Goal: Task Accomplishment & Management: Complete application form

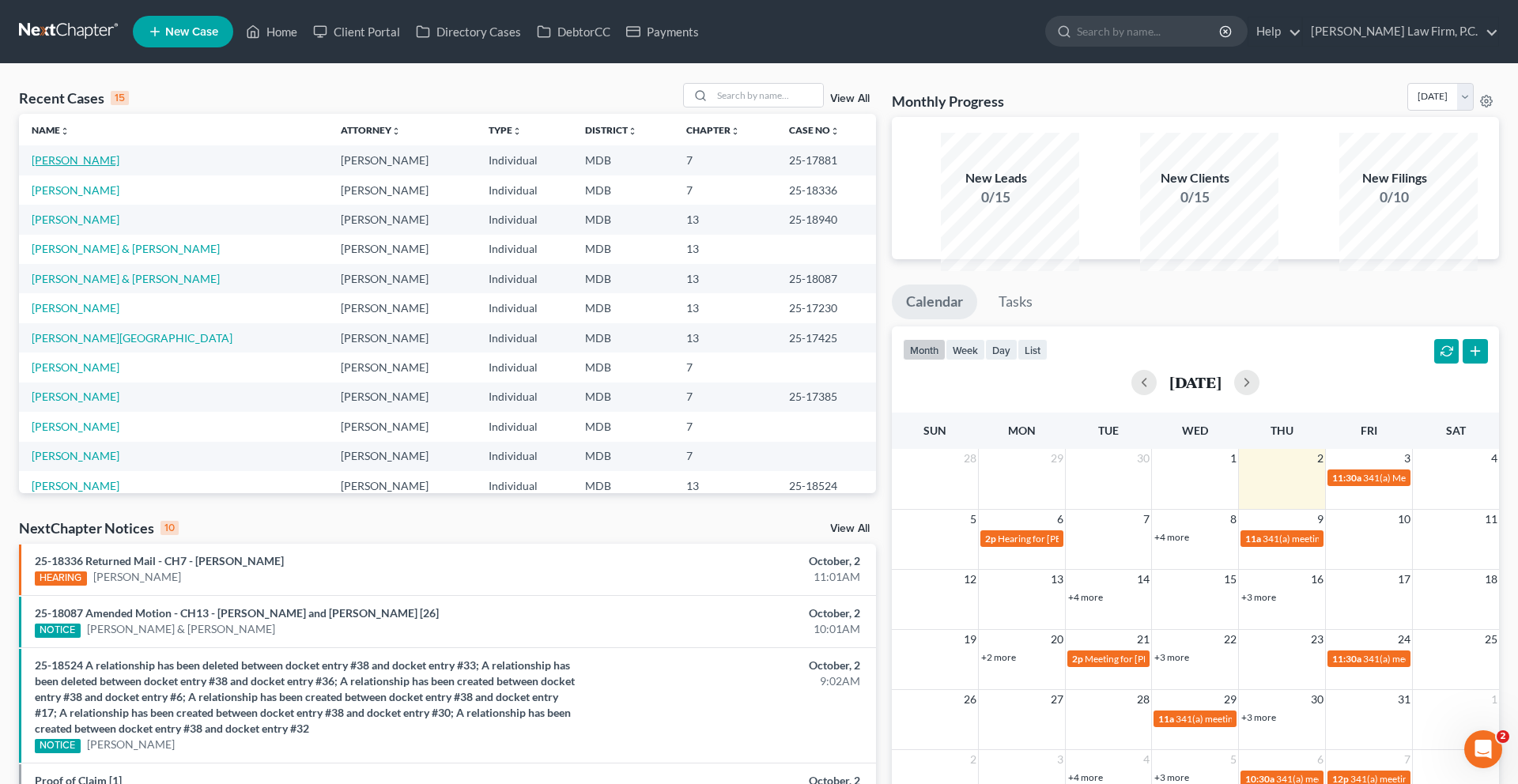
click at [95, 167] on link "[PERSON_NAME]" at bounding box center [75, 160] width 88 height 14
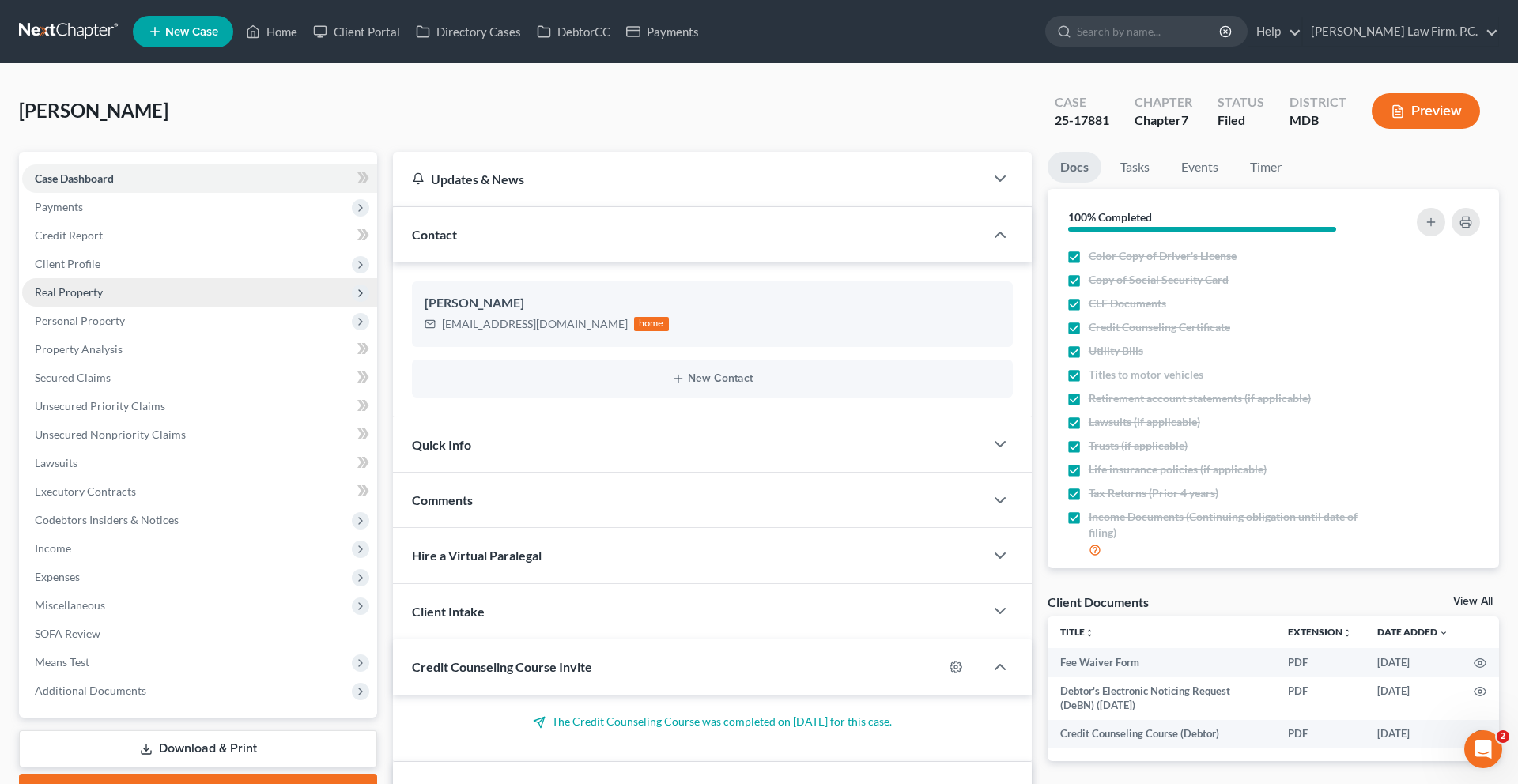
click at [137, 307] on span "Real Property" at bounding box center [200, 292] width 355 height 28
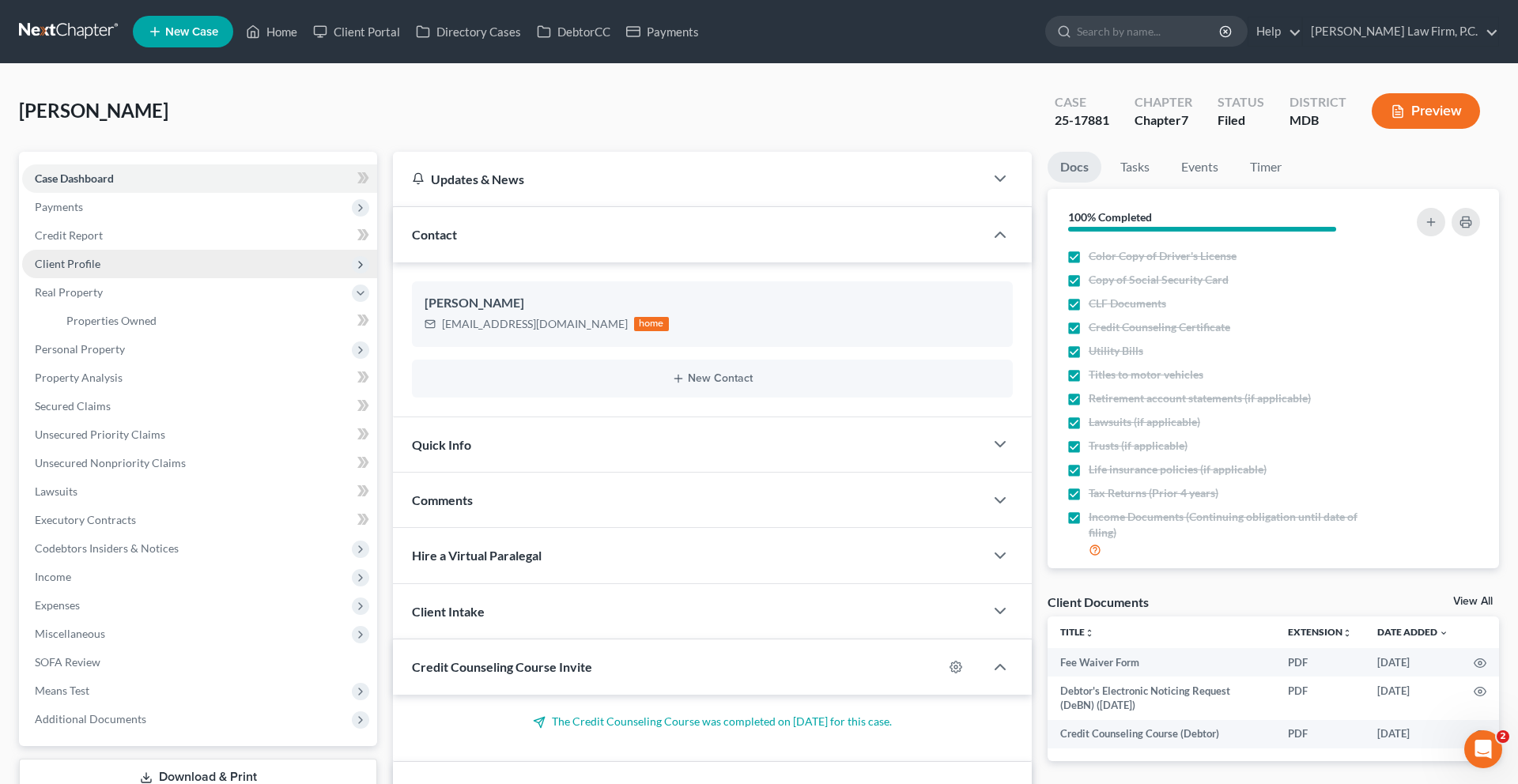
click at [125, 278] on span "Client Profile" at bounding box center [200, 264] width 355 height 28
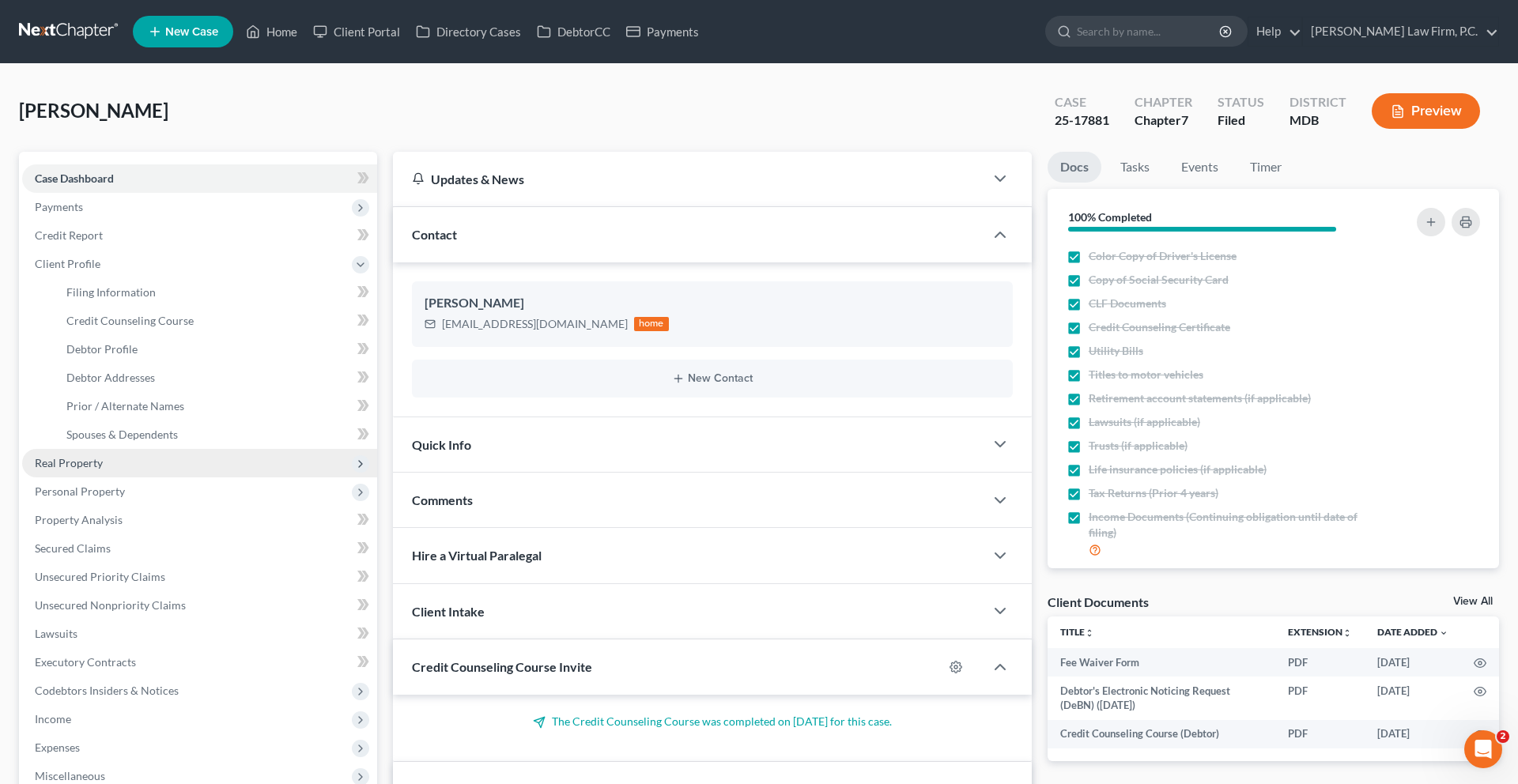
click at [130, 478] on span "Real Property" at bounding box center [200, 462] width 355 height 28
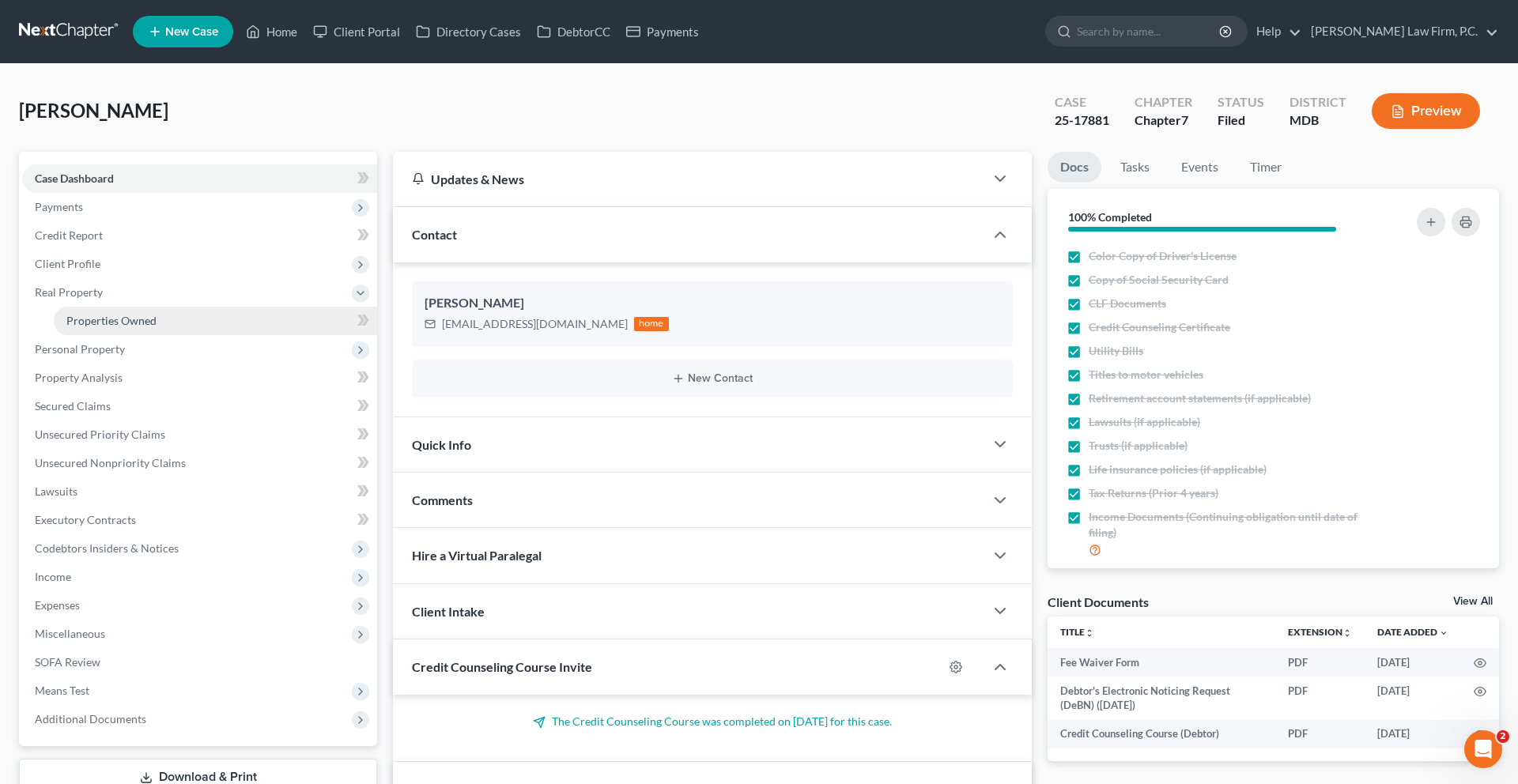
click at [134, 327] on span "Properties Owned" at bounding box center [111, 321] width 90 height 14
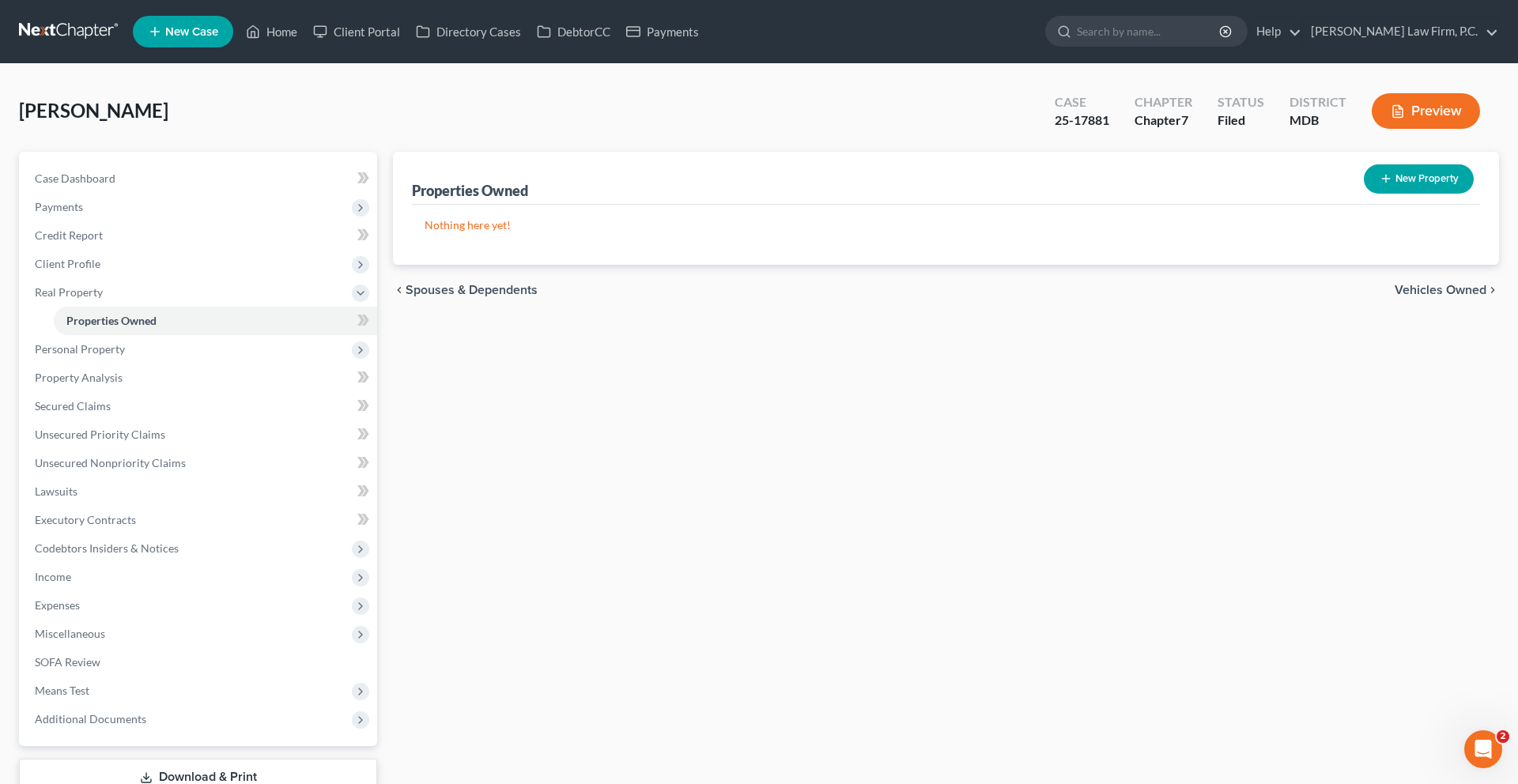
scroll to position [43, 0]
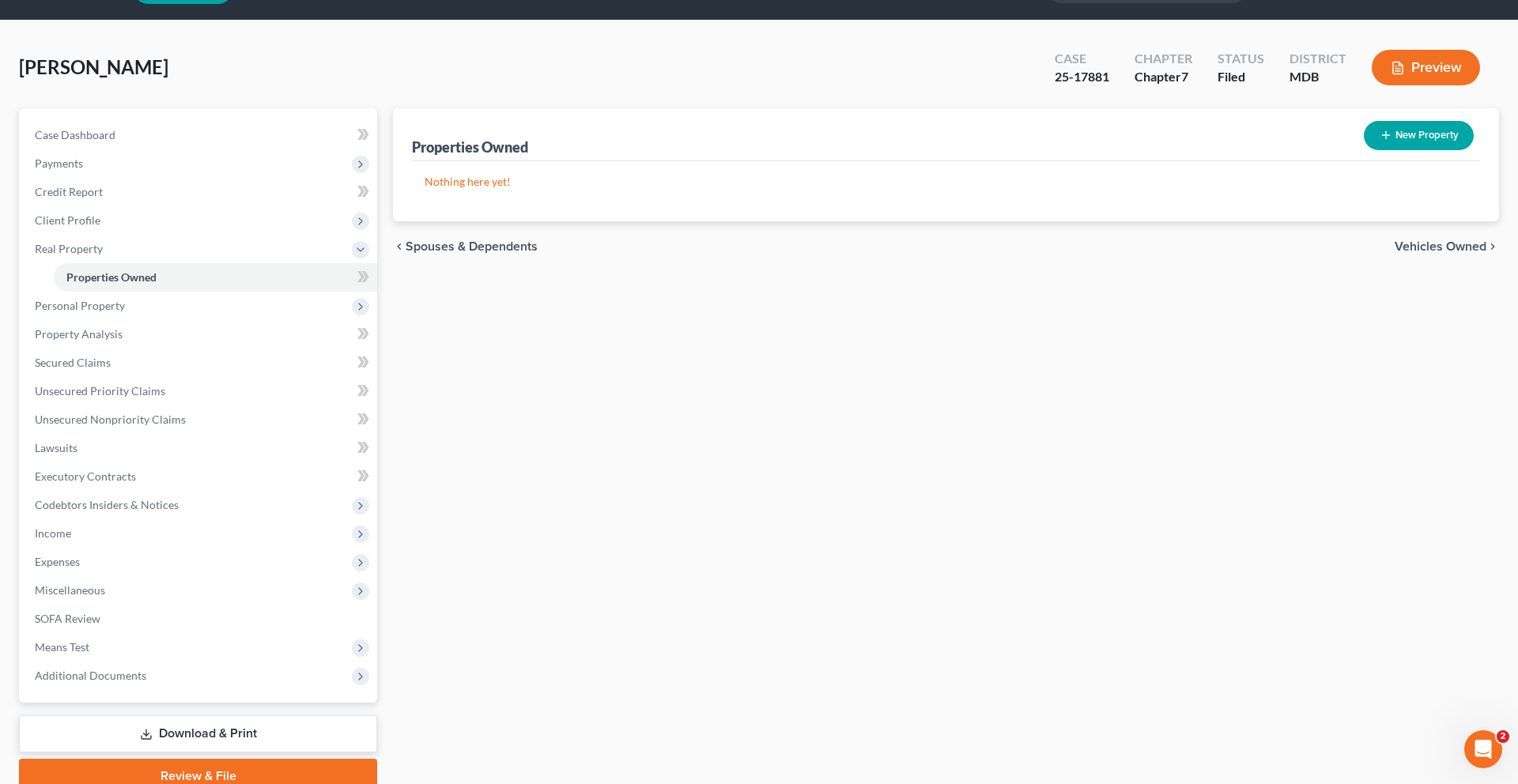
click at [1374, 151] on button "New Property" at bounding box center [1419, 135] width 110 height 29
select select "21"
select select "0"
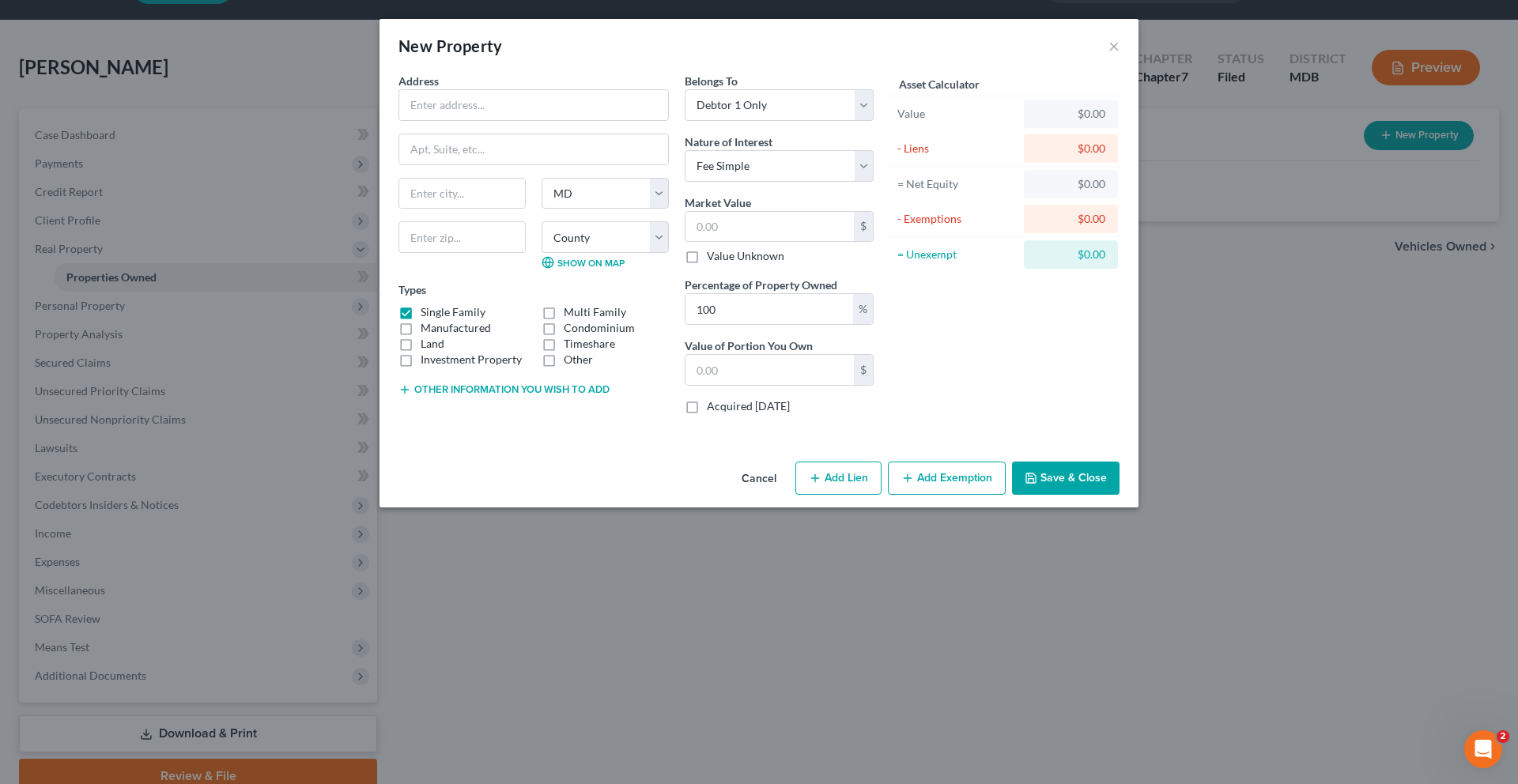
click at [973, 495] on button "Add Exemption" at bounding box center [947, 478] width 118 height 33
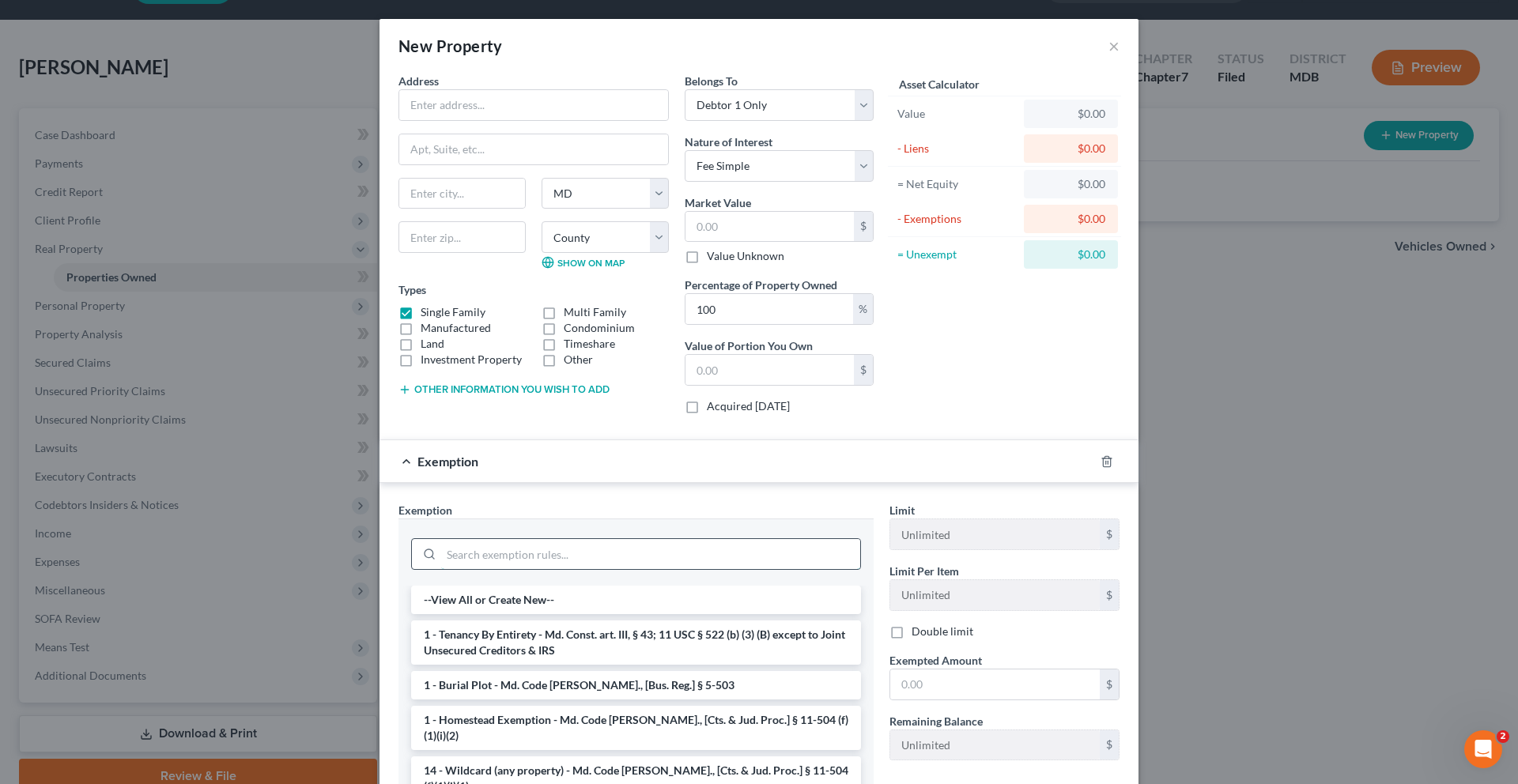
click at [730, 570] on input "search" at bounding box center [651, 553] width 419 height 30
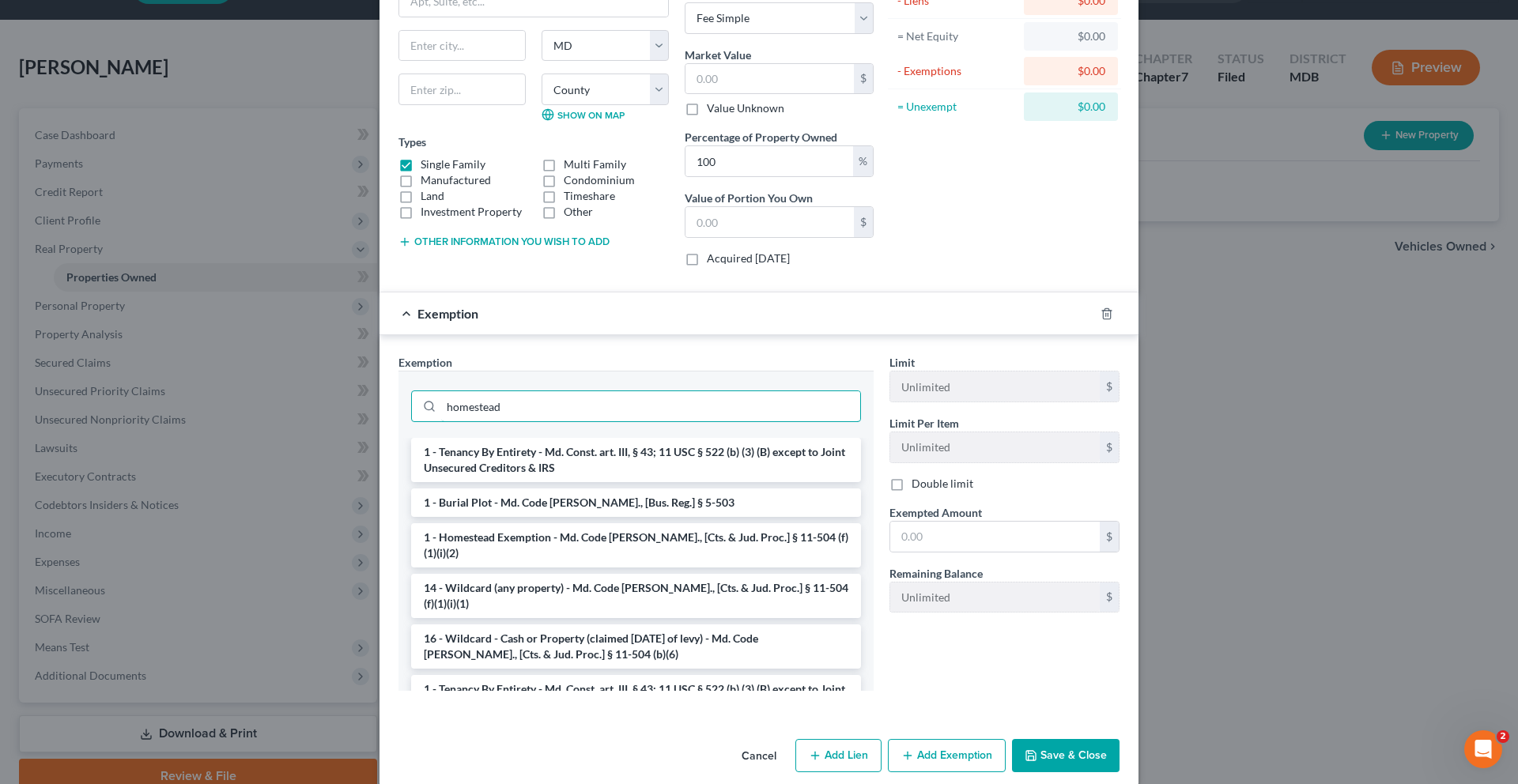
scroll to position [195, 0]
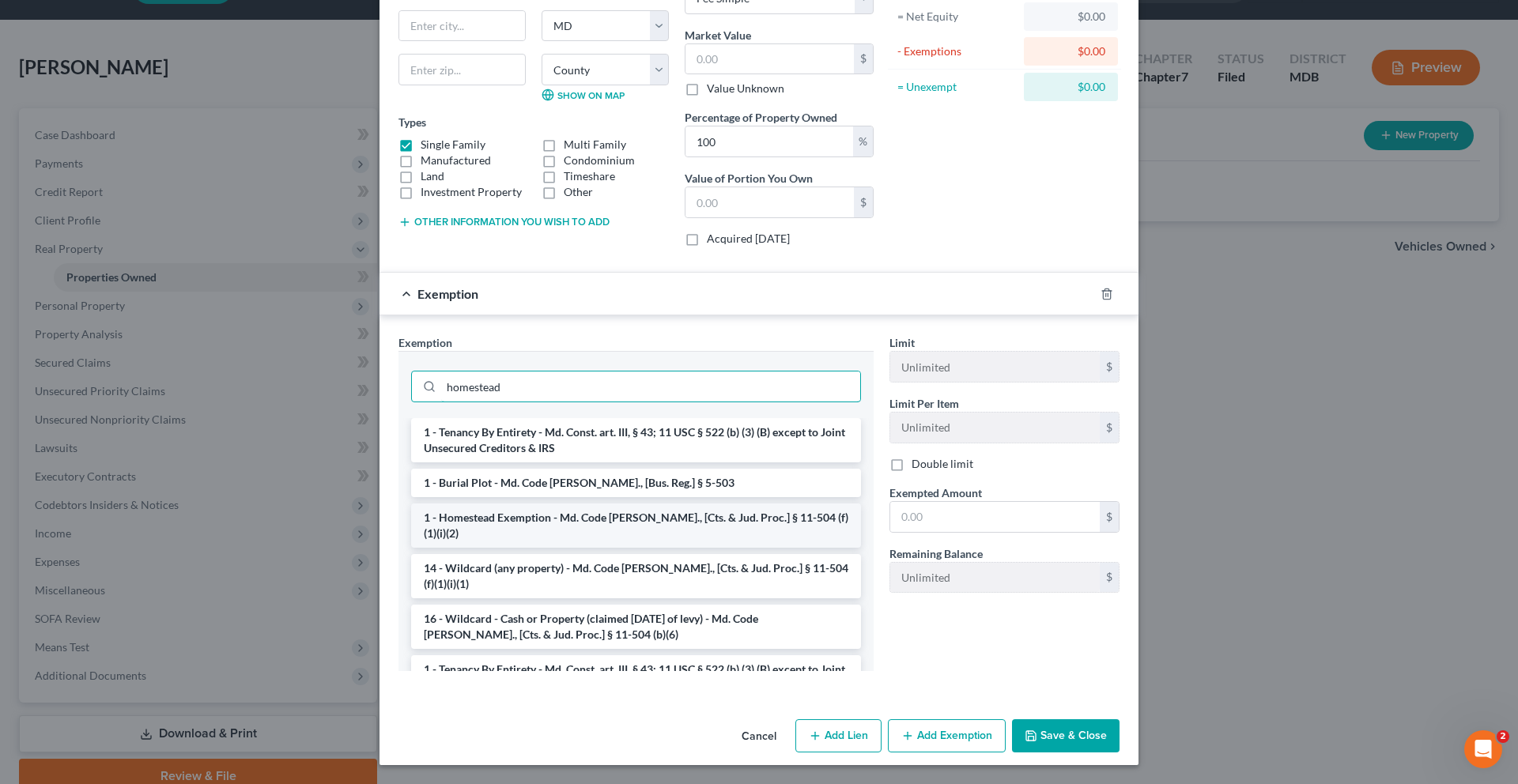
type input "homestead"
click at [720, 547] on li "1 - Homestead Exemption - Md. Code [PERSON_NAME]., [Cts. & Jud. Proc.] § 11-504…" at bounding box center [636, 526] width 450 height 44
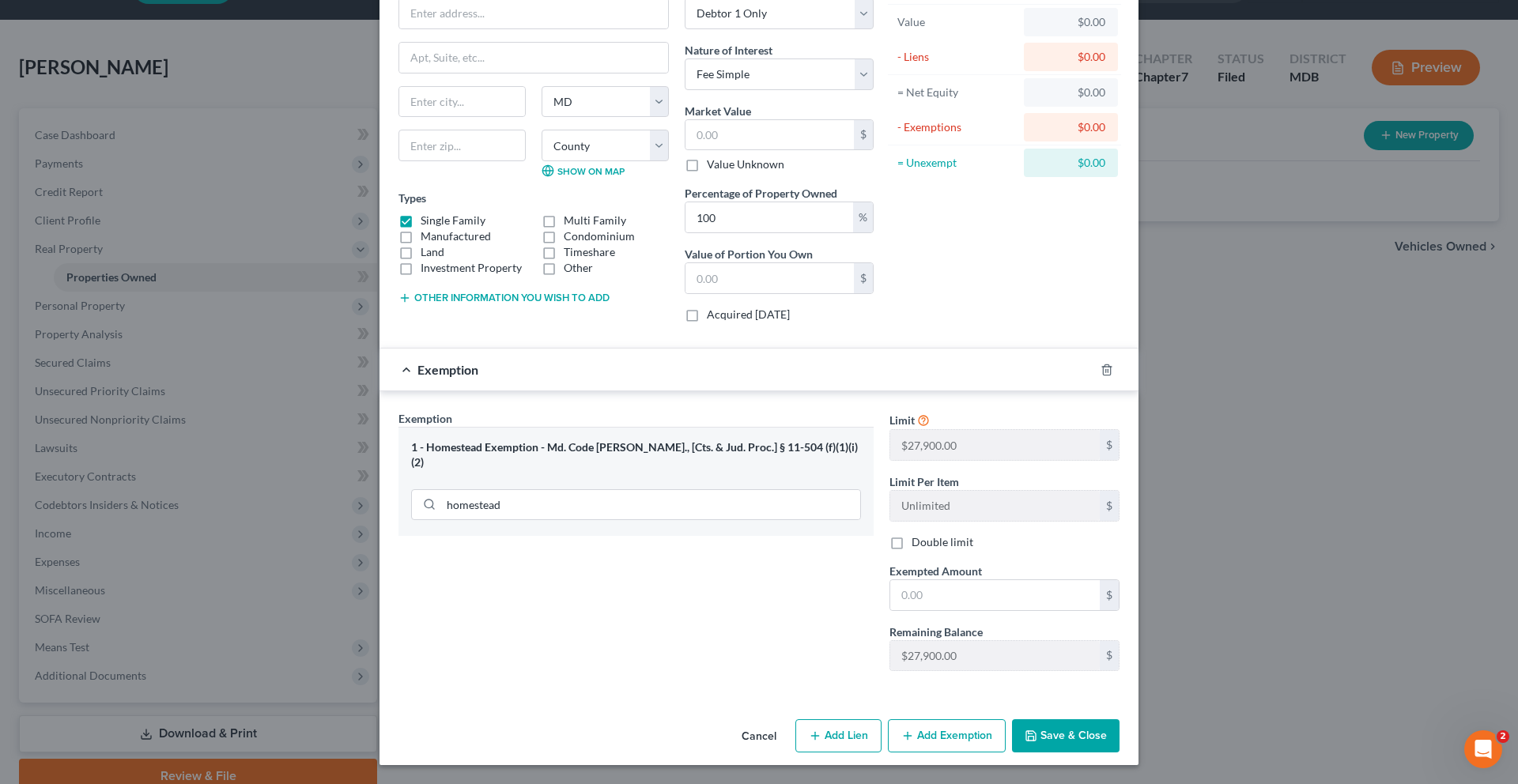
scroll to position [0, 0]
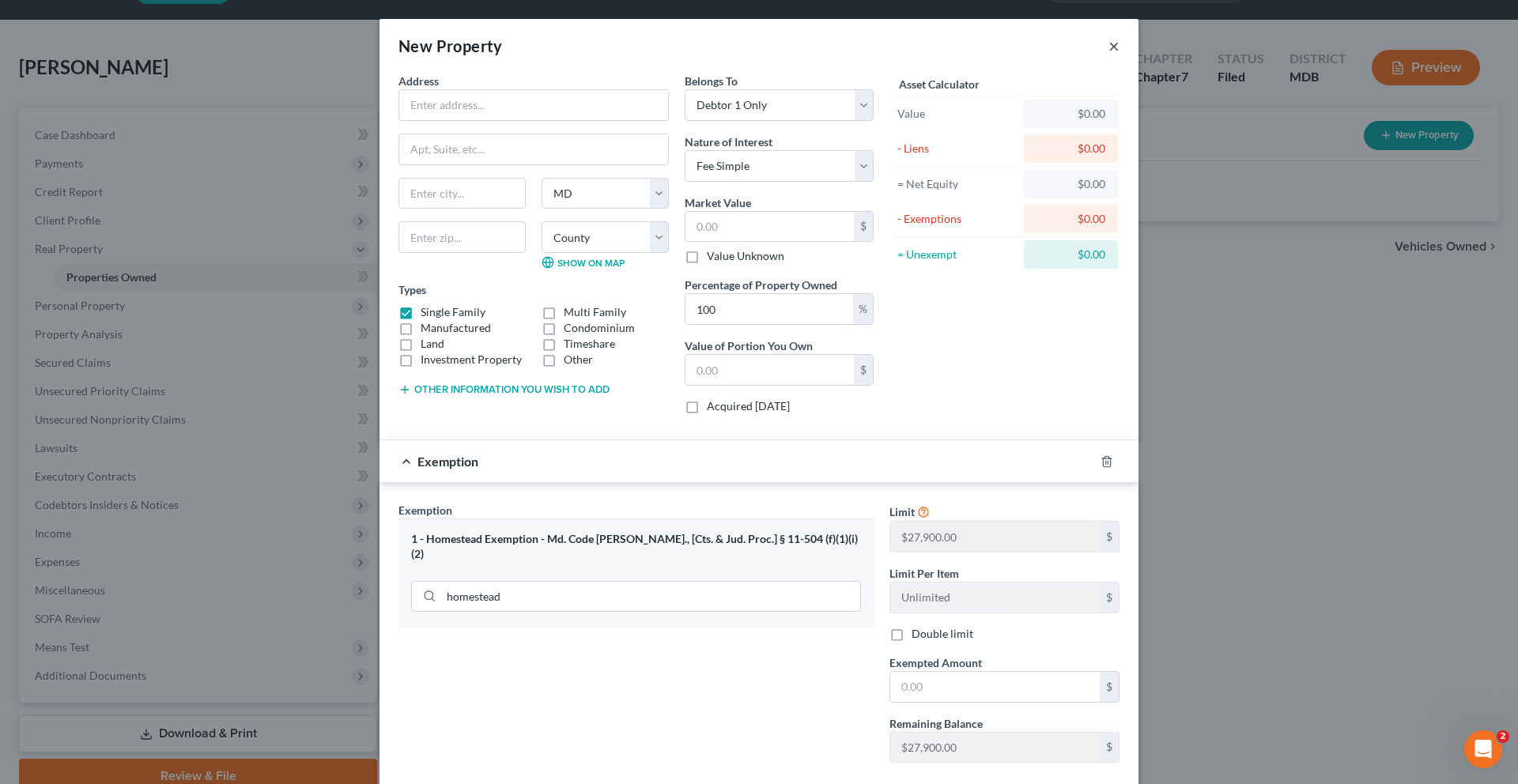
click at [1119, 55] on button "×" at bounding box center [1113, 46] width 11 height 19
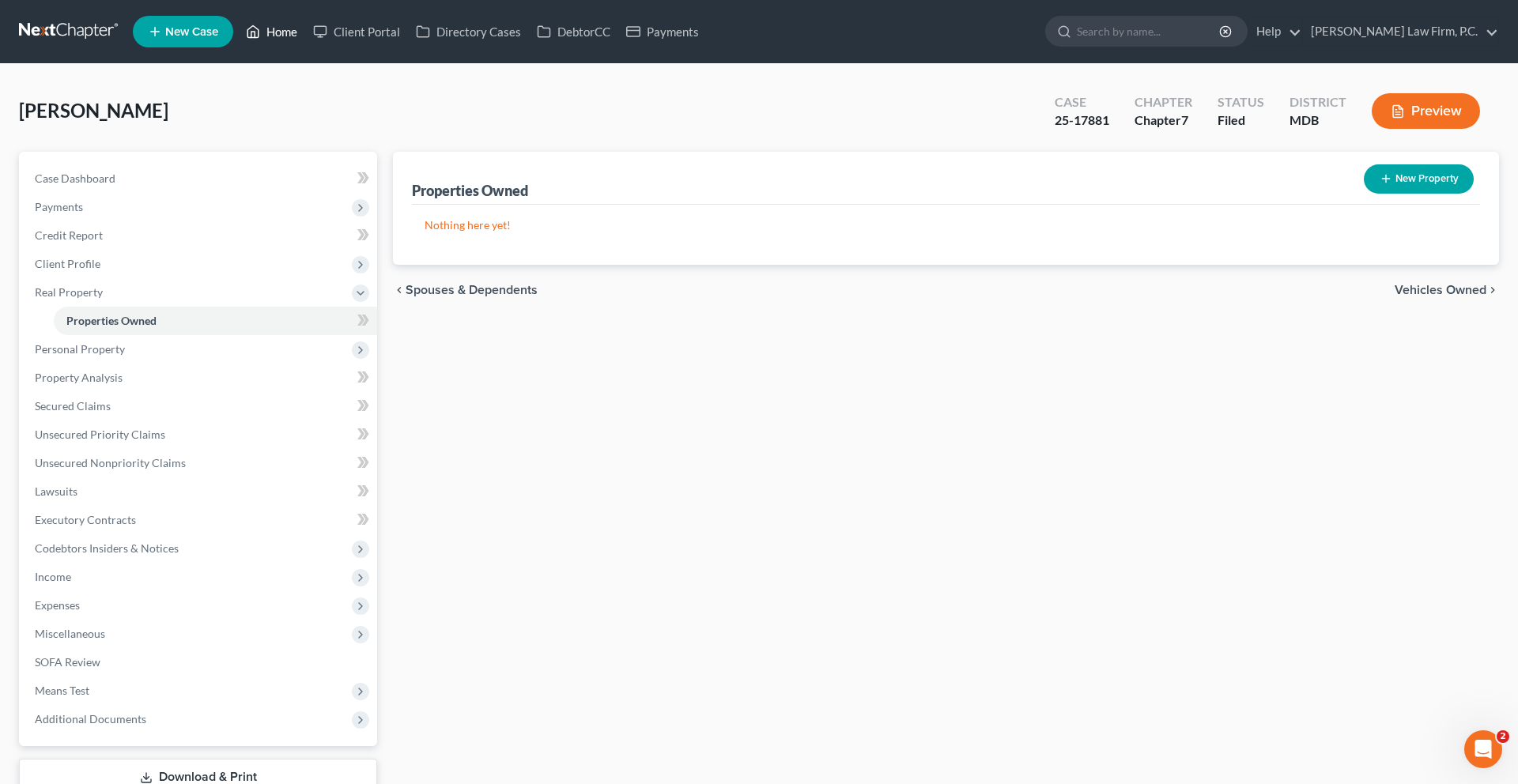
click at [305, 34] on link "Home" at bounding box center [271, 31] width 68 height 28
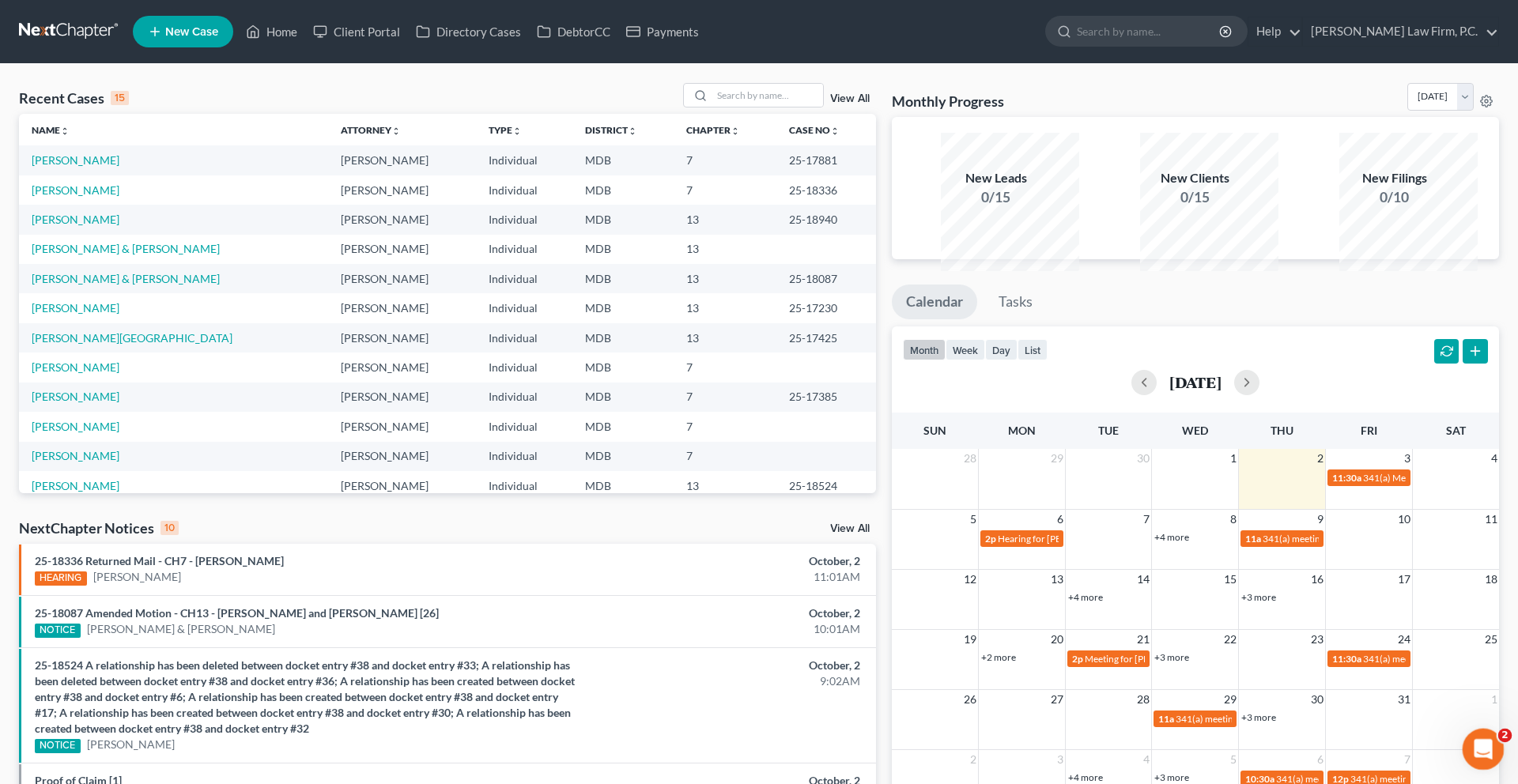
click at [1481, 751] on icon "Open Intercom Messenger" at bounding box center [1481, 747] width 26 height 26
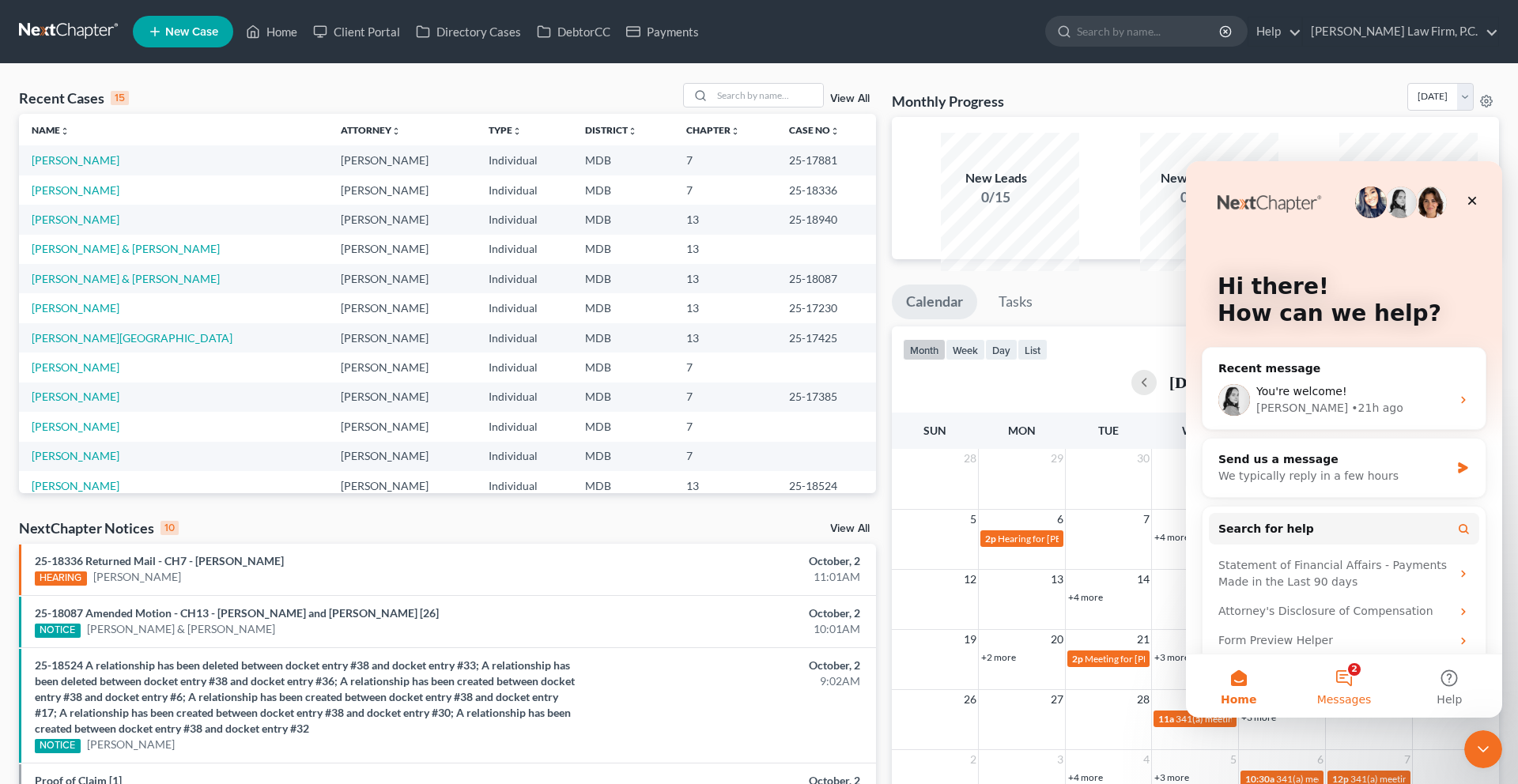
click at [1351, 687] on button "2 Messages" at bounding box center [1343, 686] width 105 height 64
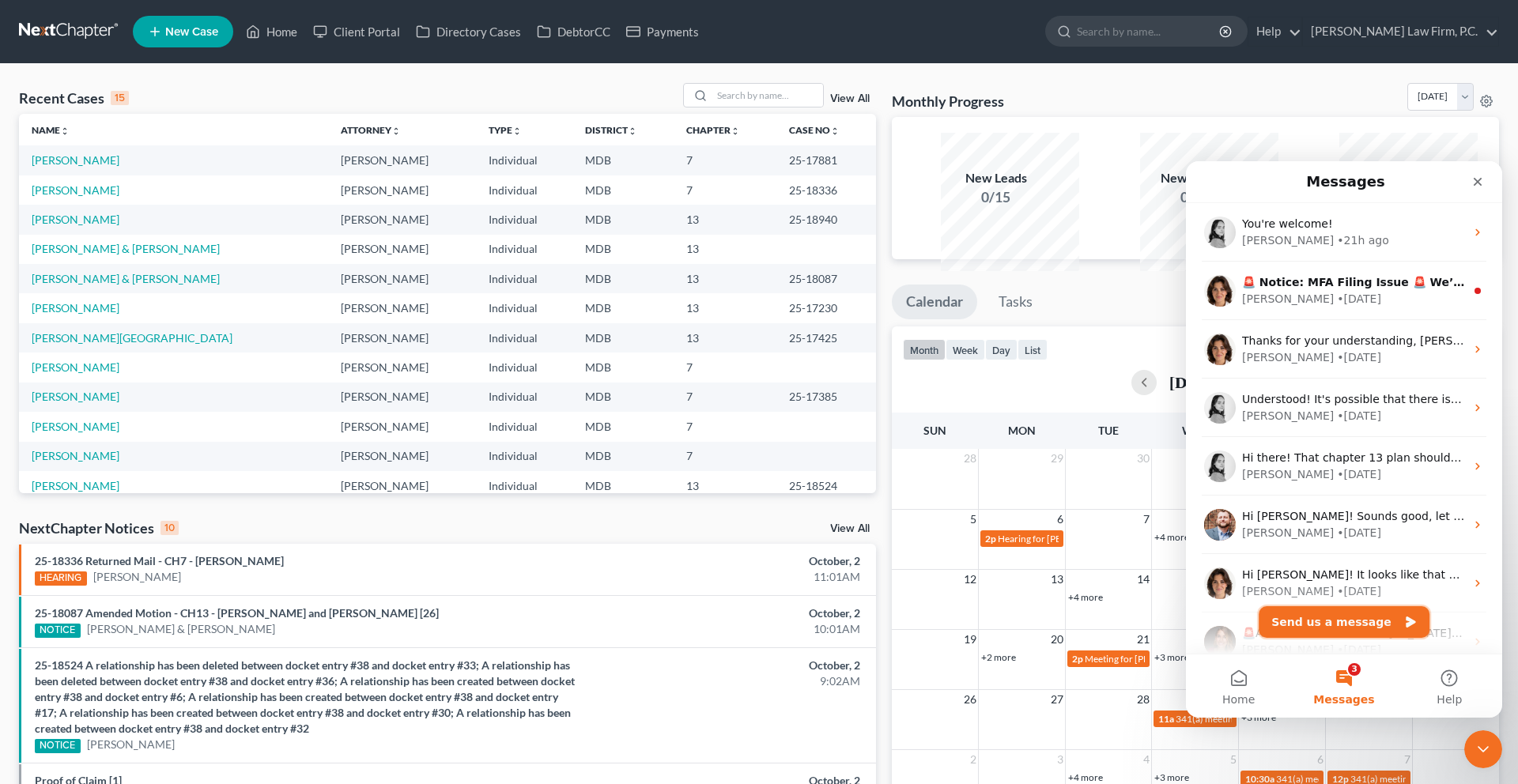
click at [1307, 615] on button "Send us a message" at bounding box center [1344, 622] width 171 height 32
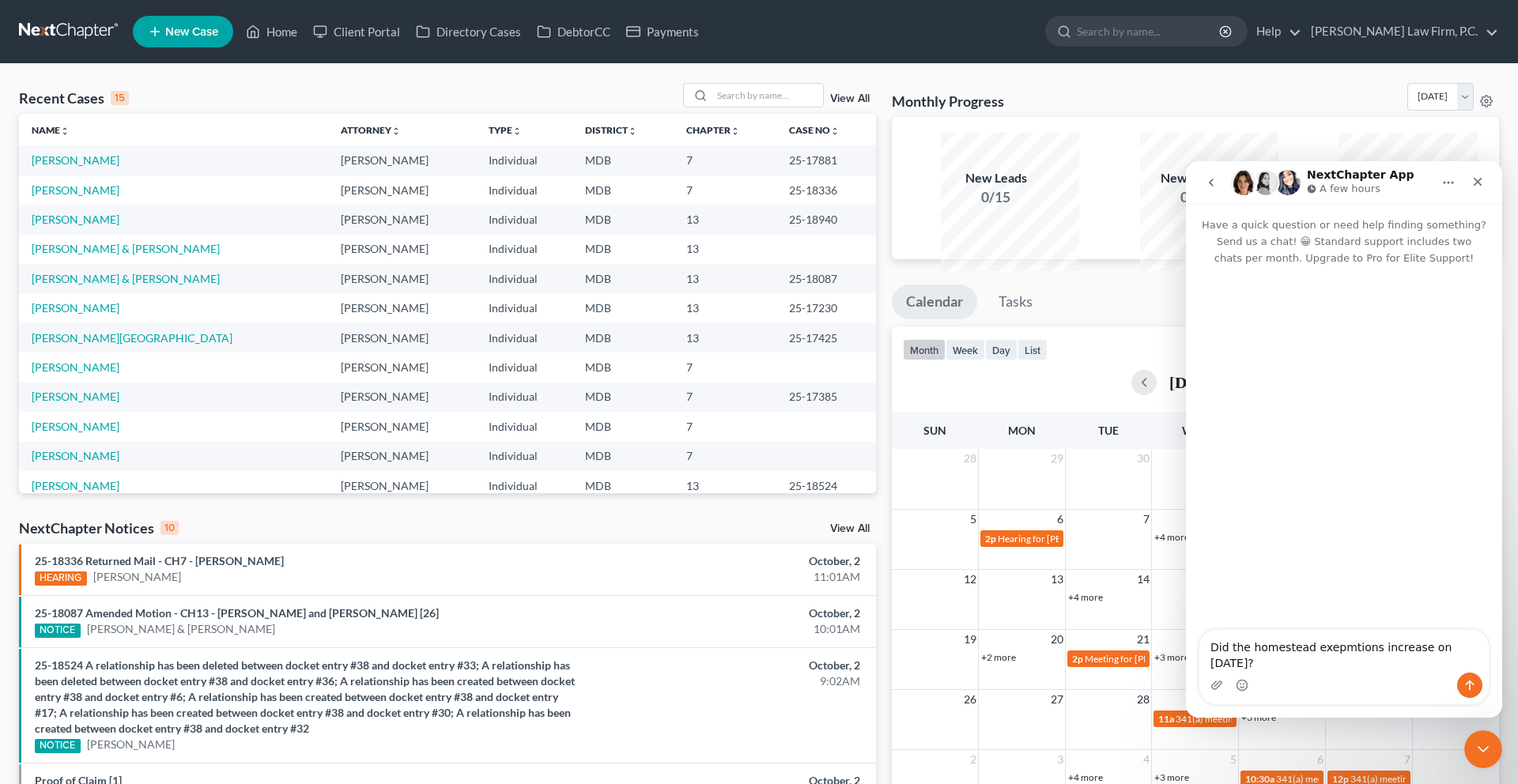
click at [1349, 669] on textarea "Did the homestead exepmtions increase on [DATE]?" at bounding box center [1344, 652] width 290 height 42
type textarea "Did the homestead exemptions increase on [DATE]?"
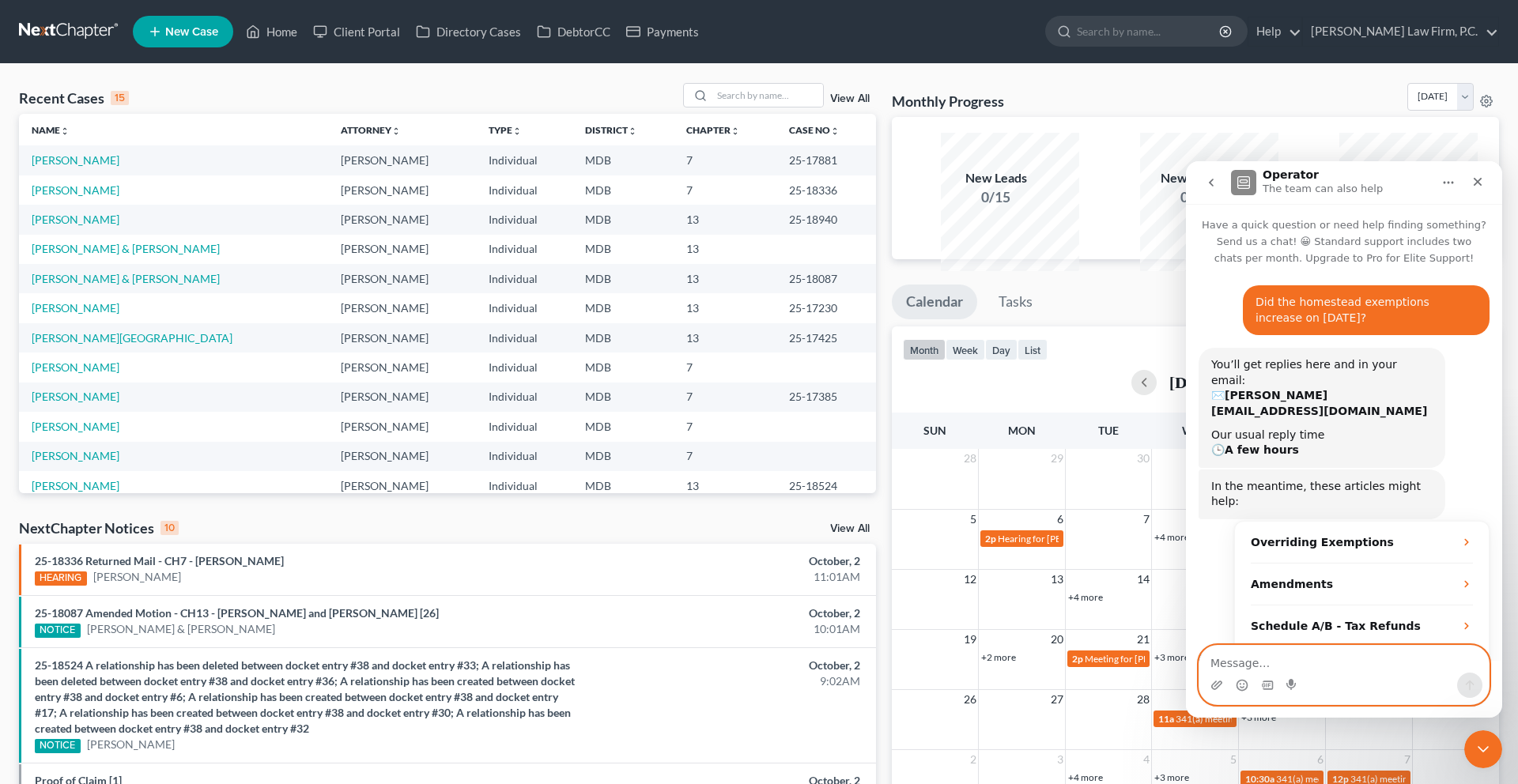
scroll to position [12, 0]
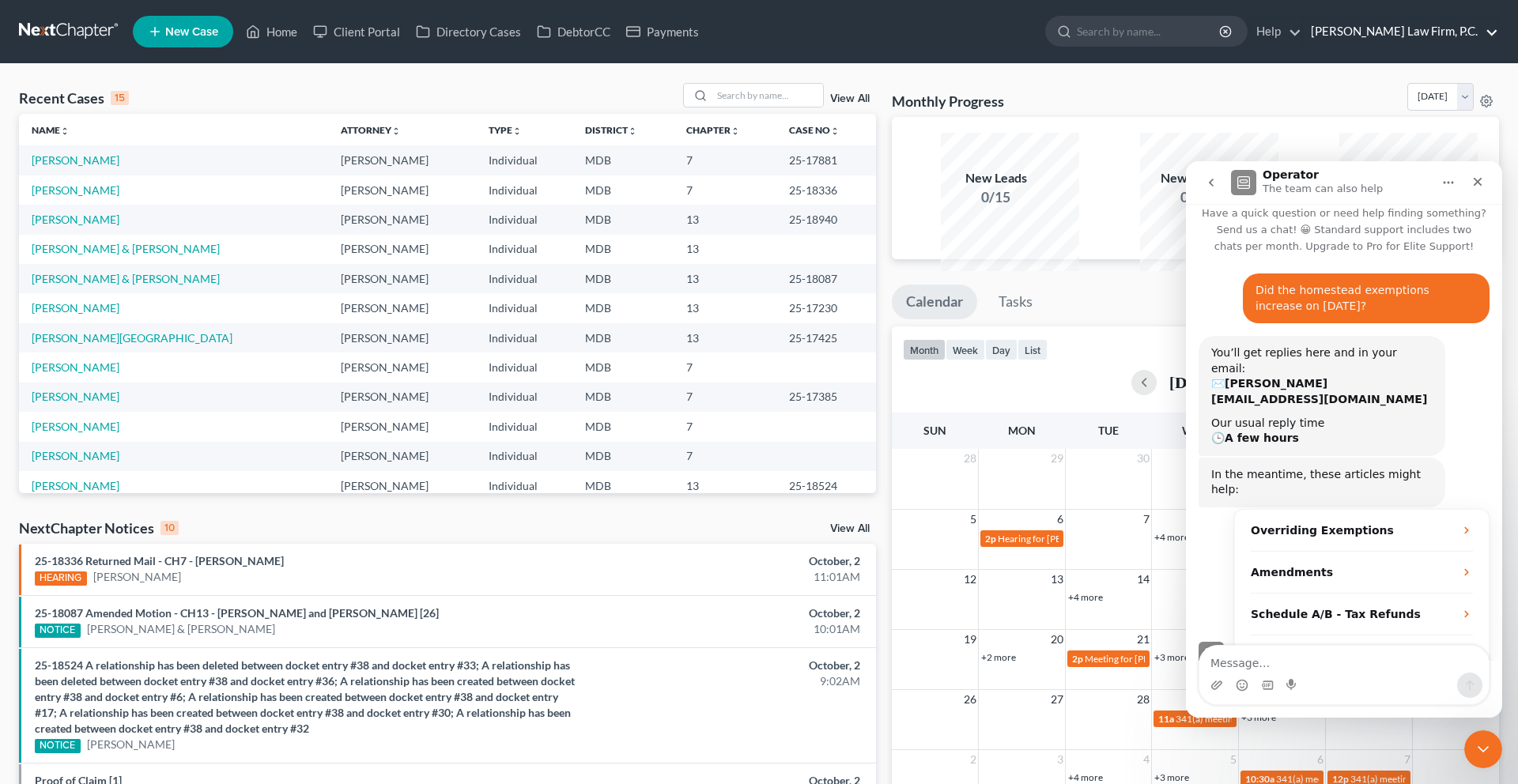
click at [1406, 42] on link "[PERSON_NAME] Law Firm, P.C." at bounding box center [1400, 31] width 195 height 28
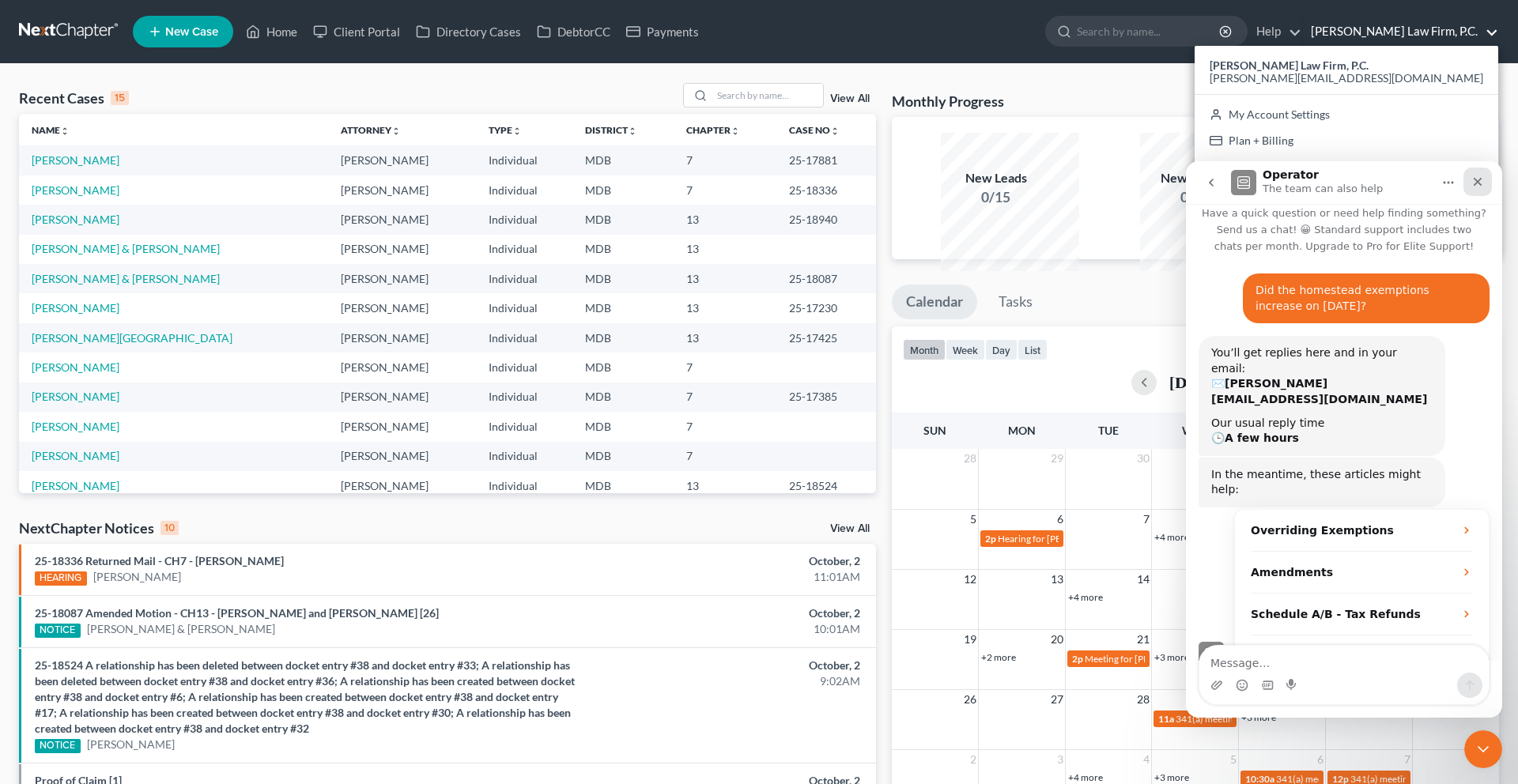
click at [1475, 182] on icon "Close" at bounding box center [1477, 182] width 13 height 13
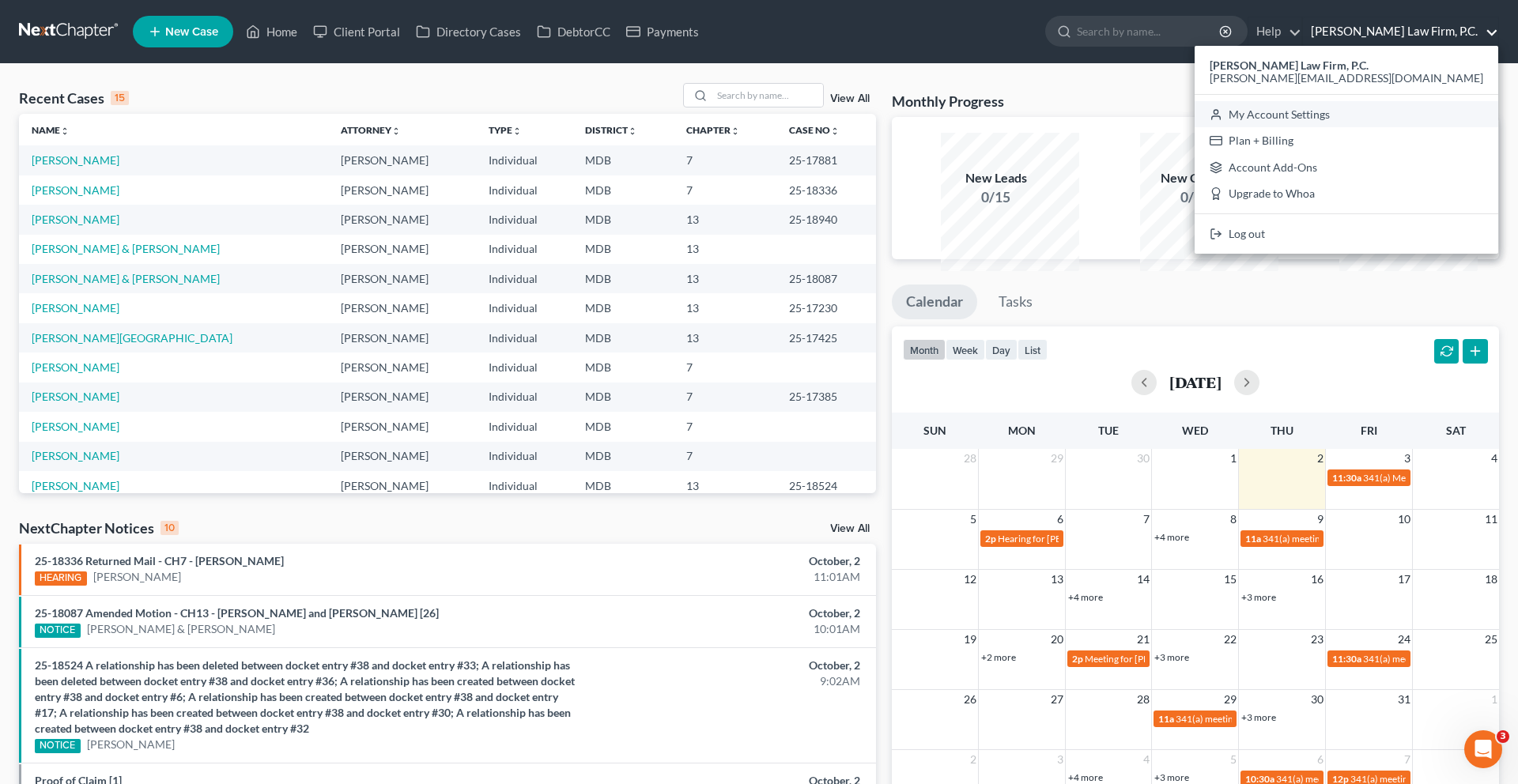
click at [1378, 128] on link "My Account Settings" at bounding box center [1346, 115] width 303 height 27
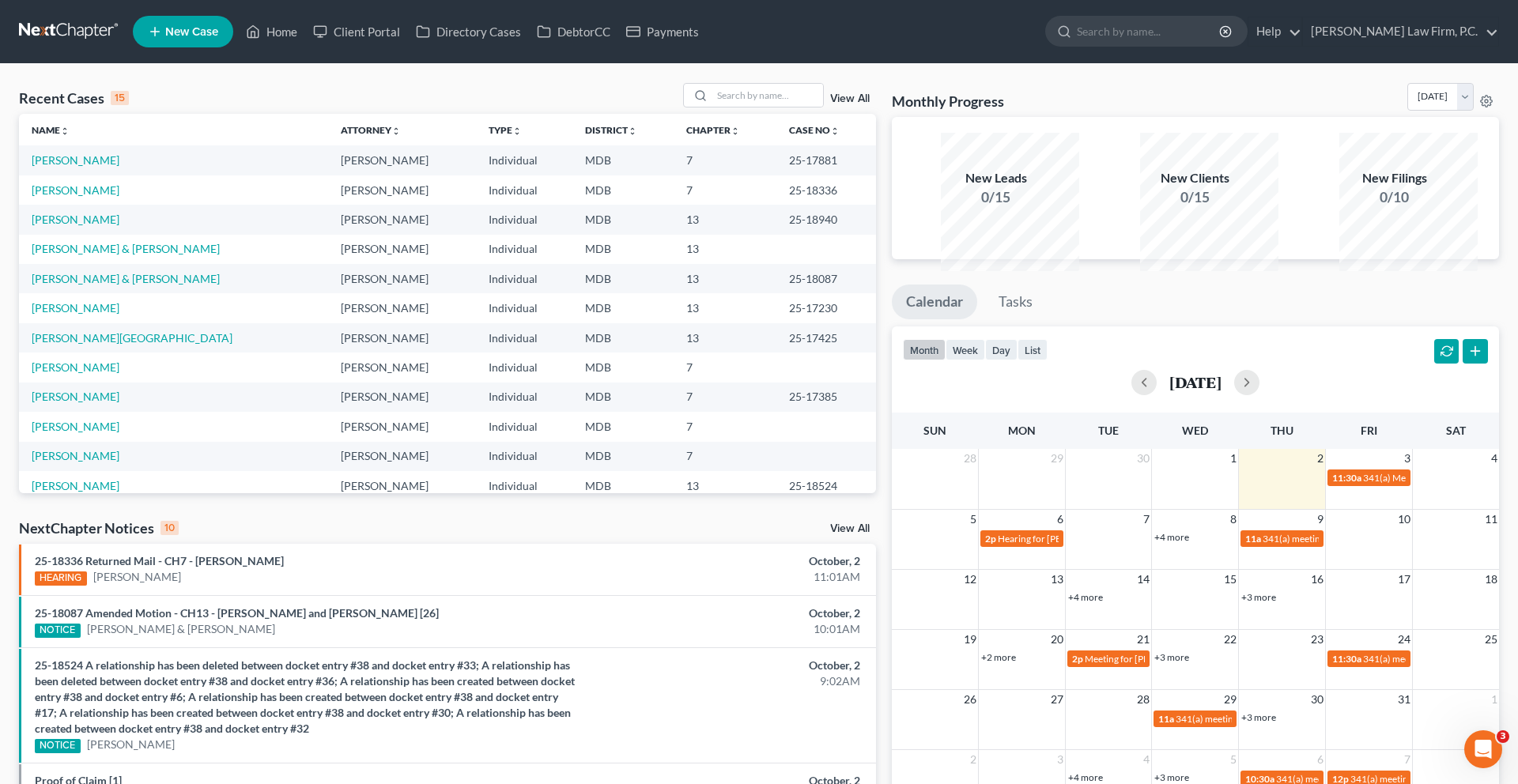
select select "24"
select select "21"
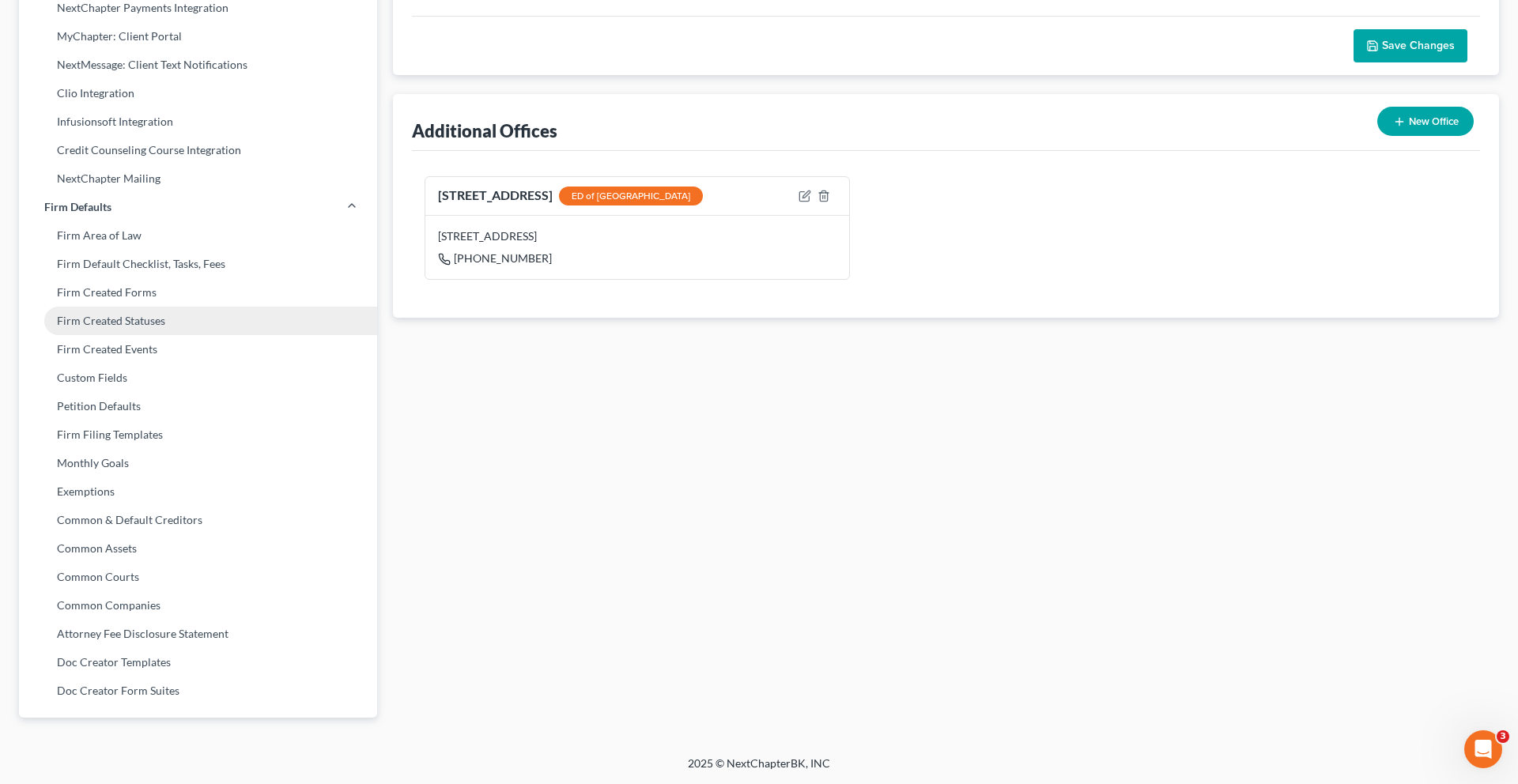
scroll to position [511, 0]
click at [137, 335] on link "Firm Created Statuses" at bounding box center [198, 321] width 358 height 28
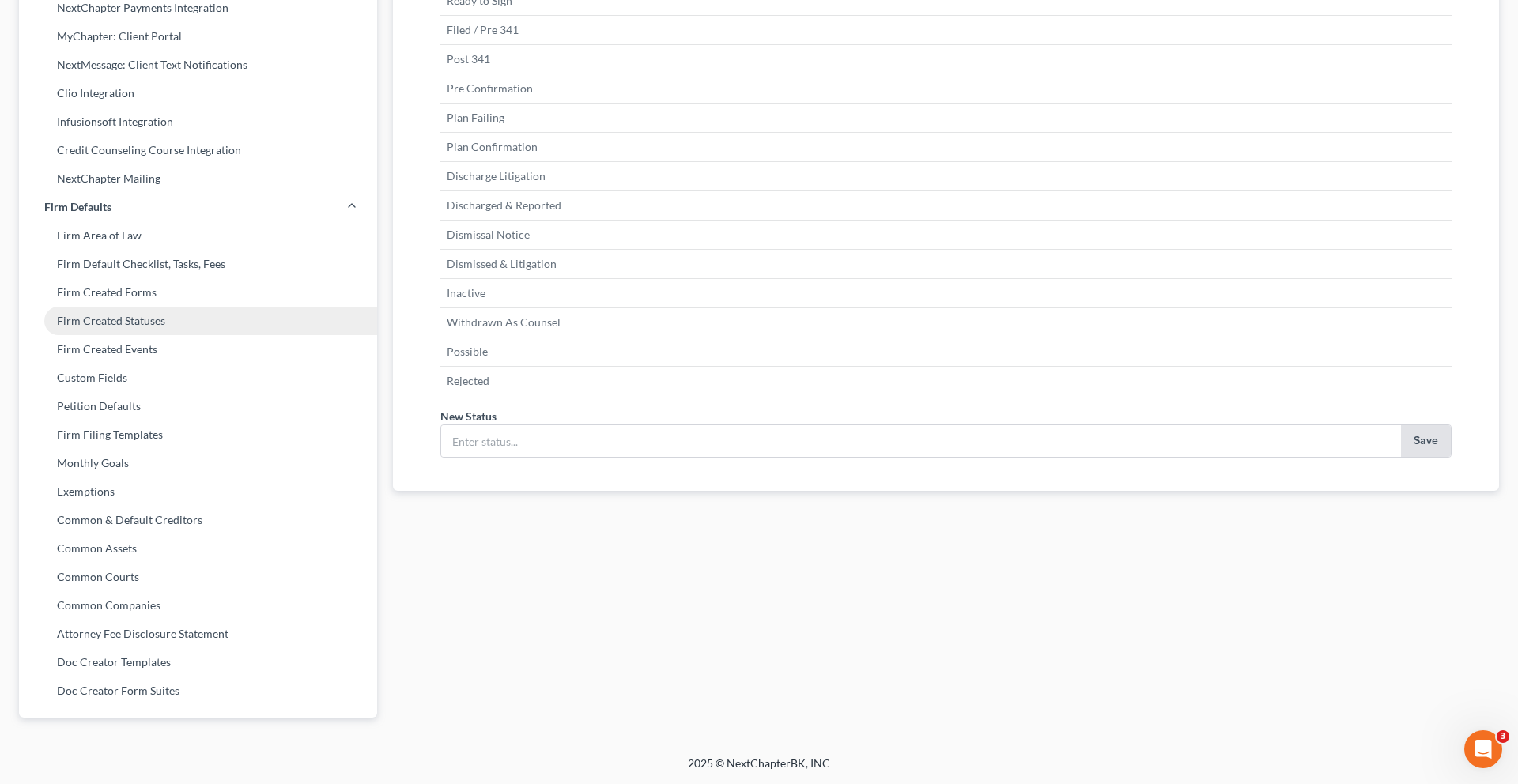
scroll to position [478, 0]
click at [185, 449] on link "Firm Filing Templates" at bounding box center [198, 434] width 358 height 28
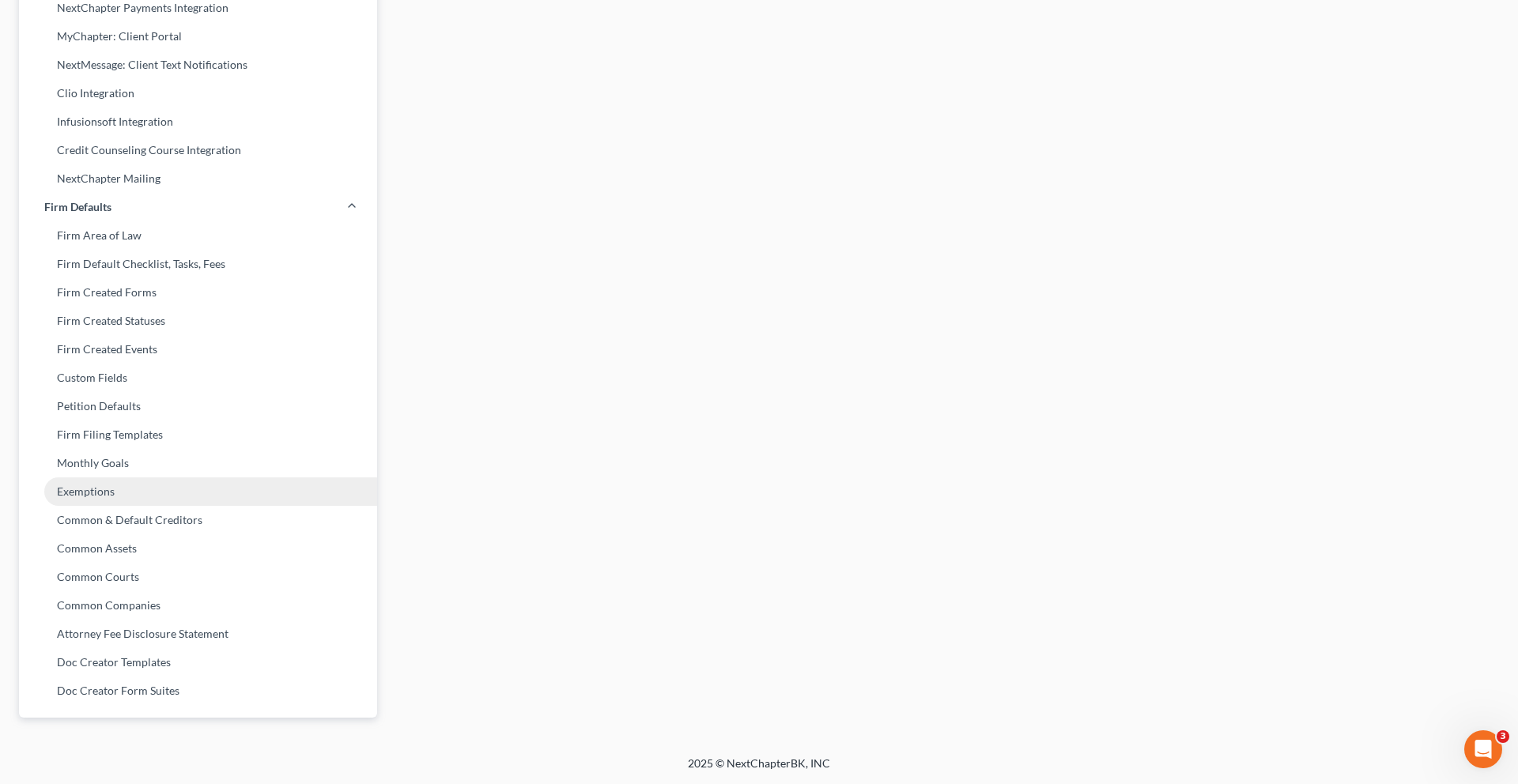
click at [149, 478] on link "Exemptions" at bounding box center [198, 491] width 358 height 28
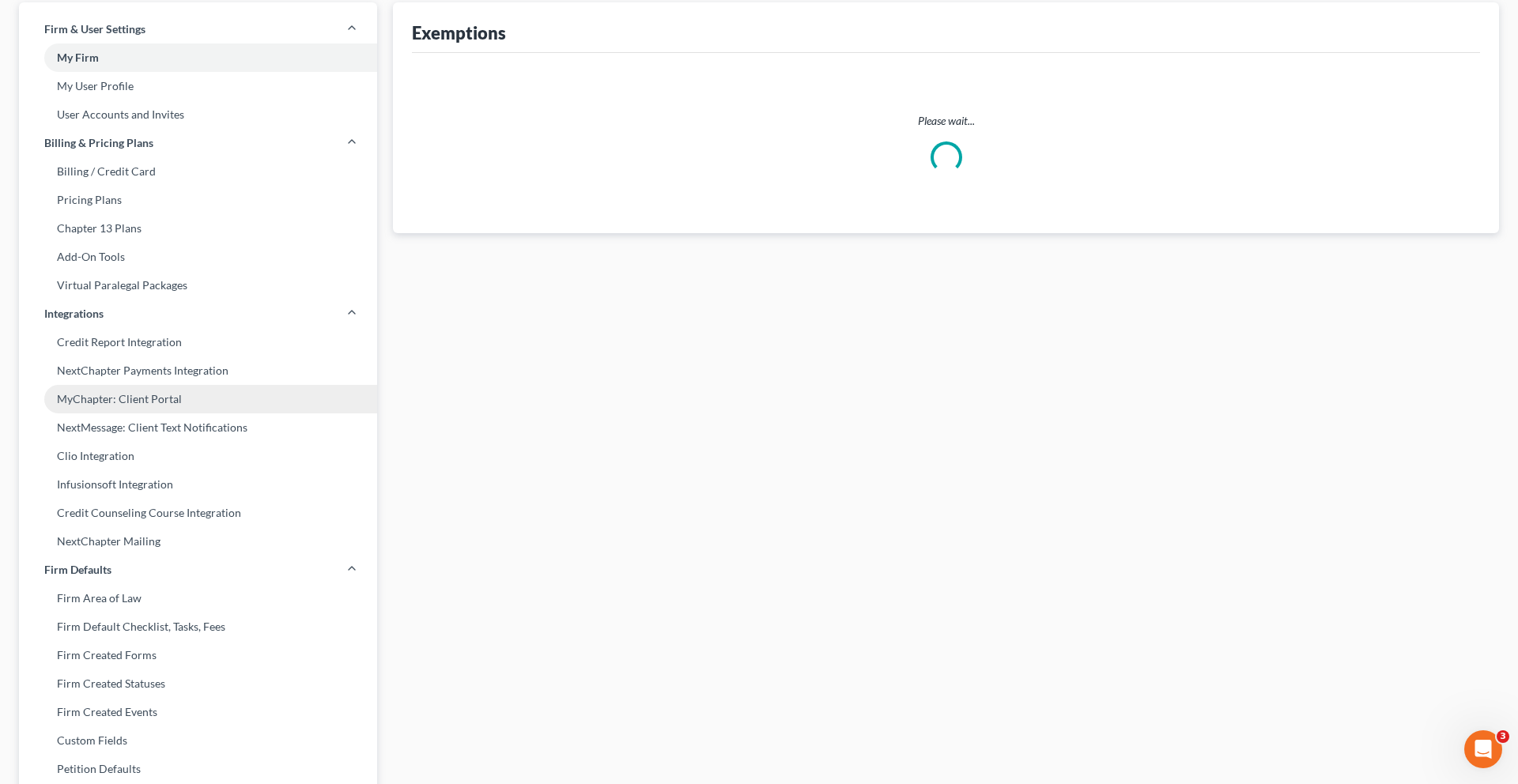
select select "0"
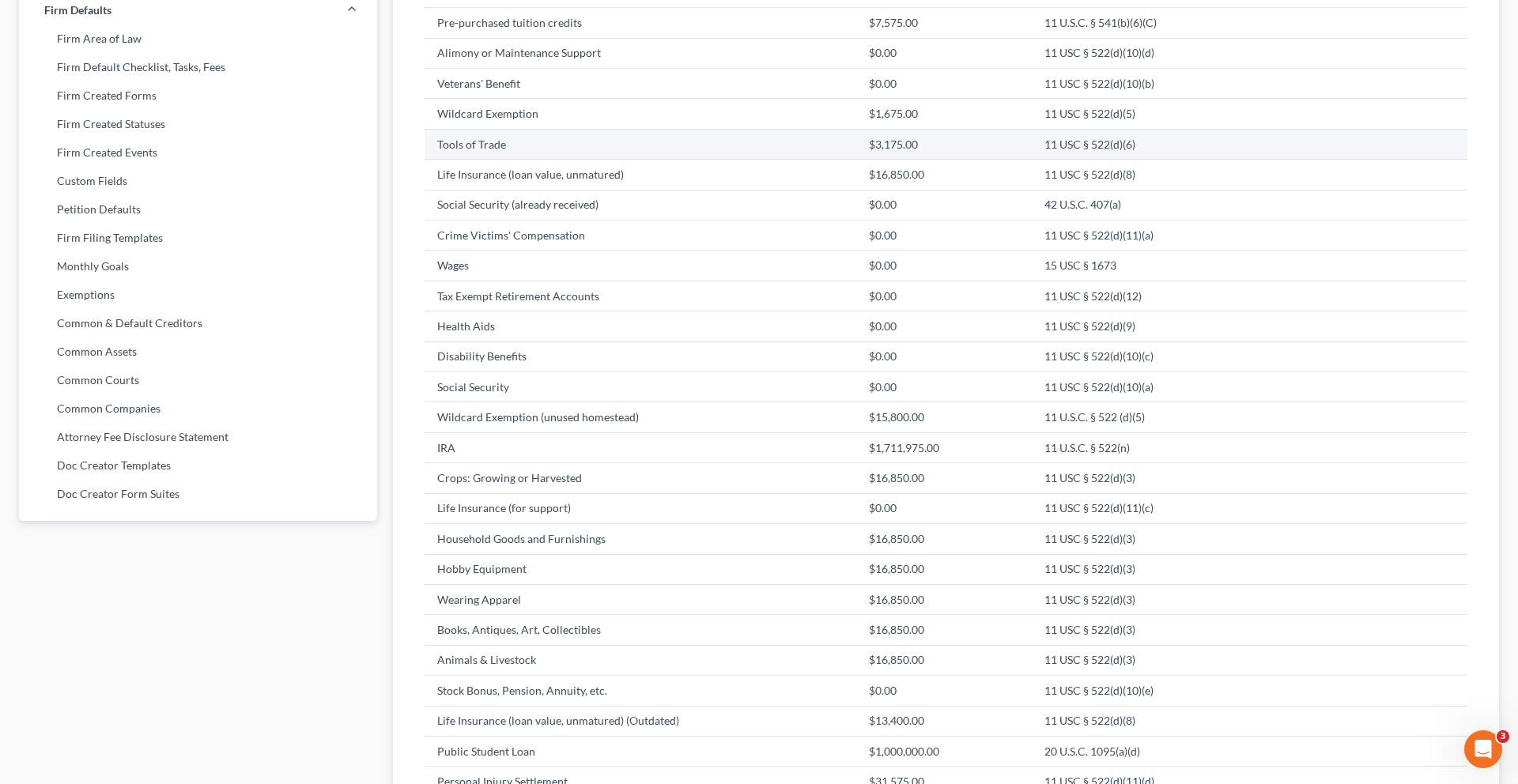
scroll to position [644, 0]
click at [763, 185] on td "Life Insurance (loan value, unmatured)" at bounding box center [640, 170] width 432 height 30
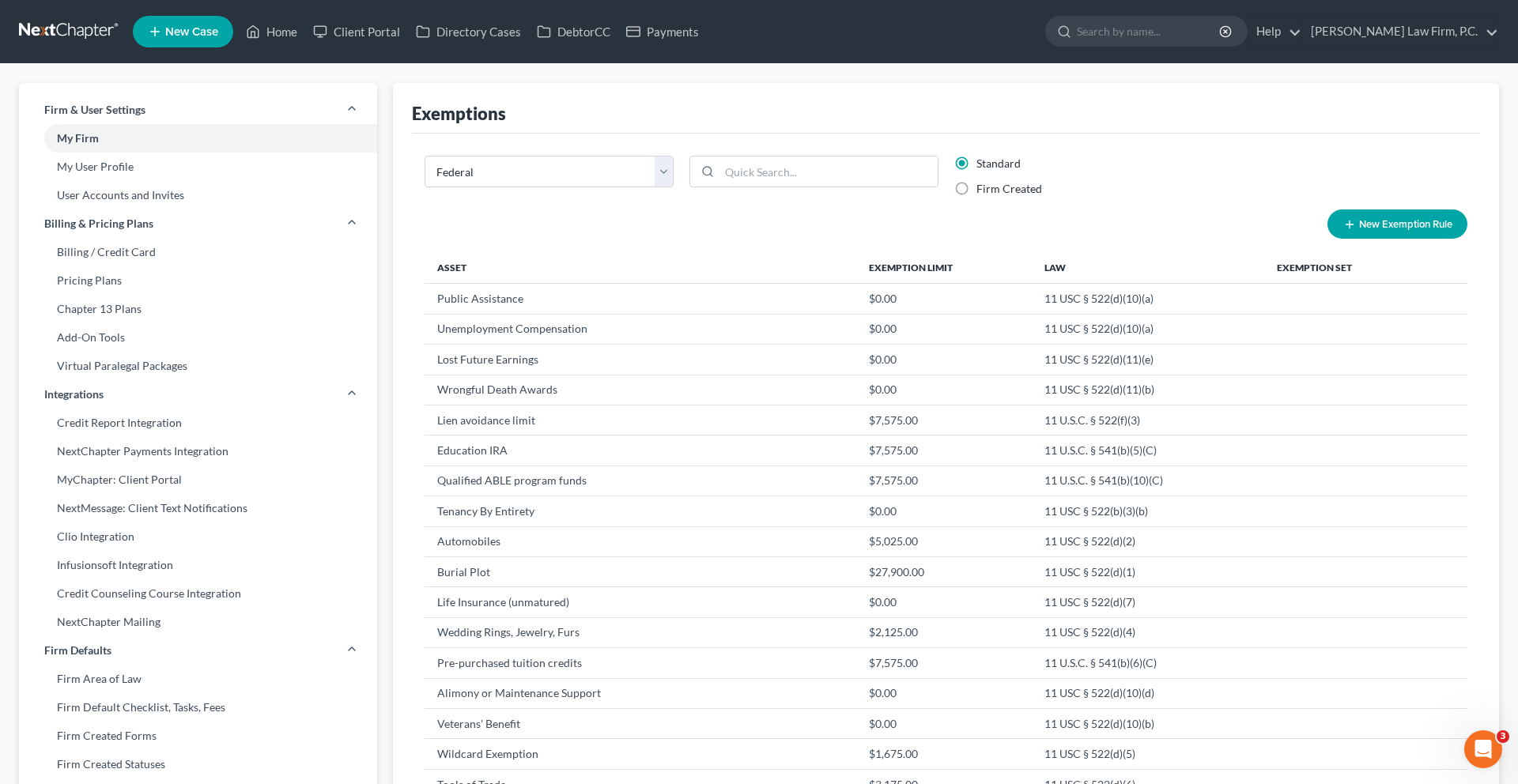
scroll to position [921, 0]
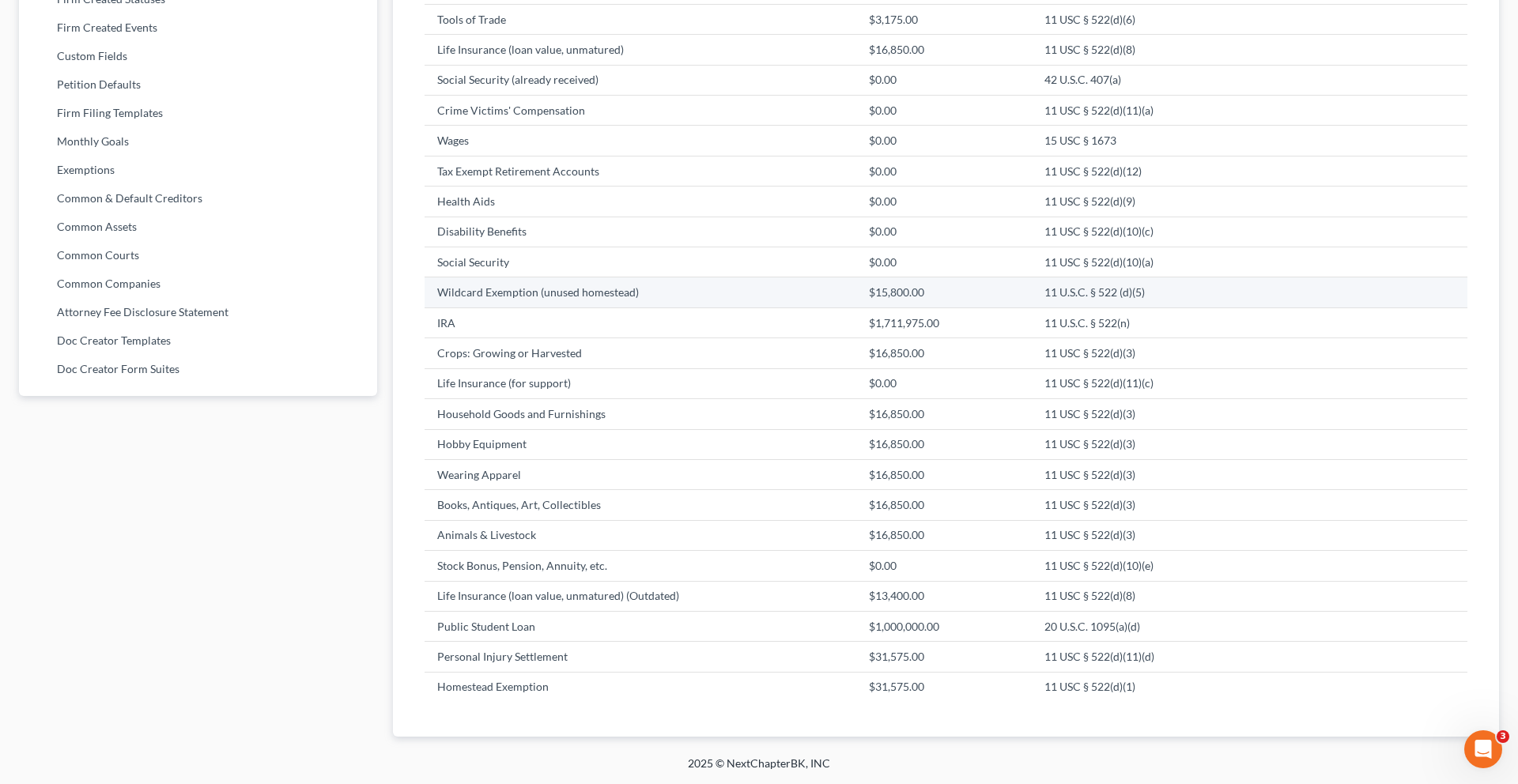
click at [713, 308] on td "Wildcard Exemption (unused homestead)" at bounding box center [640, 292] width 432 height 30
click at [726, 308] on td "Wildcard Exemption (unused homestead)" at bounding box center [640, 292] width 432 height 30
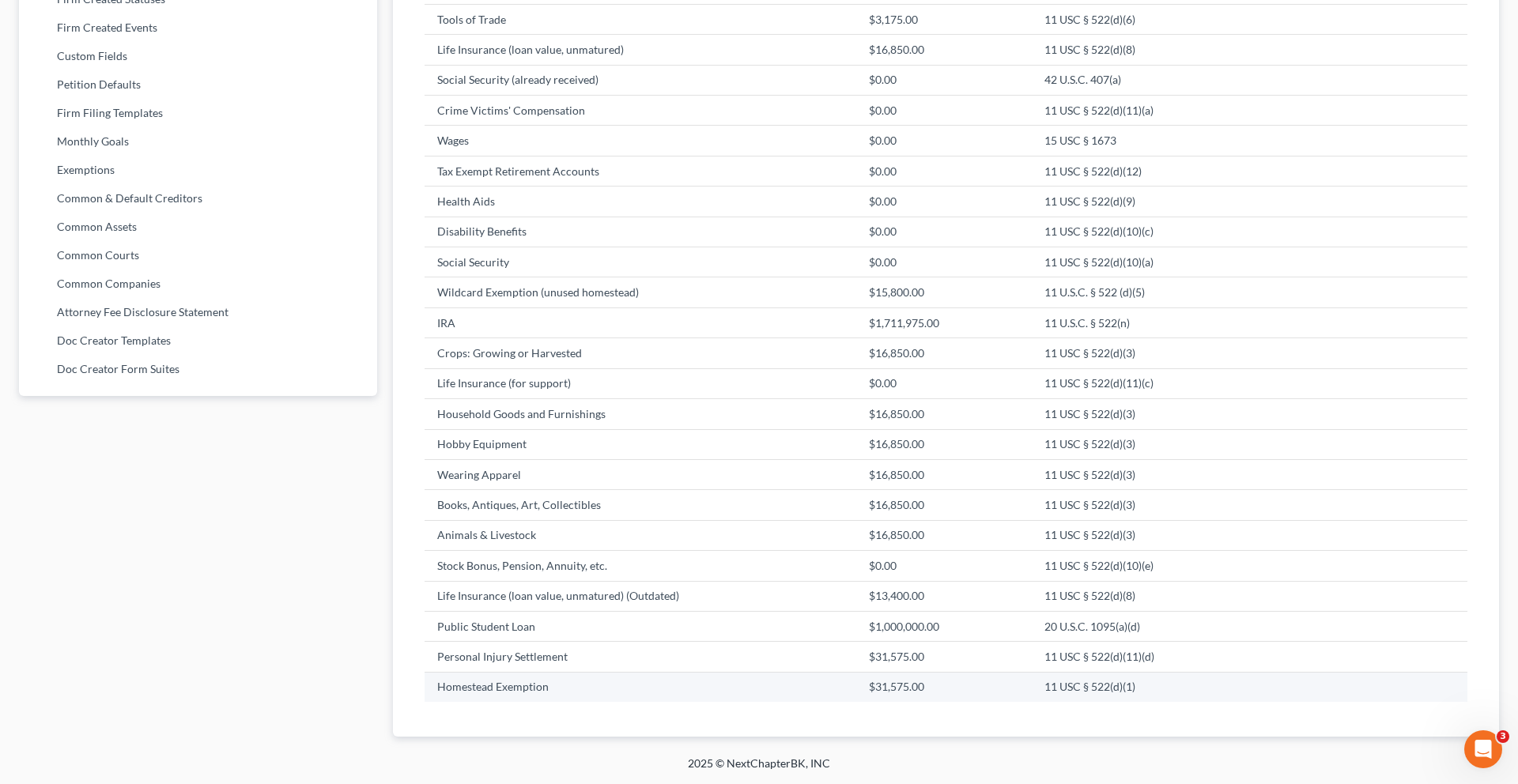
click at [921, 672] on td "$31,575.00" at bounding box center [944, 686] width 177 height 30
click at [946, 672] on td "$31,575.00" at bounding box center [944, 686] width 177 height 30
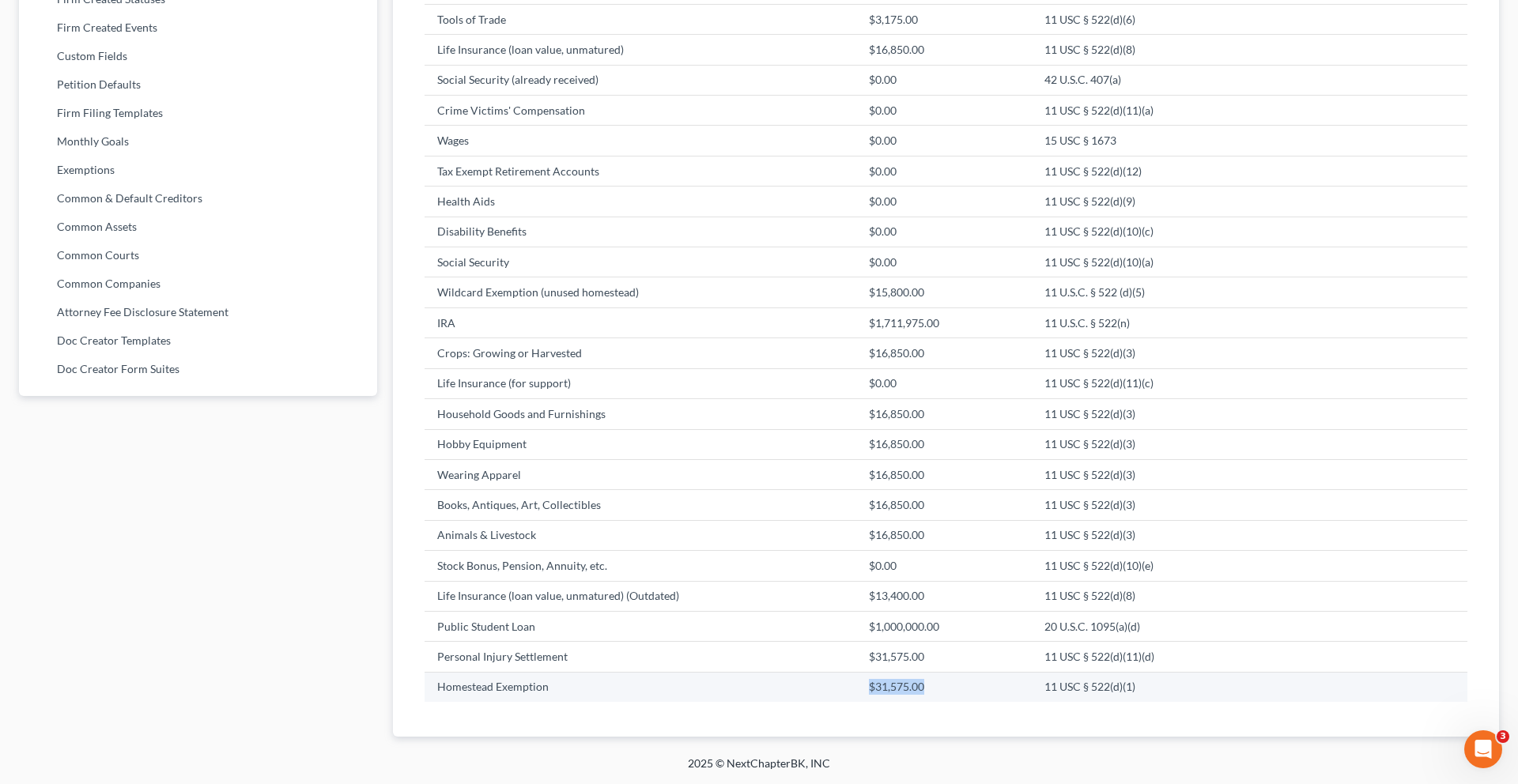
drag, startPoint x: 946, startPoint y: 661, endPoint x: 865, endPoint y: 660, distance: 81.0
click at [865, 672] on td "$31,575.00" at bounding box center [944, 686] width 177 height 30
click at [803, 672] on td "Homestead Exemption" at bounding box center [640, 686] width 432 height 30
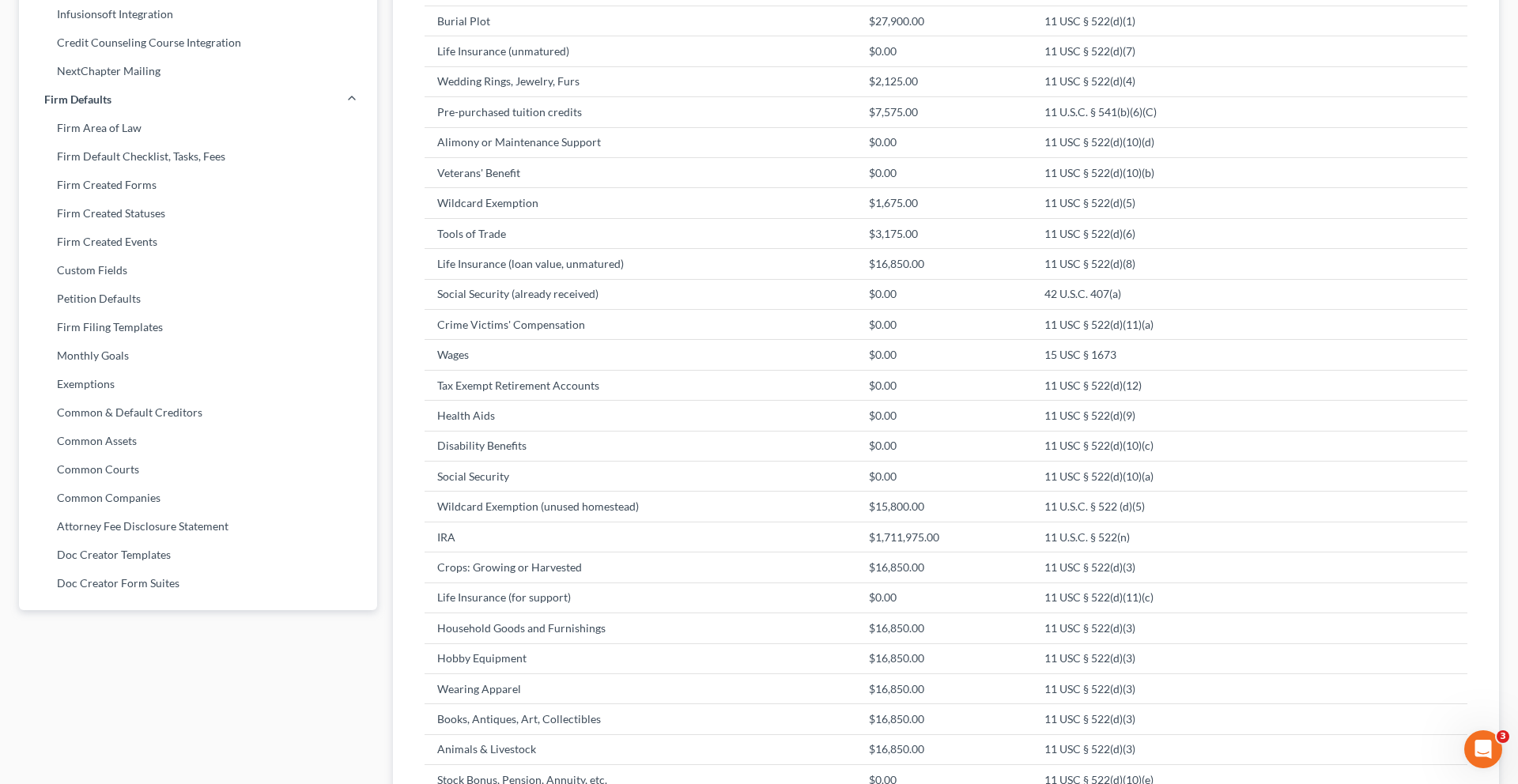
scroll to position [0, 0]
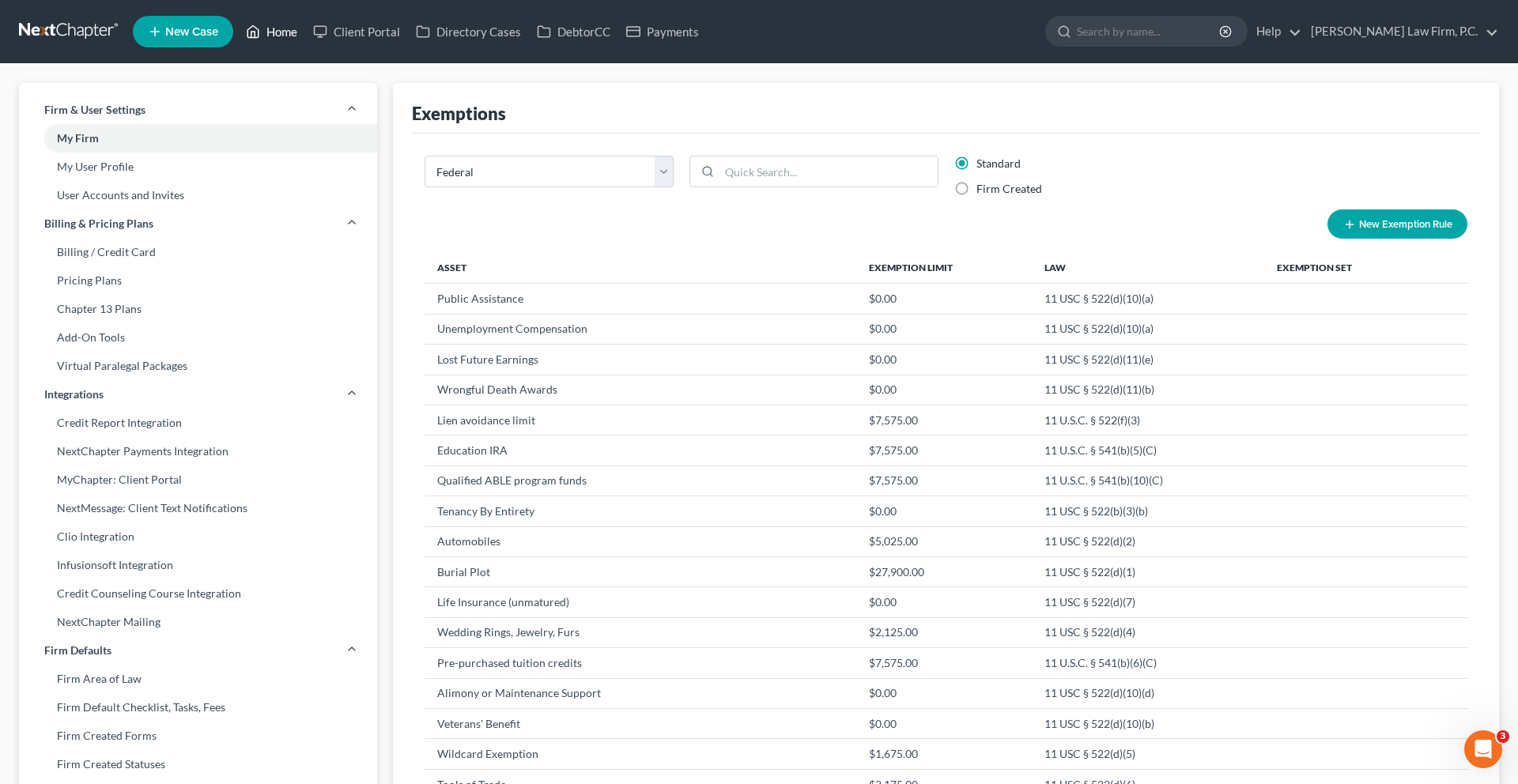
click at [305, 34] on link "Home" at bounding box center [271, 31] width 68 height 28
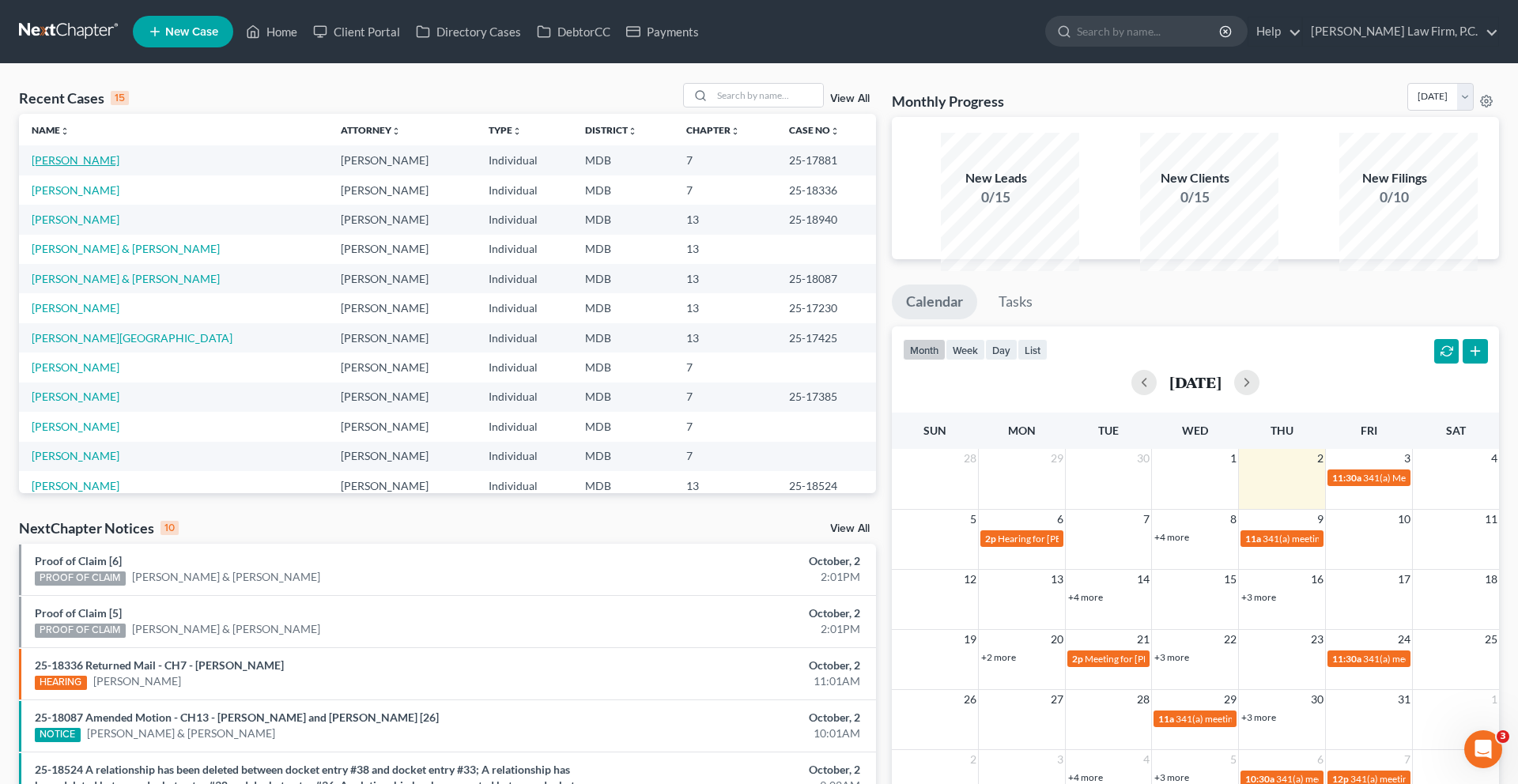
click at [77, 167] on link "[PERSON_NAME]" at bounding box center [75, 160] width 88 height 14
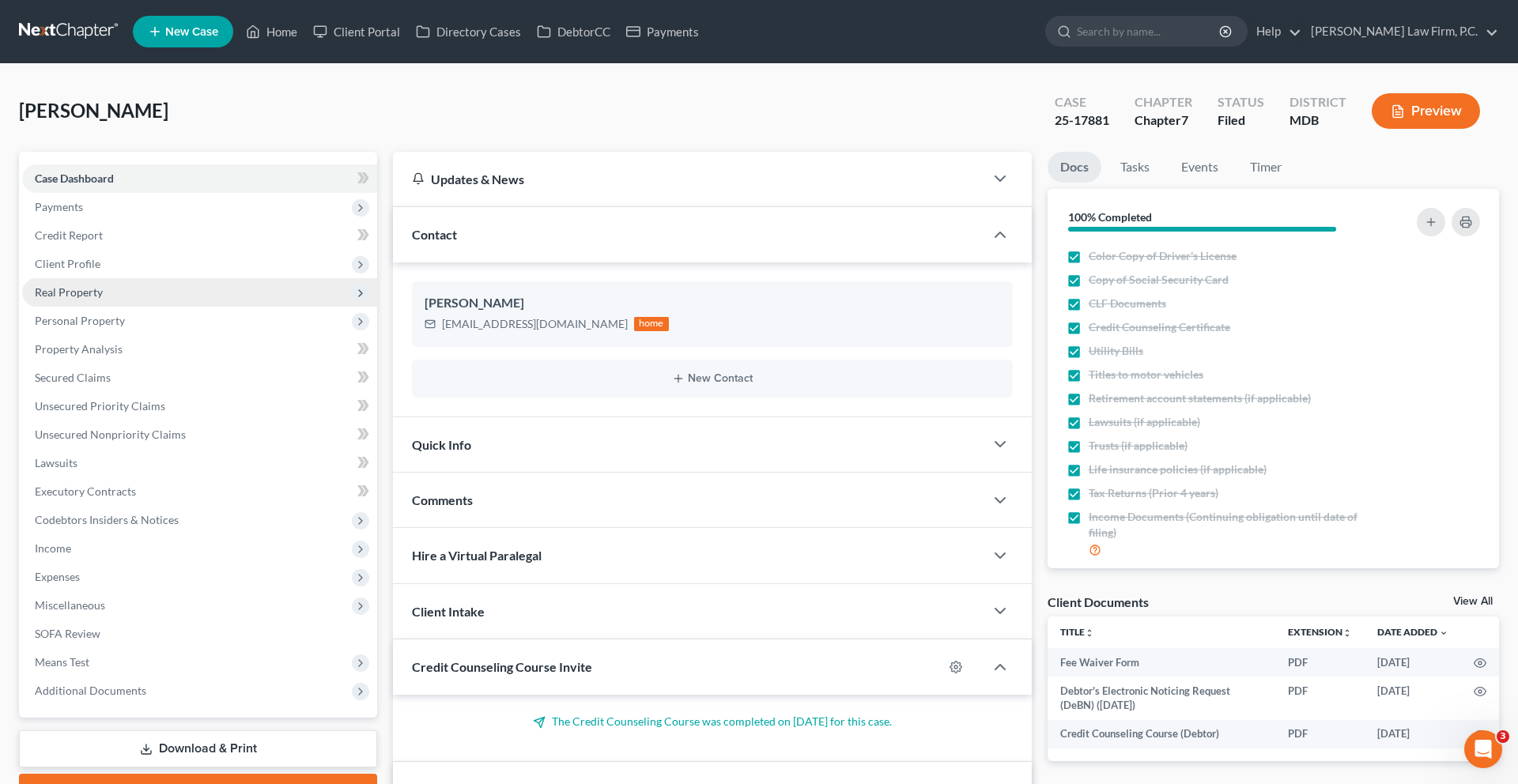
click at [151, 307] on span "Real Property" at bounding box center [200, 292] width 355 height 28
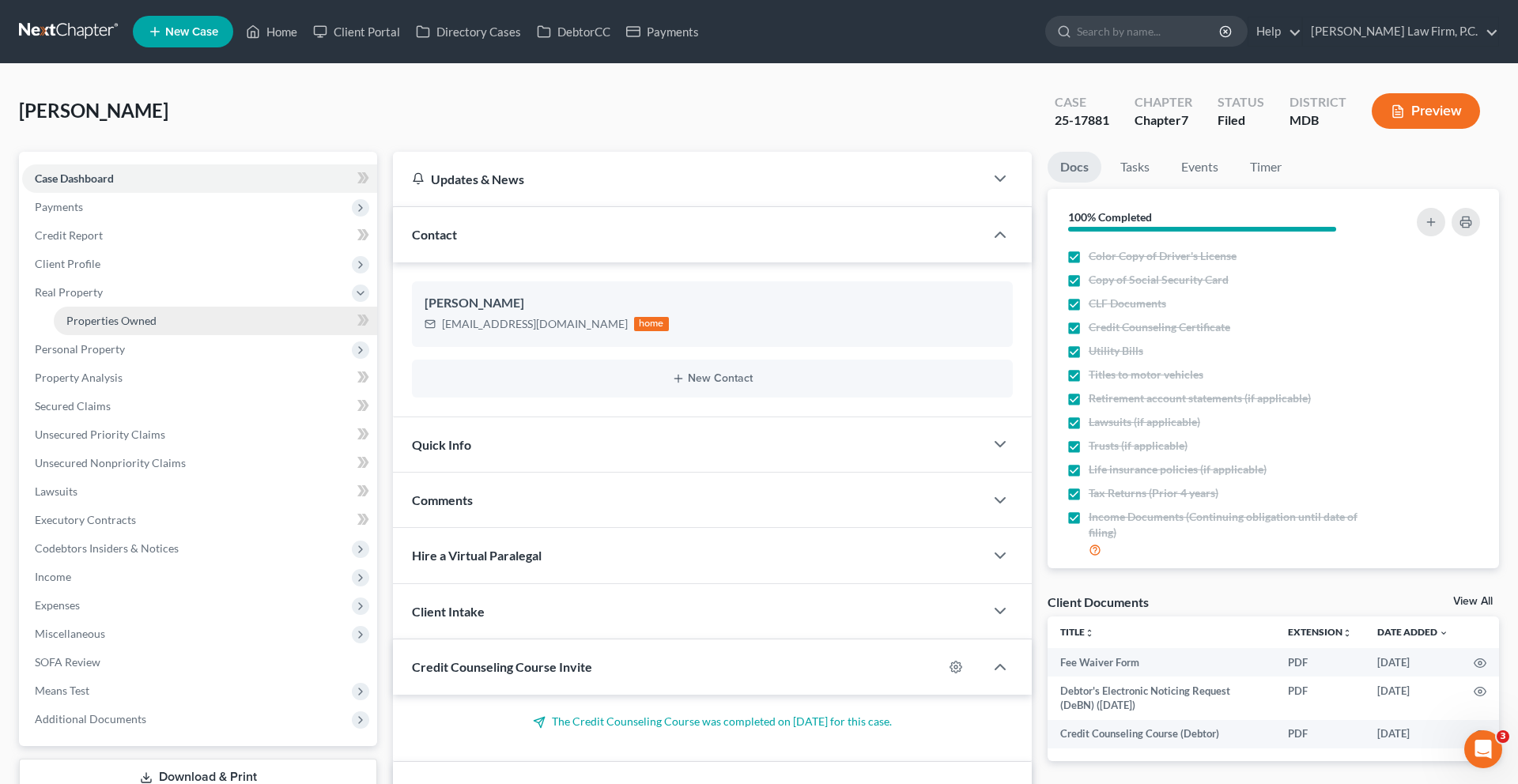
click at [169, 335] on link "Properties Owned" at bounding box center [215, 321] width 323 height 28
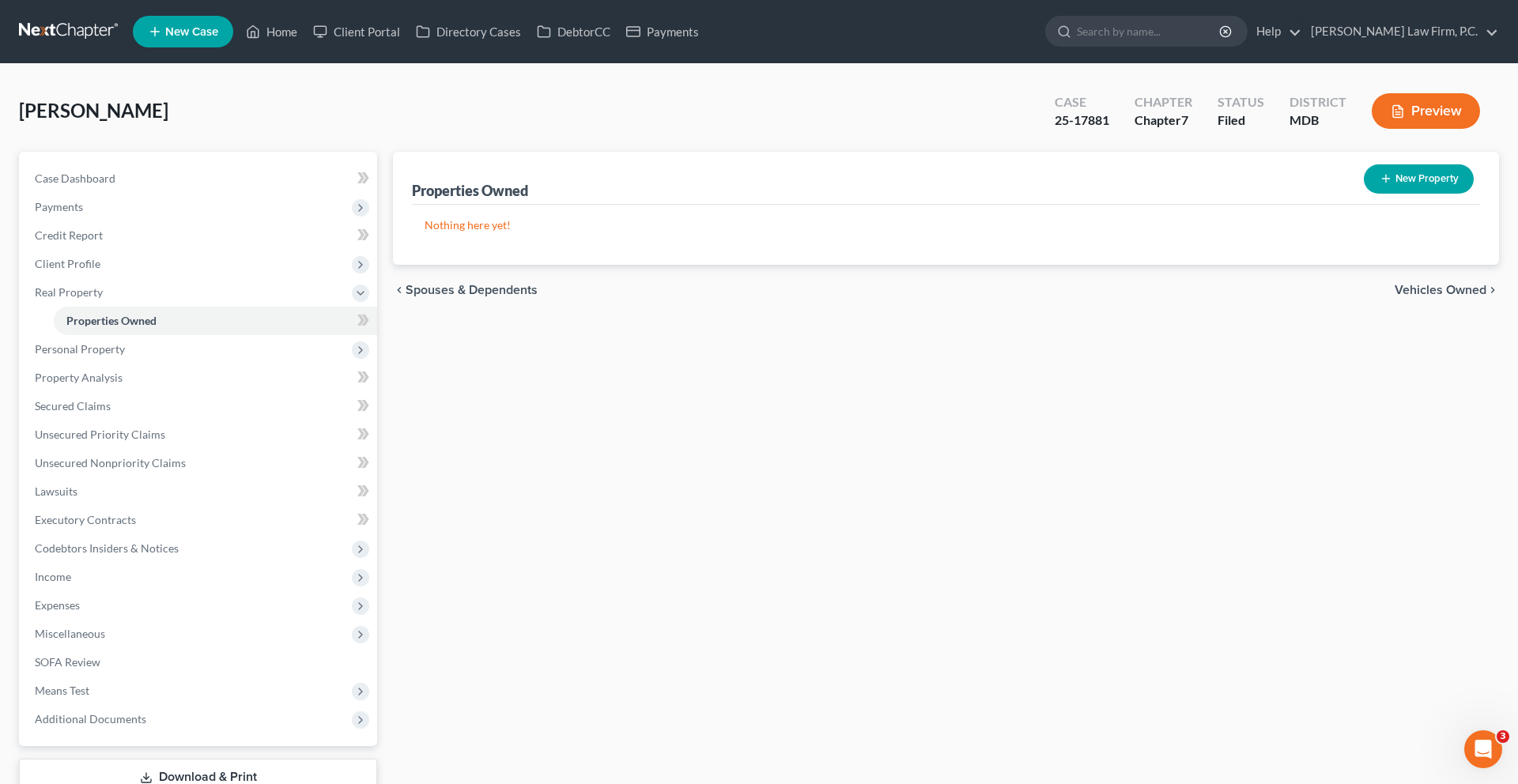
click at [1366, 194] on button "New Property" at bounding box center [1419, 179] width 110 height 29
select select "21"
select select "0"
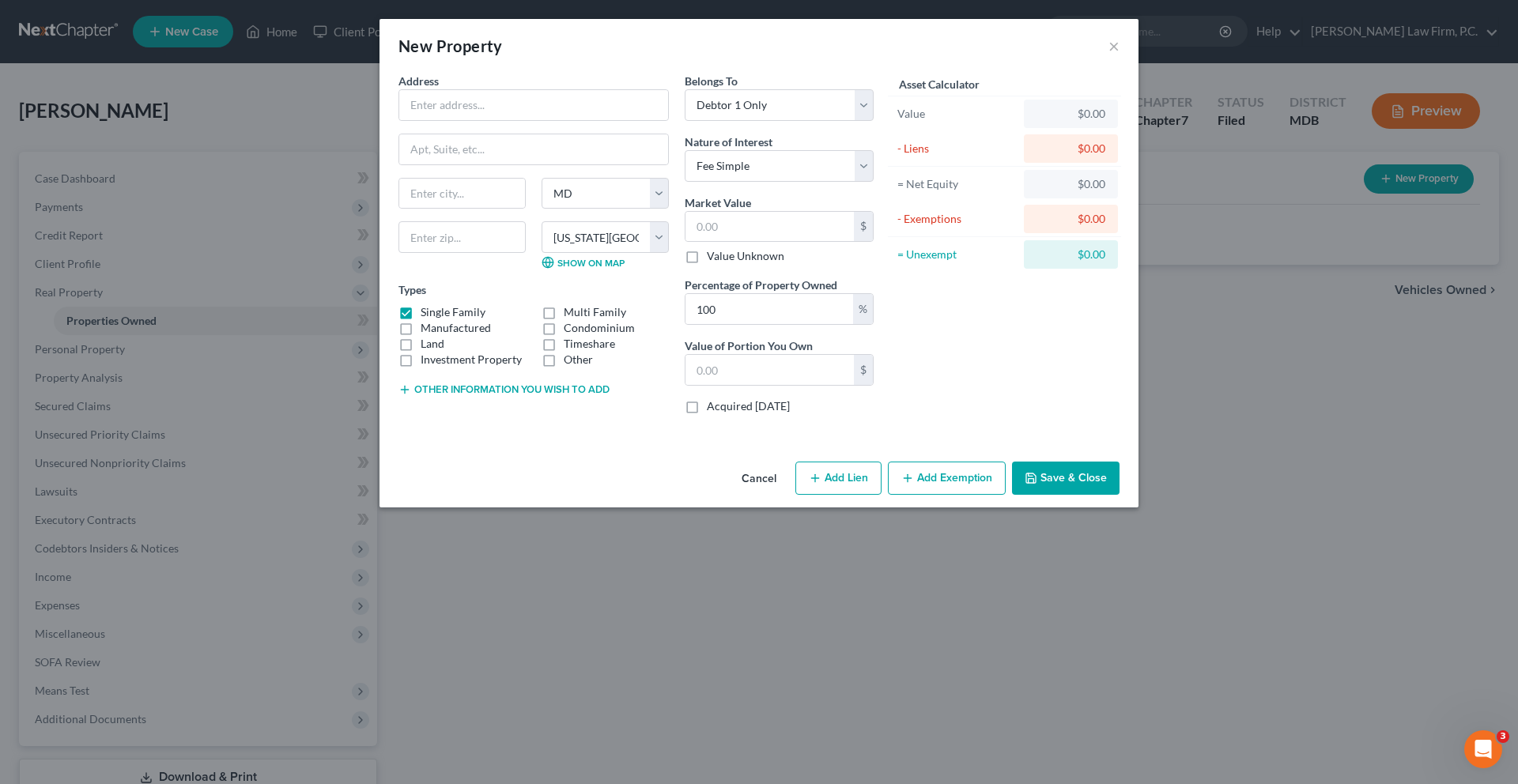
click at [972, 495] on button "Add Exemption" at bounding box center [947, 478] width 118 height 33
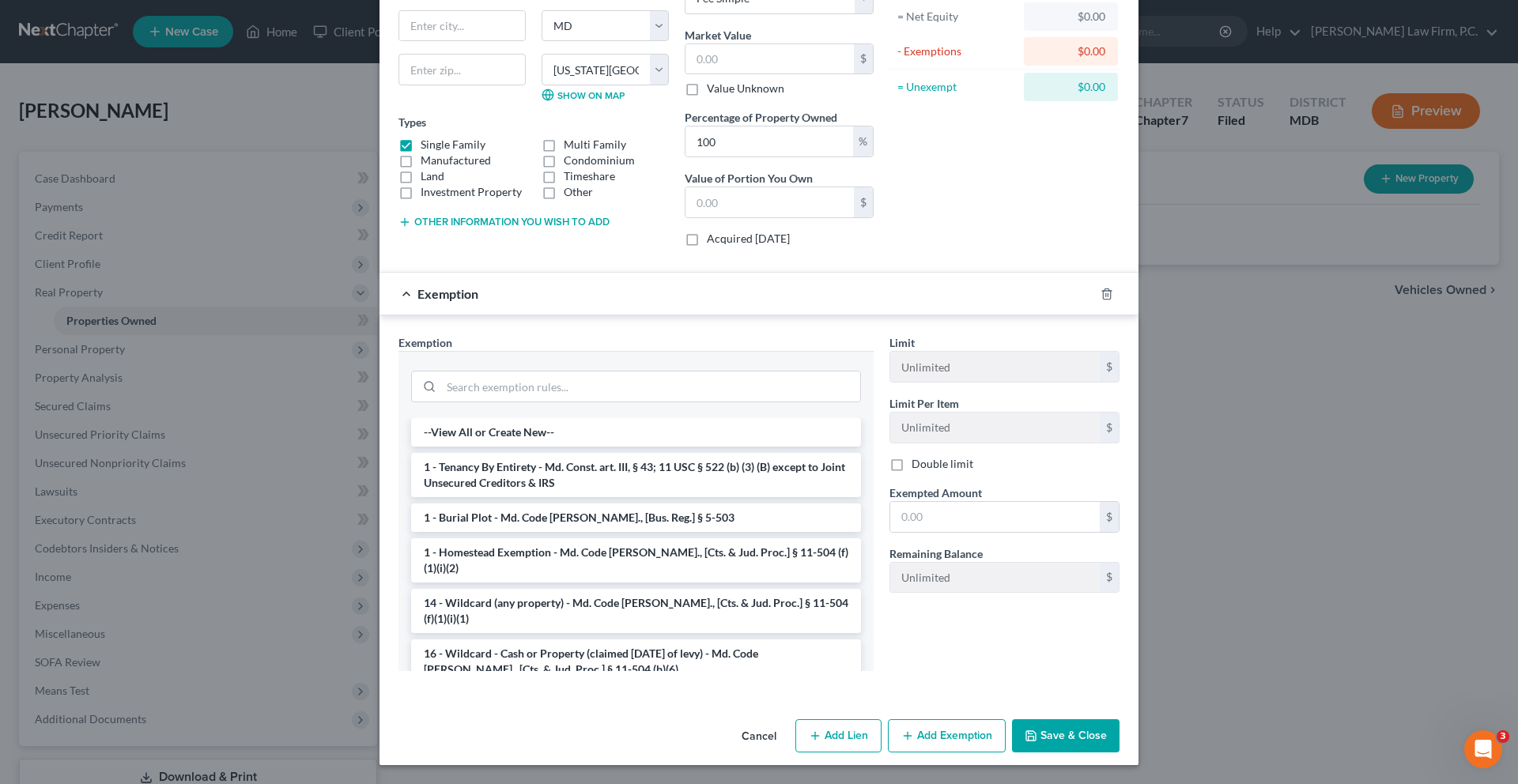
scroll to position [378, 0]
click at [552, 372] on input "search" at bounding box center [651, 386] width 419 height 30
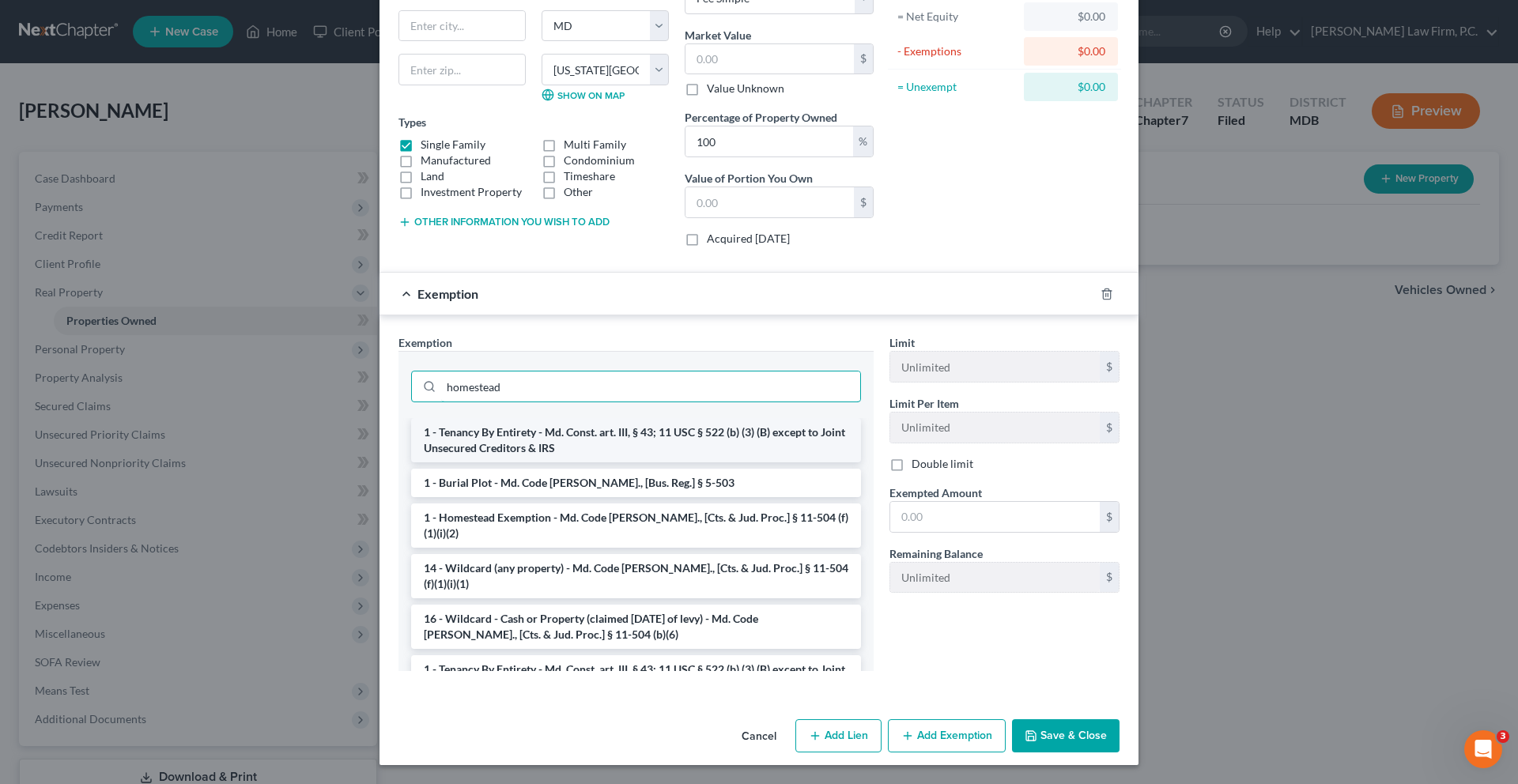
type input "homestead"
click at [611, 418] on li "1 - Tenancy By Entirety - Md. Const. art. III, § 43; 11 USC § 522 (b) (3) (B) e…" at bounding box center [636, 440] width 450 height 44
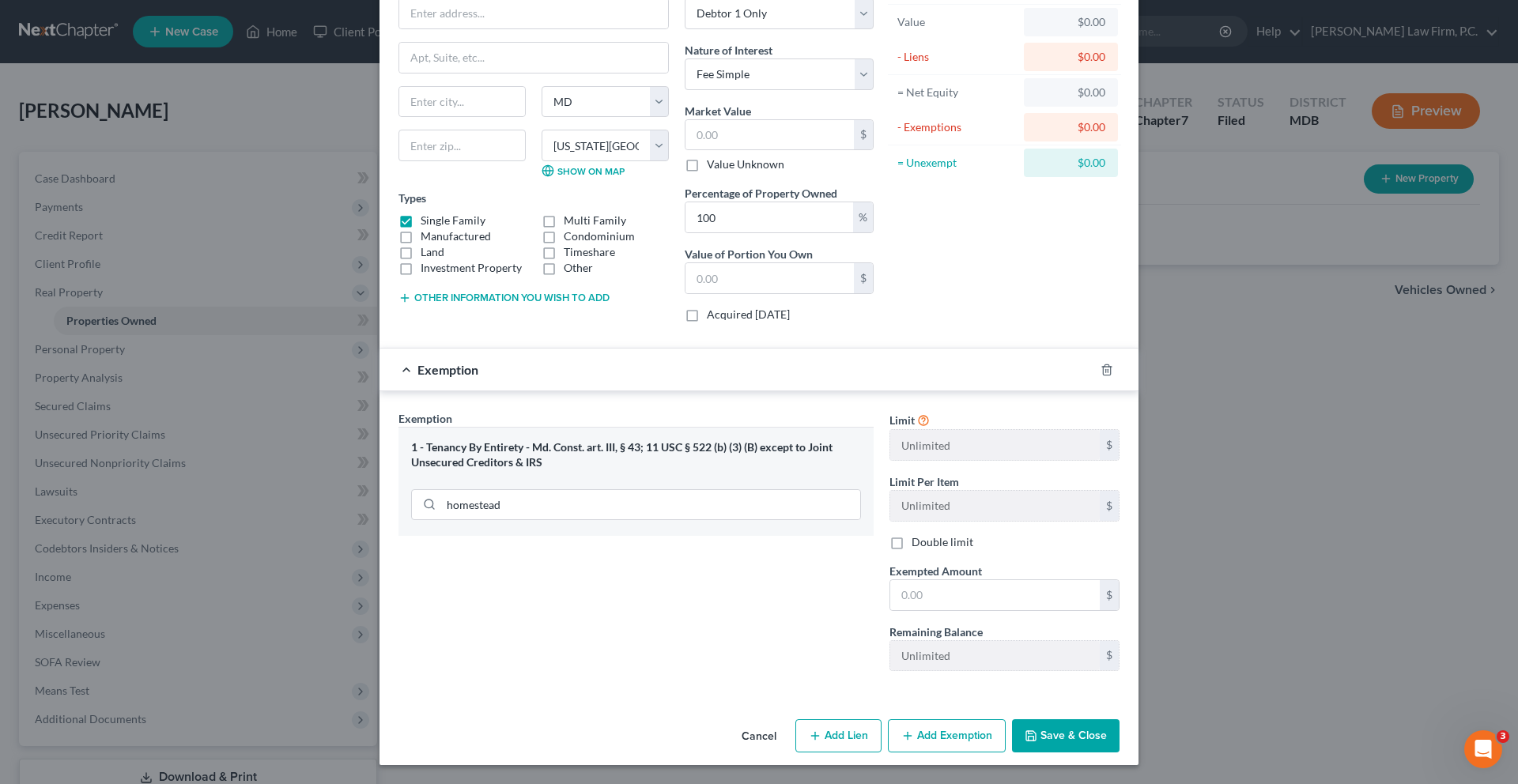
scroll to position [160, 0]
click at [631, 520] on input "homestead" at bounding box center [651, 505] width 419 height 30
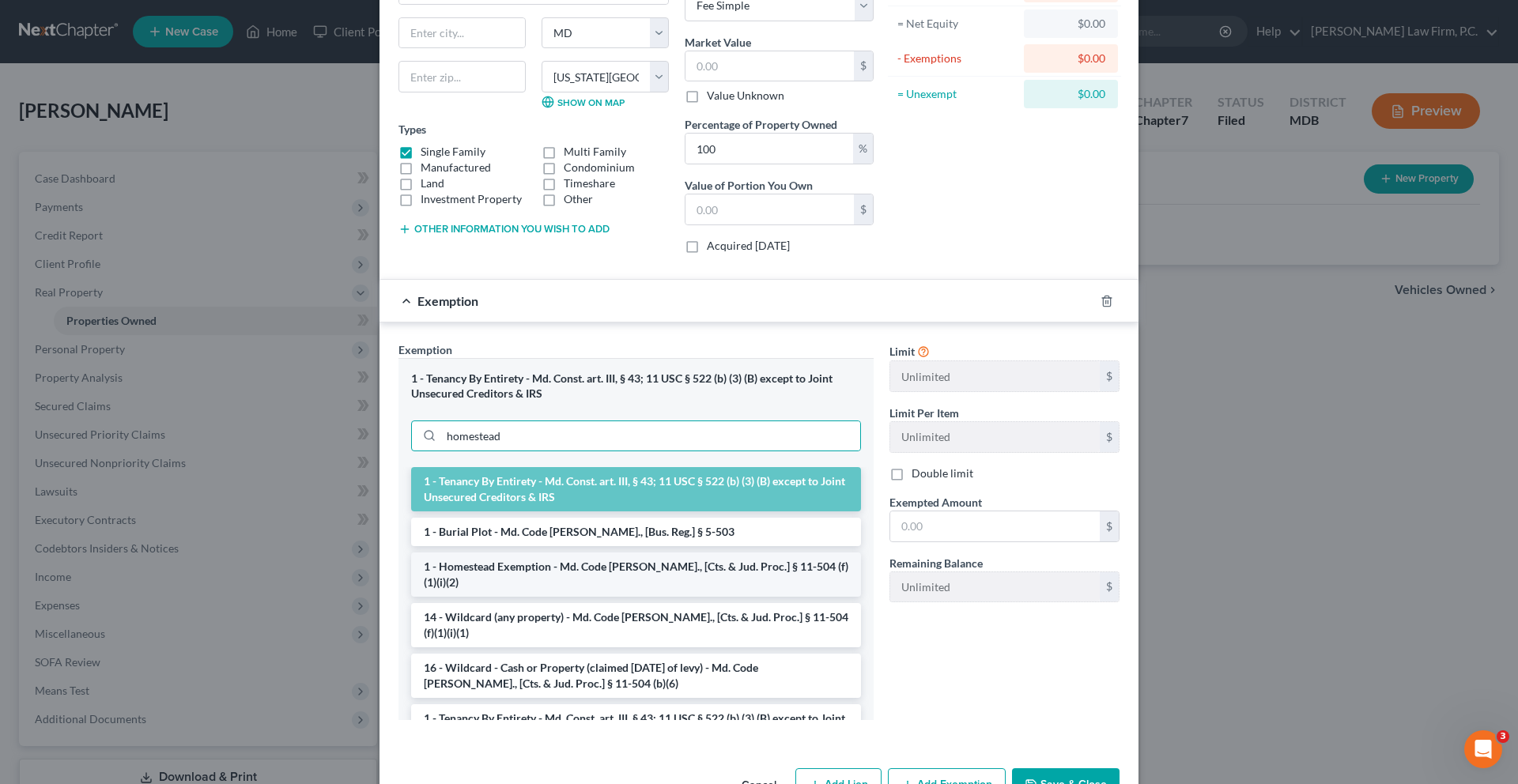
click at [515, 597] on li "1 - Homestead Exemption - Md. Code [PERSON_NAME]., [Cts. & Jud. Proc.] § 11-504…" at bounding box center [636, 574] width 450 height 44
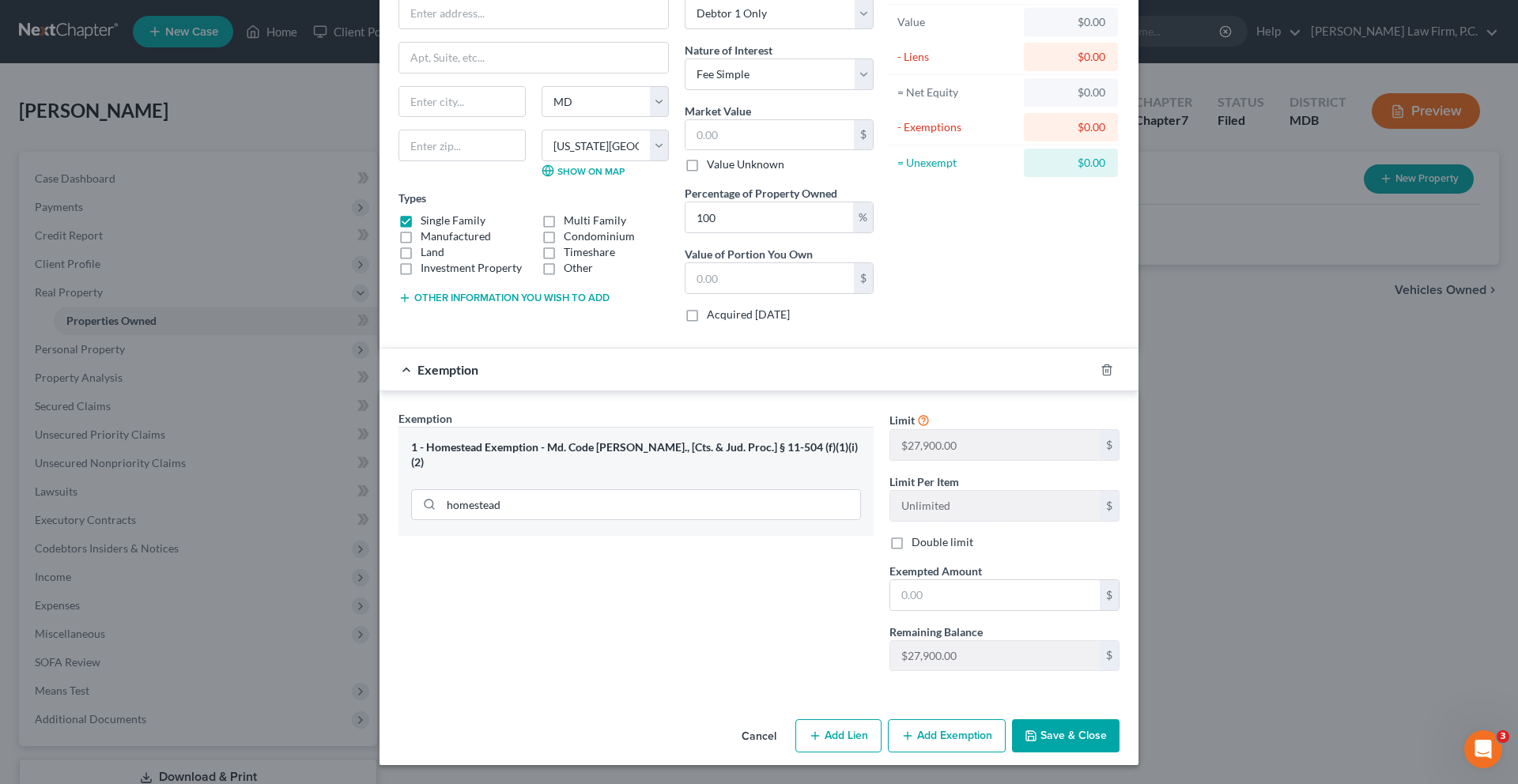
scroll to position [304, 0]
click at [930, 412] on icon at bounding box center [923, 420] width 13 height 15
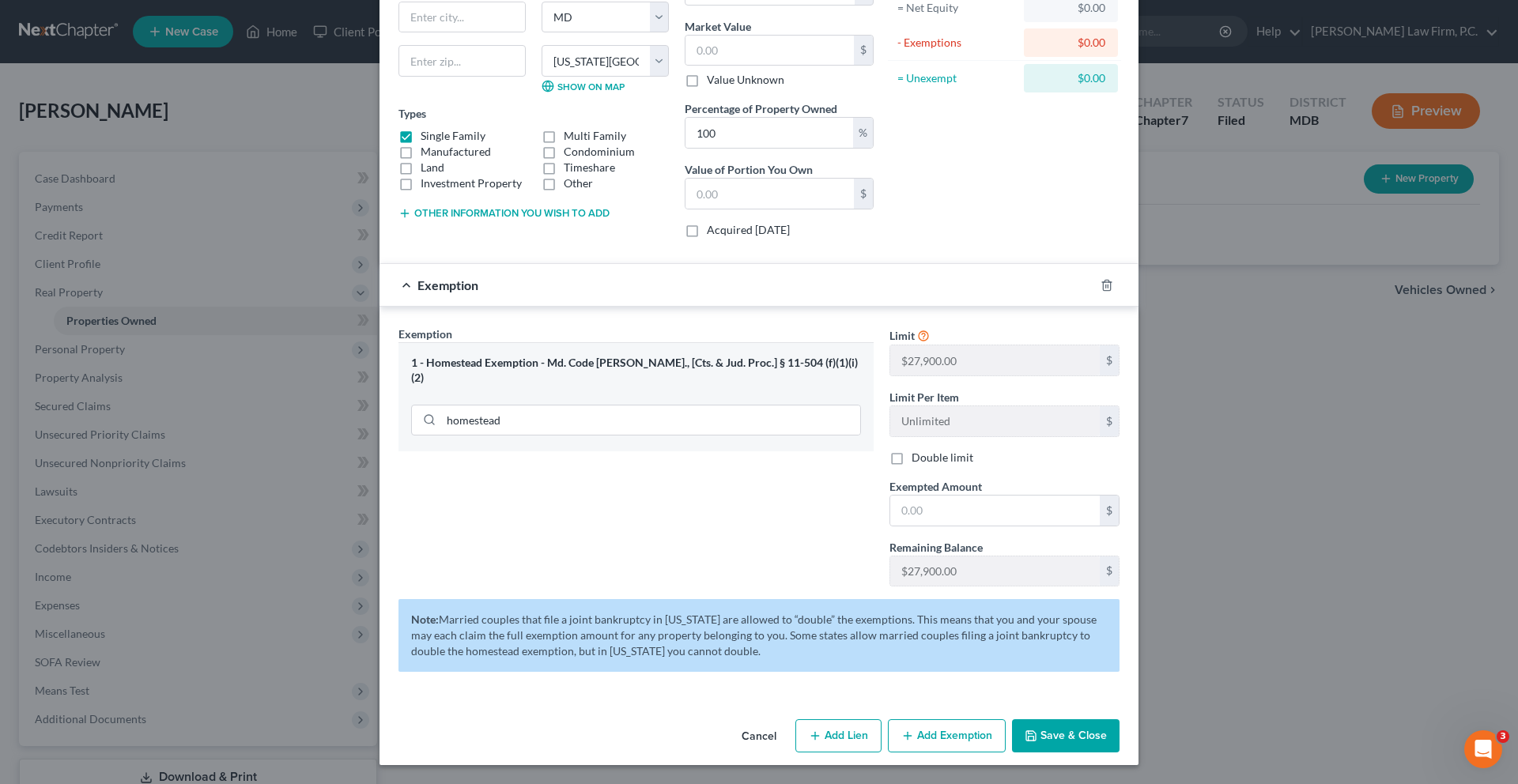
scroll to position [412, 0]
click at [928, 450] on label "Double limit" at bounding box center [942, 458] width 62 height 15
click at [928, 450] on input "Double limit" at bounding box center [923, 455] width 11 height 11
click at [928, 450] on label "Double limit" at bounding box center [942, 458] width 62 height 15
click at [928, 450] on input "Double limit" at bounding box center [923, 455] width 11 height 11
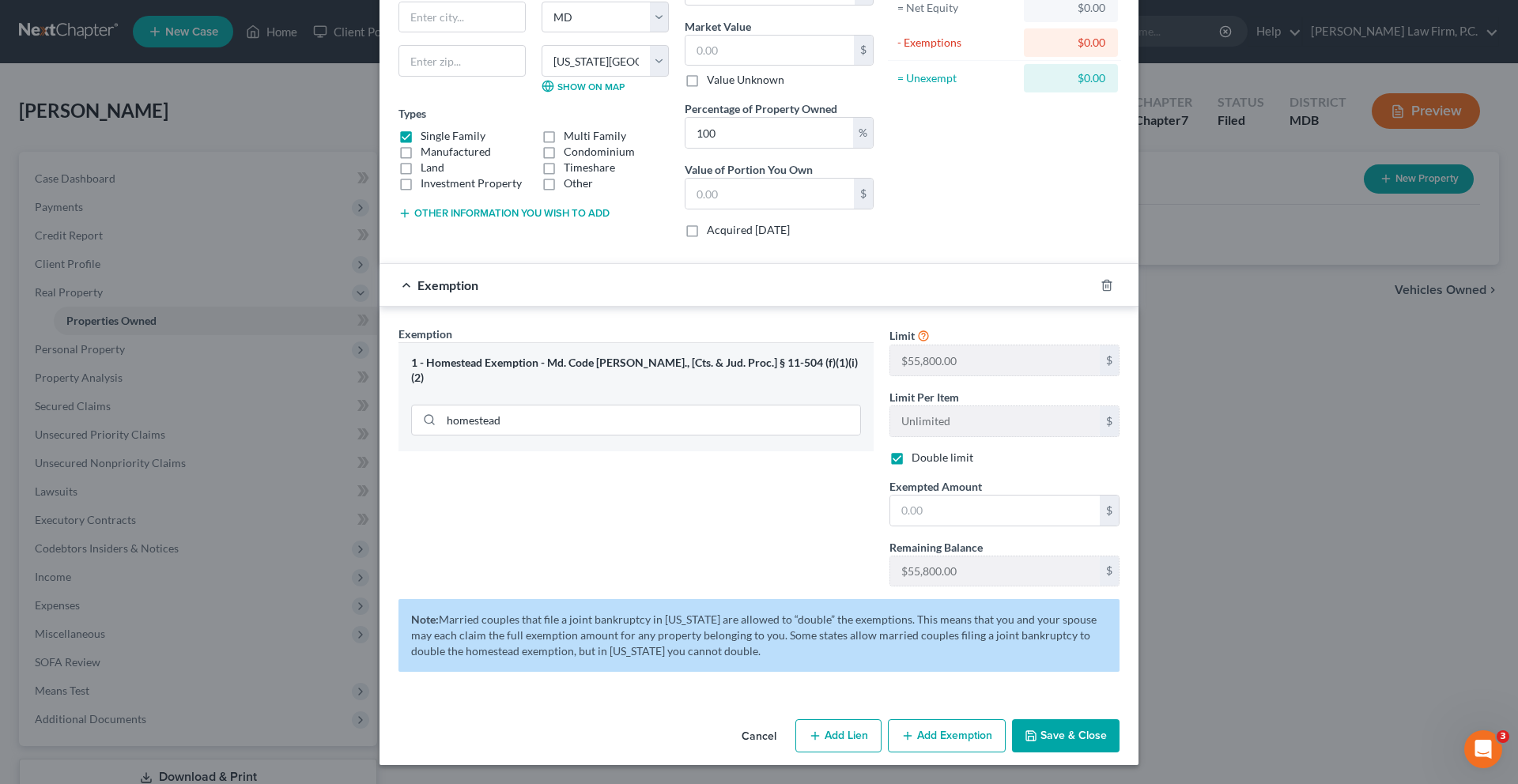
checkbox input "false"
click at [818, 406] on input "homestead" at bounding box center [651, 420] width 419 height 30
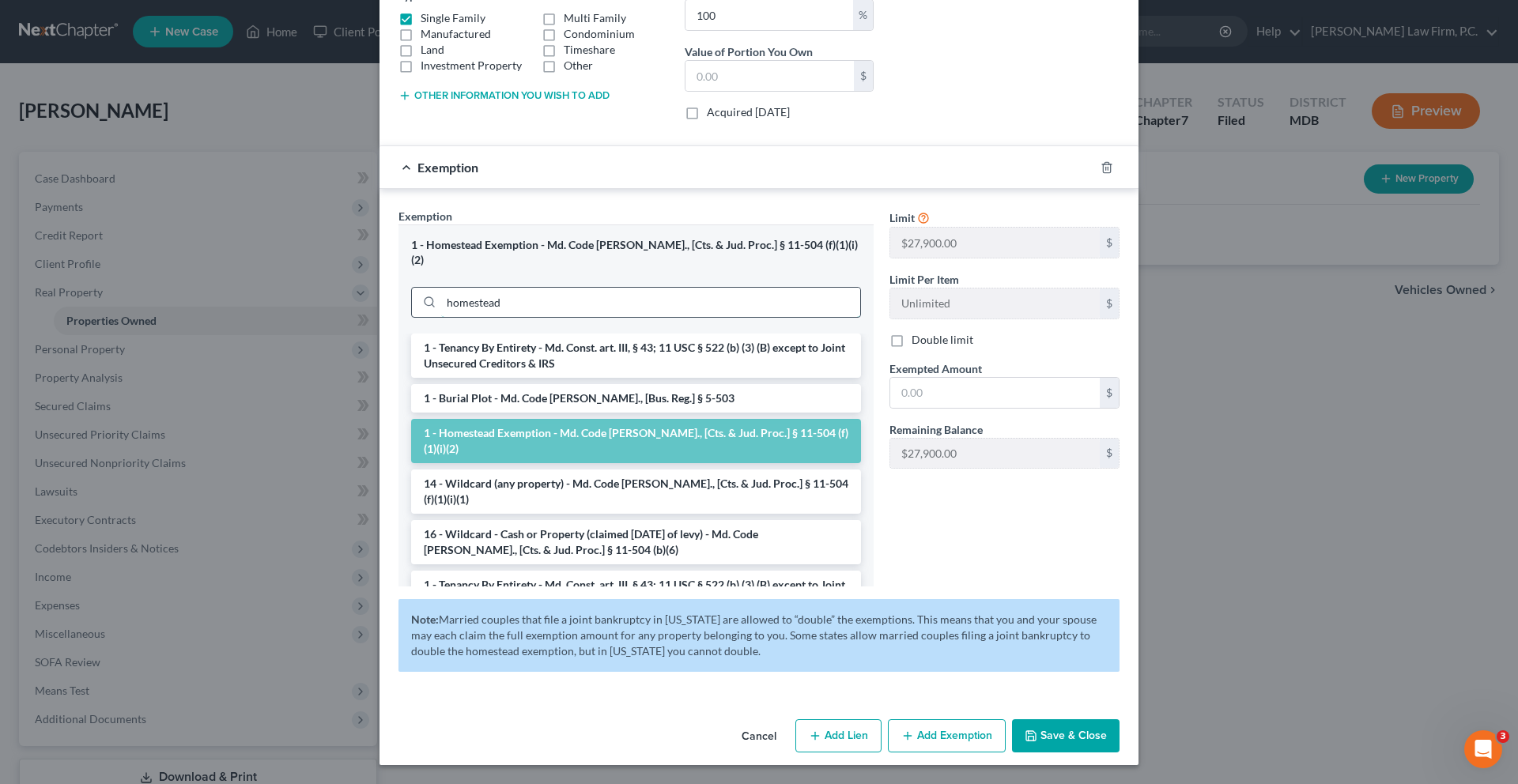
click at [818, 303] on input "homestead" at bounding box center [651, 302] width 419 height 30
click at [1480, 759] on div "Open Intercom Messenger" at bounding box center [1481, 747] width 52 height 52
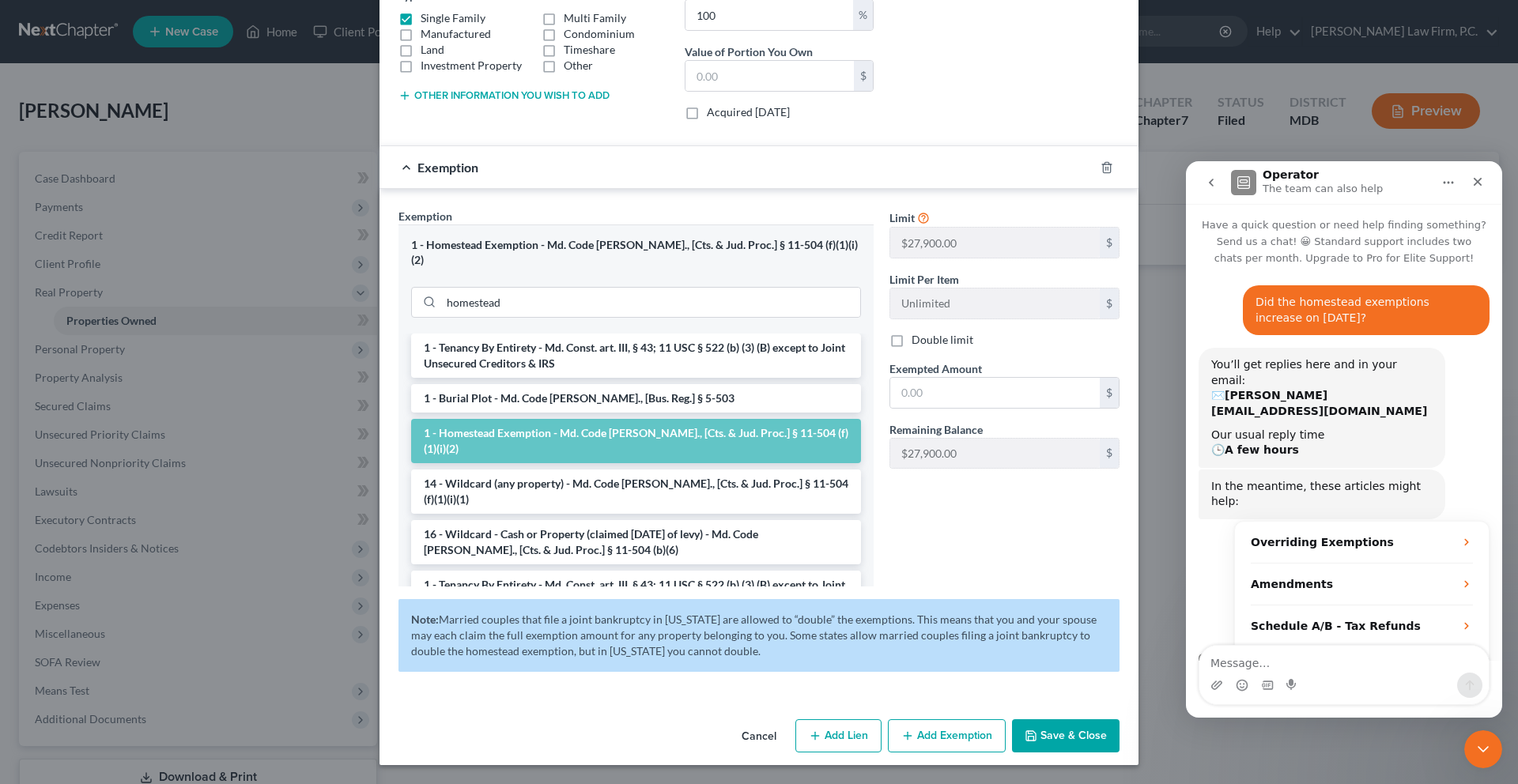
scroll to position [12, 0]
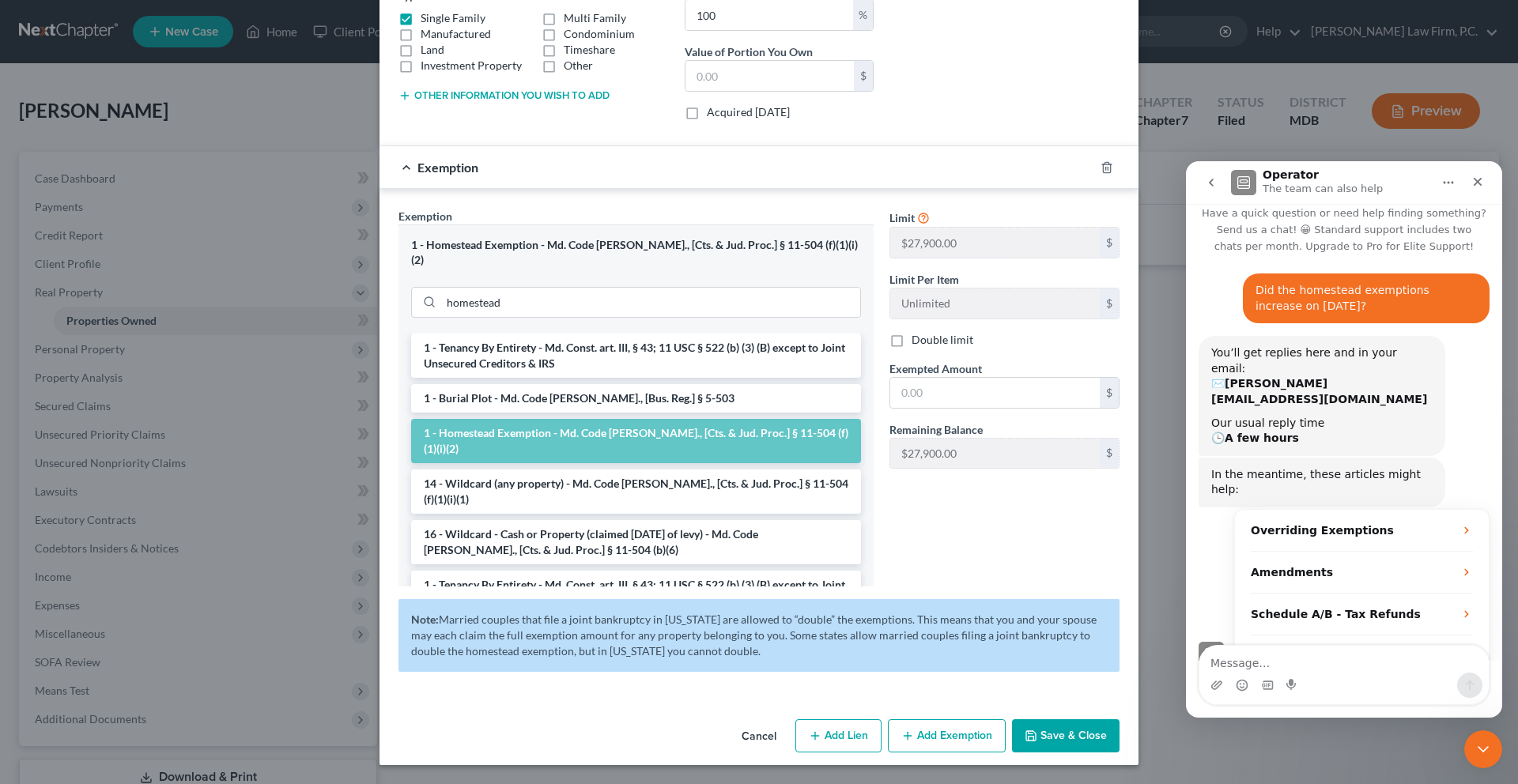
click at [1310, 668] on textarea "Message…" at bounding box center [1344, 659] width 290 height 27
type textarea "How can I change the limit on the exemption page?"
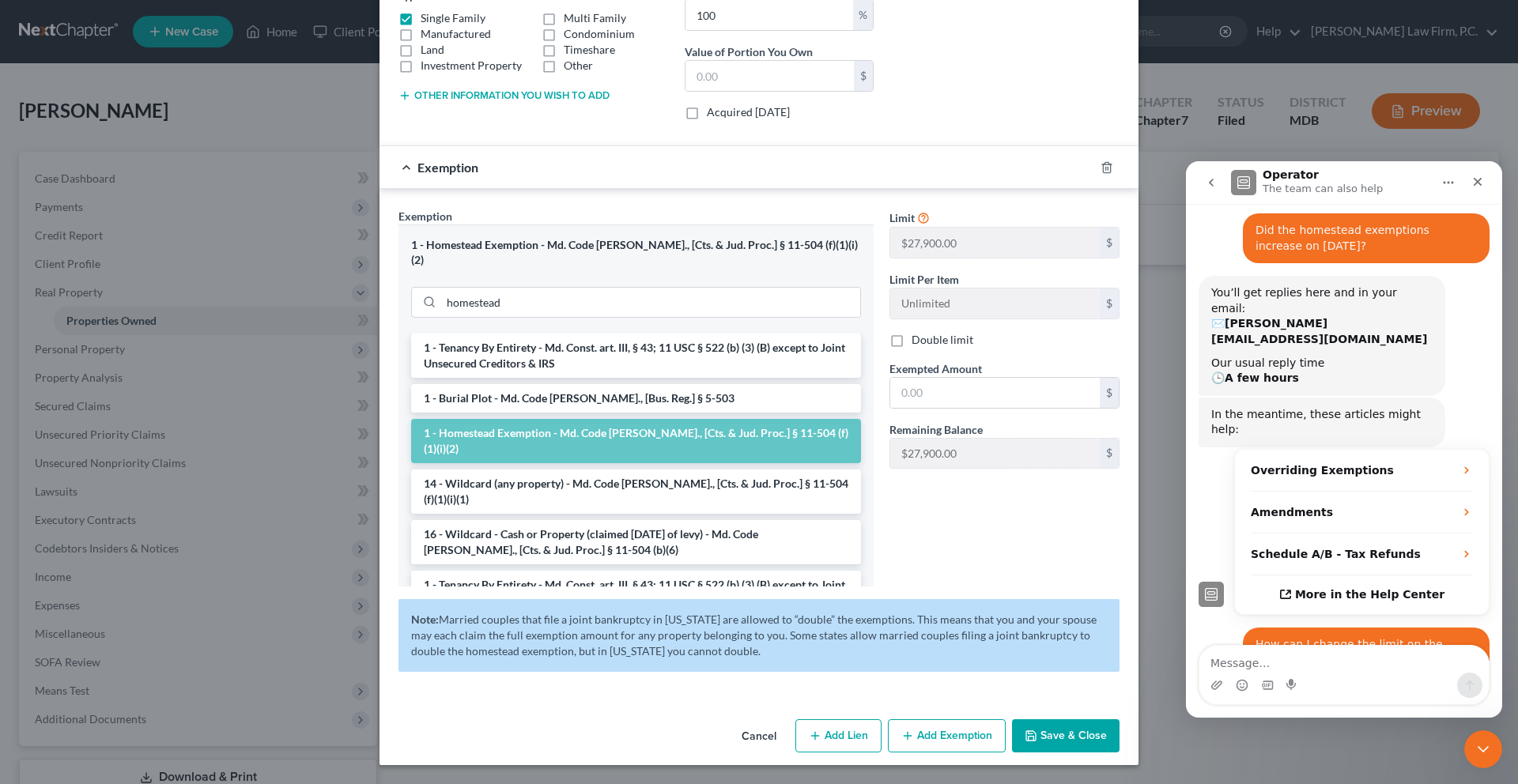
scroll to position [74, 0]
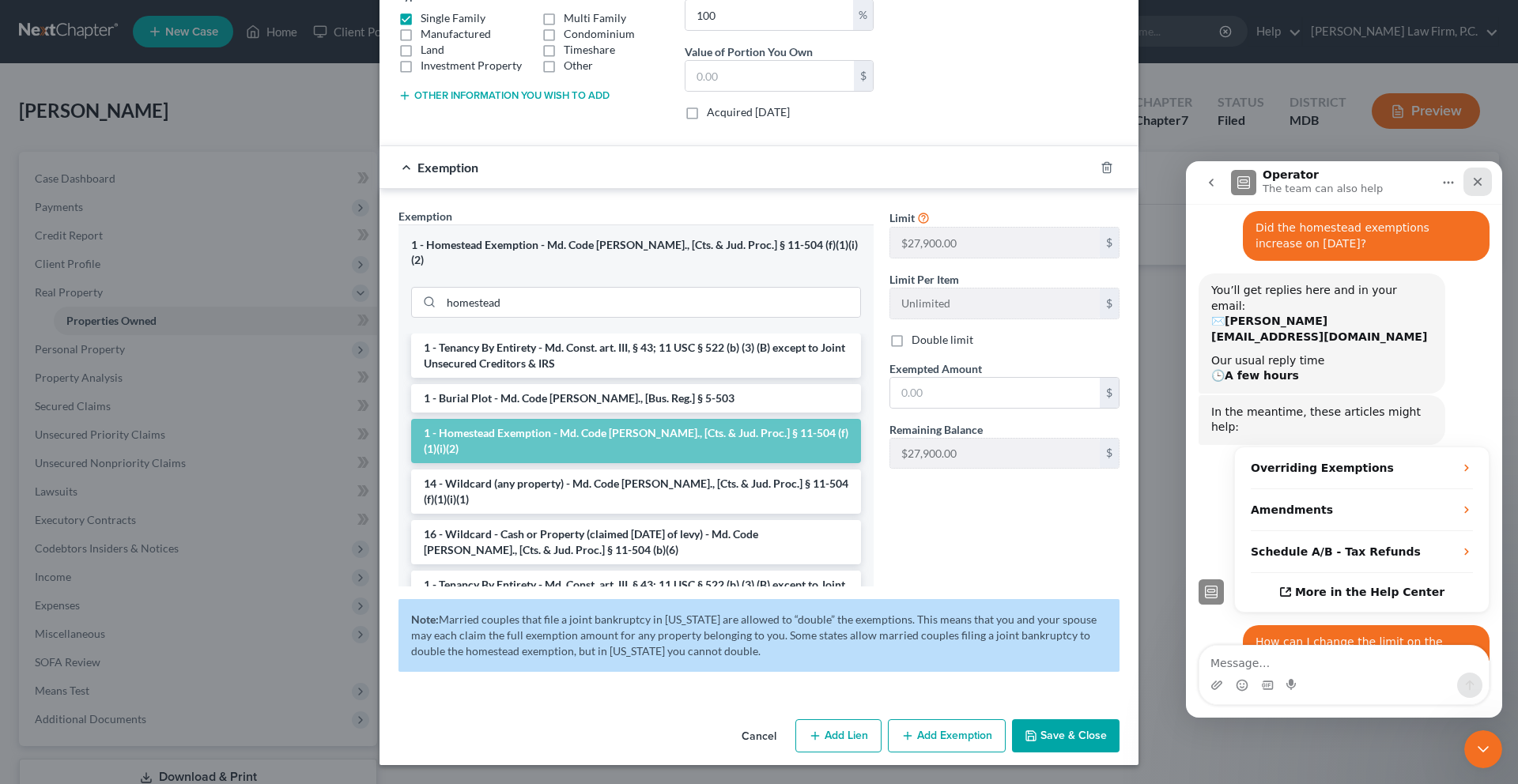
click at [1482, 182] on icon "Close" at bounding box center [1477, 182] width 13 height 13
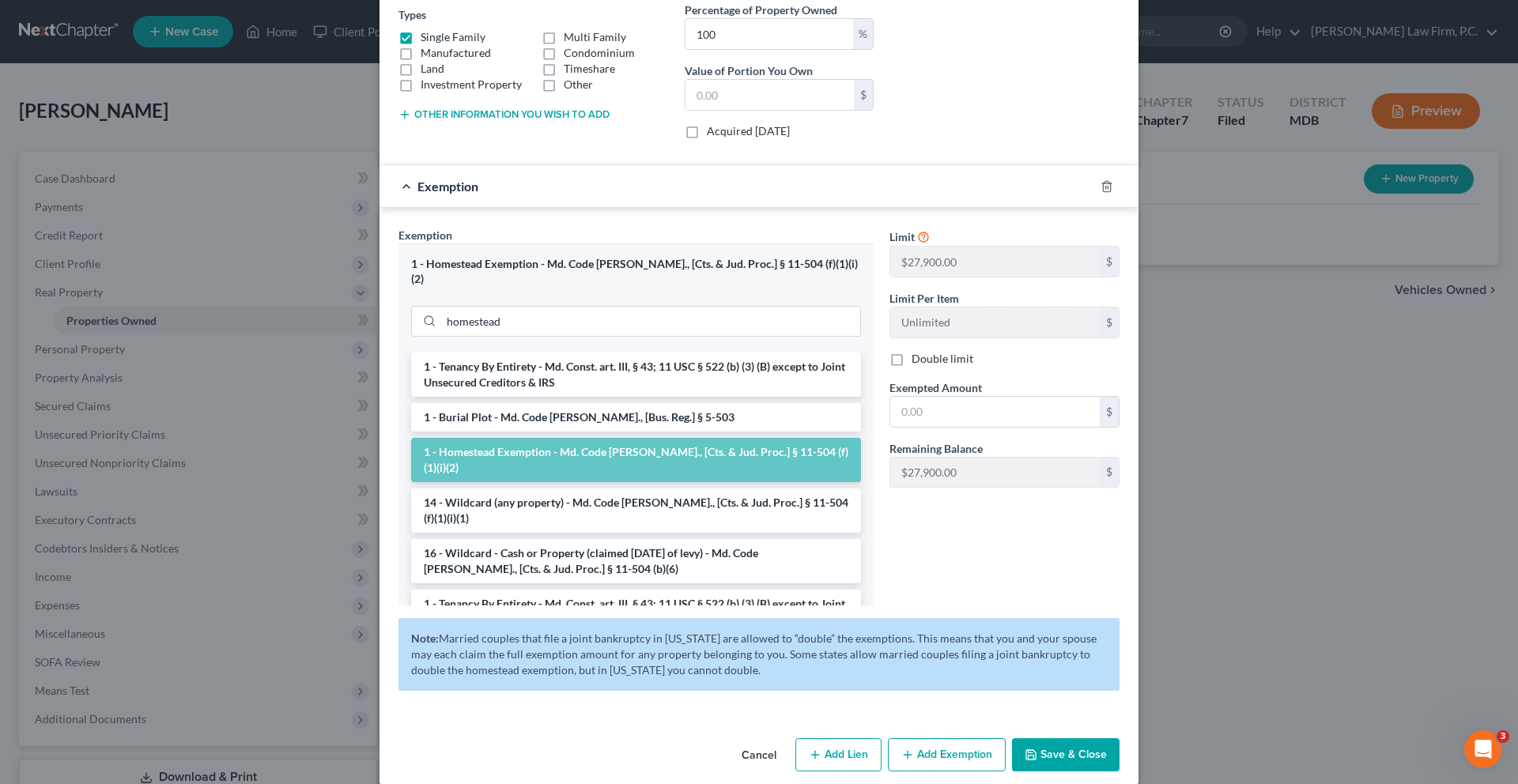
scroll to position [0, 0]
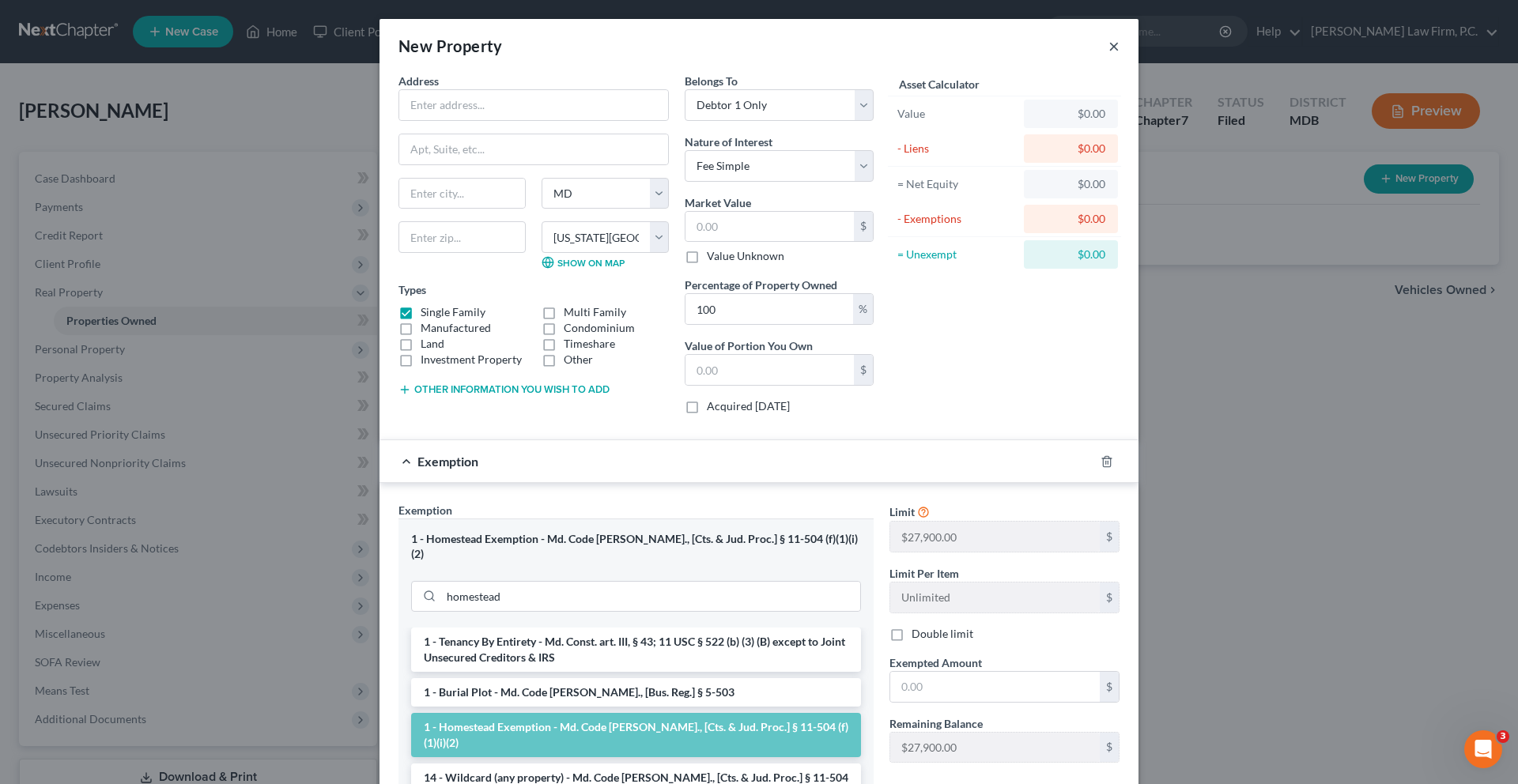
click at [1119, 55] on button "×" at bounding box center [1113, 46] width 11 height 19
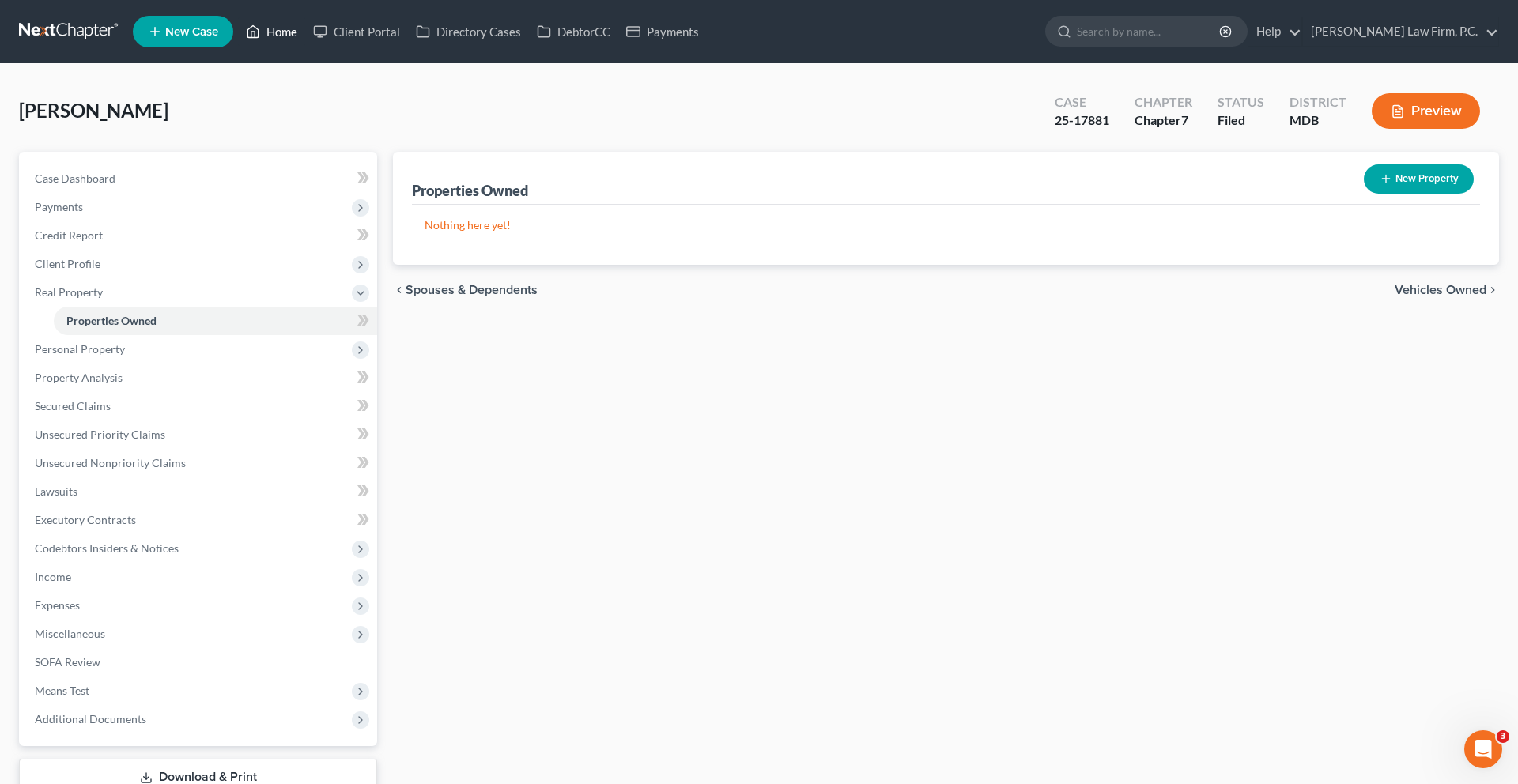
click at [305, 25] on link "Home" at bounding box center [271, 31] width 68 height 28
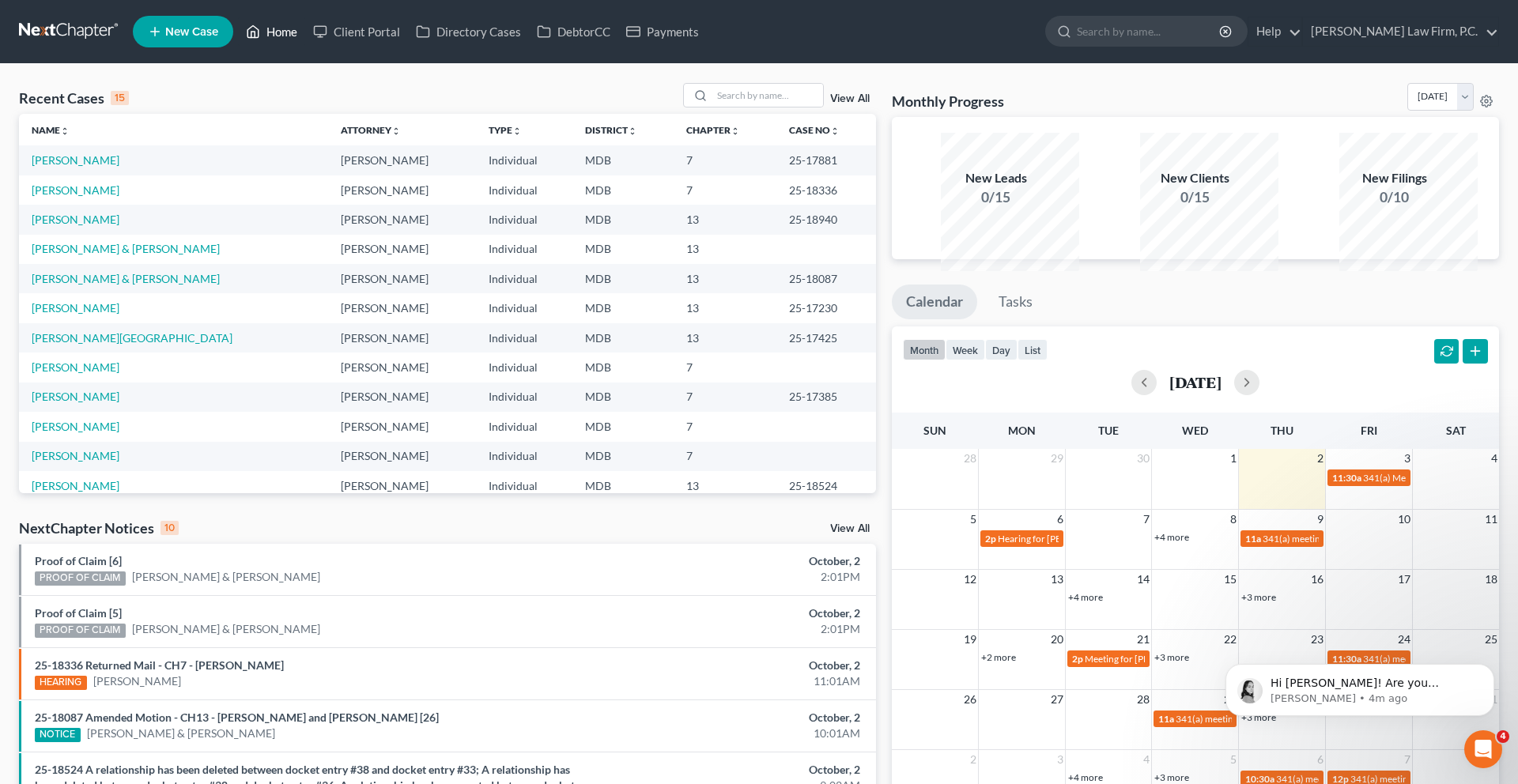
scroll to position [360, 0]
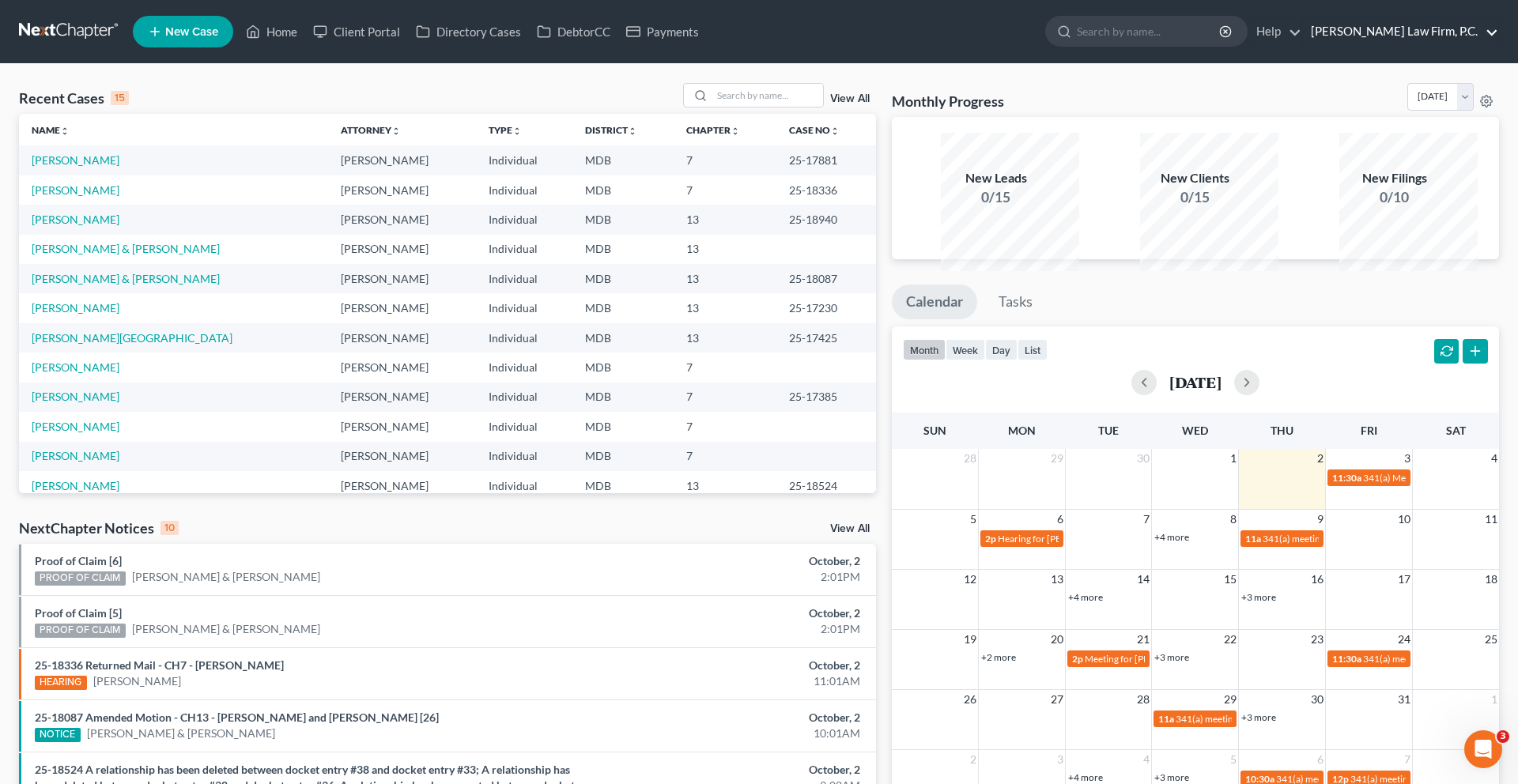
click at [1441, 43] on link "[PERSON_NAME] Law Firm, P.C." at bounding box center [1400, 31] width 195 height 28
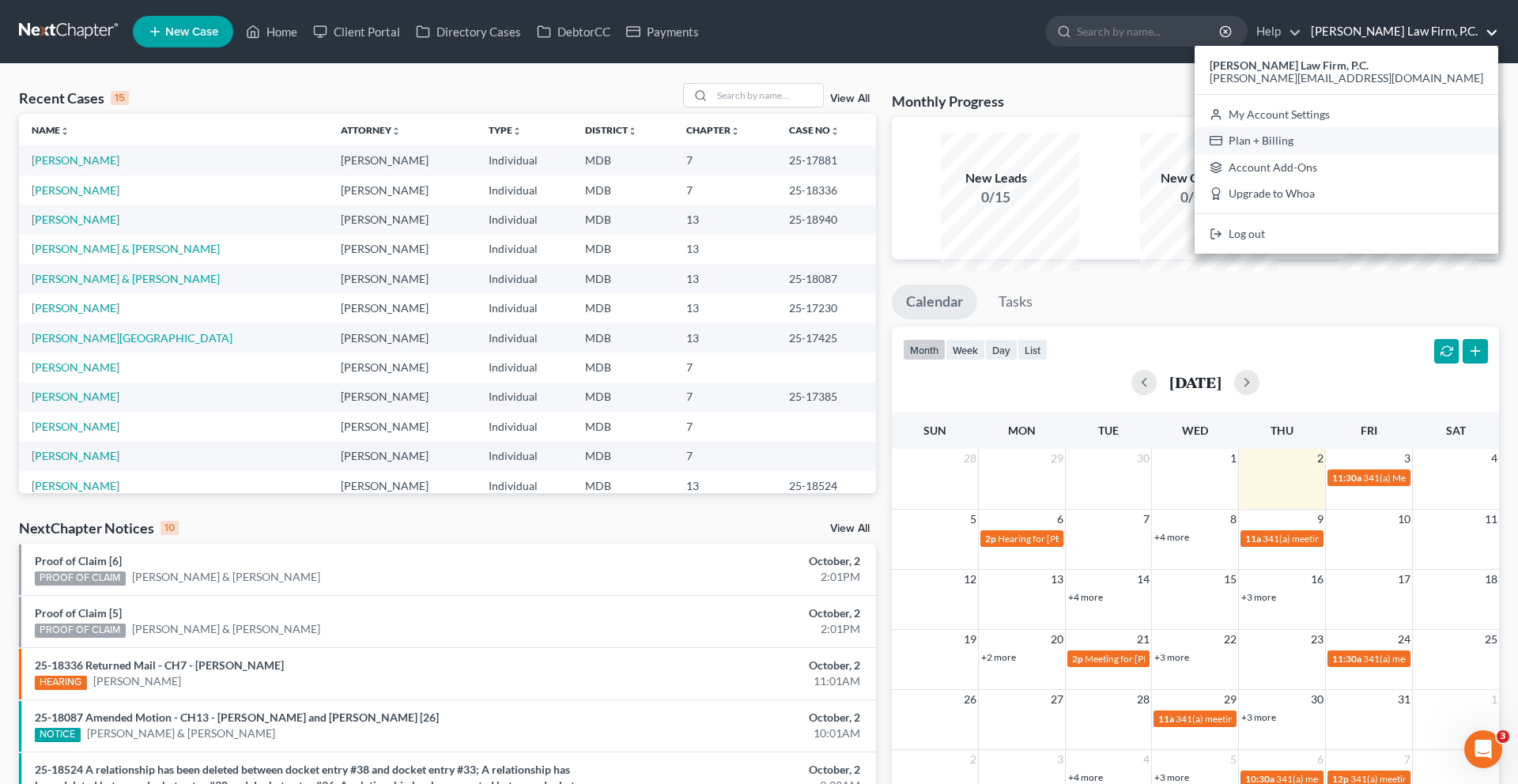
click at [1319, 154] on link "Plan + Billing" at bounding box center [1346, 141] width 303 height 27
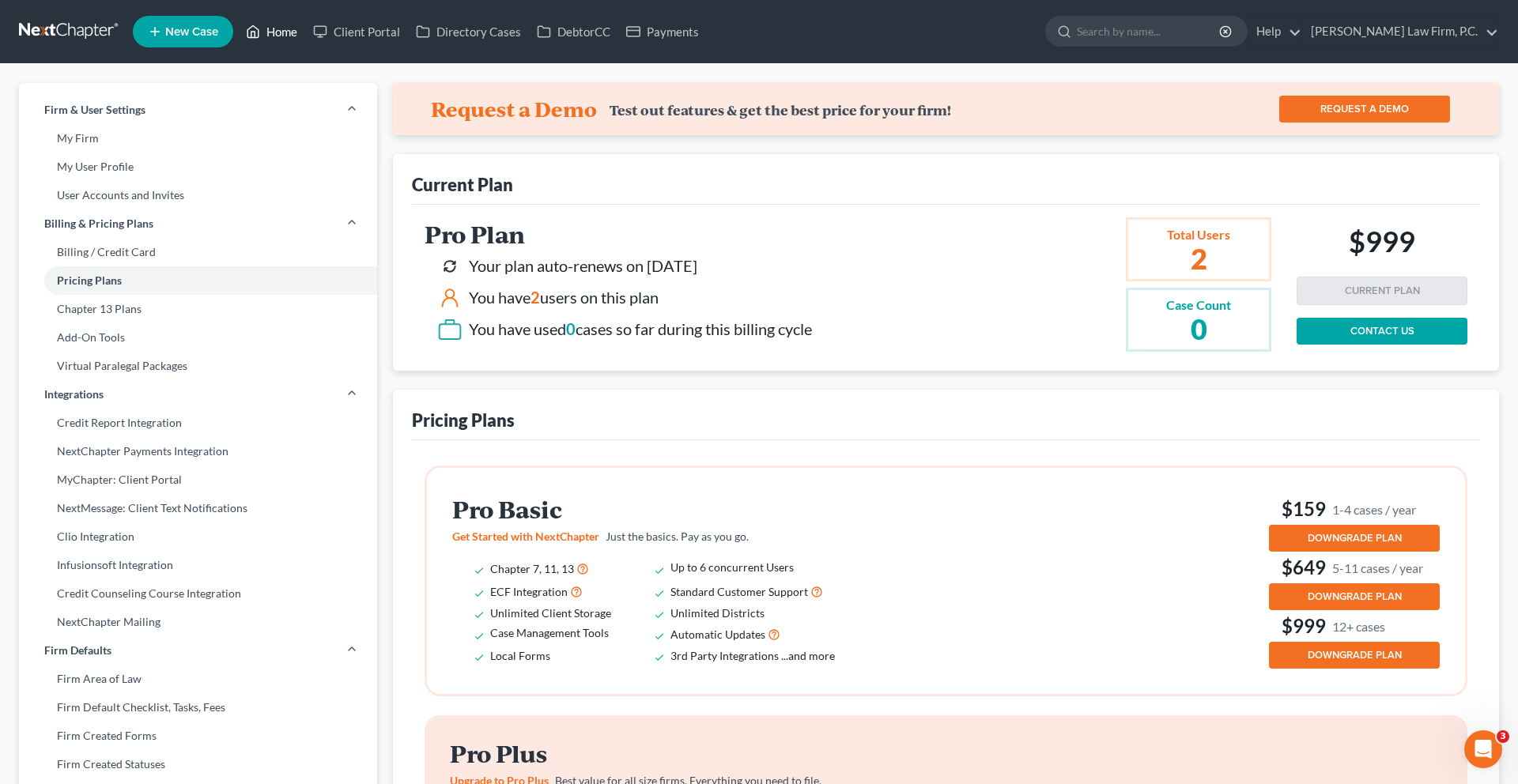
click at [305, 37] on link "Home" at bounding box center [271, 31] width 68 height 28
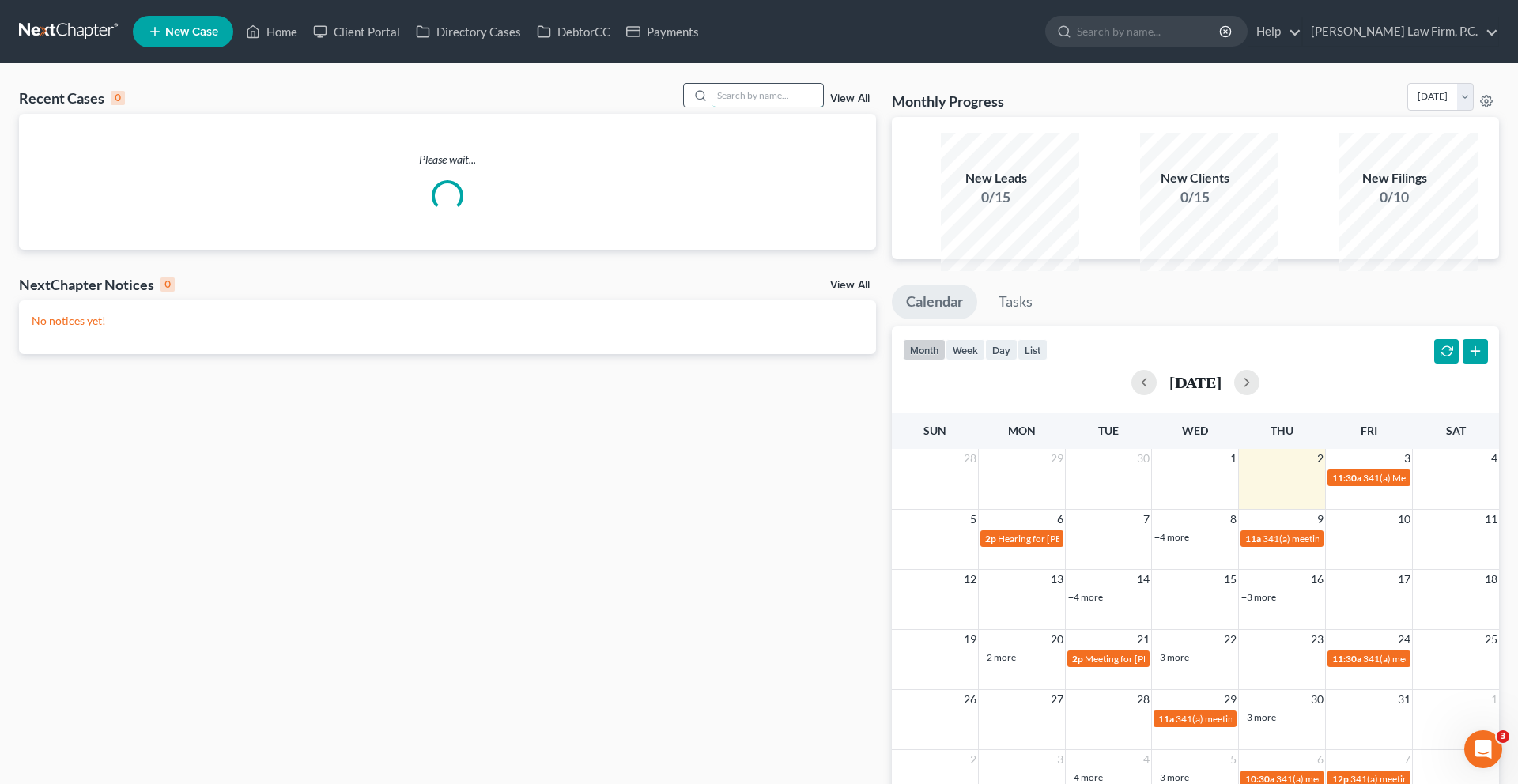
click at [713, 107] on input "search" at bounding box center [768, 96] width 111 height 23
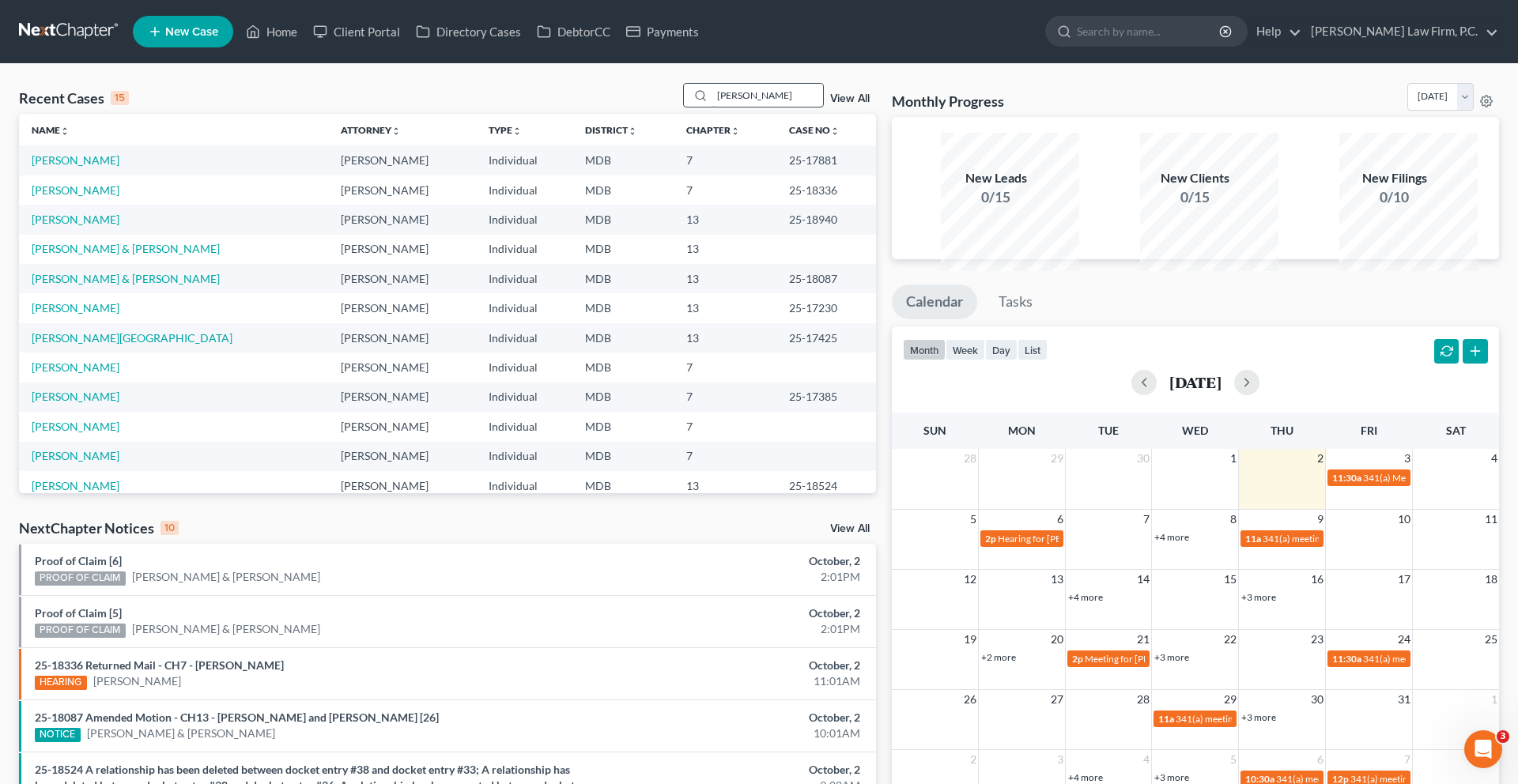
type input "[PERSON_NAME]"
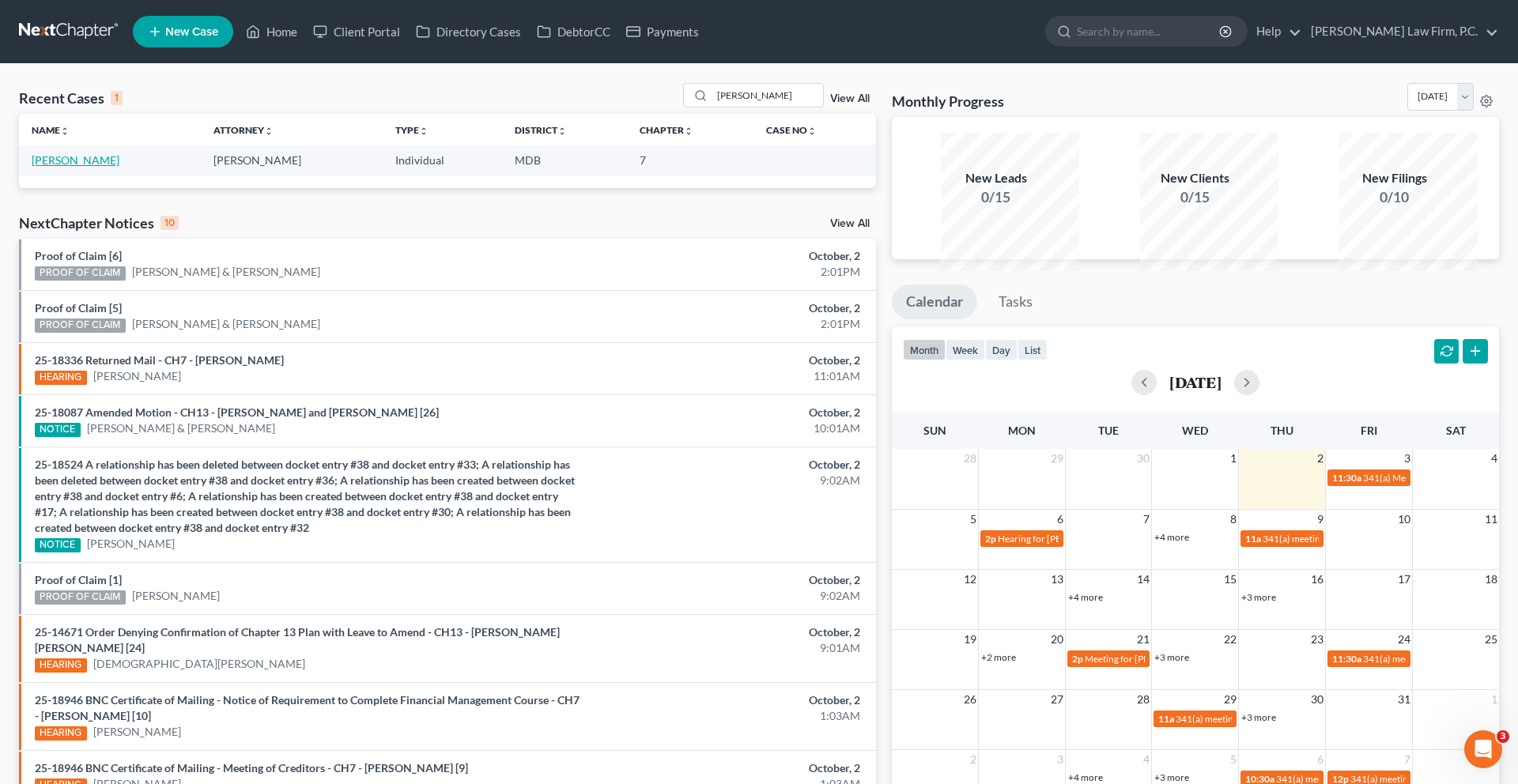
click at [52, 167] on link "[PERSON_NAME]" at bounding box center [75, 160] width 88 height 14
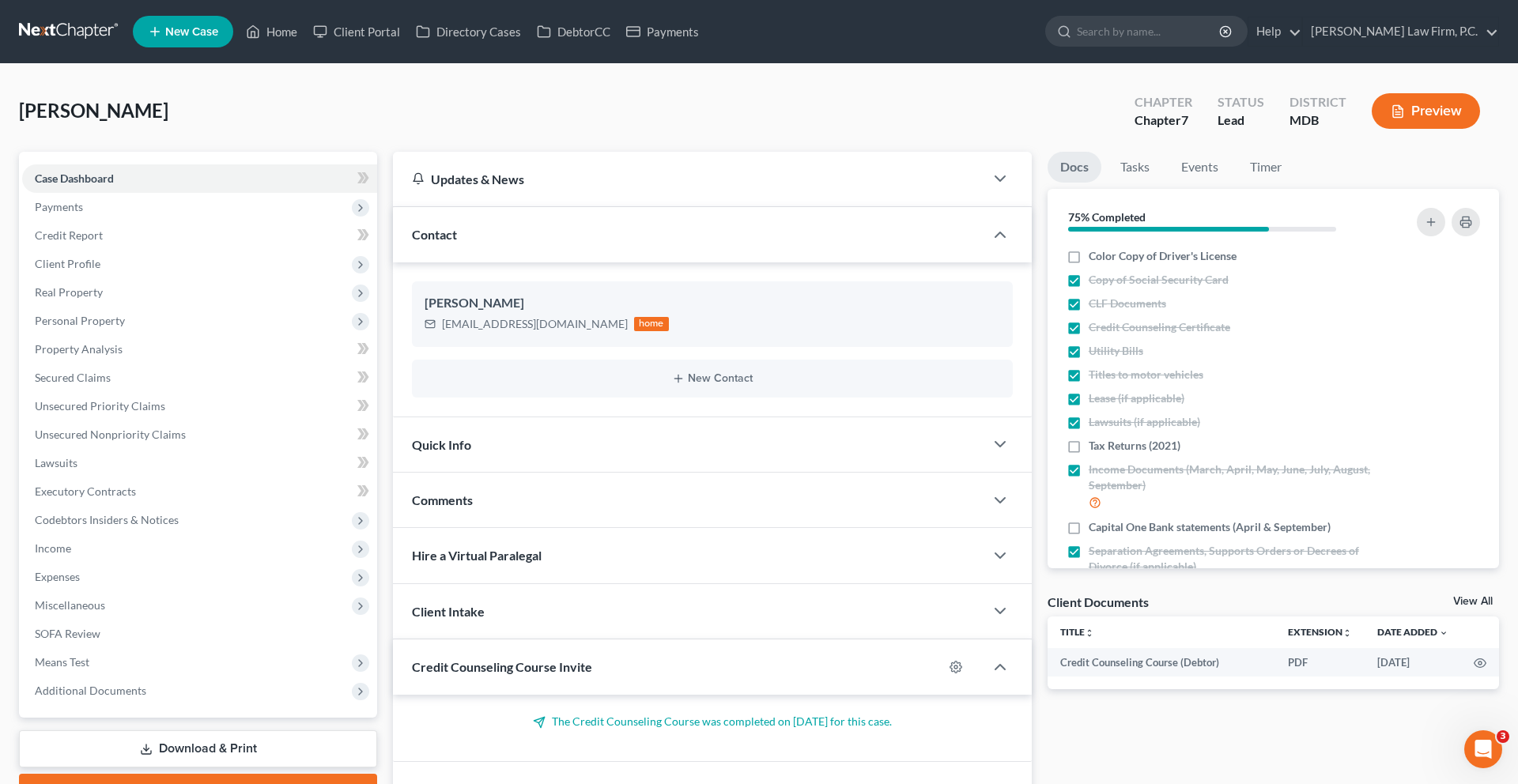
scroll to position [305, 0]
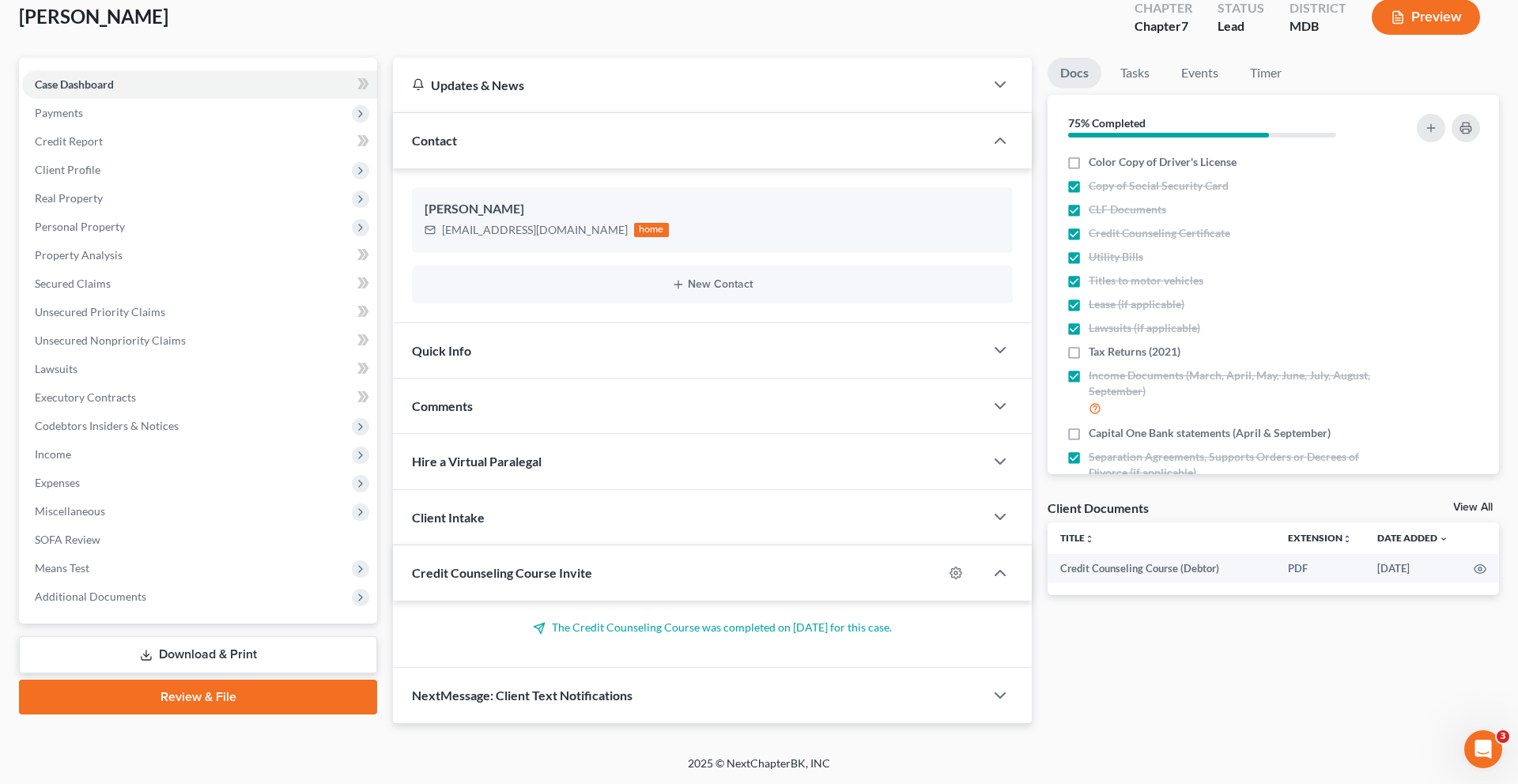
click at [126, 680] on link "Review & File" at bounding box center [198, 697] width 358 height 35
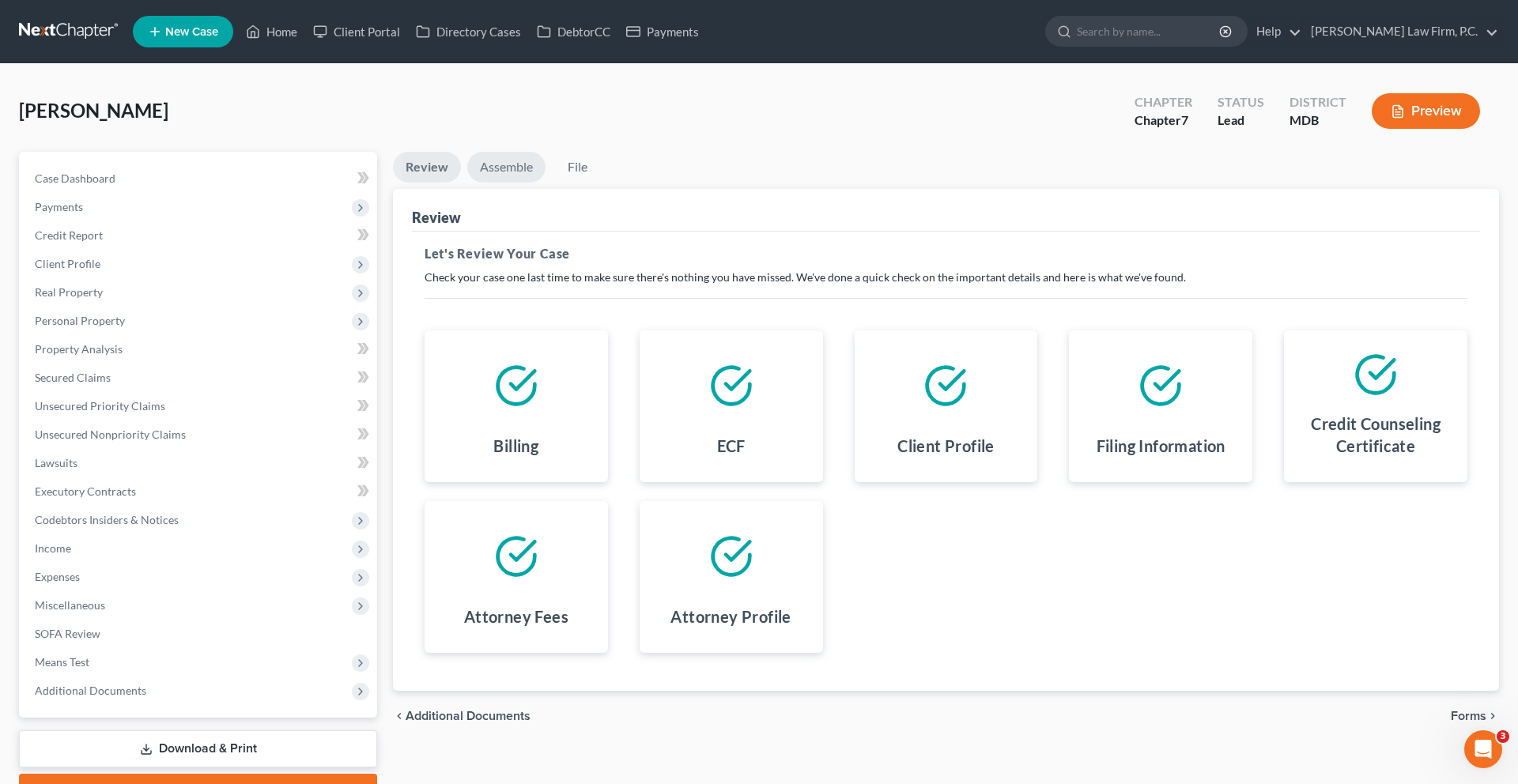
click at [536, 182] on link "Assemble" at bounding box center [506, 167] width 78 height 31
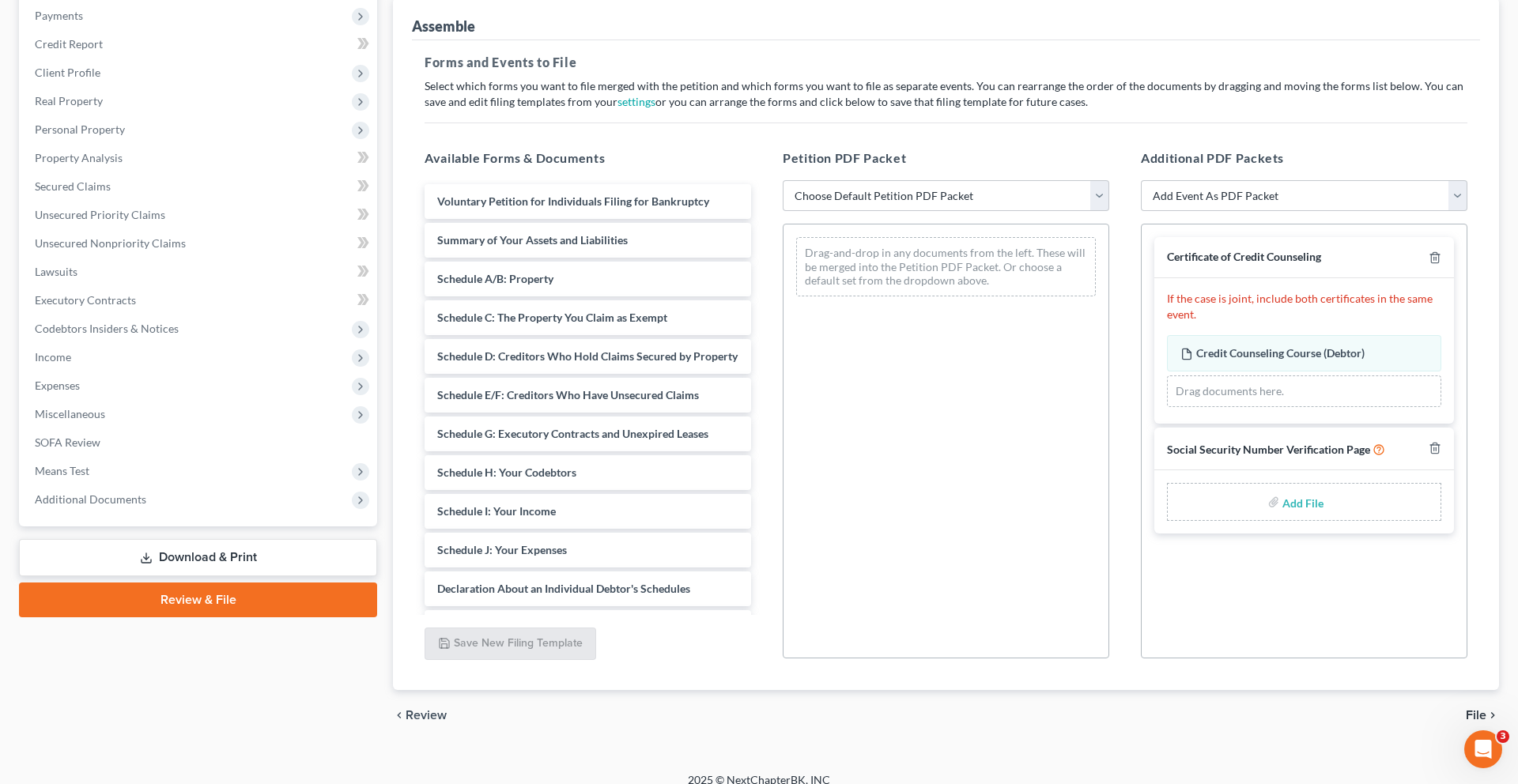
scroll to position [363, 0]
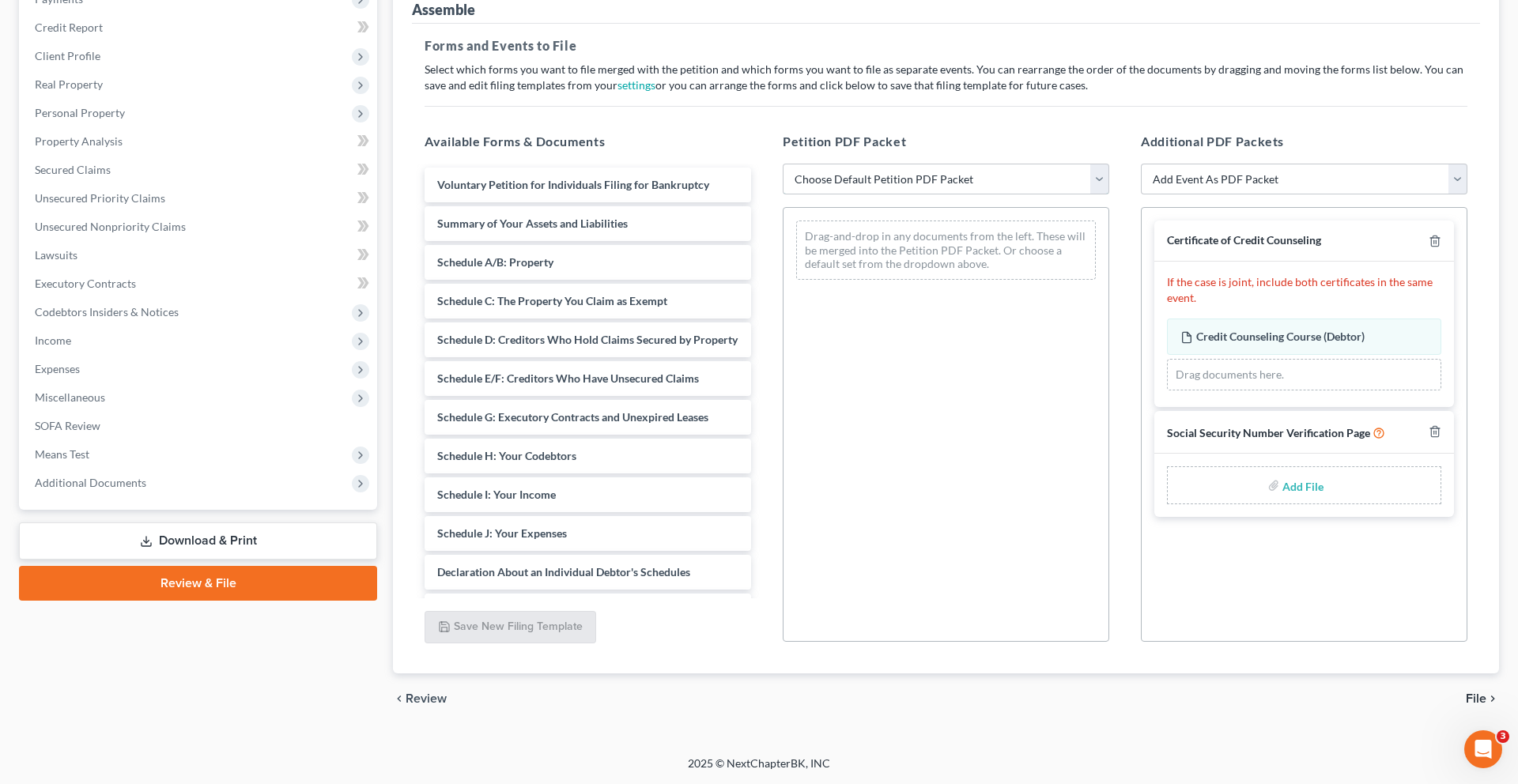
click at [902, 163] on select "Choose Default Petition PDF Packet Emergency Filing (Voluntary Petition and Cre…" at bounding box center [946, 179] width 326 height 32
select select "1"
click at [785, 163] on select "Choose Default Petition PDF Packet Emergency Filing (Voluntary Petition and Cre…" at bounding box center [946, 179] width 326 height 32
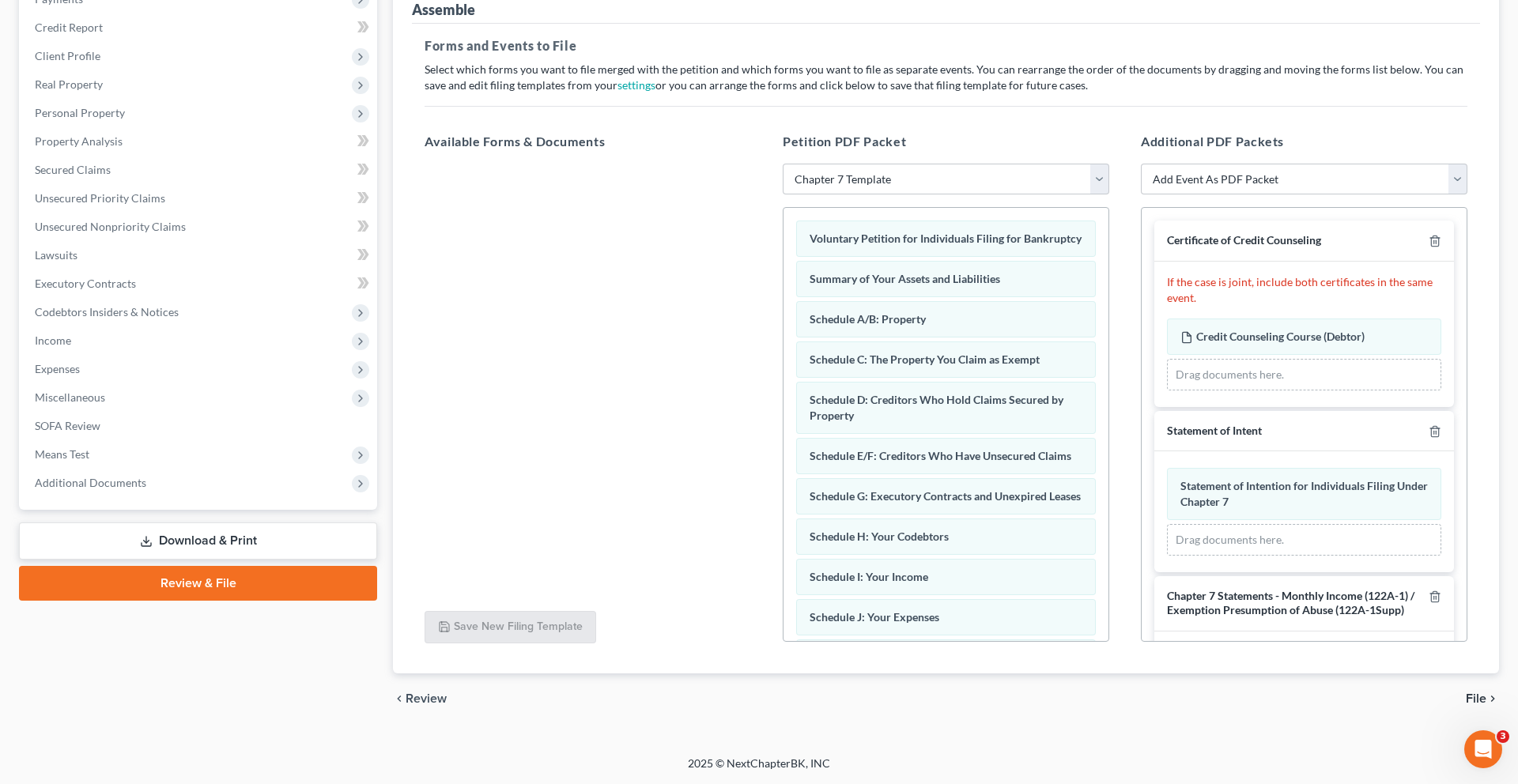
click at [180, 551] on link "Download & Print" at bounding box center [198, 541] width 358 height 37
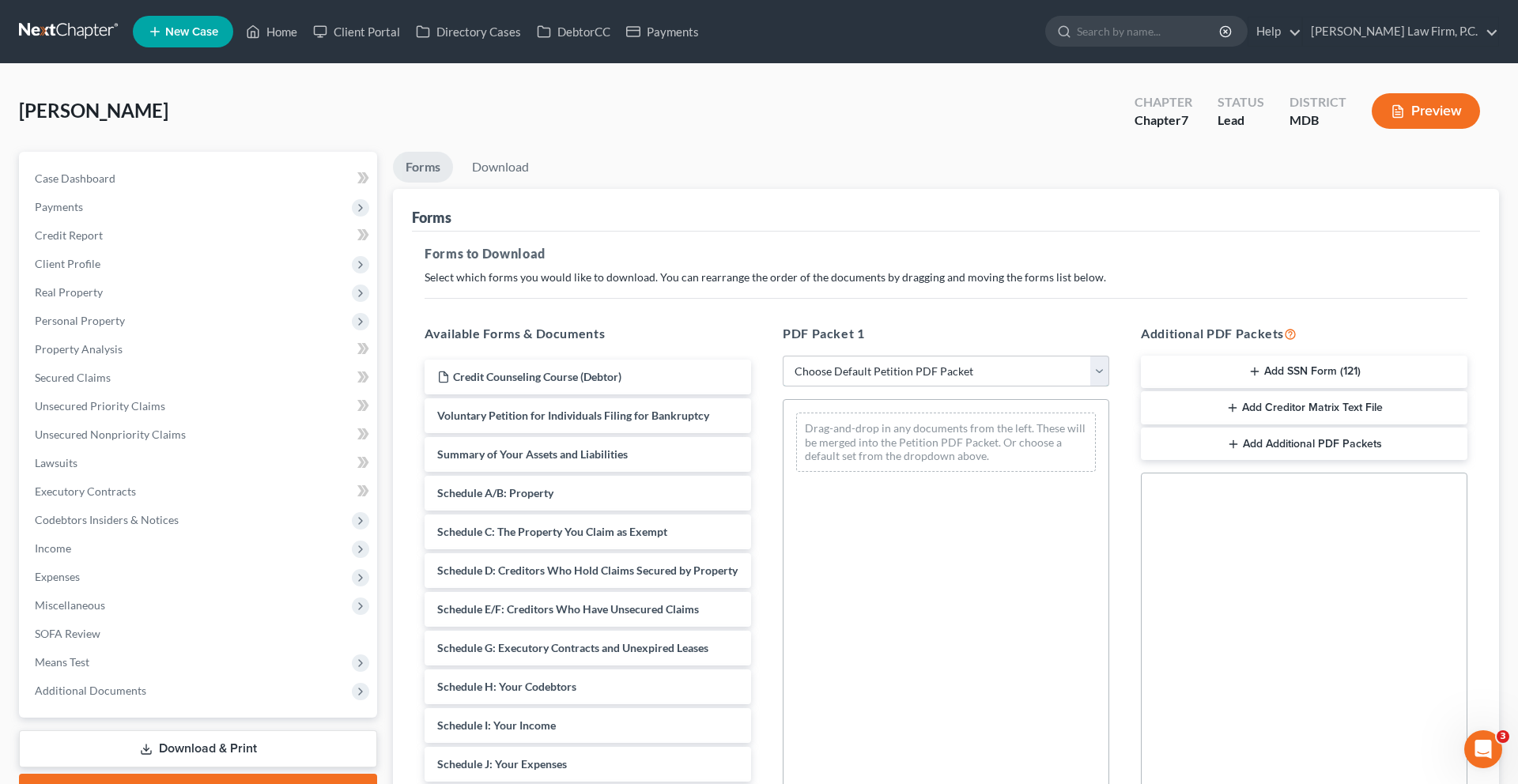
click at [919, 387] on select "Choose Default Petition PDF Packet Complete Bankruptcy Petition (all forms and …" at bounding box center [946, 371] width 326 height 32
select select "0"
click at [785, 387] on select "Choose Default Petition PDF Packet Complete Bankruptcy Petition (all forms and …" at bounding box center [946, 371] width 326 height 32
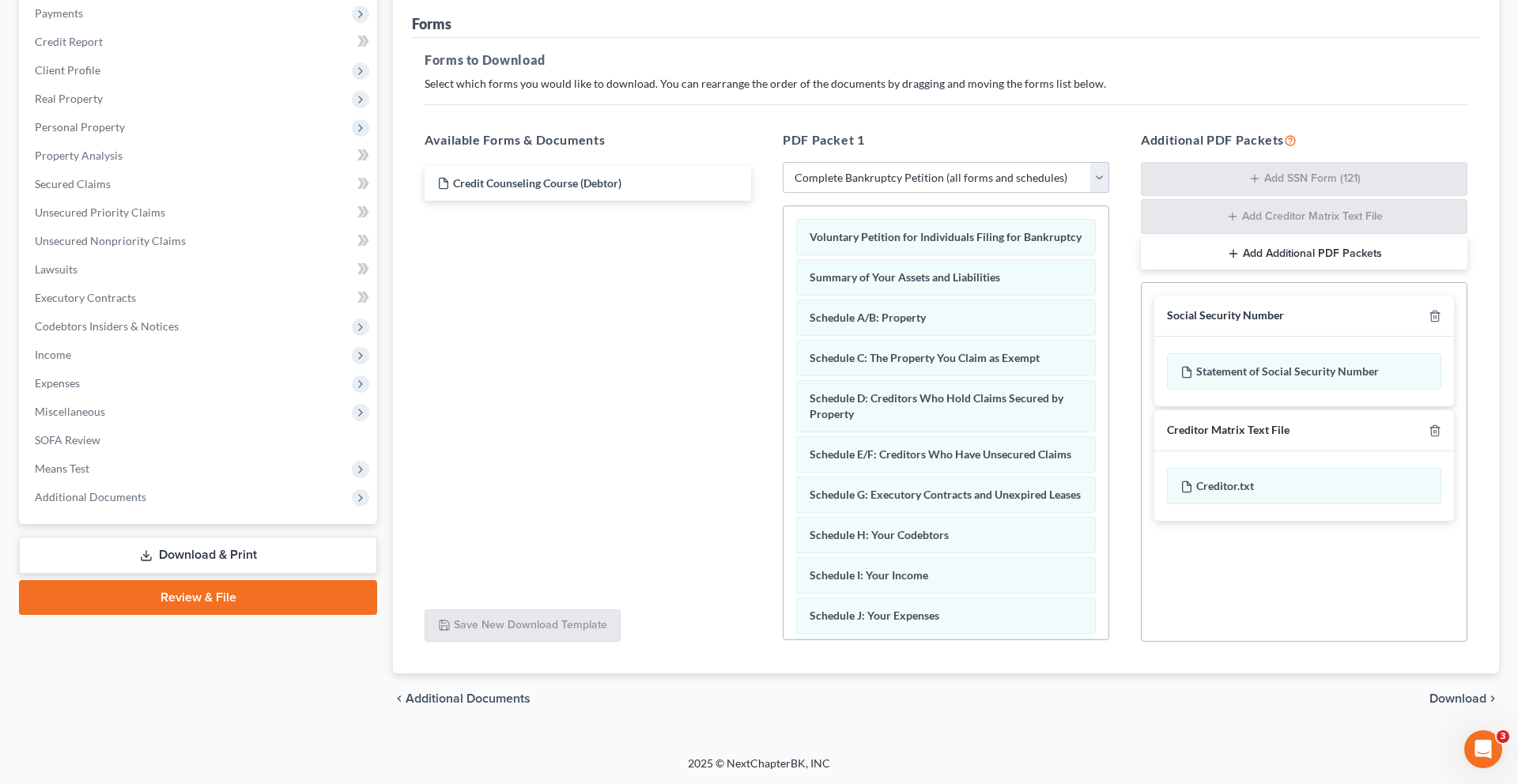
click at [1436, 692] on span "Download" at bounding box center [1457, 698] width 57 height 13
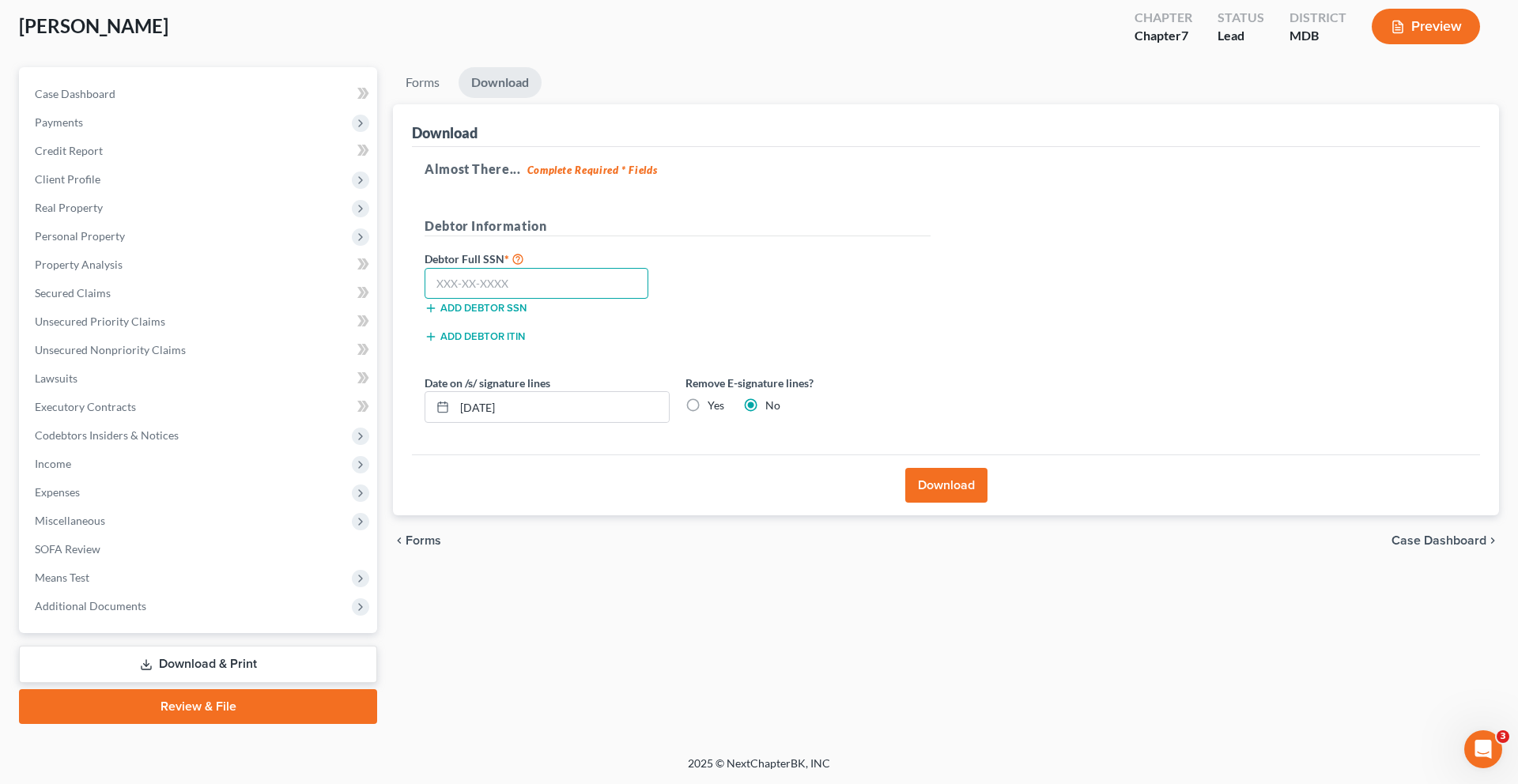
click at [575, 268] on input "text" at bounding box center [537, 284] width 224 height 32
click at [480, 268] on input "text" at bounding box center [537, 284] width 224 height 32
type input "215-45-8117"
click at [683, 350] on div "Almost There... Complete Required * Fields Debtor Information Debtor Full SSN *…" at bounding box center [946, 300] width 1068 height 308
click at [649, 392] on input "[DATE]" at bounding box center [562, 406] width 214 height 30
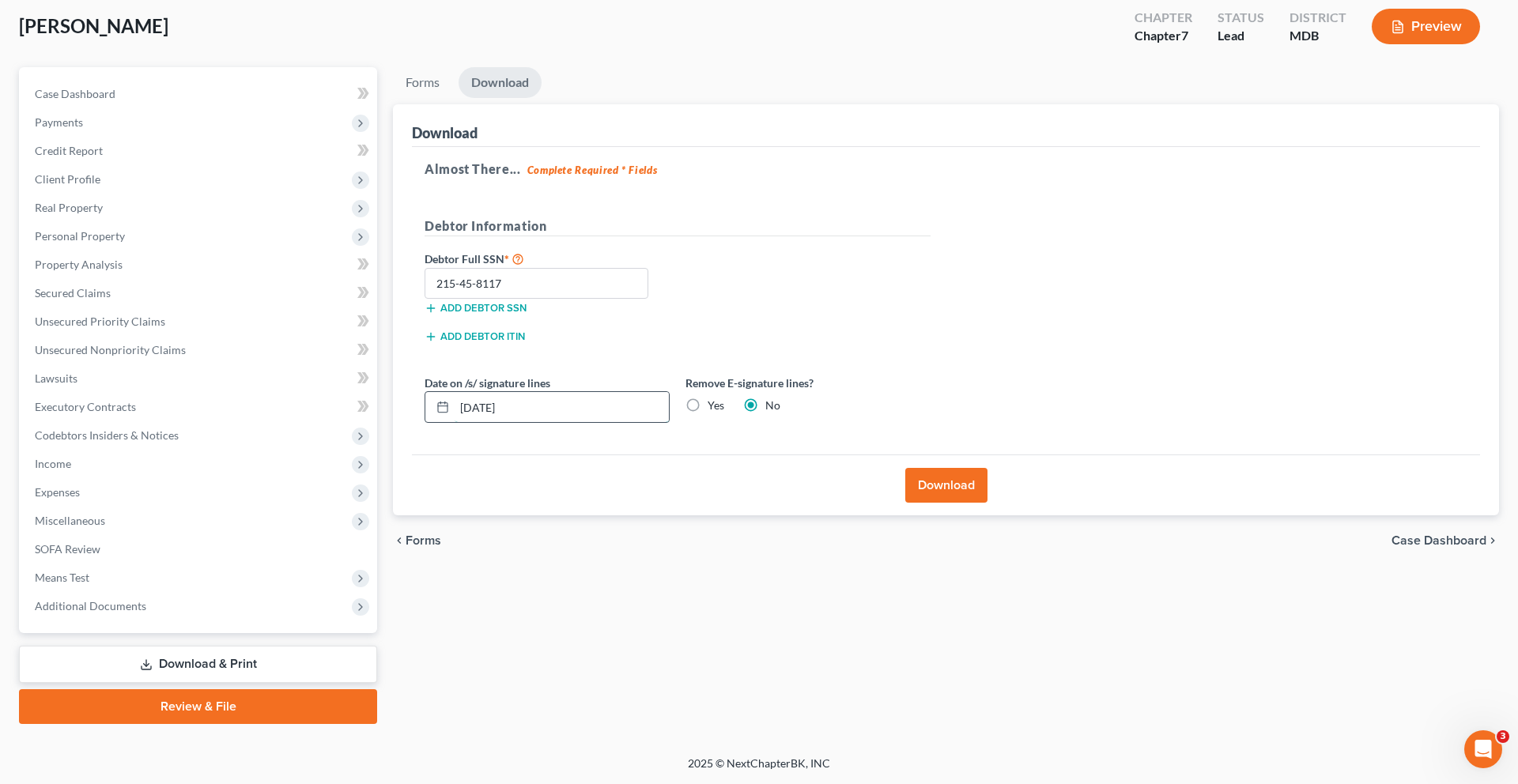
click at [649, 392] on input "[DATE]" at bounding box center [562, 406] width 214 height 30
click at [724, 398] on label "Yes" at bounding box center [716, 406] width 16 height 15
click at [724, 398] on input "Yes" at bounding box center [718, 403] width 11 height 11
radio input "true"
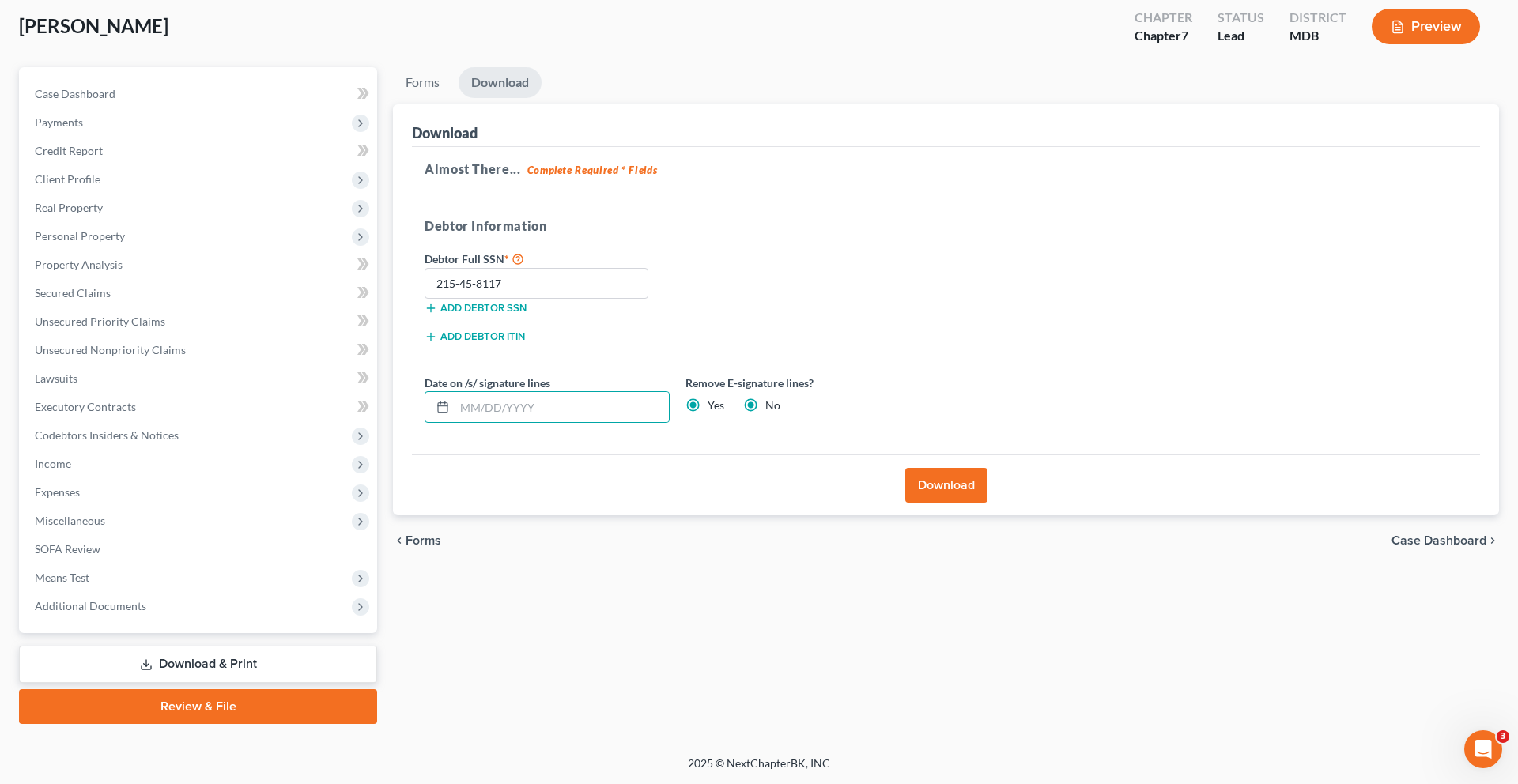
radio input "false"
click at [946, 468] on button "Download" at bounding box center [946, 486] width 82 height 35
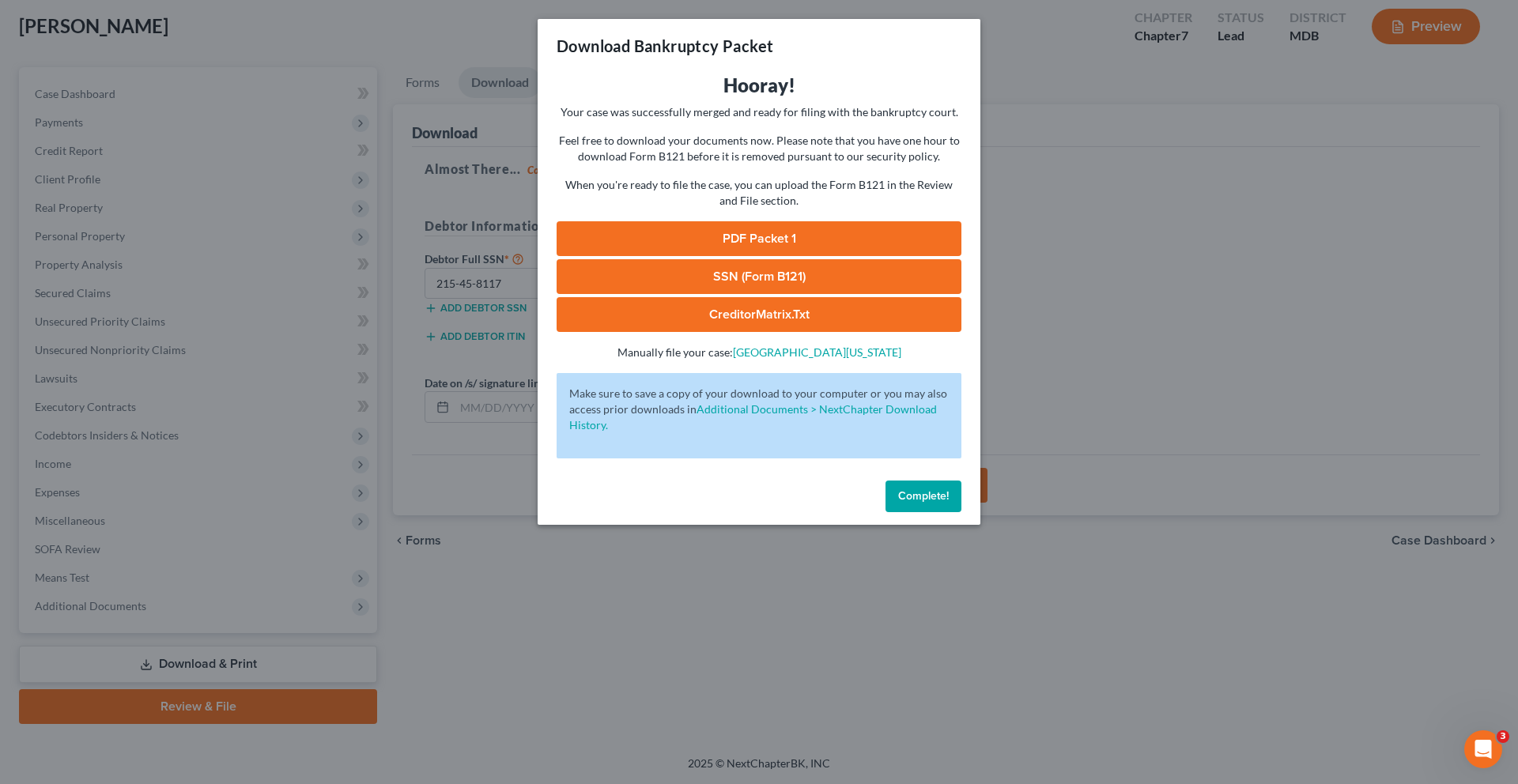
click at [796, 256] on link "PDF Packet 1" at bounding box center [758, 238] width 405 height 35
click at [659, 294] on link "SSN (Form B121)" at bounding box center [758, 277] width 405 height 35
click at [962, 513] on button "Complete!" at bounding box center [923, 496] width 76 height 32
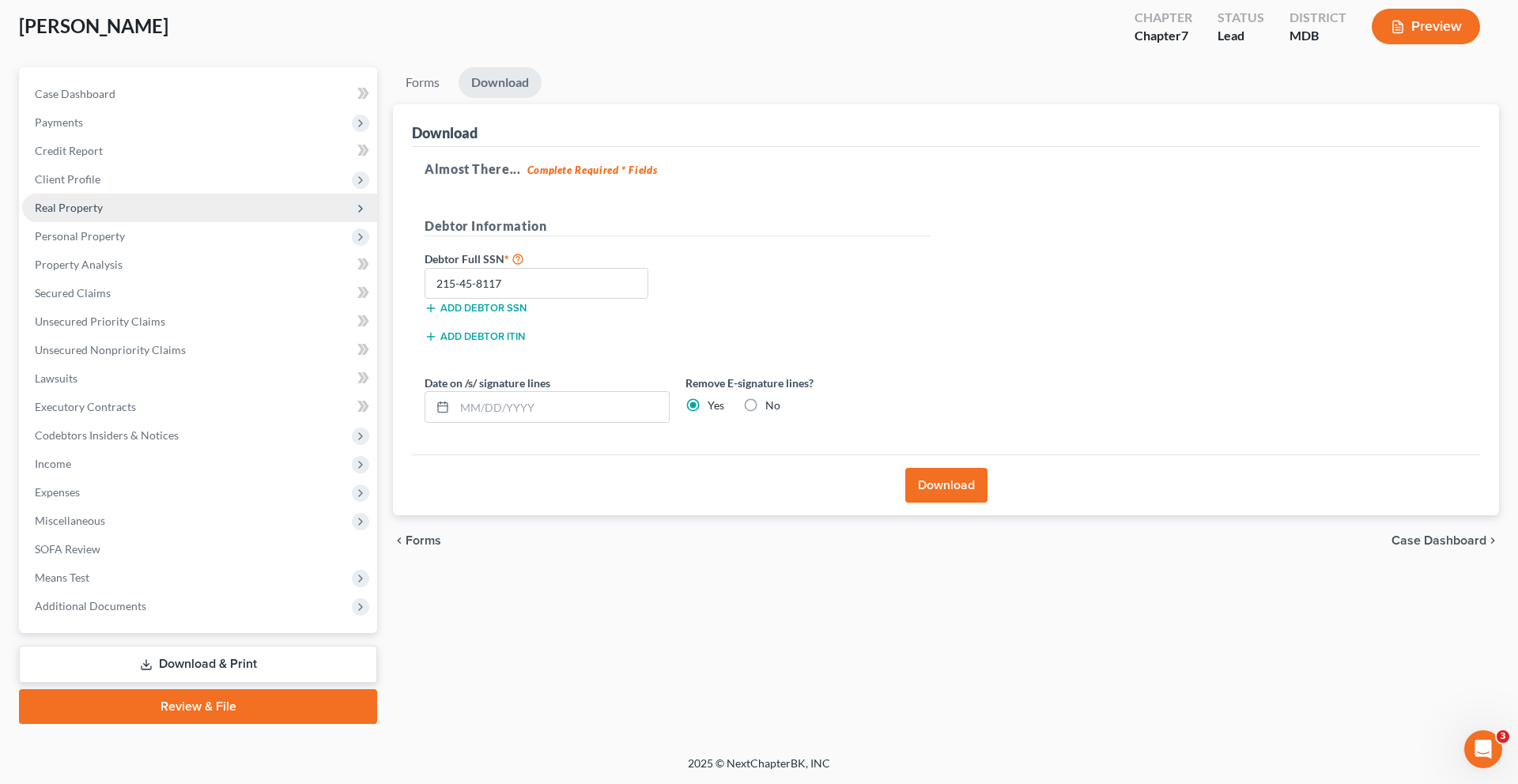
scroll to position [110, 0]
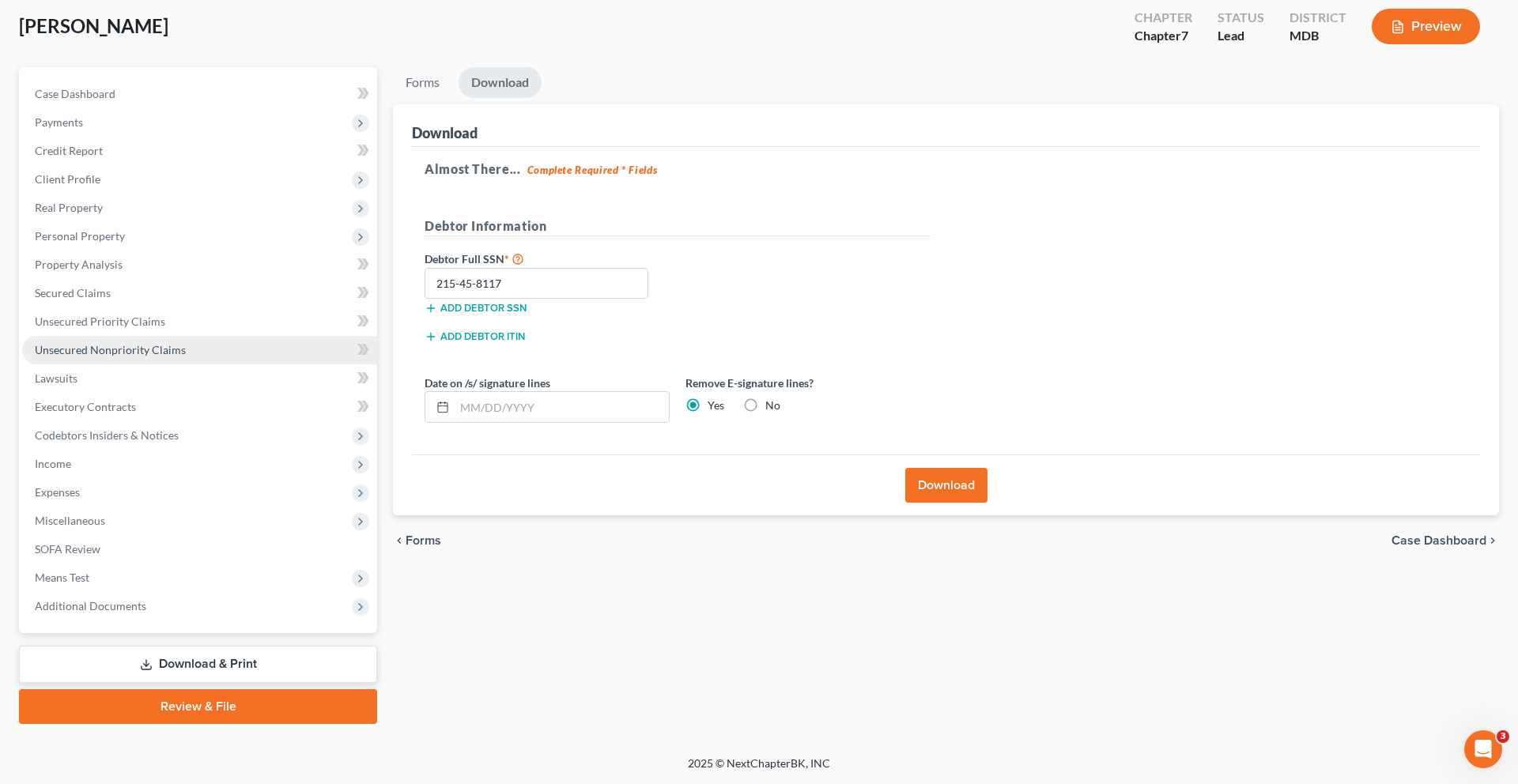
click at [155, 364] on link "Unsecured Nonpriority Claims" at bounding box center [200, 350] width 355 height 28
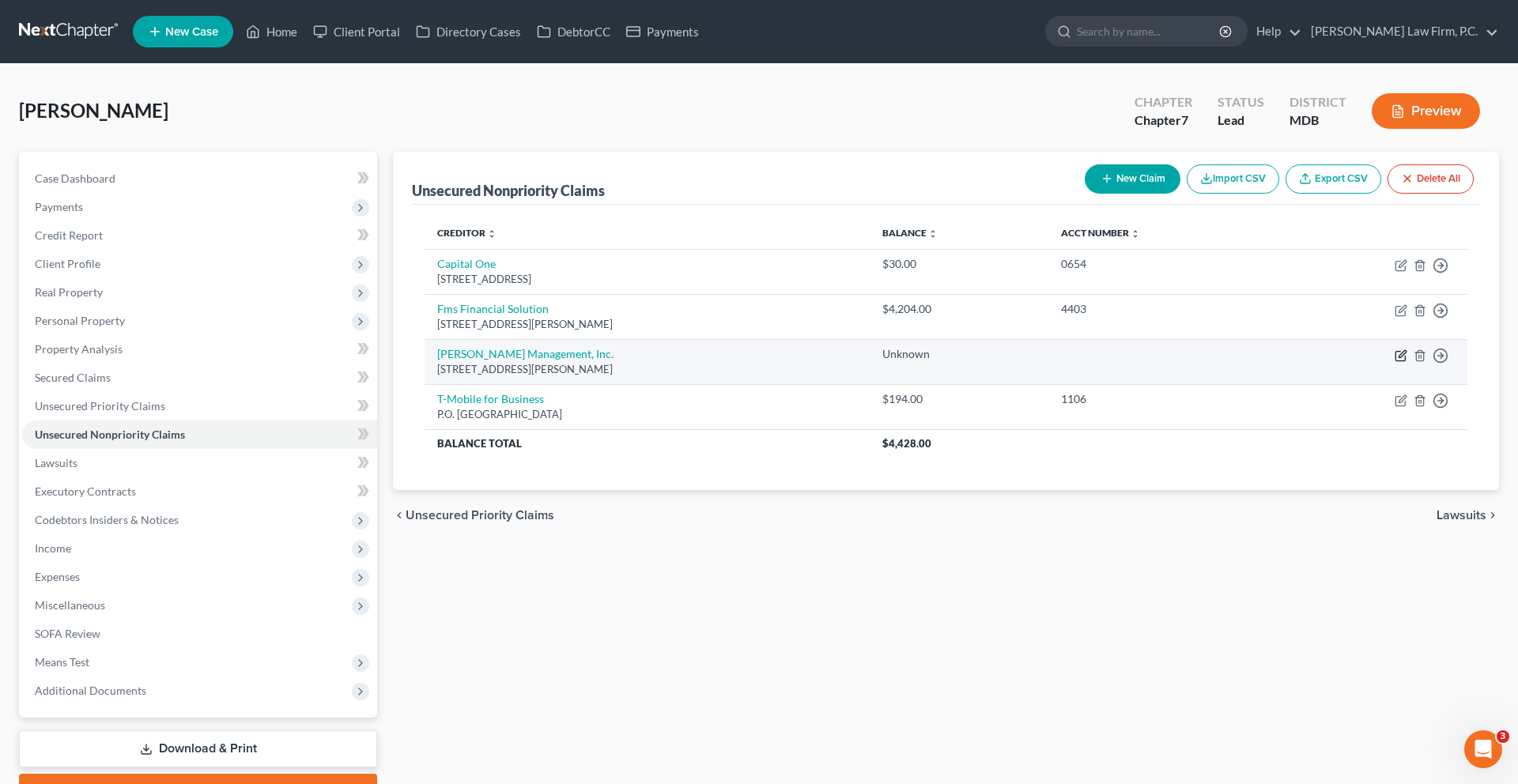
click at [1394, 362] on icon "button" at bounding box center [1400, 355] width 13 height 13
select select "21"
select select "14"
select select "0"
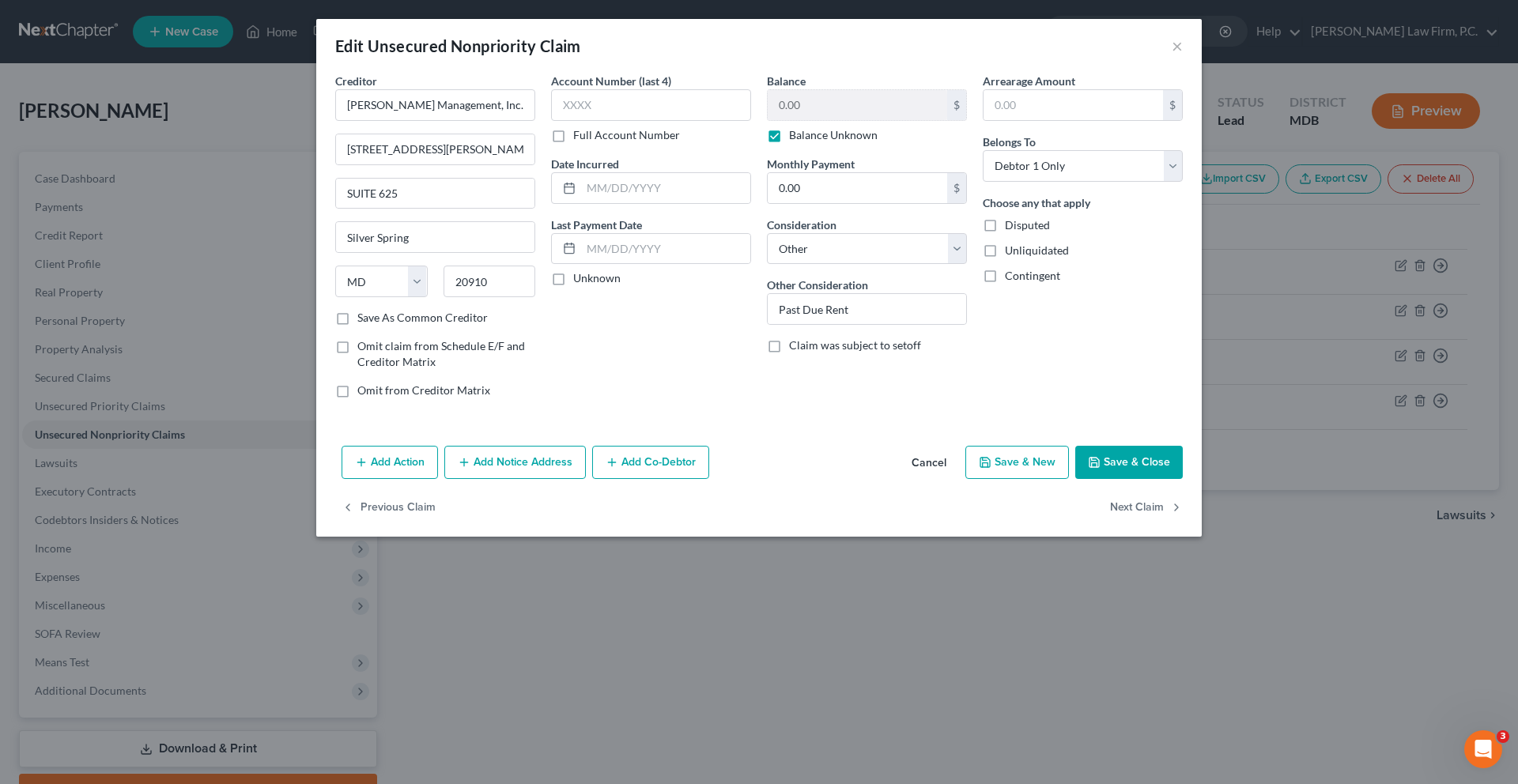
click at [789, 143] on label "Balance Unknown" at bounding box center [833, 135] width 89 height 15
click at [796, 137] on input "Balance Unknown" at bounding box center [801, 132] width 11 height 11
checkbox input "false"
click at [826, 120] on input "0.00" at bounding box center [857, 104] width 180 height 30
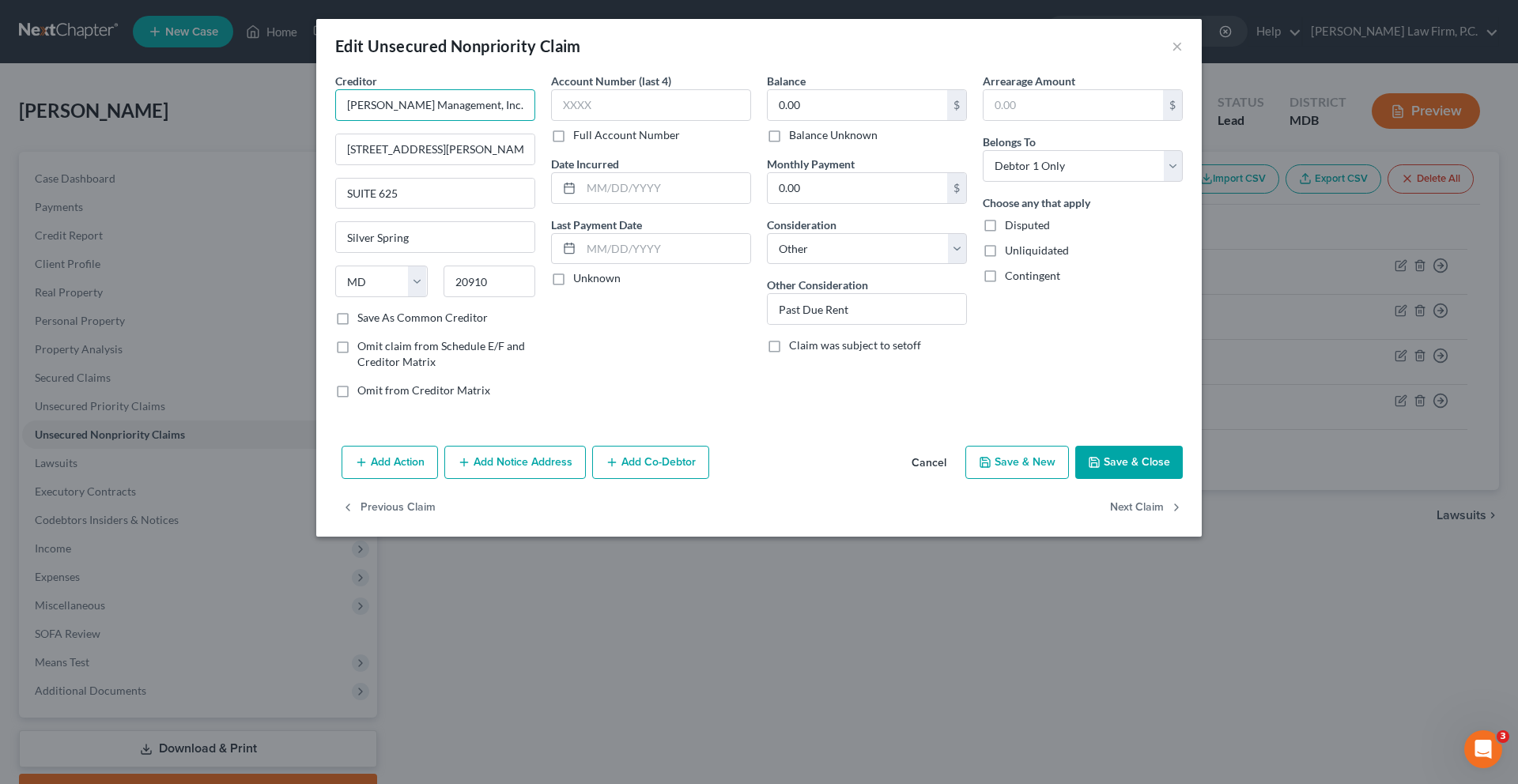
click at [388, 121] on input "[PERSON_NAME] Management, Inc." at bounding box center [435, 105] width 200 height 32
drag, startPoint x: 415, startPoint y: 128, endPoint x: 242, endPoint y: 127, distance: 173.0
click at [335, 121] on input "[PERSON_NAME] Management, Inc." at bounding box center [435, 105] width 200 height 32
click at [440, 121] on input "[PERSON_NAME] Management, Inc." at bounding box center [435, 105] width 200 height 32
click at [882, 324] on input "Past Due Rent" at bounding box center [867, 309] width 199 height 30
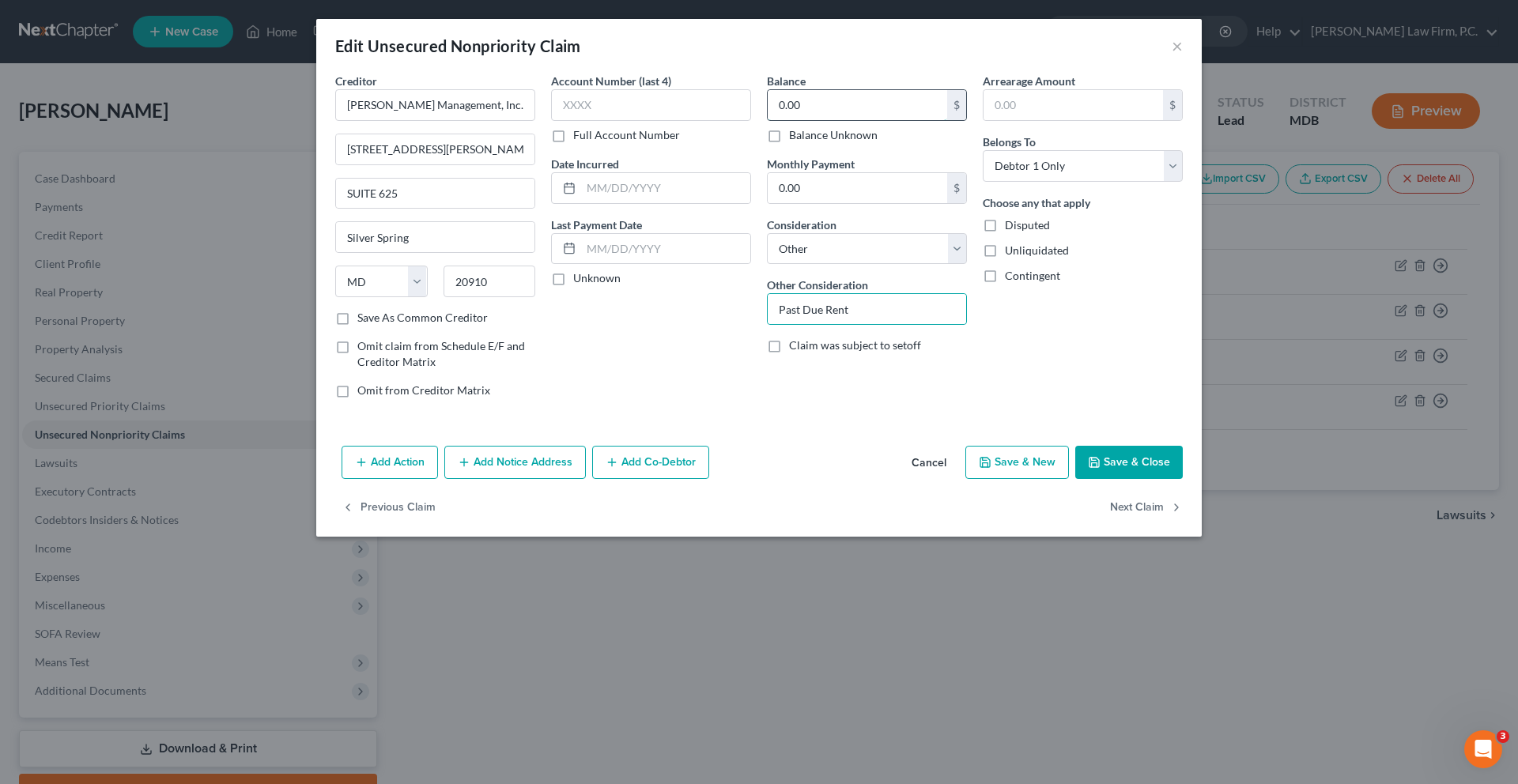
click at [862, 120] on input "0.00" at bounding box center [857, 104] width 180 height 30
click at [1183, 55] on button "×" at bounding box center [1176, 46] width 11 height 19
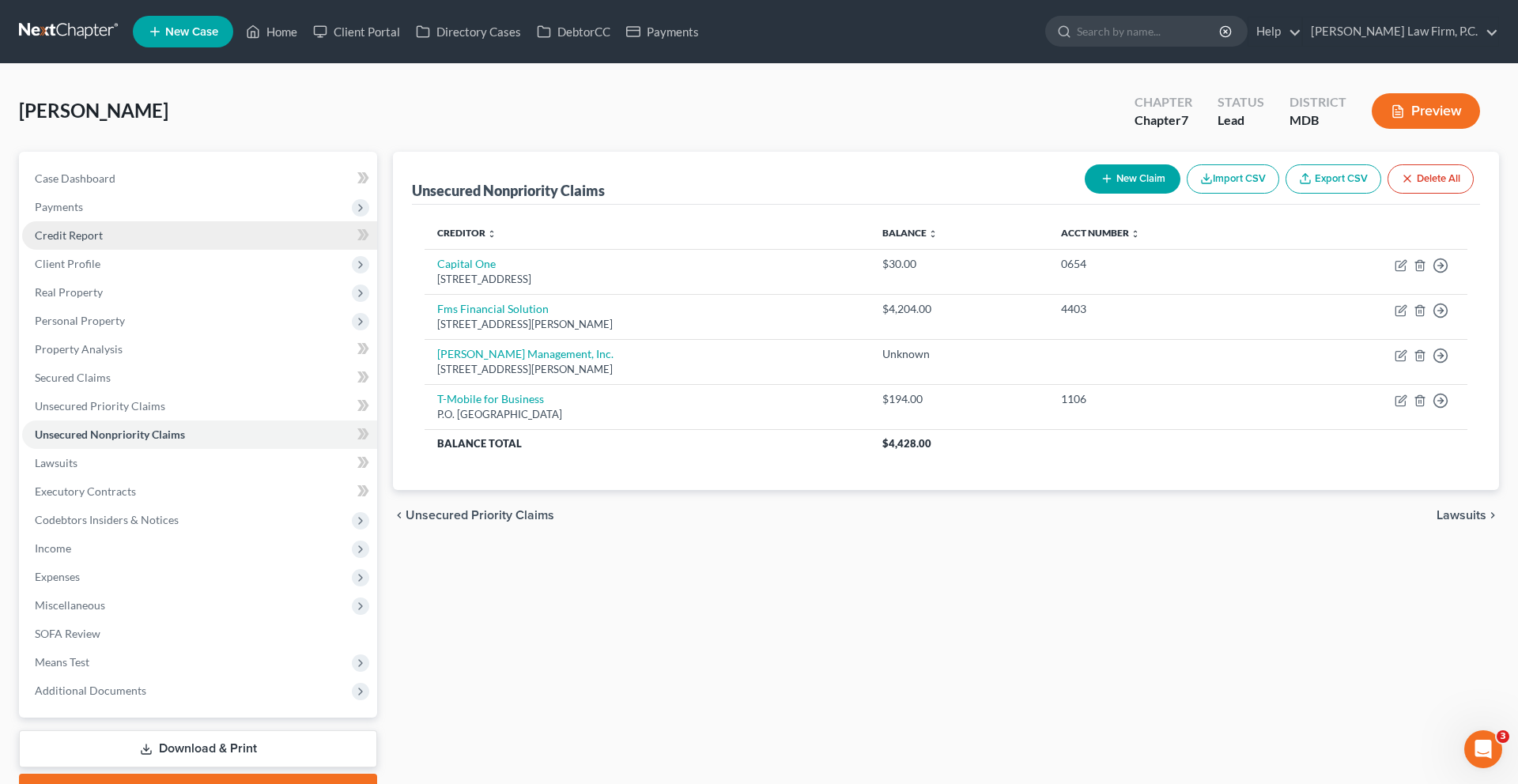
click at [177, 250] on link "Credit Report" at bounding box center [200, 235] width 355 height 28
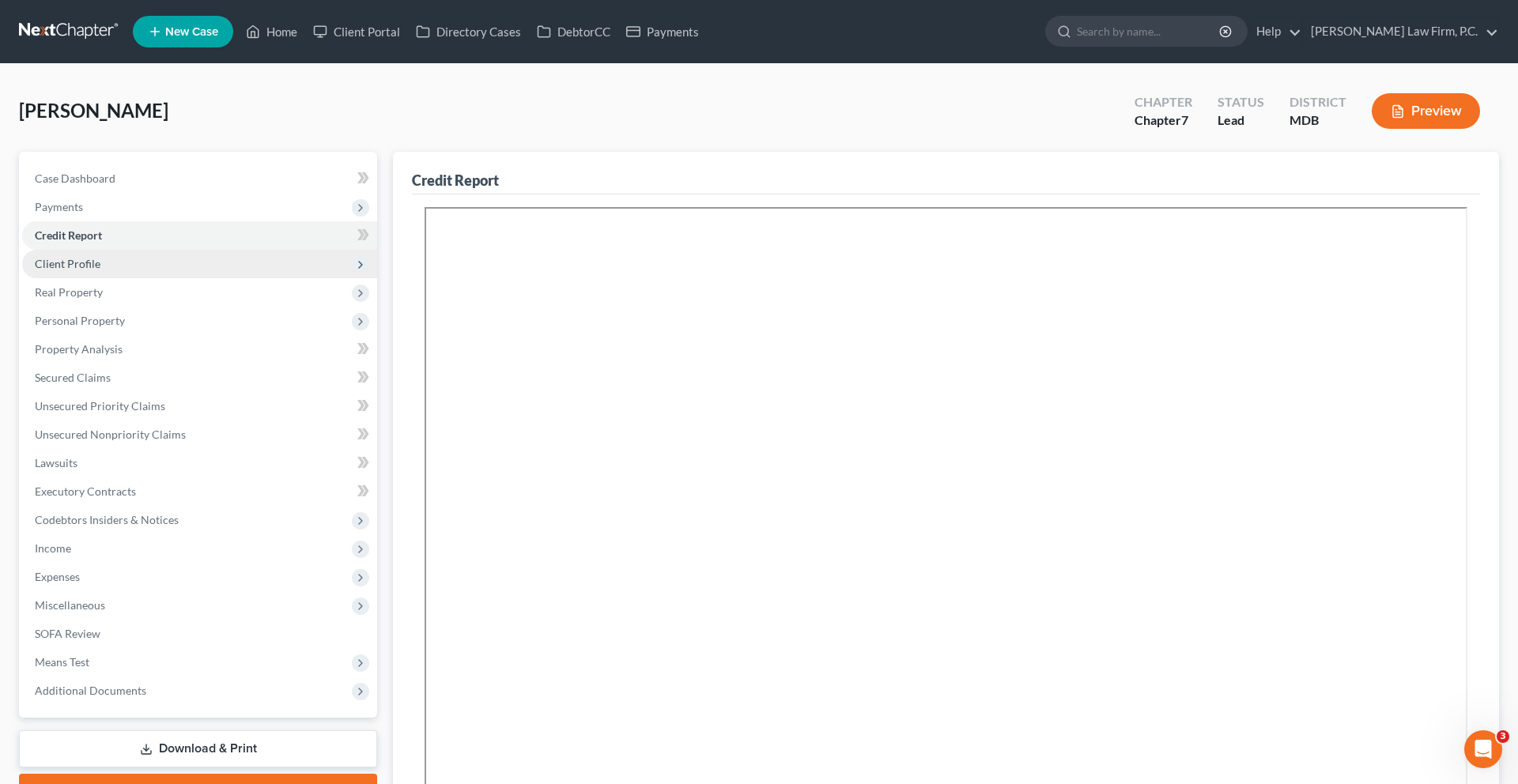
click at [208, 278] on span "Client Profile" at bounding box center [200, 264] width 355 height 28
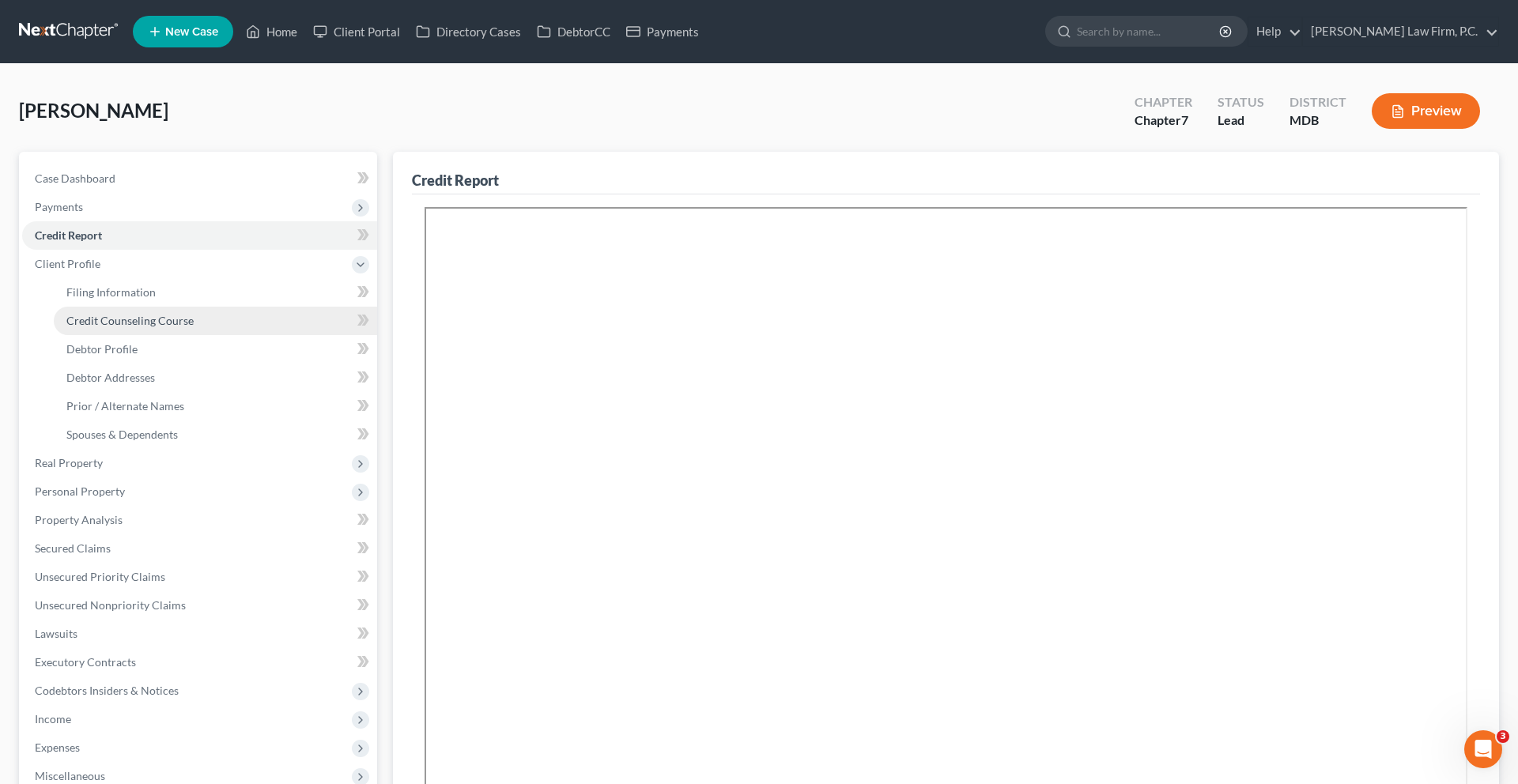
click at [198, 335] on link "Credit Counseling Course" at bounding box center [215, 321] width 323 height 28
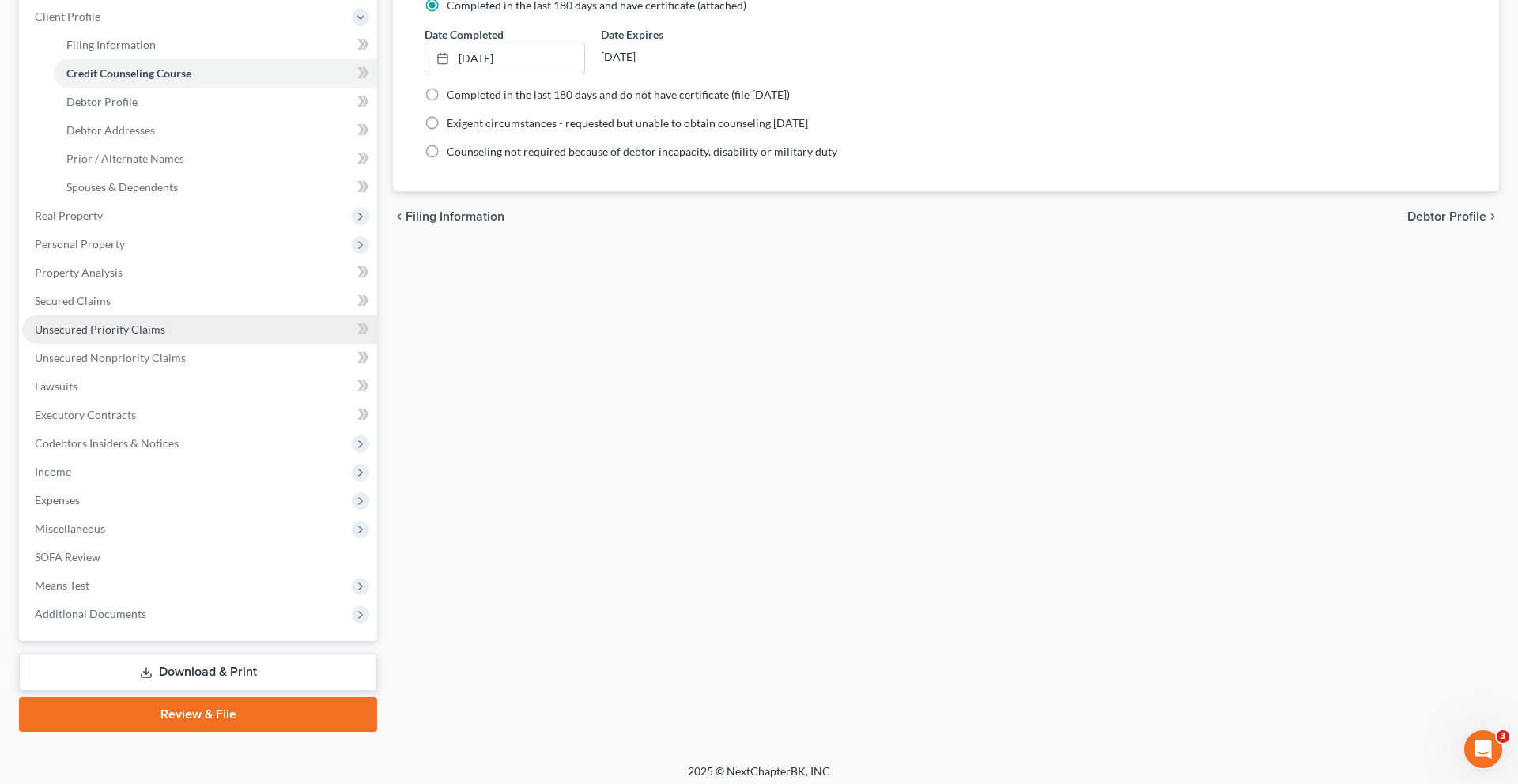
scroll to position [265, 0]
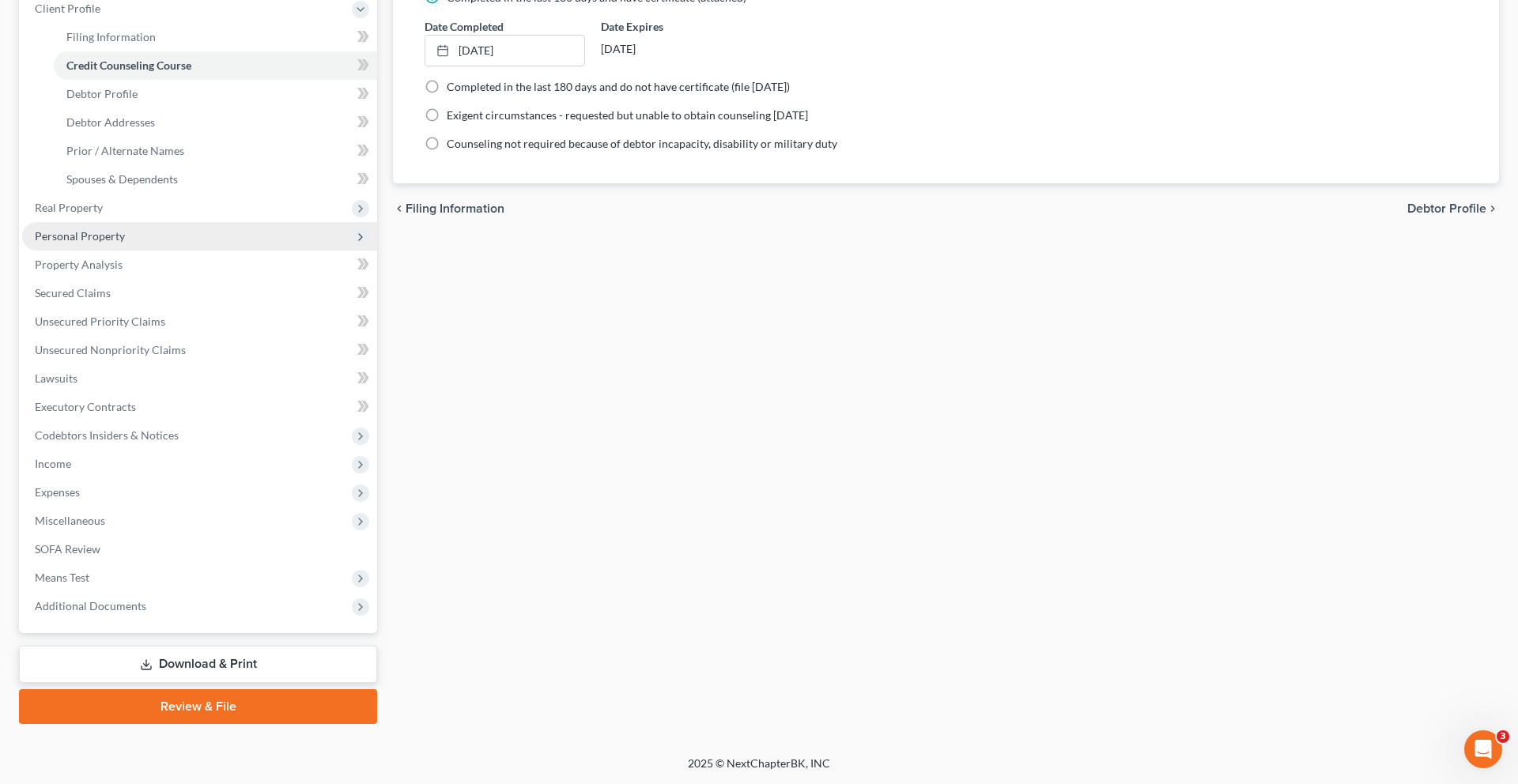
click at [101, 242] on span "Personal Property" at bounding box center [79, 236] width 90 height 14
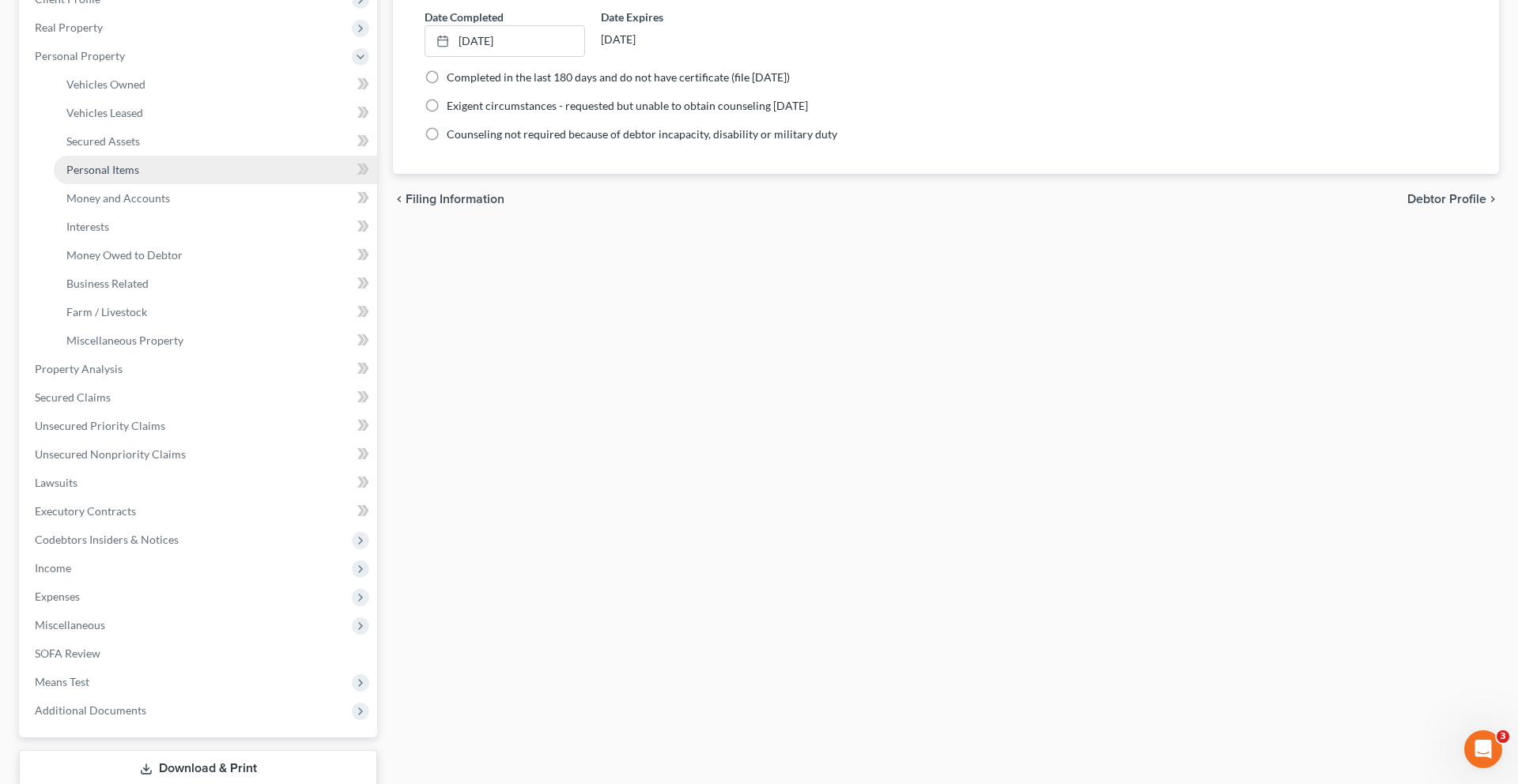
click at [125, 177] on span "Personal Items" at bounding box center [102, 170] width 72 height 14
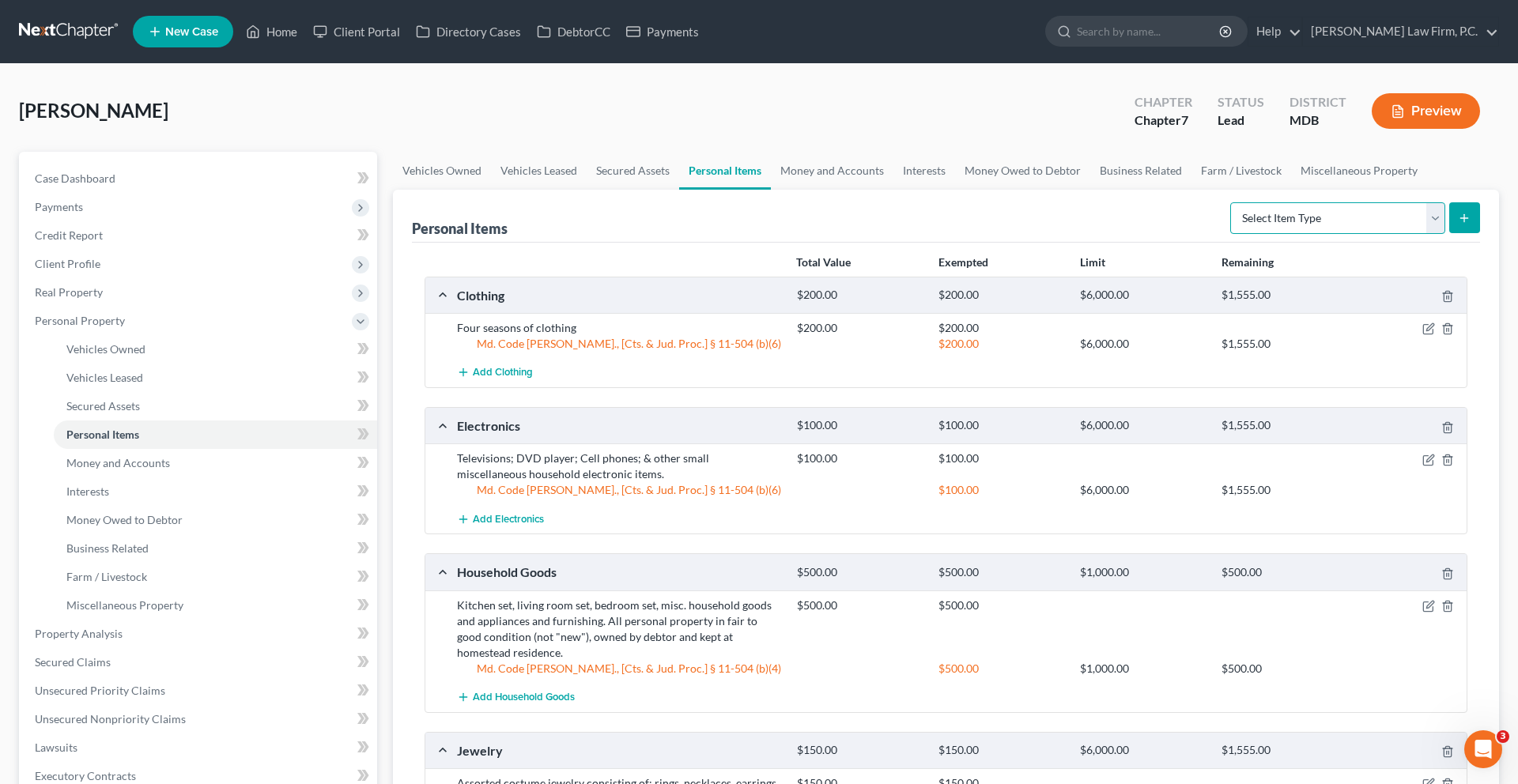
click at [1268, 234] on select "Select Item Type Clothing (A/B: 11) Collectibles Of Value (A/B: 8) Electronics …" at bounding box center [1337, 218] width 215 height 32
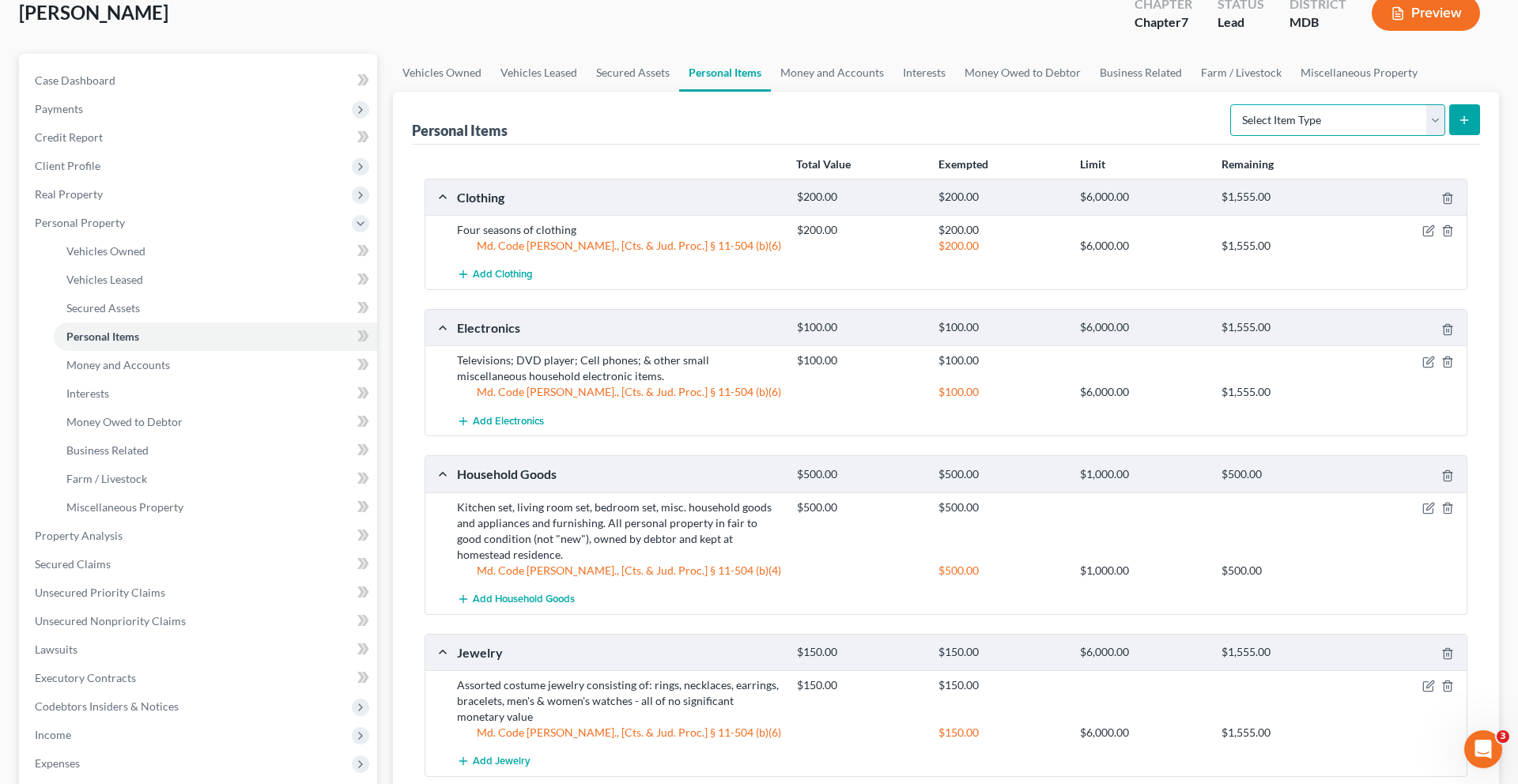
scroll to position [25, 0]
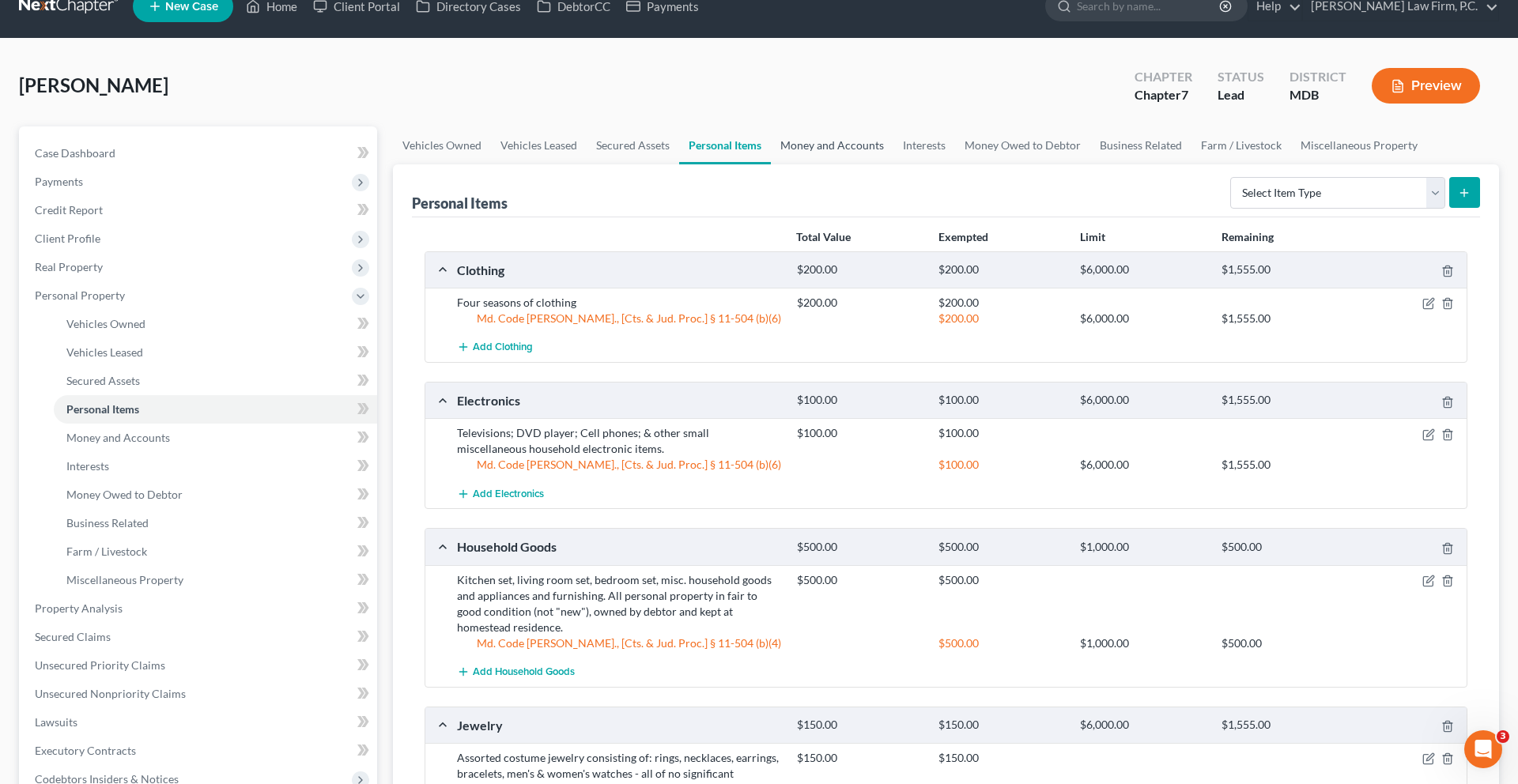
click at [893, 164] on link "Money and Accounts" at bounding box center [831, 145] width 123 height 38
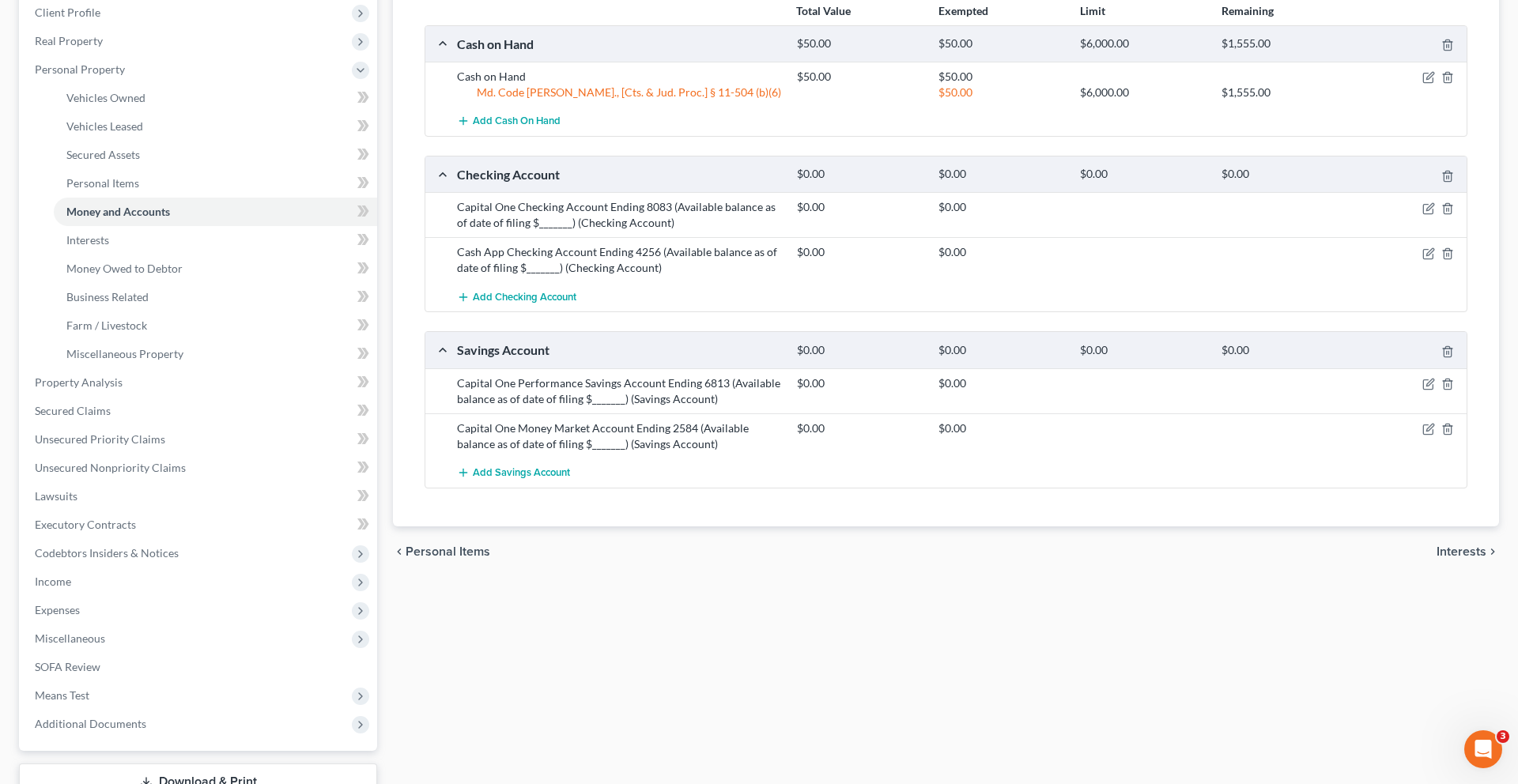
scroll to position [121, 0]
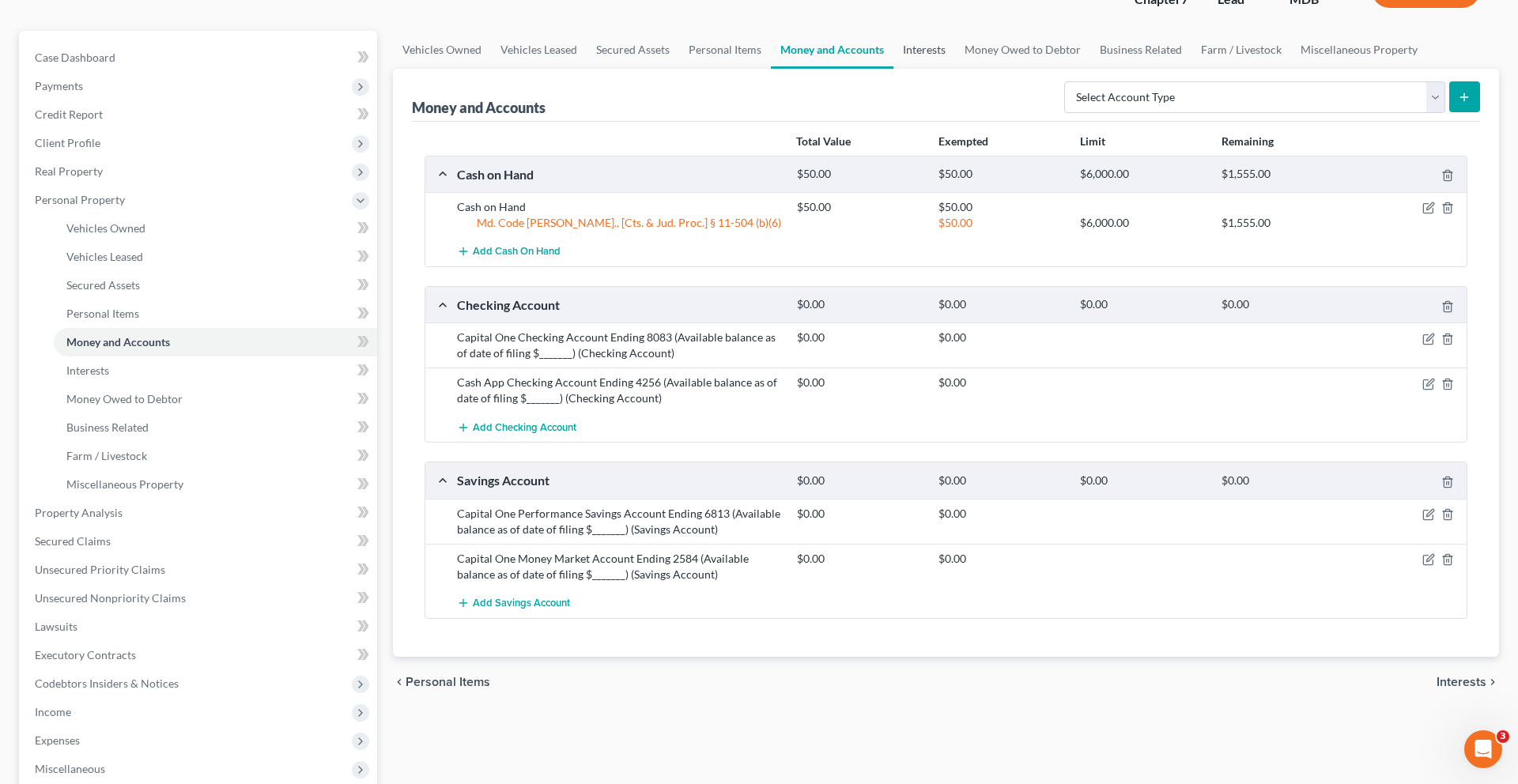
click at [955, 69] on link "Interests" at bounding box center [924, 49] width 62 height 38
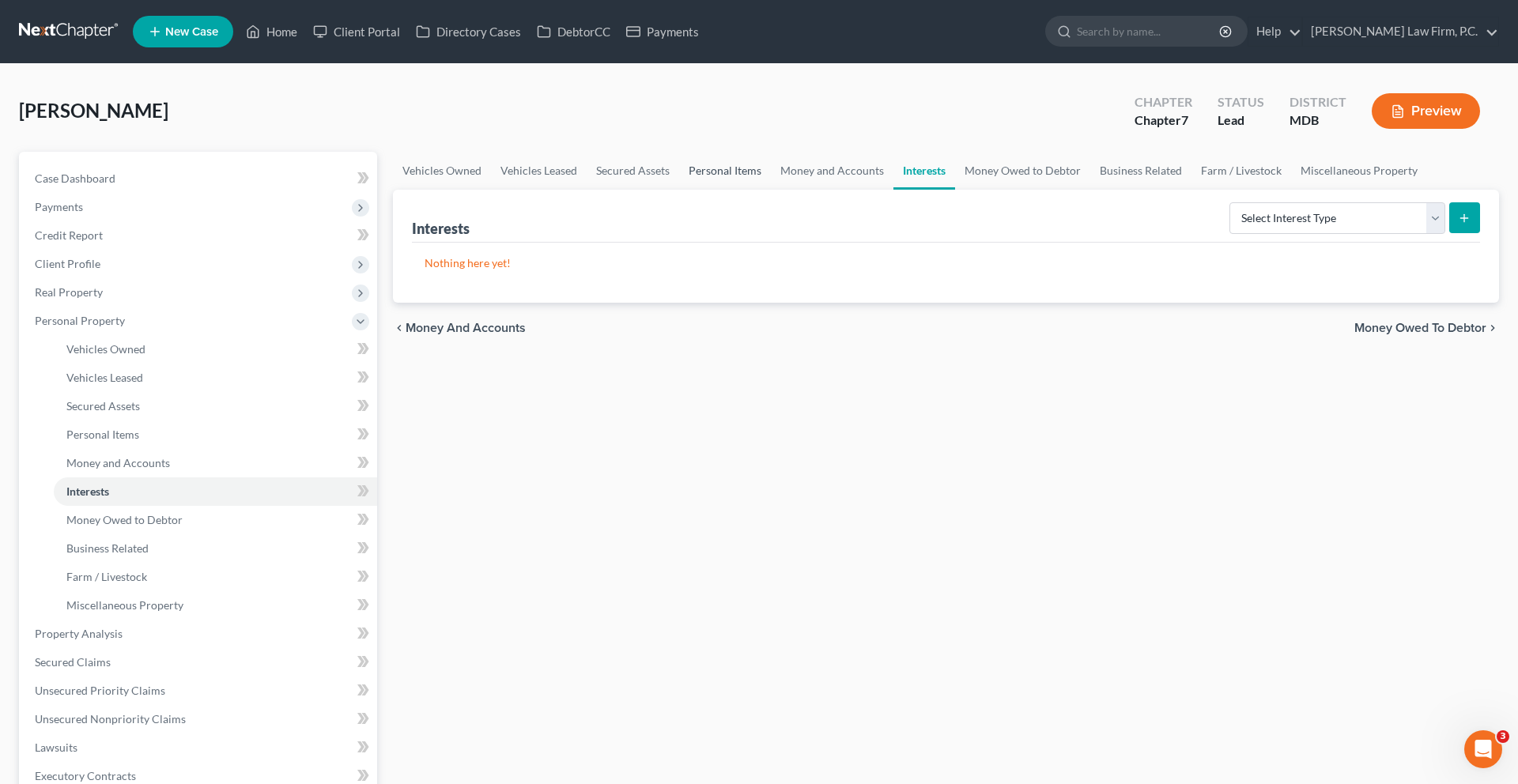
click at [771, 190] on link "Personal Items" at bounding box center [724, 170] width 92 height 38
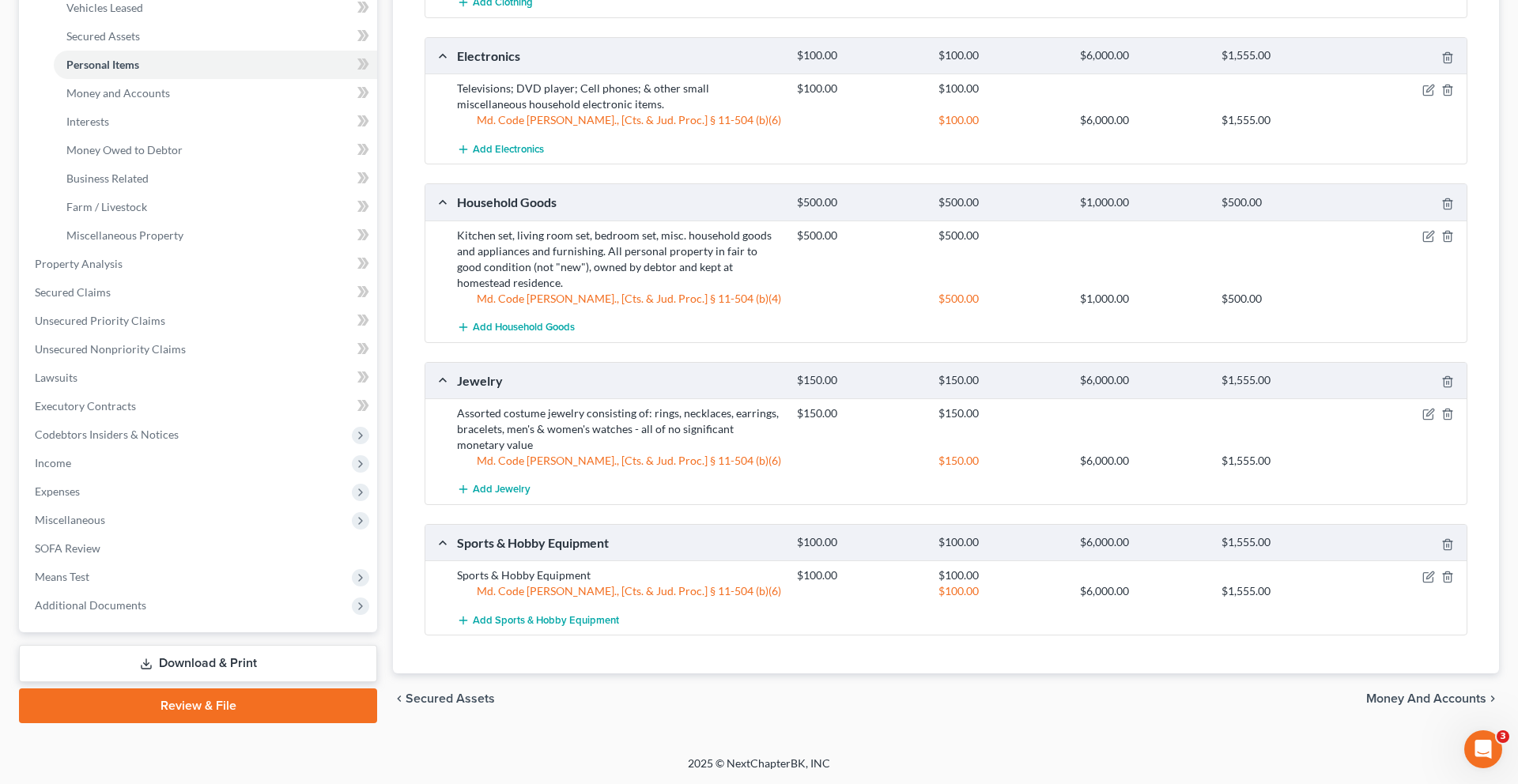
scroll to position [687, 0]
click at [1422, 571] on icon "button" at bounding box center [1428, 576] width 13 height 13
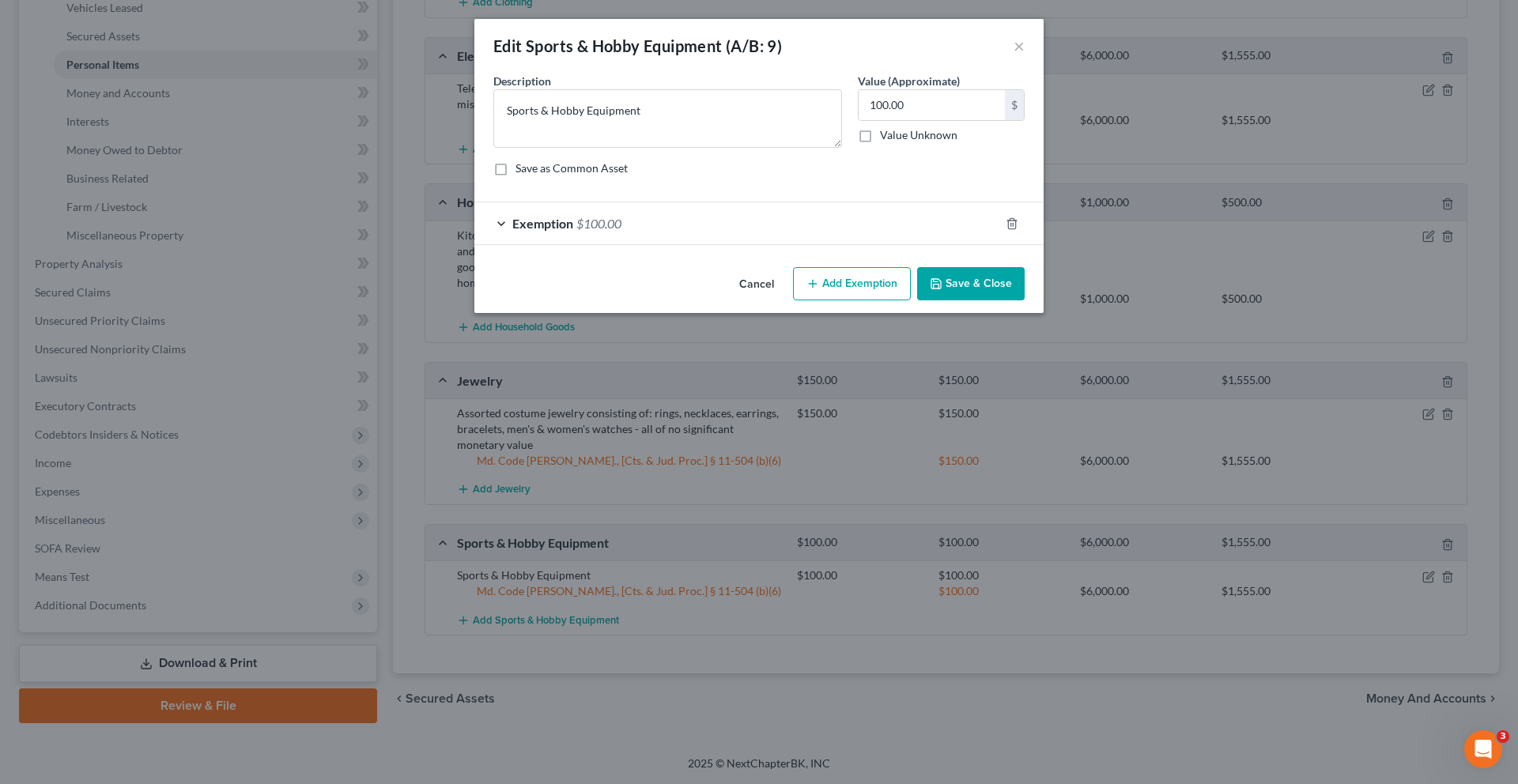
click at [757, 300] on button "Cancel" at bounding box center [756, 284] width 60 height 32
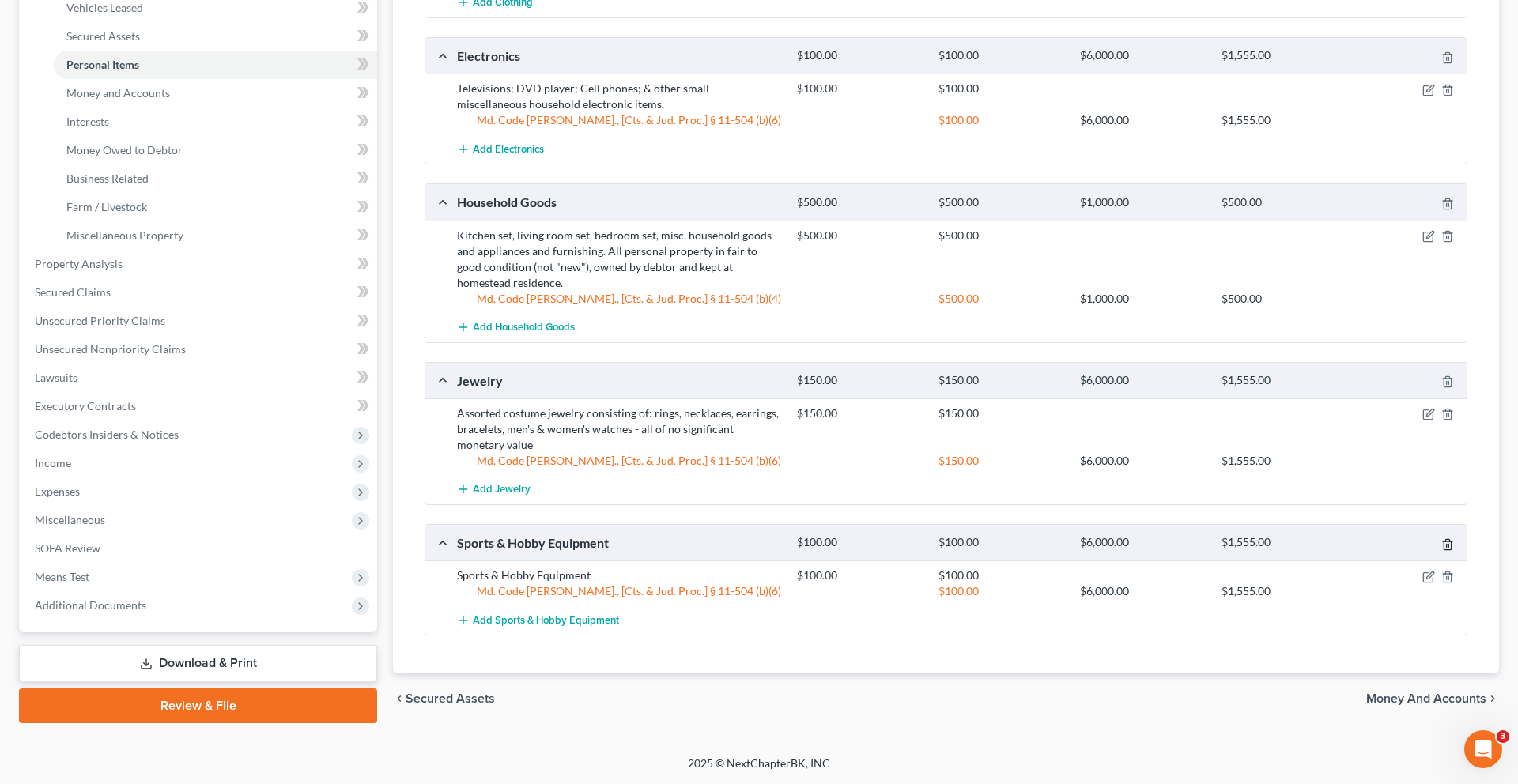
click at [1442, 539] on icon "button" at bounding box center [1448, 545] width 13 height 13
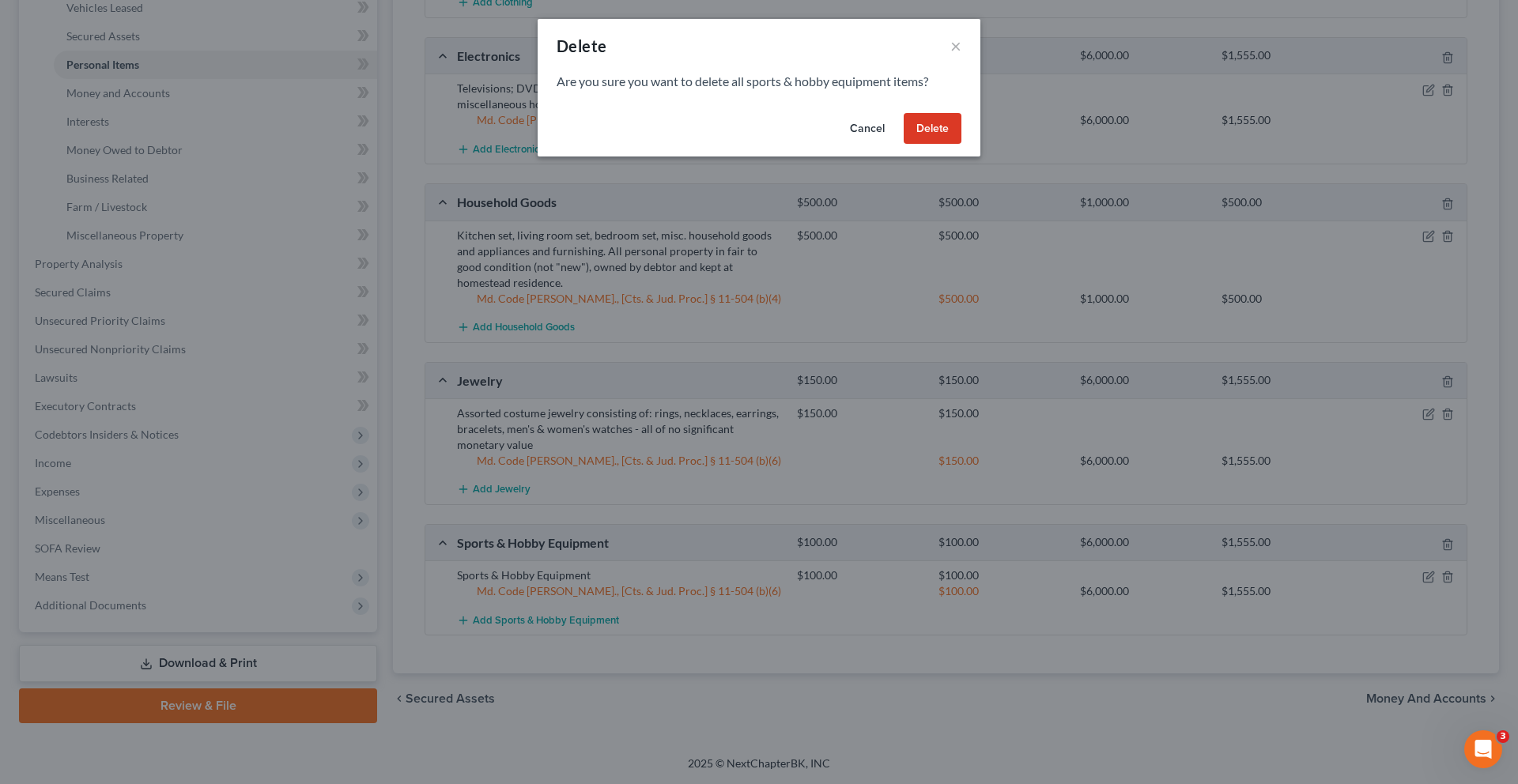
click at [962, 145] on button "Delete" at bounding box center [933, 128] width 58 height 32
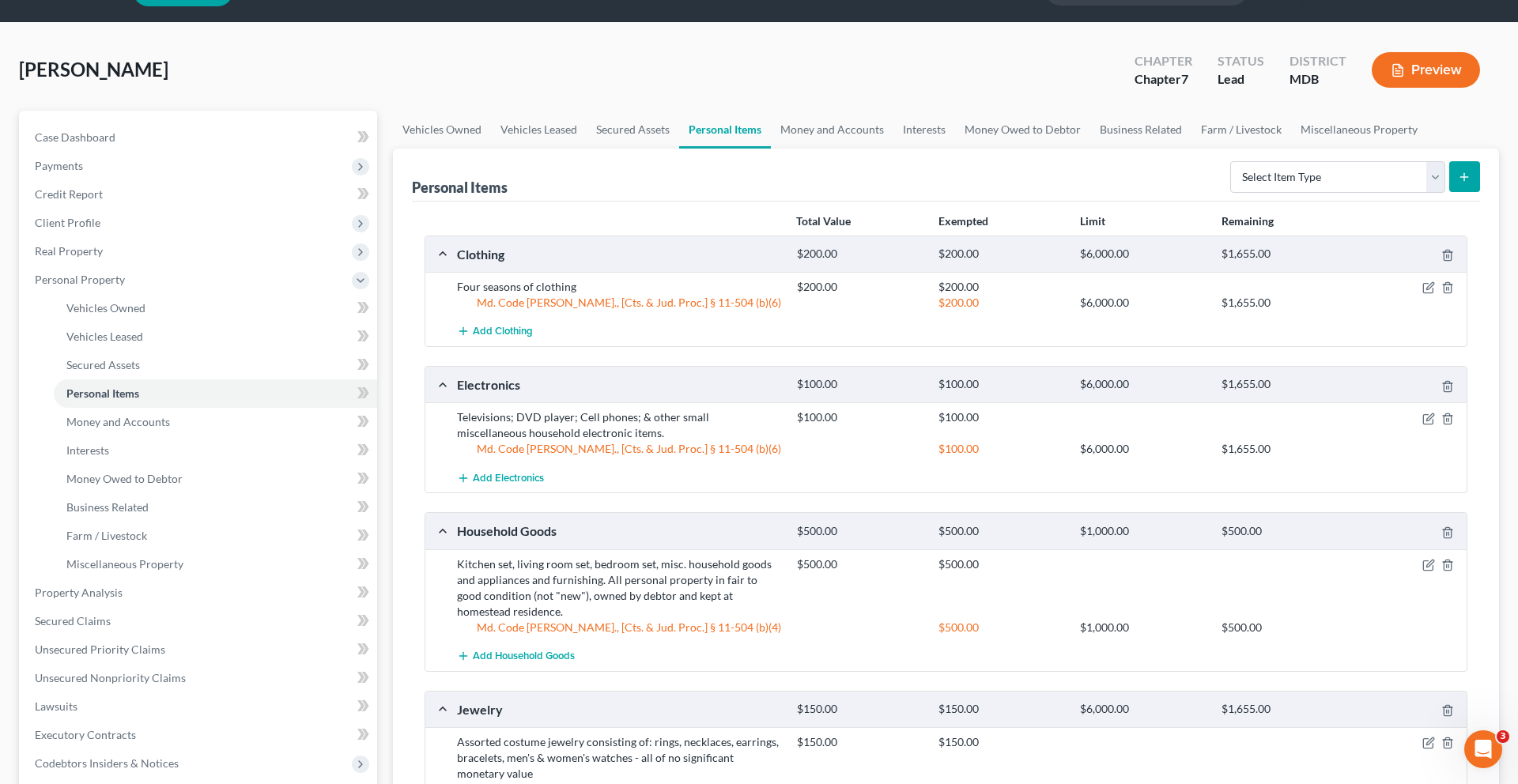
scroll to position [0, 0]
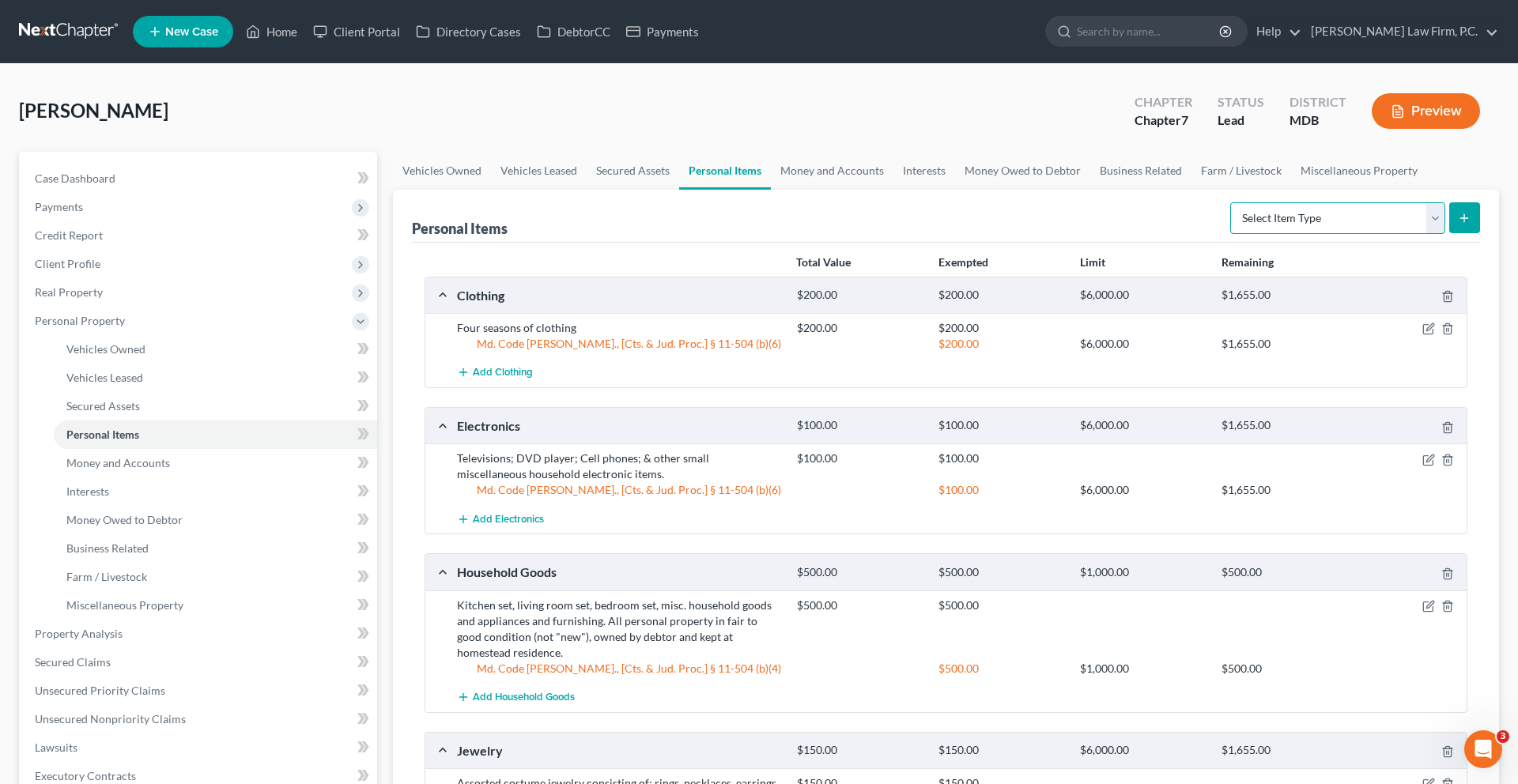
click at [1233, 234] on select "Select Item Type Clothing (A/B: 11) Collectibles Of Value (A/B: 8) Electronics …" at bounding box center [1337, 218] width 215 height 32
select select "firearms"
click at [1230, 234] on select "Select Item Type Clothing (A/B: 11) Collectibles Of Value (A/B: 8) Electronics …" at bounding box center [1337, 218] width 215 height 32
click at [1465, 234] on button "submit" at bounding box center [1465, 218] width 31 height 31
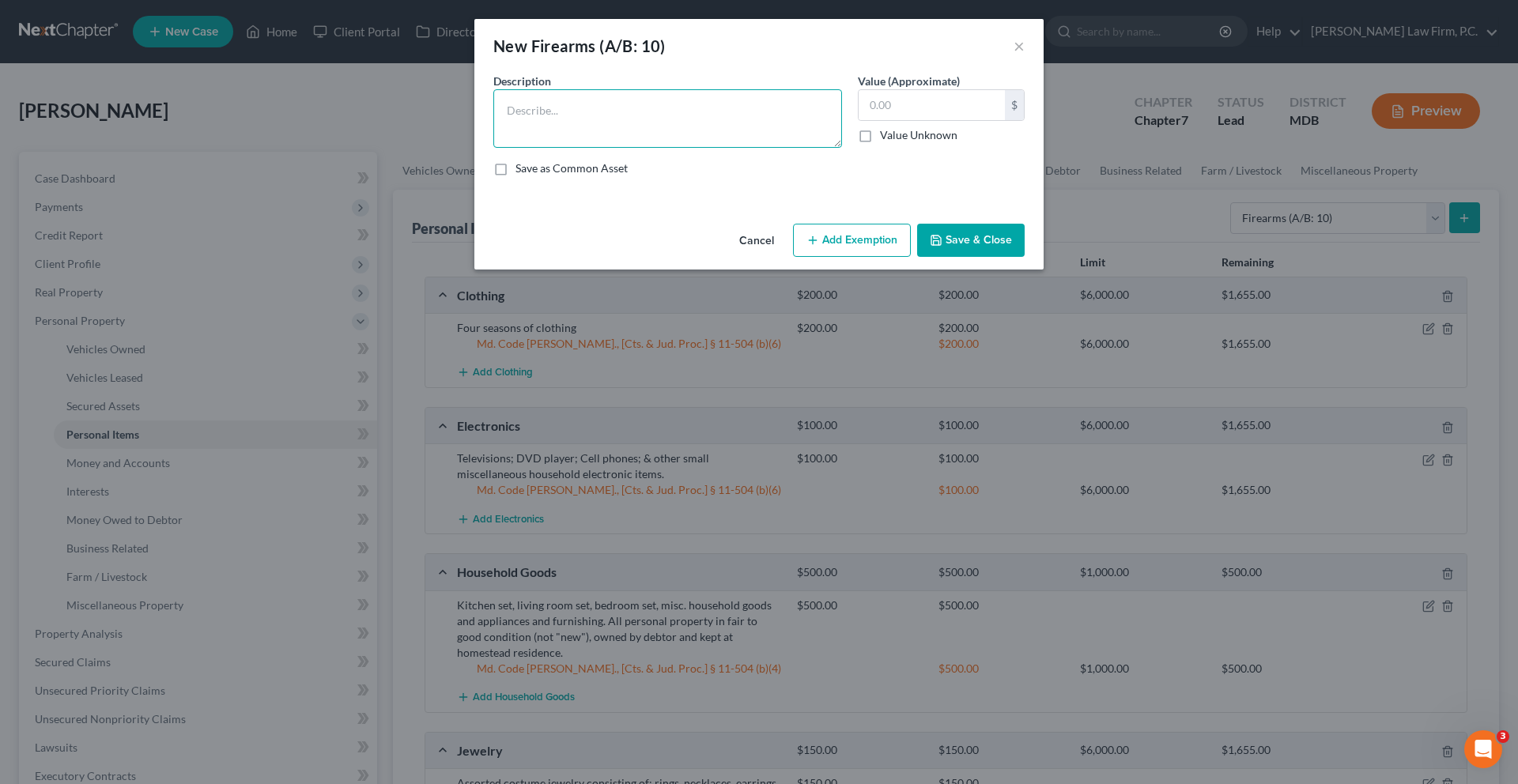
click at [687, 148] on textarea at bounding box center [667, 119] width 349 height 59
type textarea "Ruger 9MM"
click at [942, 120] on input "text" at bounding box center [931, 104] width 146 height 30
type input "200.00"
click at [849, 257] on button "Add Exemption" at bounding box center [852, 240] width 118 height 33
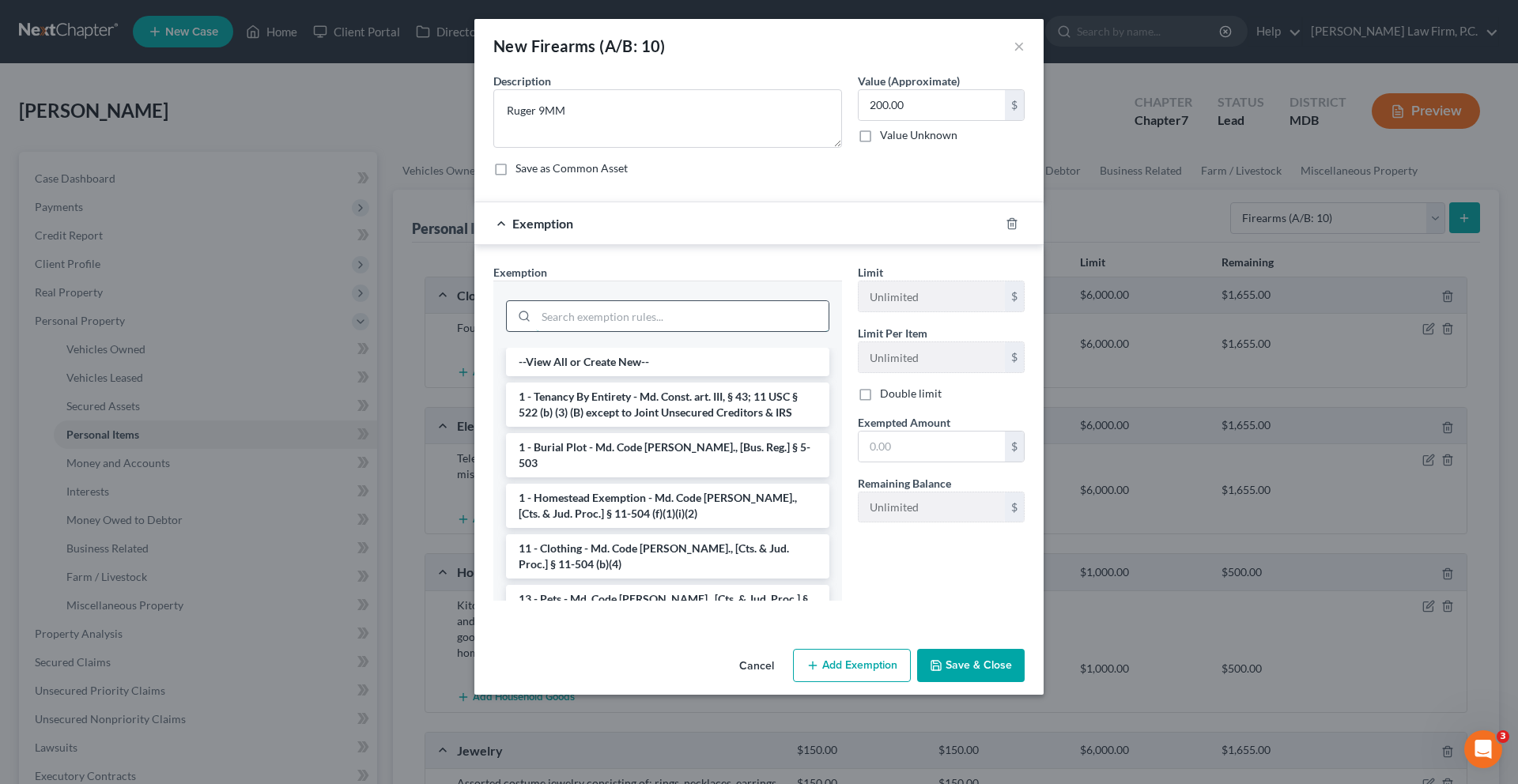
click at [722, 331] on input "search" at bounding box center [682, 316] width 293 height 30
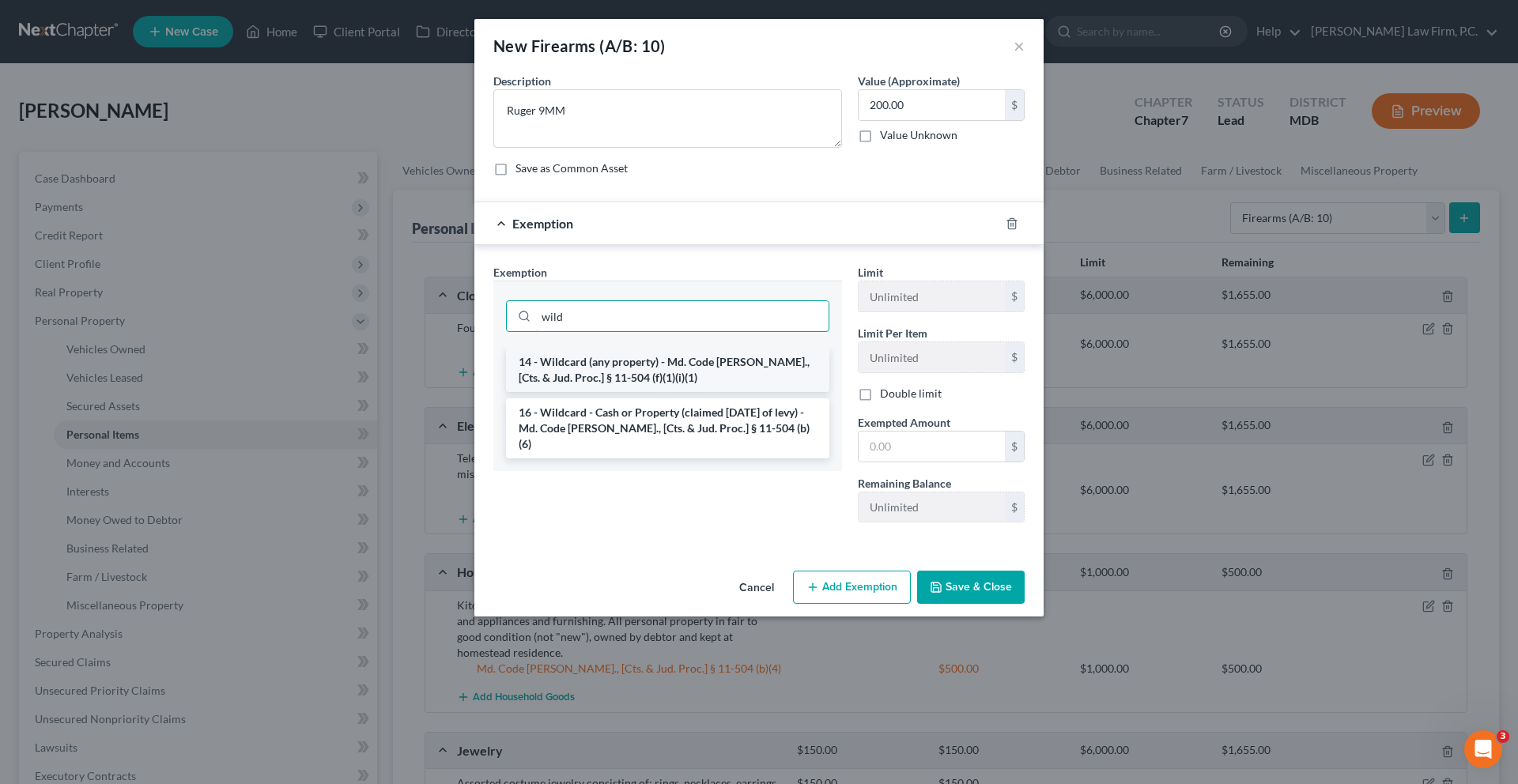
type input "wild"
click at [706, 392] on li "14 - Wildcard (any property) - Md. Code [PERSON_NAME]., [Cts. & Jud. Proc.] § 1…" at bounding box center [667, 370] width 323 height 44
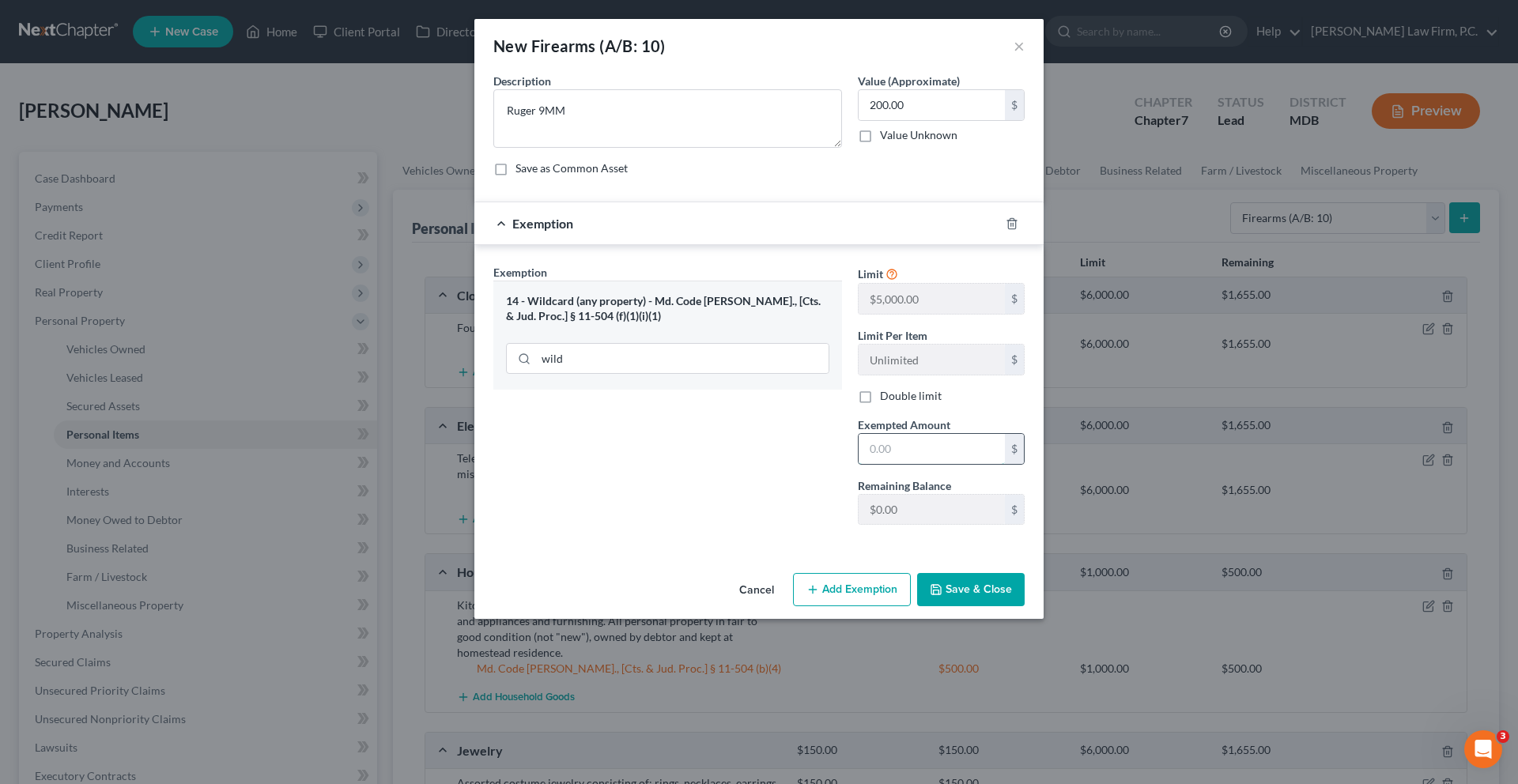
click at [944, 464] on input "text" at bounding box center [931, 449] width 146 height 30
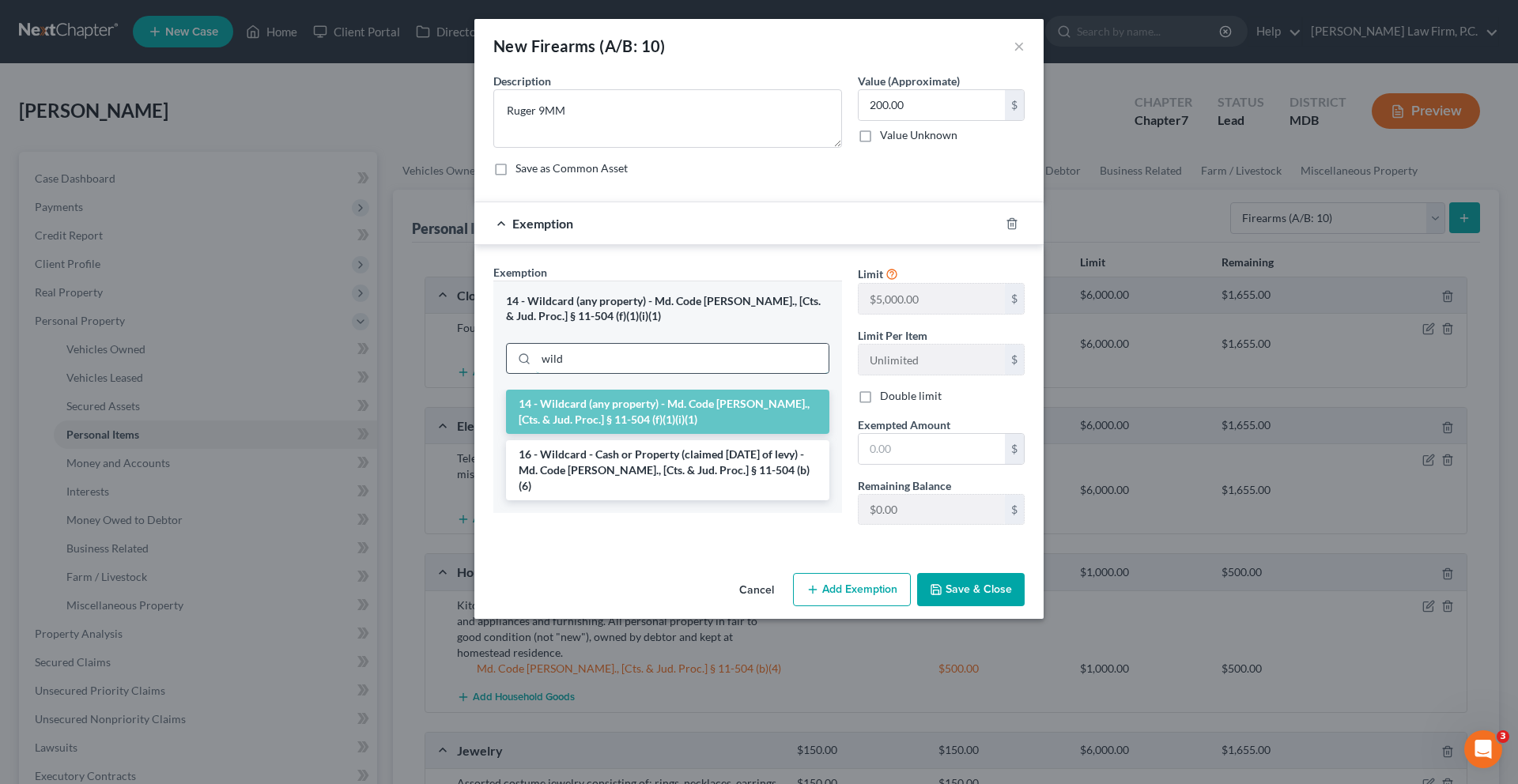
click at [678, 374] on input "wild" at bounding box center [682, 358] width 293 height 30
click at [661, 500] on li "16 - Wildcard - Cash or Property (claimed [DATE] of levy) - Md. Code [PERSON_NA…" at bounding box center [667, 470] width 323 height 60
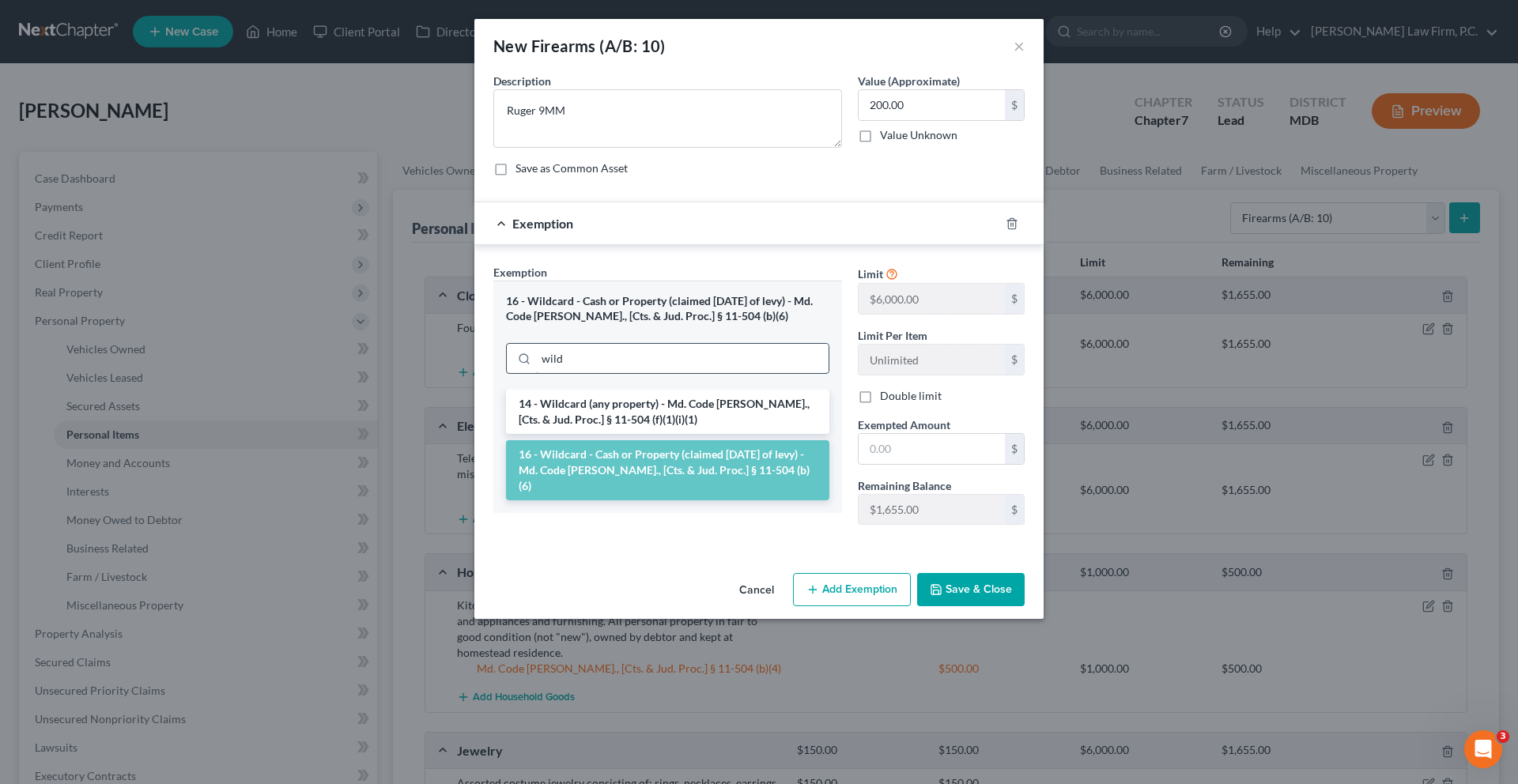
click at [636, 374] on input "wild" at bounding box center [682, 358] width 293 height 30
click at [646, 500] on li "16 - Wildcard - Cash or Property (claimed [DATE] of levy) - Md. Code [PERSON_NA…" at bounding box center [667, 470] width 323 height 60
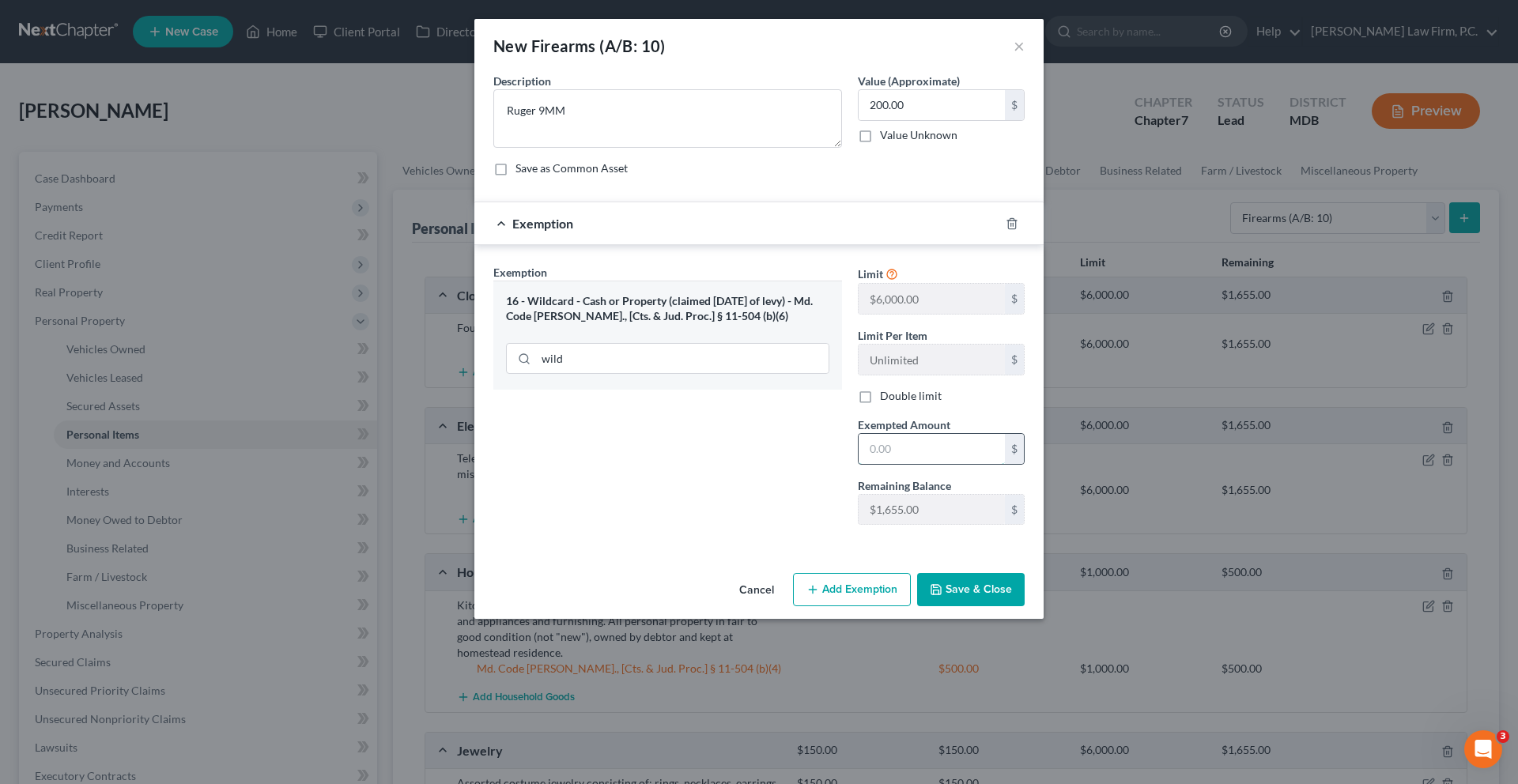
click at [970, 464] on input "text" at bounding box center [931, 449] width 146 height 30
type input "200.00"
click at [746, 538] on div "Exemption Set must be selected for CA. Exemption * 16 - Wildcard - Cash or Prop…" at bounding box center [667, 400] width 364 height 273
click at [1025, 606] on button "Save & Close" at bounding box center [970, 590] width 107 height 33
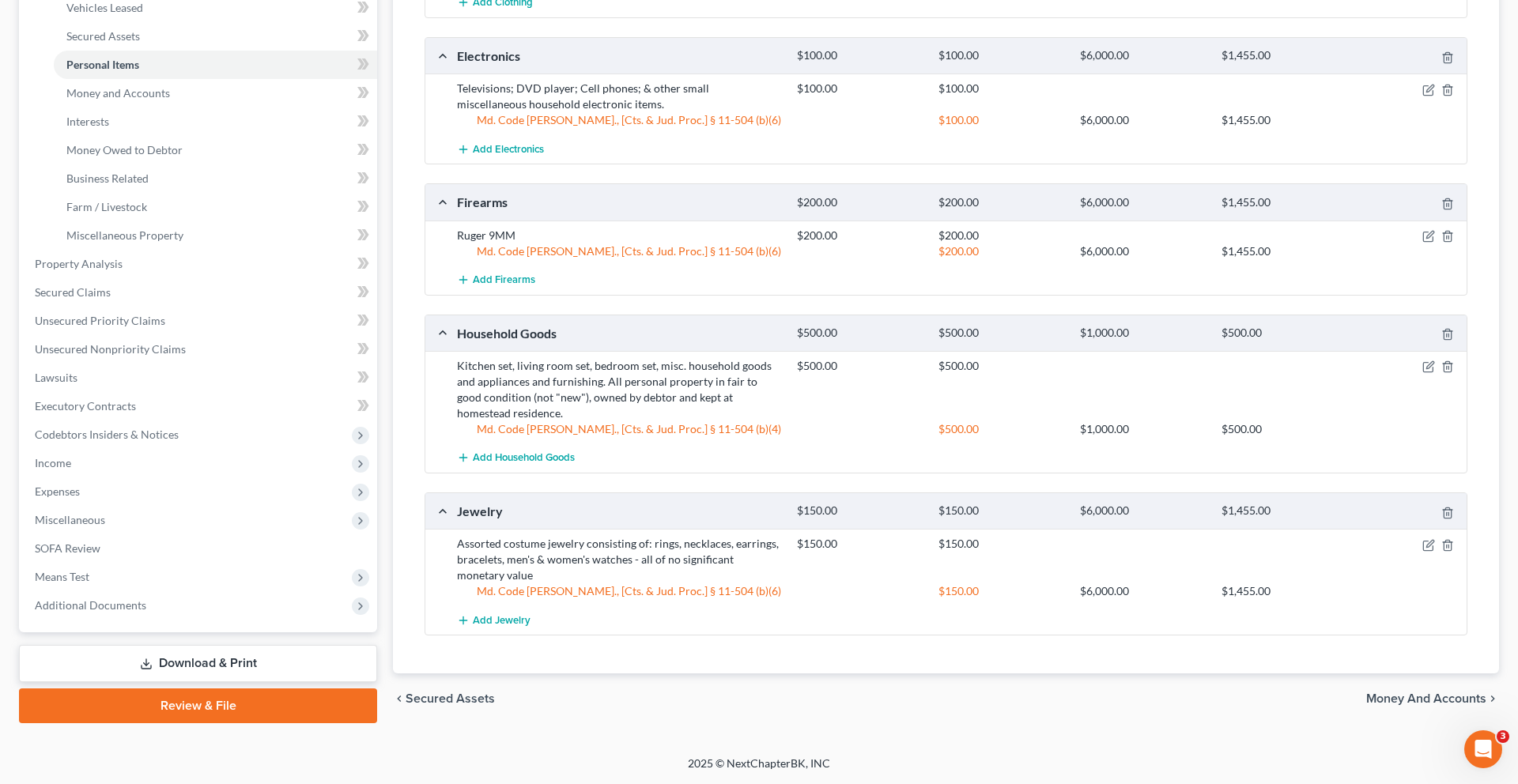
scroll to position [708, 0]
click at [1442, 507] on icon "button" at bounding box center [1448, 513] width 13 height 13
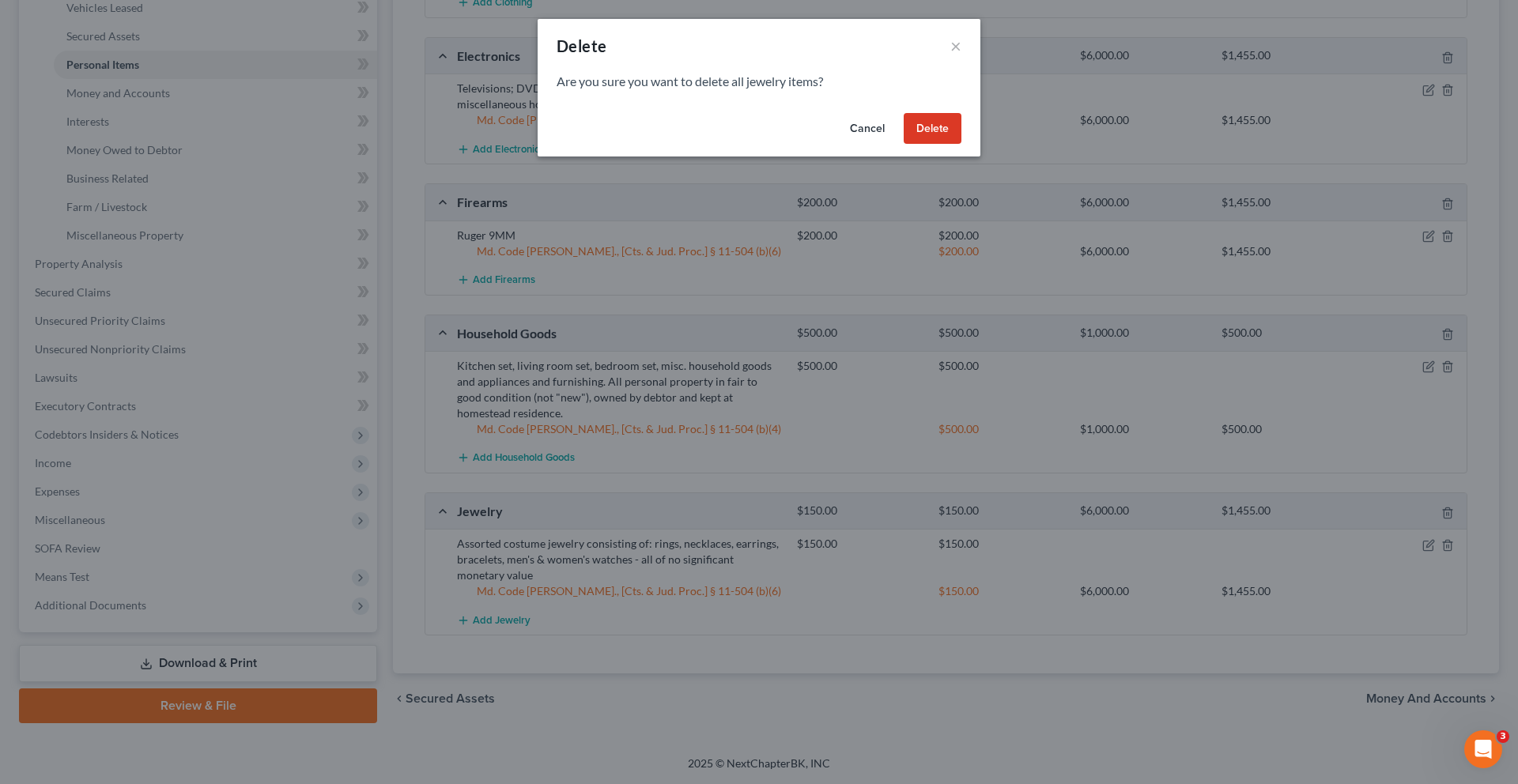
click at [962, 145] on button "Delete" at bounding box center [933, 128] width 58 height 32
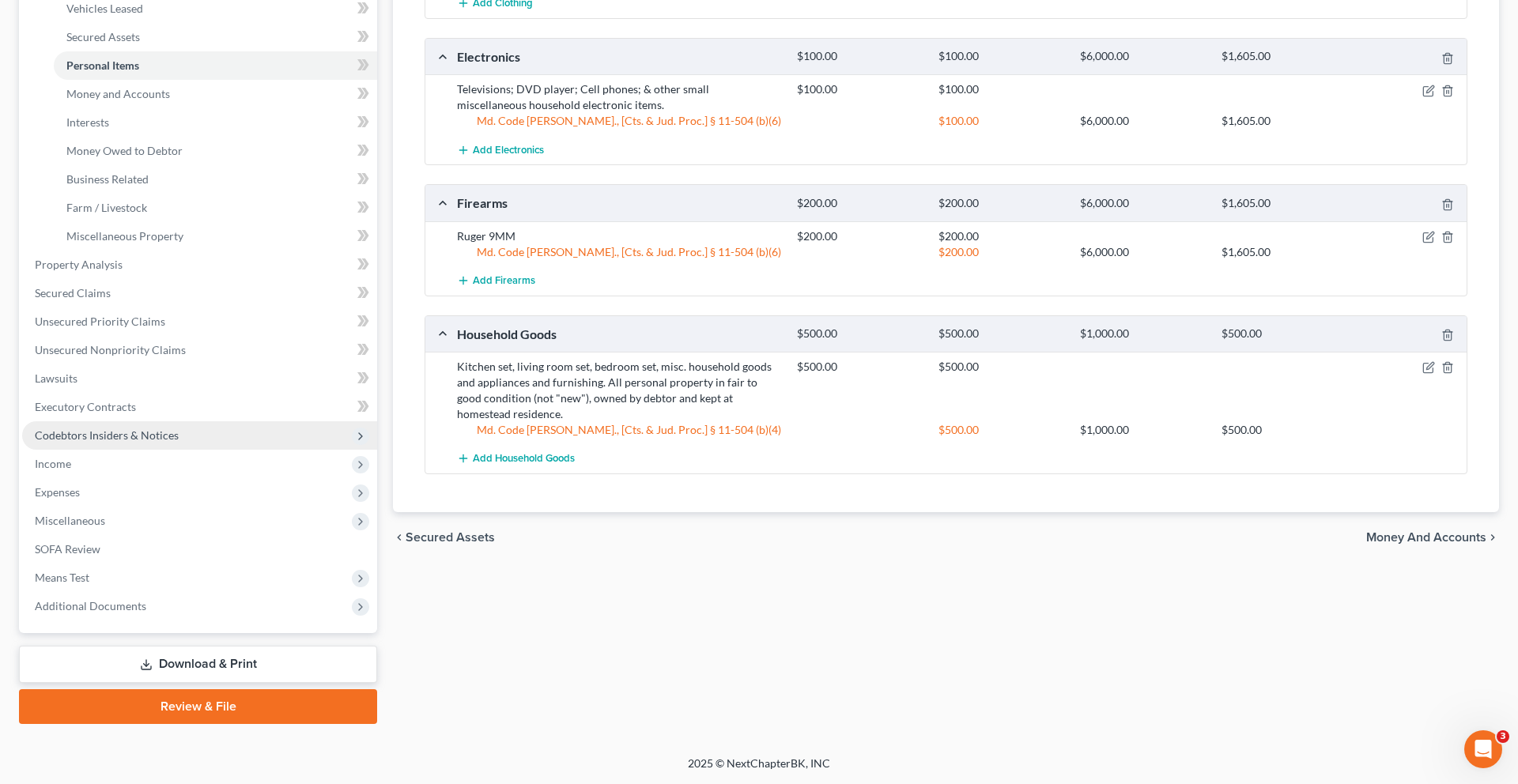
scroll to position [396, 0]
click at [139, 72] on span "Personal Items" at bounding box center [102, 66] width 72 height 14
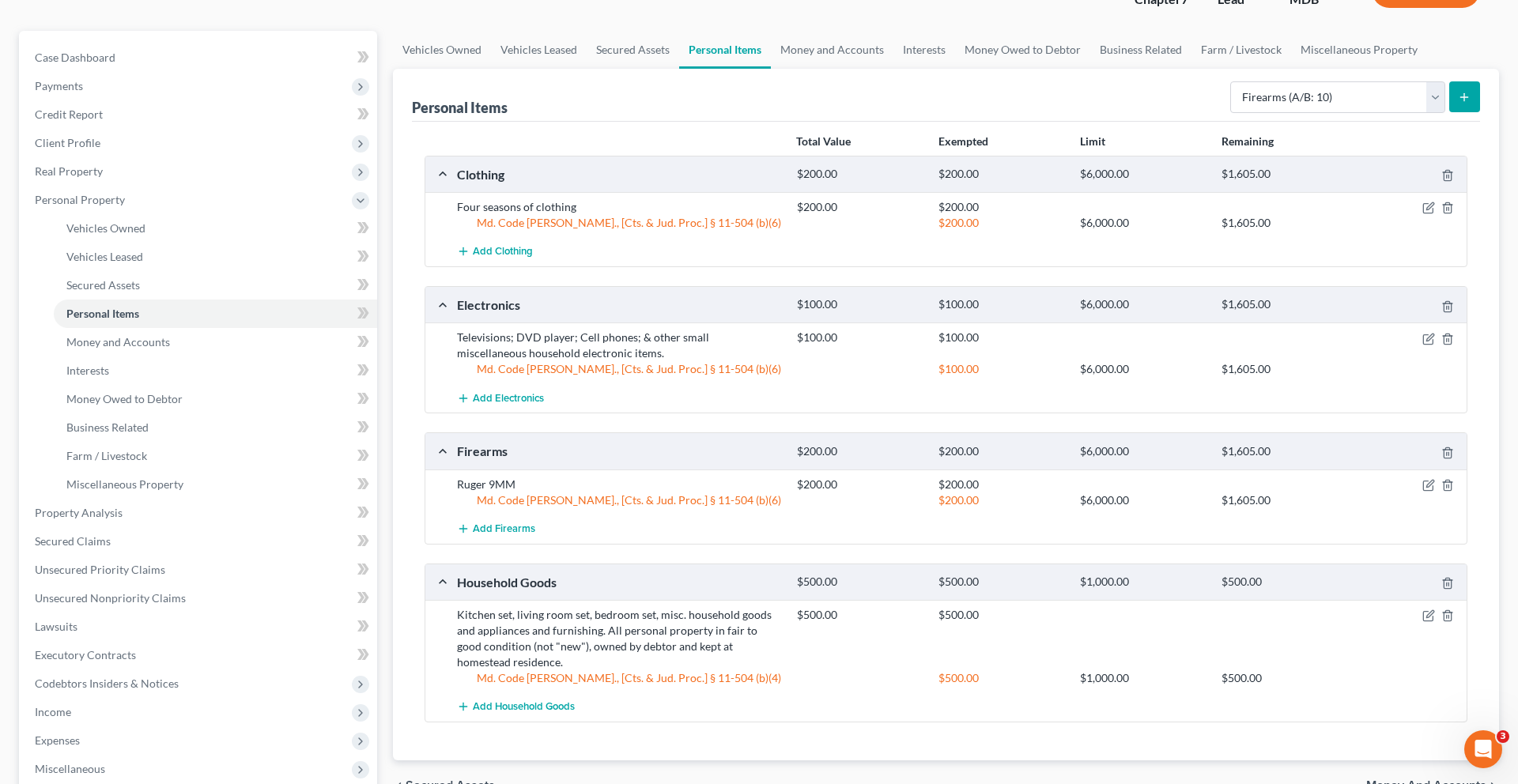
scroll to position [0, 0]
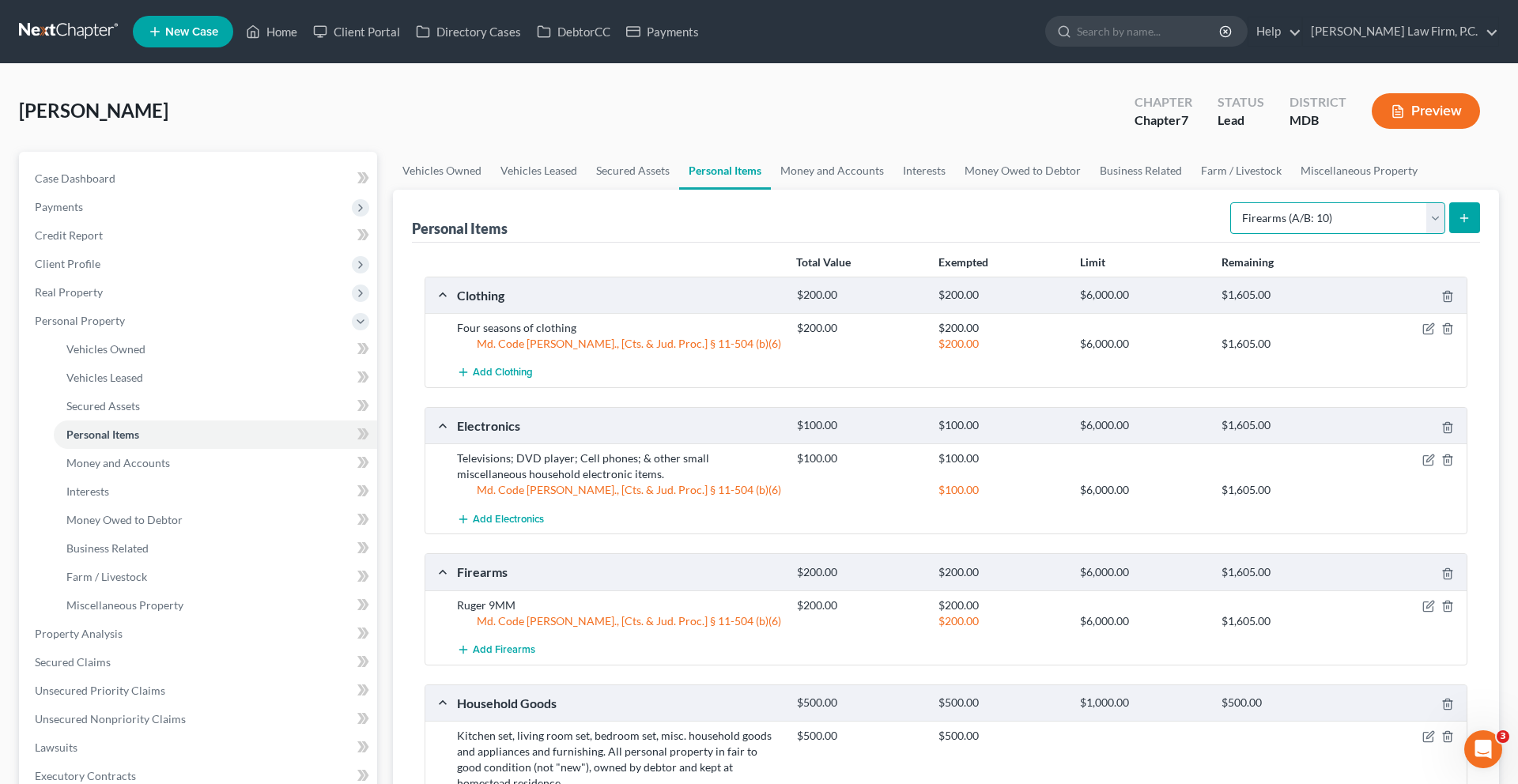
click at [1254, 234] on select "Select Item Type Clothing (A/B: 11) Collectibles Of Value (A/B: 8) Electronics …" at bounding box center [1337, 218] width 215 height 32
select select "pets"
click at [1230, 234] on select "Select Item Type Clothing (A/B: 11) Collectibles Of Value (A/B: 8) Electronics …" at bounding box center [1337, 218] width 215 height 32
click at [1449, 234] on button "submit" at bounding box center [1465, 218] width 31 height 31
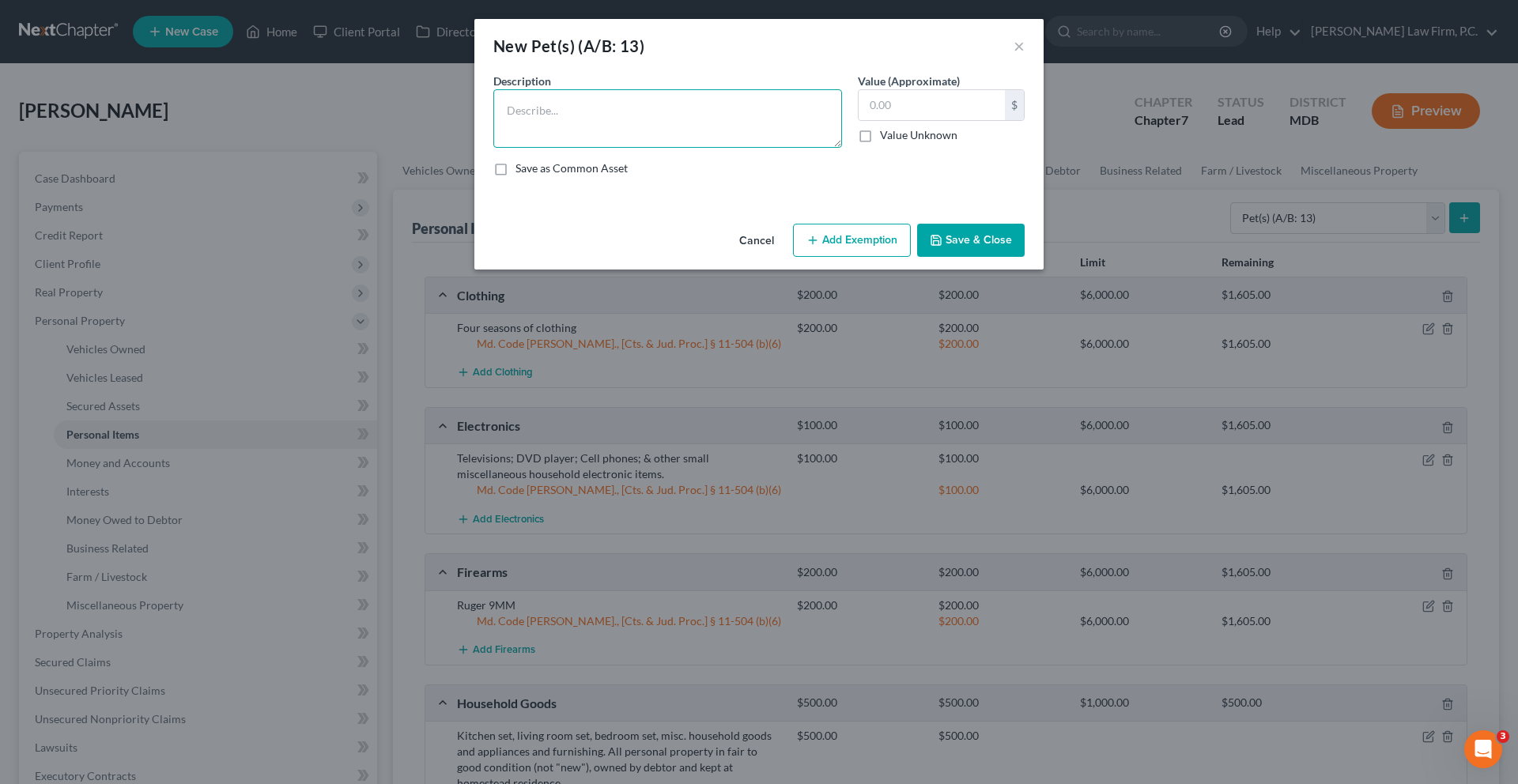
click at [779, 148] on textarea at bounding box center [667, 119] width 349 height 59
type textarea "Domesticated Cat"
click at [936, 120] on input "text" at bounding box center [931, 104] width 146 height 30
type input "100.00"
click at [862, 257] on button "Add Exemption" at bounding box center [852, 240] width 118 height 33
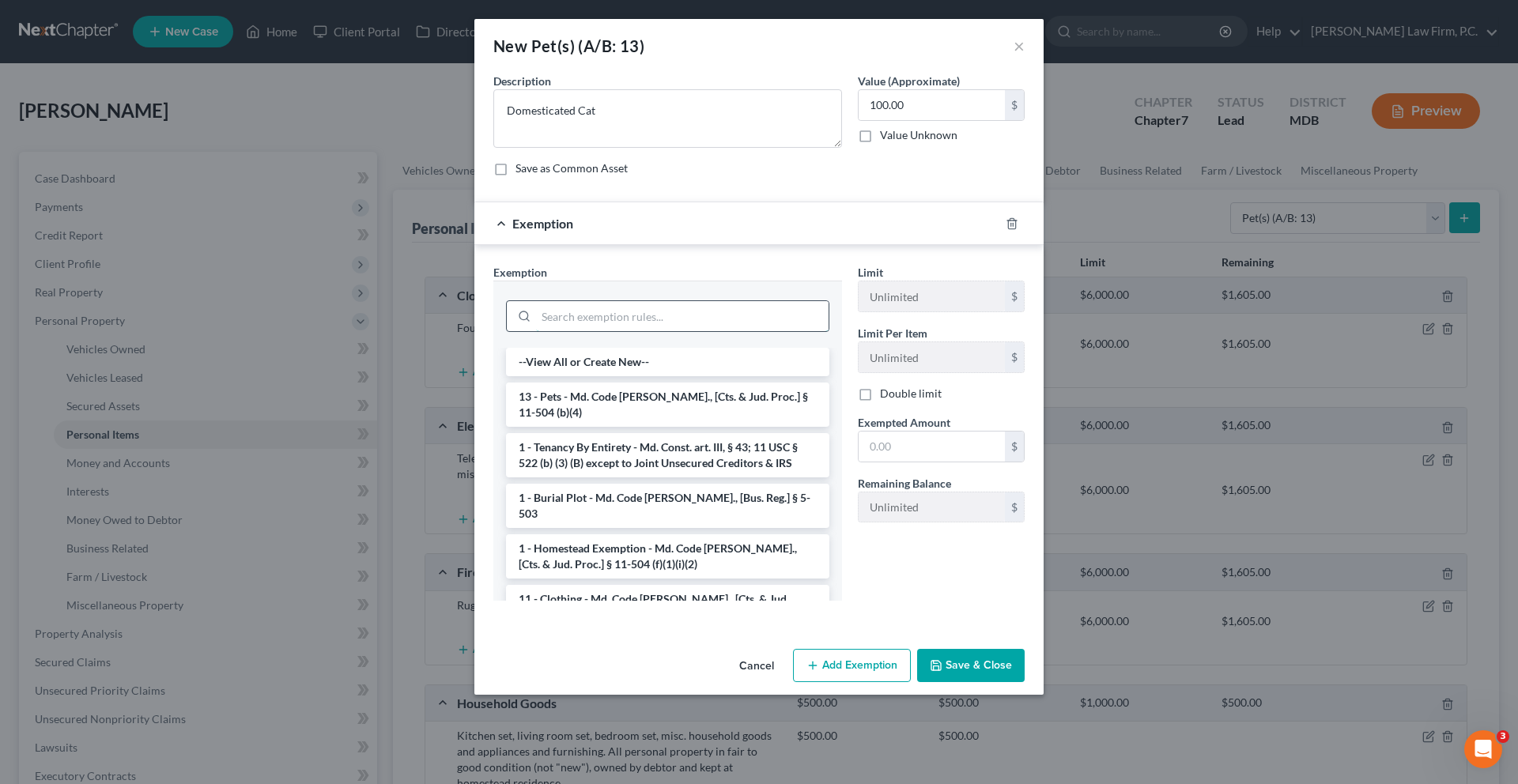
click at [731, 331] on input "search" at bounding box center [682, 316] width 293 height 30
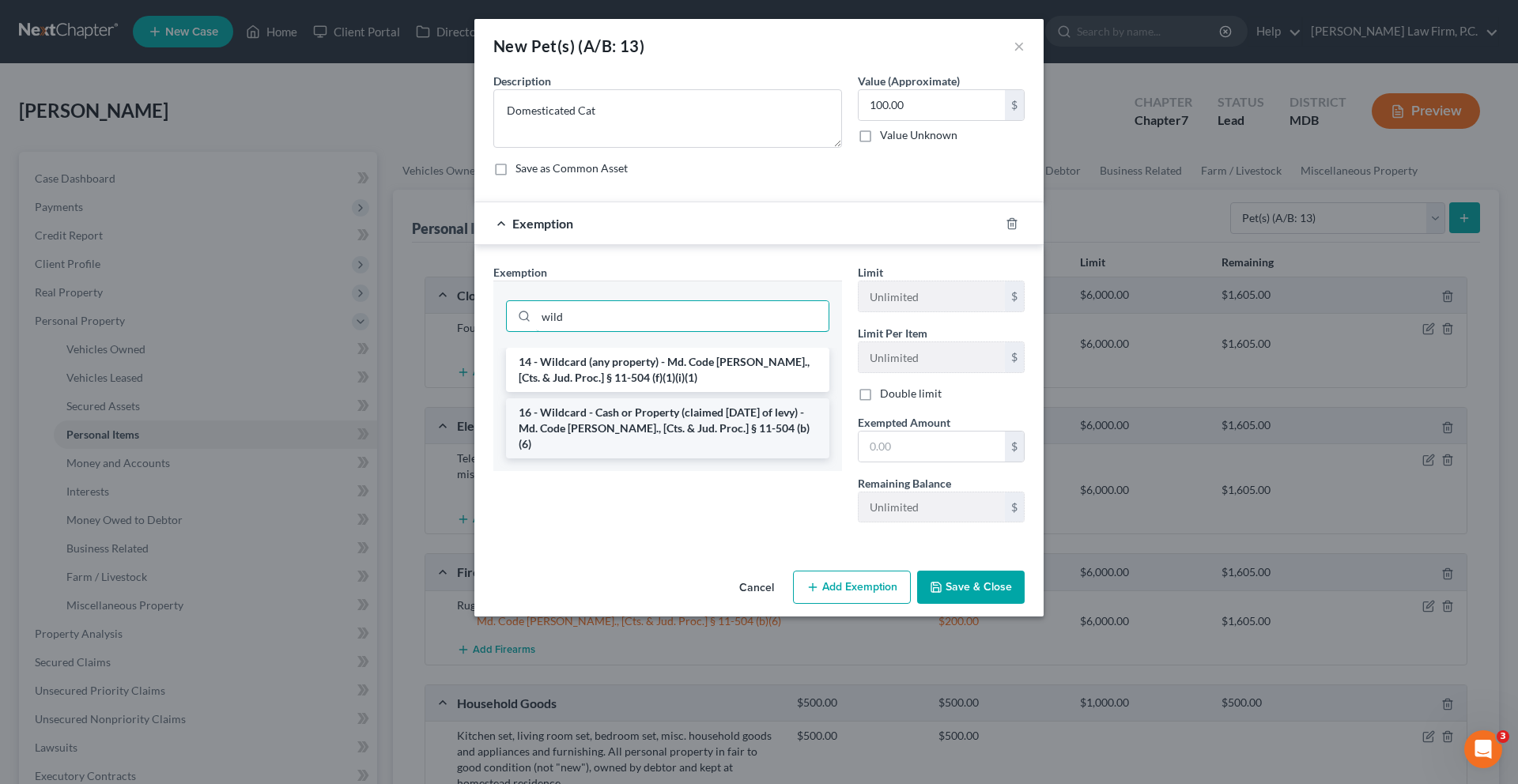
type input "wild"
click at [705, 459] on li "16 - Wildcard - Cash or Property (claimed [DATE] of levy) - Md. Code [PERSON_NA…" at bounding box center [667, 429] width 323 height 60
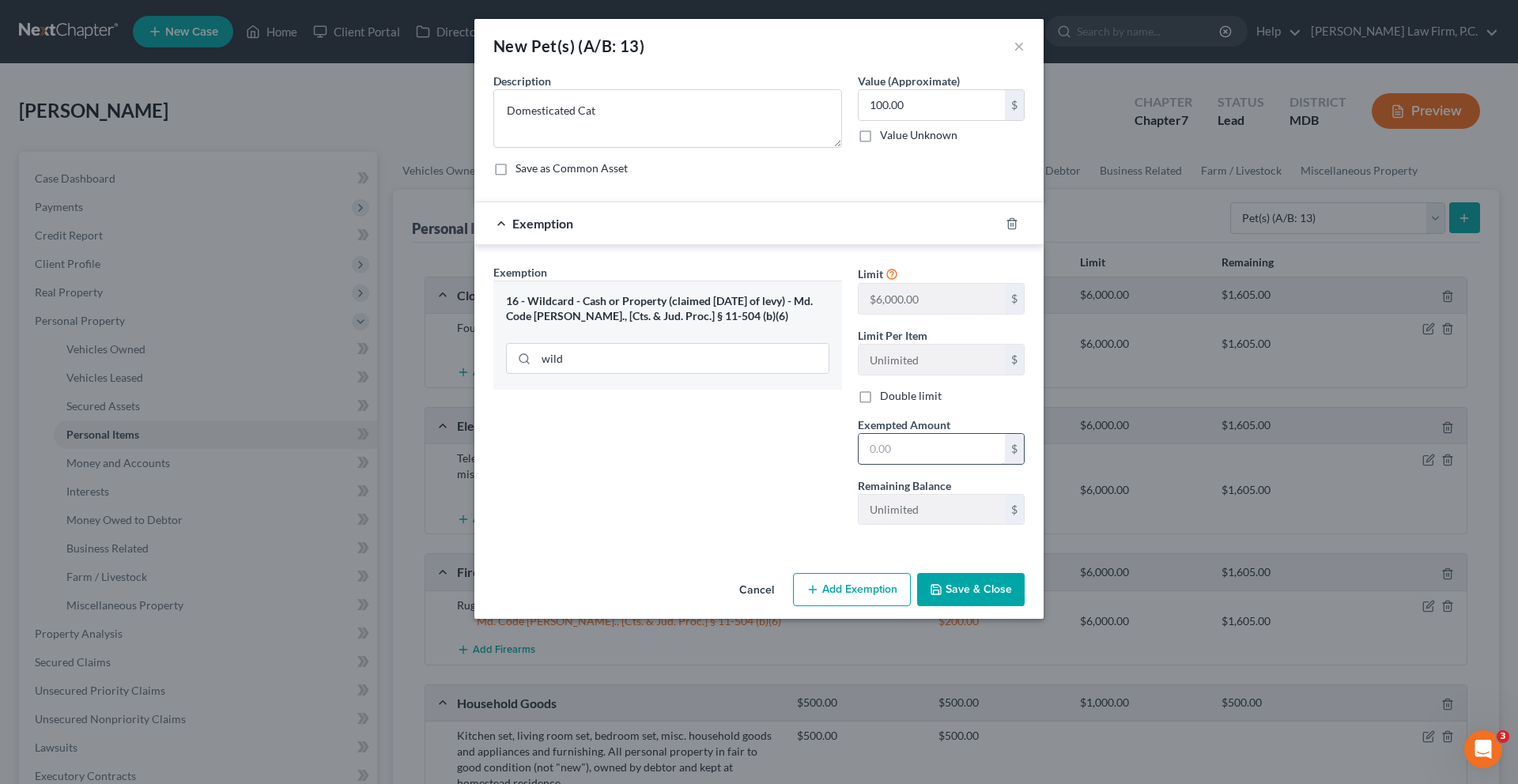
click at [932, 464] on input "text" at bounding box center [931, 449] width 146 height 30
type input "100.00"
click at [850, 538] on div "Exemption Set must be selected for CA. Exemption * 16 - Wildcard - Cash or Prop…" at bounding box center [667, 400] width 364 height 273
click at [1025, 606] on button "Save & Close" at bounding box center [970, 590] width 107 height 33
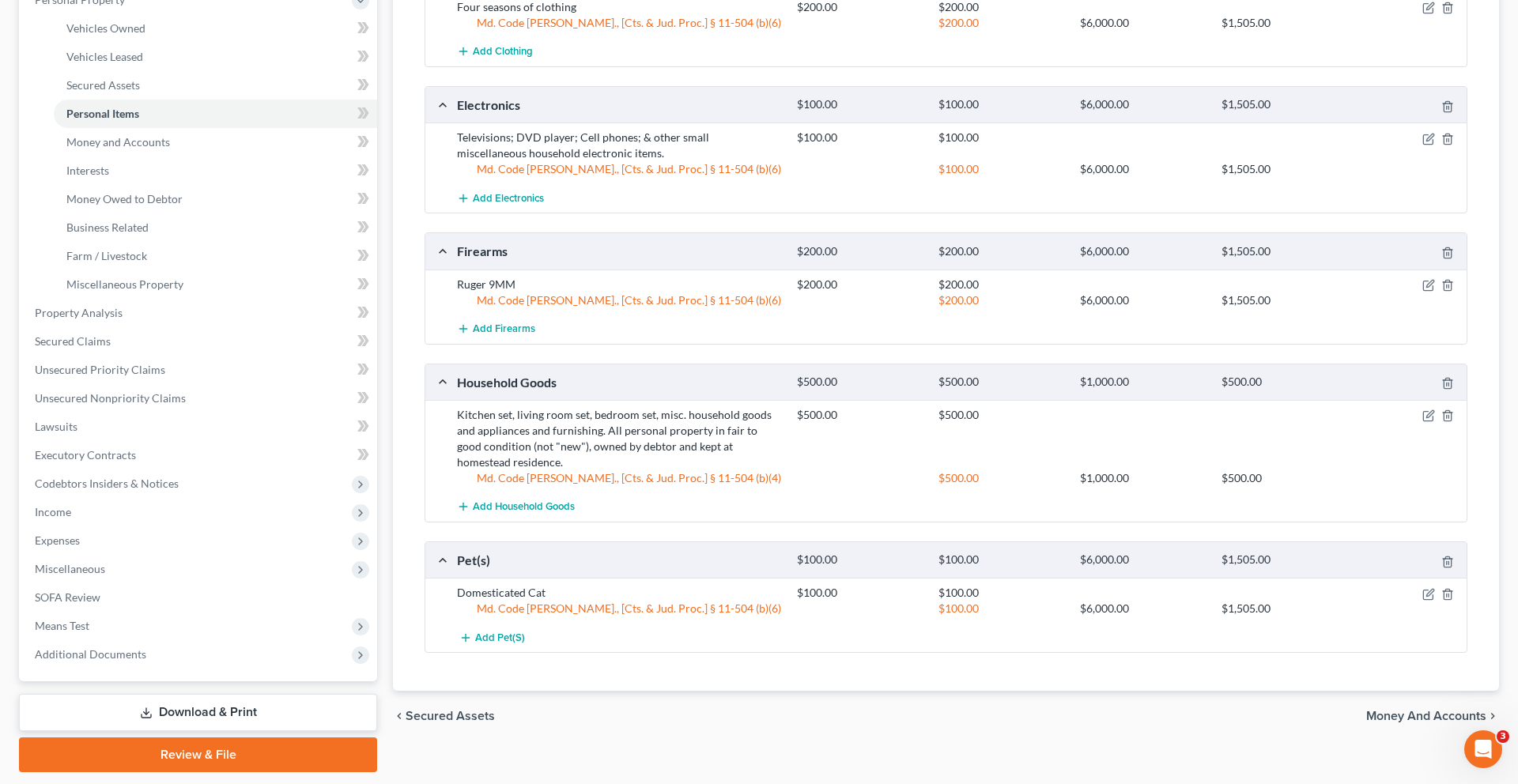
scroll to position [329, 0]
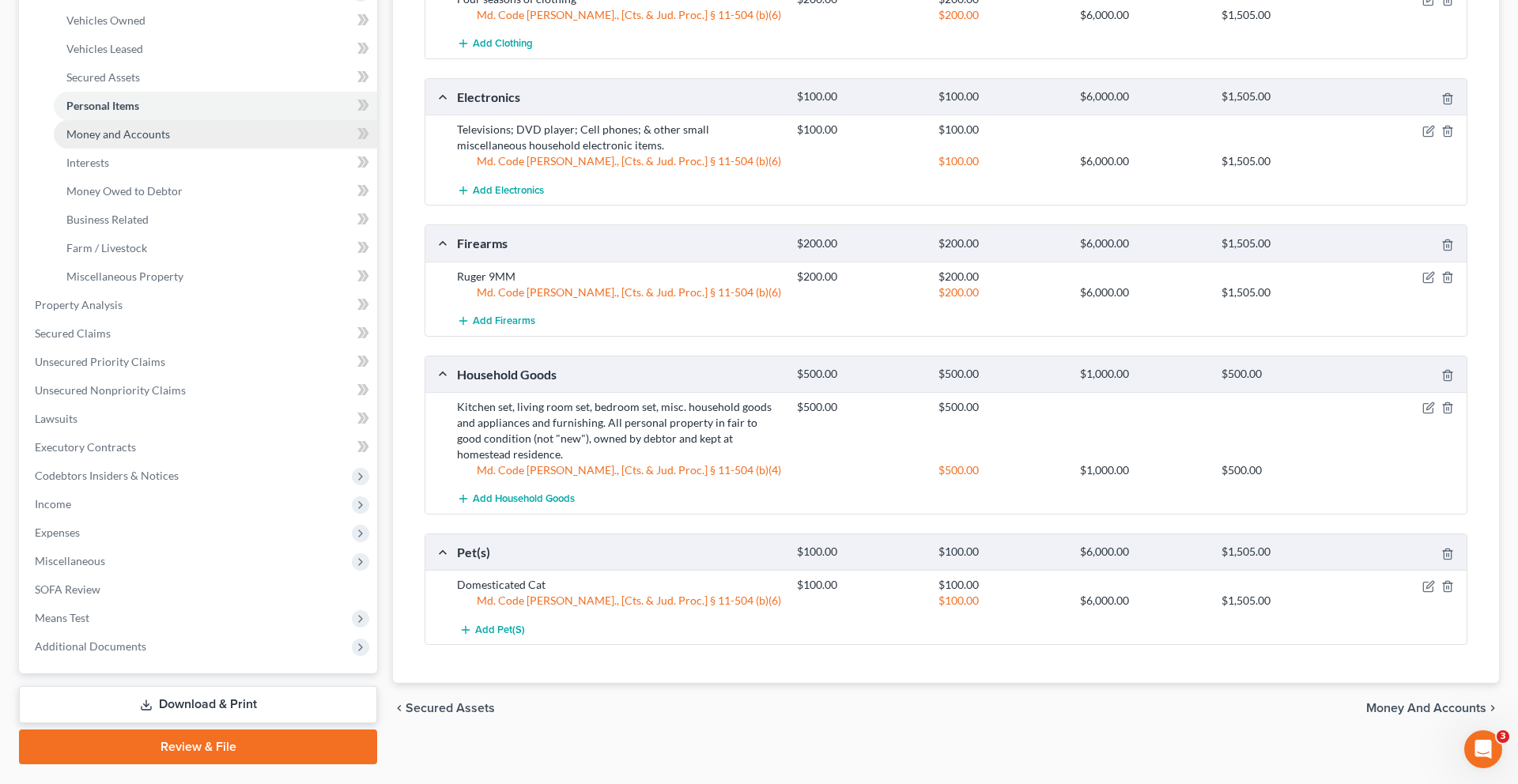
click at [148, 141] on span "Money and Accounts" at bounding box center [118, 134] width 103 height 14
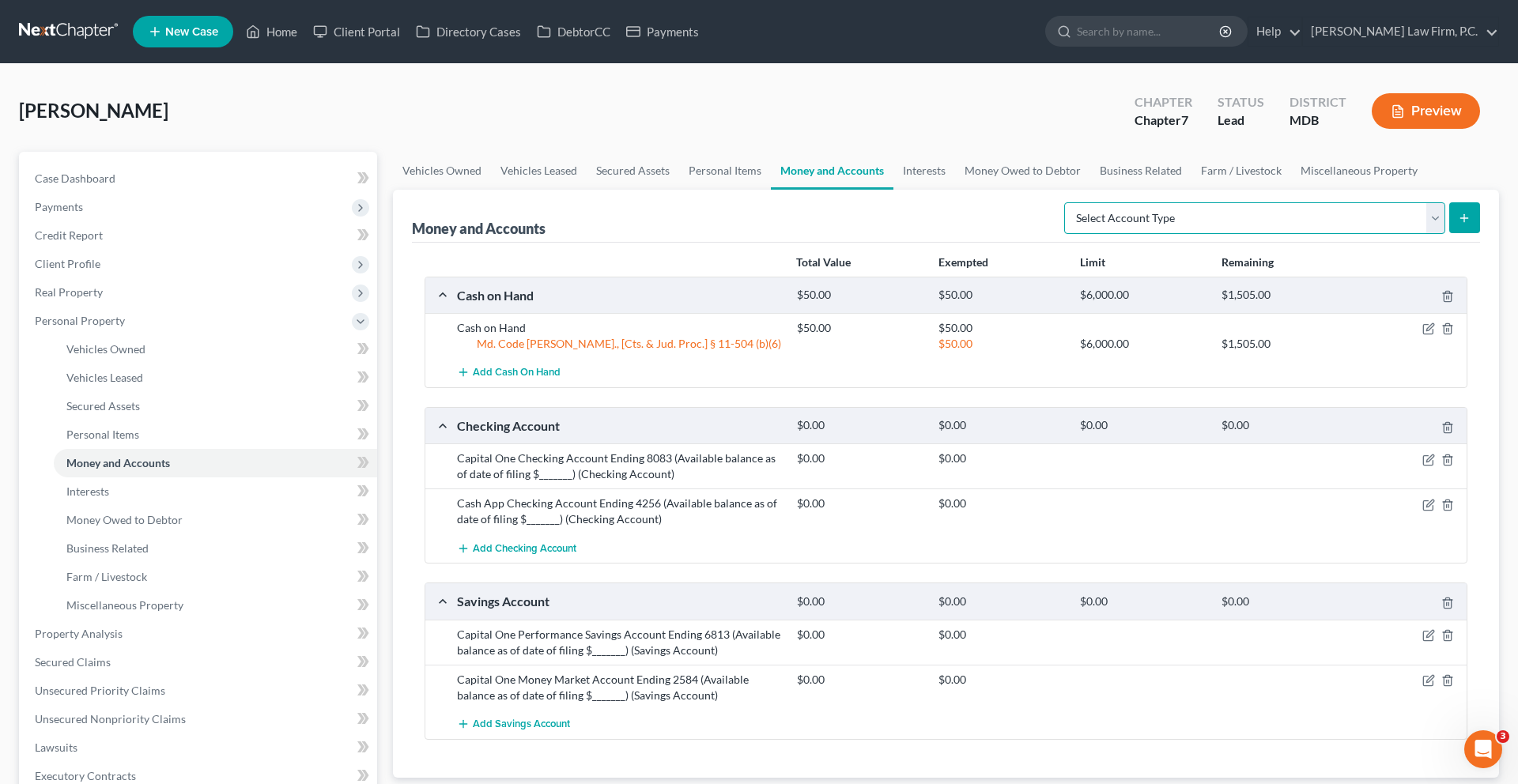
click at [1079, 234] on select "Select Account Type Brokerage (A/B: 18, SOFA: 20) Cash on Hand (A/B: 16) Certif…" at bounding box center [1254, 218] width 381 height 32
select select "checking"
click at [1064, 234] on select "Select Account Type Brokerage (A/B: 18, SOFA: 20) Cash on Hand (A/B: 16) Certif…" at bounding box center [1254, 218] width 381 height 32
click at [1449, 234] on button "submit" at bounding box center [1465, 218] width 31 height 31
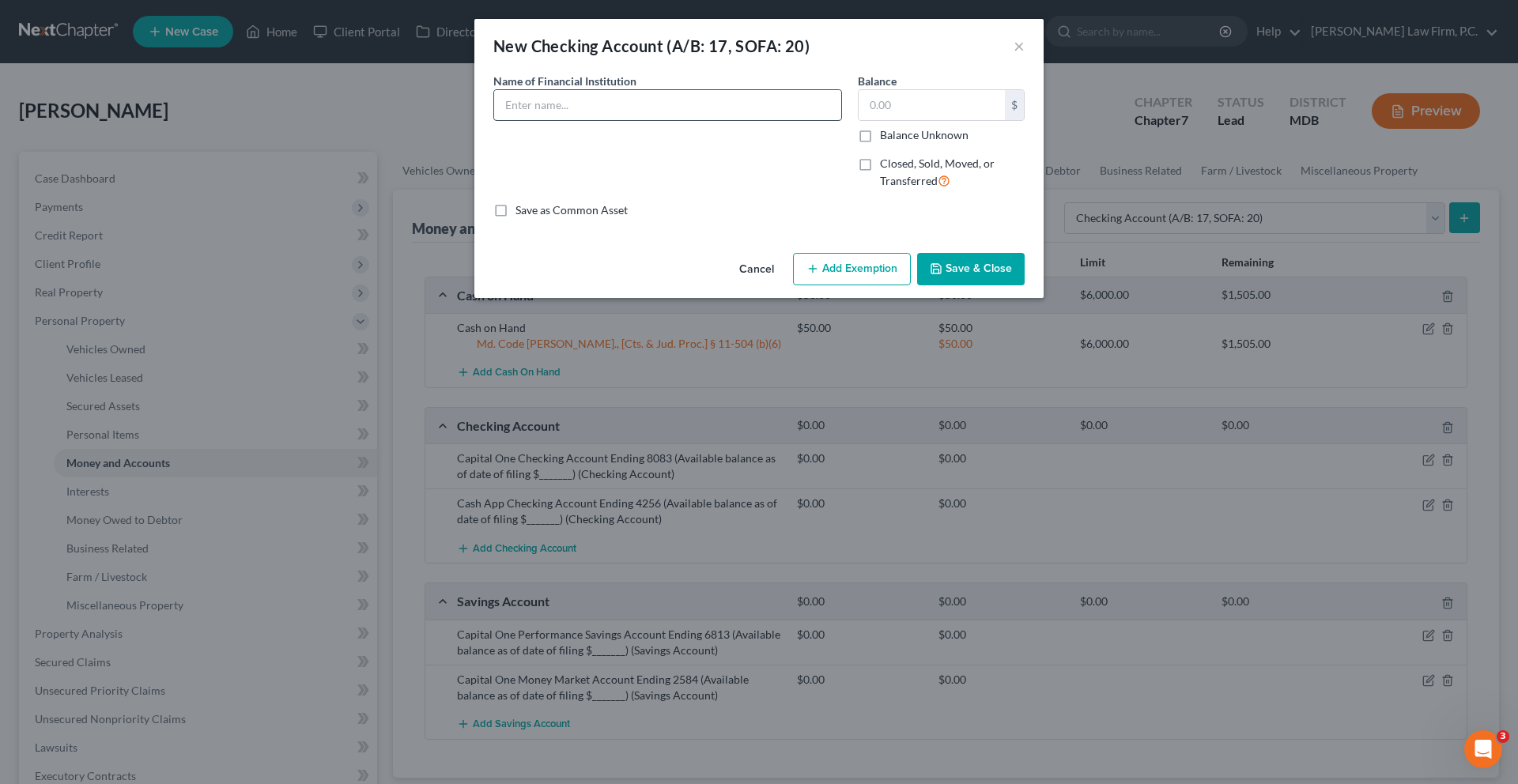
click at [721, 120] on input "text" at bounding box center [667, 104] width 347 height 30
click at [652, 120] on input "Chime Checking Account Ending 8546 (Account balance as of date of filing $____)" at bounding box center [667, 104] width 347 height 30
type input "Chime Checking Account Ending ____ (Account balance as of date of filing $____)"
click at [1034, 299] on div "Cancel Add Exemption Save & Close" at bounding box center [759, 272] width 570 height 52
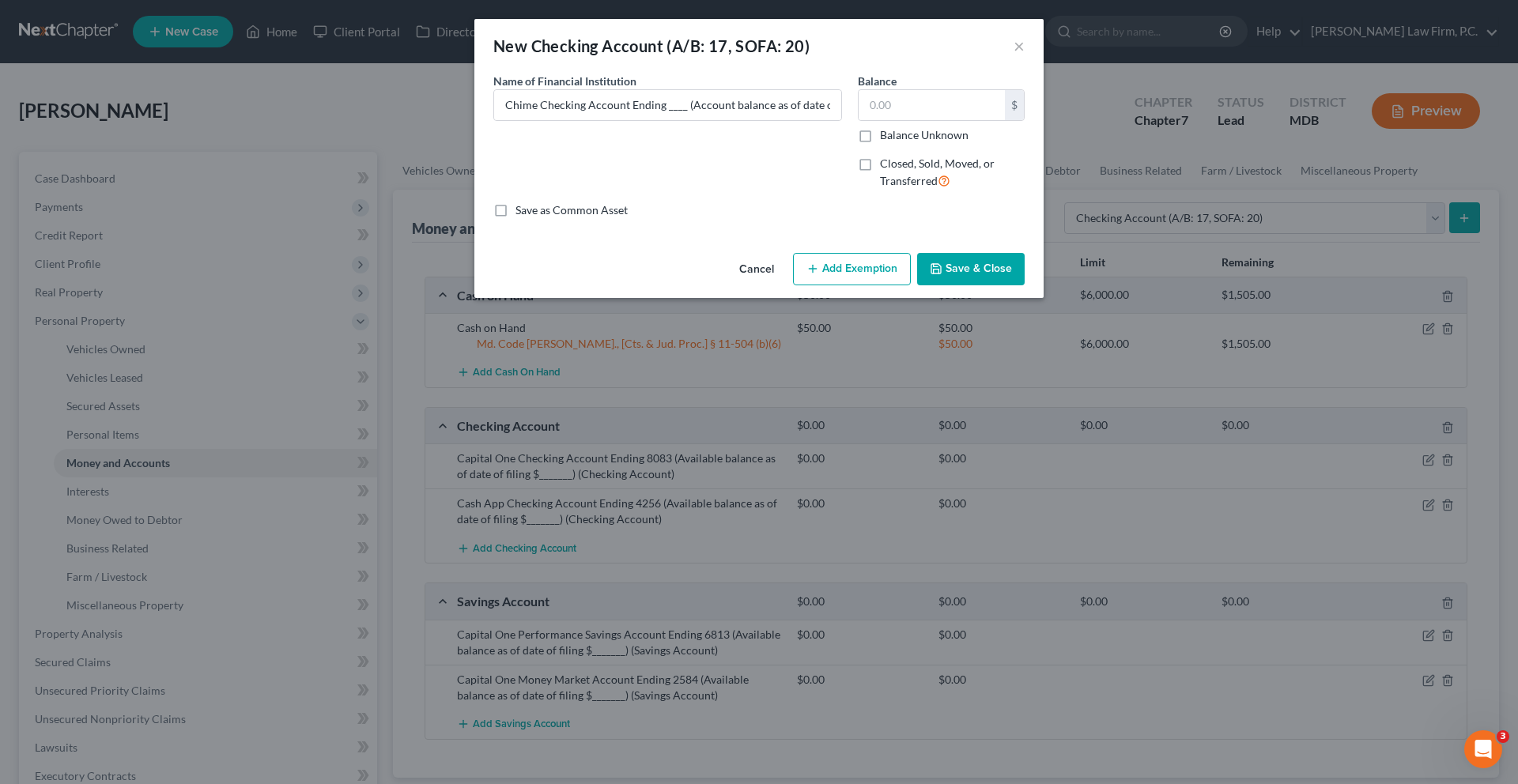
click at [1025, 286] on button "Save & Close" at bounding box center [970, 269] width 107 height 33
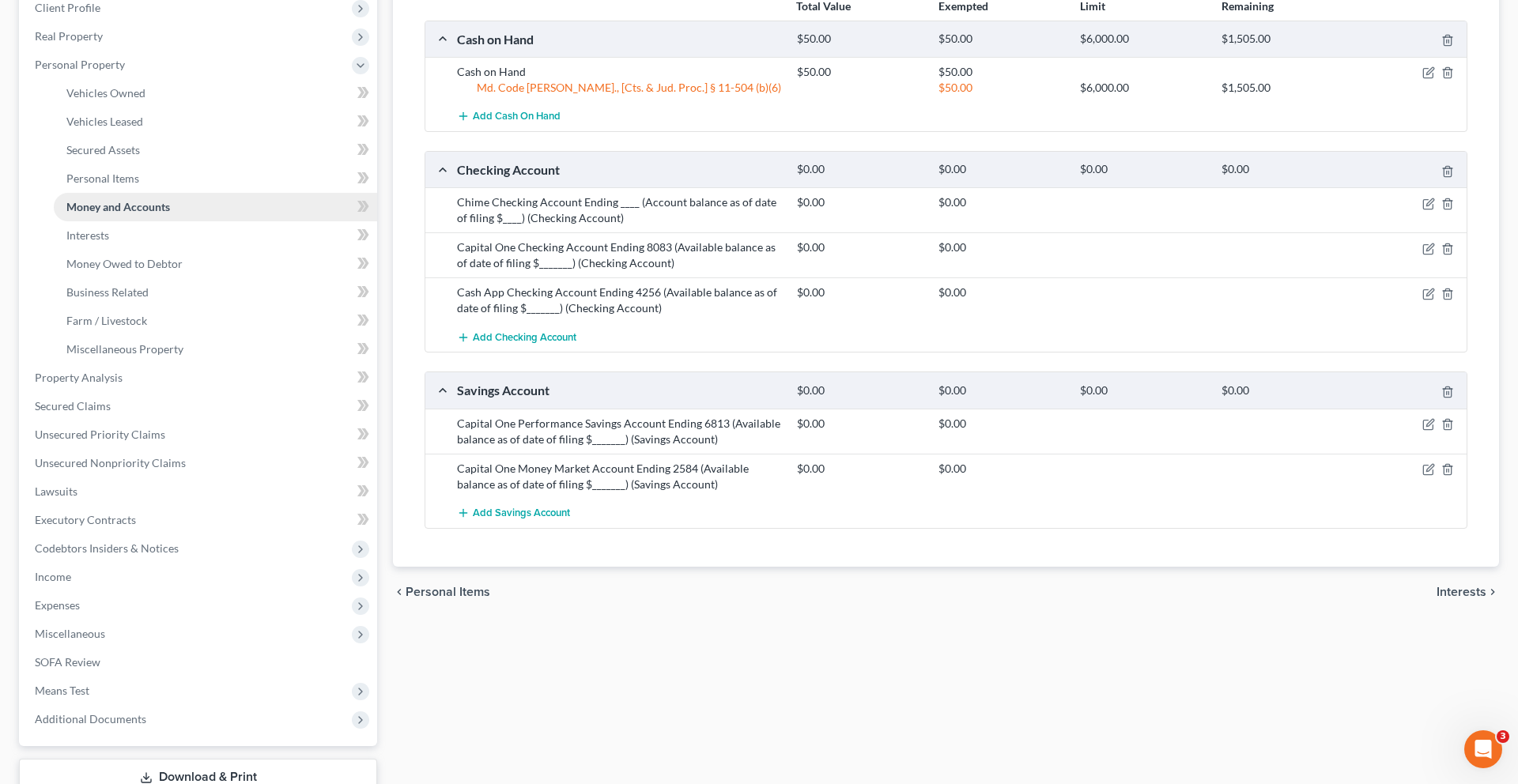
scroll to position [321, 0]
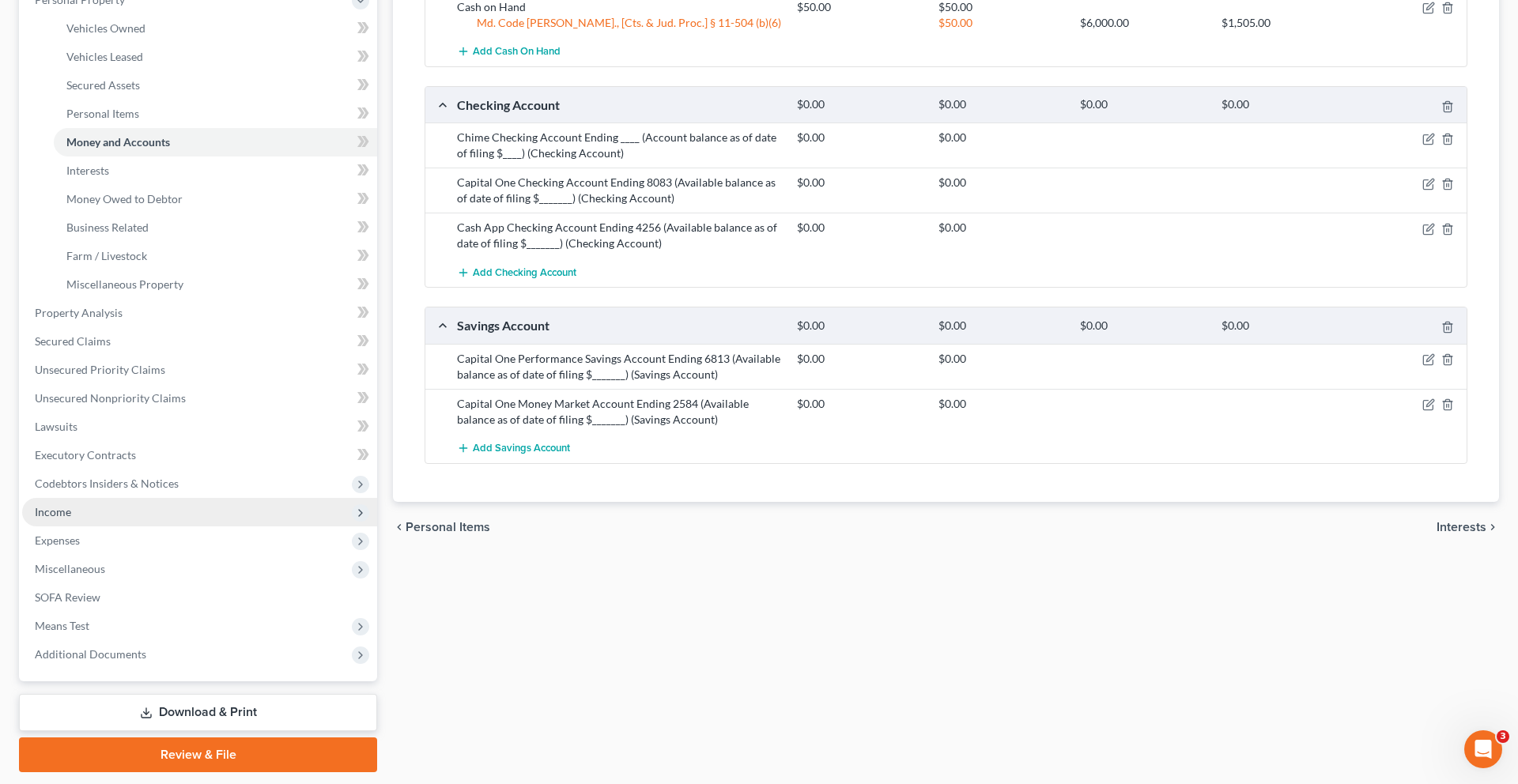
click at [115, 526] on span "Income" at bounding box center [200, 512] width 355 height 28
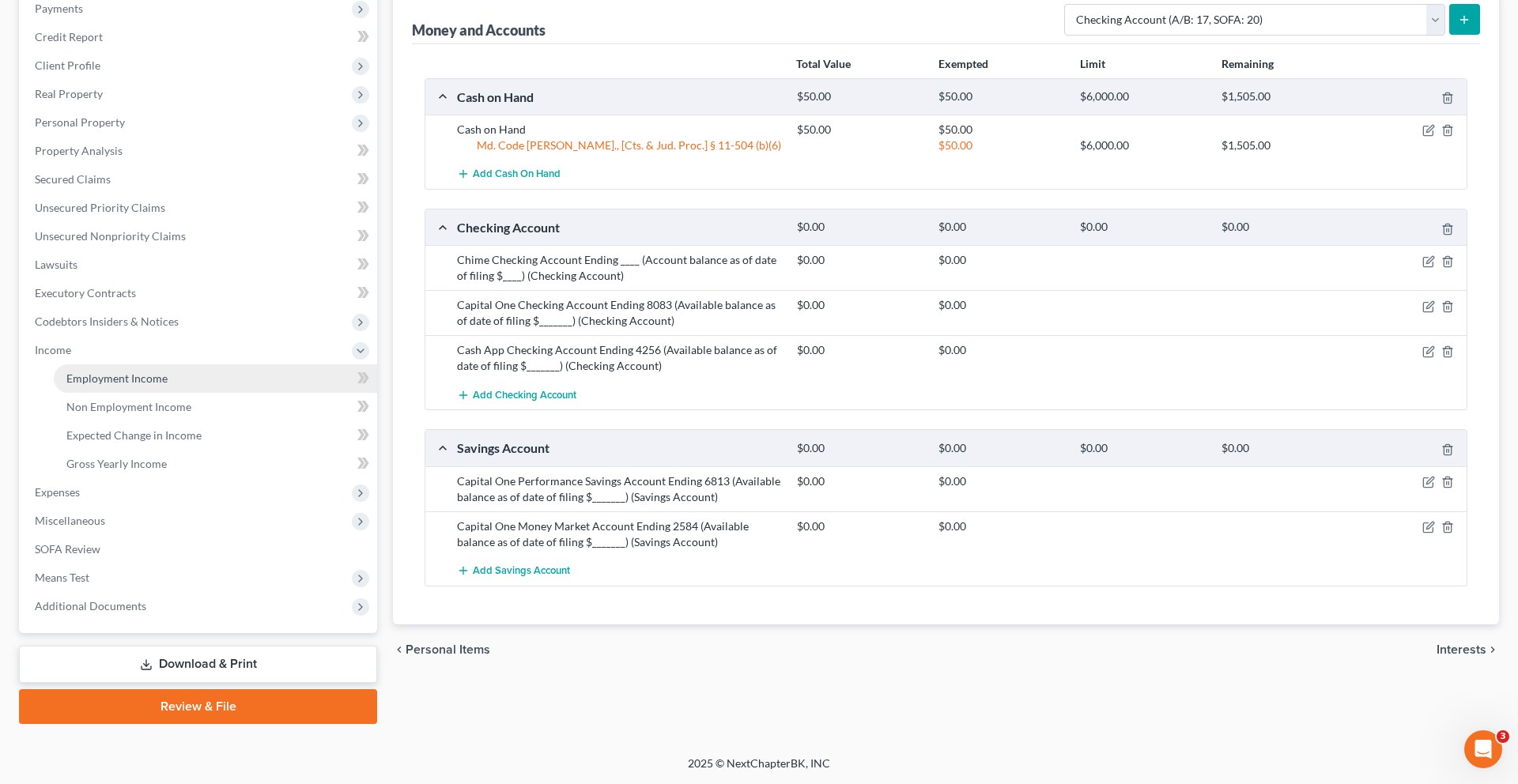
click at [151, 393] on link "Employment Income" at bounding box center [215, 378] width 323 height 28
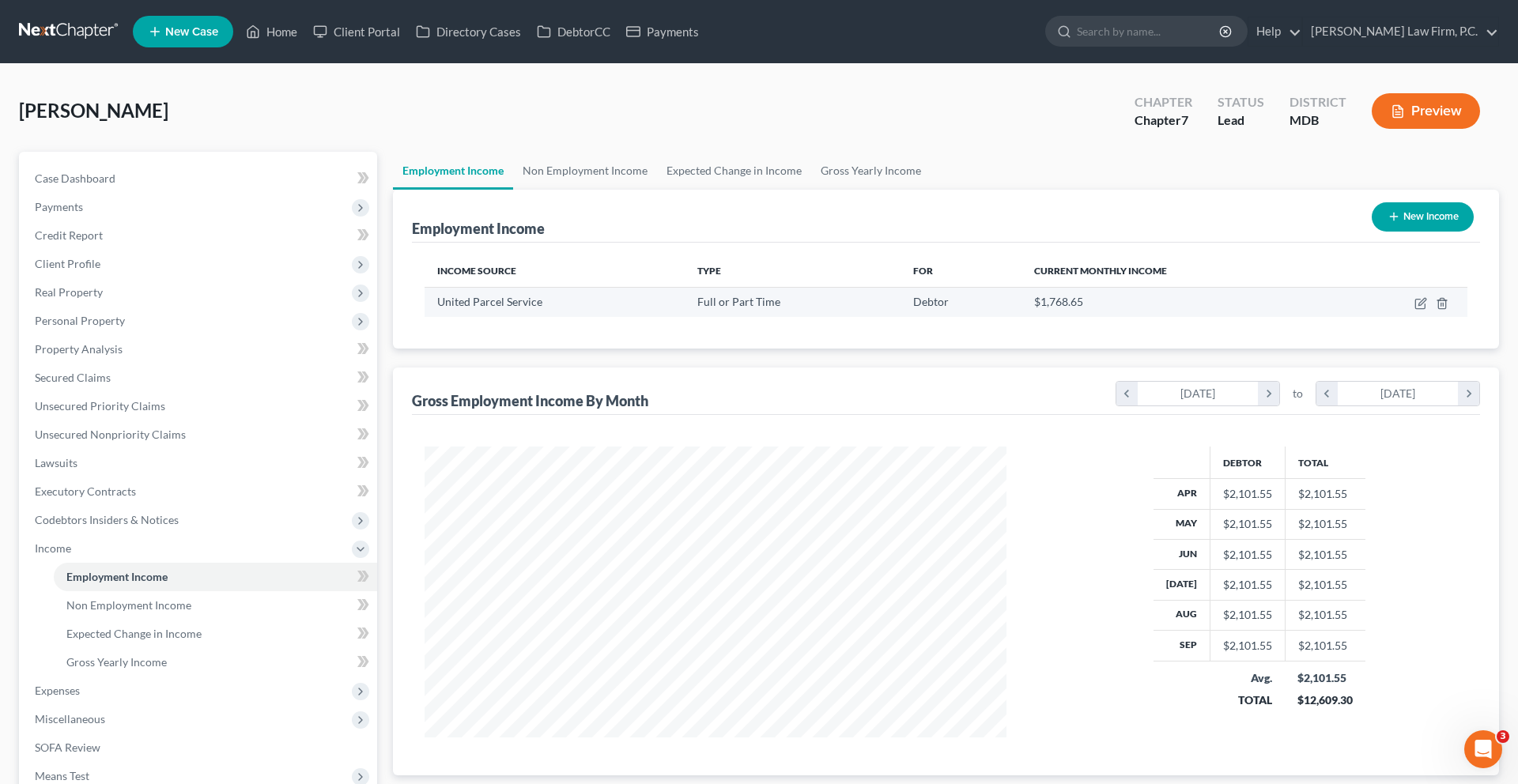
scroll to position [352, 613]
click at [1393, 317] on td at bounding box center [1402, 301] width 130 height 30
click at [1419, 305] on icon "button" at bounding box center [1421, 301] width 7 height 7
select select "0"
select select "10"
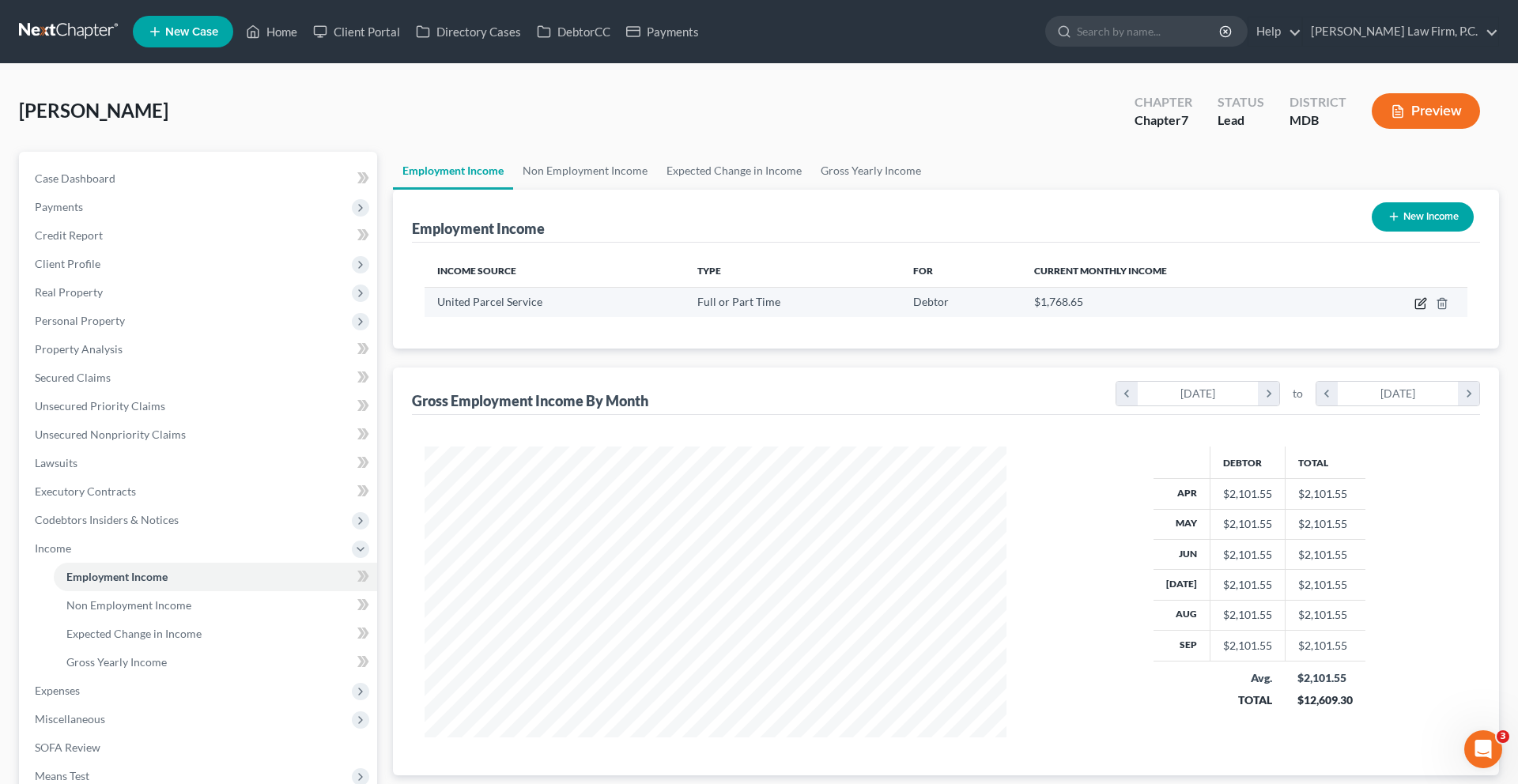
select select "3"
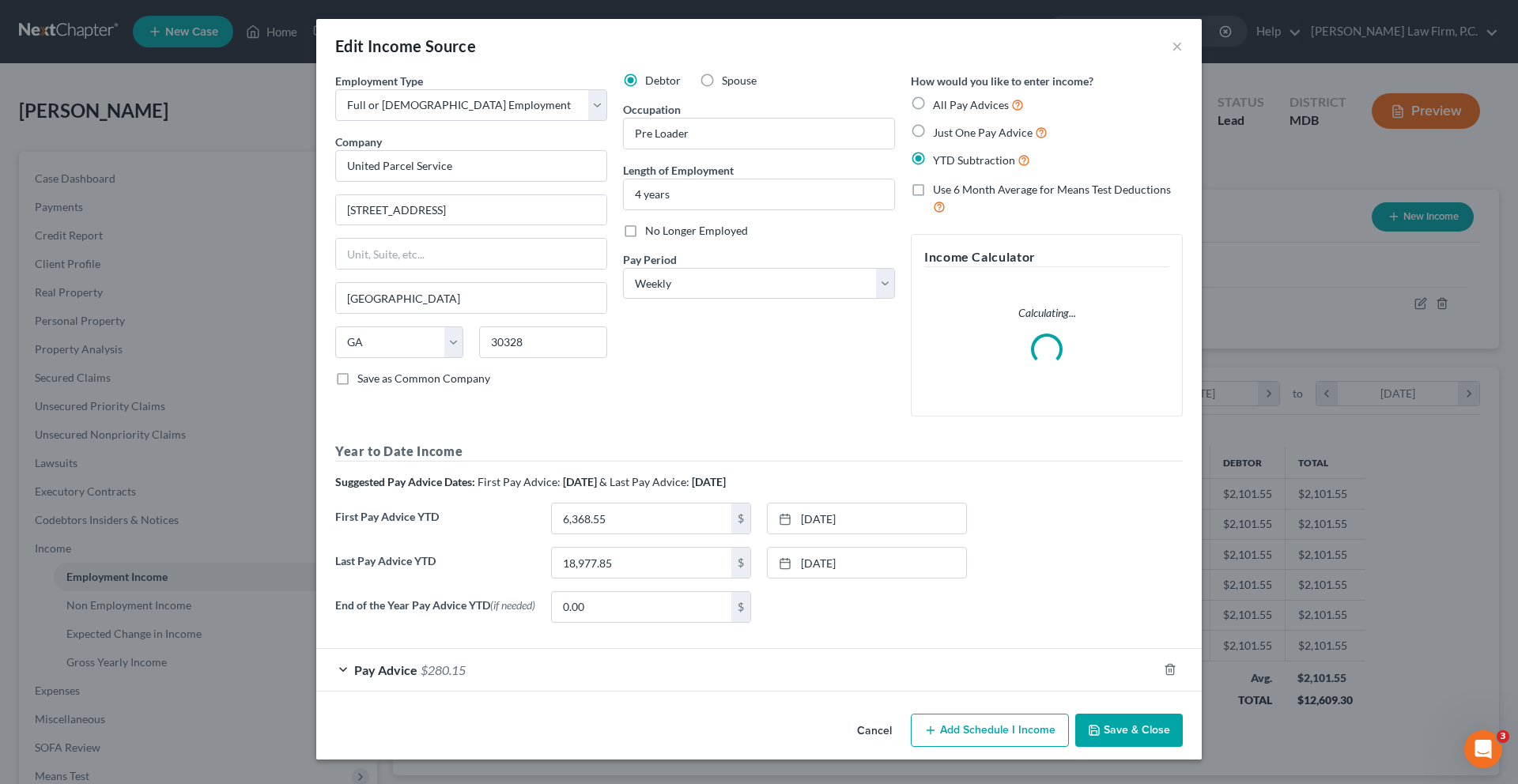
scroll to position [163, 0]
click at [613, 665] on div "Pay Advice $280.15" at bounding box center [737, 669] width 841 height 42
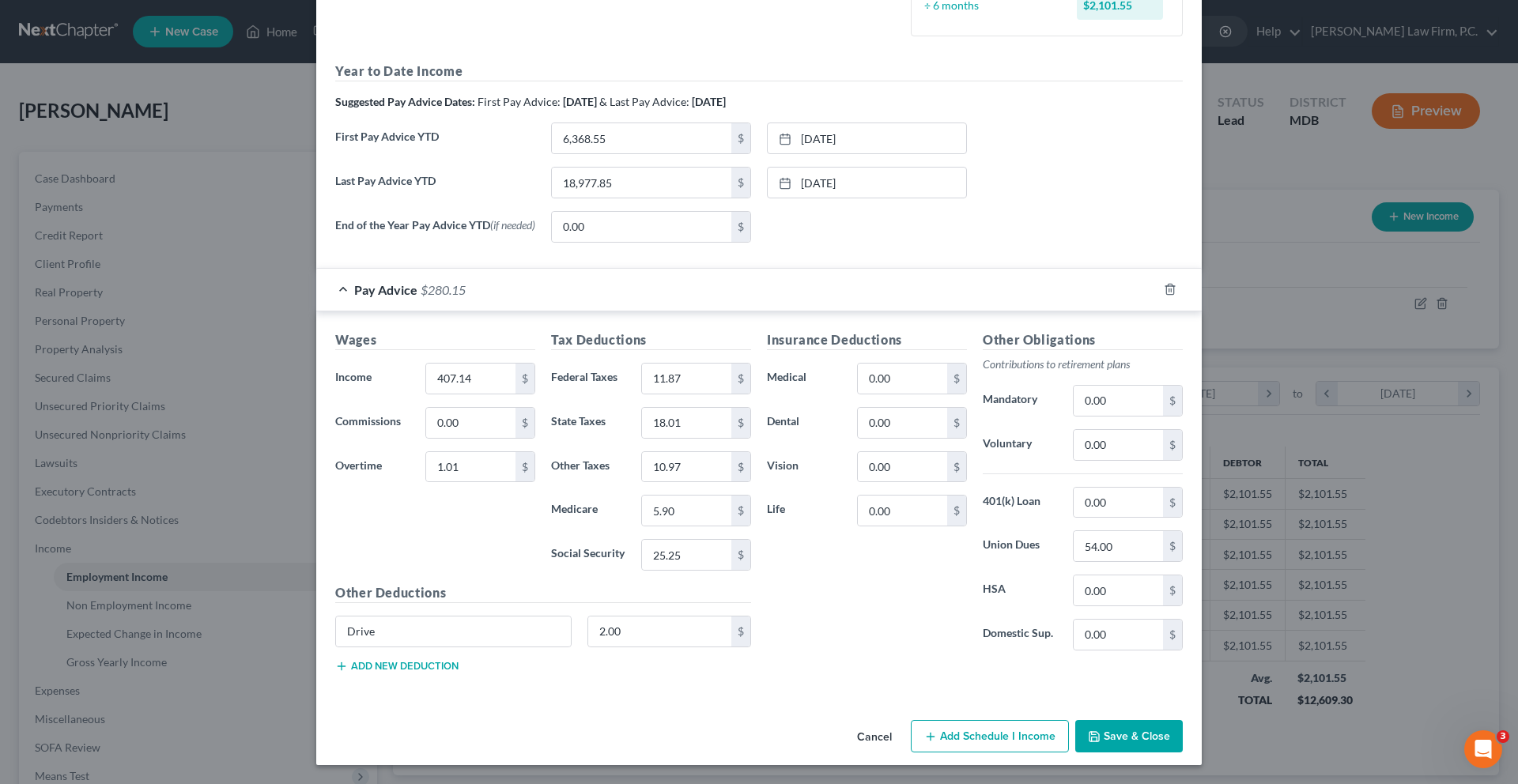
scroll to position [630, 0]
click at [1082, 636] on div "Other Obligations Contributions to retirement plans Mandatory 0.00 $ Voluntary …" at bounding box center [1083, 496] width 216 height 333
click at [1163, 561] on input "54.00" at bounding box center [1118, 546] width 90 height 30
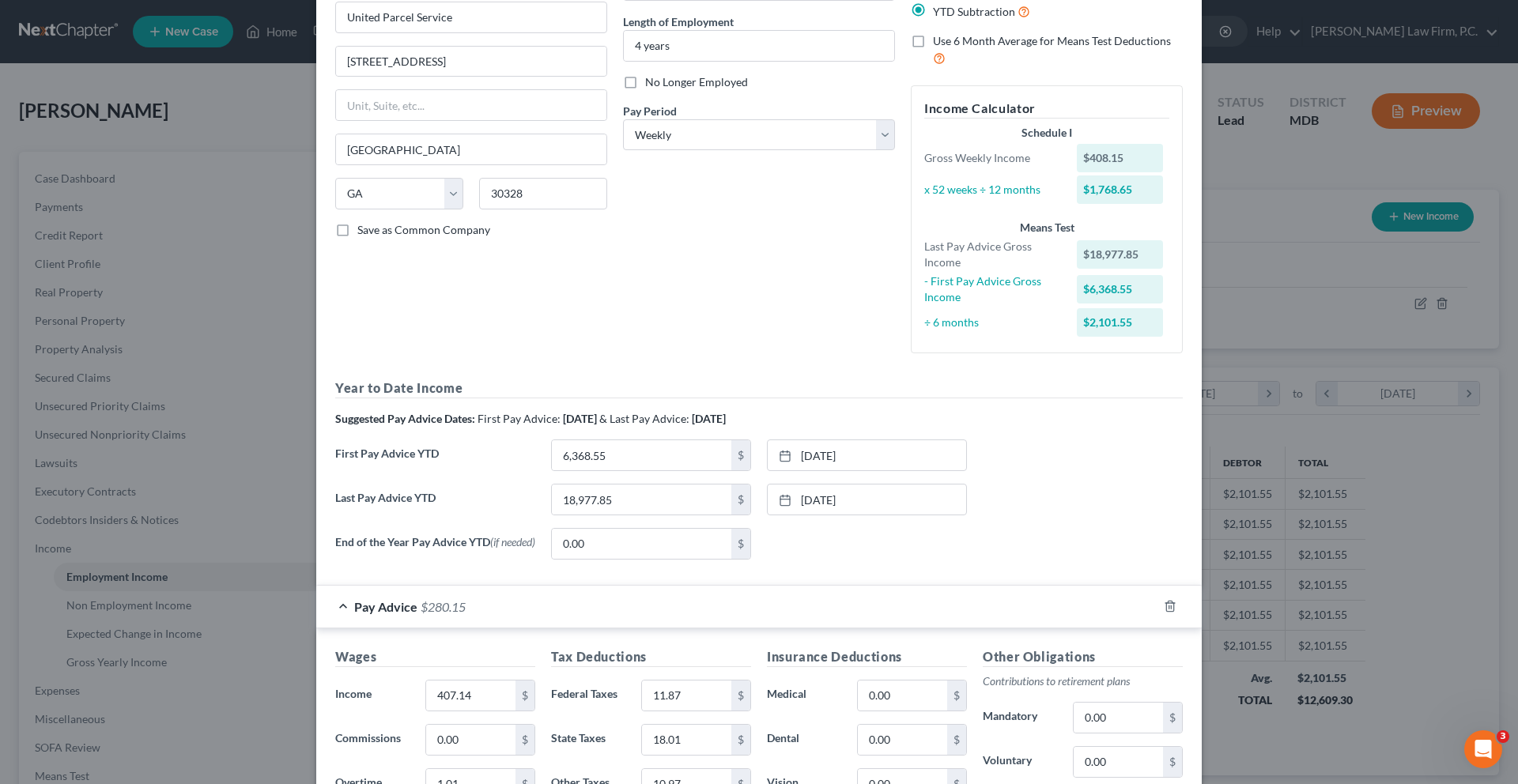
scroll to position [0, 0]
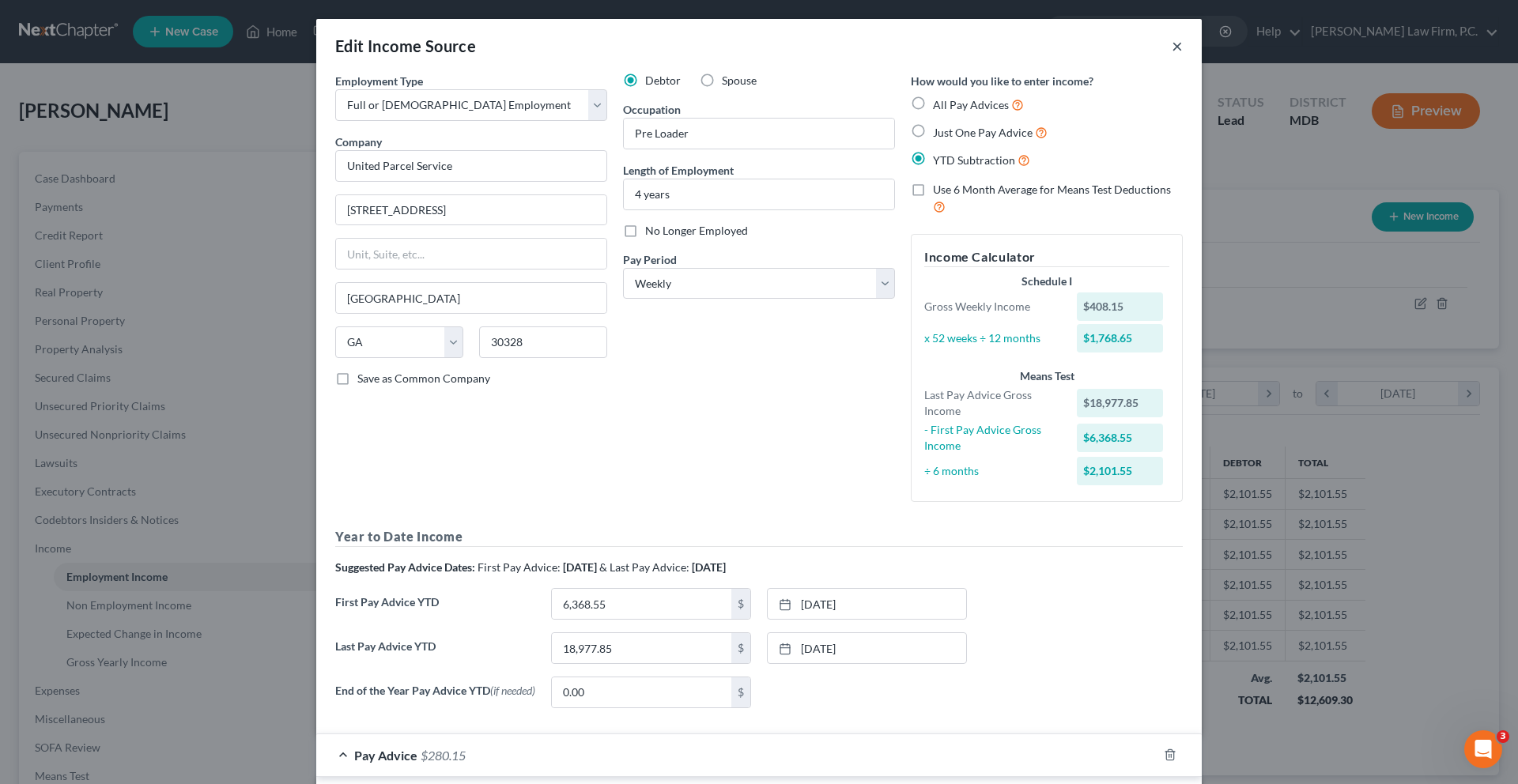
click at [1183, 55] on button "×" at bounding box center [1176, 46] width 11 height 19
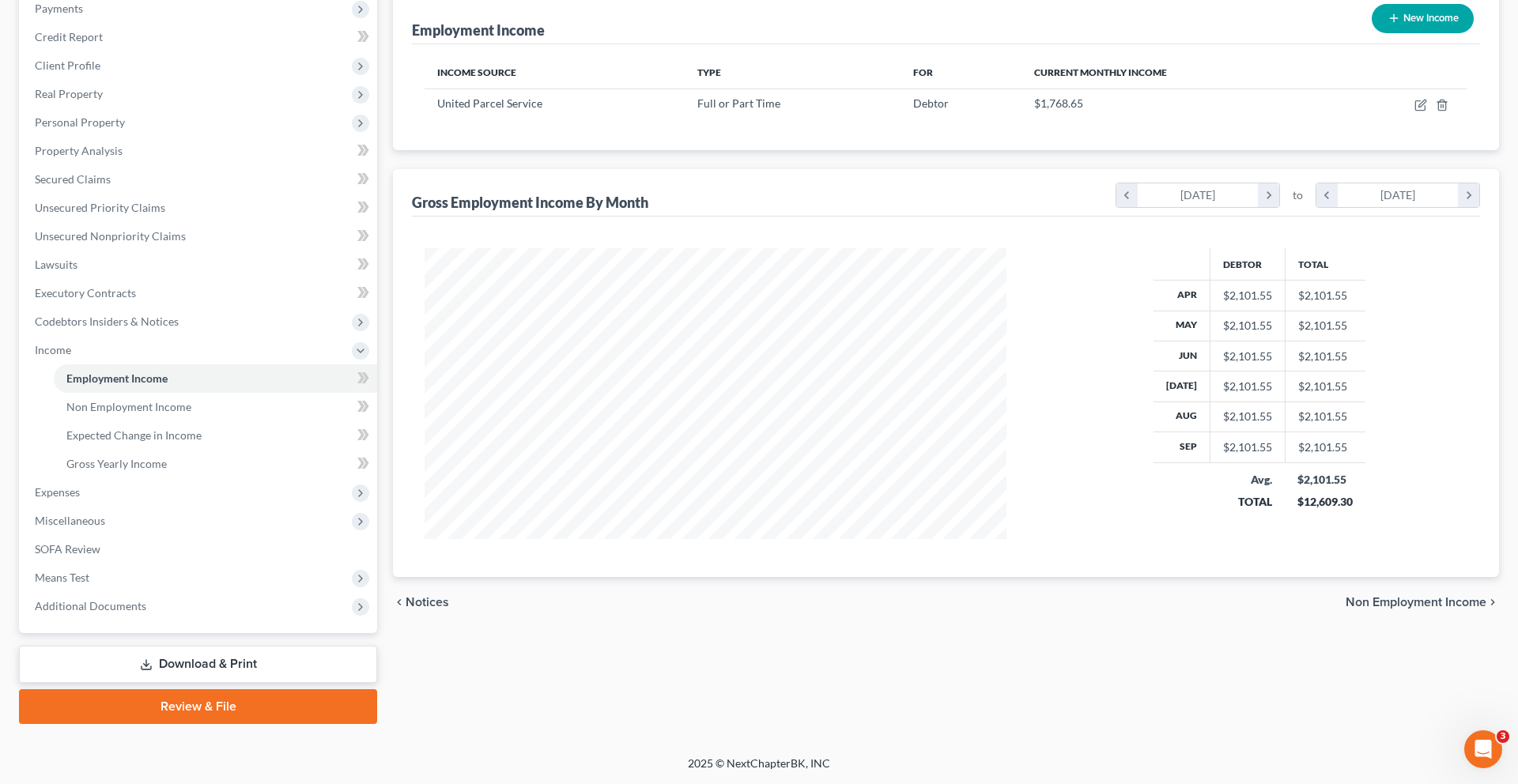
scroll to position [336, 0]
click at [164, 507] on span "Expenses" at bounding box center [200, 491] width 355 height 28
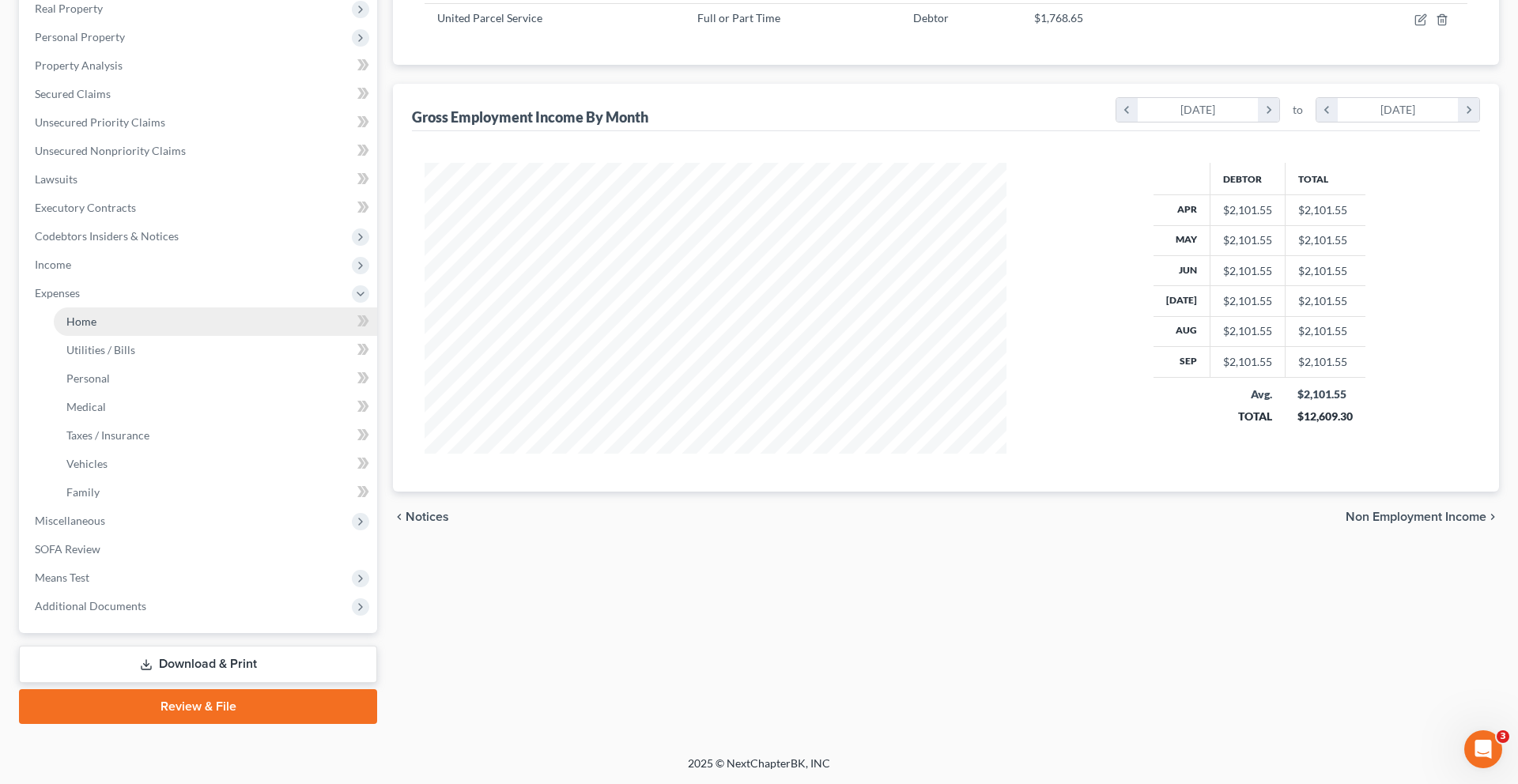
click at [137, 336] on link "Home" at bounding box center [215, 322] width 323 height 28
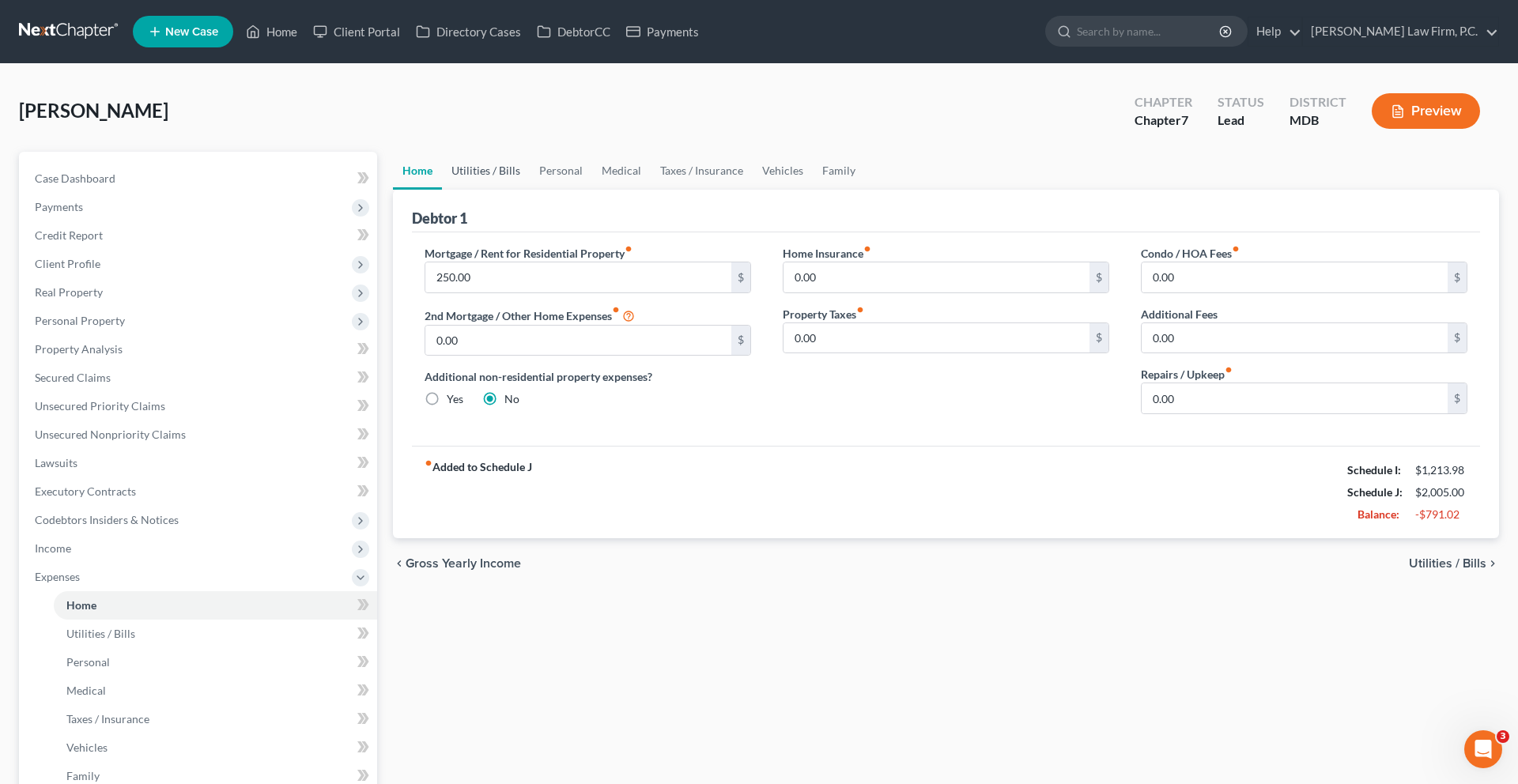
click at [512, 190] on link "Utilities / Bills" at bounding box center [486, 170] width 88 height 38
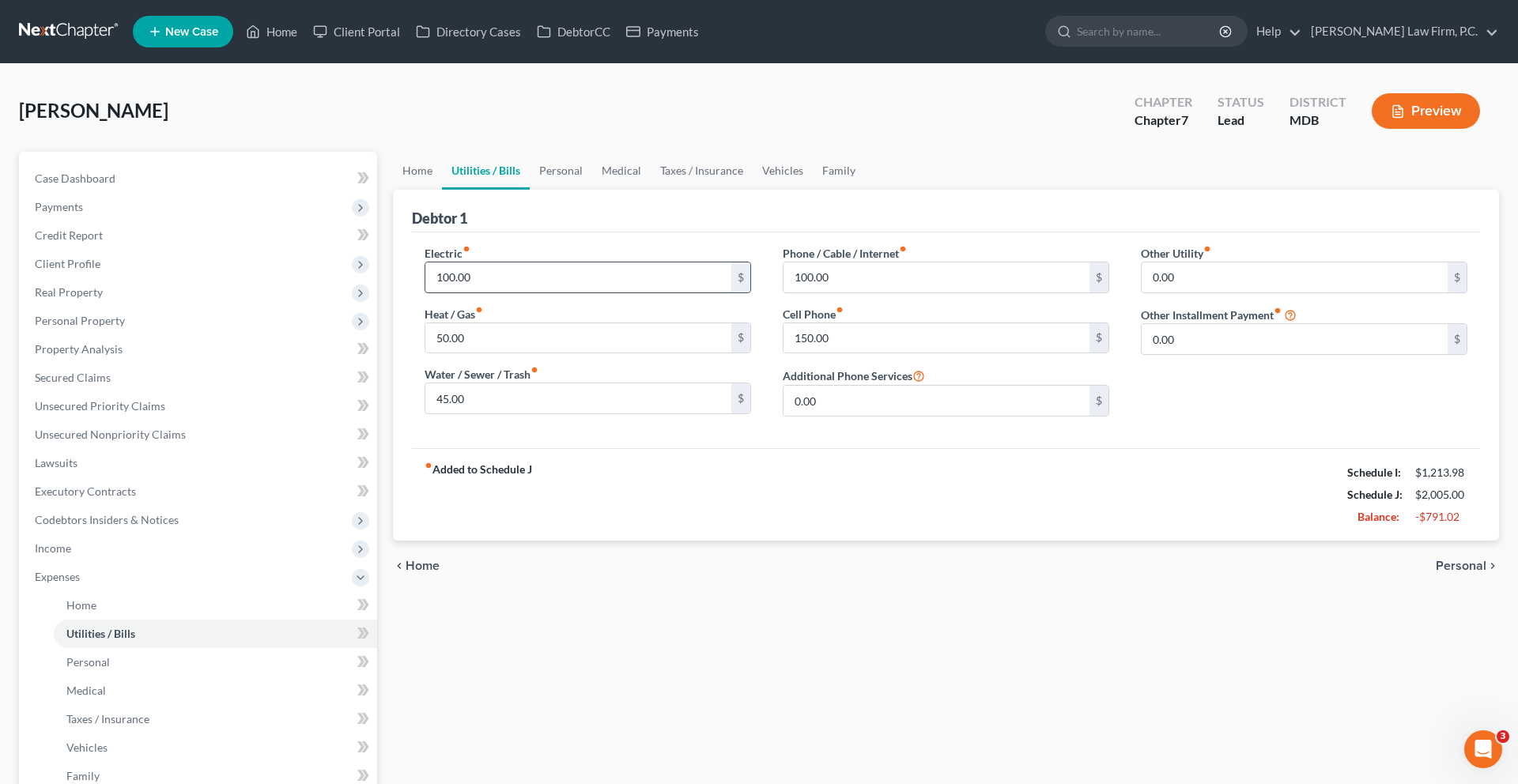
click at [587, 293] on input "100.00" at bounding box center [578, 277] width 306 height 30
click at [575, 353] on input "50.00" at bounding box center [578, 338] width 306 height 30
click at [573, 413] on input "45.00" at bounding box center [578, 398] width 306 height 30
click at [889, 293] on input "100.00" at bounding box center [936, 277] width 306 height 30
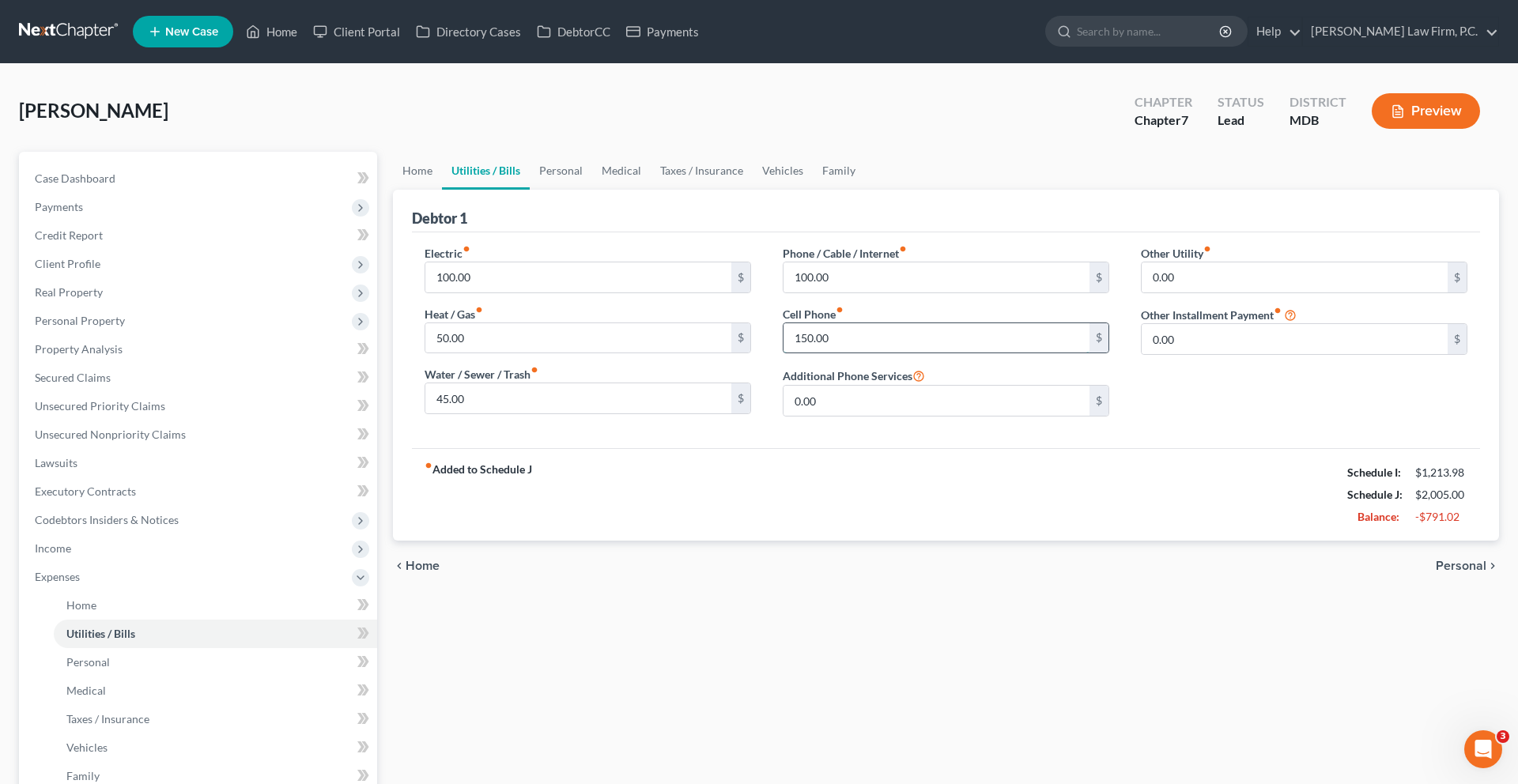
click at [888, 353] on input "150.00" at bounding box center [936, 338] width 306 height 30
click at [592, 190] on link "Personal" at bounding box center [561, 170] width 63 height 38
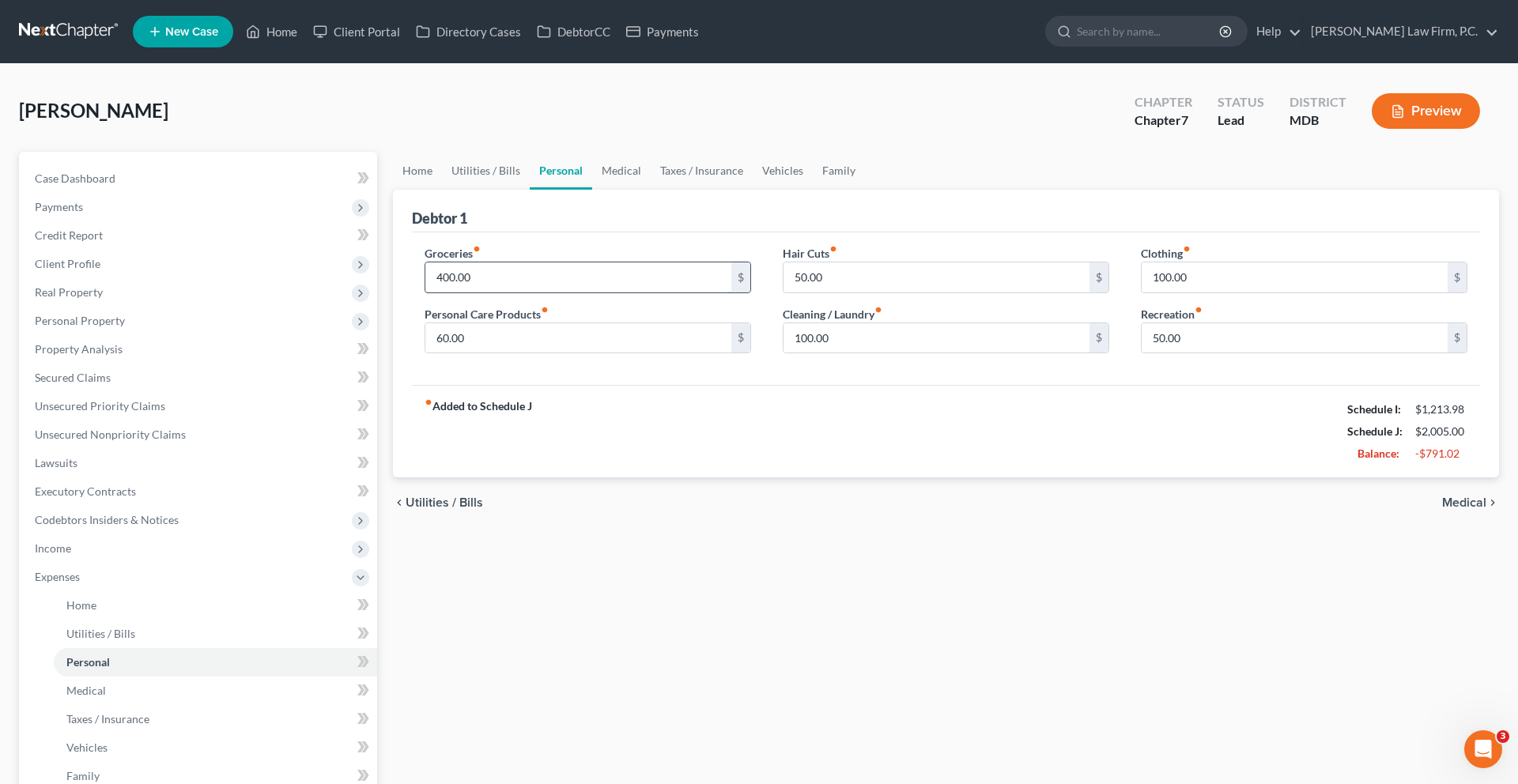
click at [596, 293] on input "400.00" at bounding box center [578, 277] width 306 height 30
click at [596, 353] on input "60.00" at bounding box center [578, 338] width 306 height 30
click at [916, 353] on input "100.00" at bounding box center [936, 338] width 306 height 30
click at [869, 293] on input "50.00" at bounding box center [936, 277] width 306 height 30
click at [1242, 293] on input "100.00" at bounding box center [1294, 277] width 306 height 30
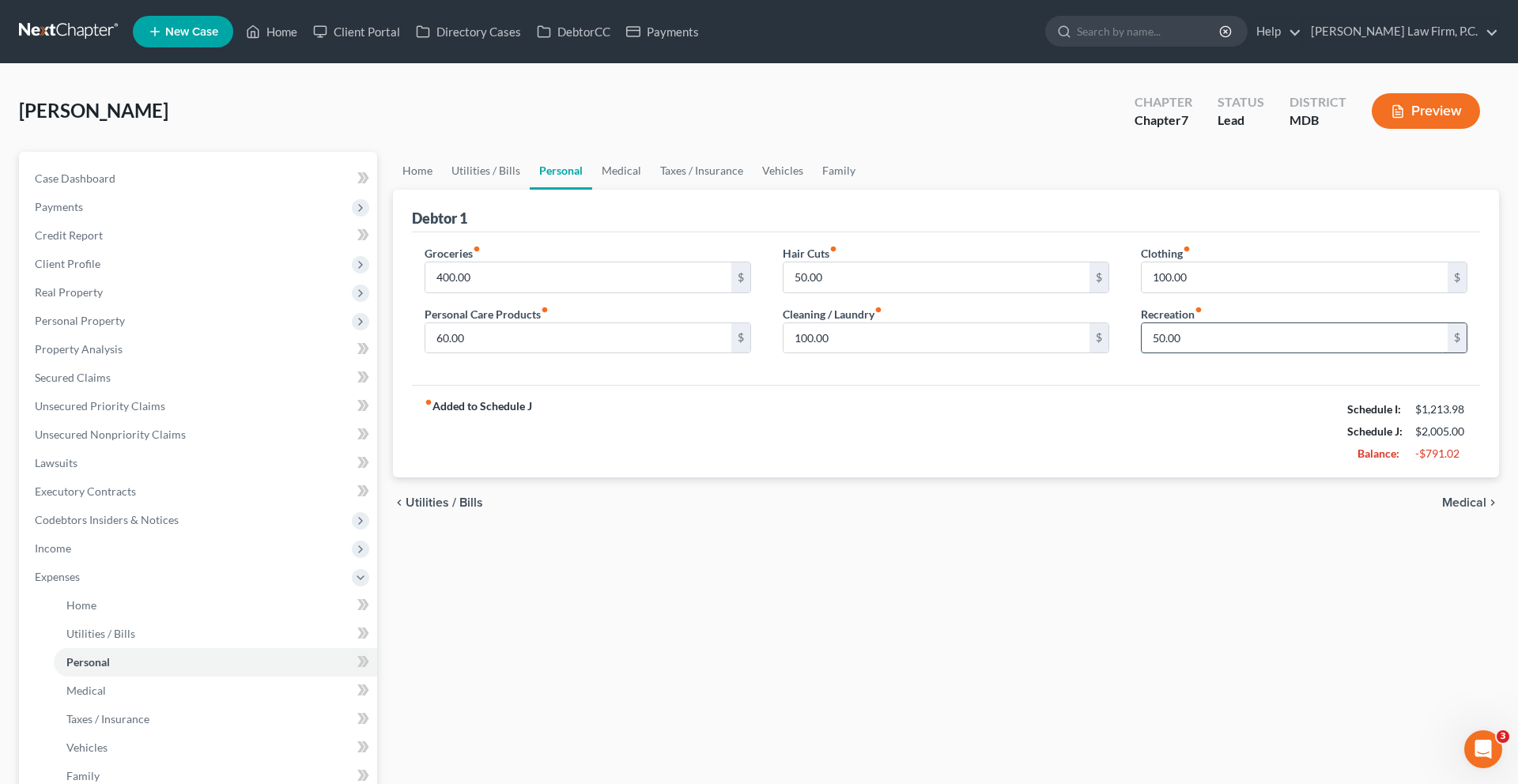
click at [1244, 353] on input "50.00" at bounding box center [1294, 338] width 306 height 30
click at [662, 353] on input "60.00" at bounding box center [578, 338] width 306 height 30
click at [651, 190] on link "Medical" at bounding box center [621, 170] width 59 height 38
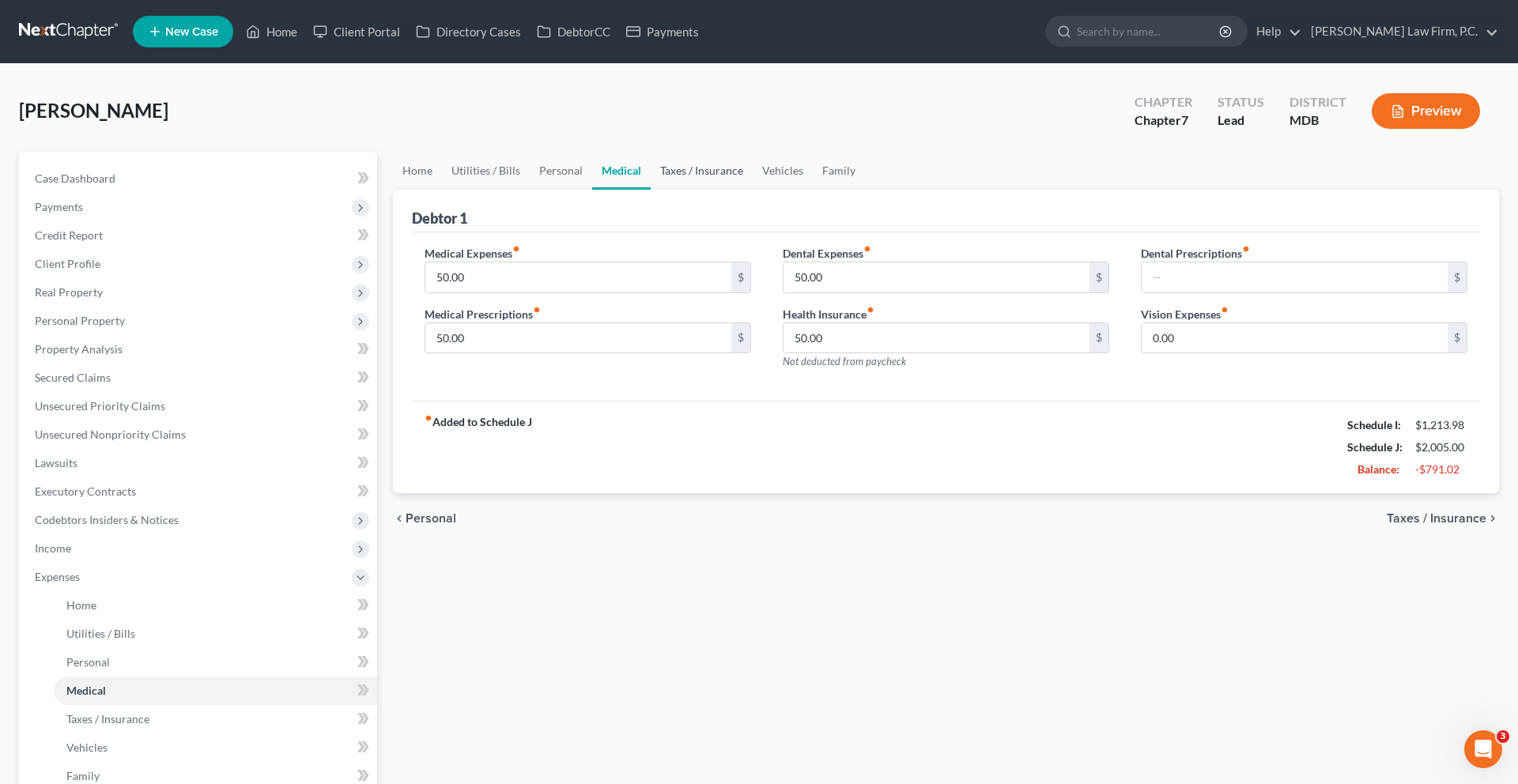
click at [753, 190] on link "Taxes / Insurance" at bounding box center [702, 170] width 102 height 38
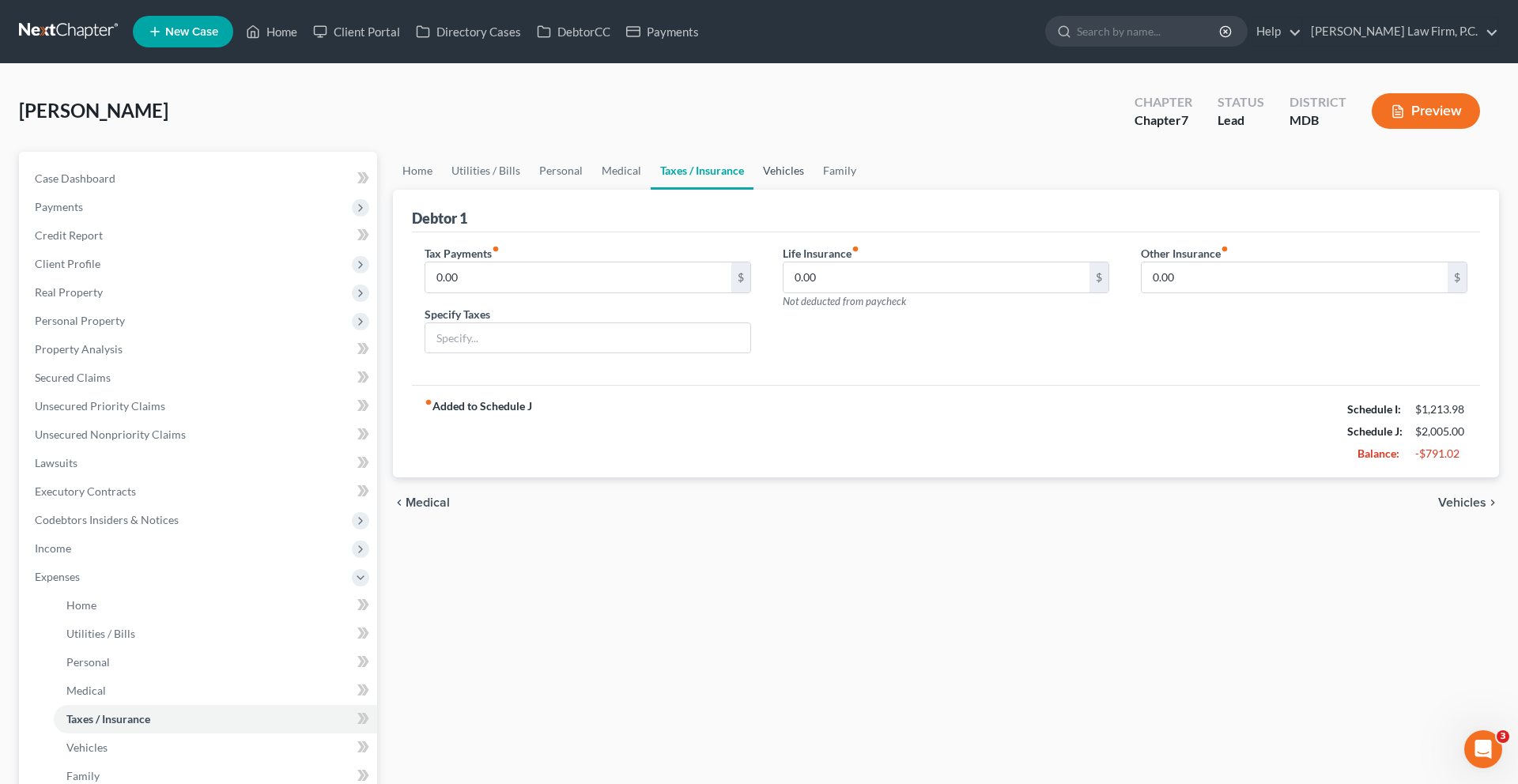
click at [814, 190] on link "Vehicles" at bounding box center [783, 170] width 60 height 38
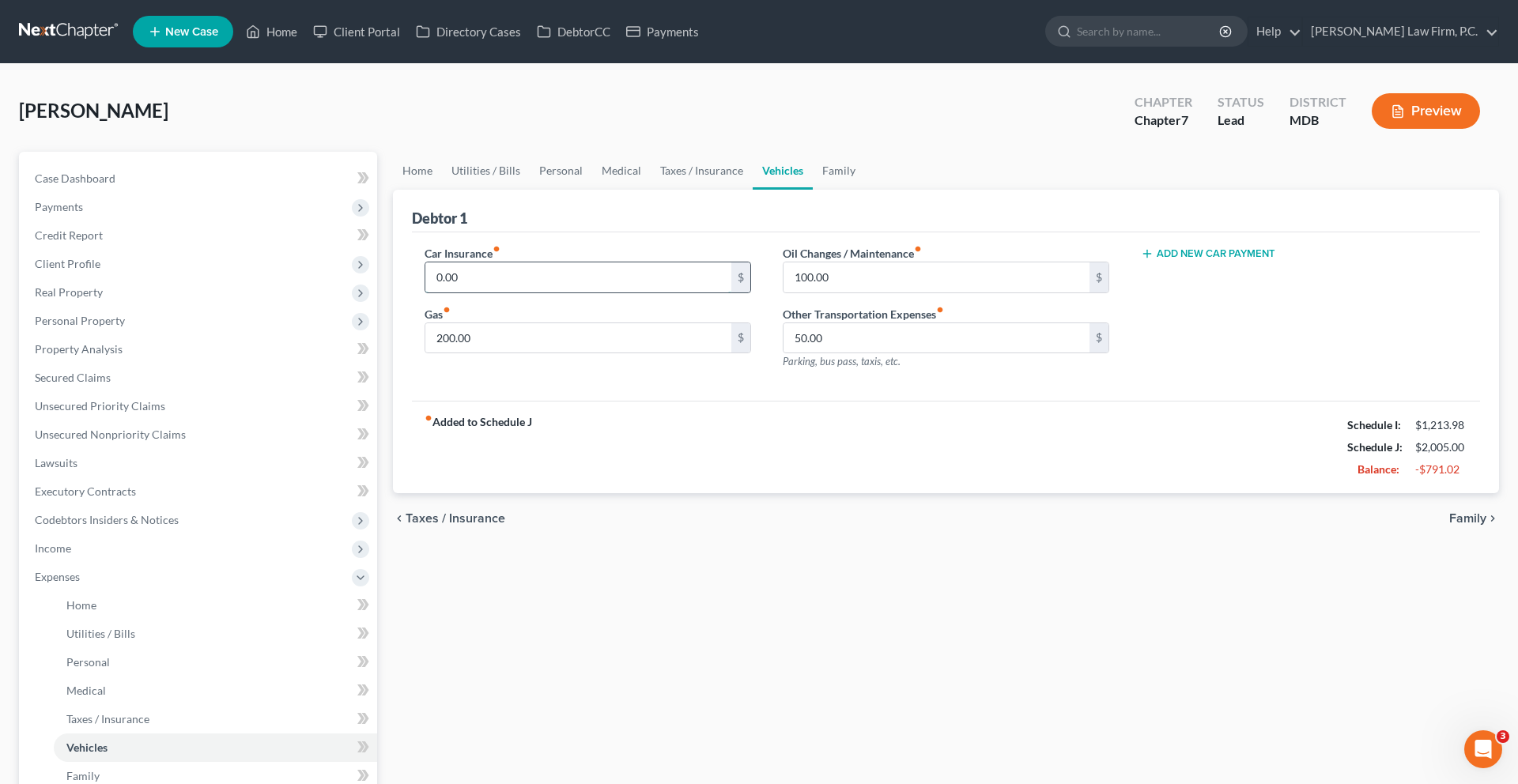
click at [588, 293] on input "0.00" at bounding box center [578, 277] width 306 height 30
type input "150.00"
click at [763, 402] on div "Car Insurance fiber_manual_record 150.00 $ Gas fiber_manual_record 200.00 $ Oil…" at bounding box center [946, 317] width 1068 height 169
click at [865, 190] on link "Family" at bounding box center [839, 170] width 52 height 38
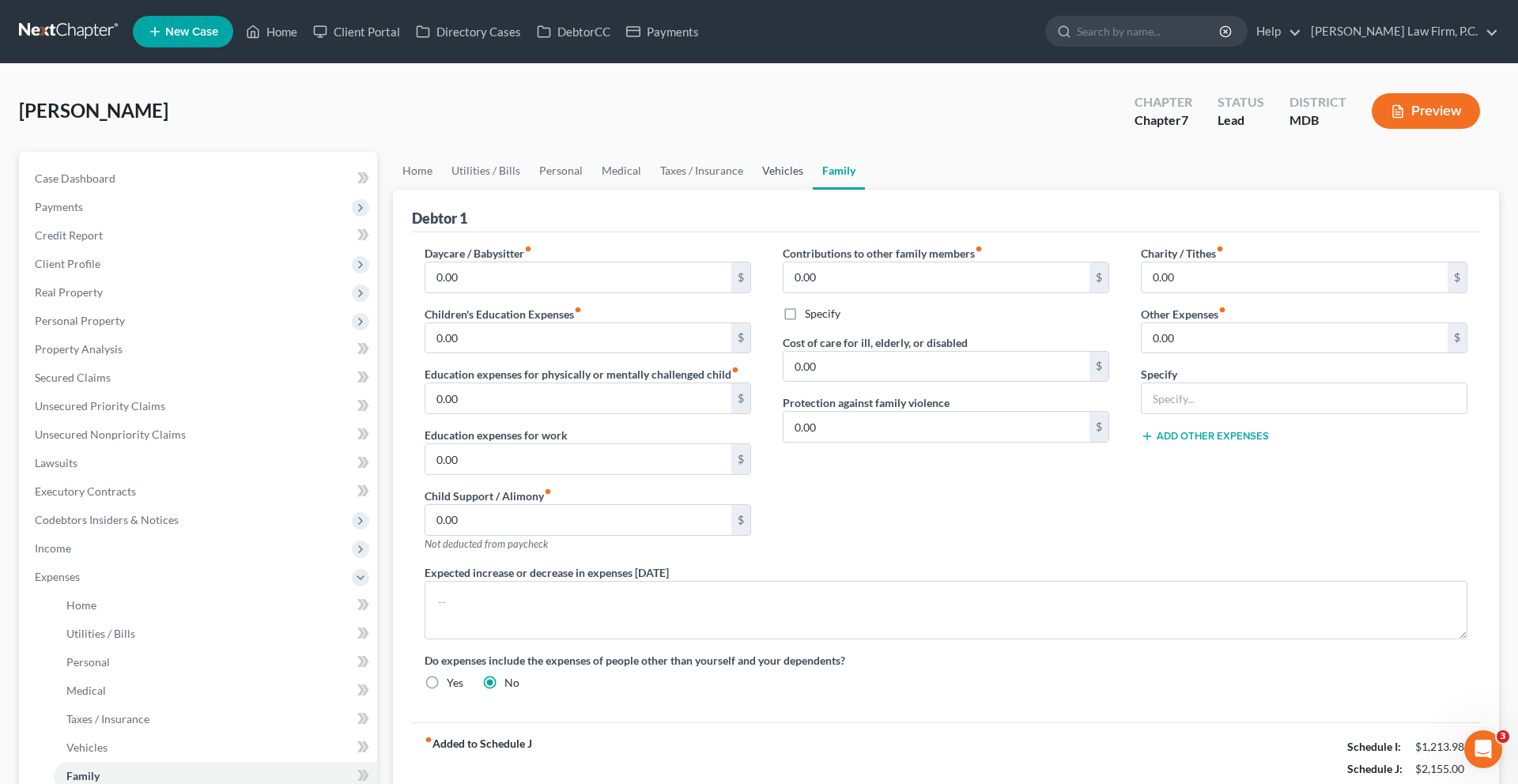
click at [813, 190] on link "Vehicles" at bounding box center [783, 170] width 60 height 38
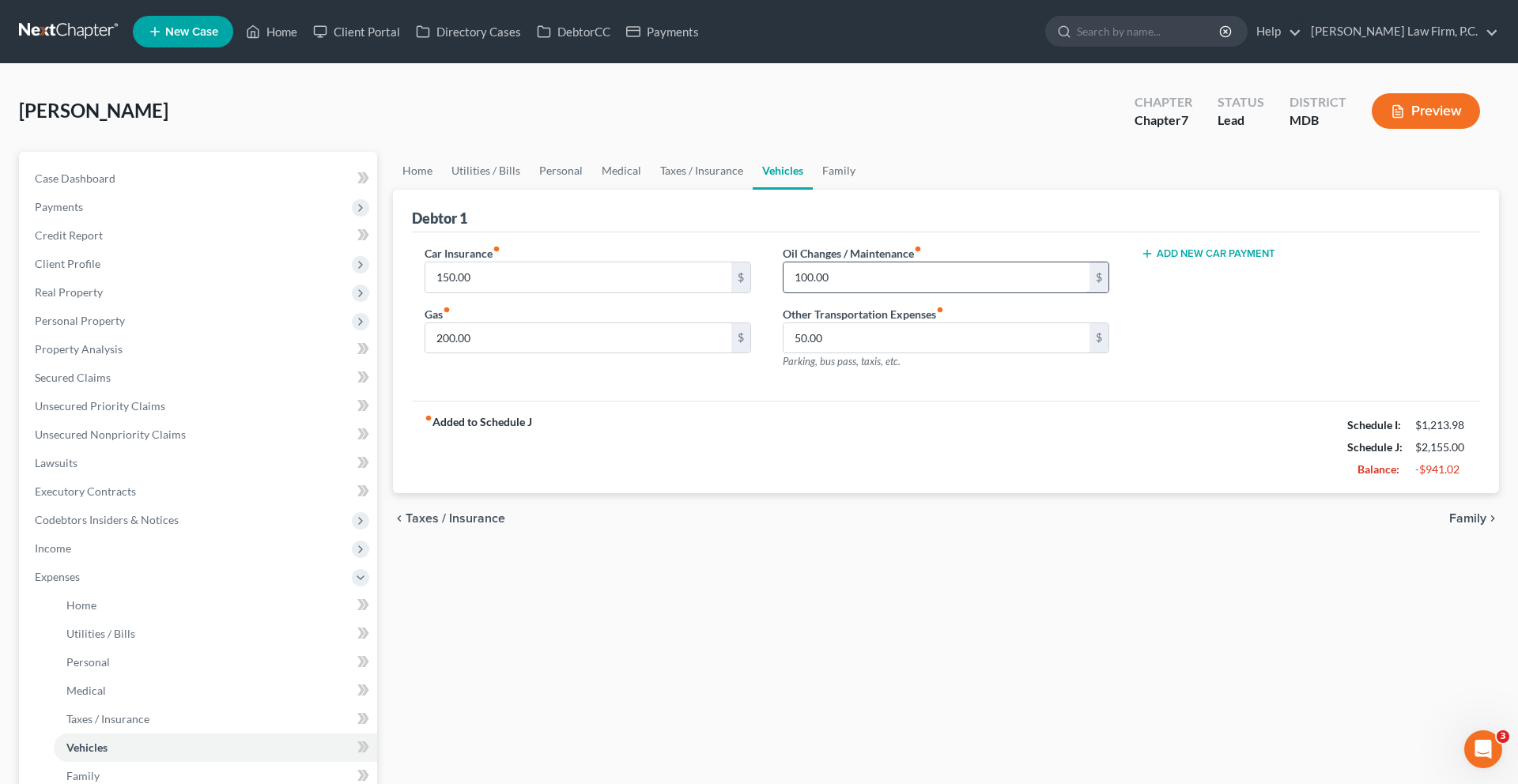
click at [878, 293] on input "100.00" at bounding box center [936, 277] width 306 height 30
click at [865, 353] on input "50.00" at bounding box center [936, 338] width 306 height 30
click at [582, 353] on input "200.00" at bounding box center [578, 338] width 306 height 30
click at [1210, 493] on div "fiber_manual_record Added to Schedule J Schedule I: $1,213.98 Schedule J: $2,15…" at bounding box center [946, 447] width 1068 height 93
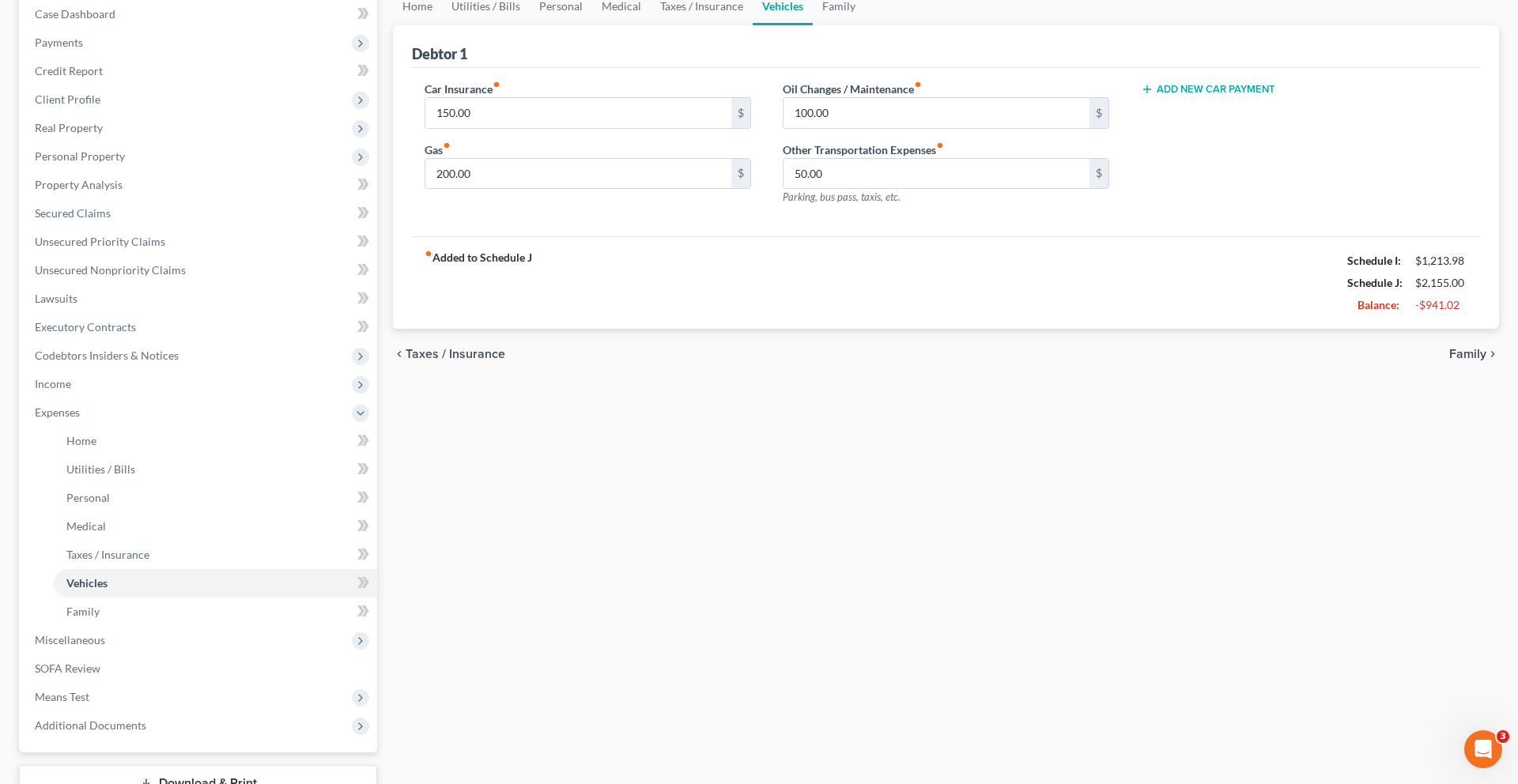
scroll to position [168, 0]
click at [98, 168] on span "Personal Property" at bounding box center [200, 153] width 355 height 28
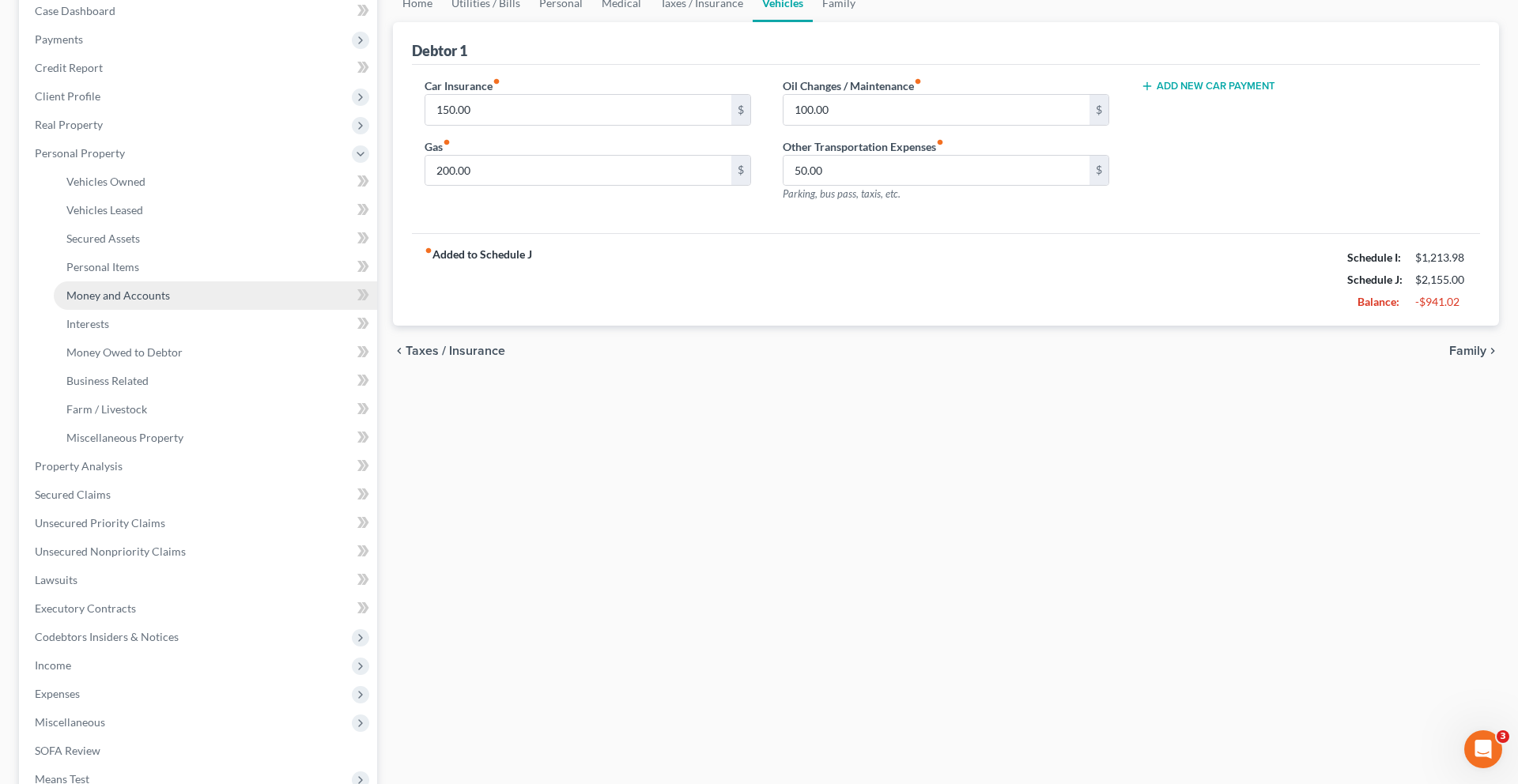
click at [170, 302] on span "Money and Accounts" at bounding box center [118, 295] width 103 height 14
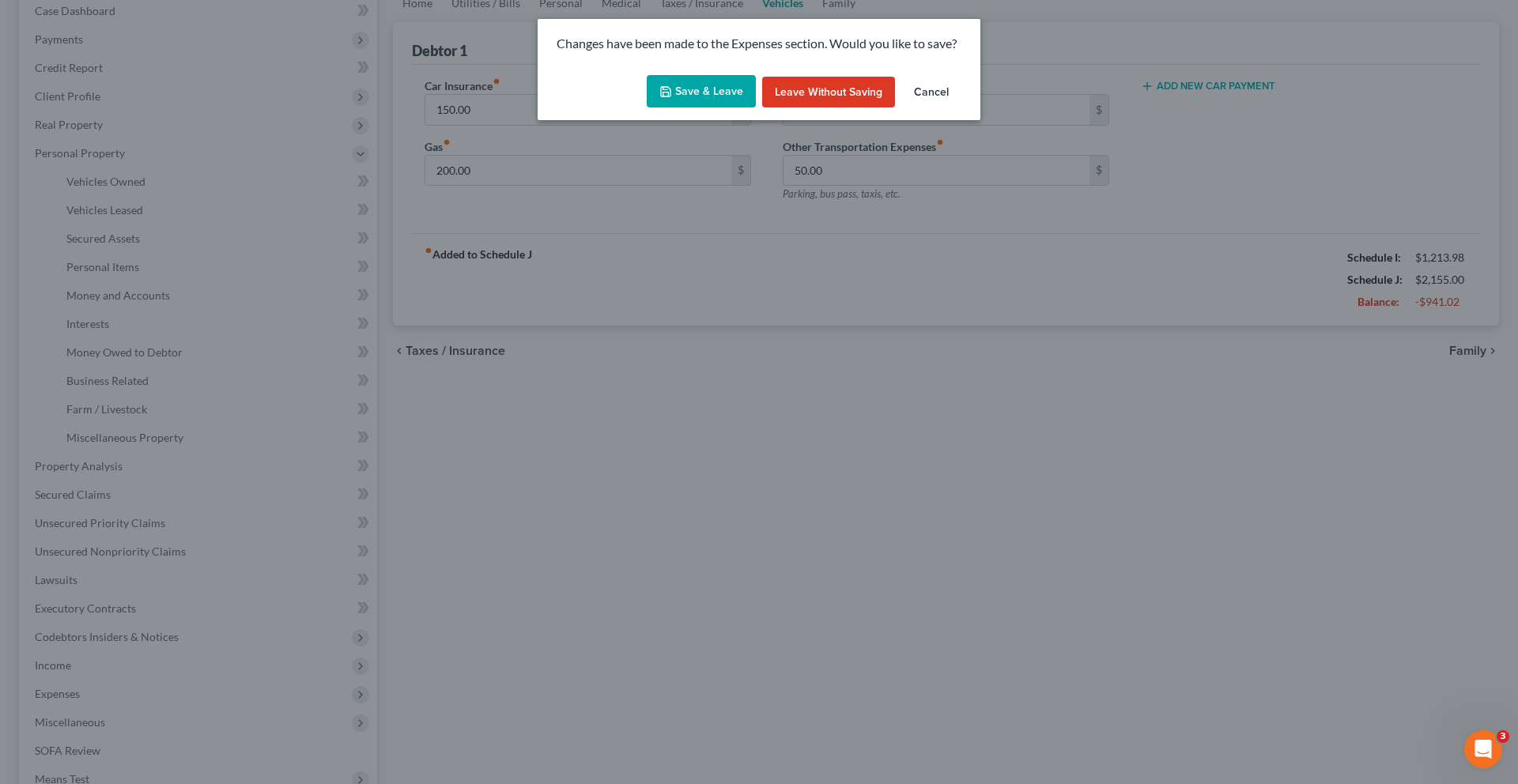
click at [714, 108] on button "Save & Leave" at bounding box center [701, 92] width 109 height 33
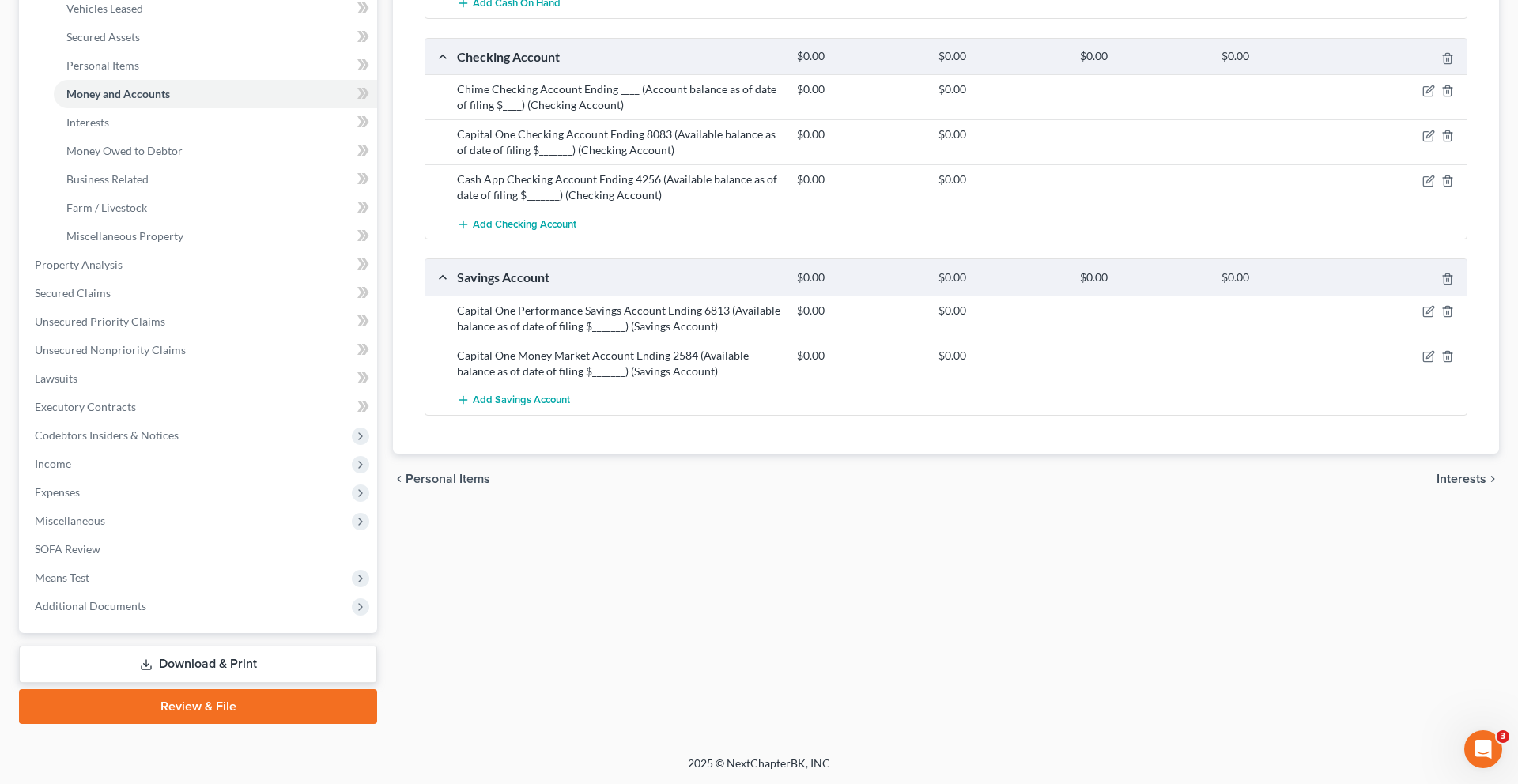
scroll to position [421, 0]
click at [1422, 187] on icon "button" at bounding box center [1428, 181] width 13 height 13
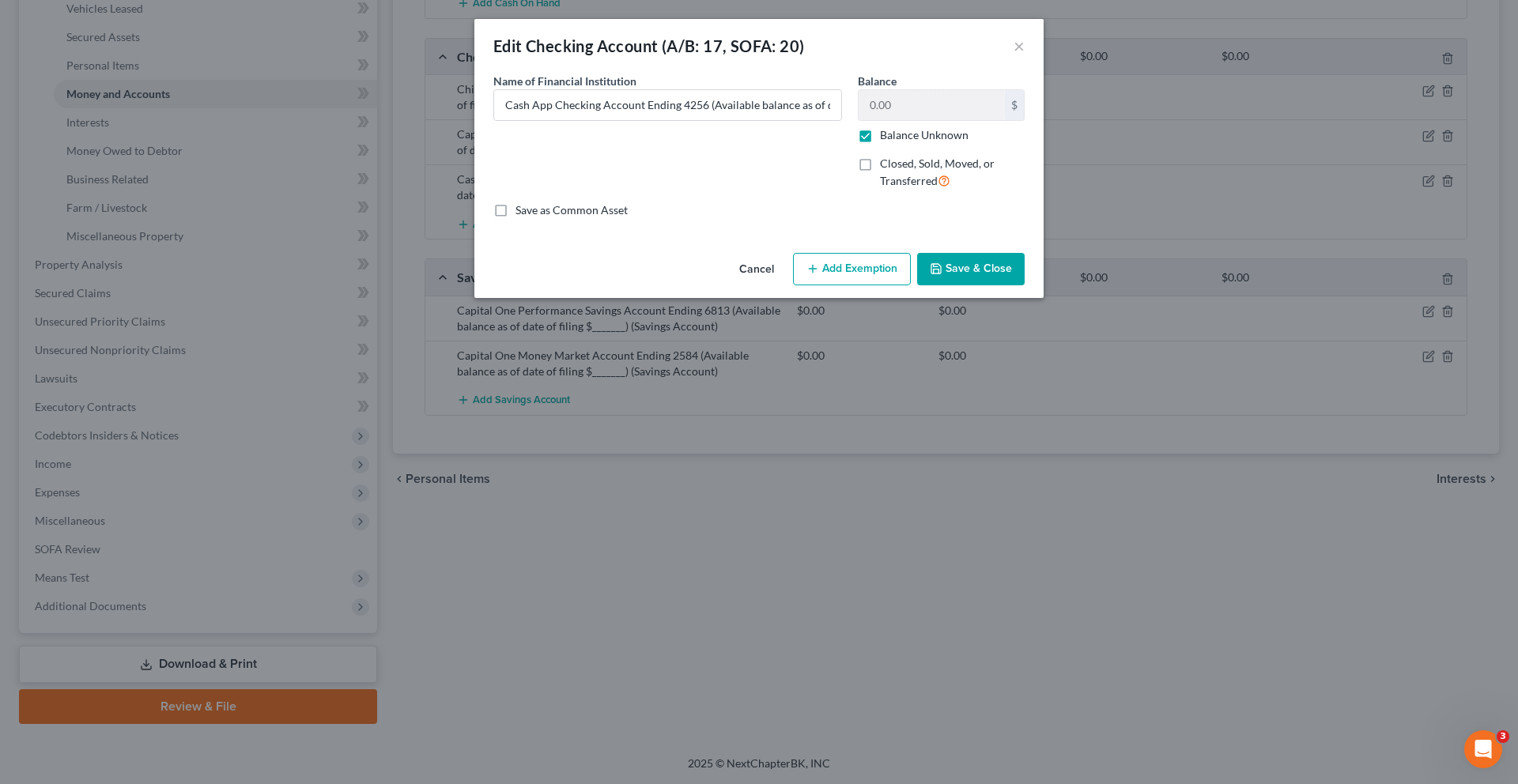
click at [757, 286] on button "Cancel" at bounding box center [756, 270] width 60 height 32
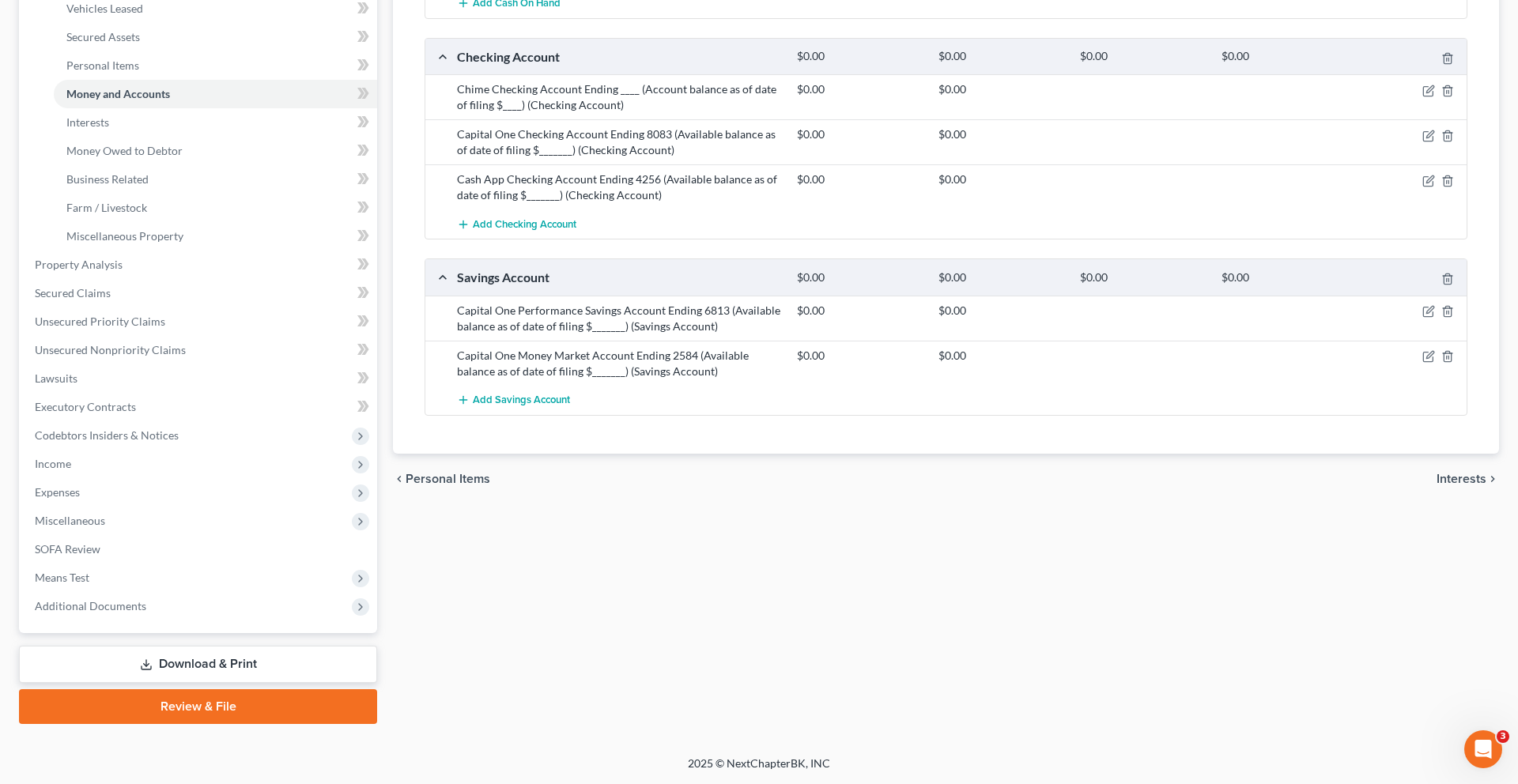
scroll to position [461, 0]
click at [171, 356] on span "Unsecured Nonpriority Claims" at bounding box center [110, 350] width 151 height 14
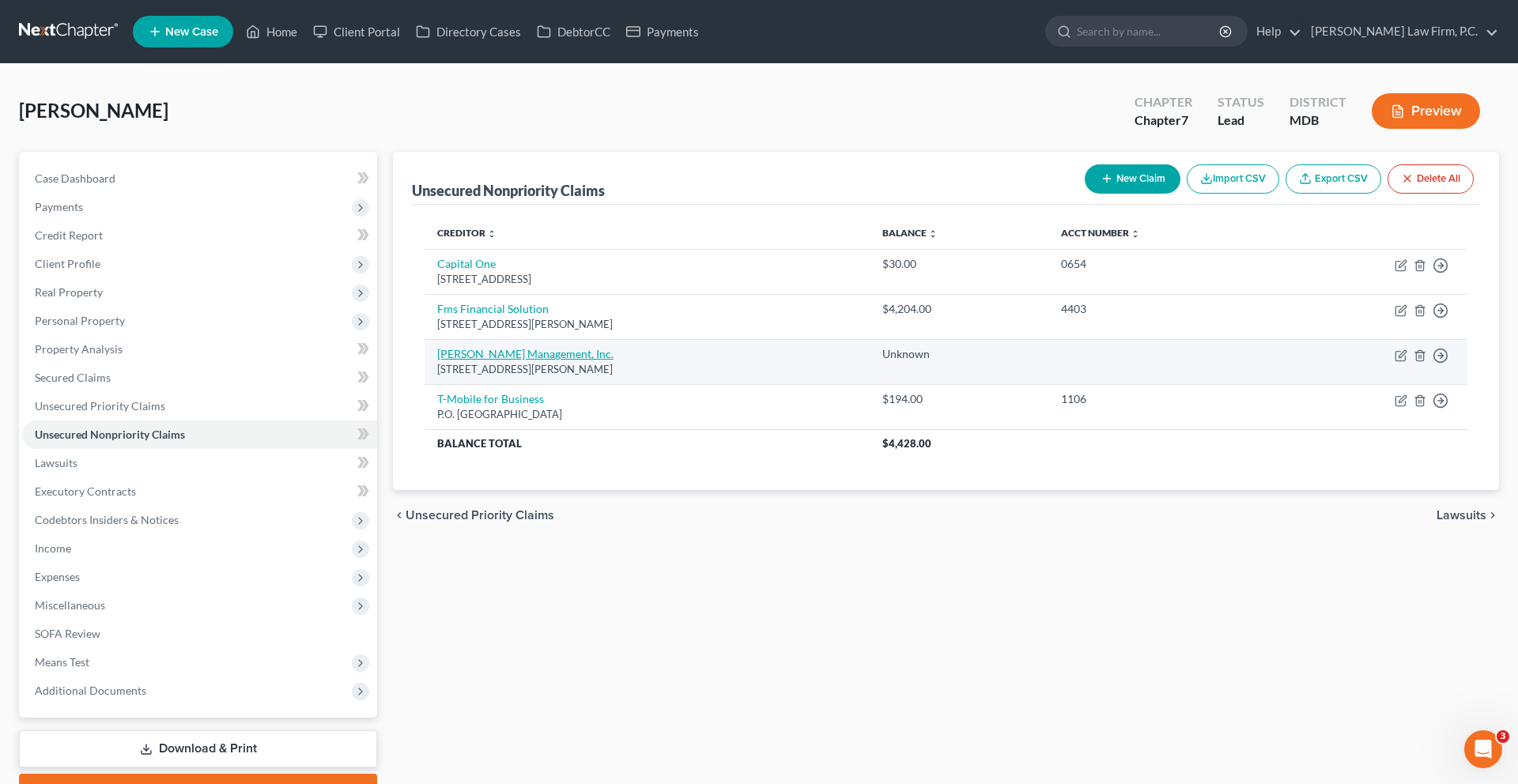
click at [545, 360] on link "[PERSON_NAME] Management, Inc." at bounding box center [525, 353] width 177 height 14
select select "21"
select select "14"
select select "0"
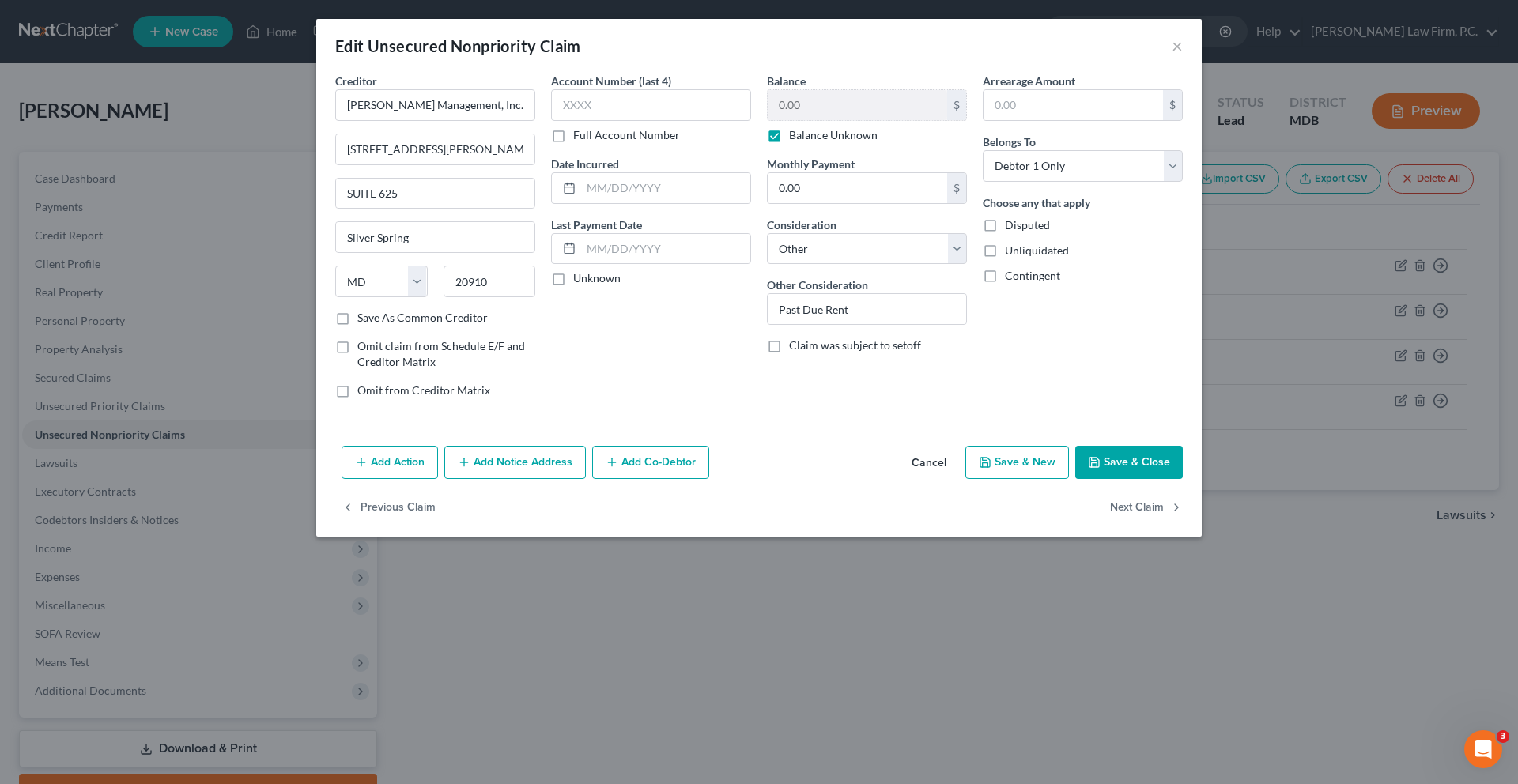
click at [342, 479] on button "Add Action" at bounding box center [390, 462] width 97 height 33
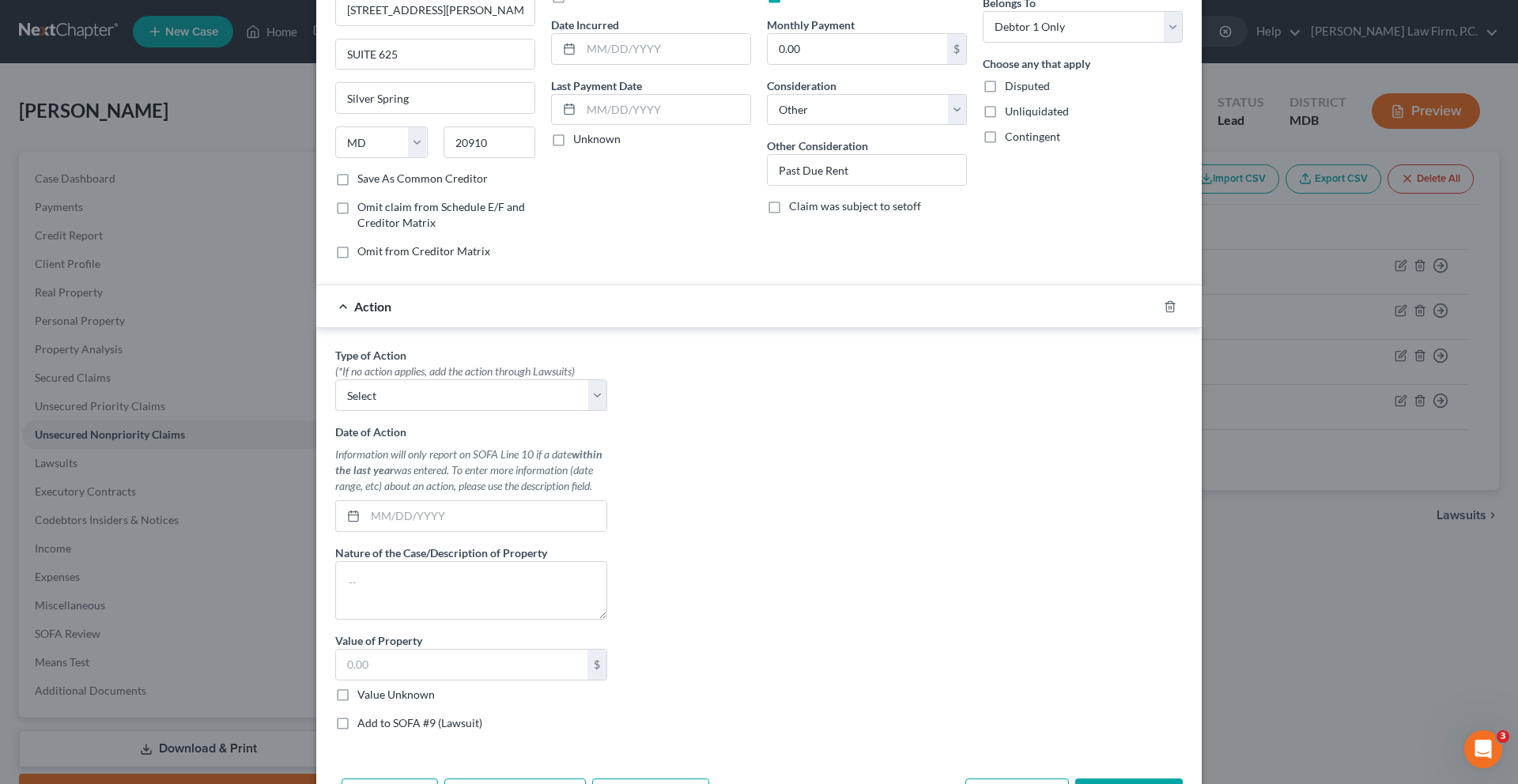
scroll to position [308, 0]
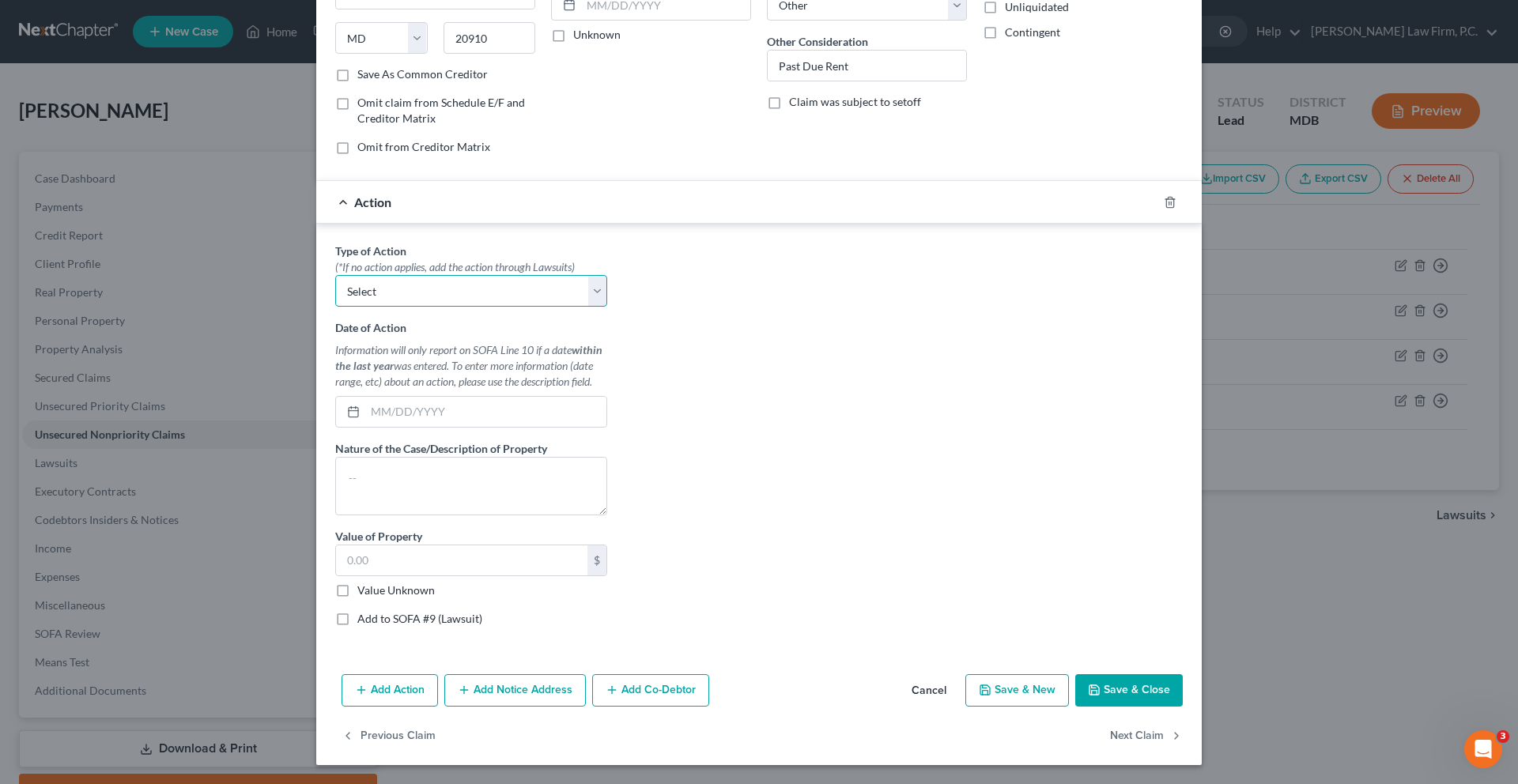
click at [433, 307] on select "Select Repossession Garnishment Foreclosure Personal Injury Attached, Seized, O…" at bounding box center [471, 291] width 272 height 32
select select "1"
click at [335, 307] on select "Select Repossession Garnishment Foreclosure Personal Injury Attached, Seized, O…" at bounding box center [471, 291] width 272 height 32
click at [382, 427] on input "text" at bounding box center [486, 411] width 241 height 30
click at [373, 516] on textarea at bounding box center [471, 486] width 272 height 59
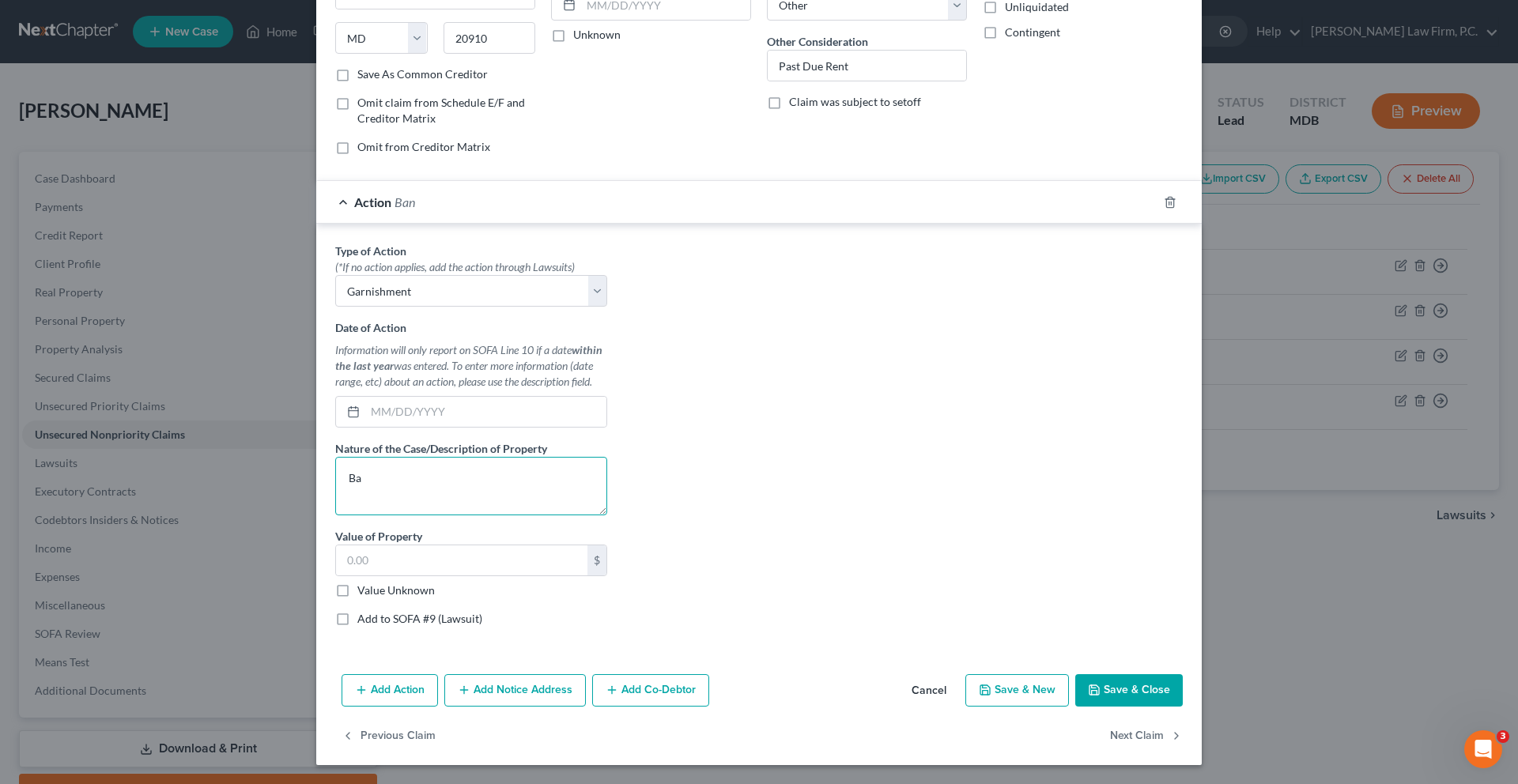
type textarea "B"
type textarea "Bank Account"
click at [357, 611] on label "Add to SOFA #9 (Lawsuit)" at bounding box center [419, 619] width 125 height 15
click at [364, 611] on input "Add to SOFA #9 (Lawsuit)" at bounding box center [369, 616] width 11 height 11
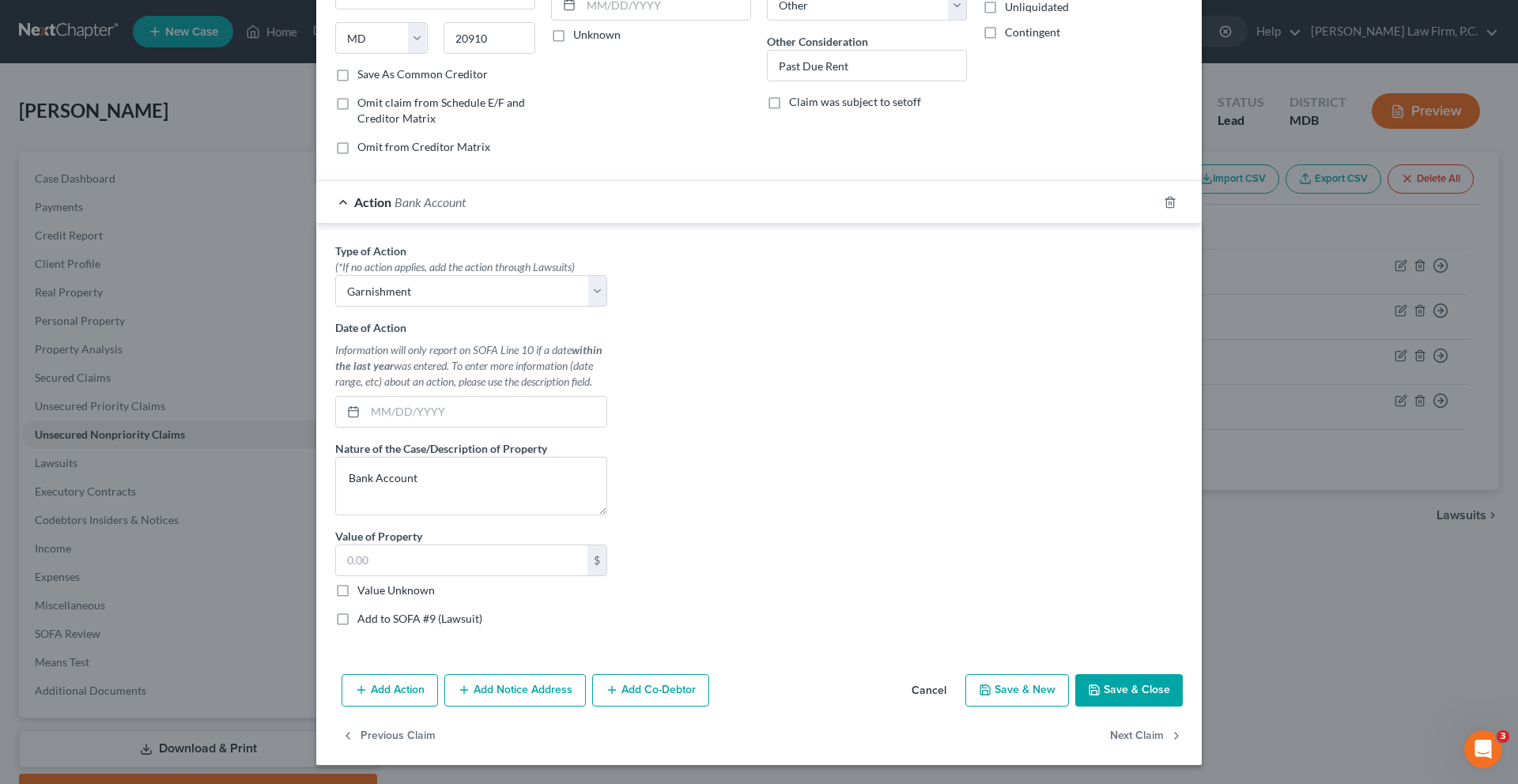
checkbox input "true"
select select "0"
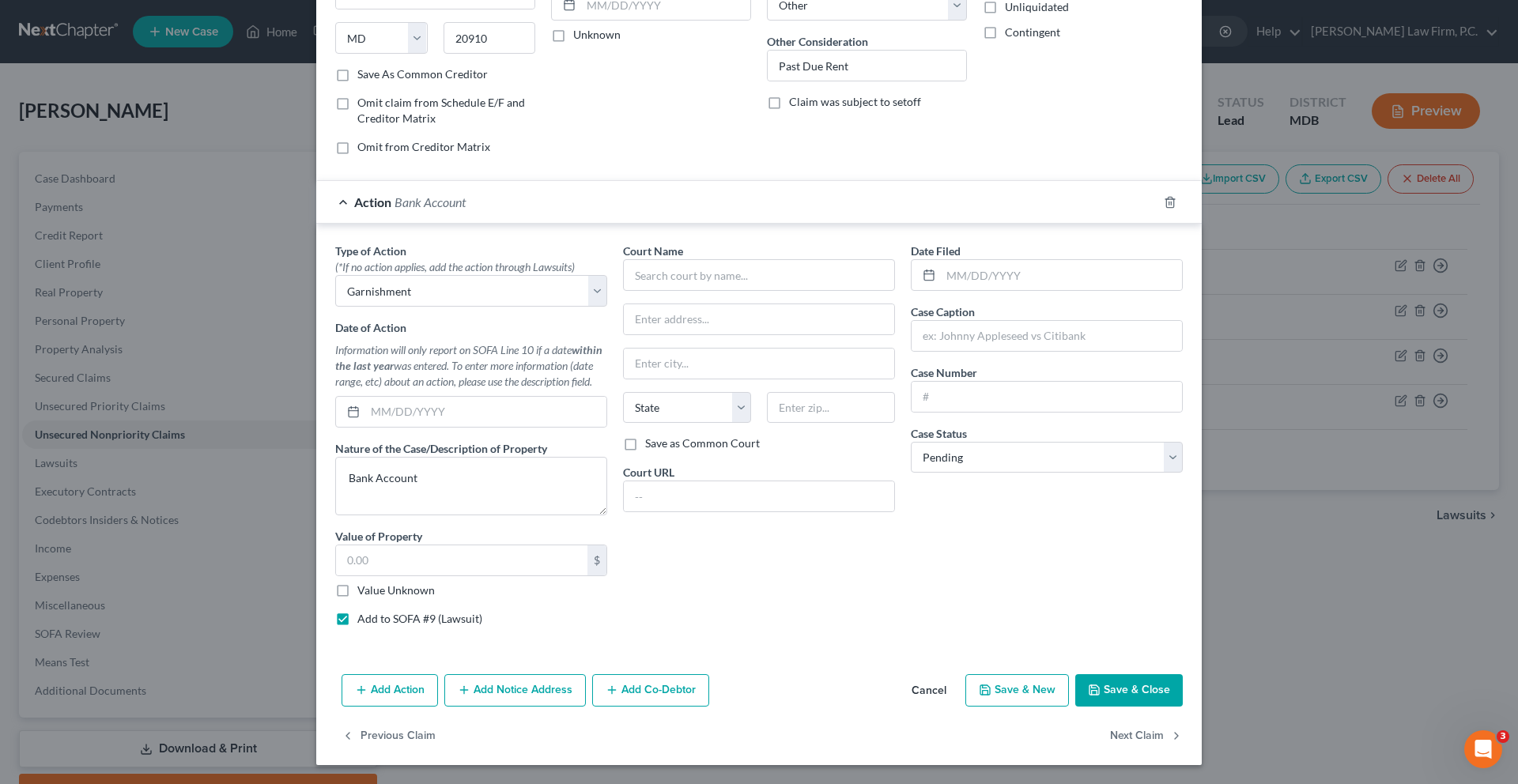
click at [357, 611] on label "Add to SOFA #9 (Lawsuit)" at bounding box center [419, 619] width 125 height 15
click at [364, 611] on input "Add to SOFA #9 (Lawsuit)" at bounding box center [369, 616] width 11 height 11
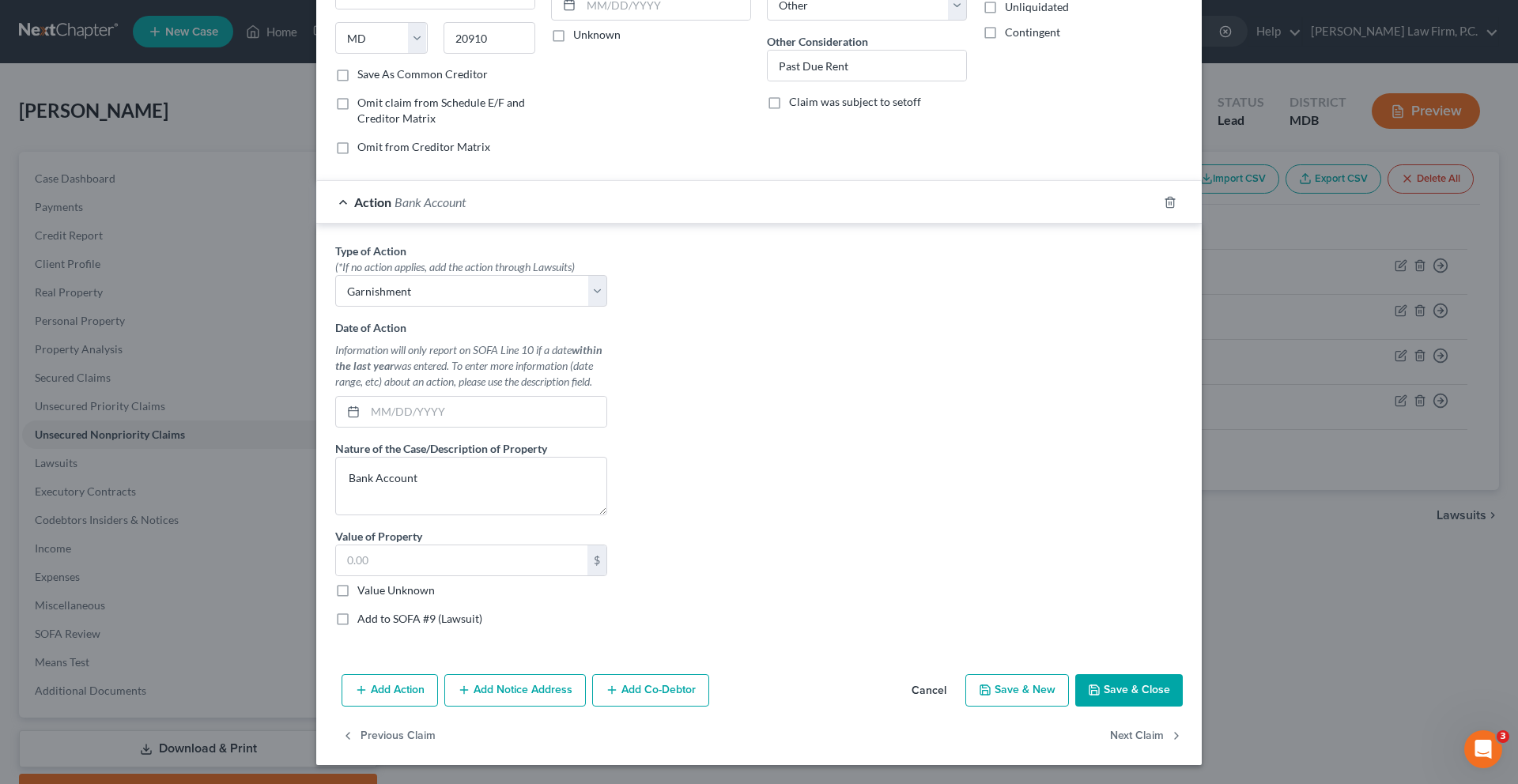
click at [357, 611] on label "Add to SOFA #9 (Lawsuit)" at bounding box center [419, 619] width 125 height 15
click at [364, 611] on input "Add to SOFA #9 (Lawsuit)" at bounding box center [369, 616] width 11 height 11
checkbox input "true"
select select "0"
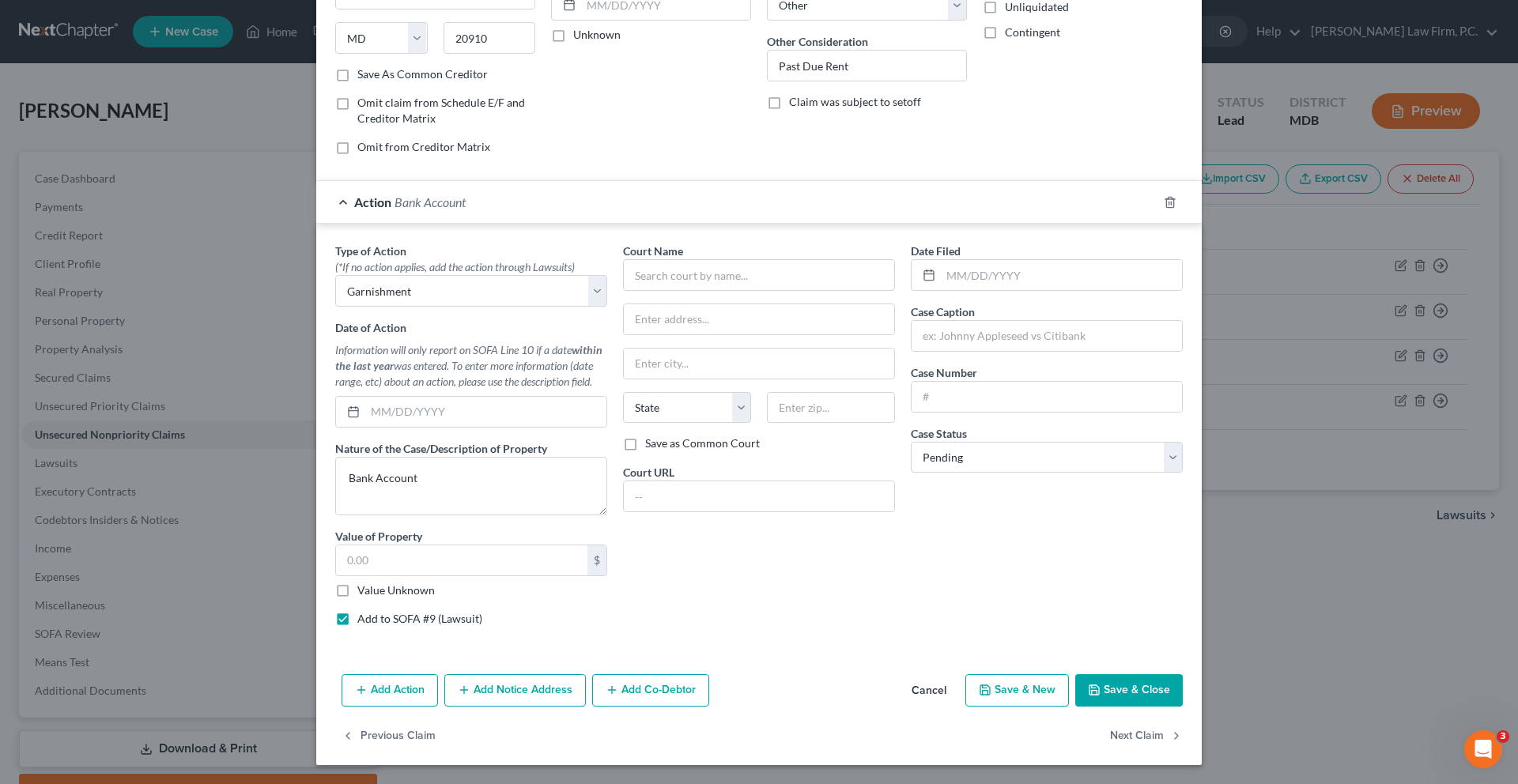
click at [357, 611] on label "Add to SOFA #9 (Lawsuit)" at bounding box center [419, 619] width 125 height 15
click at [364, 611] on input "Add to SOFA #9 (Lawsuit)" at bounding box center [369, 616] width 11 height 11
checkbox input "false"
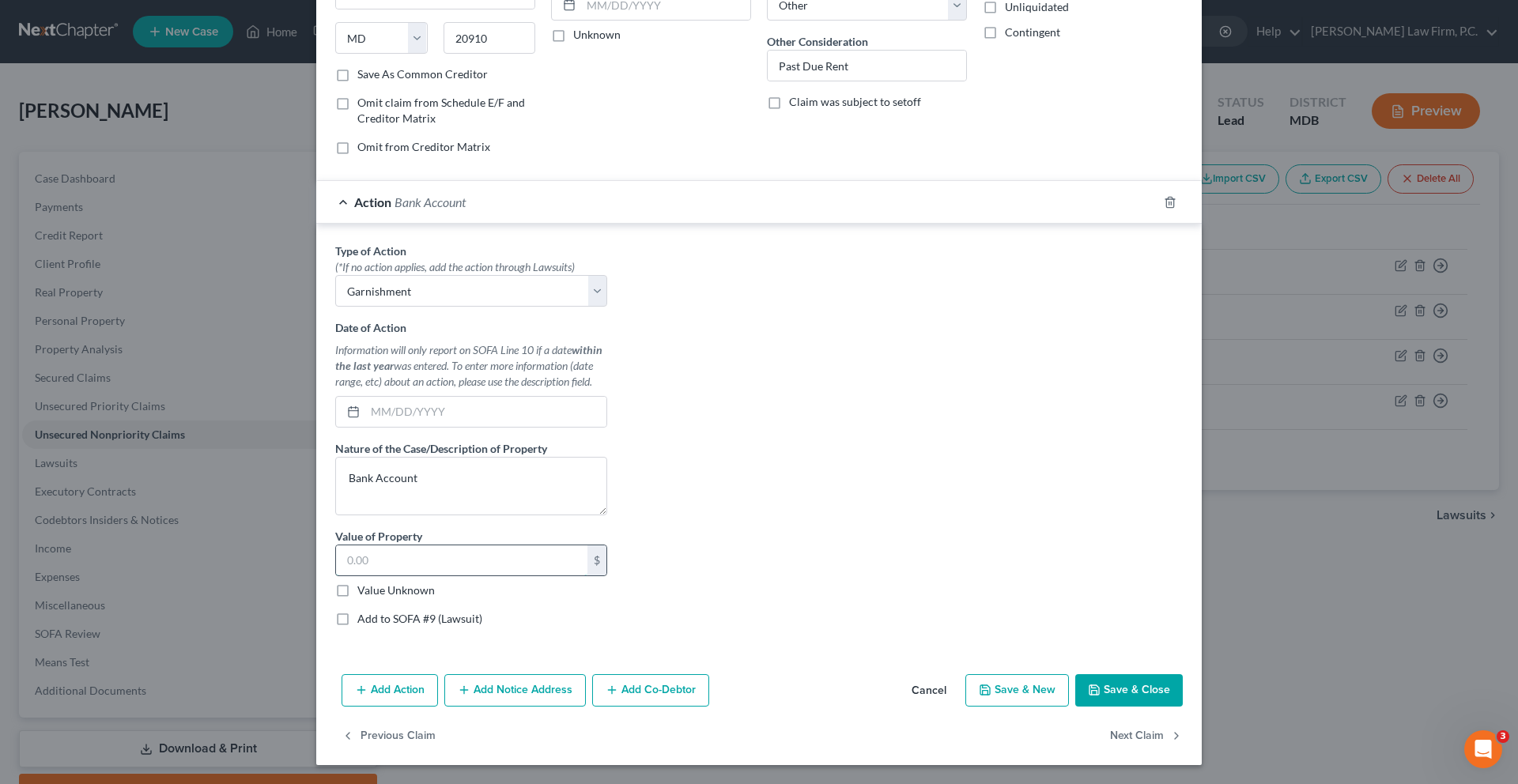
click at [336, 546] on input "text" at bounding box center [462, 560] width 251 height 30
type input "1"
type input "6"
type input "7,400"
click at [873, 570] on div "Type of Action * (*If no action applies, add the action through Lawsuits) Selec…" at bounding box center [759, 440] width 863 height 396
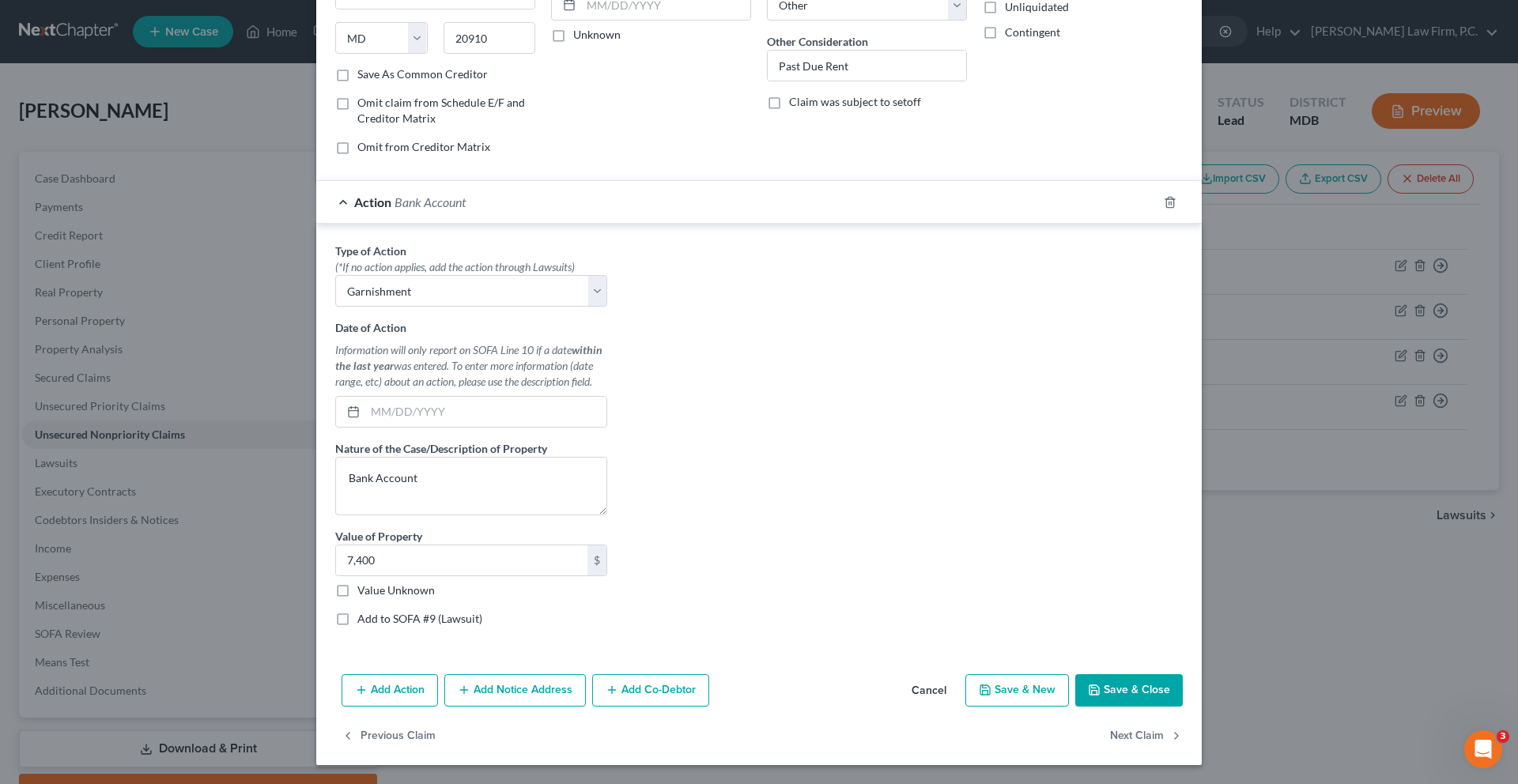
click at [511, 674] on button "Add Notice Address" at bounding box center [515, 690] width 142 height 33
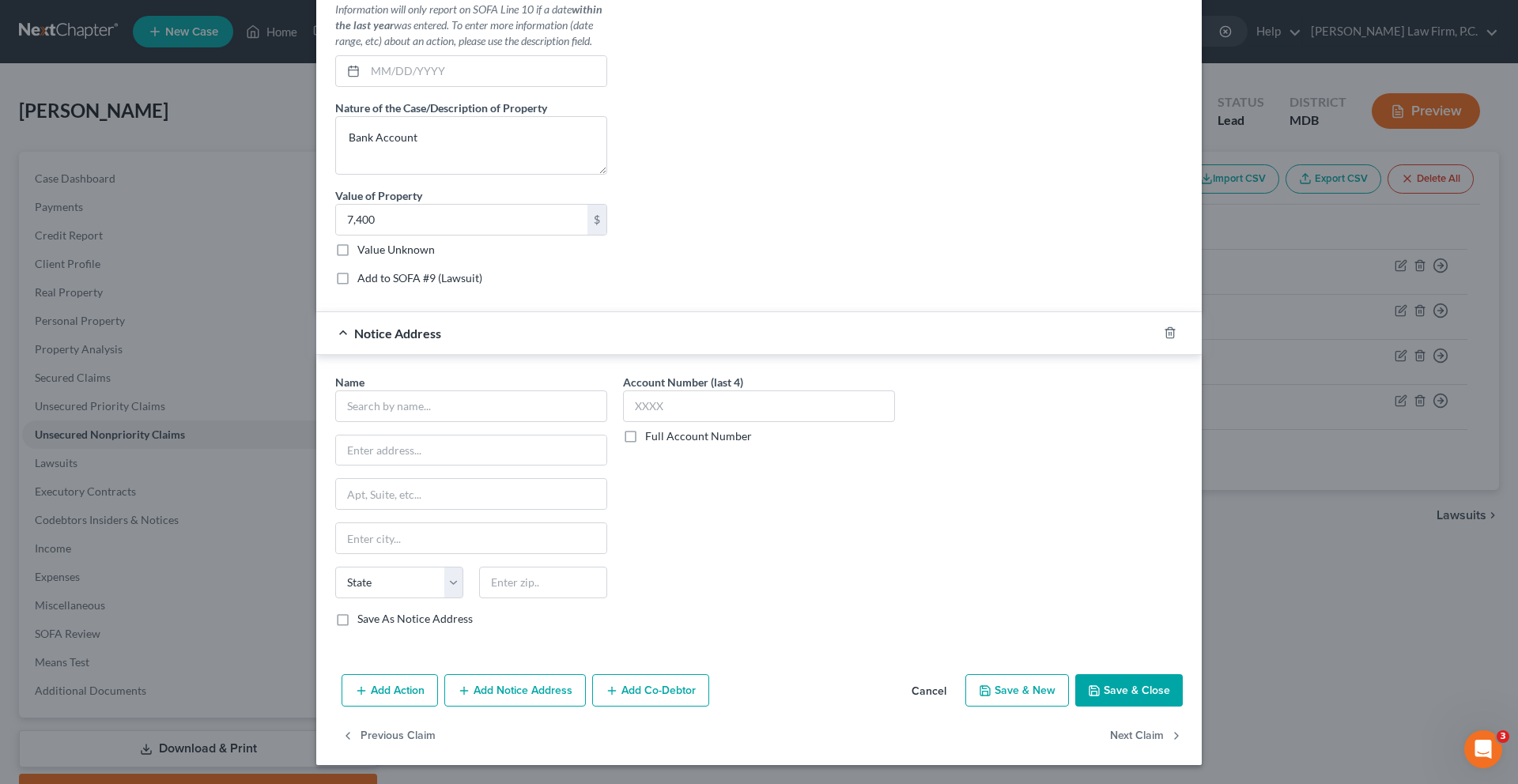
scroll to position [918, 0]
click at [480, 674] on button "Add Notice Address" at bounding box center [515, 690] width 142 height 33
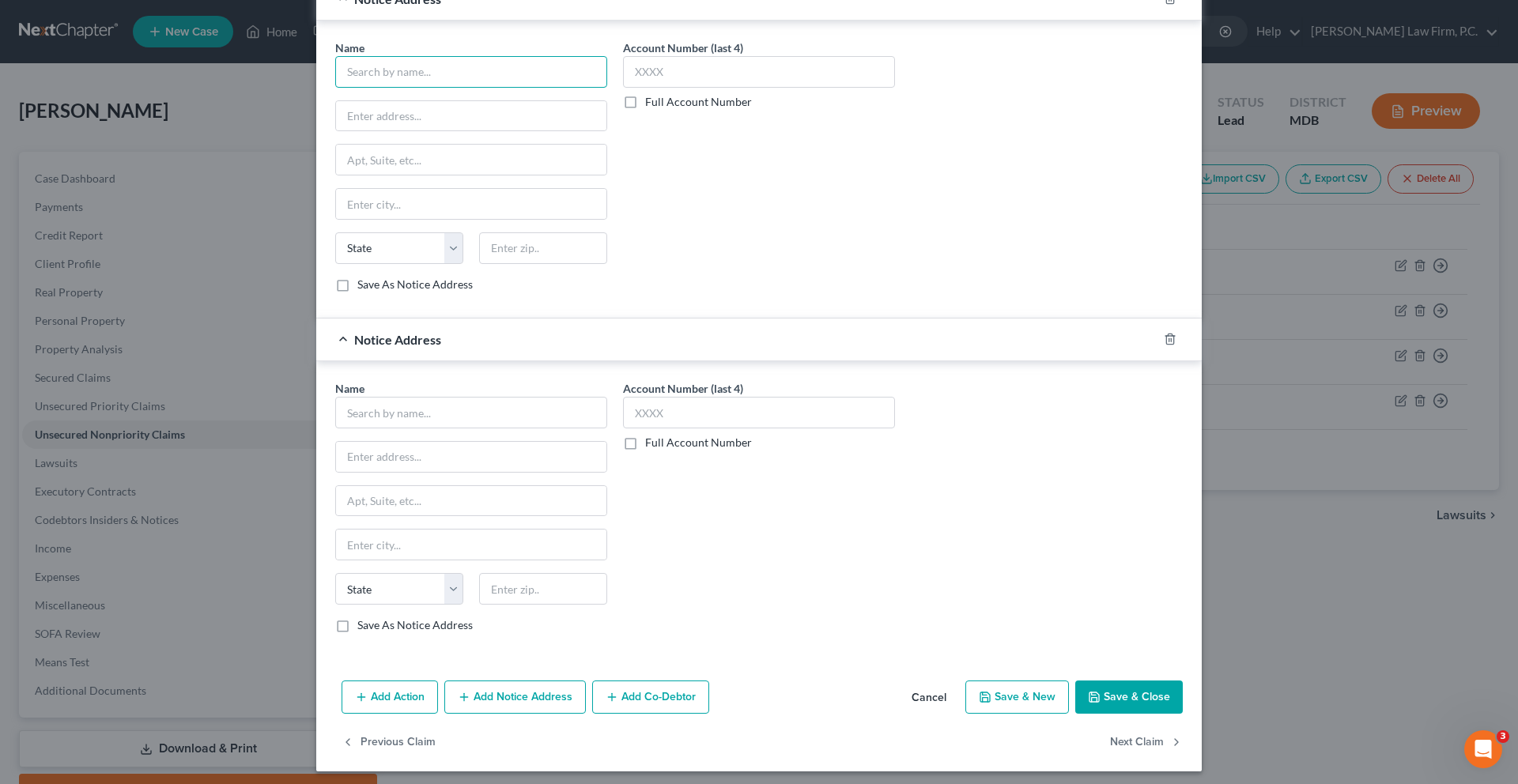
click at [353, 88] on input "text" at bounding box center [471, 71] width 272 height 32
paste input "MV GATEWAY LLC"
type input "MV GATEWAY LLC"
click at [368, 131] on input "text" at bounding box center [471, 116] width 270 height 30
paste input "[STREET_ADDRESS][PERSON_NAME]"
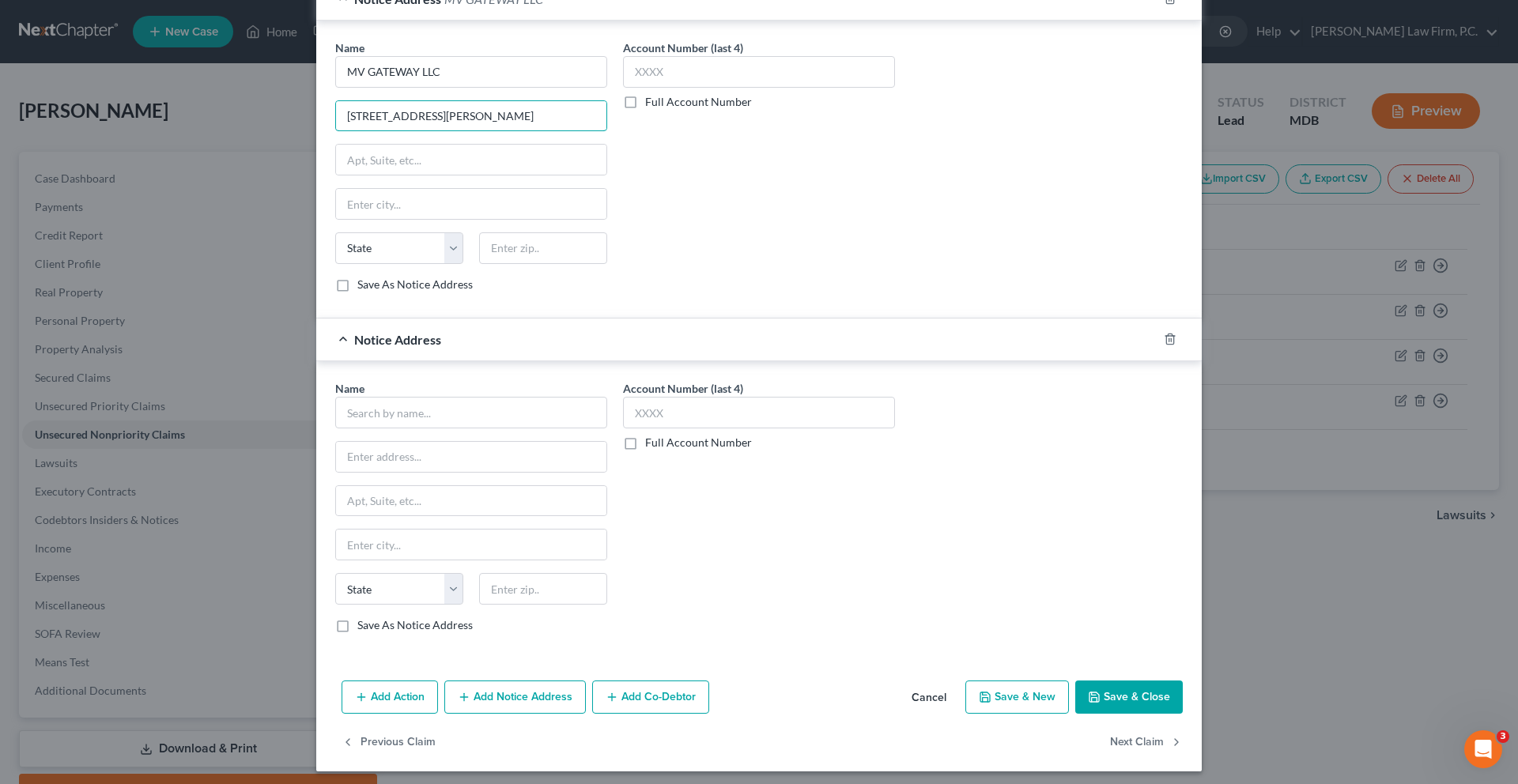
type input "[STREET_ADDRESS][PERSON_NAME]"
click at [479, 264] on input "text" at bounding box center [543, 248] width 128 height 32
paste input "20895"
type input "20895"
click at [630, 305] on div "Account Number (last 4) Full Account Number" at bounding box center [759, 172] width 288 height 266
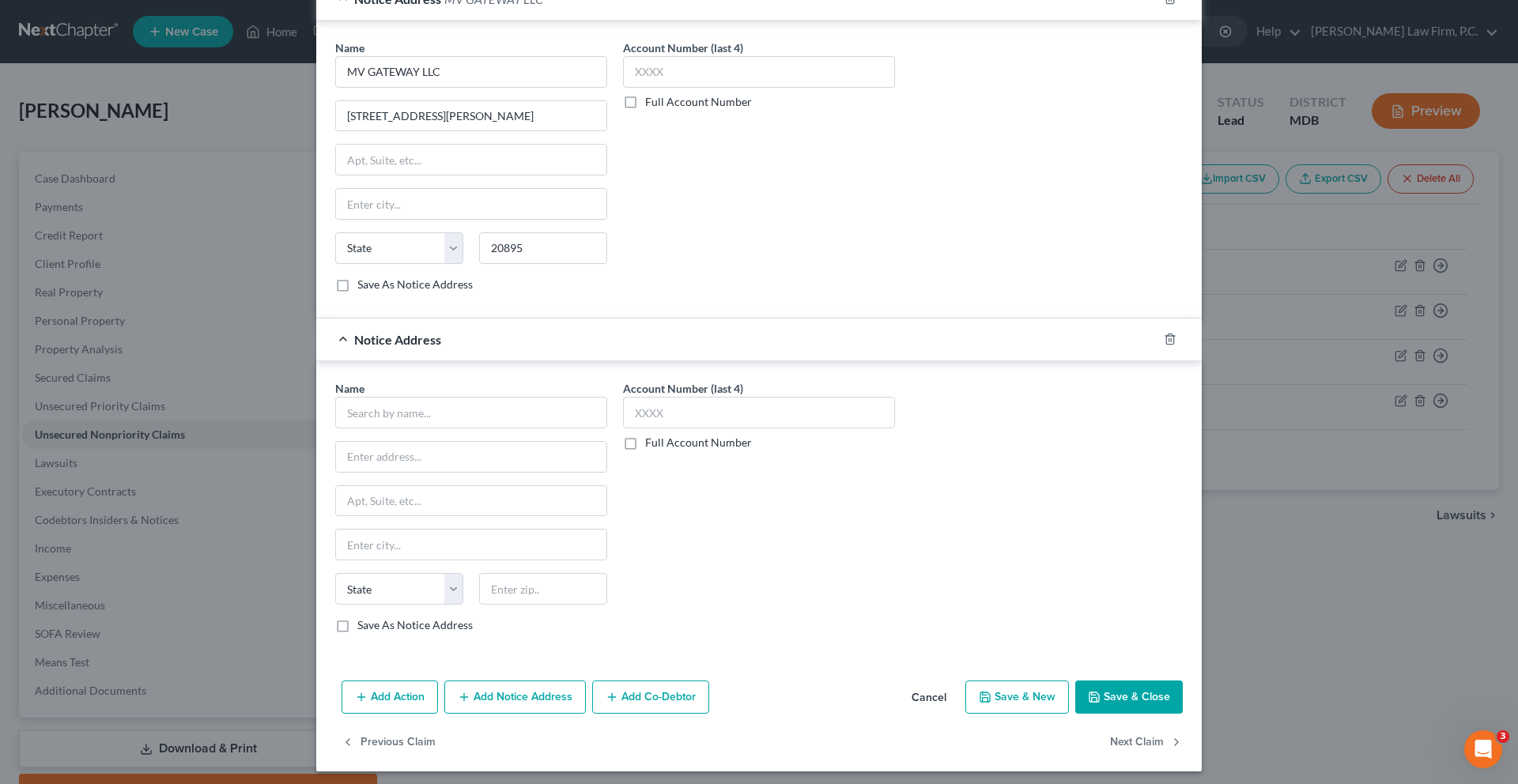
type input "[GEOGRAPHIC_DATA]"
select select "21"
click at [368, 293] on label "Save As Notice Address" at bounding box center [415, 285] width 116 height 15
click at [368, 287] on input "Save As Notice Address" at bounding box center [369, 282] width 11 height 11
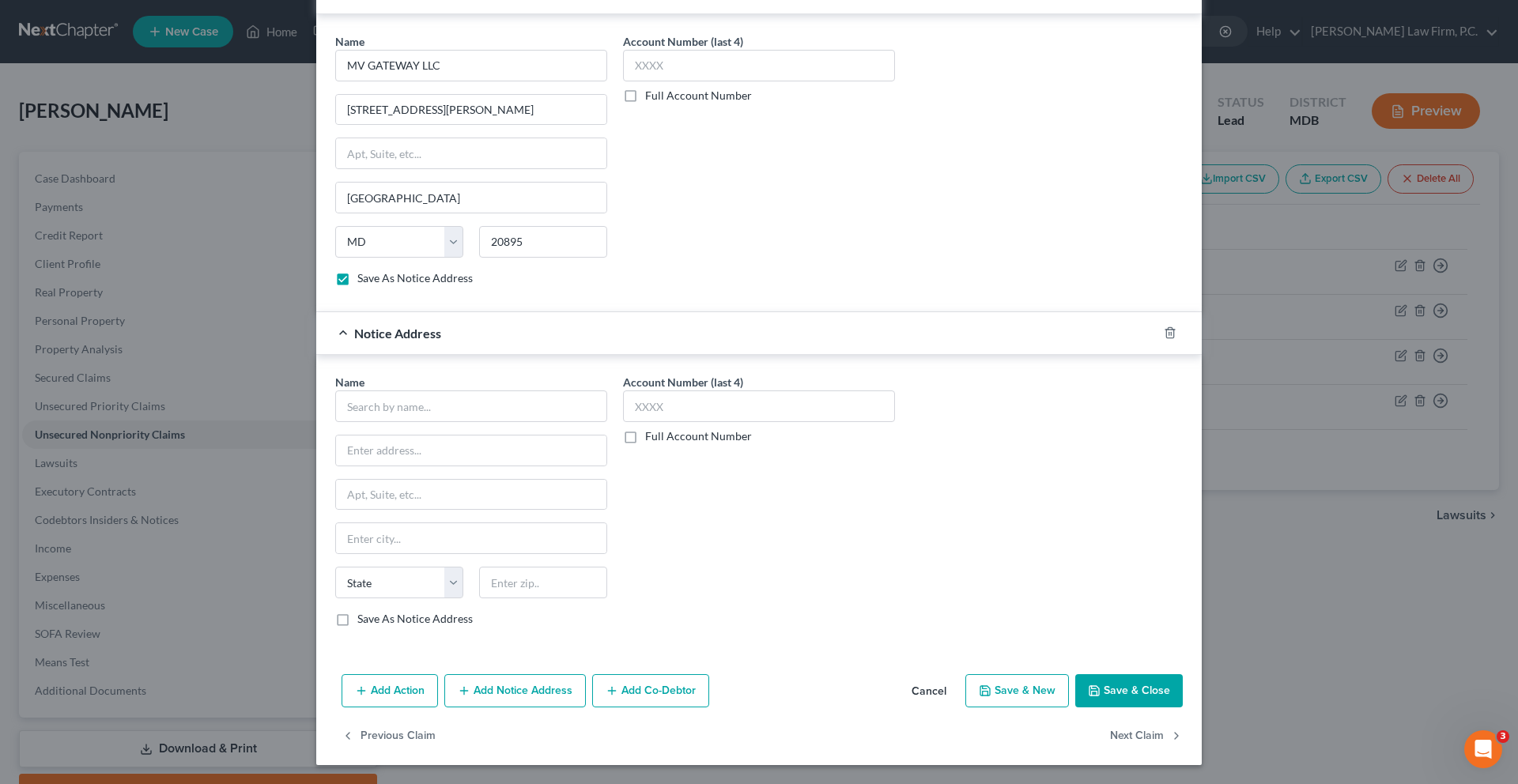
scroll to position [1274, 0]
click at [1202, 321] on div at bounding box center [1180, 333] width 44 height 25
click at [1176, 326] on icon "button" at bounding box center [1169, 332] width 13 height 13
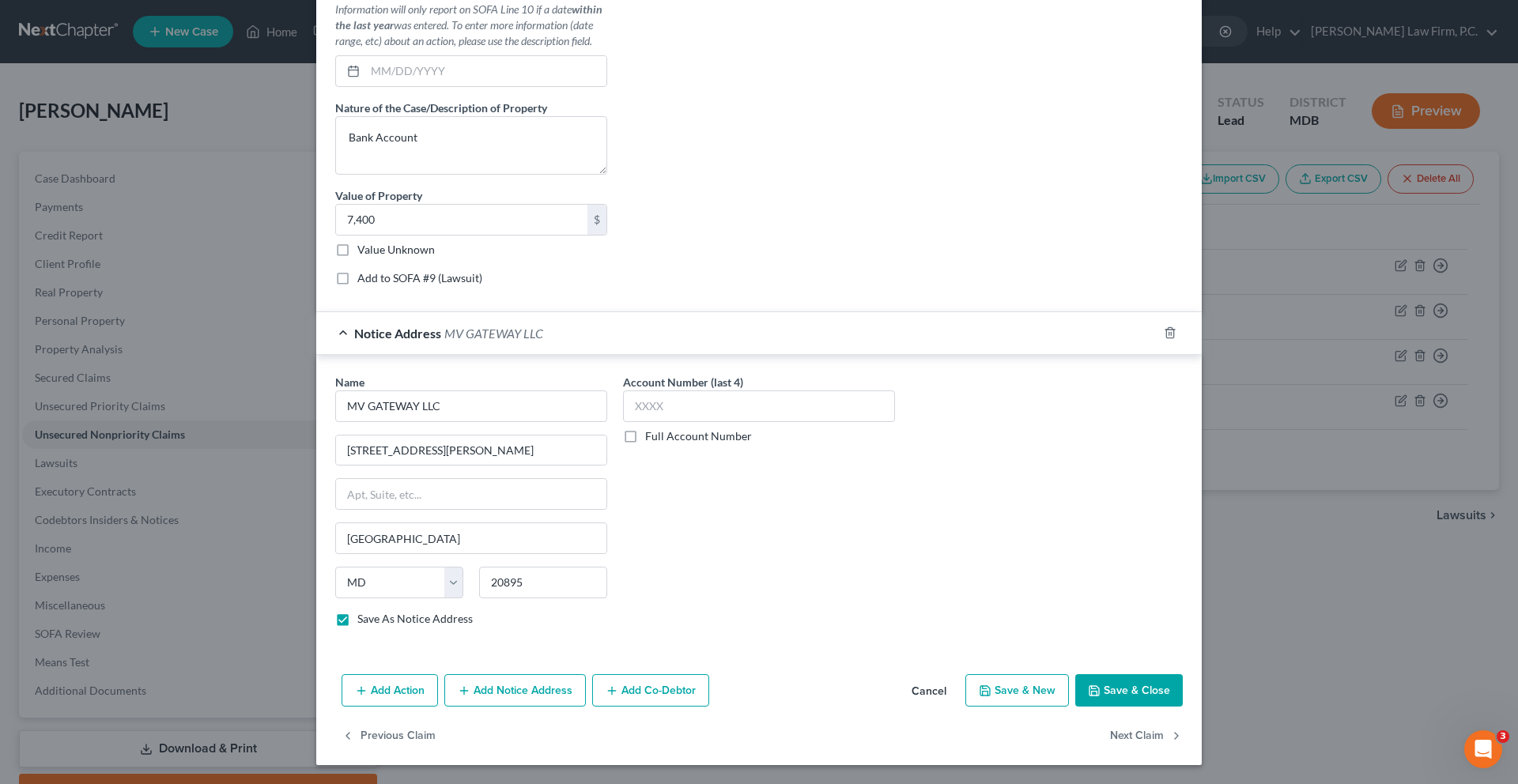
click at [1183, 674] on button "Save & Close" at bounding box center [1129, 690] width 107 height 33
checkbox input "false"
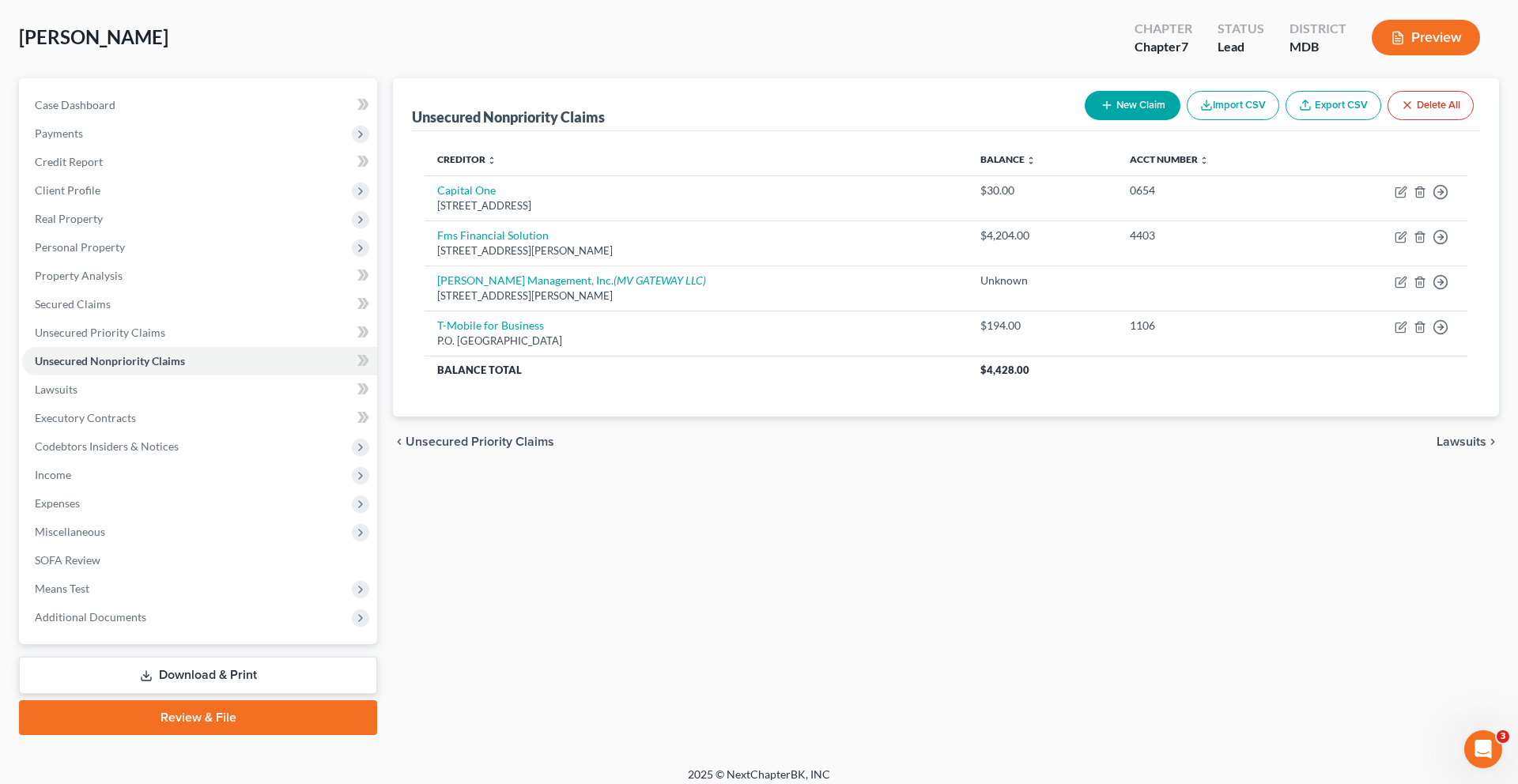
scroll to position [360, 0]
click at [127, 262] on span "Personal Property" at bounding box center [200, 247] width 355 height 28
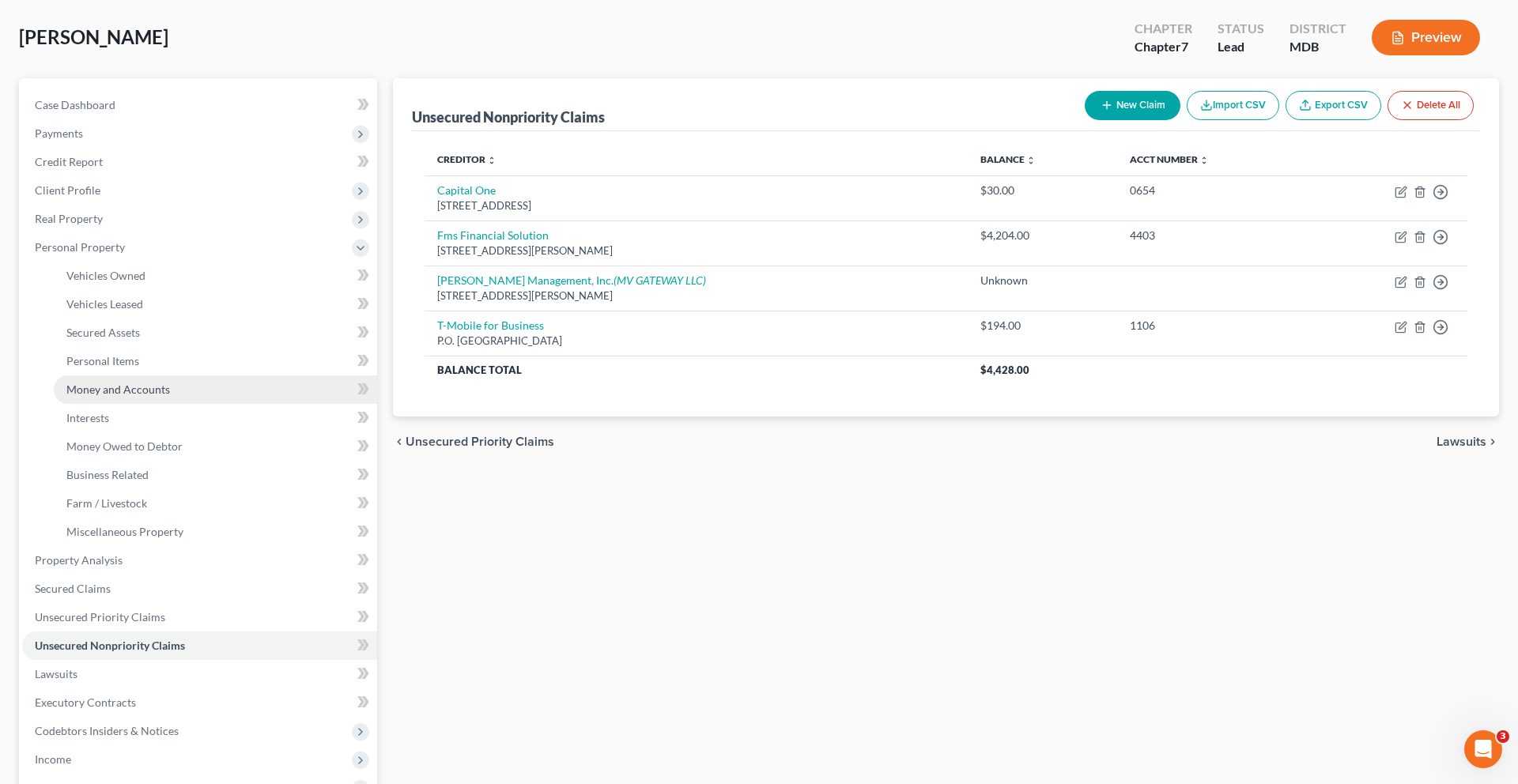
click at [146, 396] on span "Money and Accounts" at bounding box center [118, 389] width 103 height 14
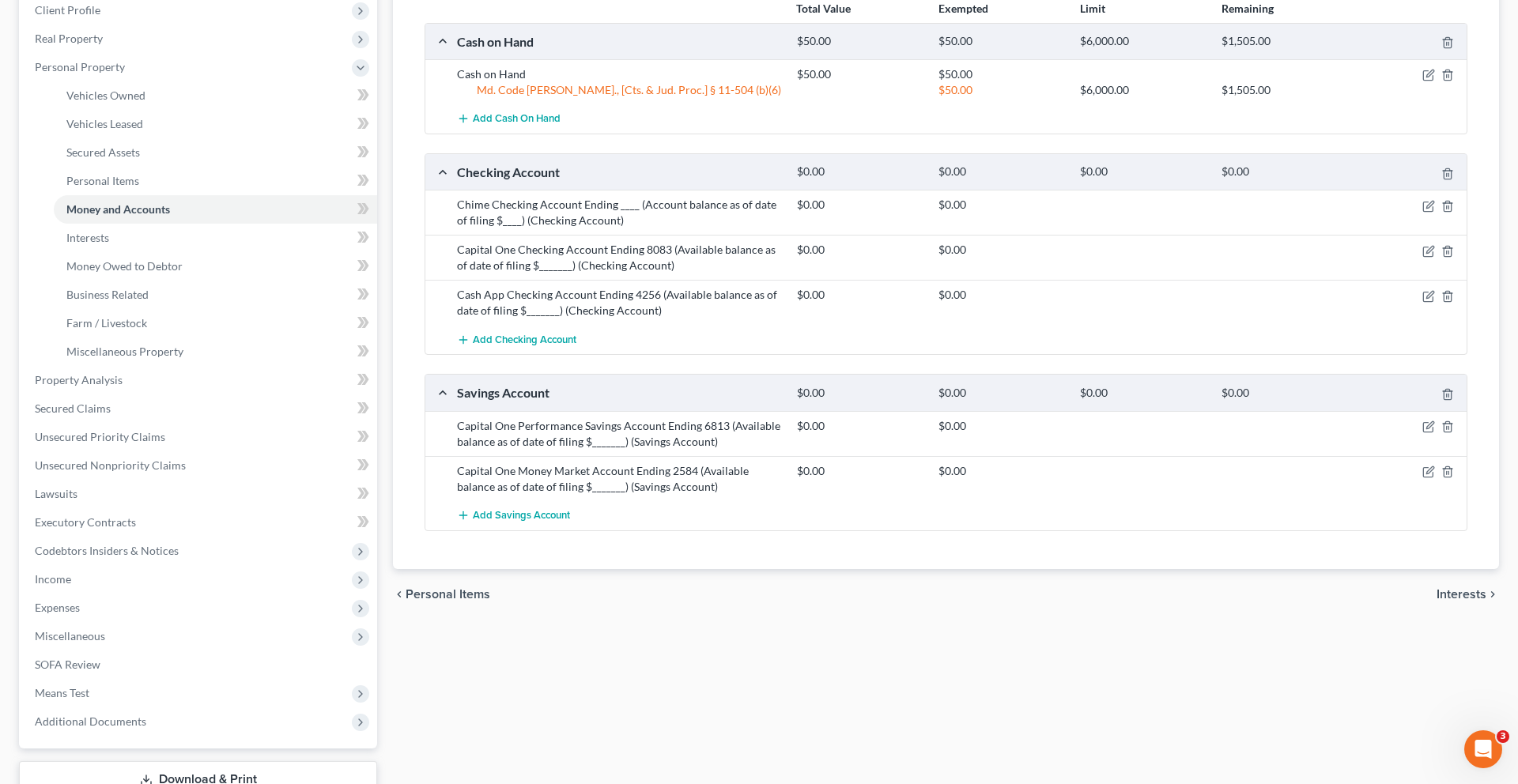
scroll to position [322, 0]
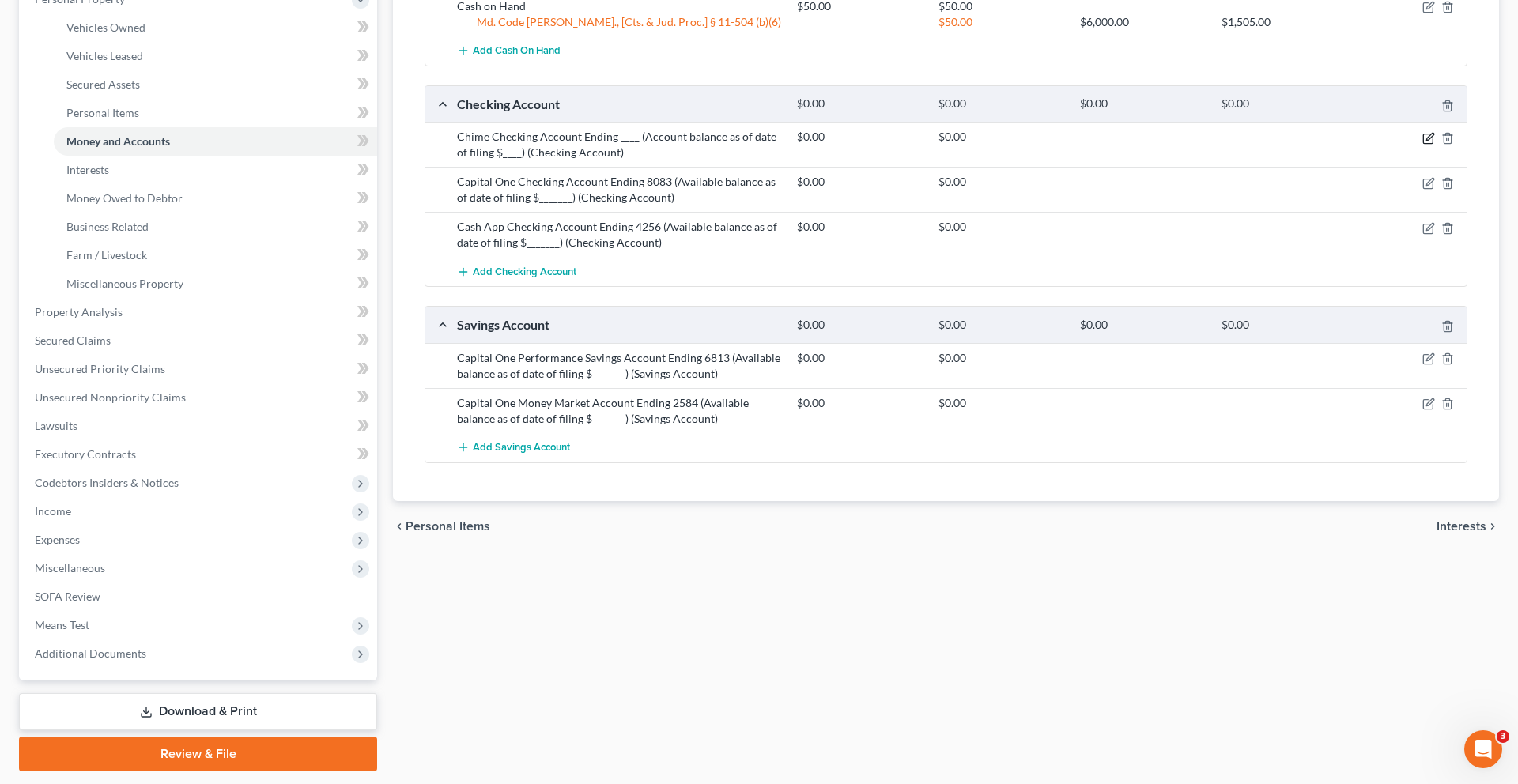
click at [1426, 140] on icon "button" at bounding box center [1429, 136] width 7 height 7
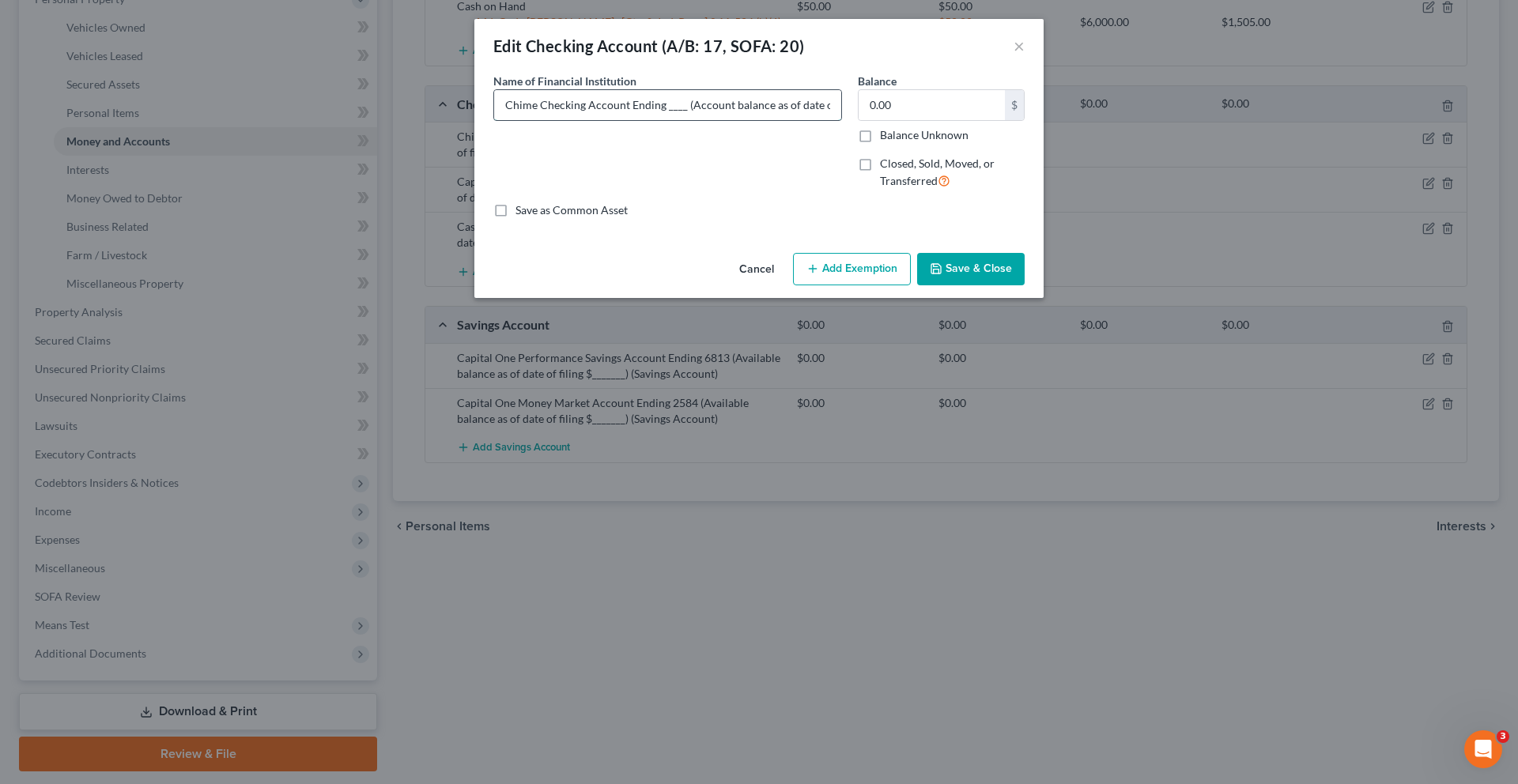
click at [665, 120] on input "Chime Checking Account Ending ____ (Account balance as of date of filing $____)" at bounding box center [667, 104] width 347 height 30
drag, startPoint x: 775, startPoint y: 129, endPoint x: 932, endPoint y: 129, distance: 157.0
click at [932, 129] on div "Name of Financial Institution * Chime Checking Account Ending 4256 (Account bal…" at bounding box center [759, 137] width 548 height 129
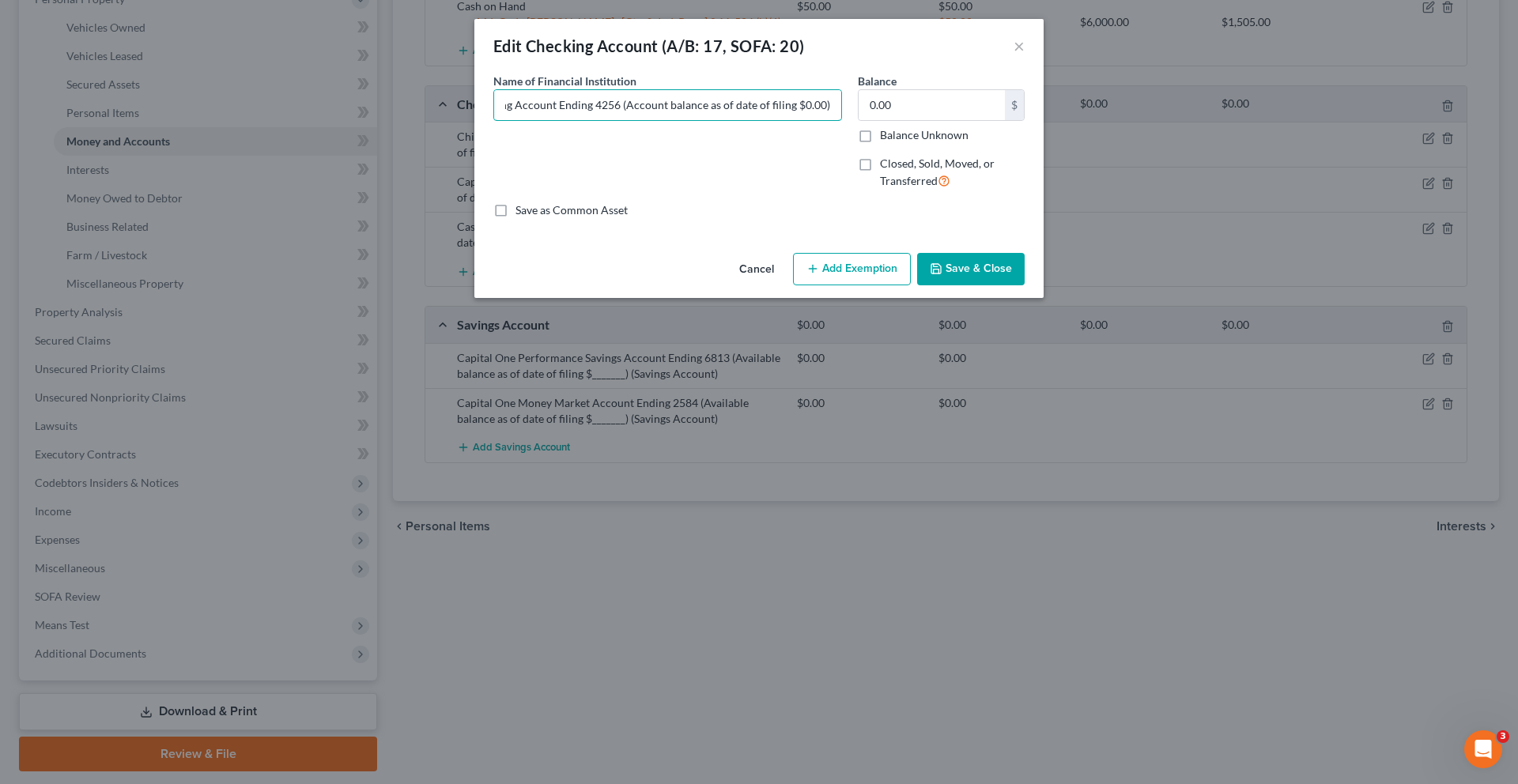
type input "Chime Checking Account Ending 4256 (Account balance as of date of filing $0.00)"
click at [1013, 286] on button "Save & Close" at bounding box center [970, 269] width 107 height 33
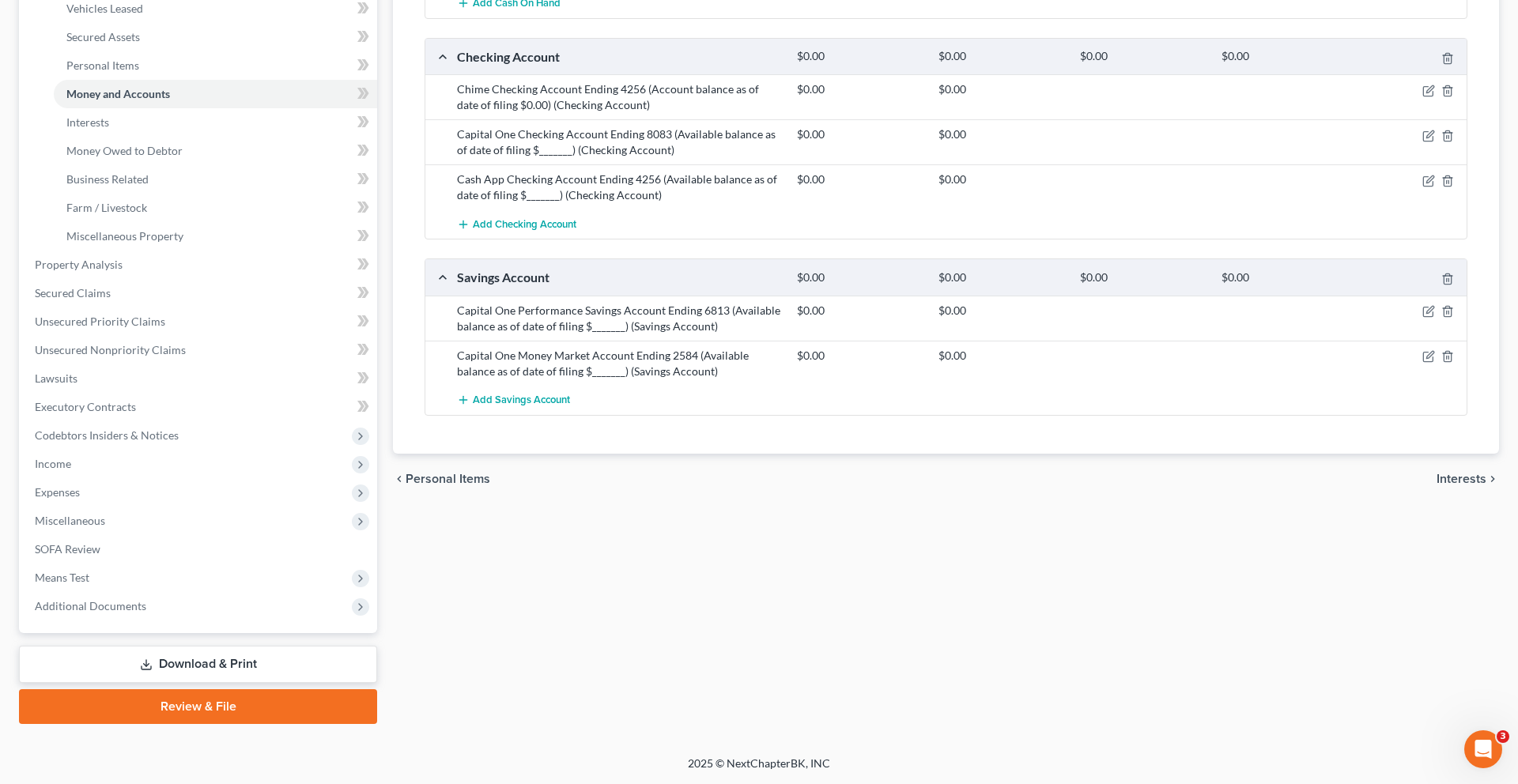
scroll to position [446, 0]
click at [1422, 187] on icon "button" at bounding box center [1428, 181] width 13 height 13
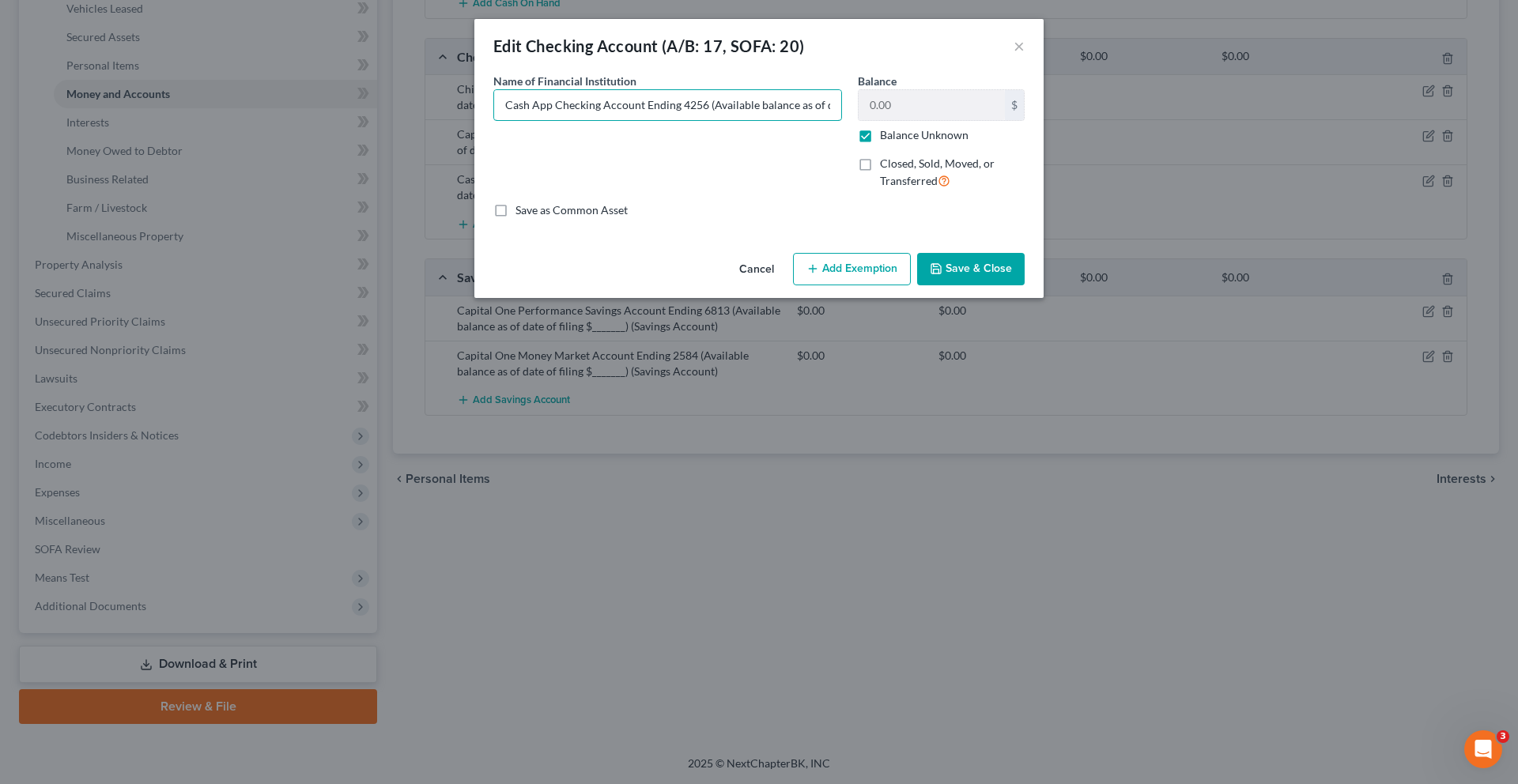
scroll to position [0, 114]
drag, startPoint x: 770, startPoint y: 128, endPoint x: 1101, endPoint y: 75, distance: 335.2
click at [1044, 75] on div "Edit Checking Account (A/B: 17, SOFA: 20) × An exemption set must first be sele…" at bounding box center [759, 158] width 570 height 279
click at [927, 143] on label "Balance Unknown" at bounding box center [924, 135] width 89 height 15
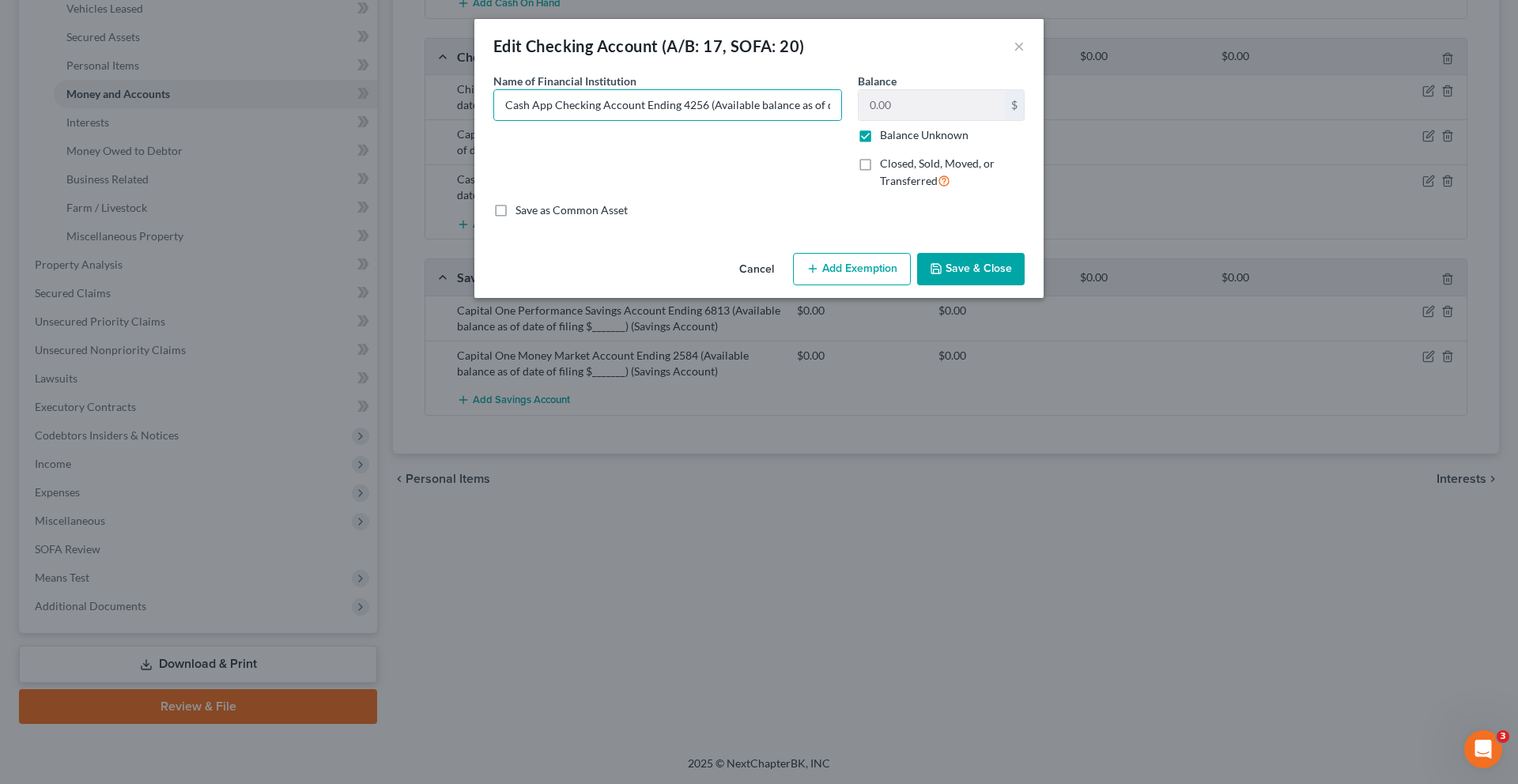
click at [897, 137] on input "Balance Unknown" at bounding box center [891, 132] width 11 height 11
checkbox input "false"
drag, startPoint x: 829, startPoint y: 133, endPoint x: 1016, endPoint y: 125, distance: 187.2
click at [1016, 125] on div "Name of Financial Institution * Cash App Checking Account Ending 4256 (Availabl…" at bounding box center [759, 137] width 548 height 129
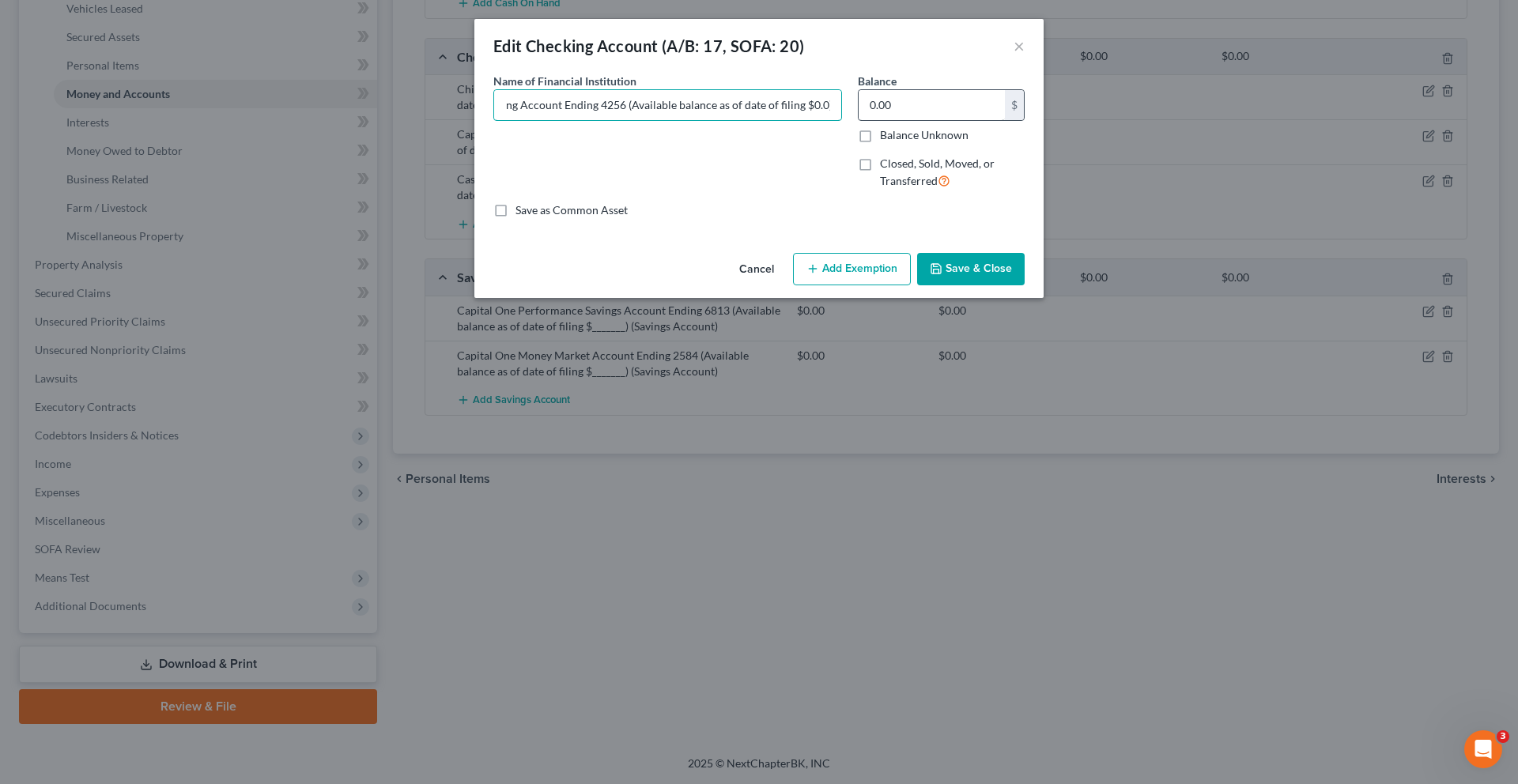
scroll to position [0, 98]
type input "Cash App Checking Account Ending 4256 (Available balance as of date of filing $…"
click at [1010, 286] on button "Save & Close" at bounding box center [970, 269] width 107 height 33
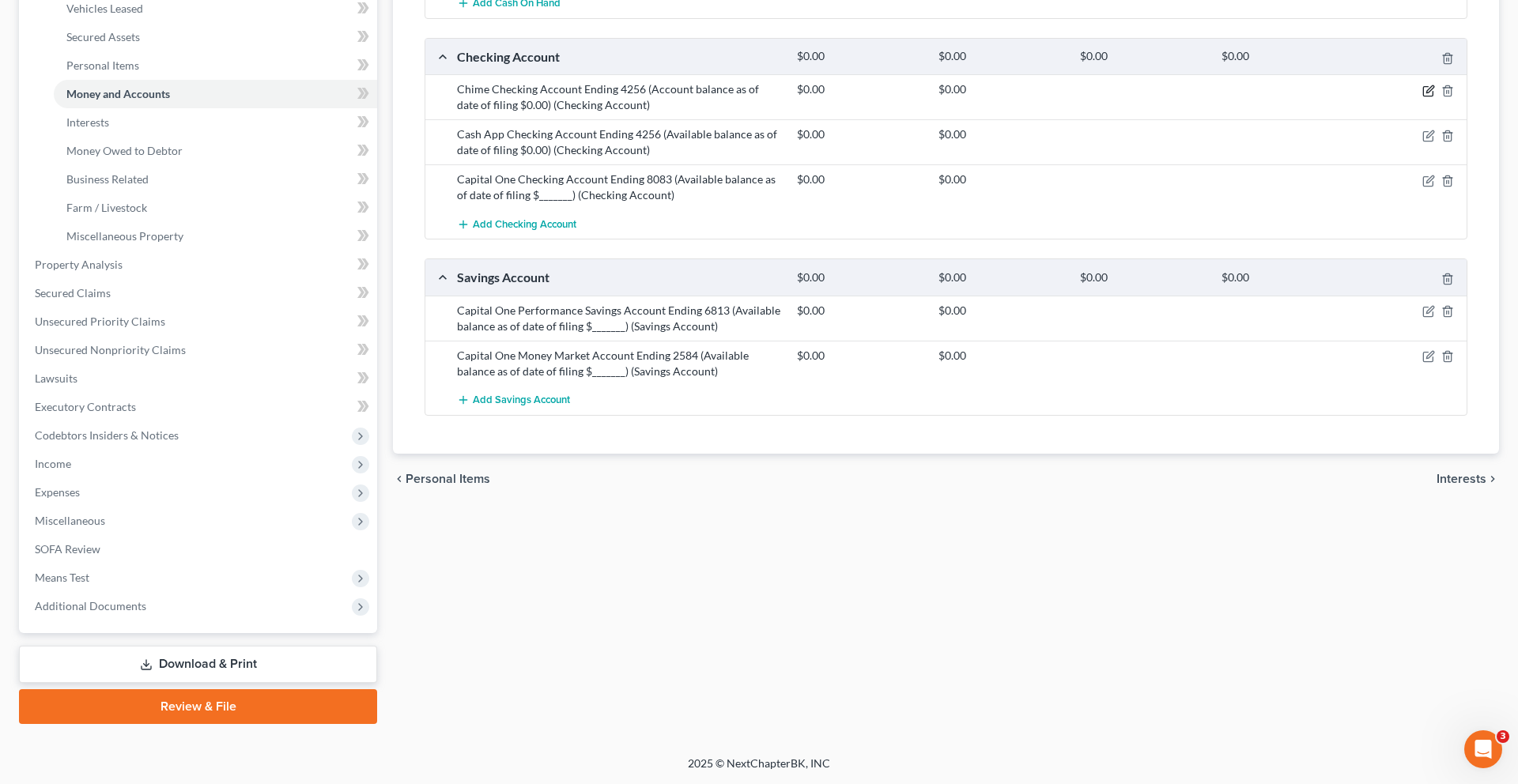
click at [1422, 98] on icon "button" at bounding box center [1428, 91] width 13 height 13
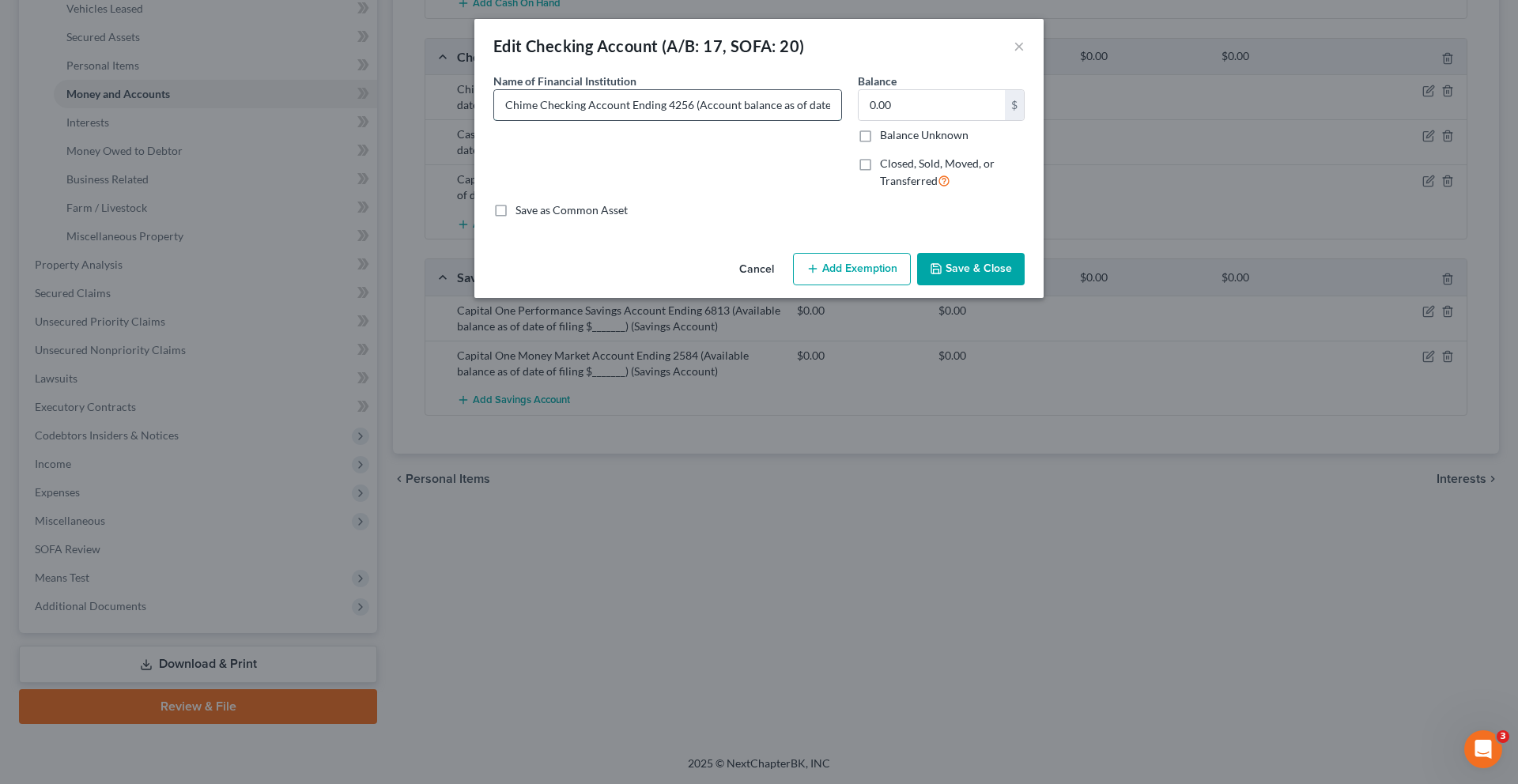
click at [649, 120] on input "Chime Checking Account Ending 4256 (Account balance as of date of filing $0.00)" at bounding box center [667, 104] width 347 height 30
type input "Chime Checking Account Ending 3801 (Account balance as of date of filing $0.00)"
click at [1021, 286] on button "Save & Close" at bounding box center [970, 269] width 107 height 33
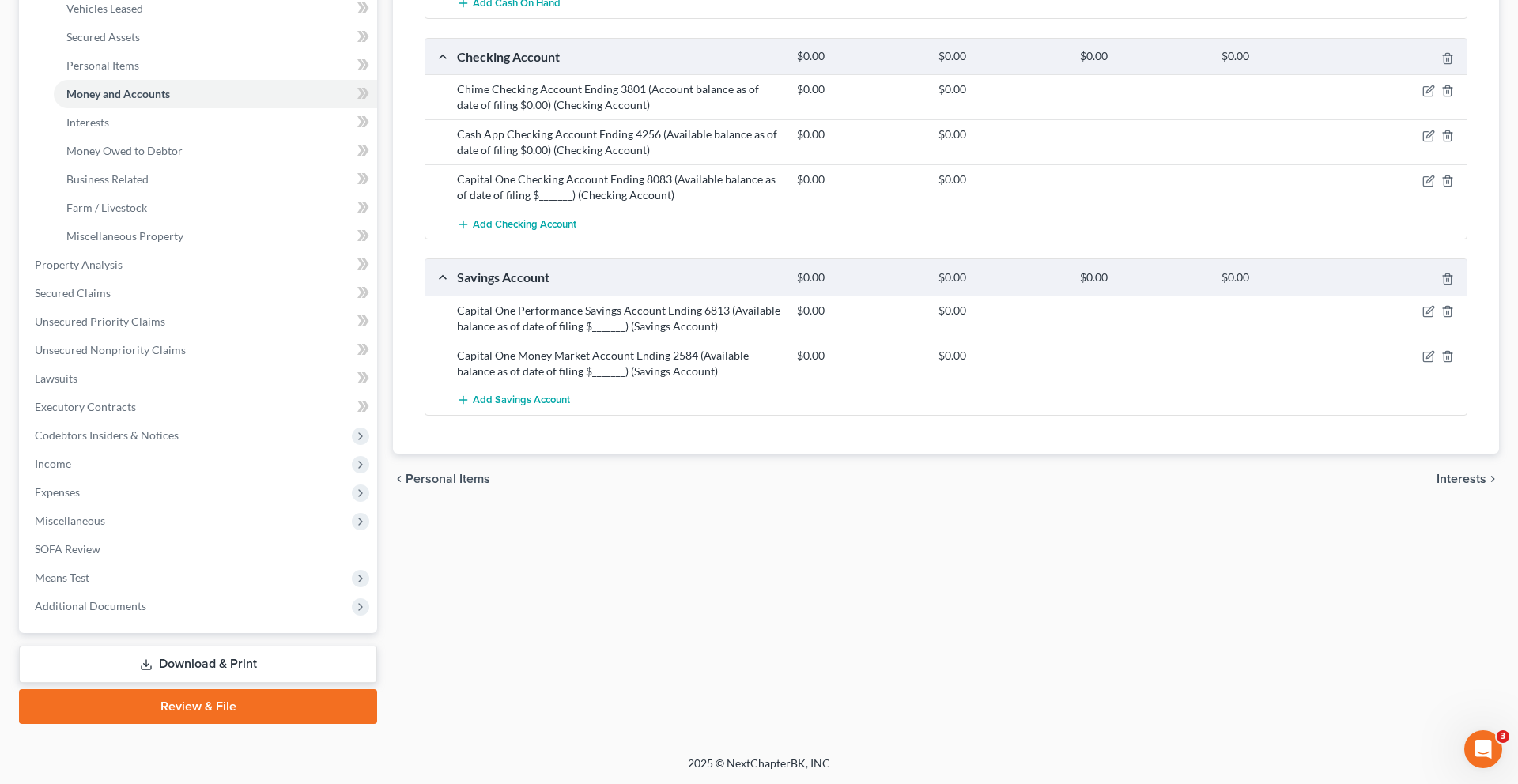
scroll to position [512, 0]
click at [1422, 363] on icon "button" at bounding box center [1428, 356] width 13 height 13
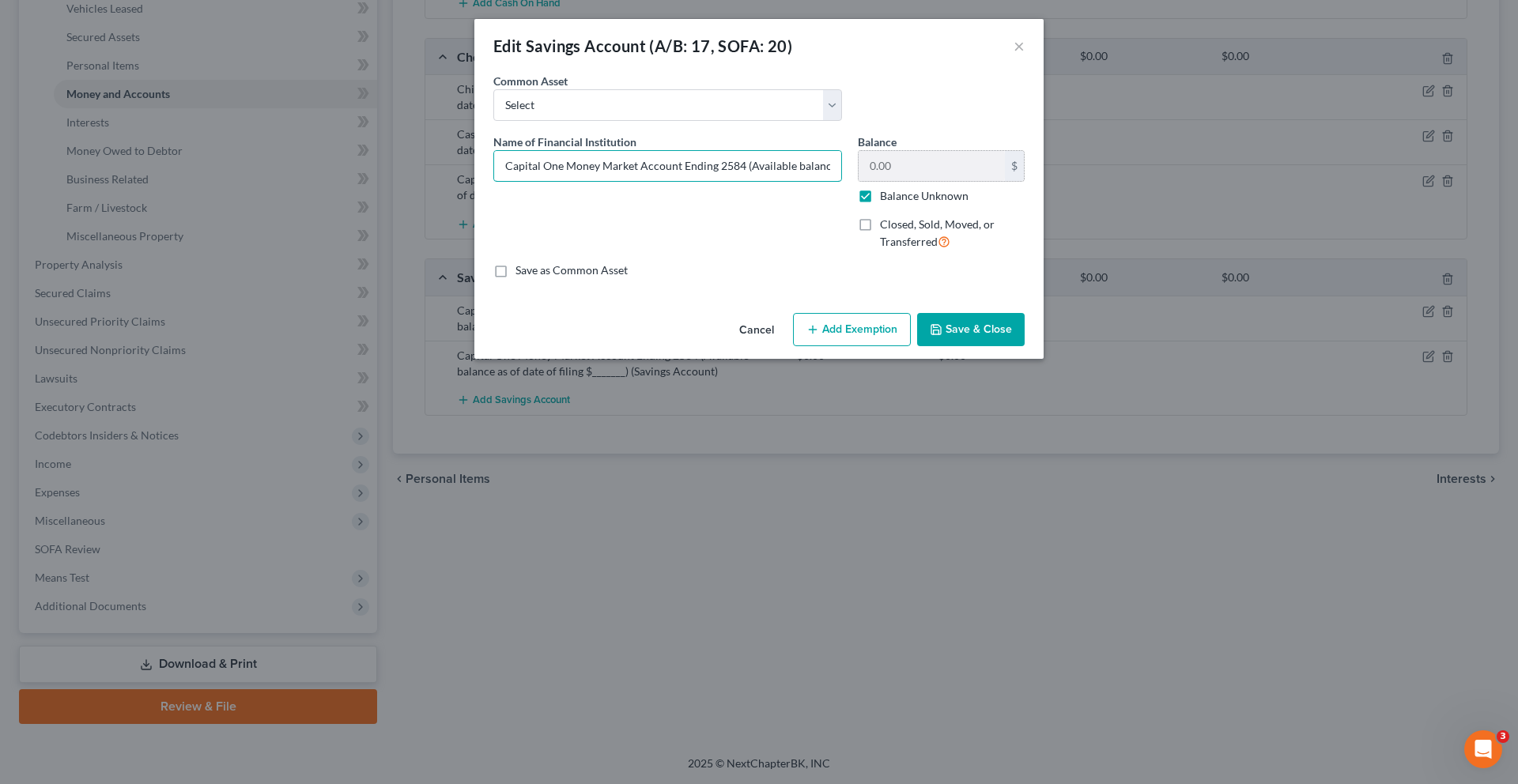
scroll to position [0, 161]
click at [926, 206] on div "Name of Financial Institution * Capital One Money Market Account Ending 2584 (A…" at bounding box center [759, 198] width 548 height 129
type input "Capital One Money Market Account Ending 2584 (Available balance as of date of f…"
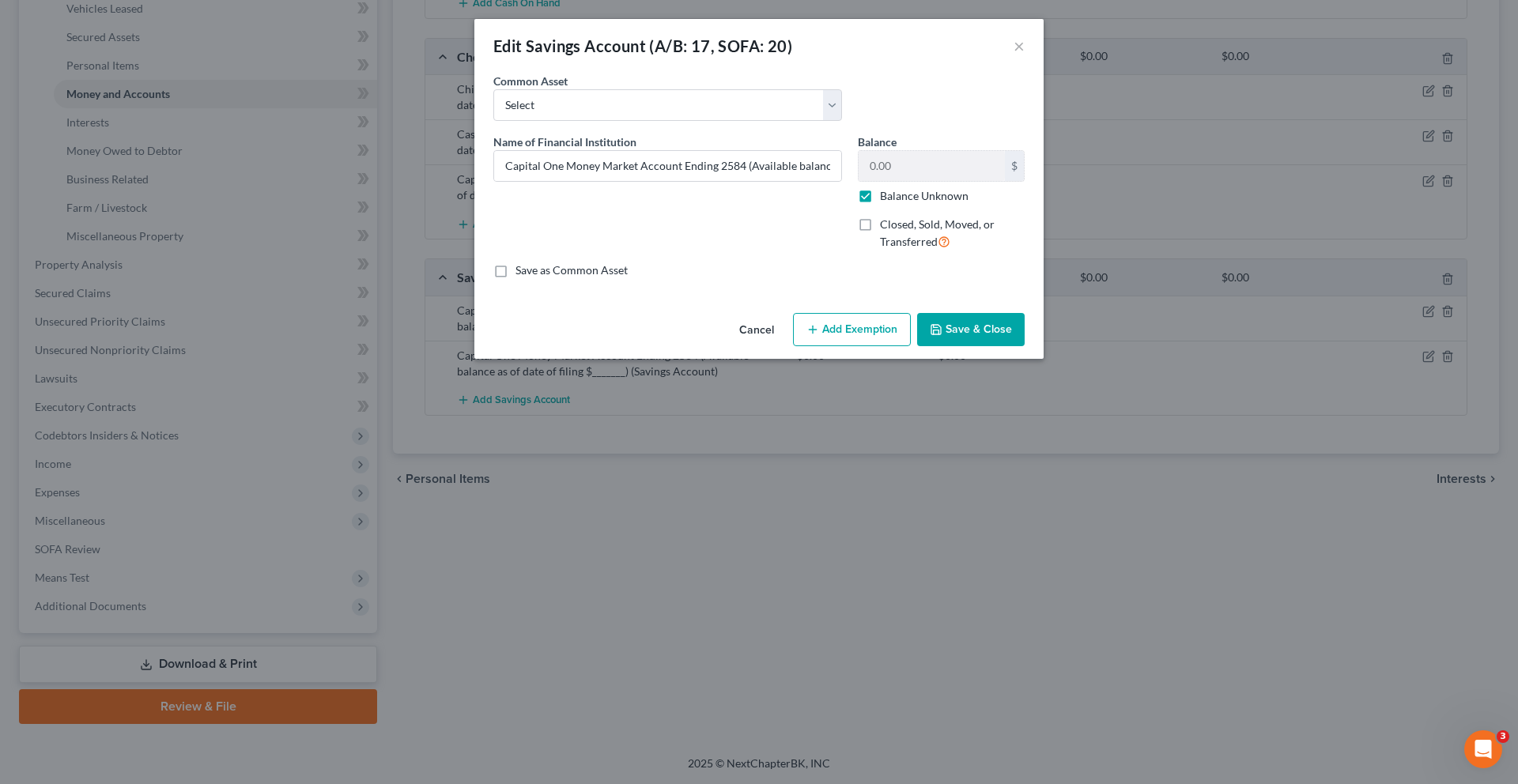
click at [926, 204] on label "Balance Unknown" at bounding box center [924, 196] width 89 height 15
click at [897, 199] on input "Balance Unknown" at bounding box center [891, 193] width 11 height 11
checkbox input "false"
click at [930, 182] on input "0.00" at bounding box center [931, 165] width 146 height 30
type input "719.00"
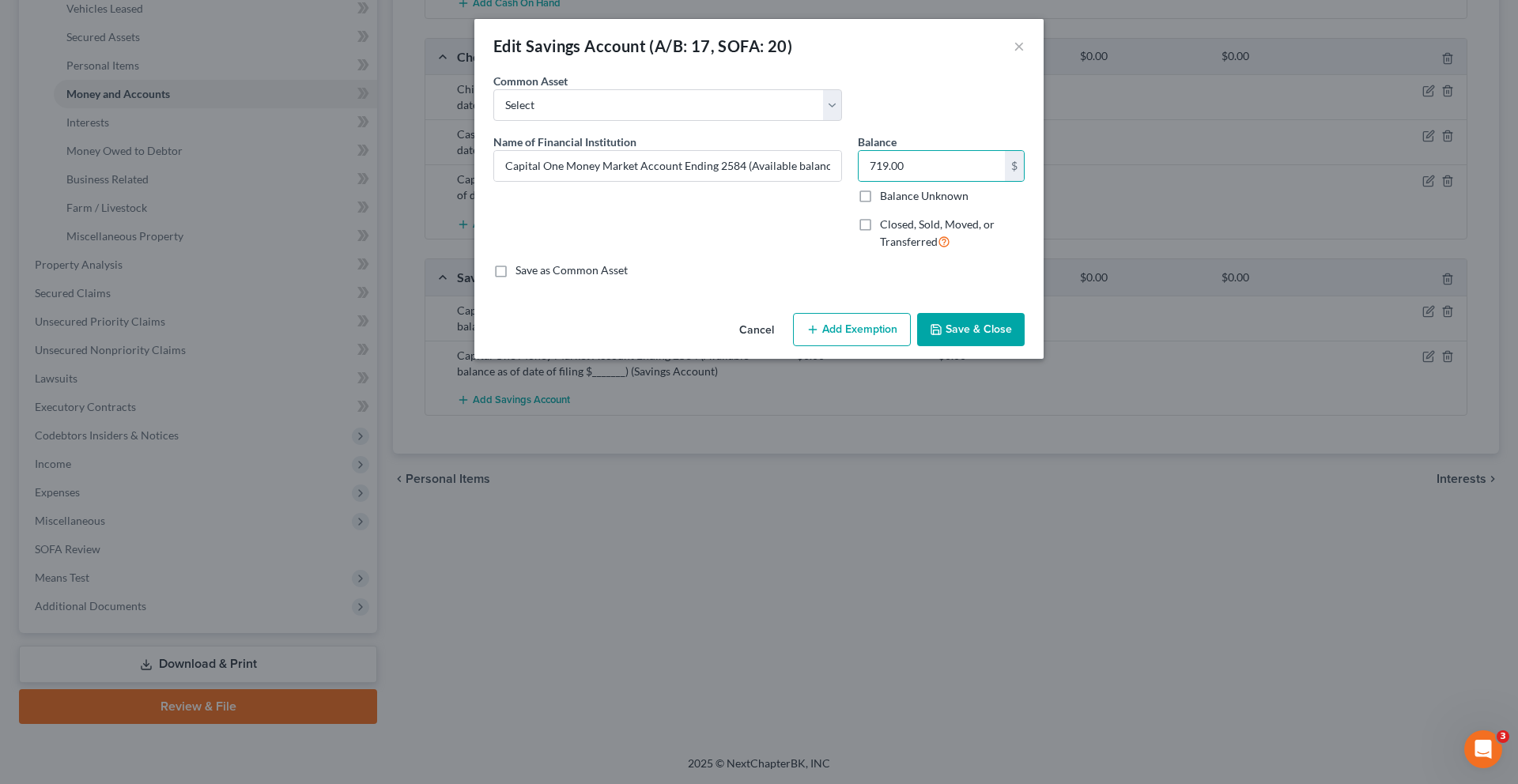
click at [860, 347] on button "Add Exemption" at bounding box center [852, 329] width 118 height 33
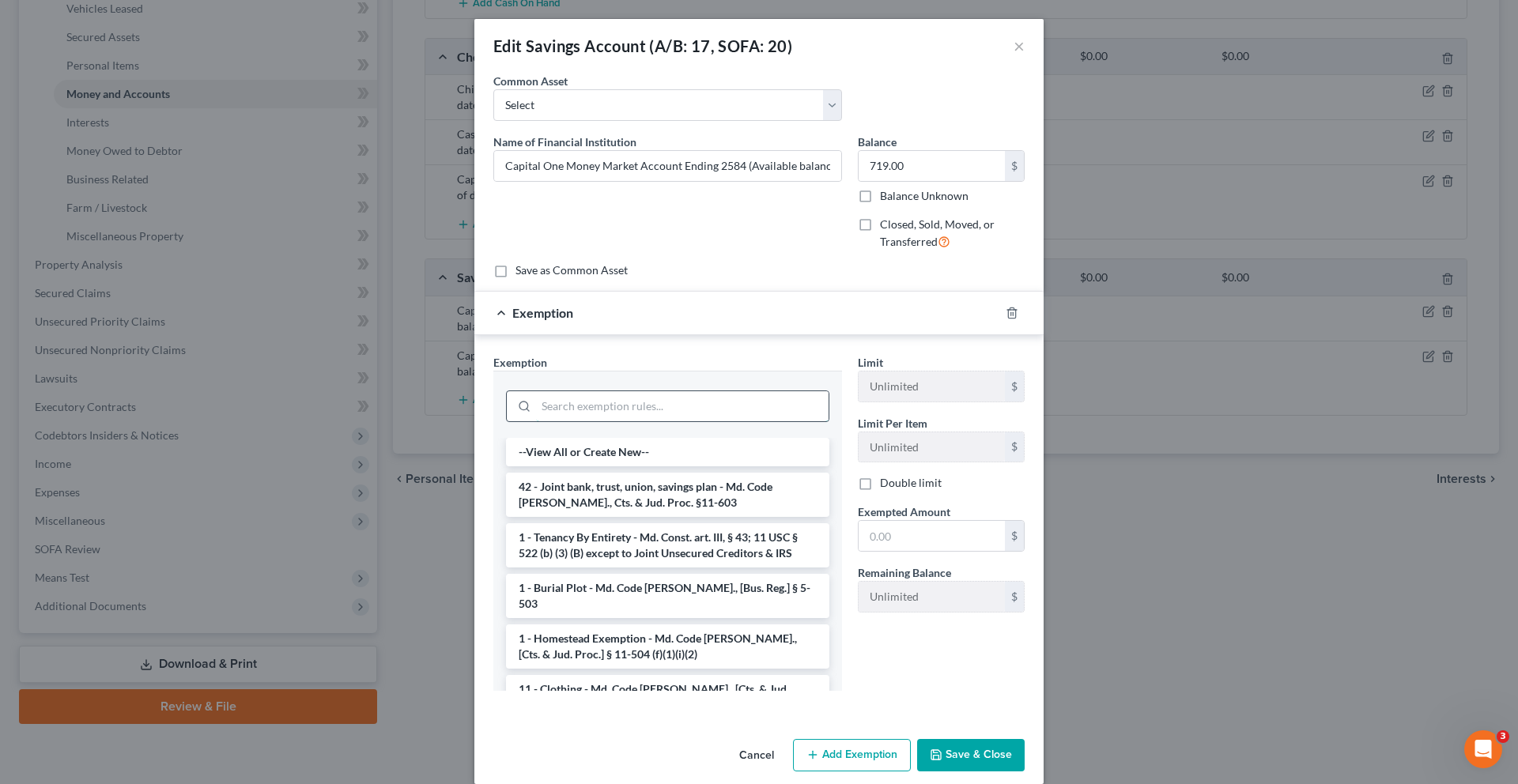
click at [696, 421] on input "search" at bounding box center [682, 406] width 293 height 30
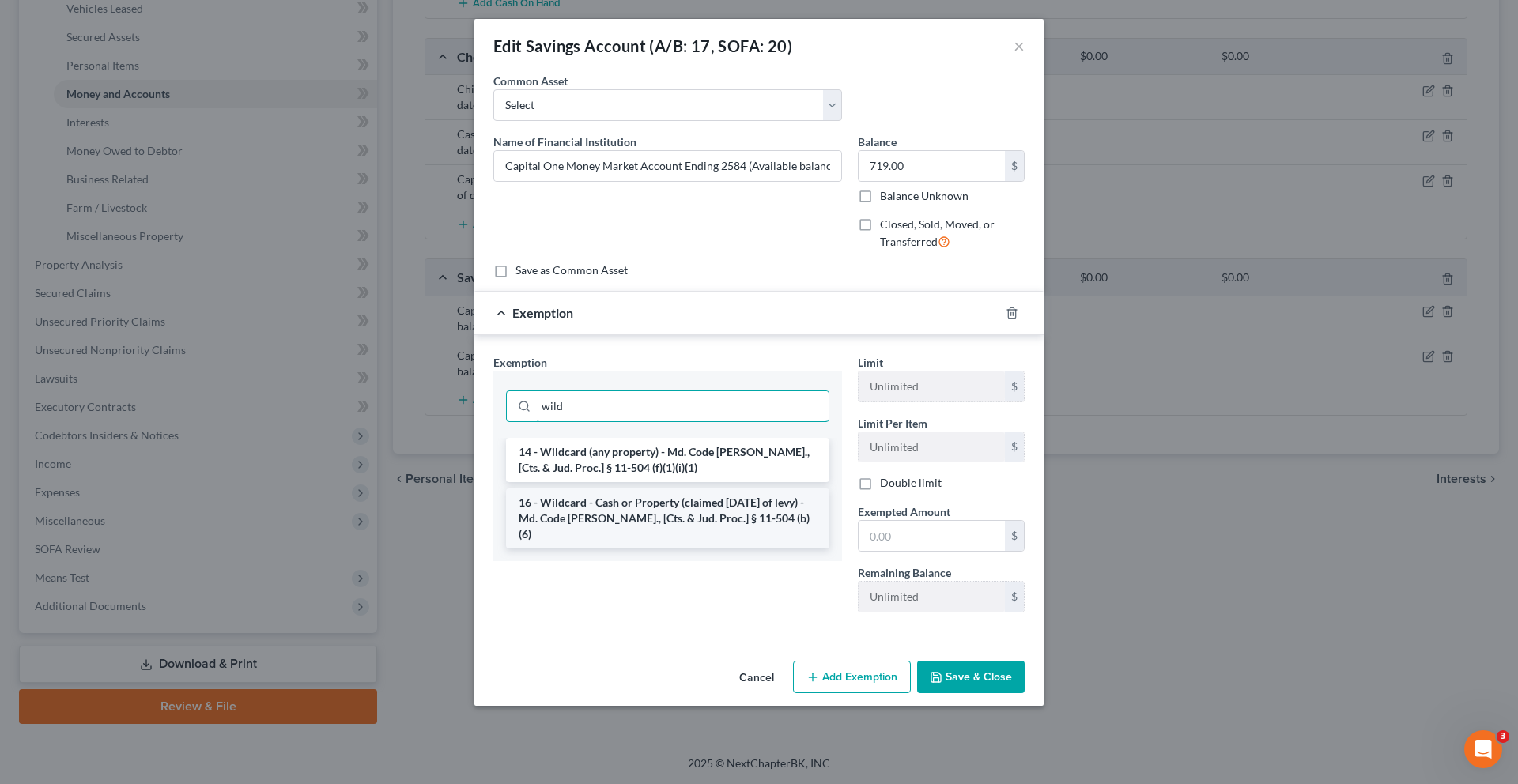
type input "wild"
click at [677, 548] on li "16 - Wildcard - Cash or Property (claimed [DATE] of levy) - Md. Code [PERSON_NA…" at bounding box center [667, 518] width 323 height 60
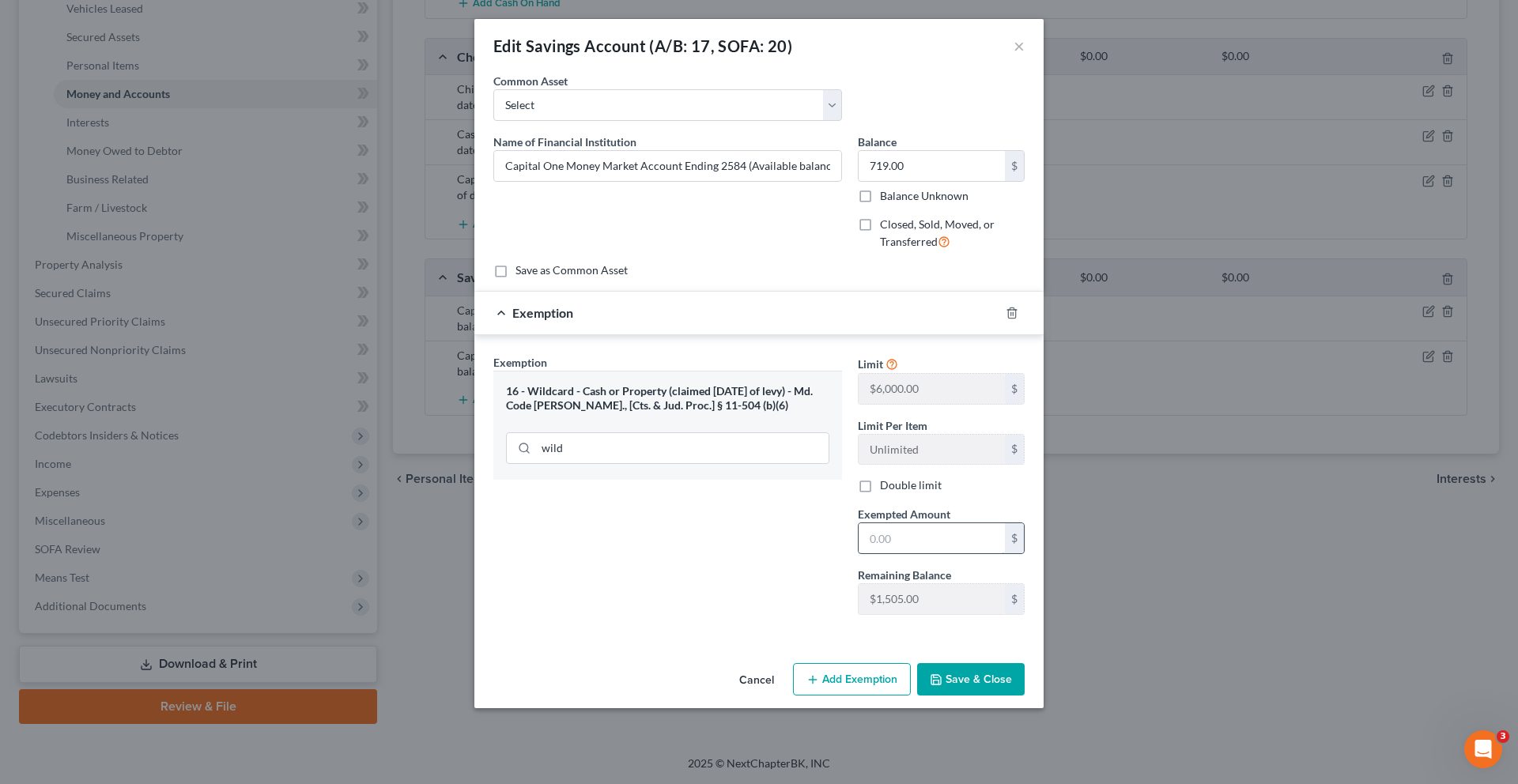
click at [946, 553] on input "text" at bounding box center [931, 538] width 146 height 30
type input "1"
type input "719.00"
click at [1024, 696] on button "Save & Close" at bounding box center [970, 680] width 107 height 33
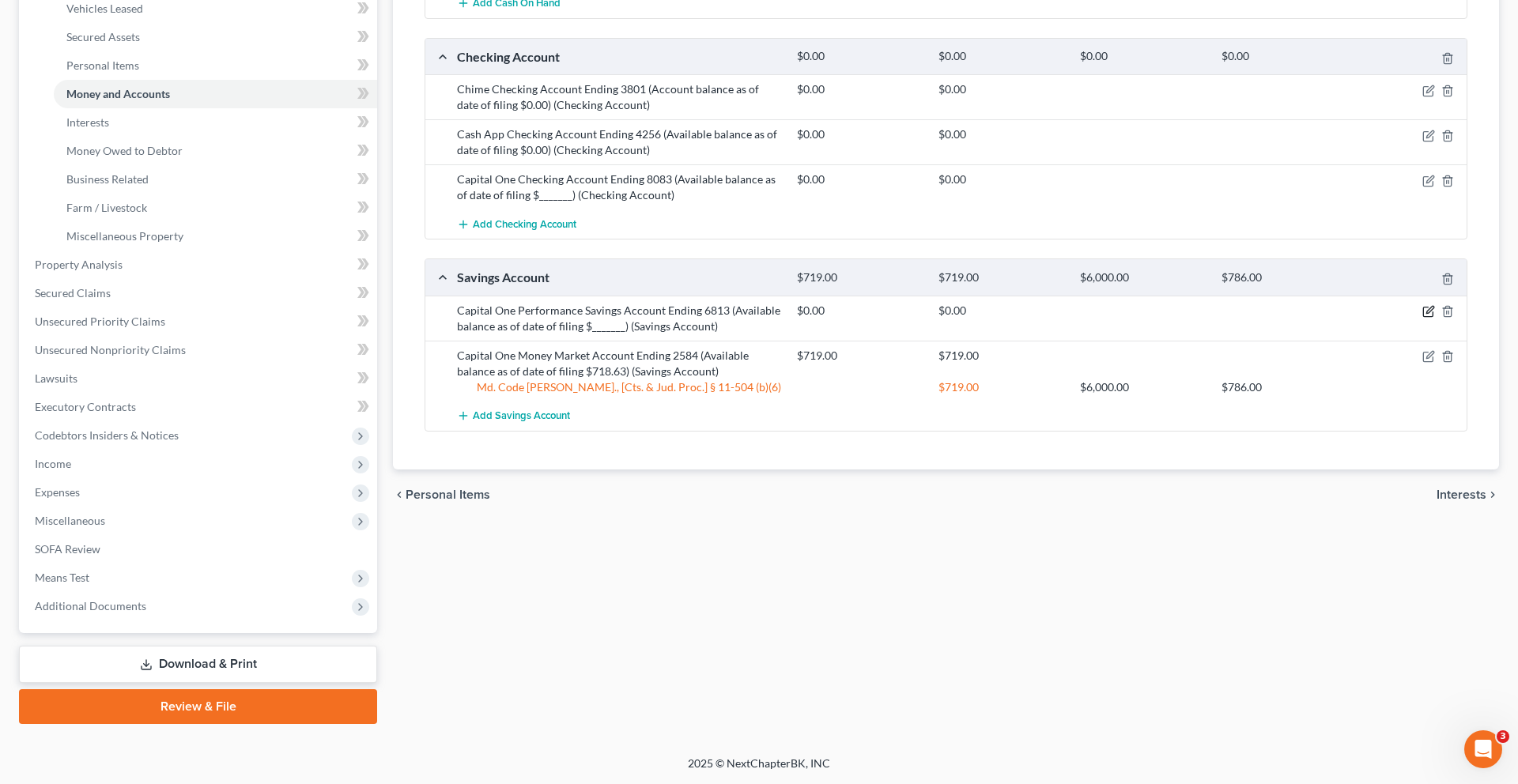
click at [1422, 318] on icon "button" at bounding box center [1428, 311] width 13 height 13
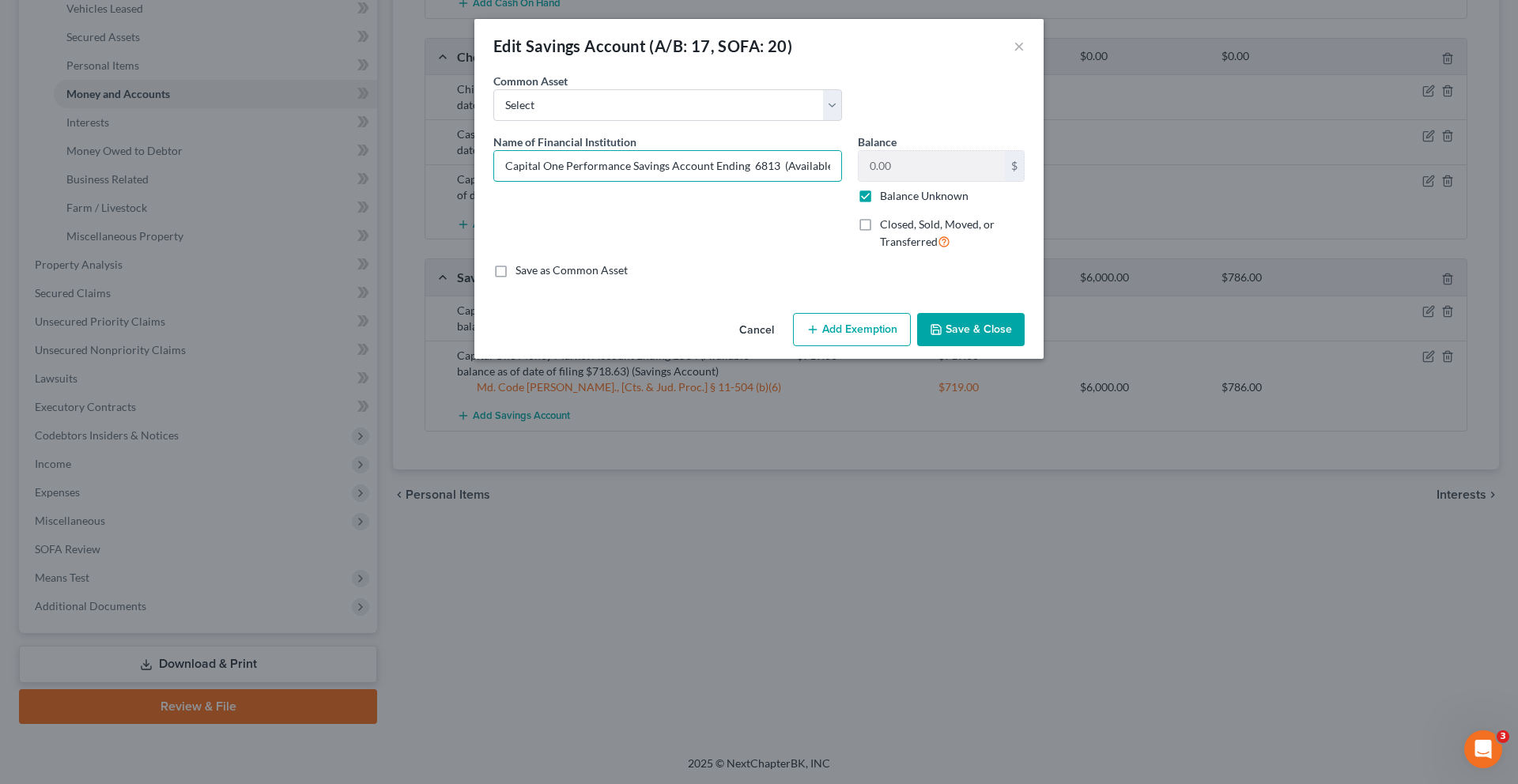
scroll to position [0, 204]
drag, startPoint x: 773, startPoint y: 201, endPoint x: 1172, endPoint y: 186, distance: 399.3
click at [1172, 186] on div "Edit Savings Account (A/B: 17, SOFA: 20) × An exemption set must first be selec…" at bounding box center [759, 392] width 1518 height 784
click at [841, 182] on input "Capital One Performance Savings Account Ending 6813 (Available balance as of da…" at bounding box center [667, 165] width 347 height 30
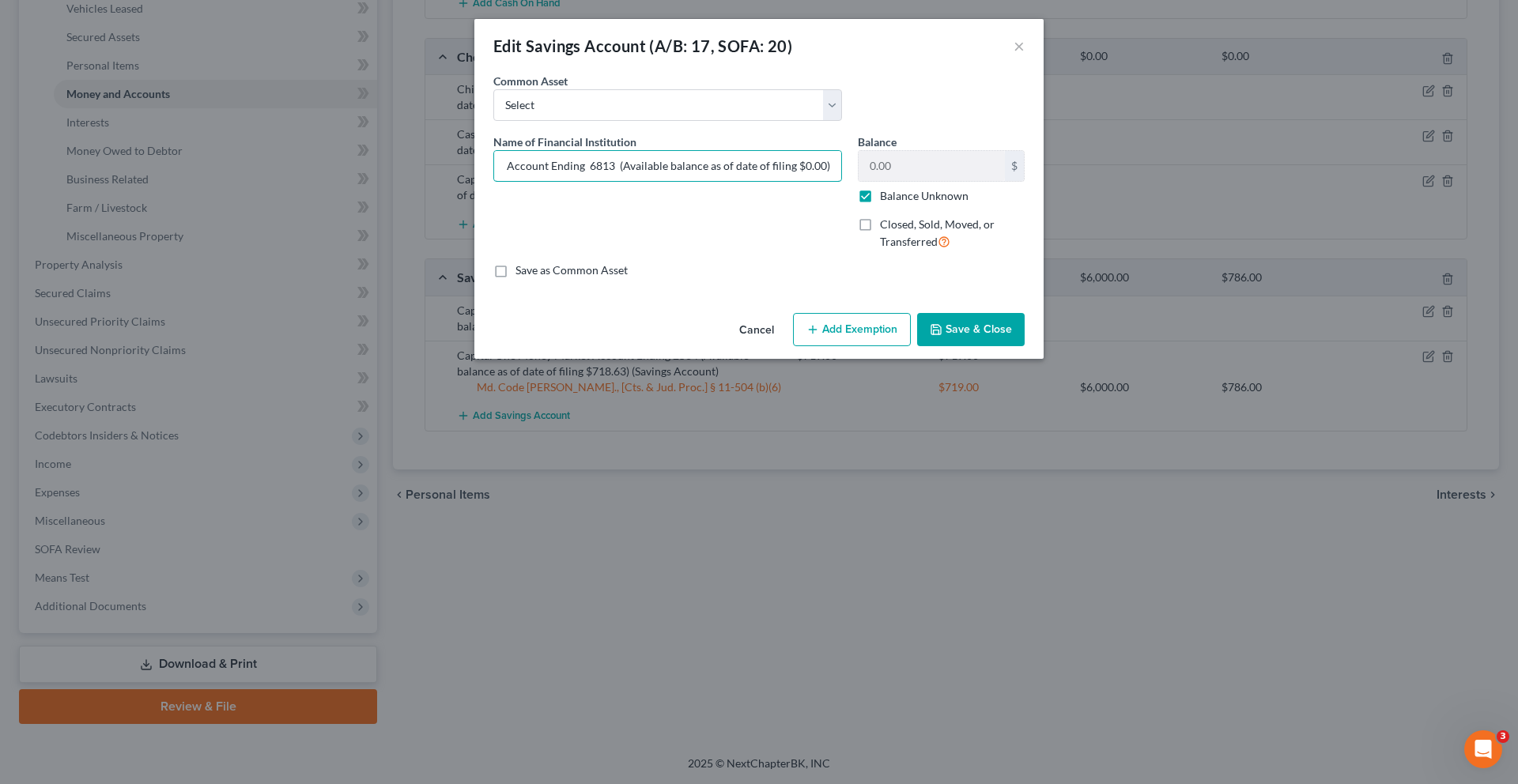
type input "Capital One Performance Savings Account Ending 6813 (Available balance as of da…"
click at [925, 204] on label "Balance Unknown" at bounding box center [924, 196] width 89 height 15
click at [897, 199] on input "Balance Unknown" at bounding box center [891, 193] width 11 height 11
checkbox input "false"
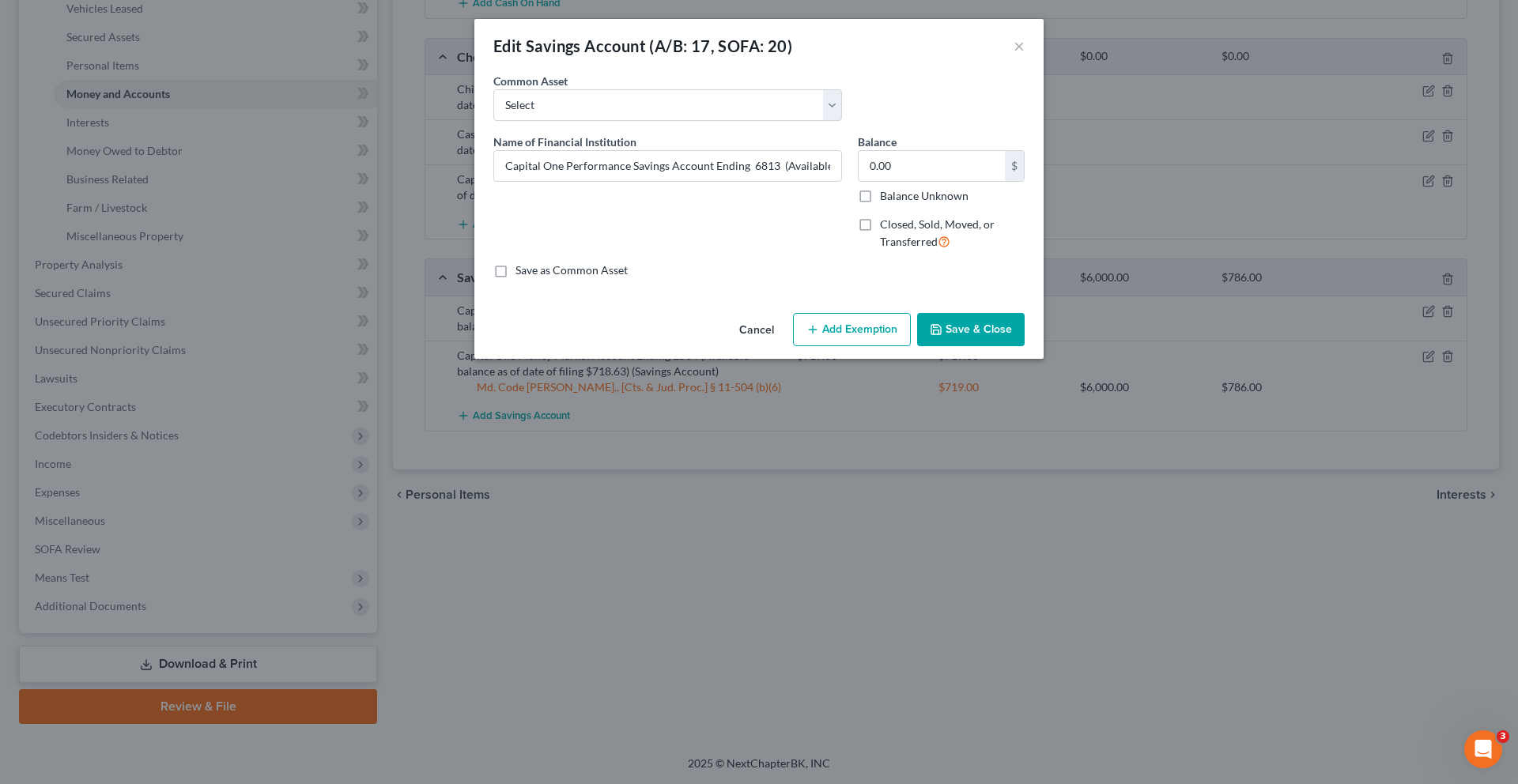
click at [994, 347] on button "Save & Close" at bounding box center [970, 329] width 107 height 33
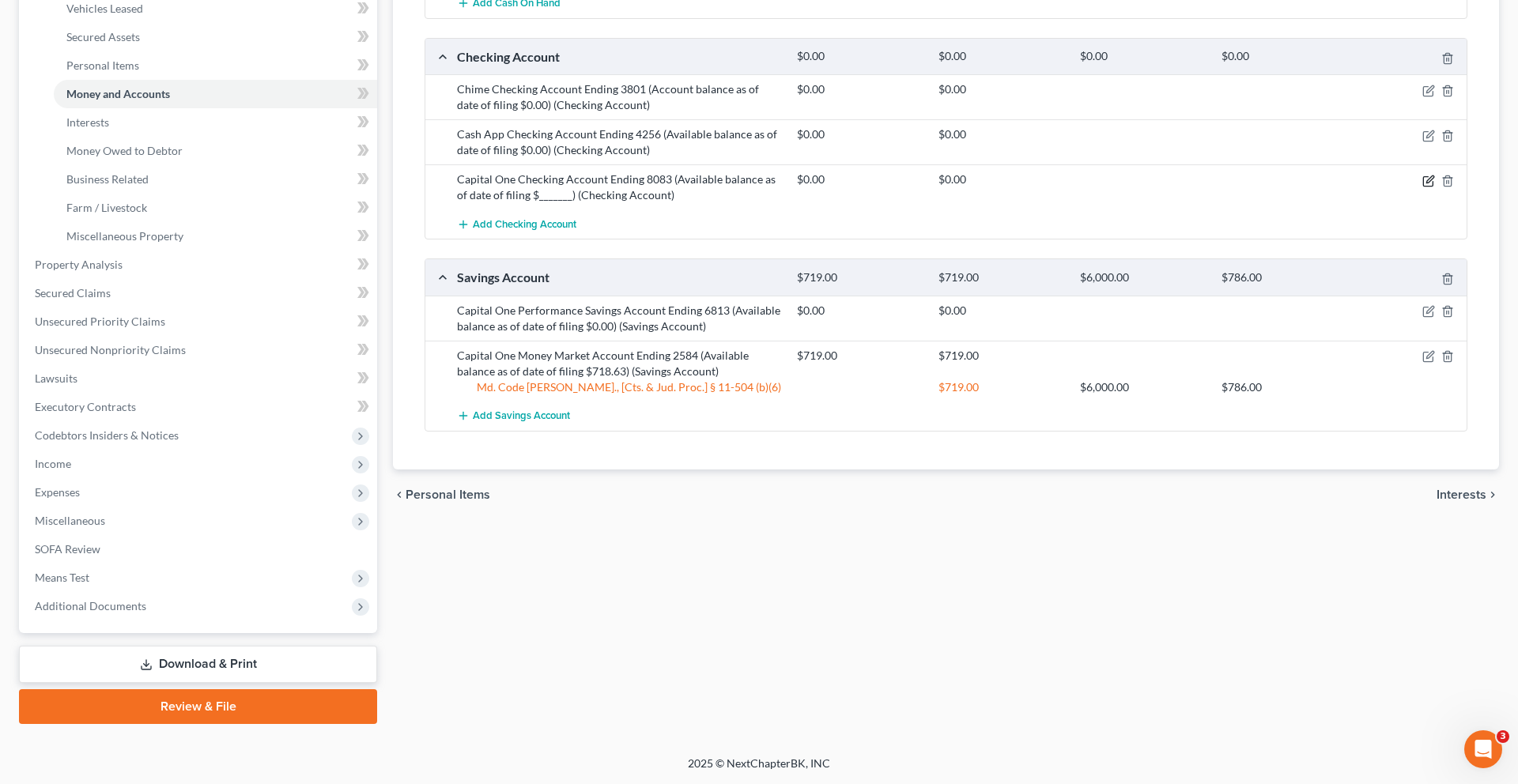
click at [1426, 182] on icon "button" at bounding box center [1429, 179] width 7 height 7
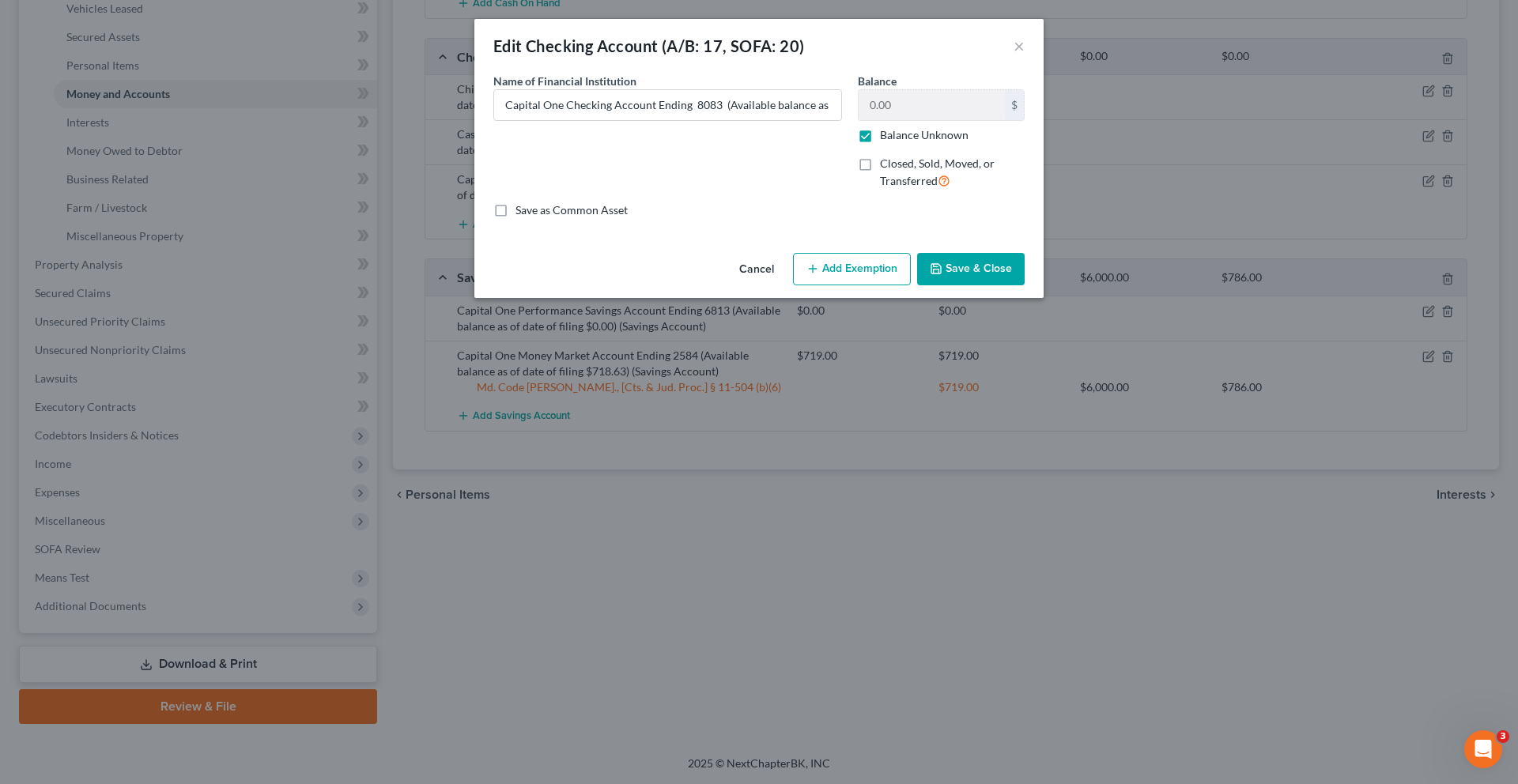
click at [887, 143] on label "Balance Unknown" at bounding box center [924, 135] width 89 height 15
click at [887, 137] on input "Balance Unknown" at bounding box center [891, 132] width 11 height 11
checkbox input "false"
drag, startPoint x: 790, startPoint y: 131, endPoint x: 1077, endPoint y: 116, distance: 287.4
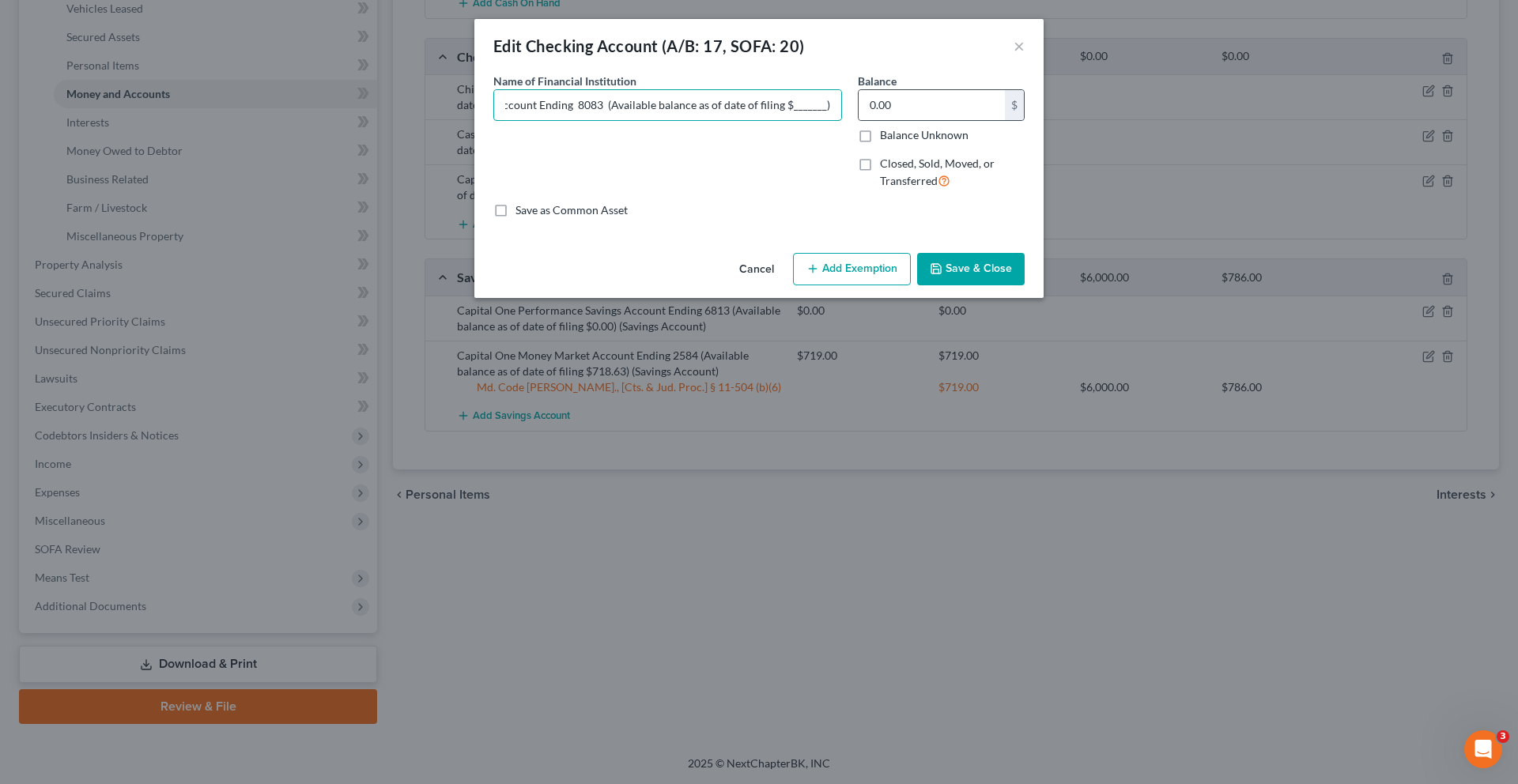
click at [1032, 116] on div "Name of Financial Institution * Capital One Checking Account Ending 8083 (Avail…" at bounding box center [759, 137] width 548 height 129
click at [841, 120] on input "Capital One Checking Account Ending 8083 (Available balance as of date of filin…" at bounding box center [667, 104] width 347 height 30
type input "Capital One Checking Account Ending 8083 (Available balance as of date of filin…"
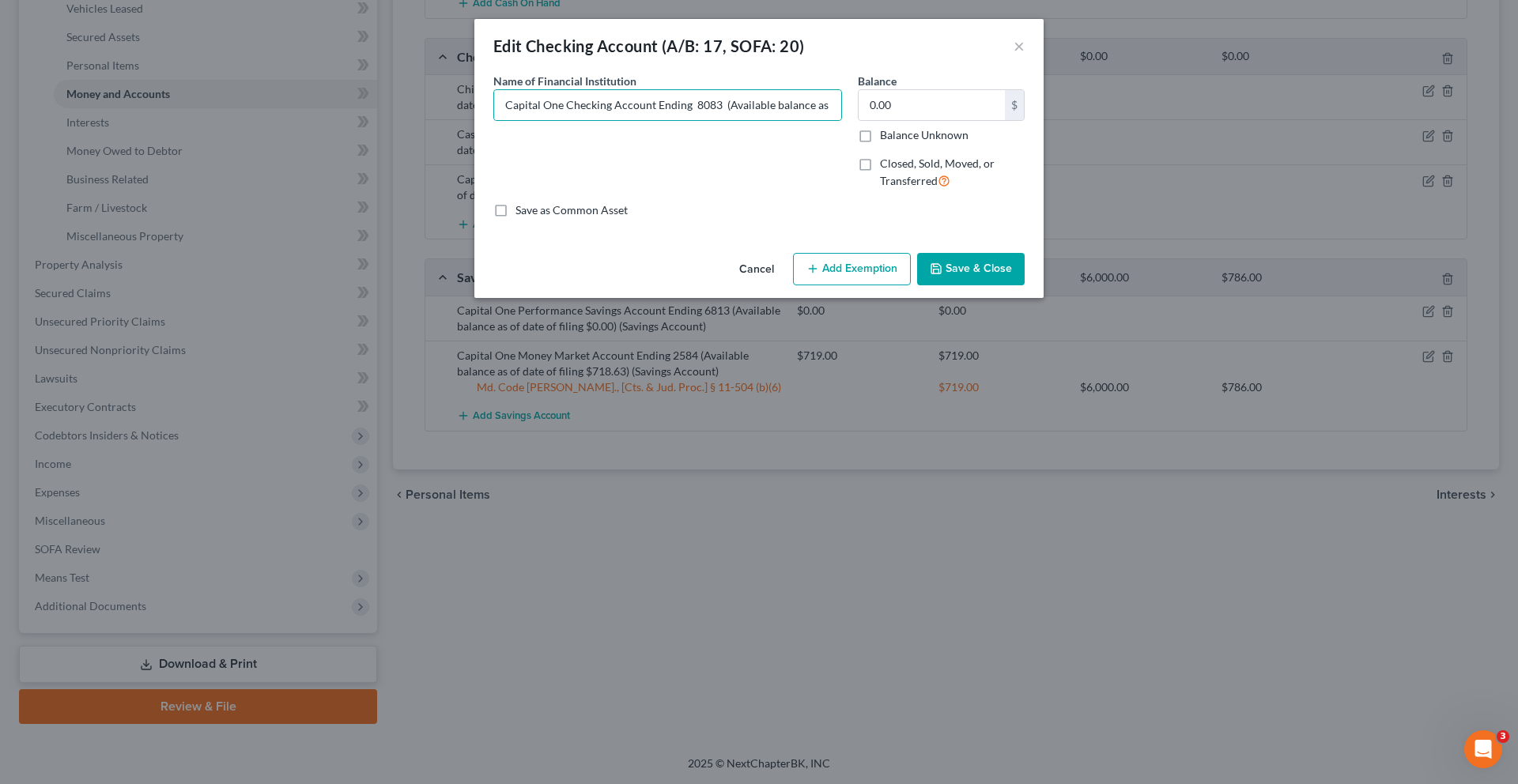
click at [1010, 286] on button "Save & Close" at bounding box center [970, 269] width 107 height 33
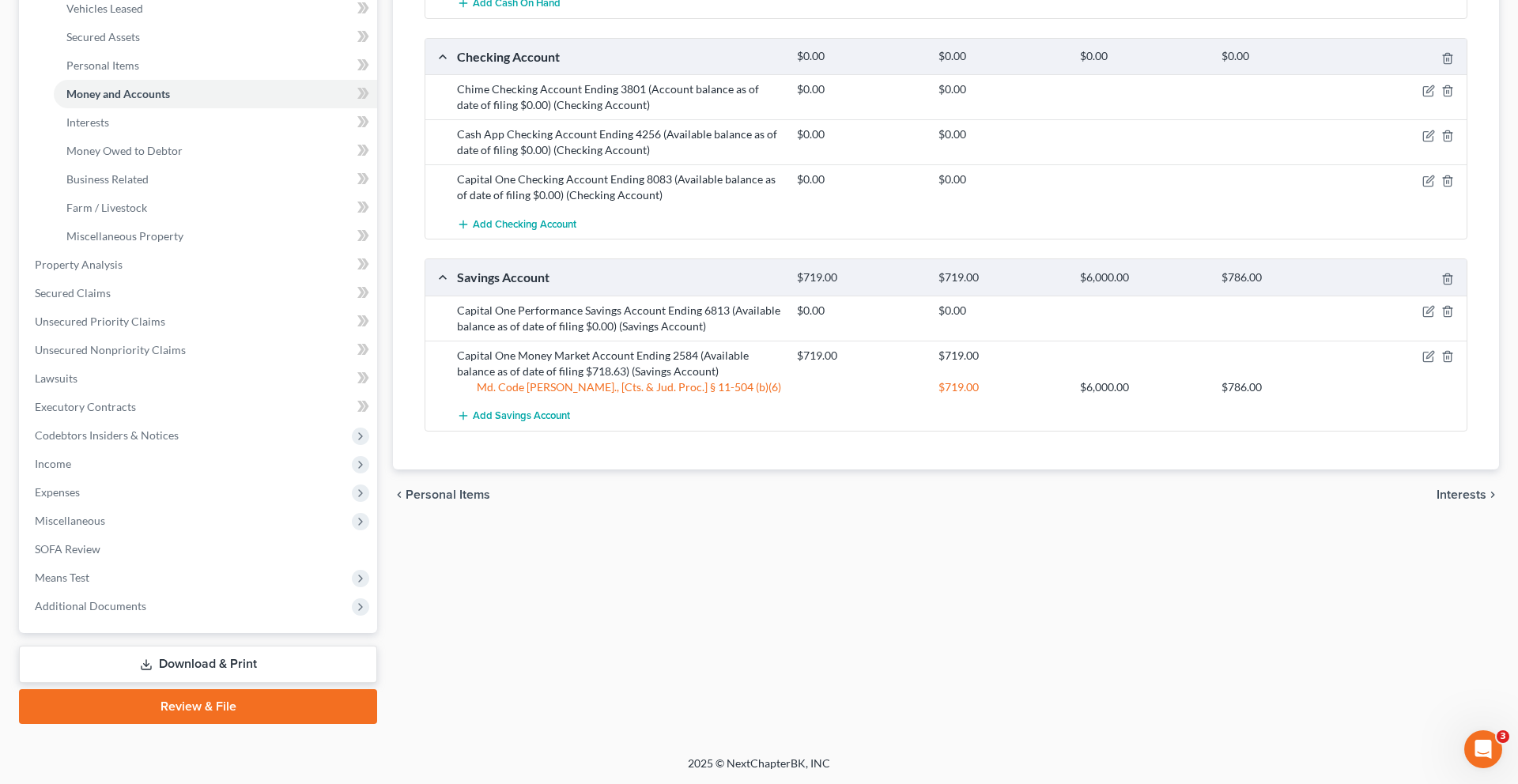
scroll to position [654, 0]
click at [233, 646] on link "Download & Print" at bounding box center [198, 664] width 358 height 37
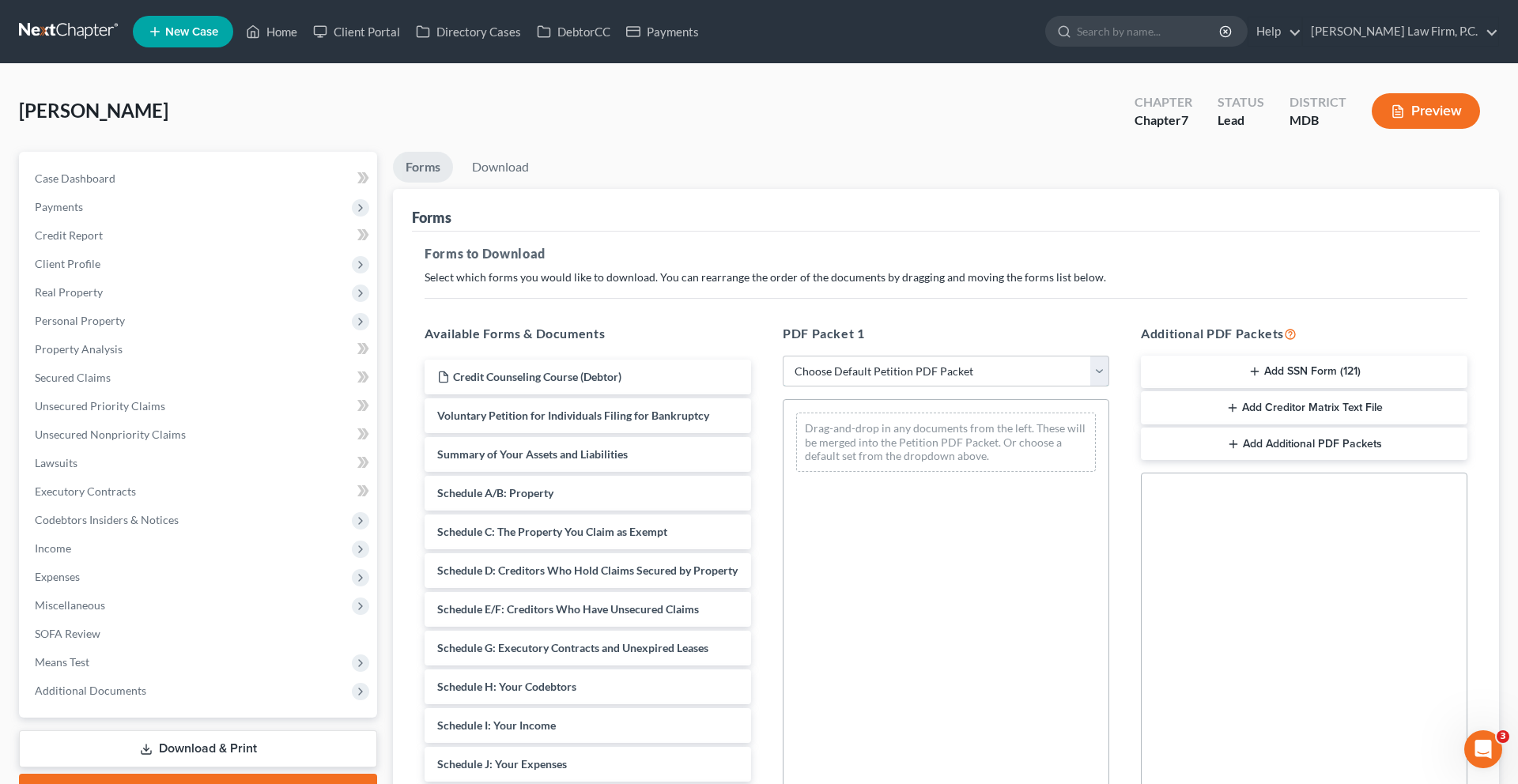
click at [853, 387] on select "Choose Default Petition PDF Packet Complete Bankruptcy Petition (all forms and …" at bounding box center [946, 371] width 326 height 32
select select "0"
click at [785, 387] on select "Choose Default Petition PDF Packet Complete Bankruptcy Petition (all forms and …" at bounding box center [946, 371] width 326 height 32
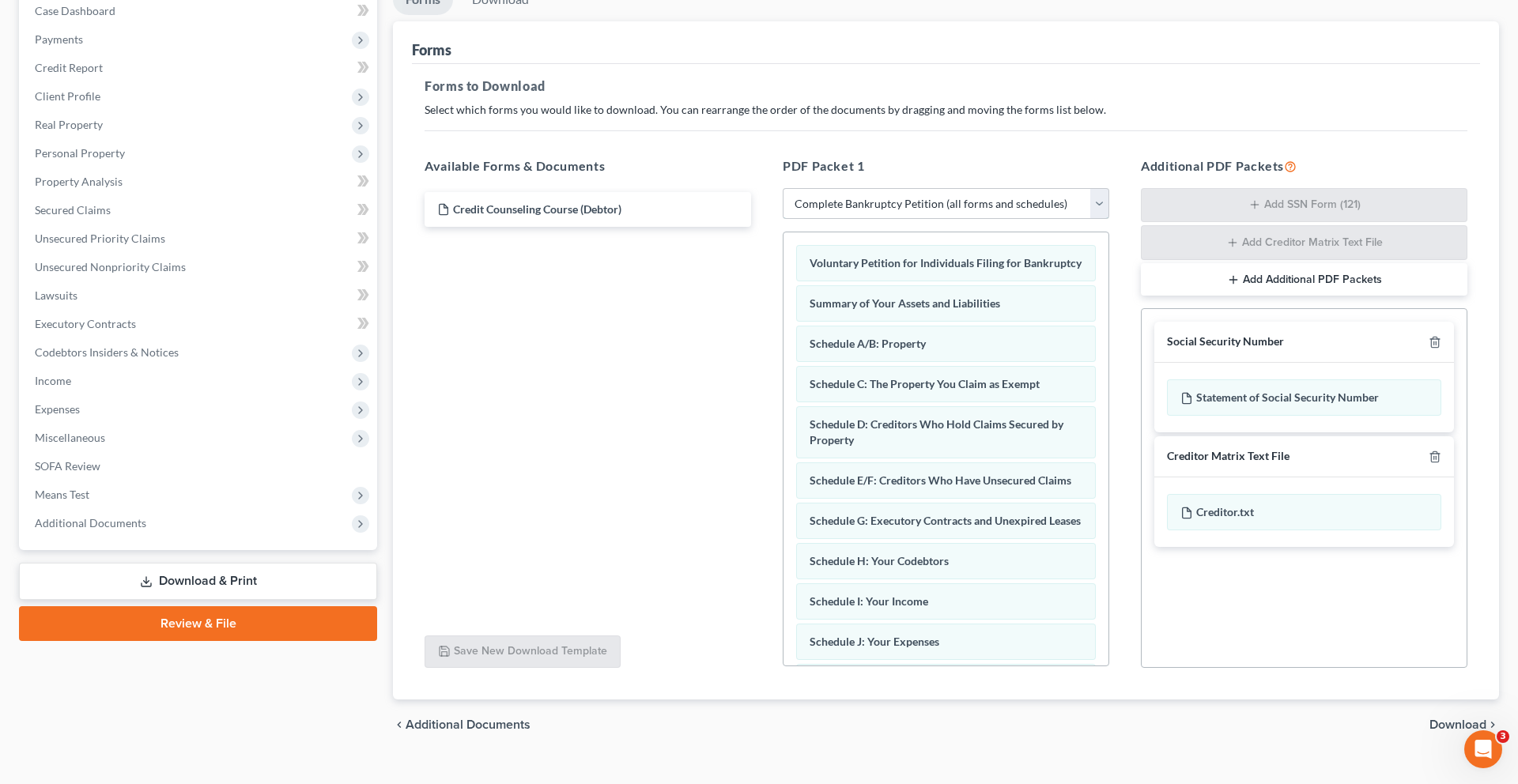
scroll to position [340, 0]
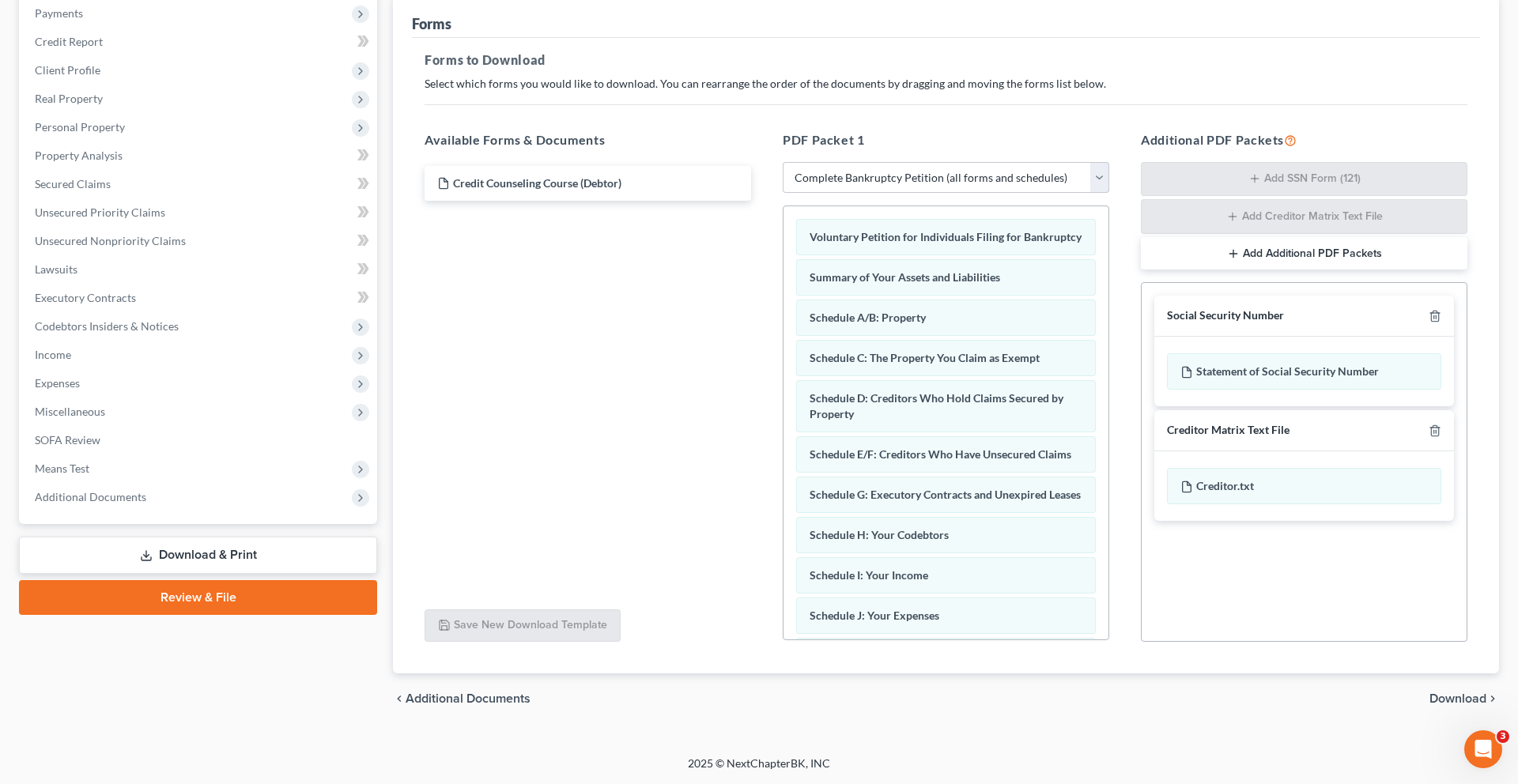
click at [1429, 692] on span "Download" at bounding box center [1457, 698] width 57 height 13
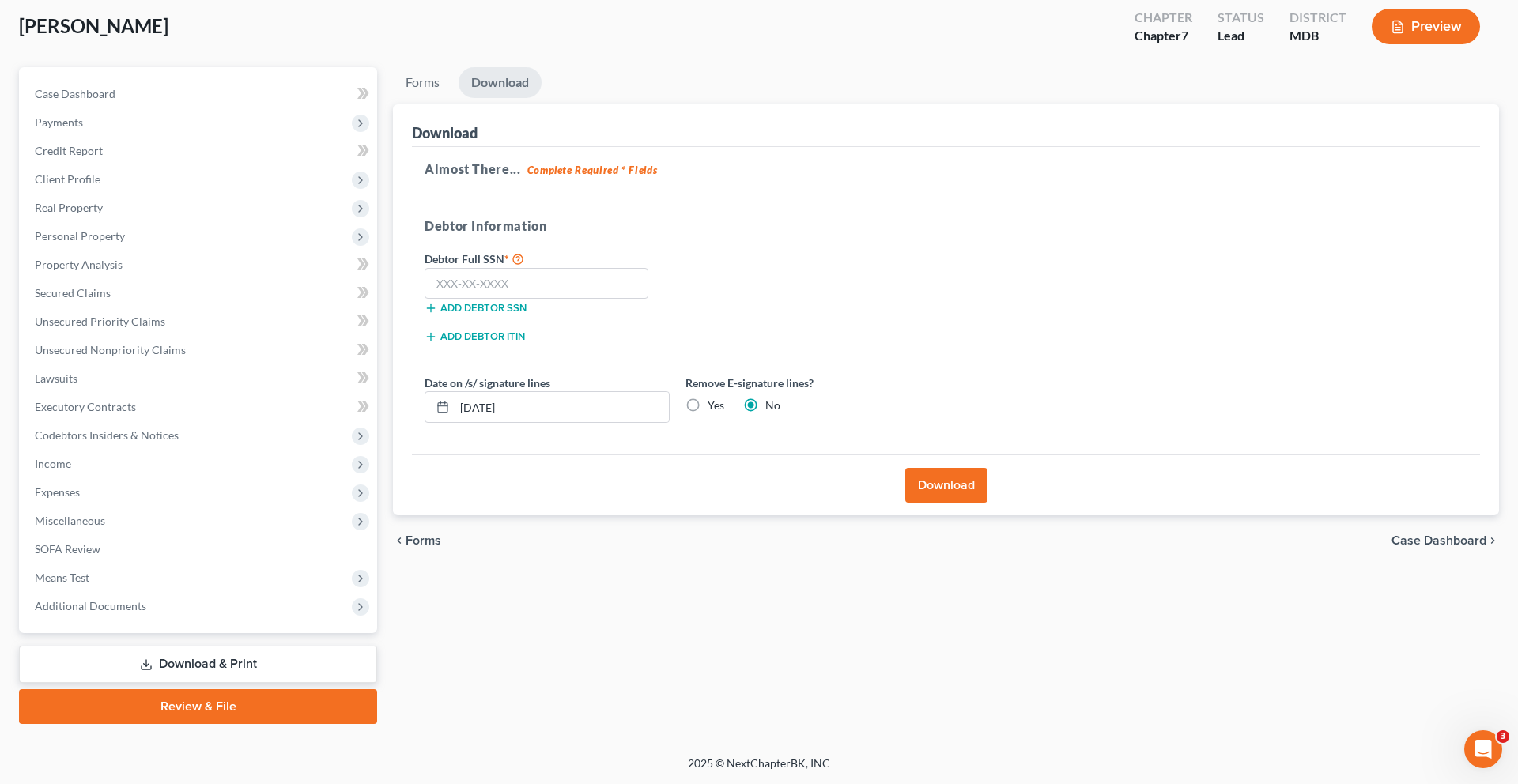
scroll to position [298, 0]
click at [724, 398] on label "Yes" at bounding box center [716, 406] width 16 height 15
click at [724, 398] on input "Yes" at bounding box center [718, 403] width 11 height 11
radio input "true"
radio input "false"
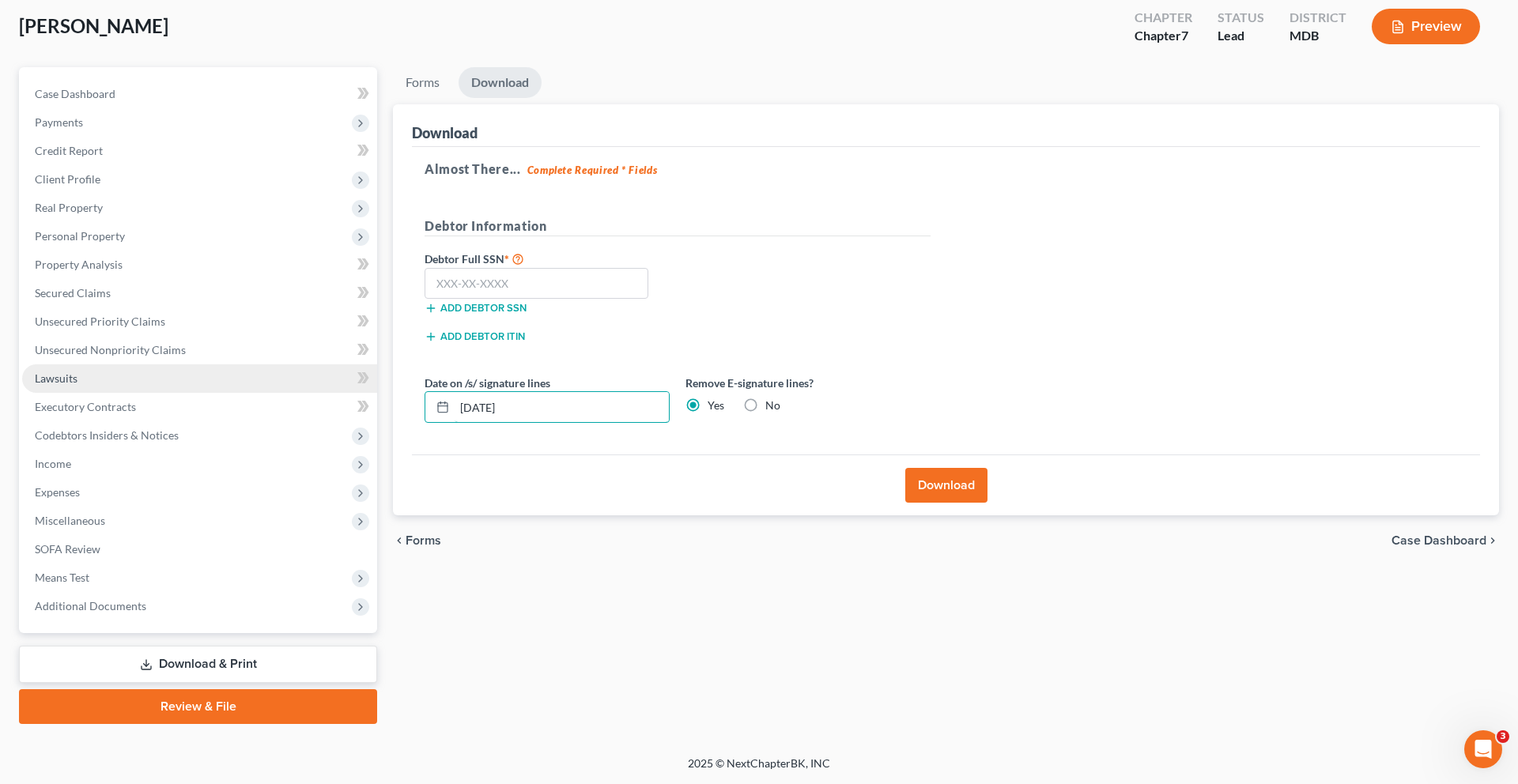
drag, startPoint x: 625, startPoint y: 307, endPoint x: 365, endPoint y: 294, distance: 260.3
click at [365, 294] on div "Petition Navigation Case Dashboard Payments Invoices Payments Payments Credit R…" at bounding box center [758, 396] width 1496 height 657
click at [935, 468] on button "Download" at bounding box center [946, 486] width 82 height 35
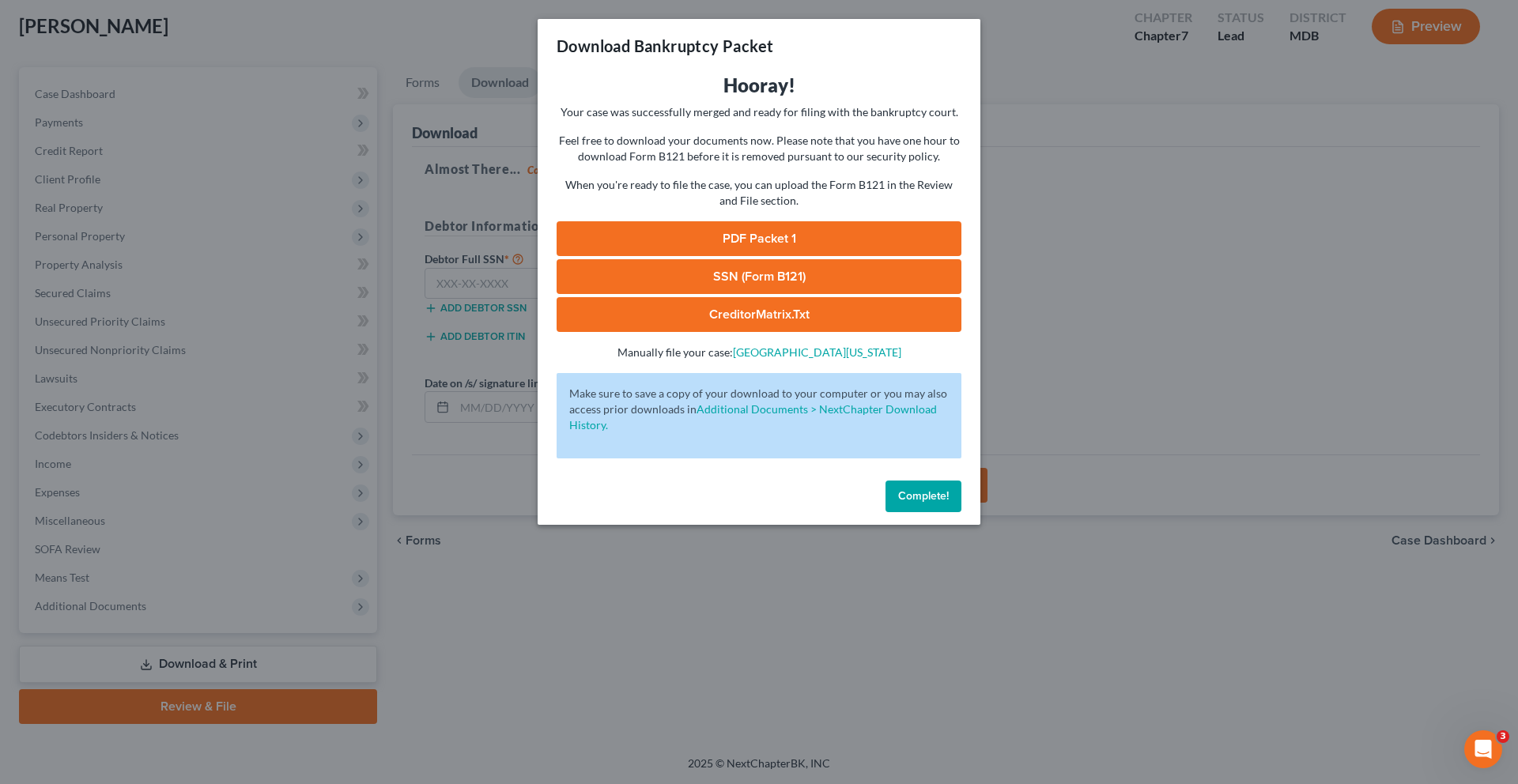
scroll to position [360, 0]
click at [775, 256] on link "PDF Packet 1" at bounding box center [758, 238] width 405 height 35
click at [949, 503] on span "Complete!" at bounding box center [923, 496] width 50 height 14
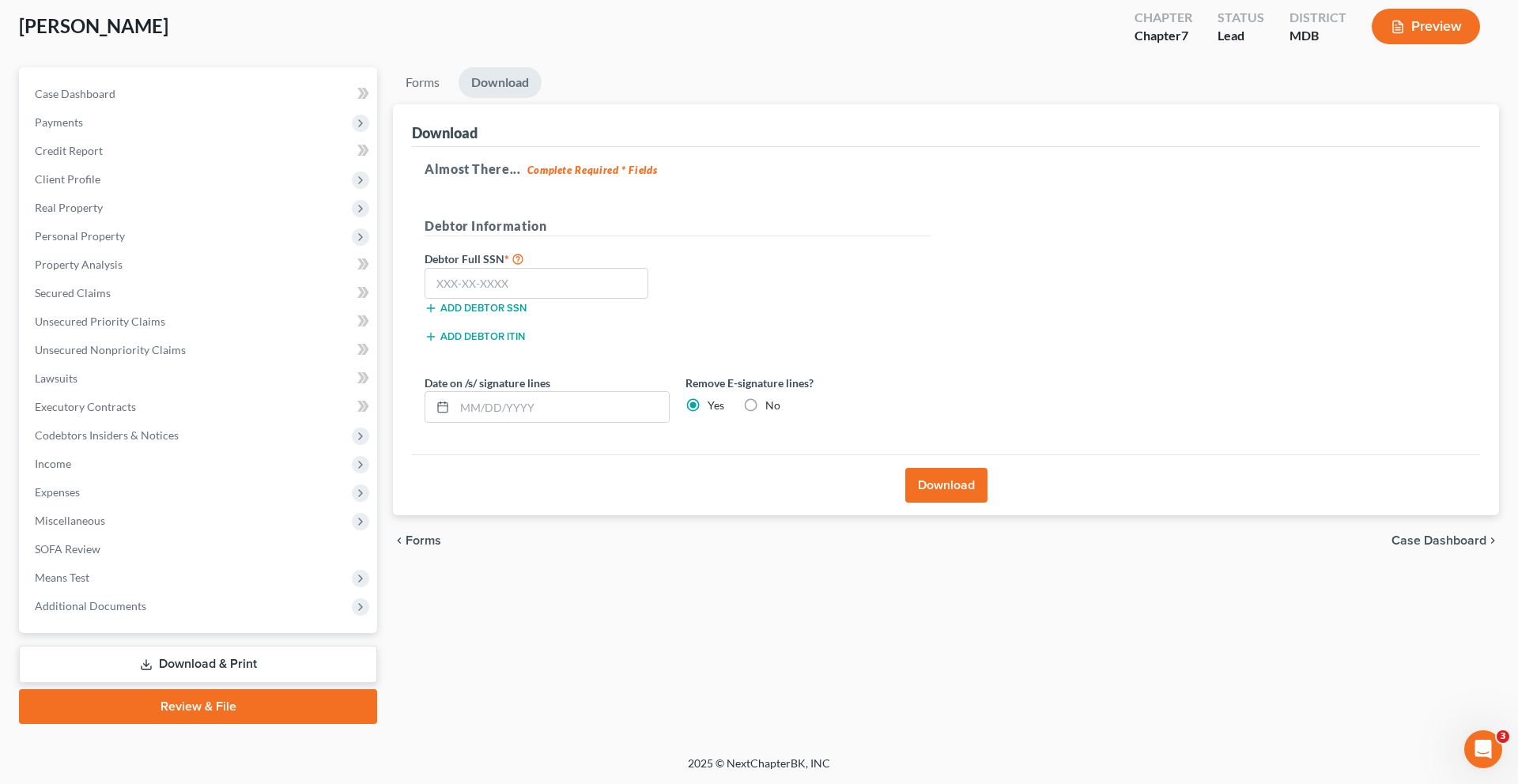
scroll to position [0, 0]
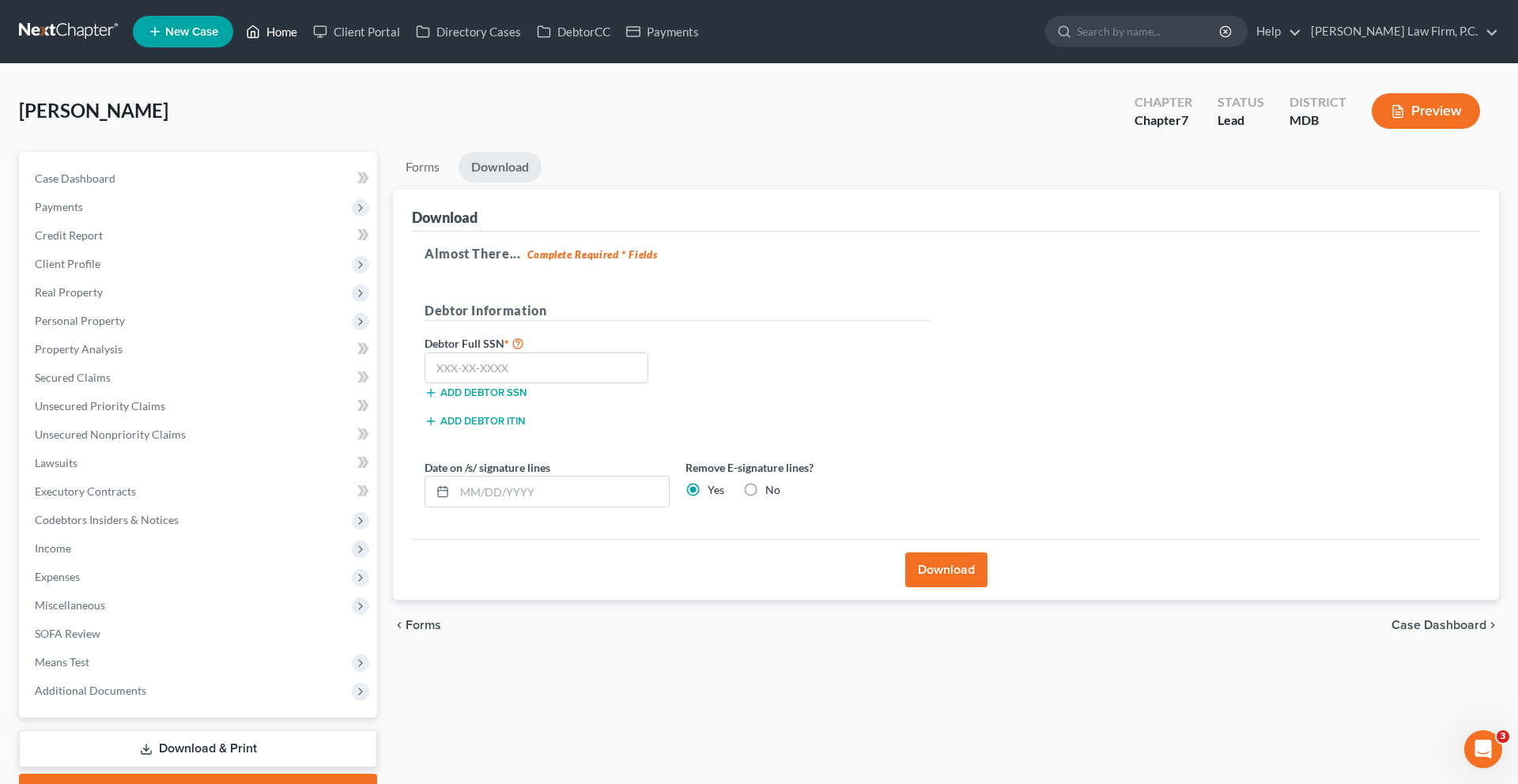
click at [305, 45] on link "Home" at bounding box center [271, 31] width 68 height 28
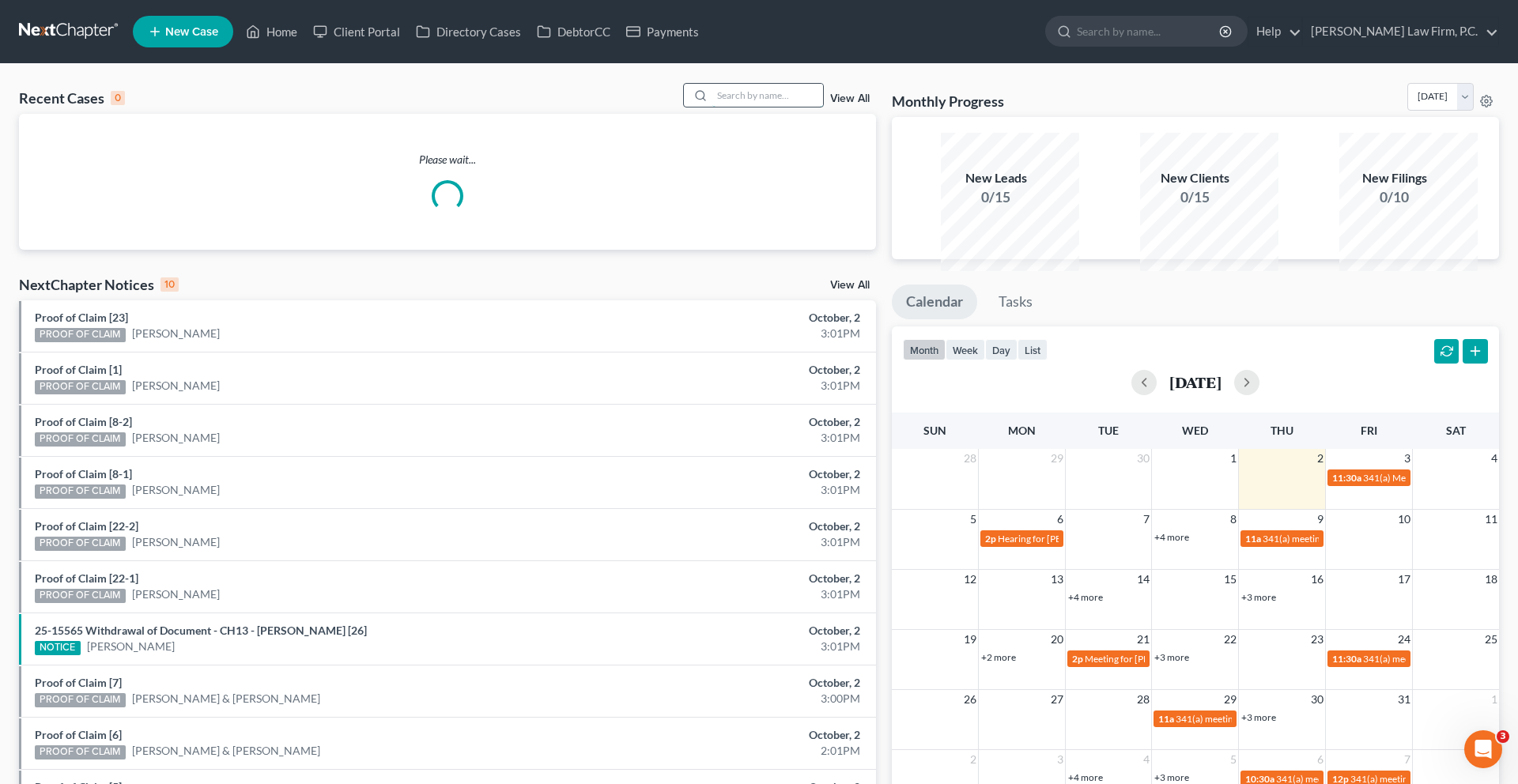
click at [713, 107] on input "search" at bounding box center [768, 96] width 111 height 23
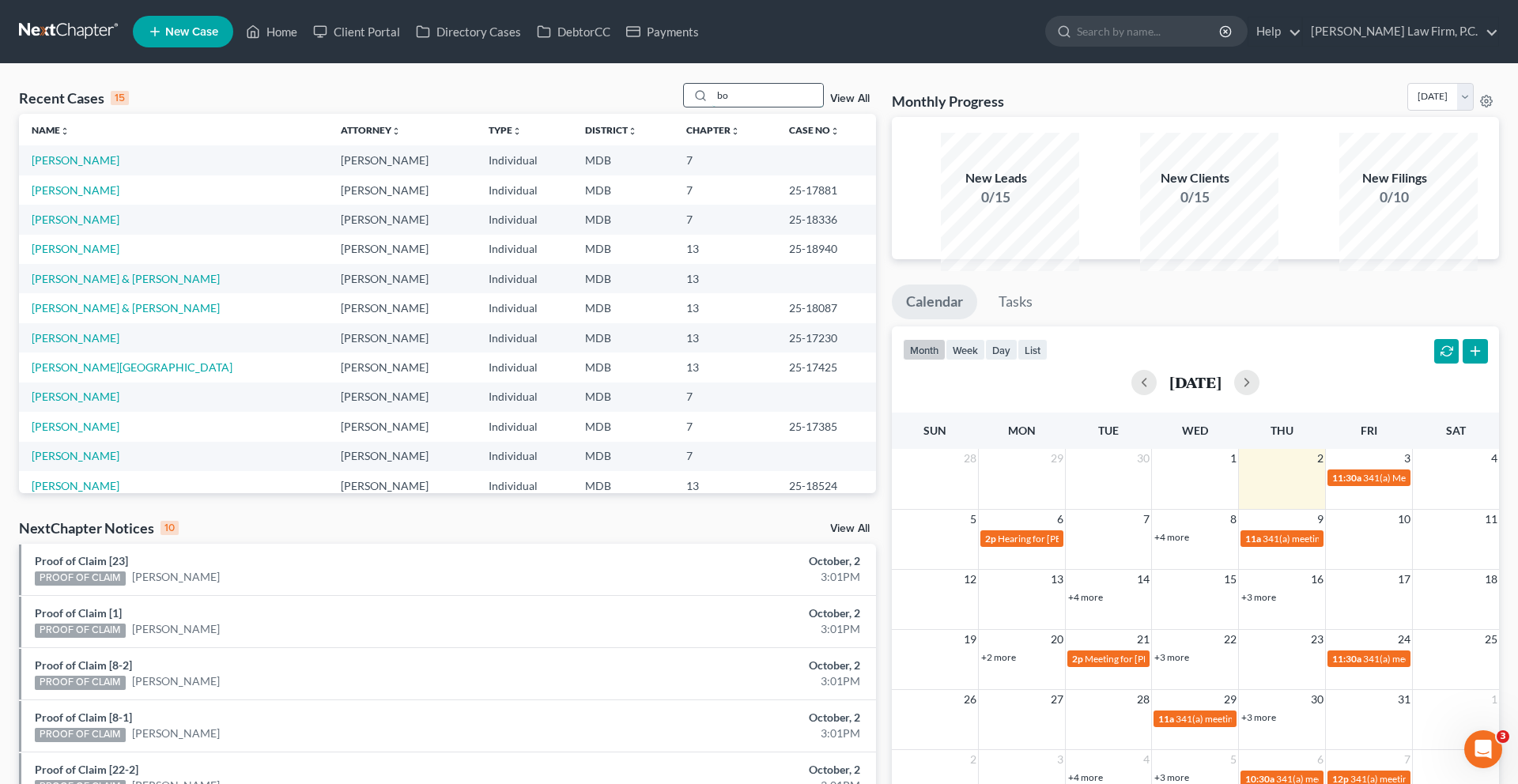
type input "b"
type input "r"
type input "brown"
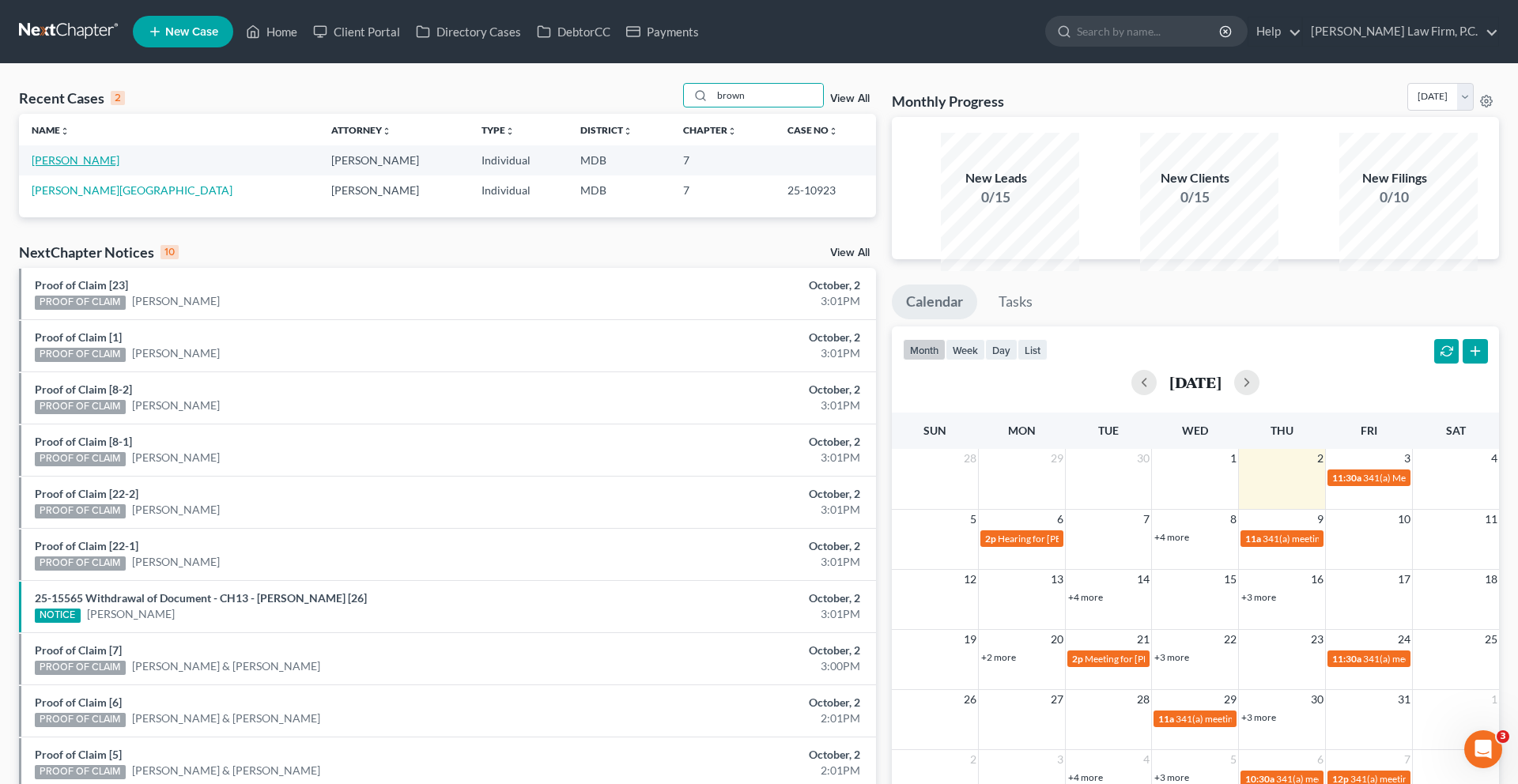
click at [63, 167] on link "[PERSON_NAME]" at bounding box center [75, 160] width 88 height 14
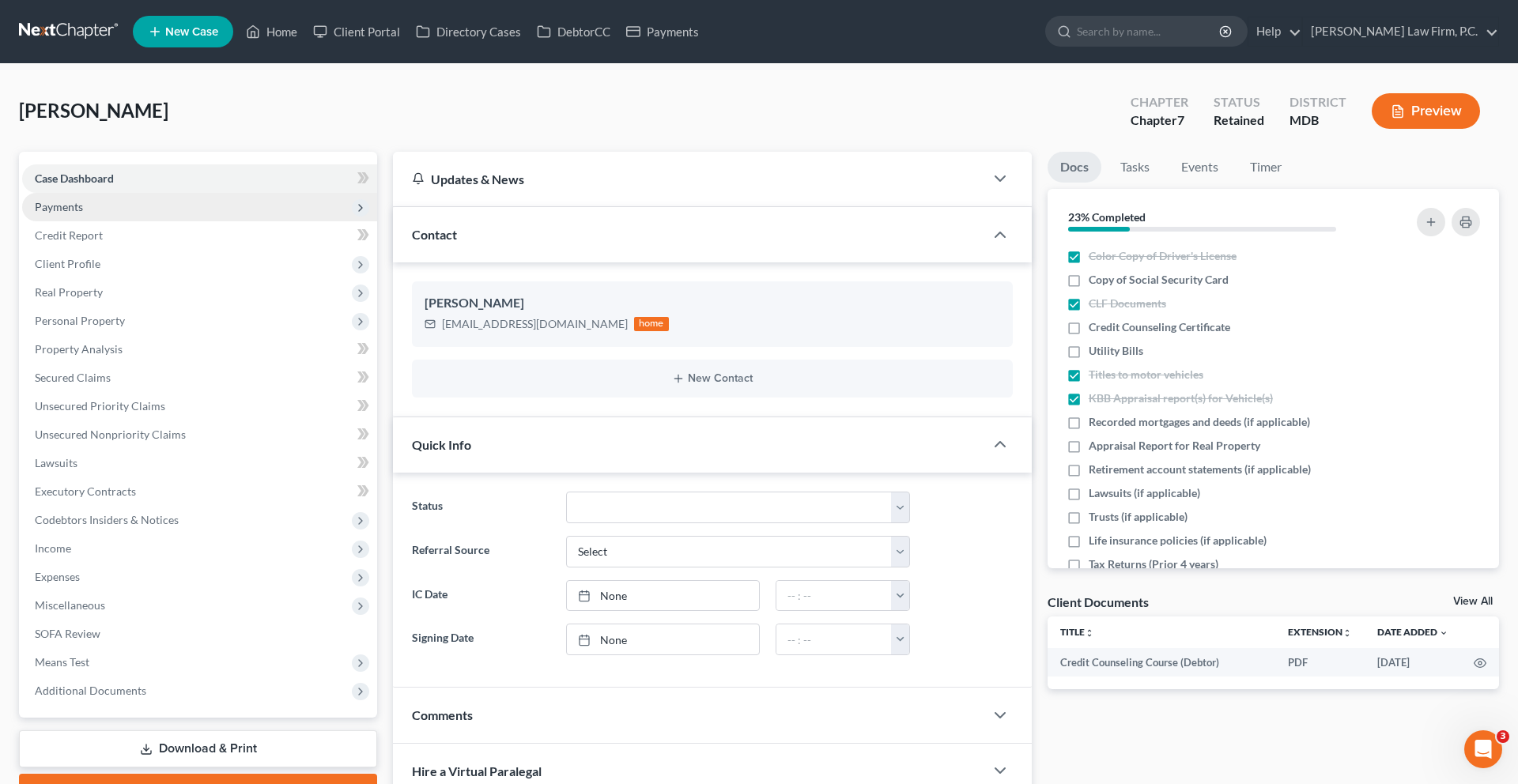
click at [119, 221] on span "Payments" at bounding box center [200, 207] width 355 height 28
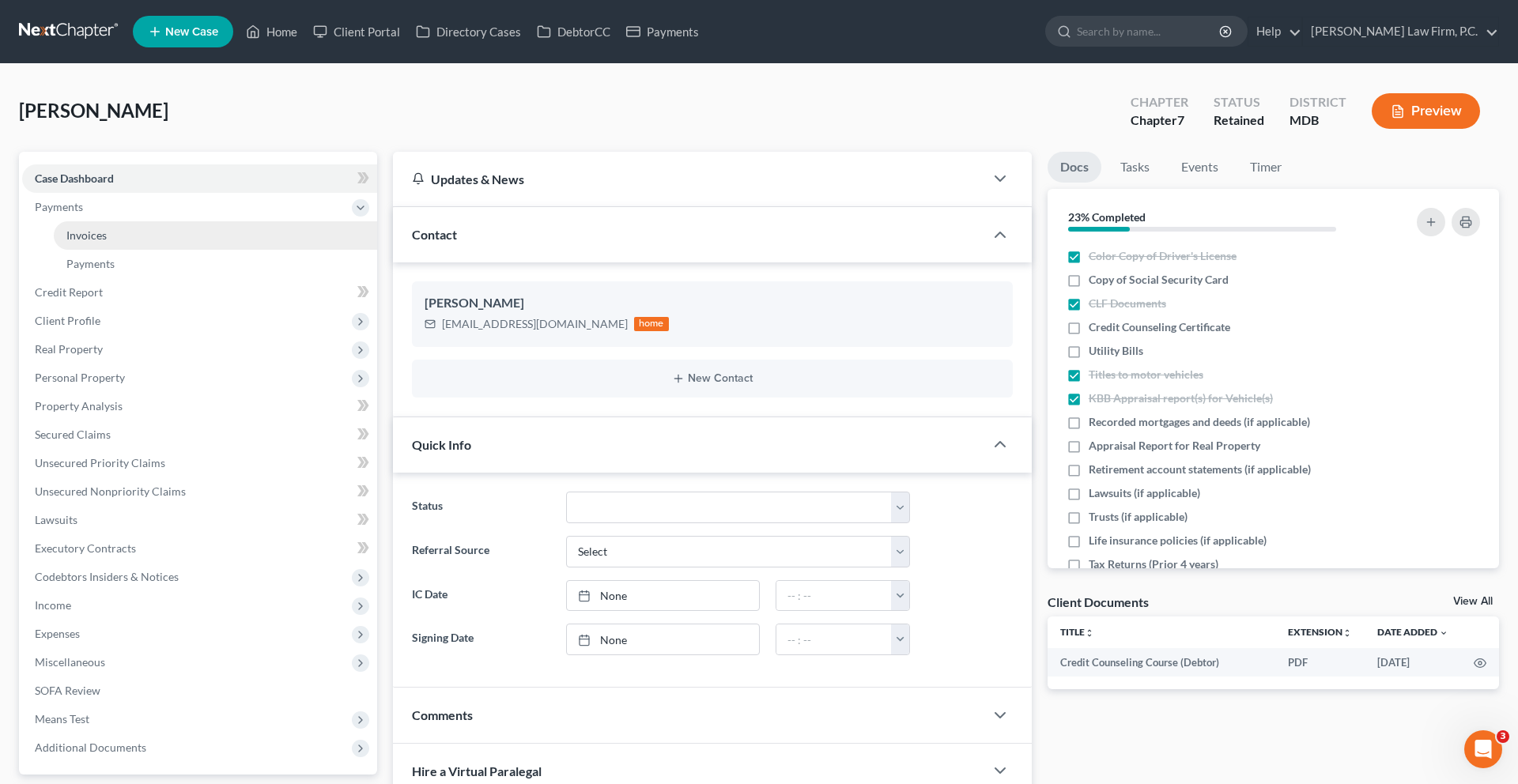
click at [131, 250] on link "Invoices" at bounding box center [215, 235] width 323 height 28
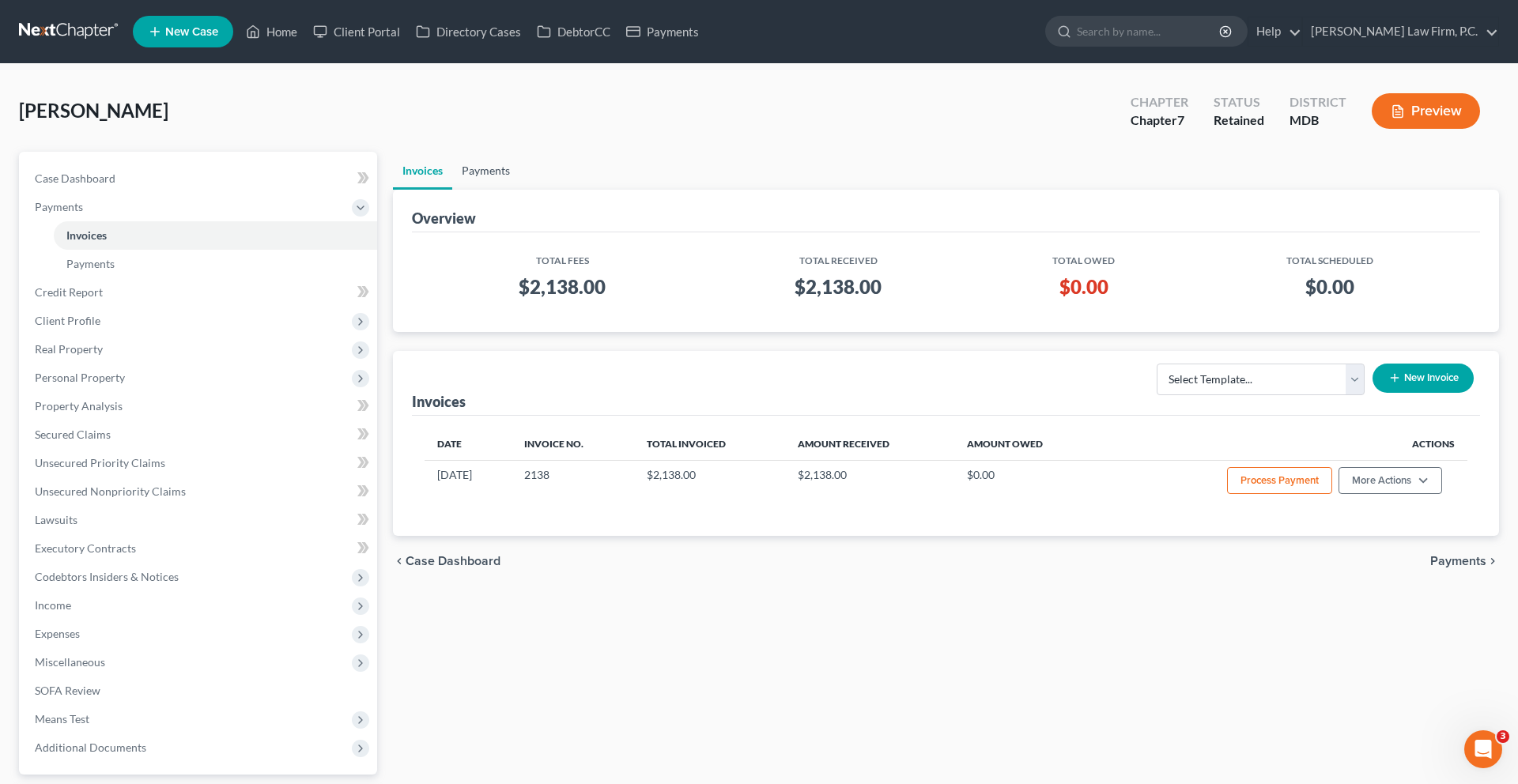
click at [499, 190] on link "Payments" at bounding box center [486, 170] width 68 height 38
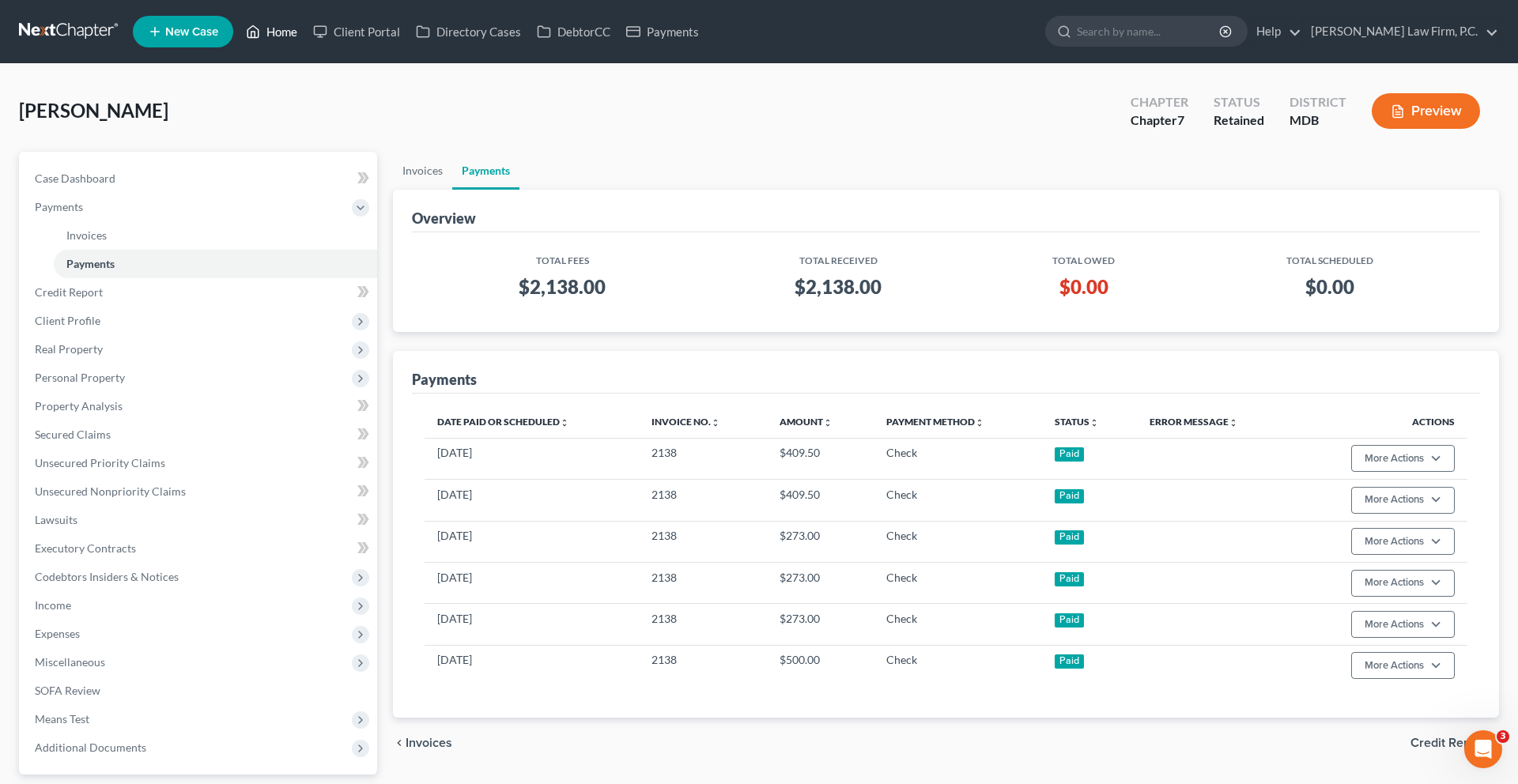
click at [305, 33] on link "Home" at bounding box center [271, 31] width 68 height 28
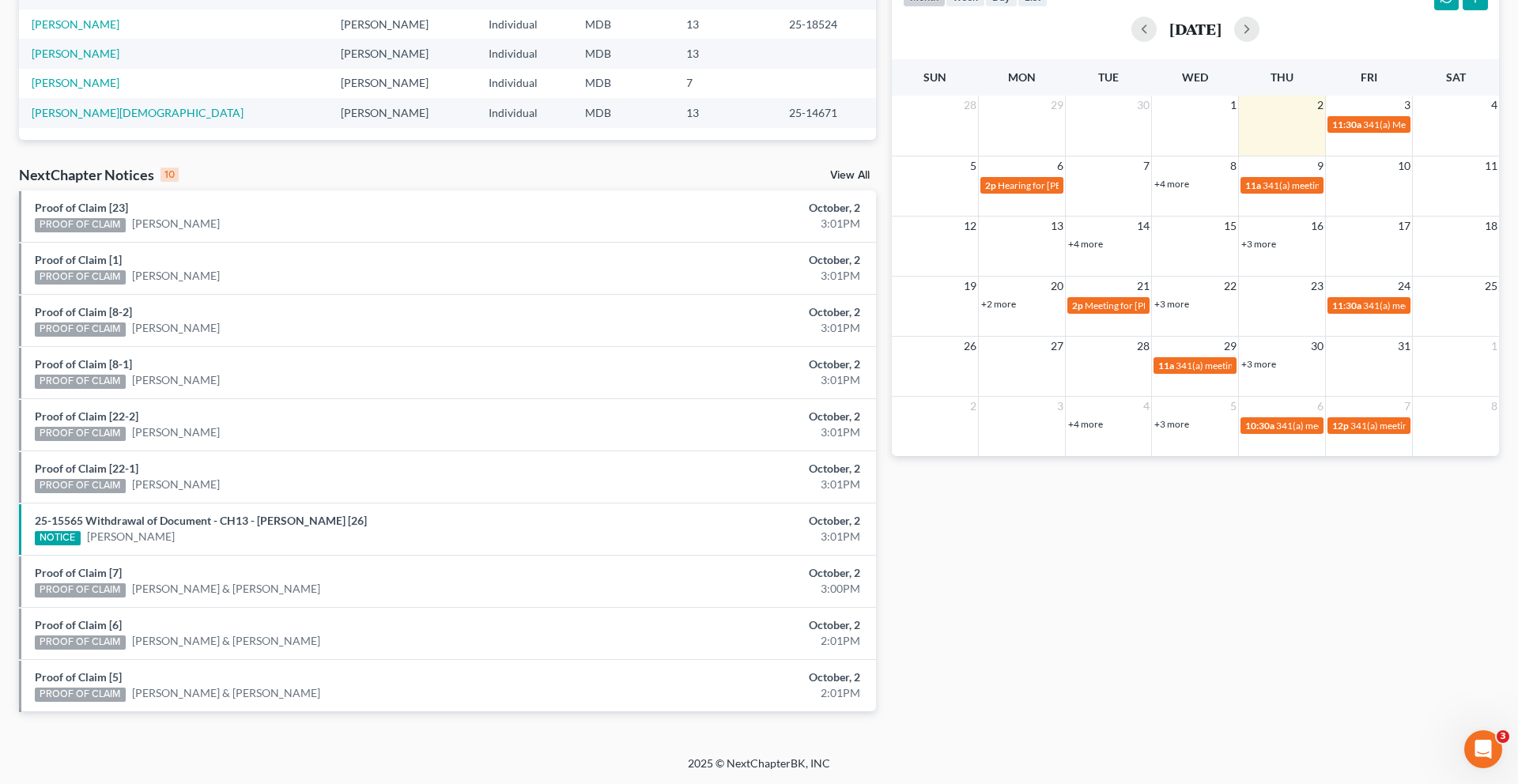
scroll to position [353, 0]
click at [1338, 130] on span "11:30a" at bounding box center [1347, 125] width 29 height 12
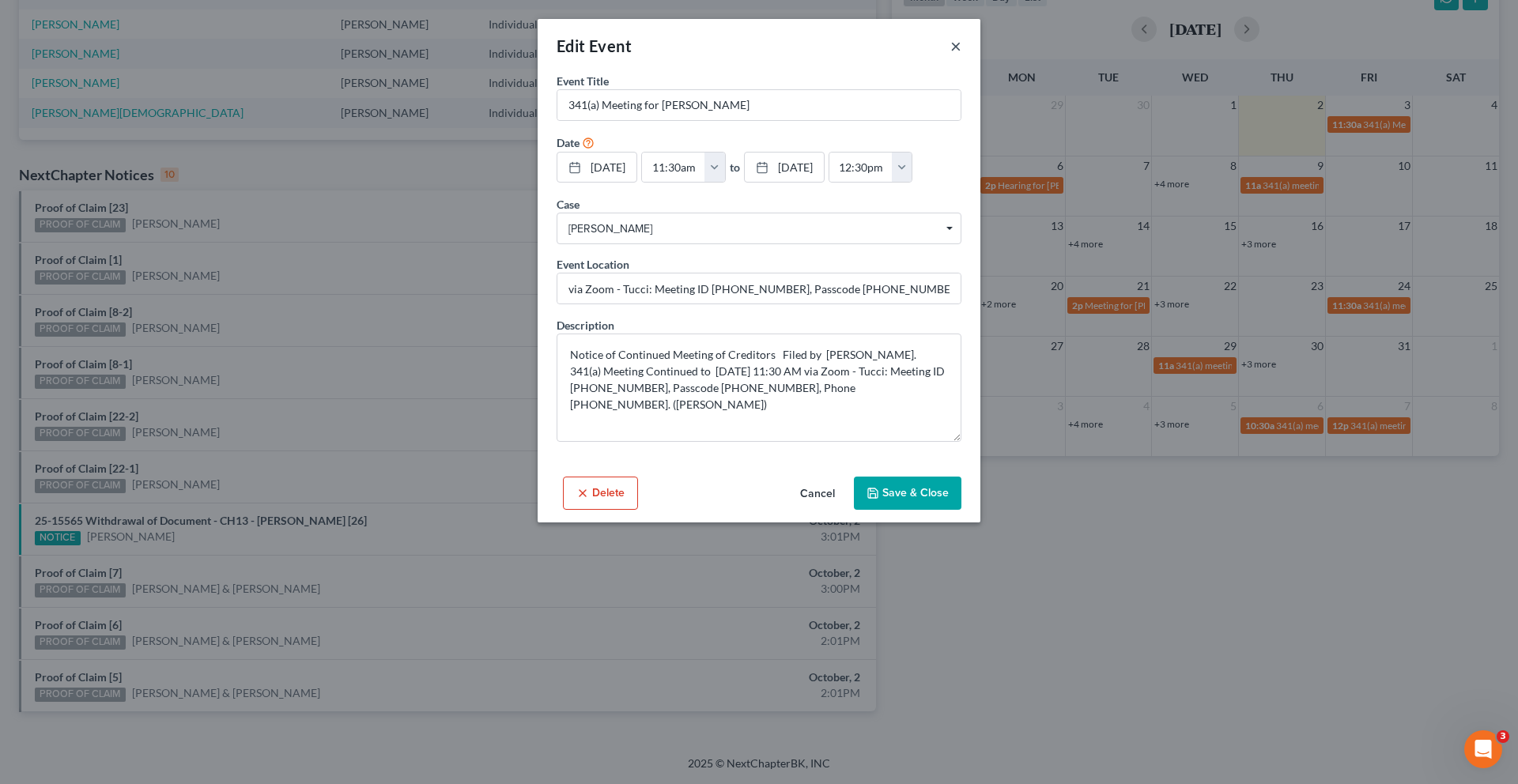
click at [962, 55] on button "×" at bounding box center [955, 46] width 11 height 19
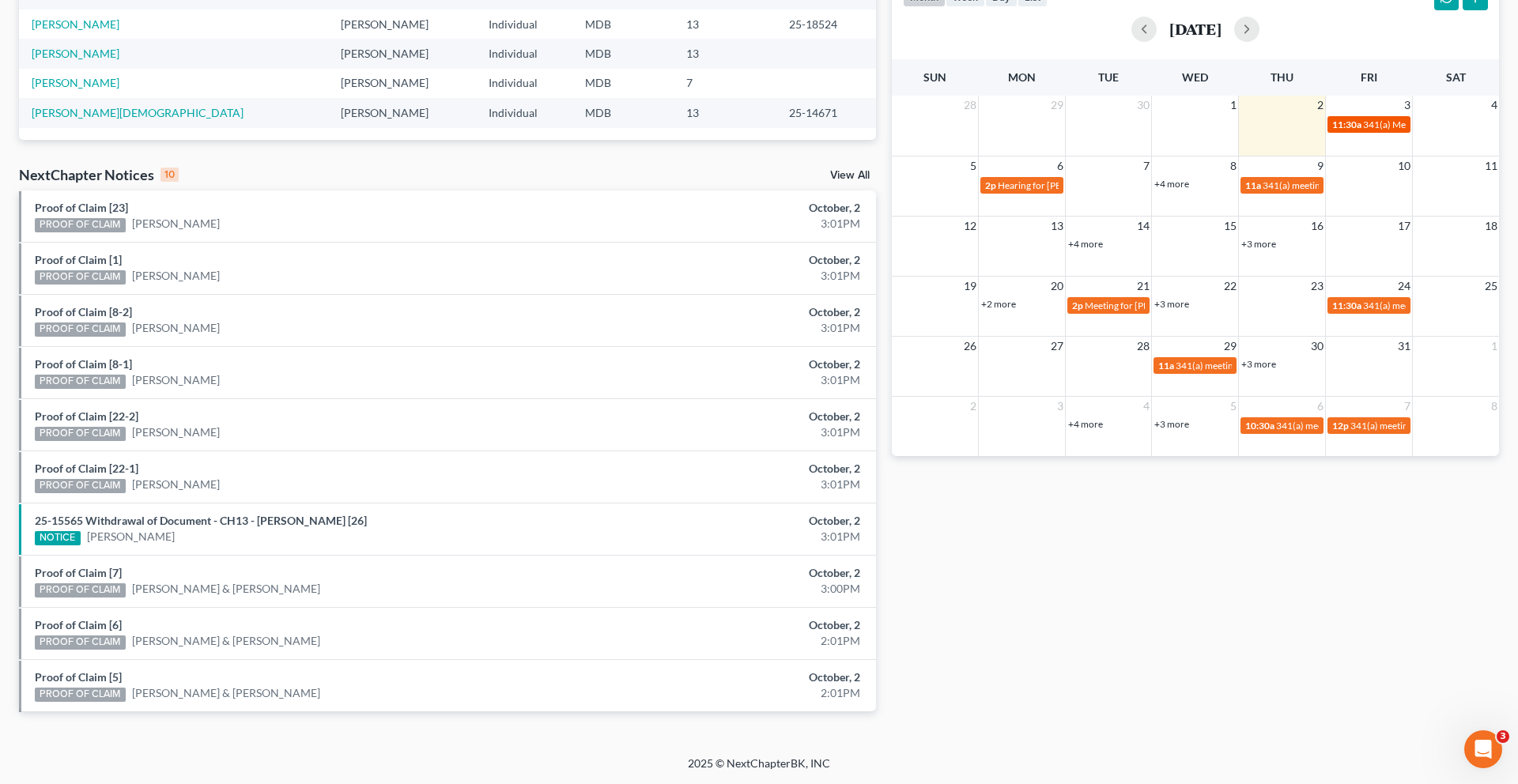
click at [1355, 130] on span "11:30a" at bounding box center [1347, 125] width 29 height 12
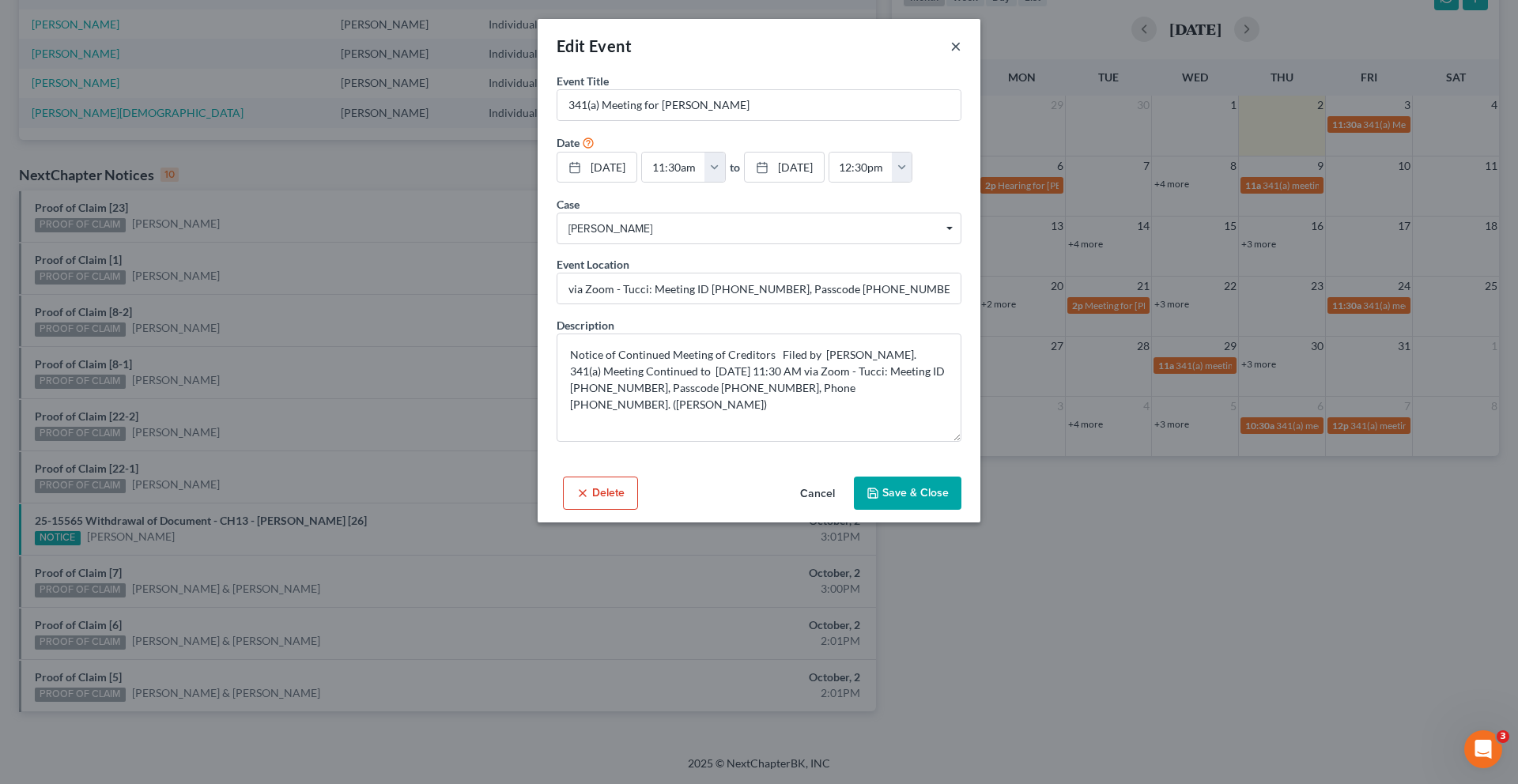
click at [962, 55] on button "×" at bounding box center [955, 46] width 11 height 19
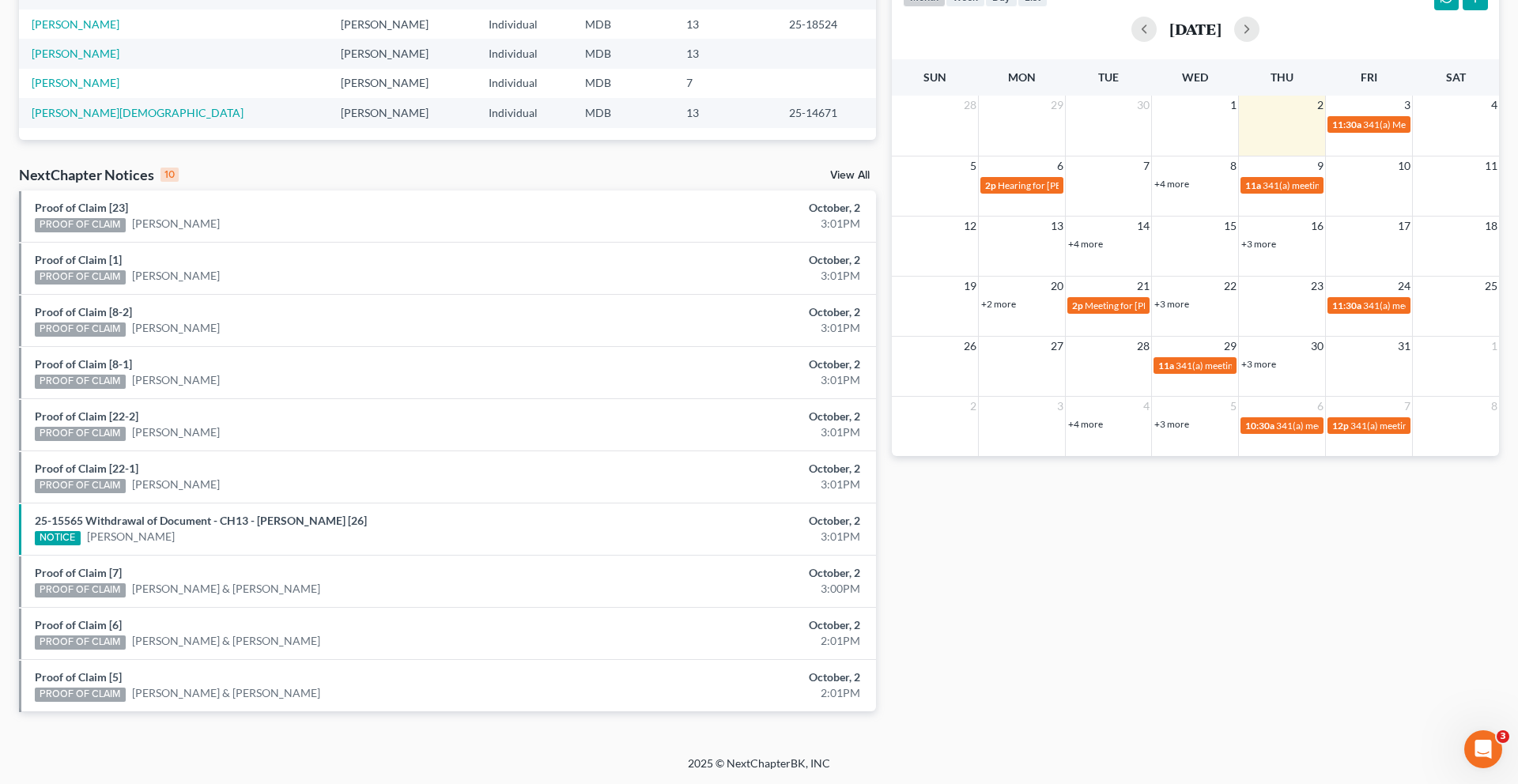
scroll to position [136, 0]
click at [1014, 191] on span "Hearing for [PERSON_NAME]" at bounding box center [1059, 185] width 124 height 12
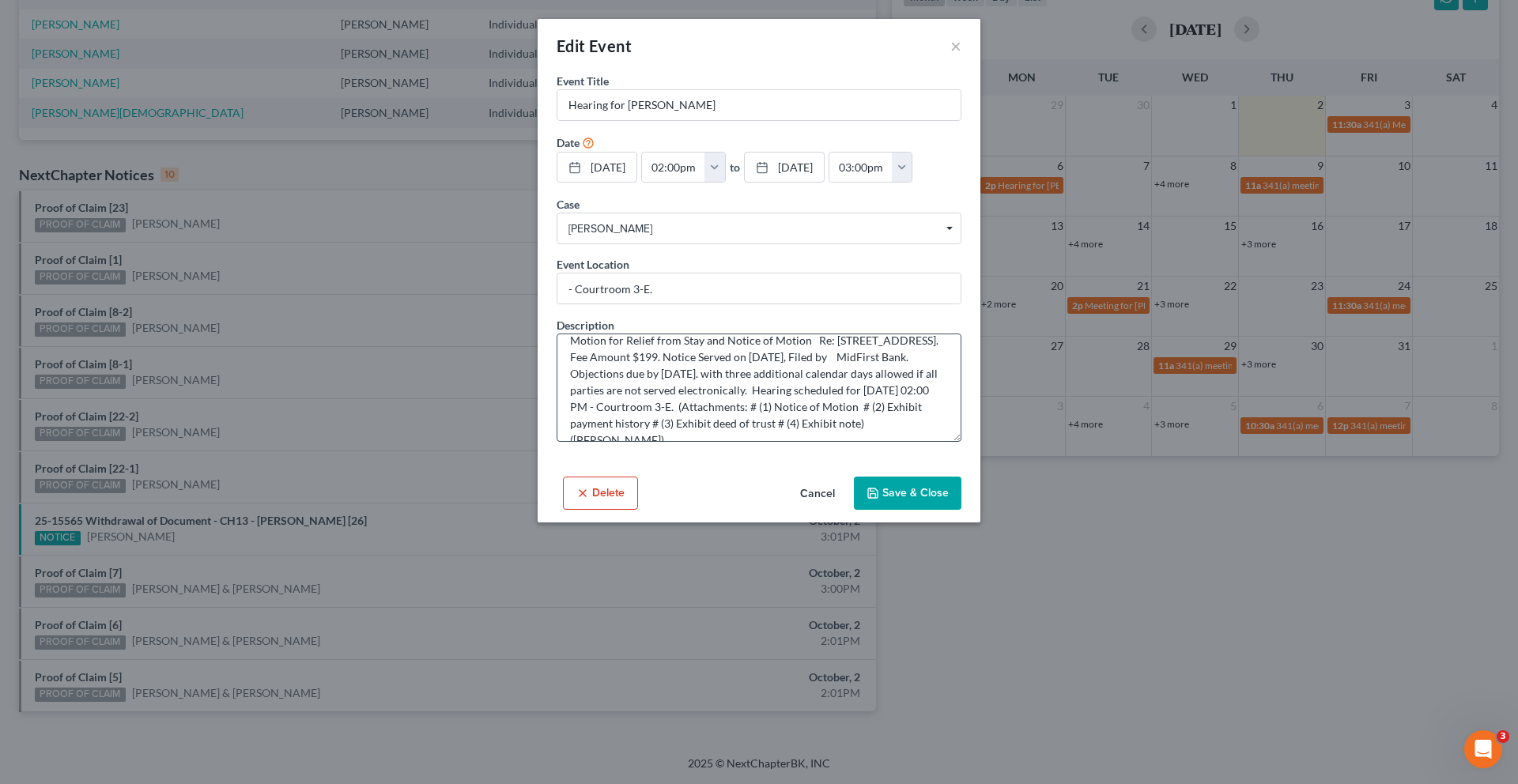
scroll to position [16, 0]
click at [962, 55] on button "×" at bounding box center [955, 46] width 11 height 19
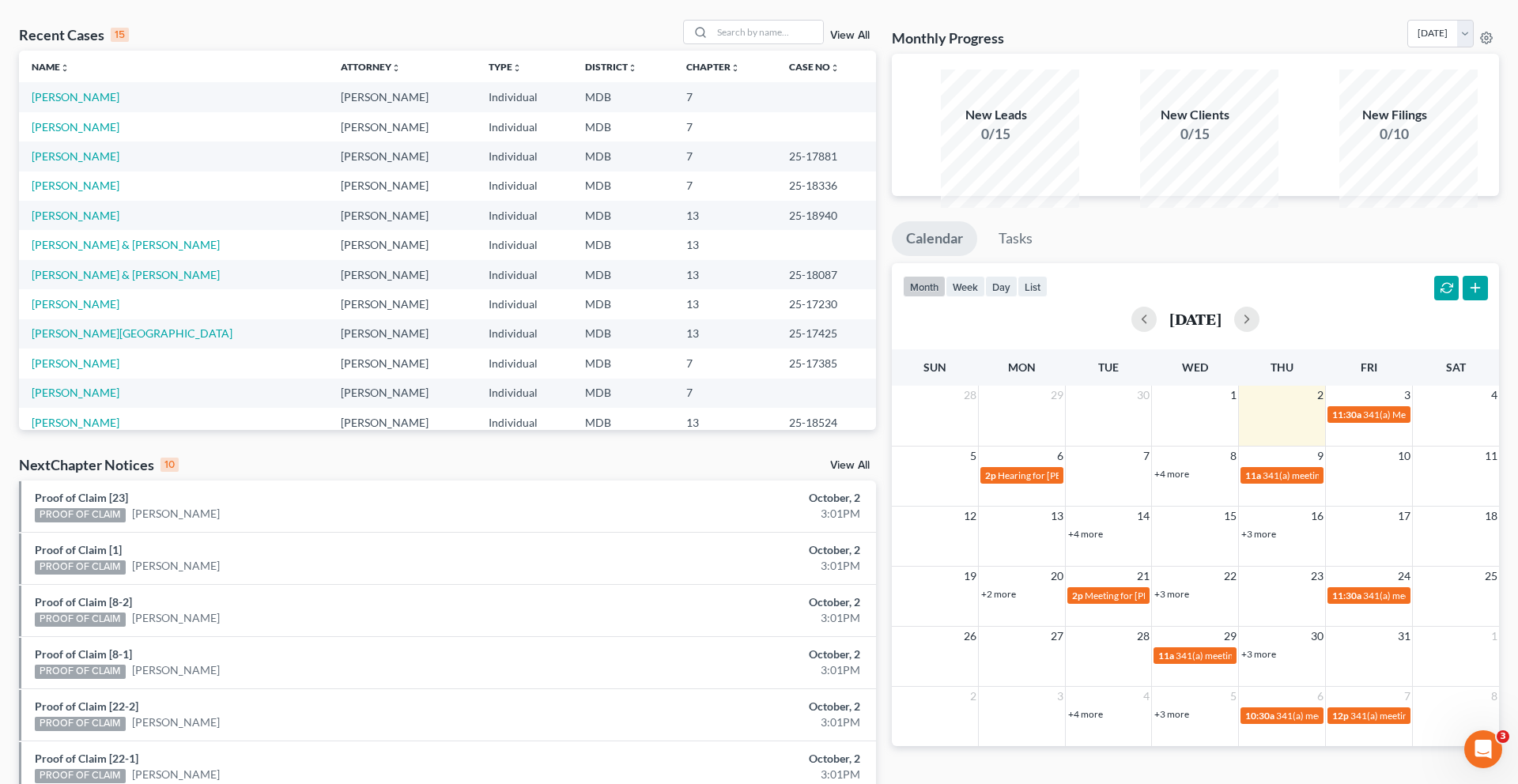
scroll to position [0, 0]
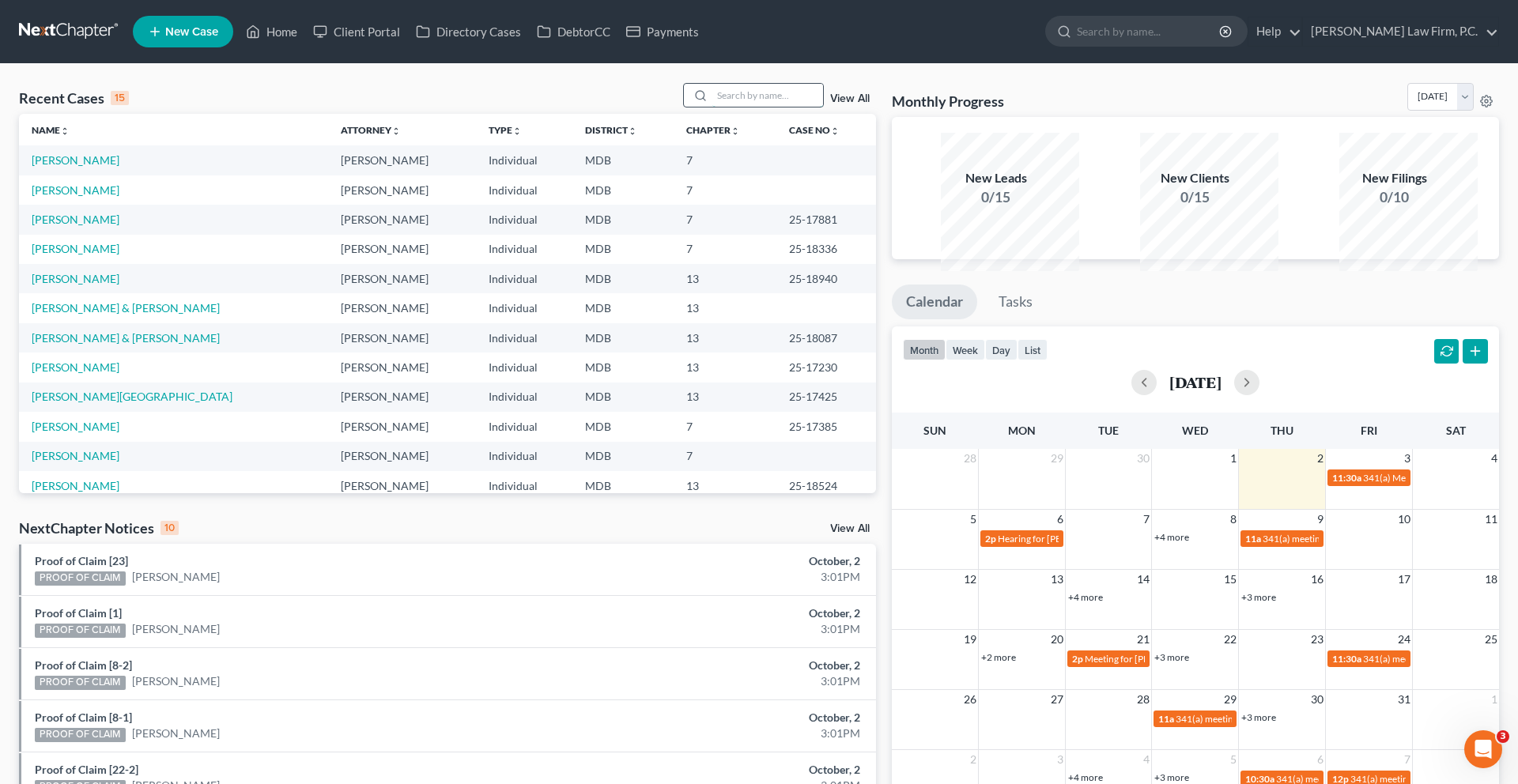
click at [713, 107] on input "search" at bounding box center [768, 96] width 111 height 23
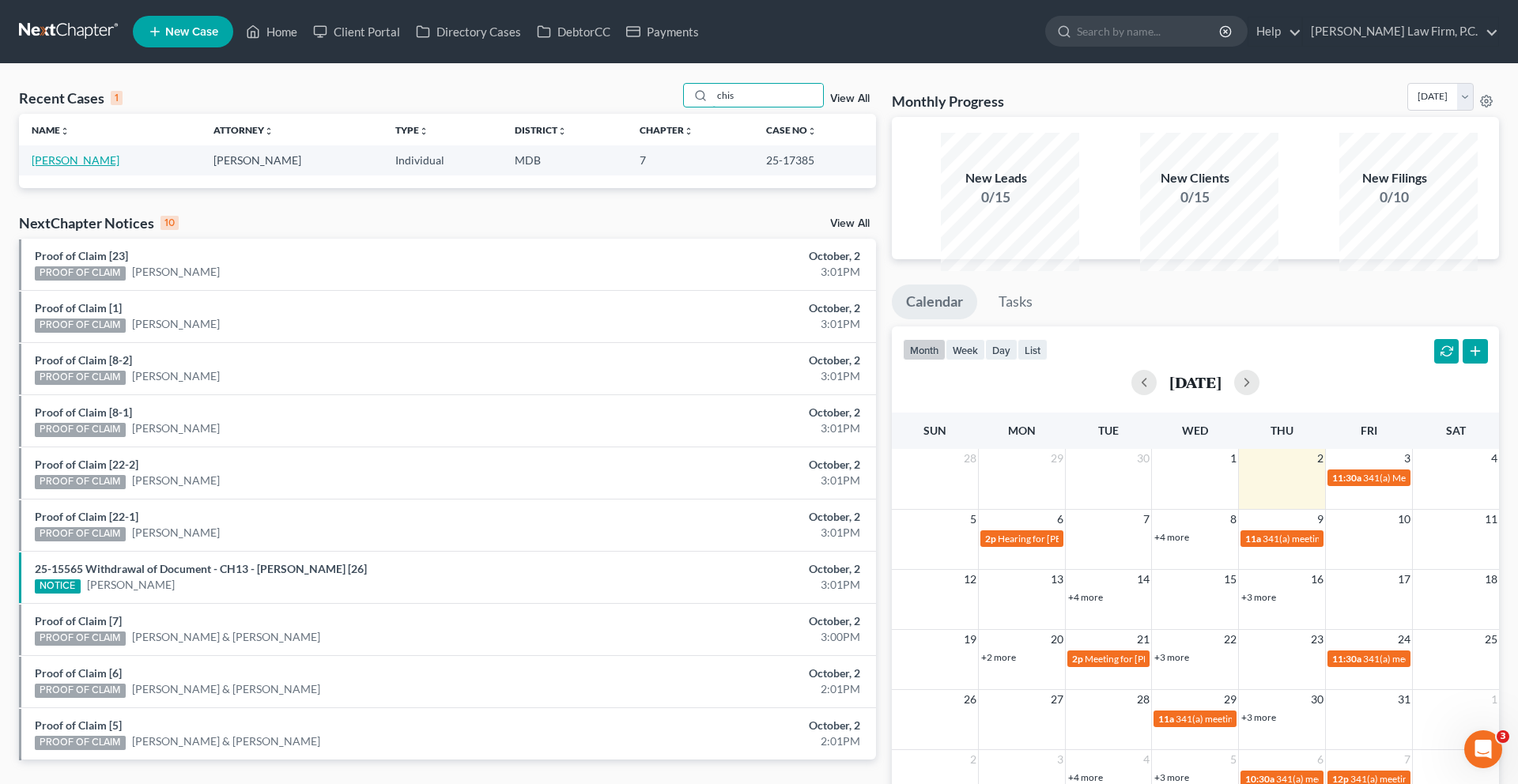
type input "chis"
click at [98, 167] on link "[PERSON_NAME]" at bounding box center [75, 160] width 88 height 14
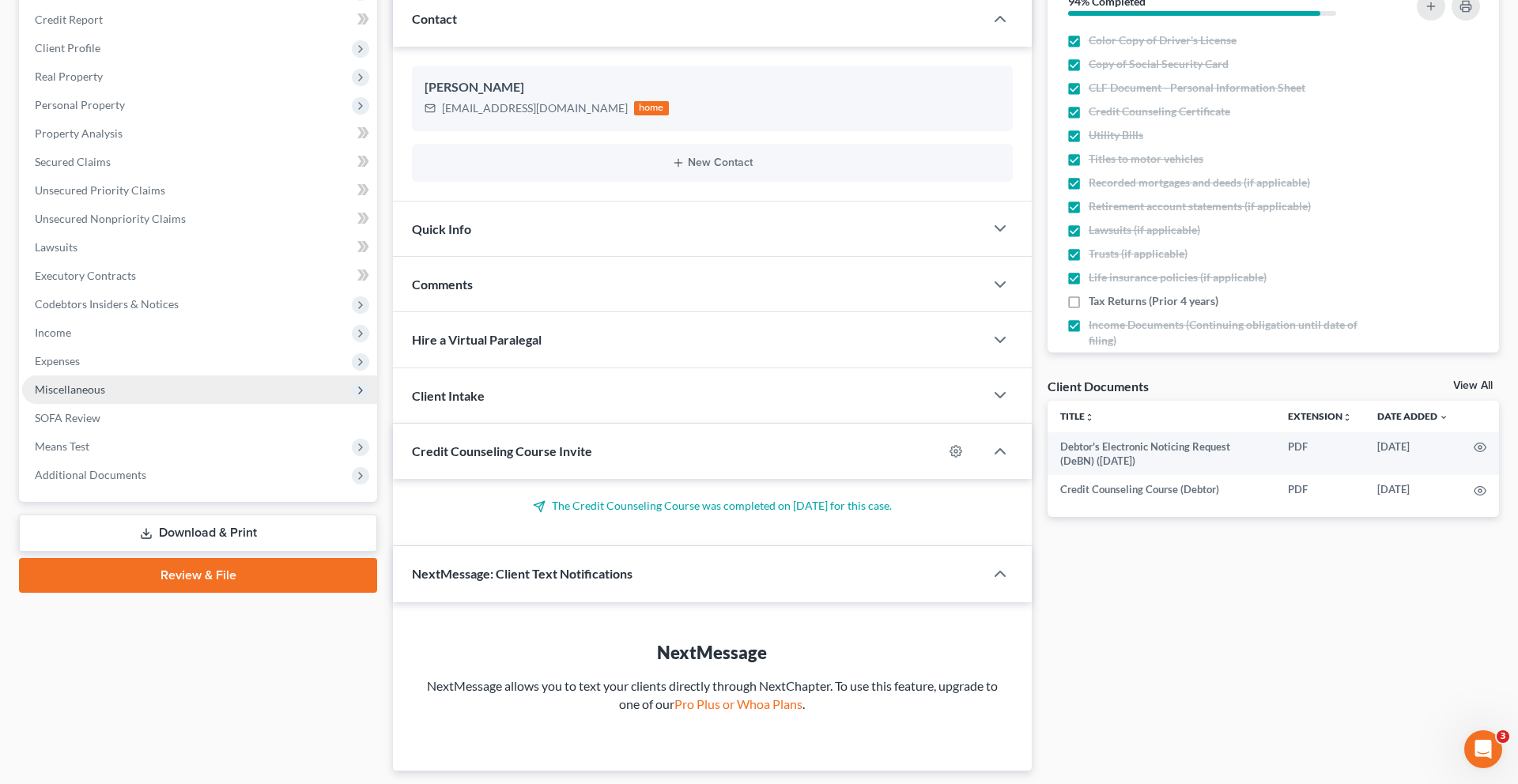
scroll to position [219, 0]
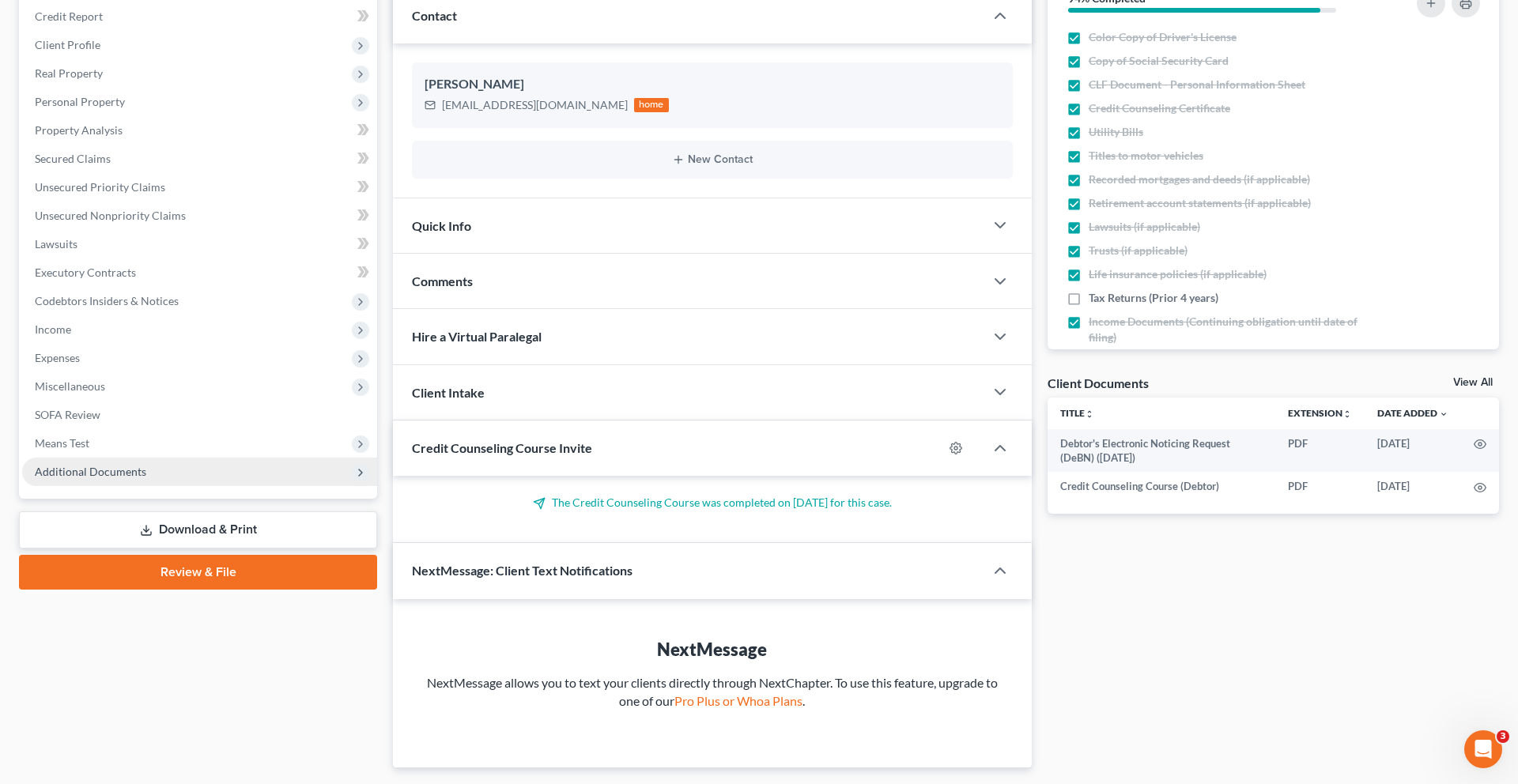
click at [113, 478] on span "Additional Documents" at bounding box center [90, 471] width 111 height 14
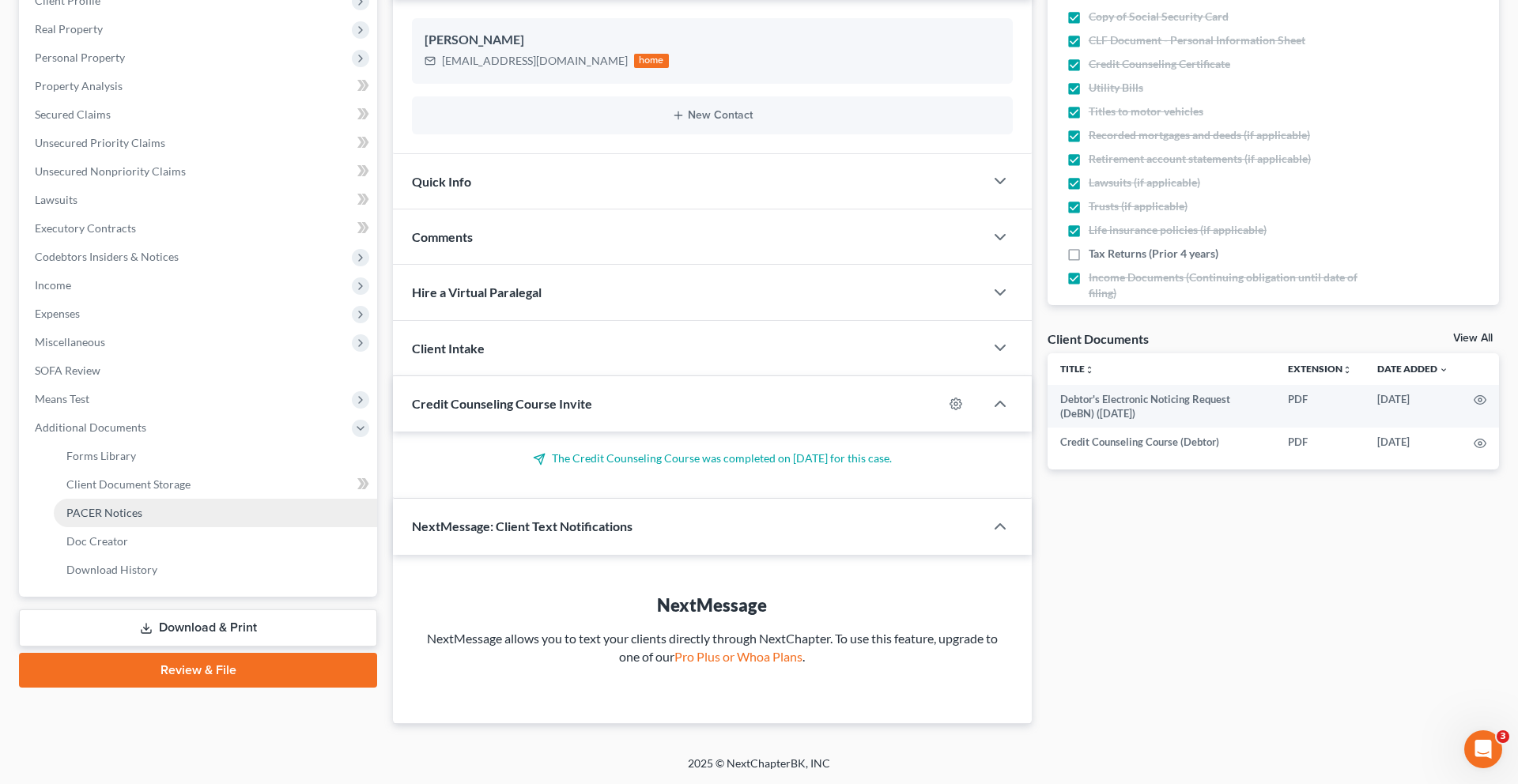
click at [120, 519] on span "PACER Notices" at bounding box center [104, 513] width 76 height 14
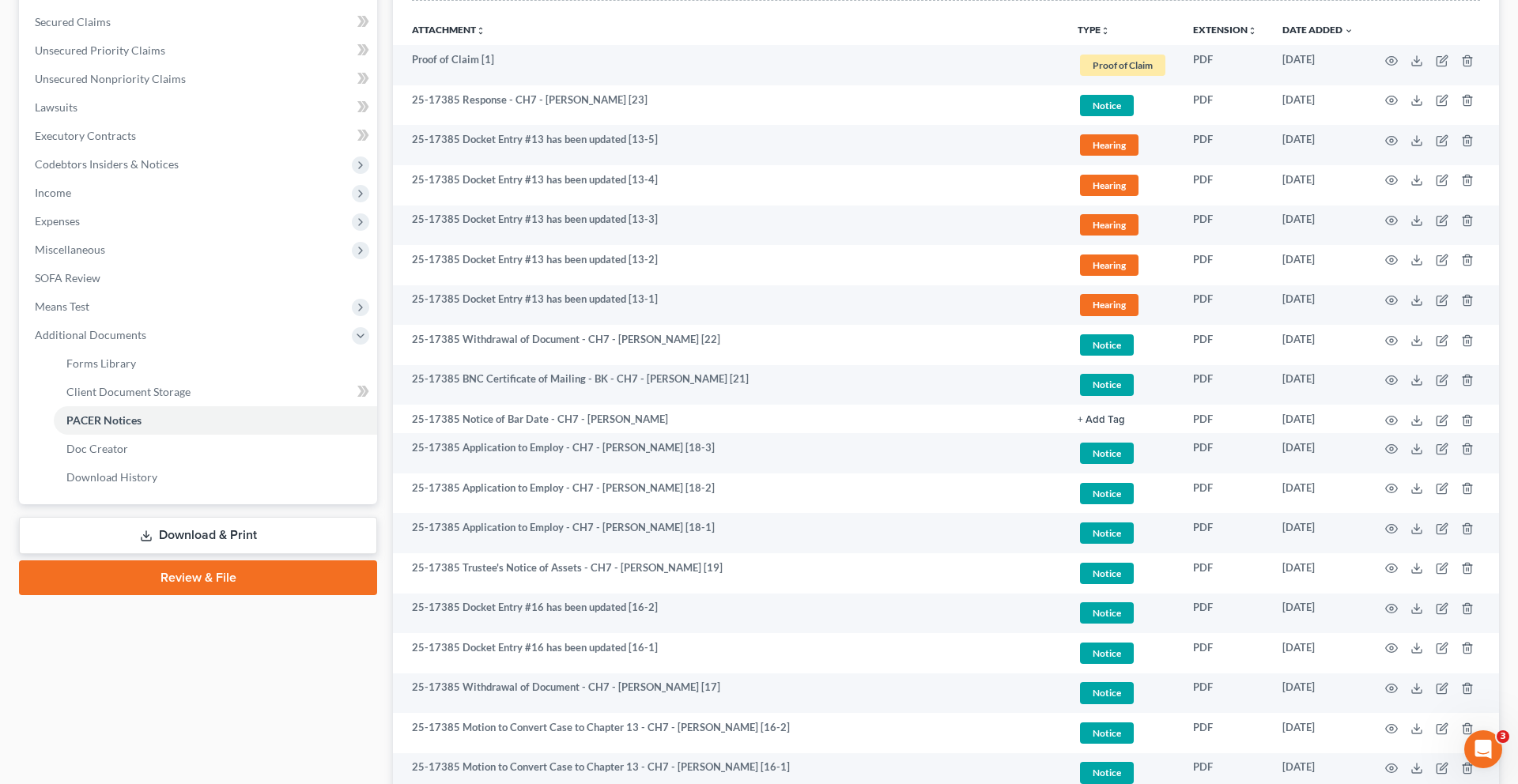
scroll to position [366, 0]
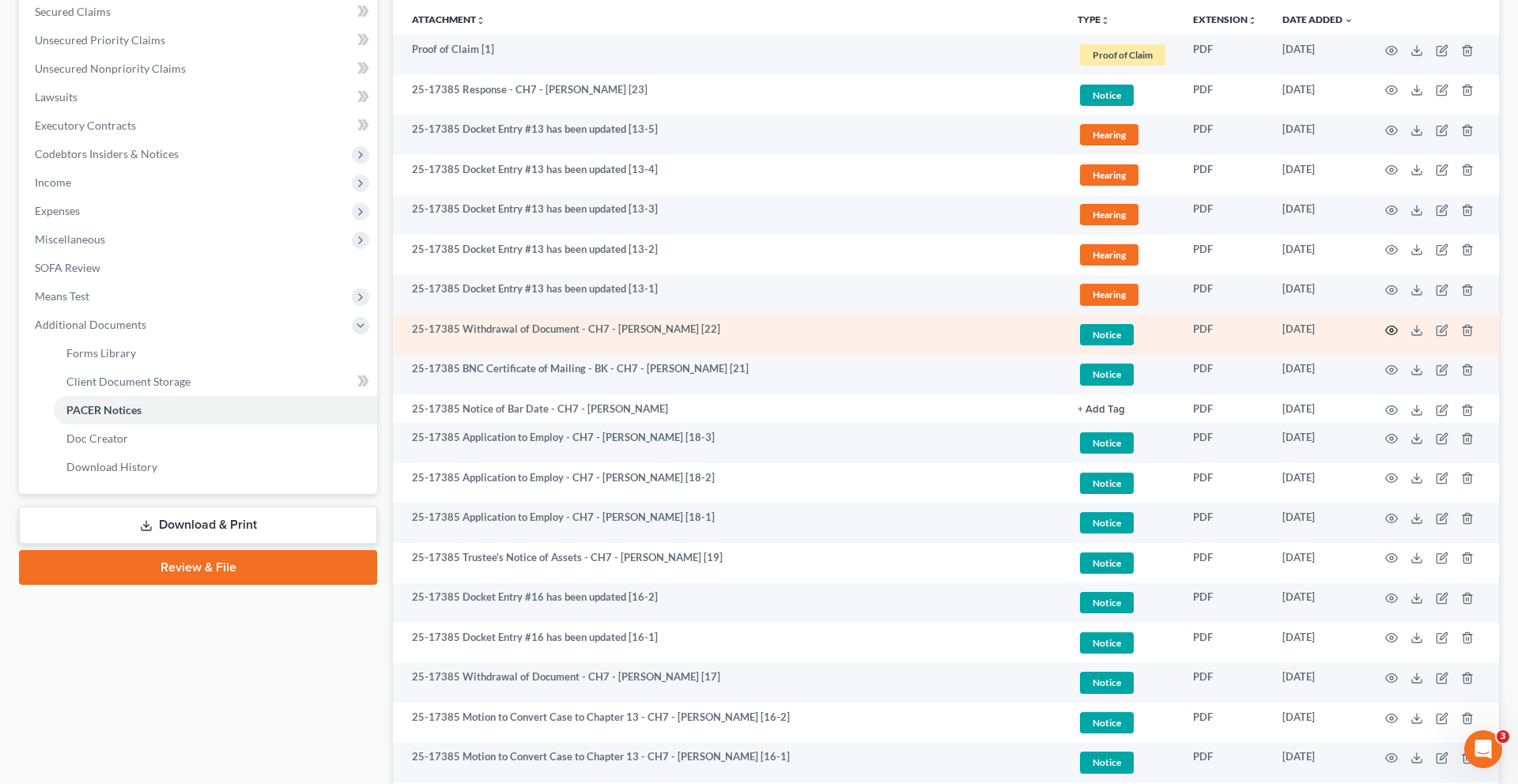
click at [1386, 337] on icon "button" at bounding box center [1392, 330] width 13 height 13
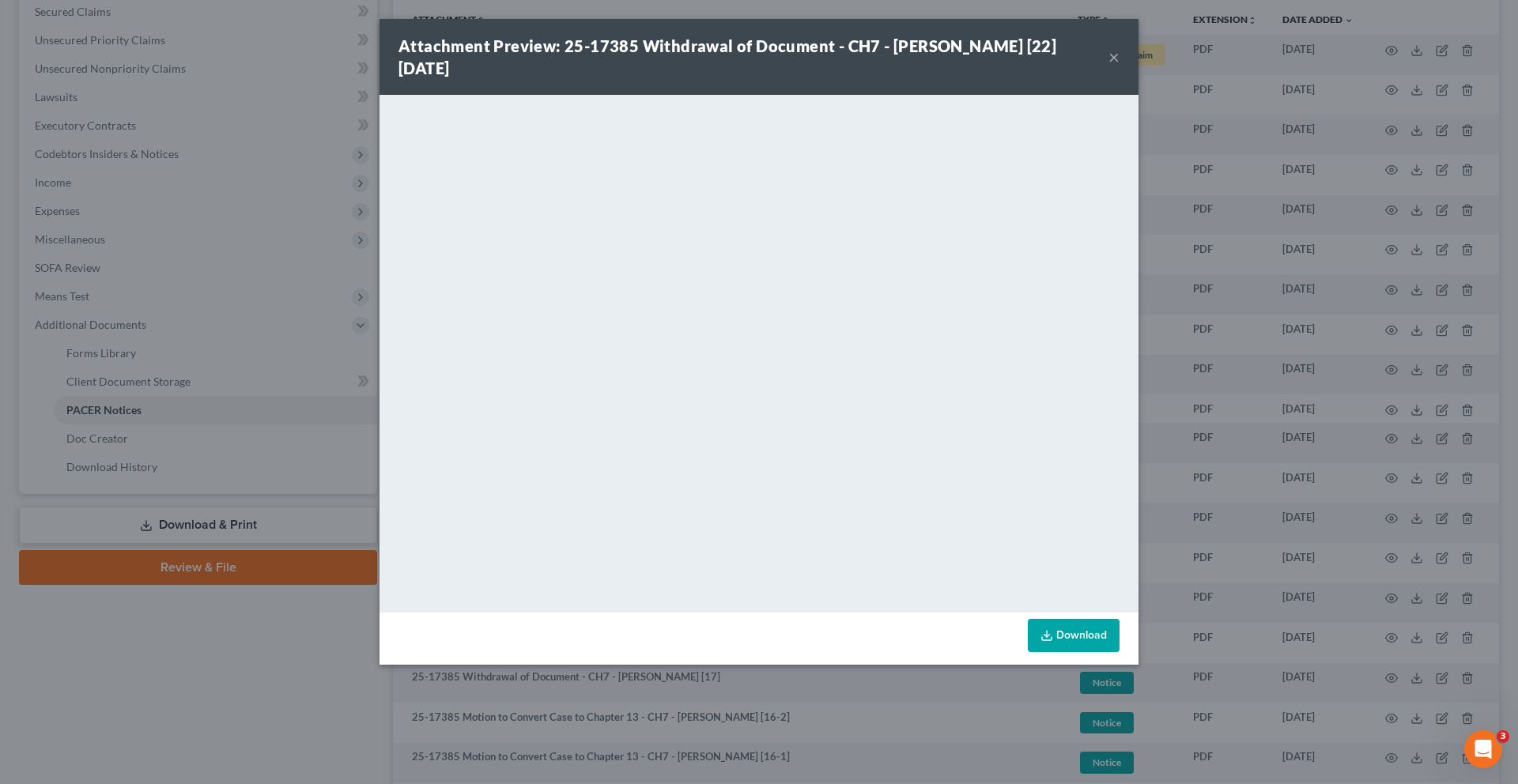
click at [1119, 67] on button "×" at bounding box center [1113, 57] width 11 height 19
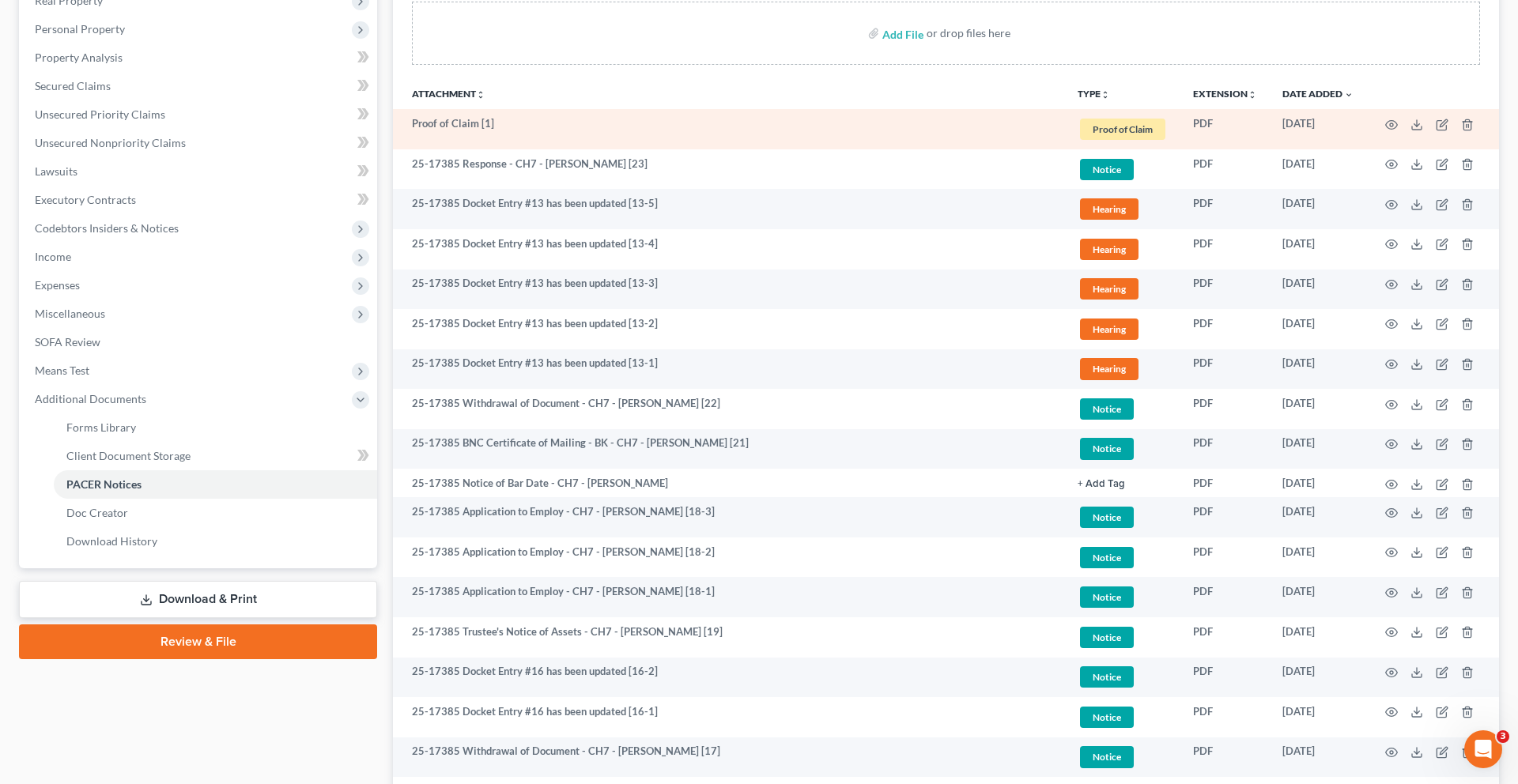
scroll to position [287, 0]
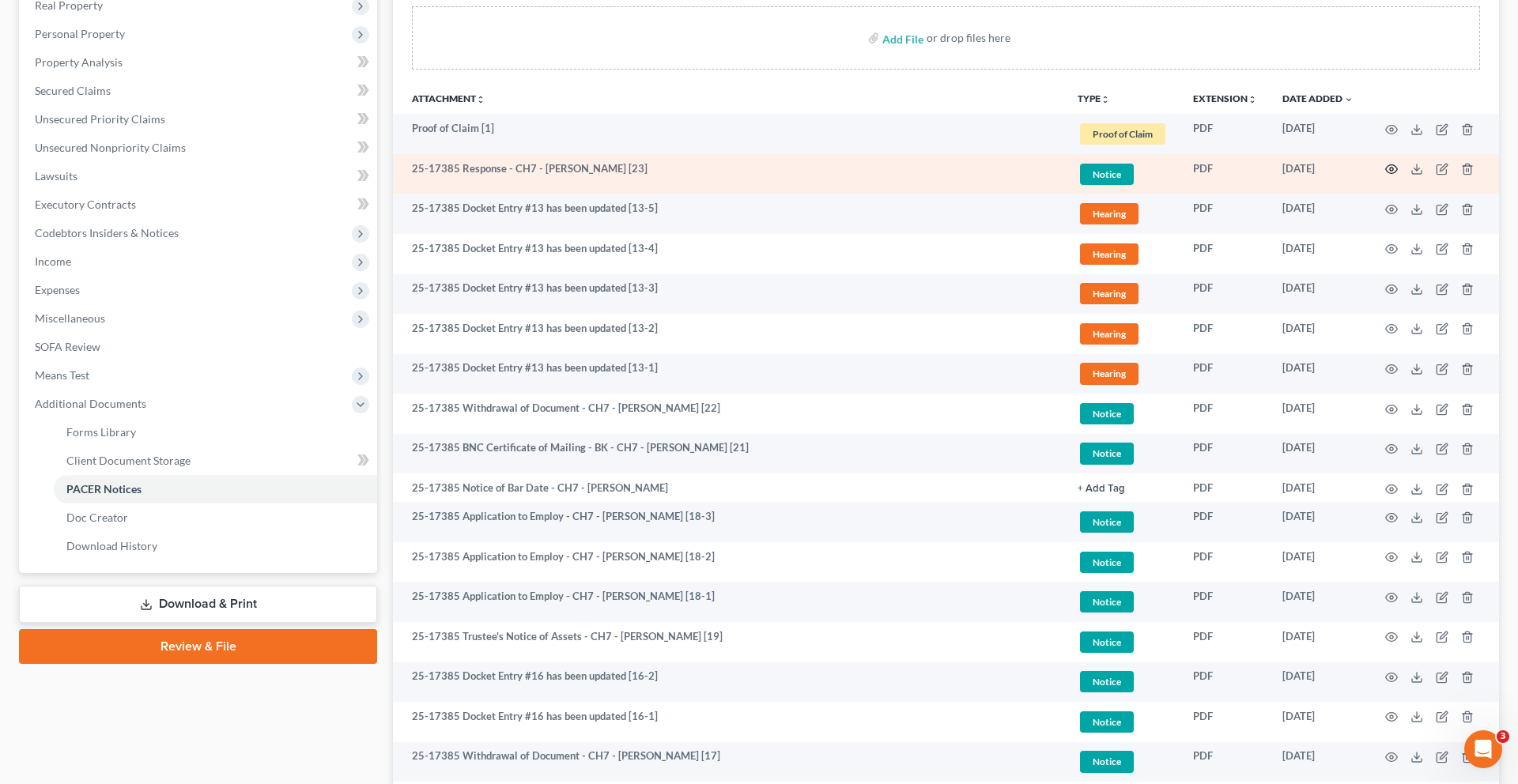
click at [1386, 176] on icon "button" at bounding box center [1392, 169] width 13 height 13
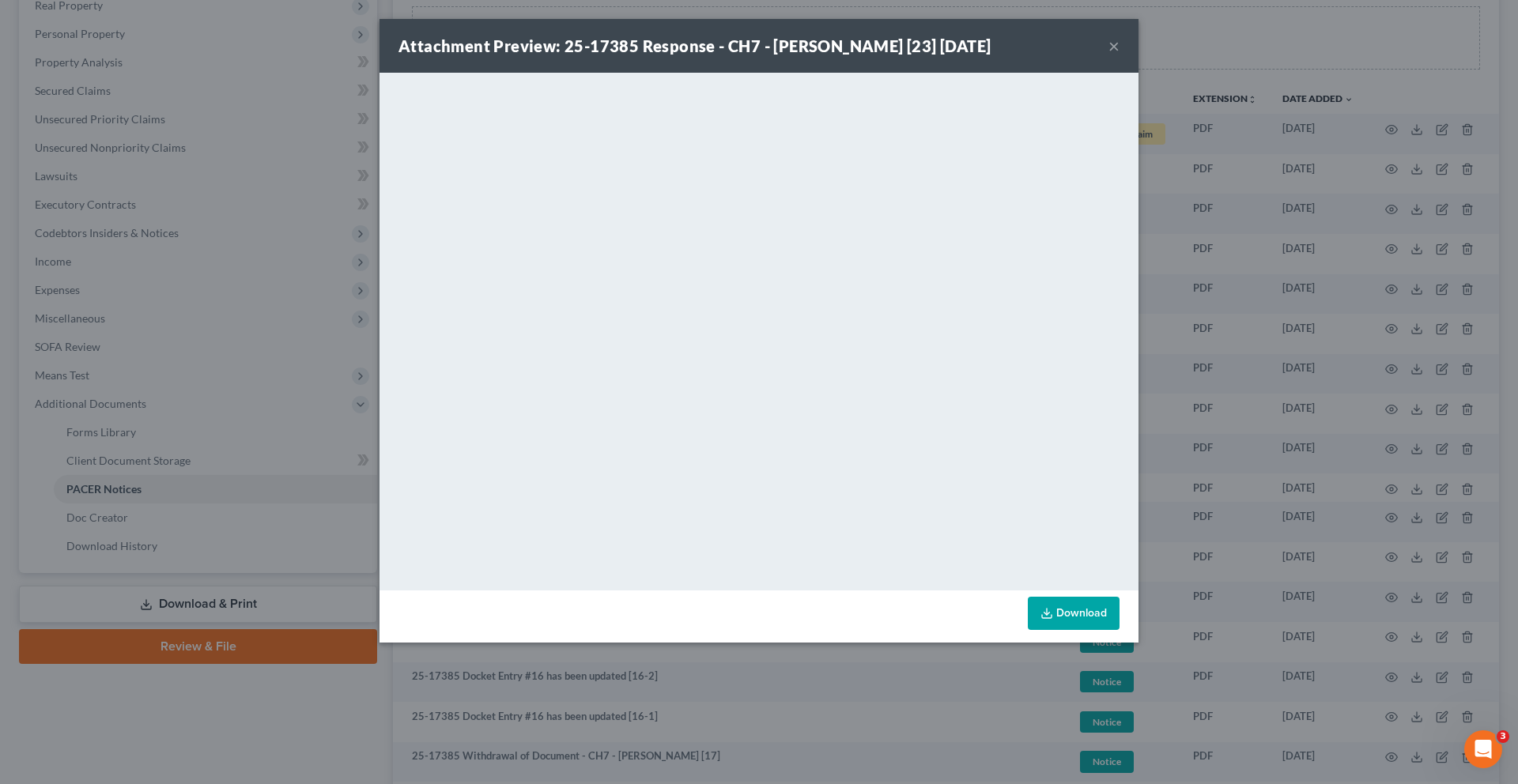
click at [1119, 55] on button "×" at bounding box center [1113, 46] width 11 height 19
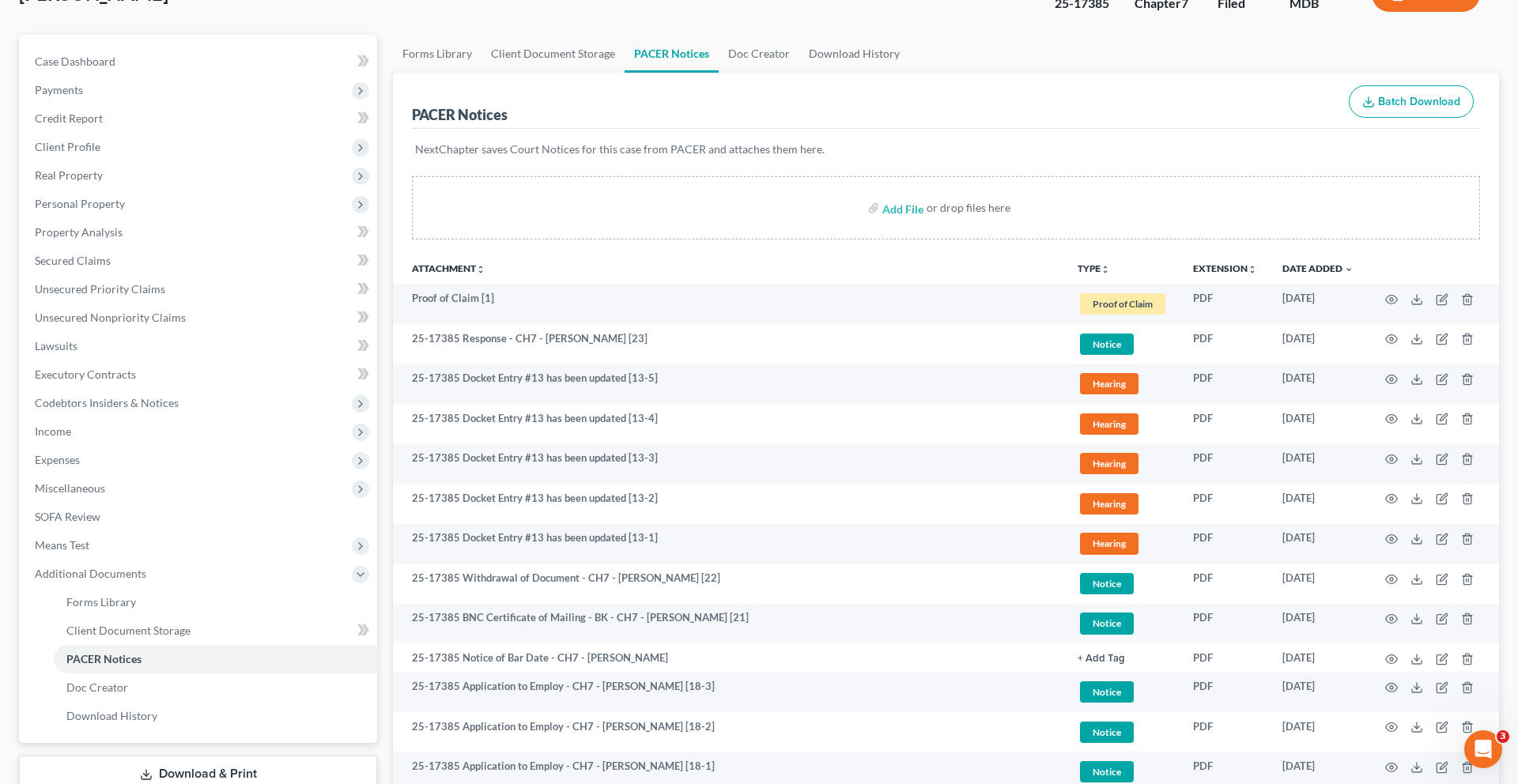
scroll to position [0, 0]
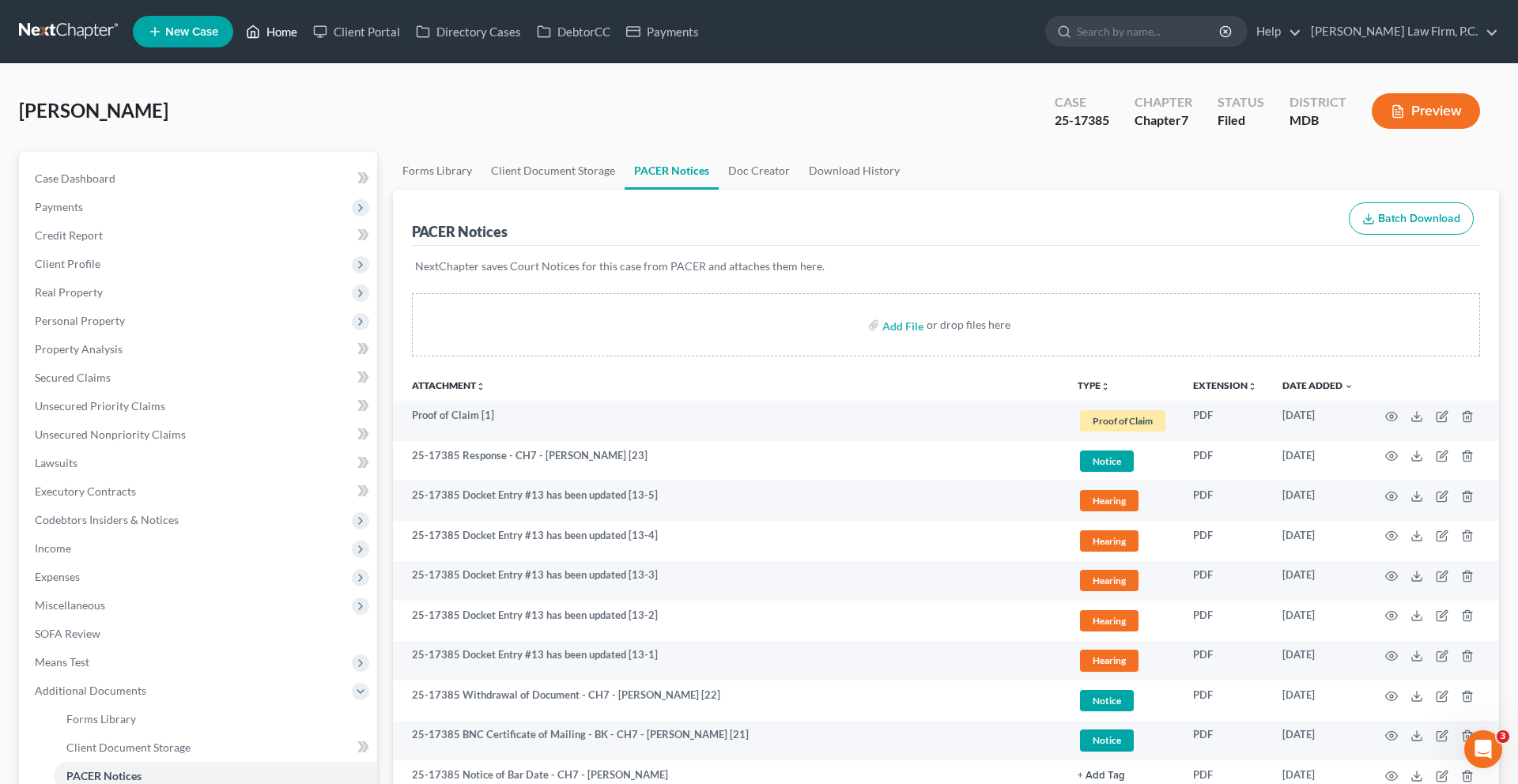
click at [305, 42] on link "Home" at bounding box center [271, 31] width 68 height 28
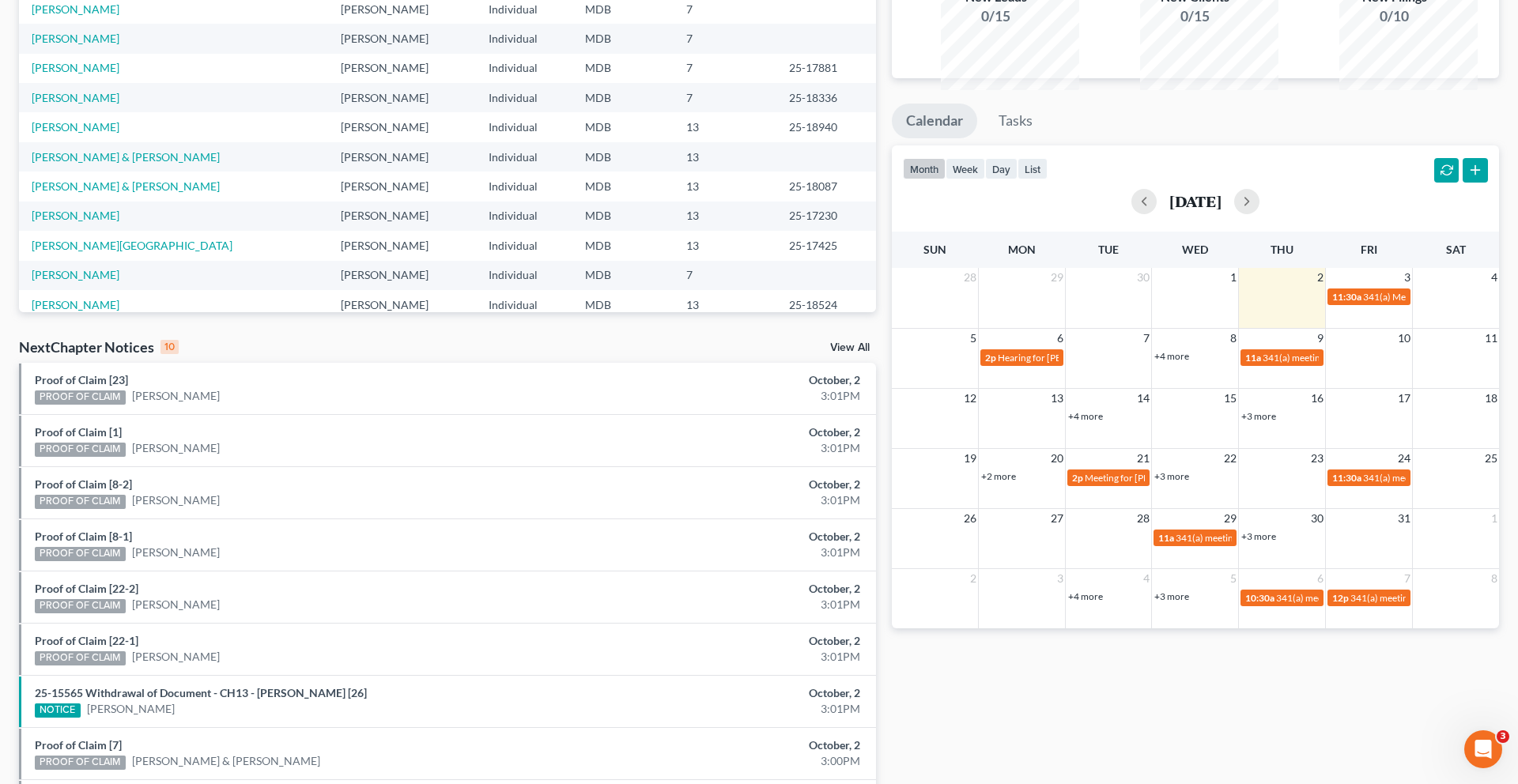
scroll to position [281, 0]
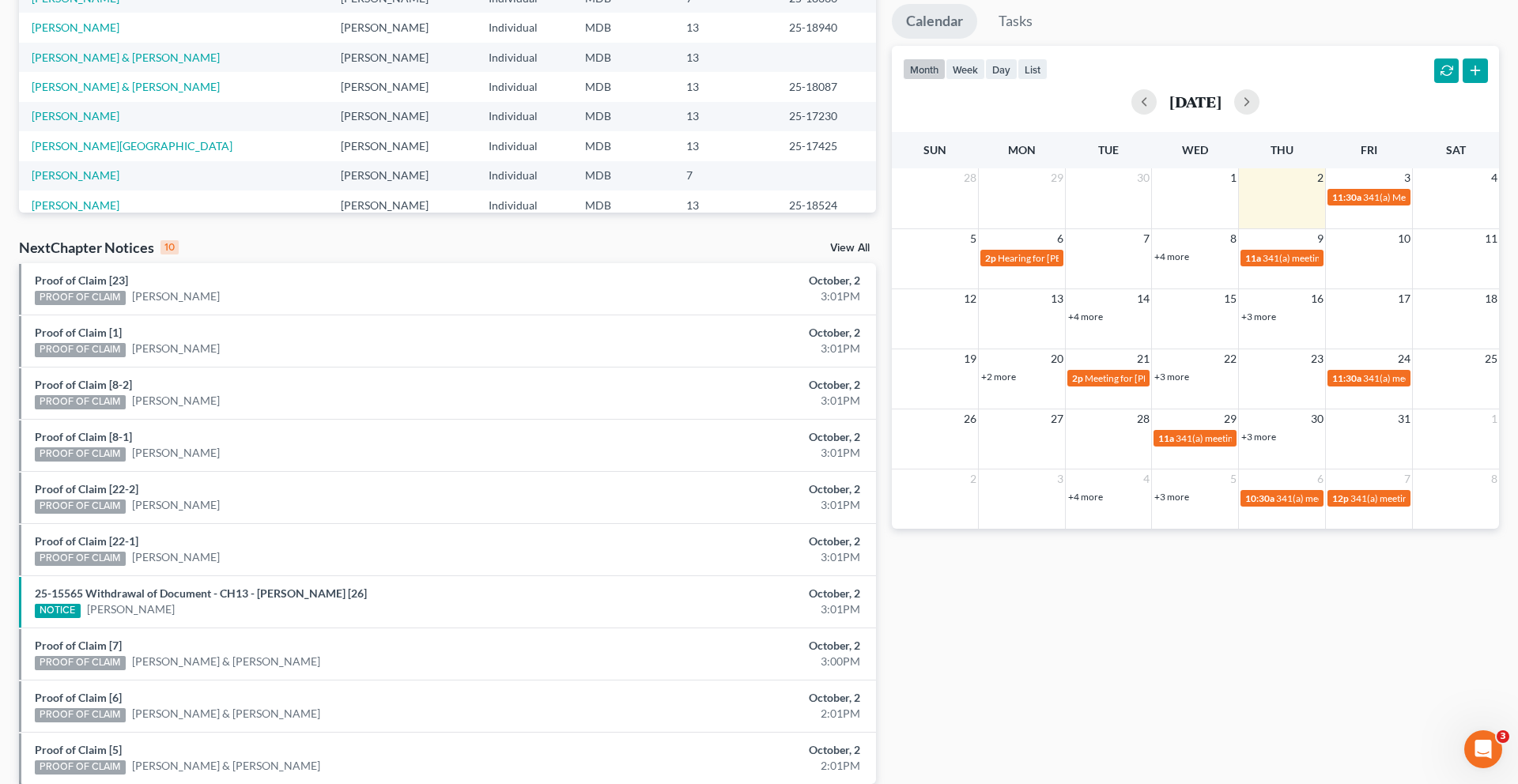
click at [1103, 322] on link "+4 more" at bounding box center [1085, 317] width 35 height 12
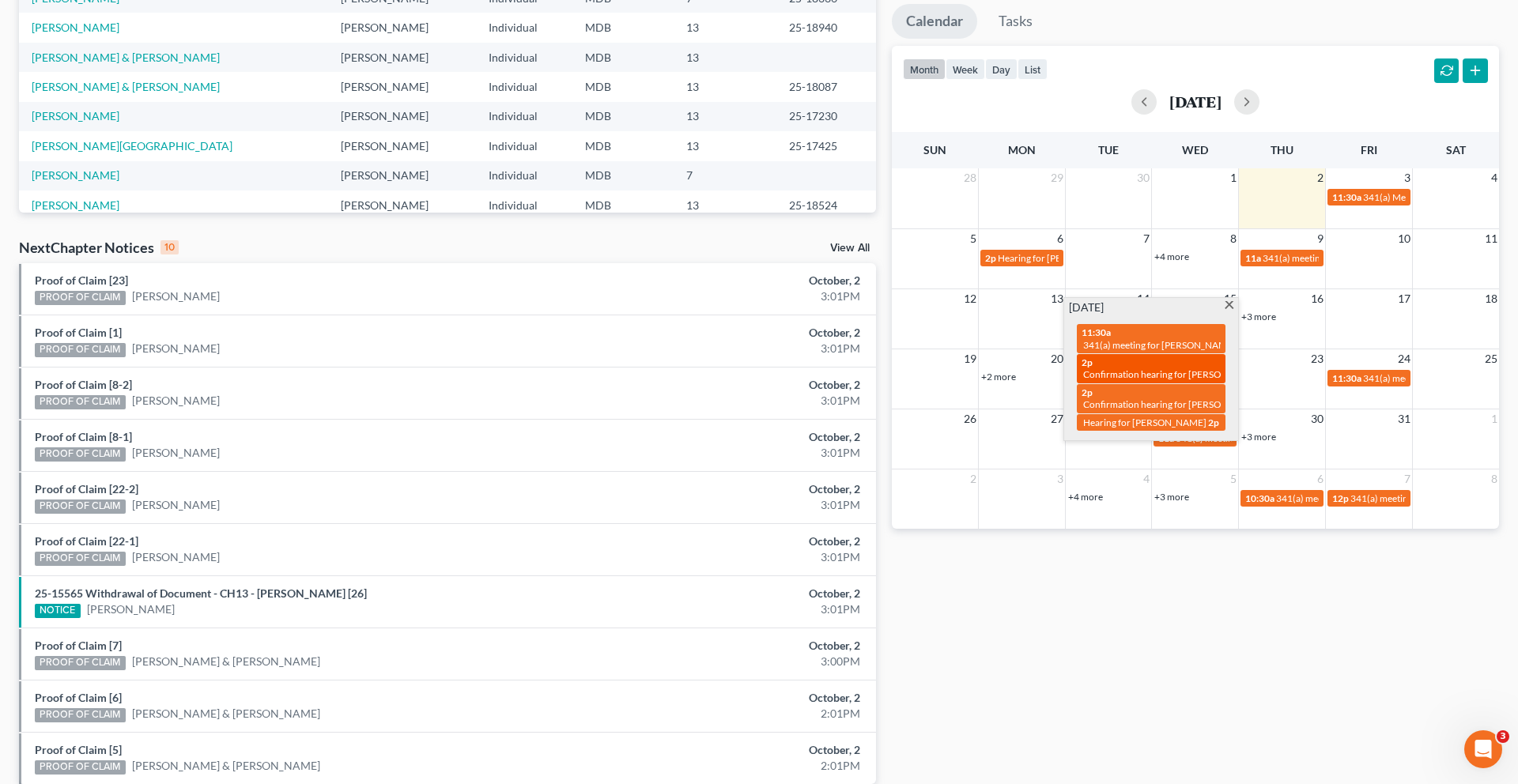
click at [1157, 380] on span "Confirmation hearing for [PERSON_NAME]" at bounding box center [1173, 375] width 180 height 12
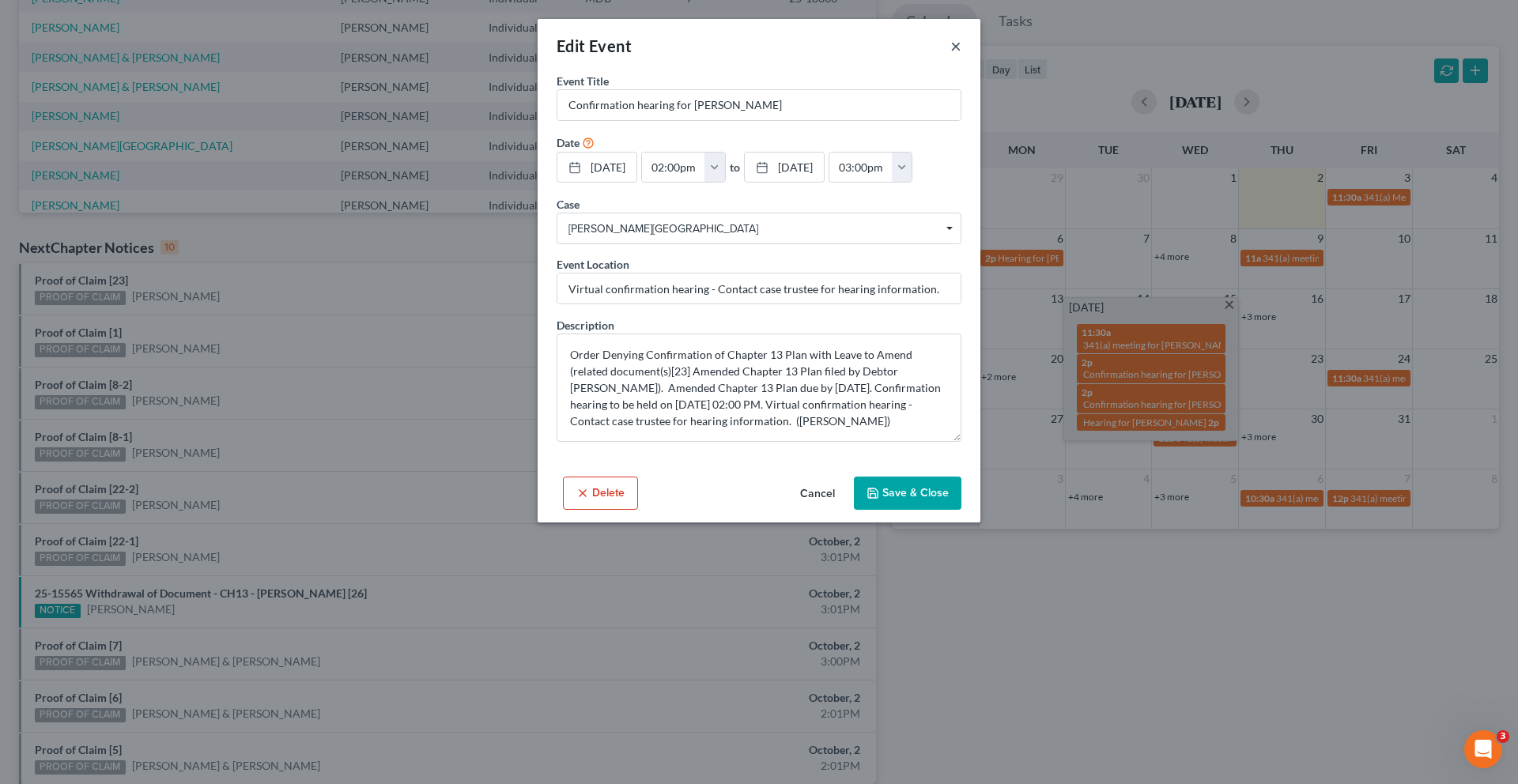
click at [962, 55] on button "×" at bounding box center [955, 46] width 11 height 19
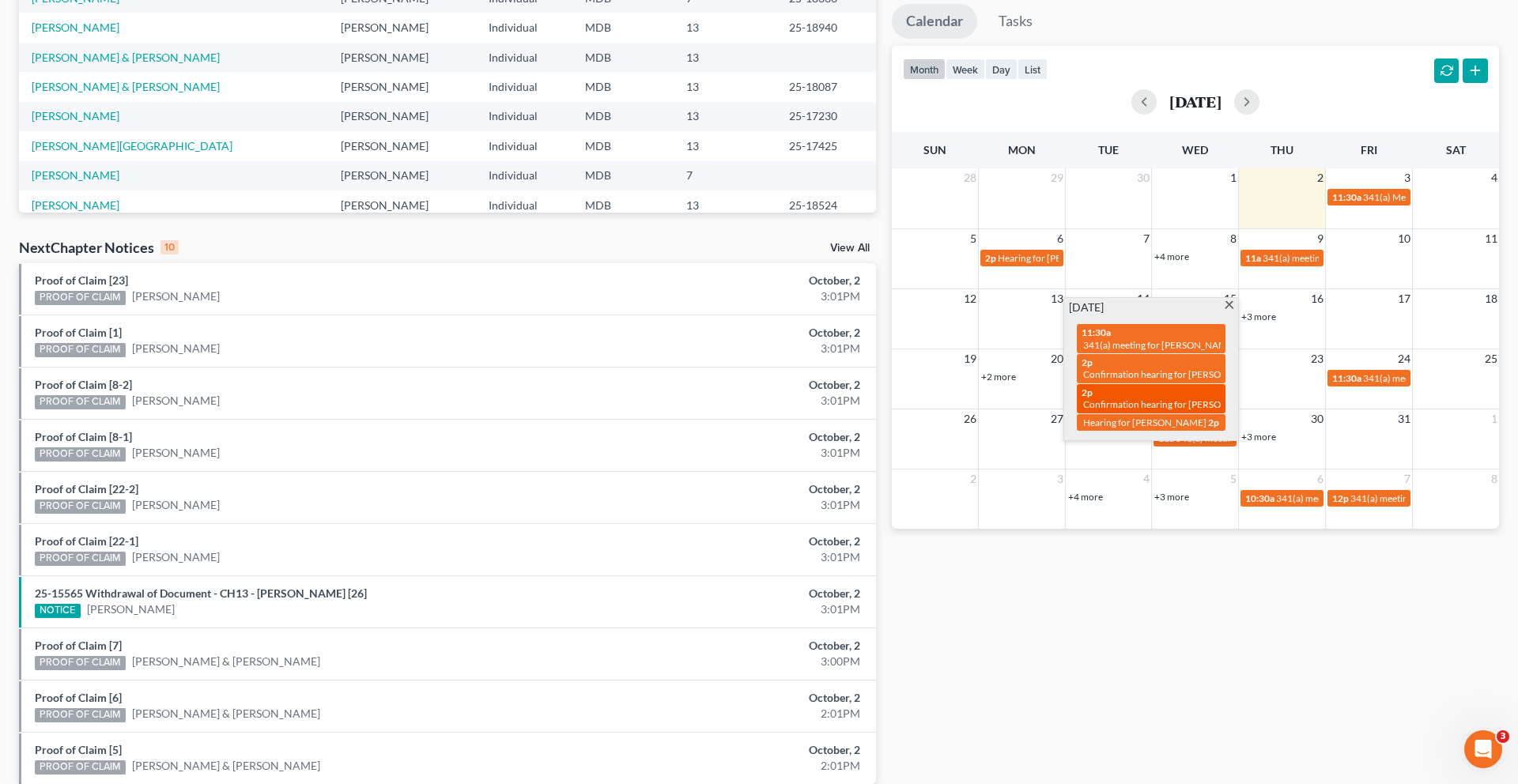
click at [1145, 410] on span "Confirmation hearing for [PERSON_NAME]" at bounding box center [1173, 405] width 180 height 12
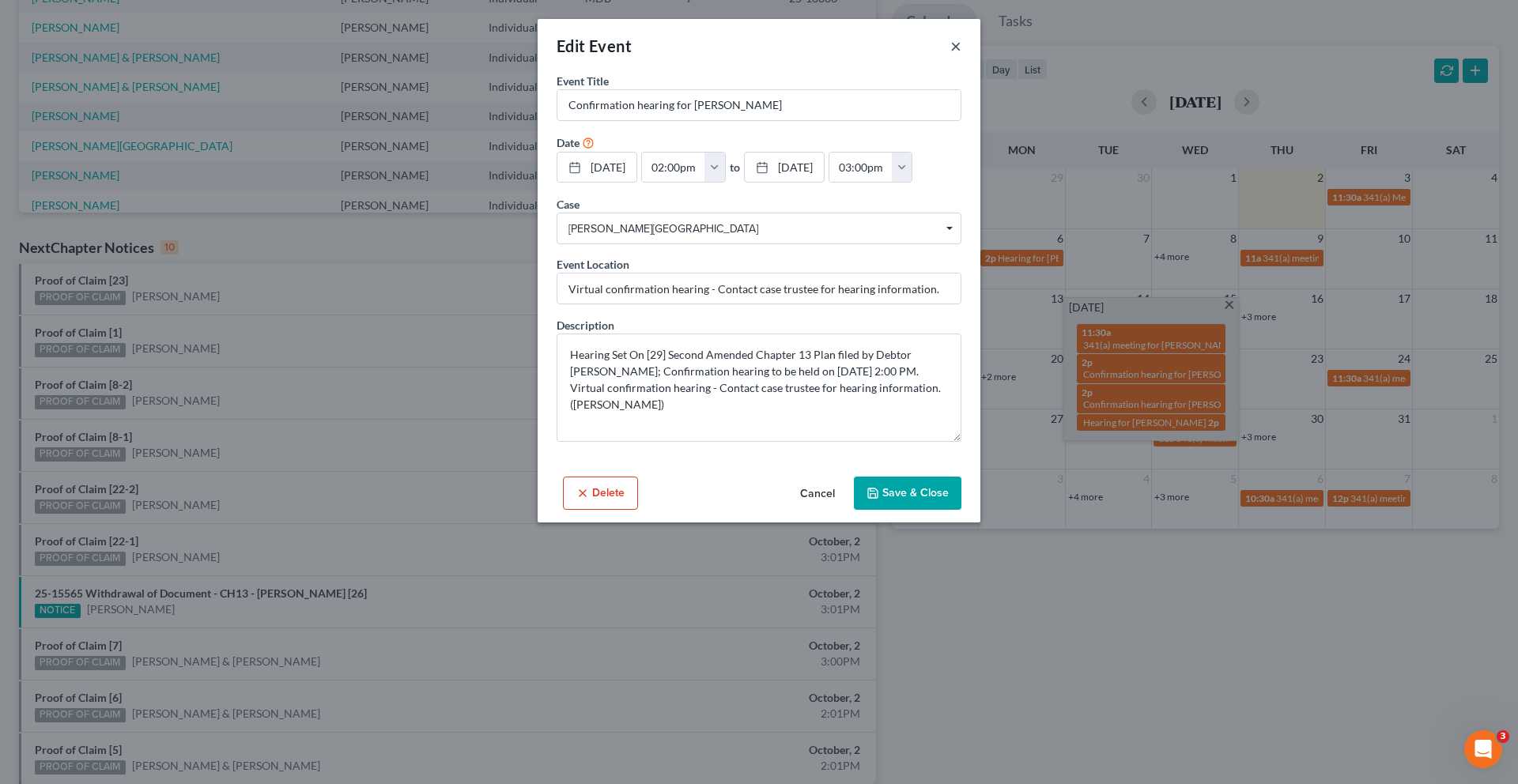
click at [962, 55] on button "×" at bounding box center [955, 46] width 11 height 19
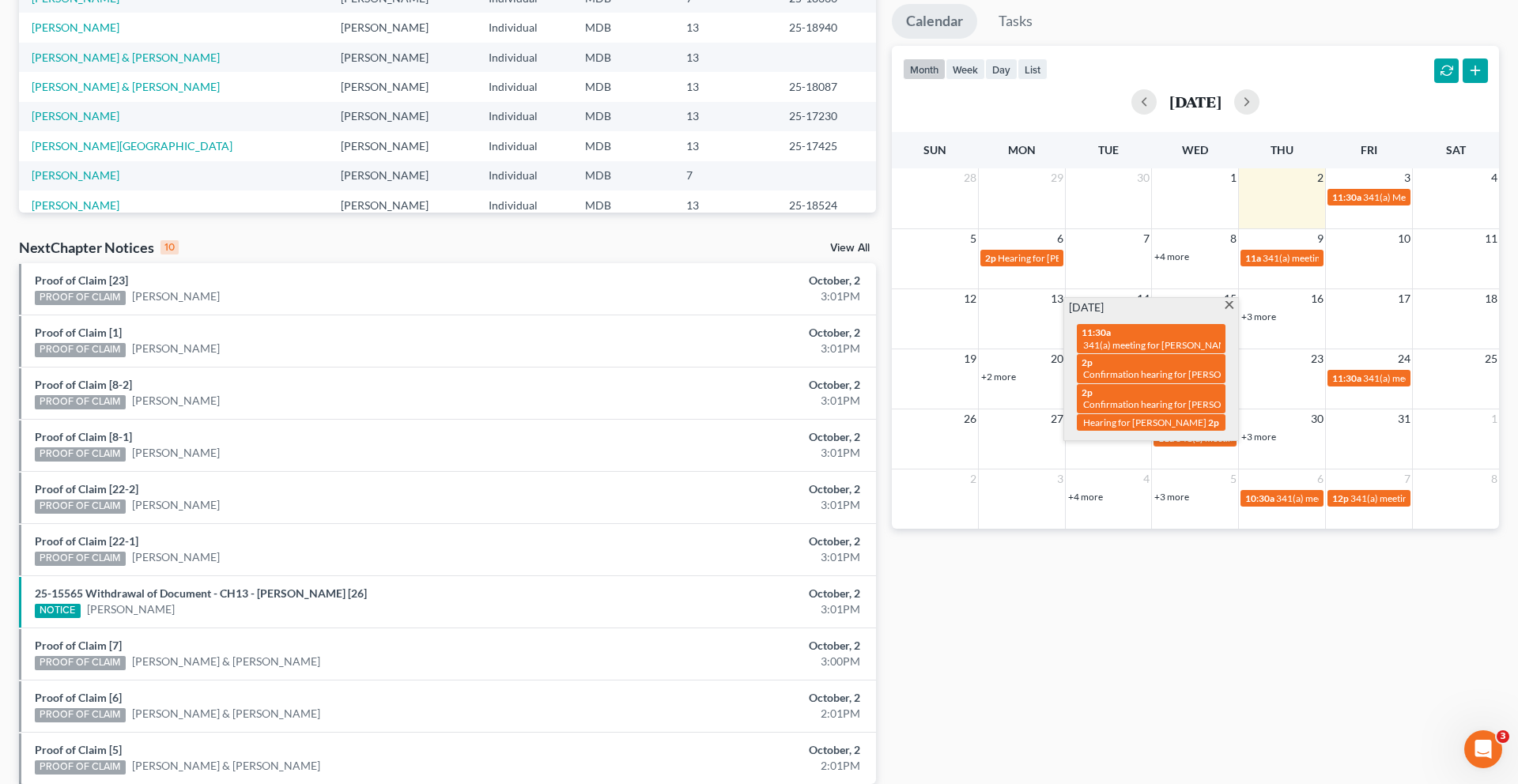
scroll to position [0, 0]
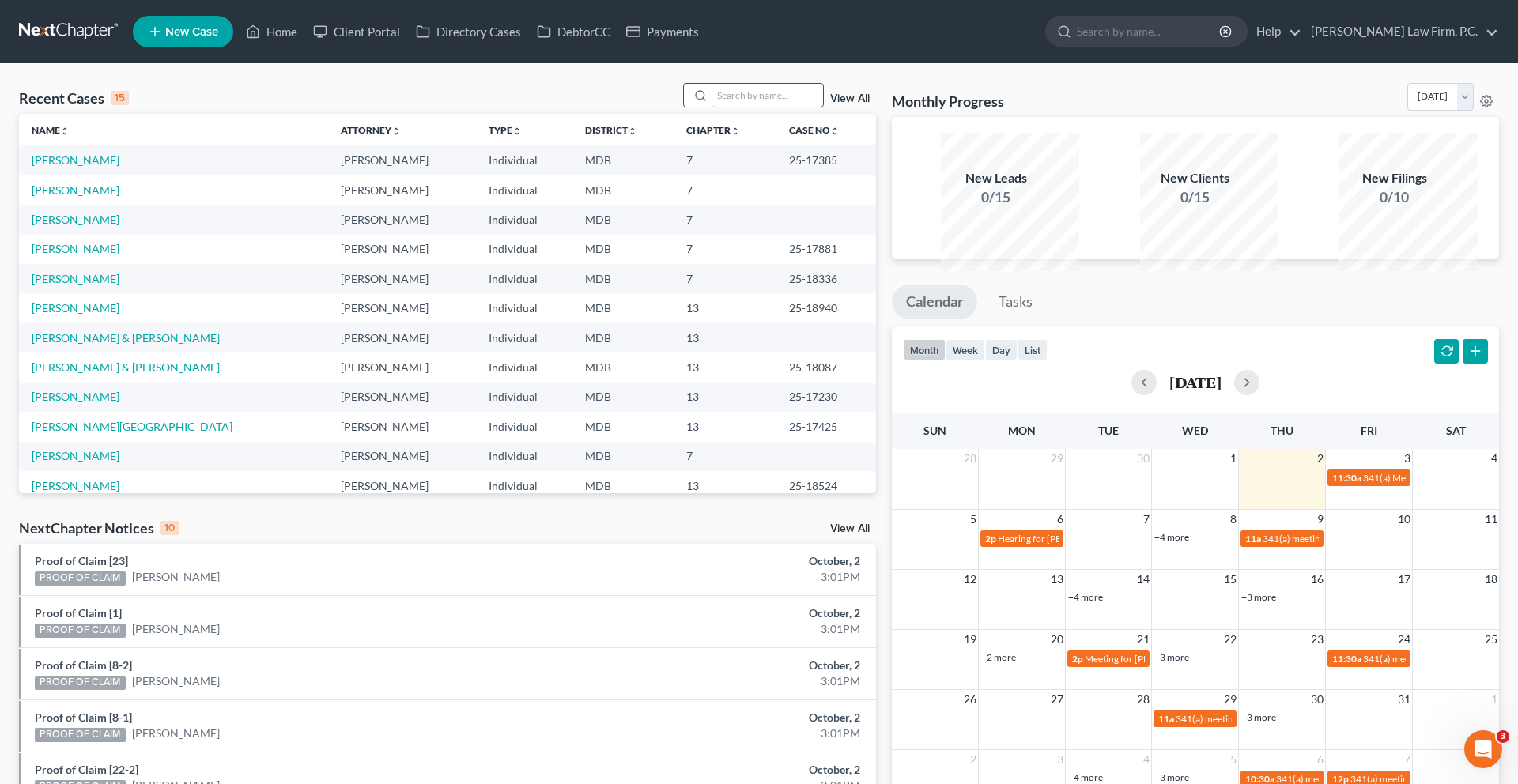
click at [713, 107] on input "search" at bounding box center [768, 96] width 111 height 23
type input "[PERSON_NAME]"
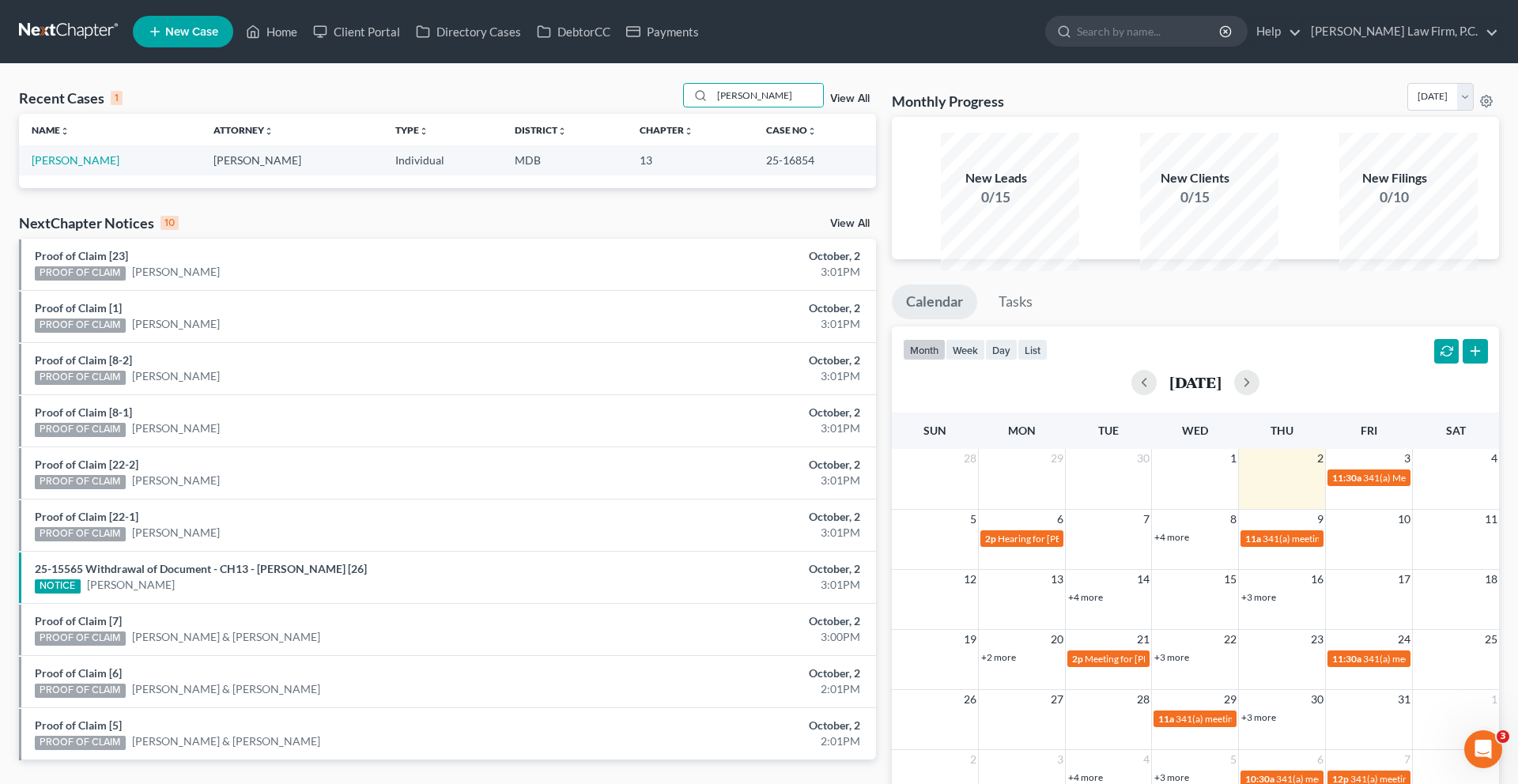
click at [81, 175] on td "[PERSON_NAME]" at bounding box center [110, 160] width 182 height 29
click at [83, 167] on link "[PERSON_NAME]" at bounding box center [75, 160] width 88 height 14
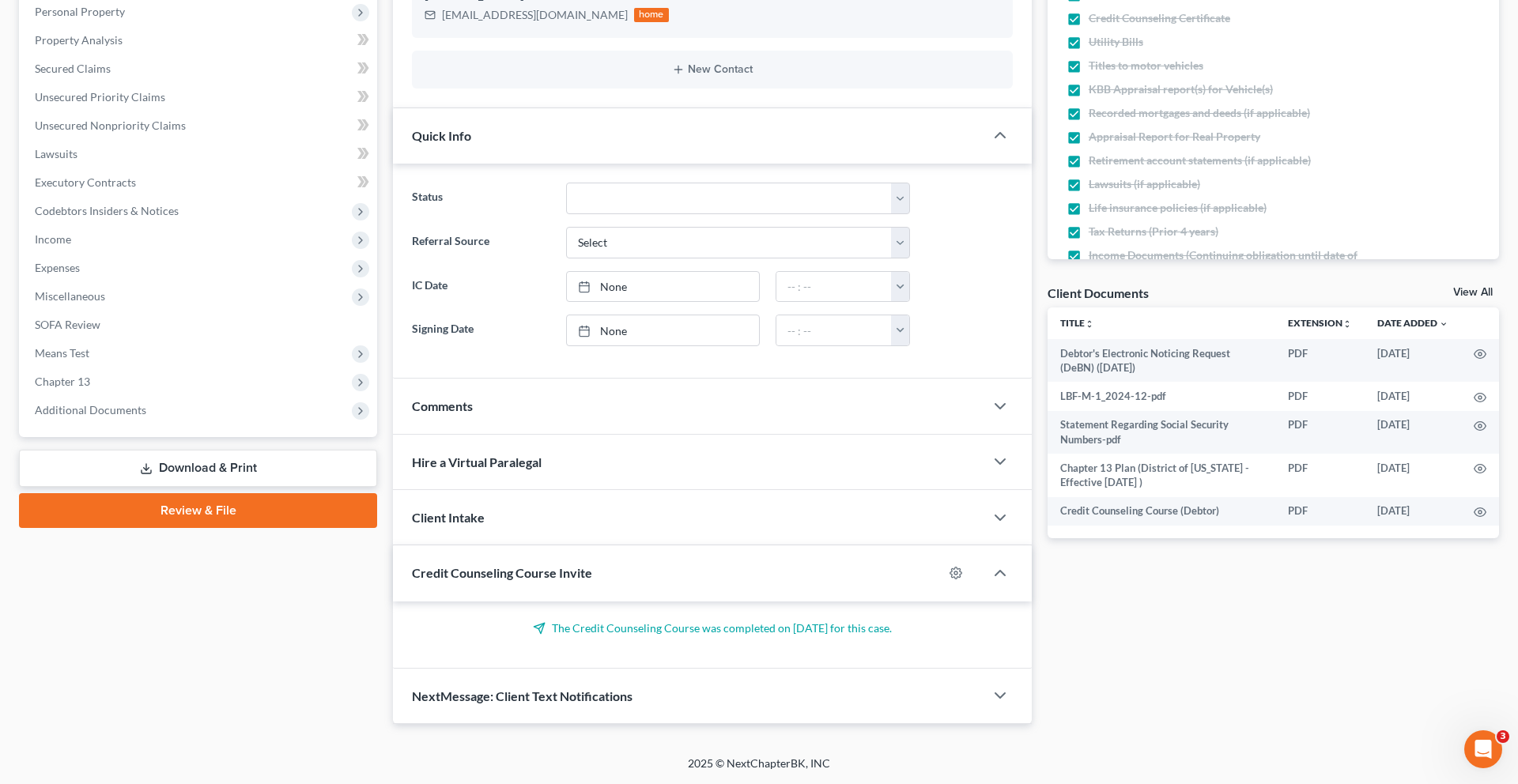
scroll to position [573, 0]
drag, startPoint x: 130, startPoint y: 315, endPoint x: 134, endPoint y: 335, distance: 20.4
click at [130, 396] on span "Additional Documents" at bounding box center [200, 409] width 355 height 28
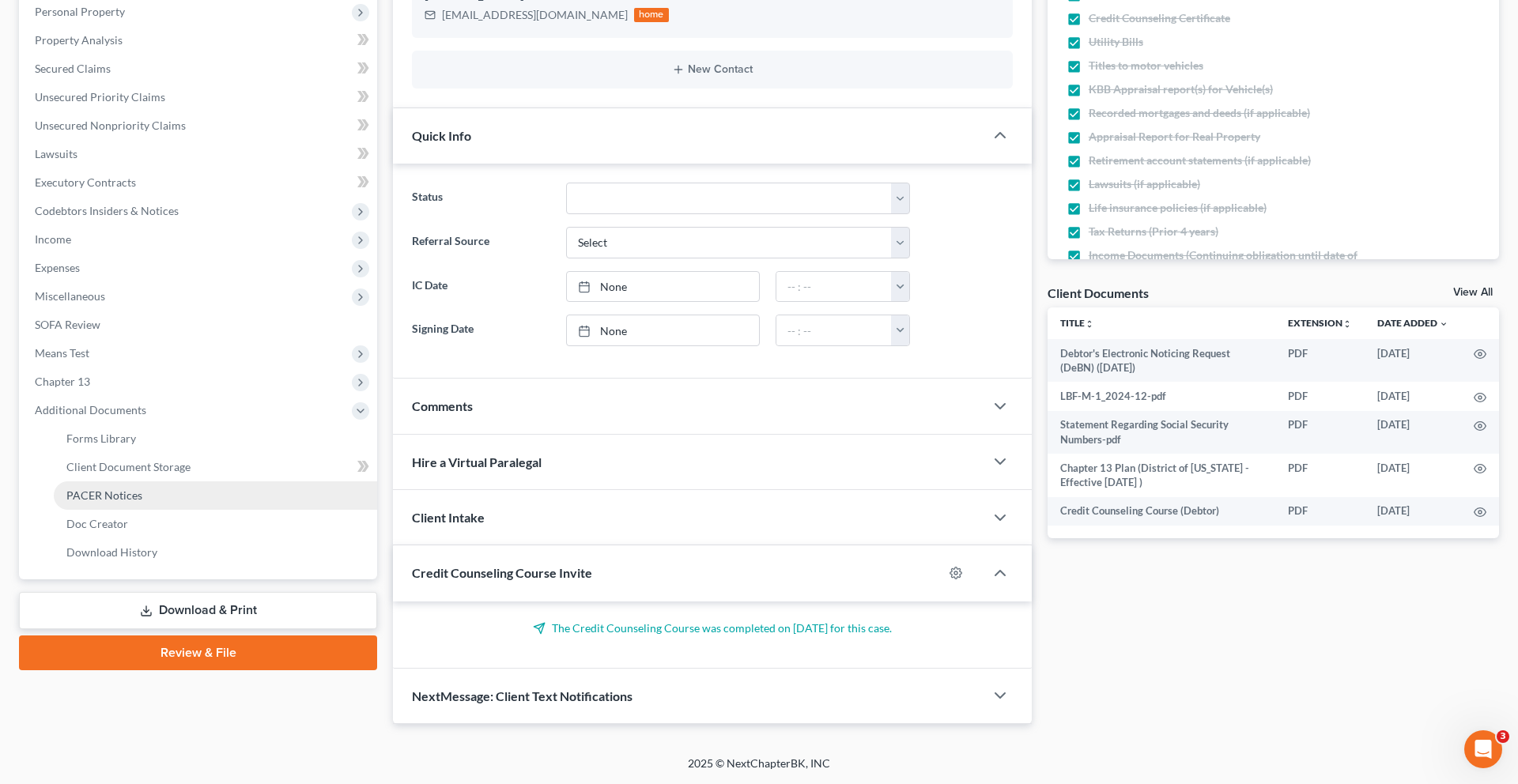
click at [146, 482] on link "PACER Notices" at bounding box center [215, 495] width 323 height 28
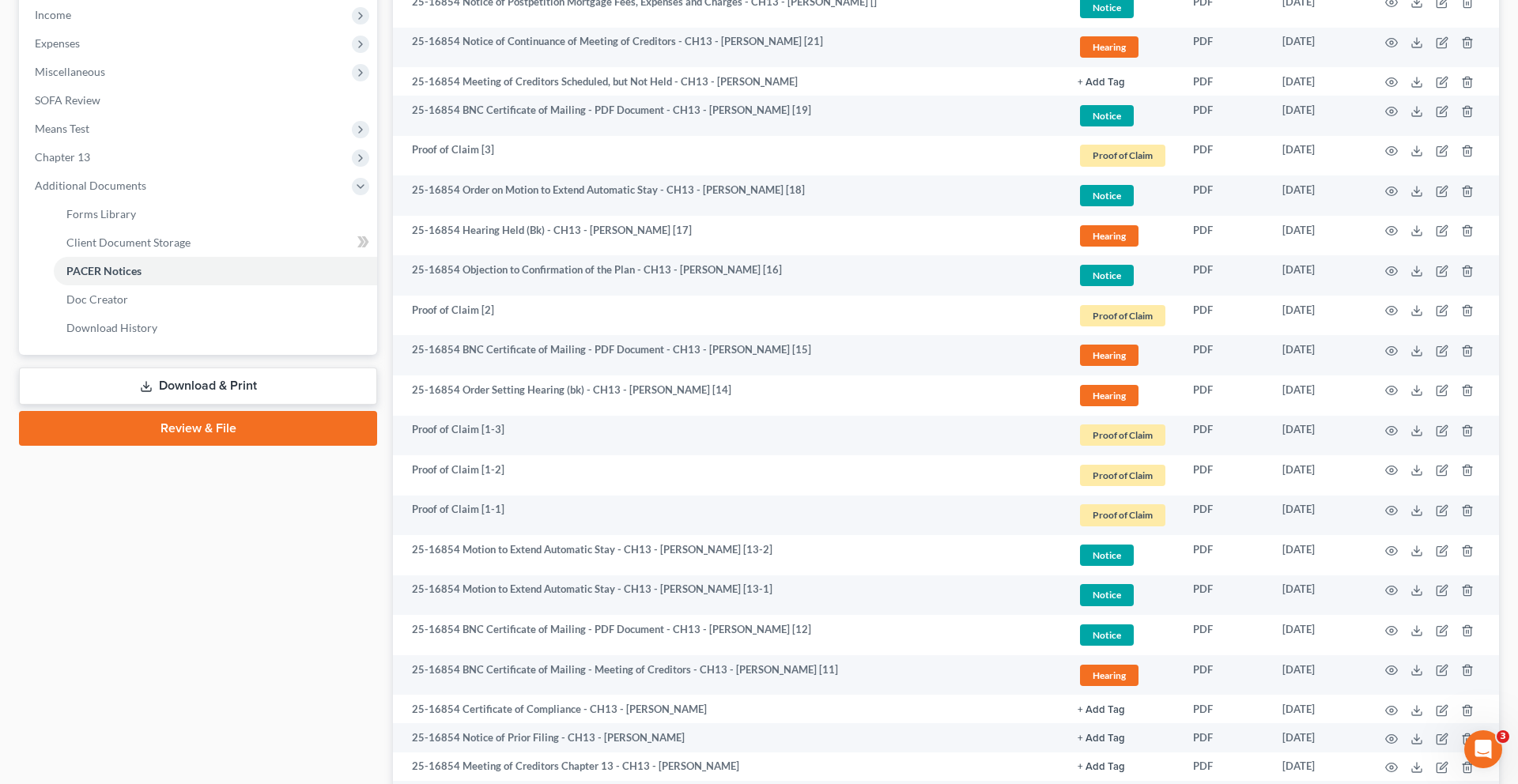
scroll to position [536, 0]
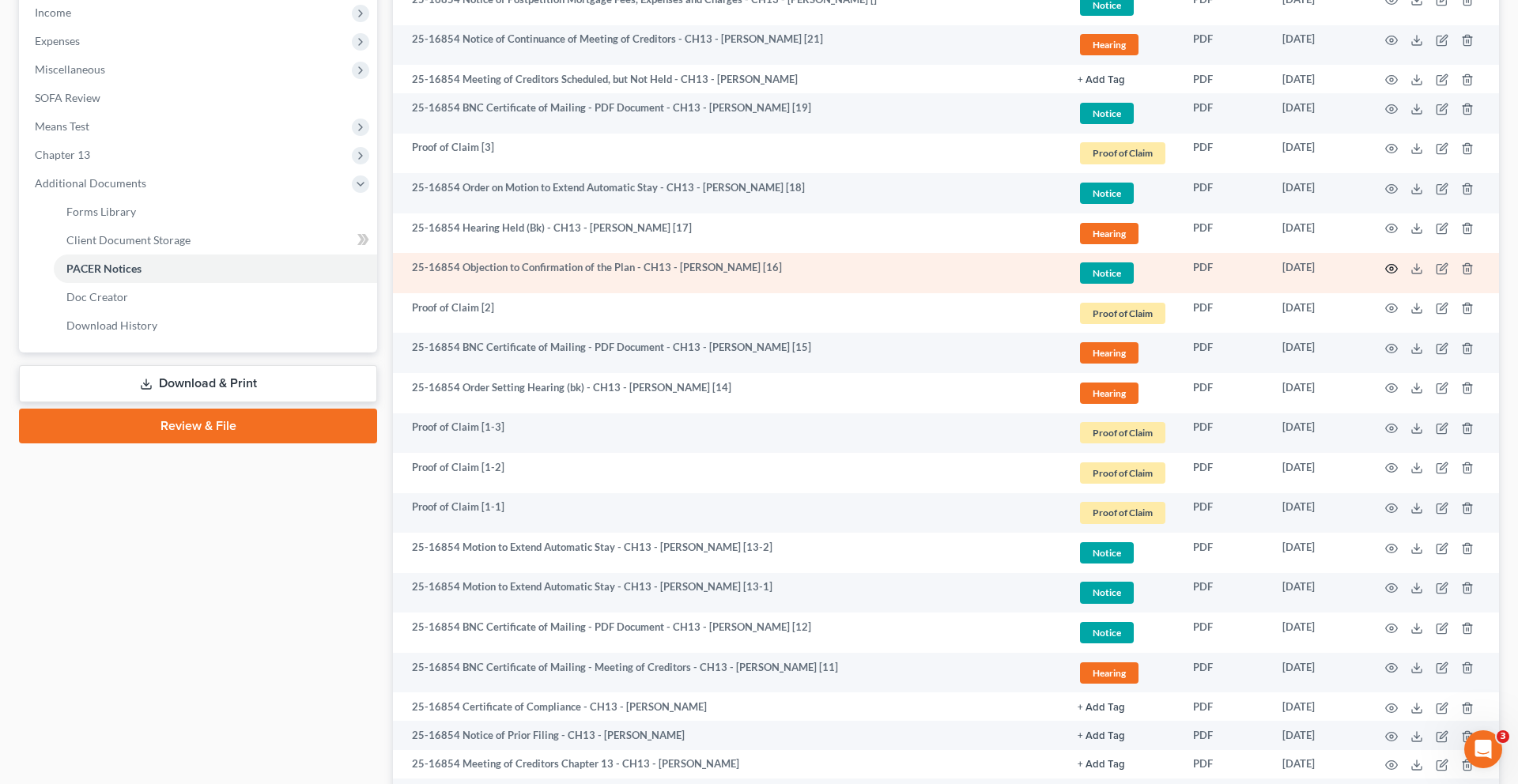
click at [1386, 275] on icon "button" at bounding box center [1392, 268] width 13 height 13
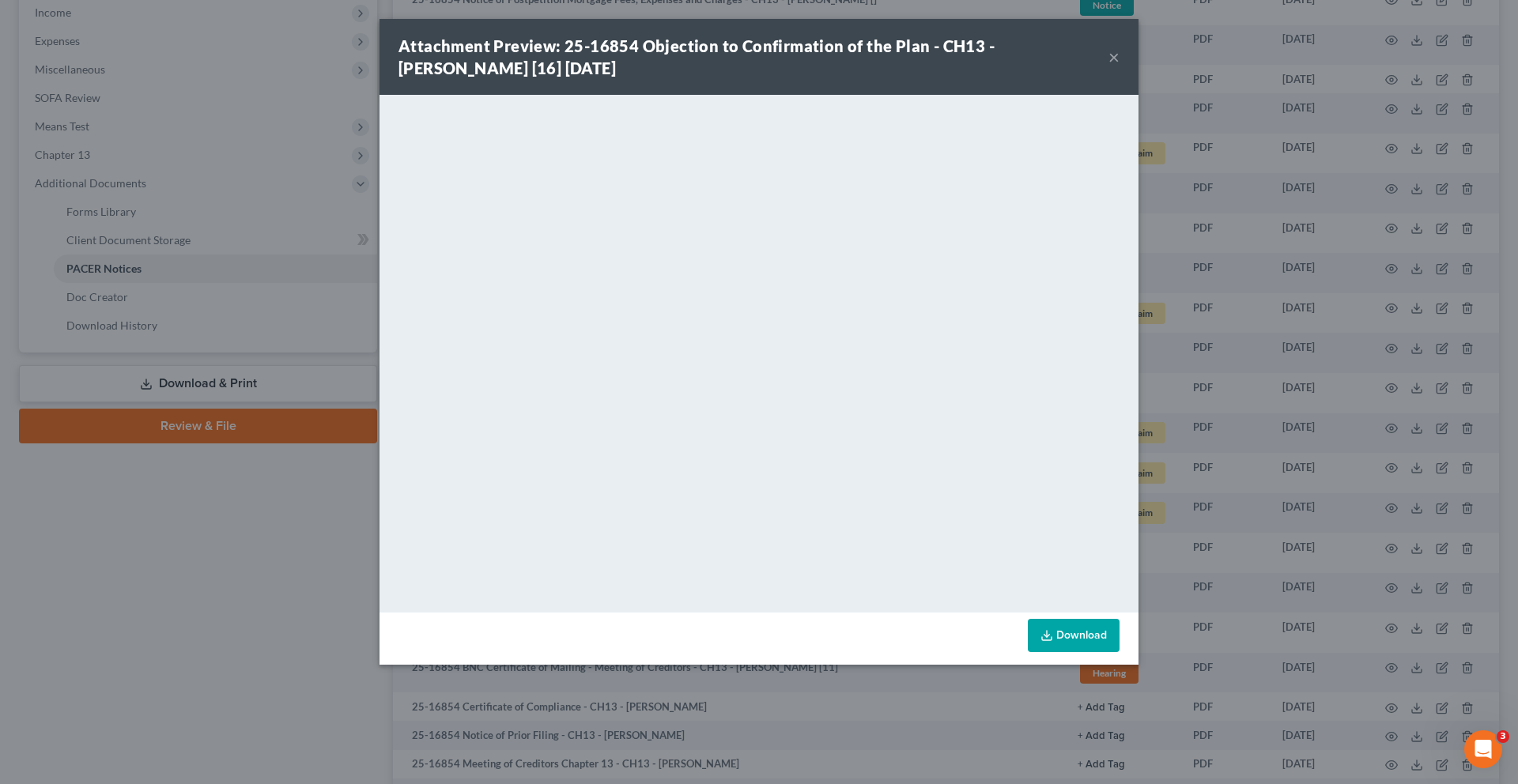
scroll to position [360, 0]
click at [1119, 67] on button "×" at bounding box center [1113, 57] width 11 height 19
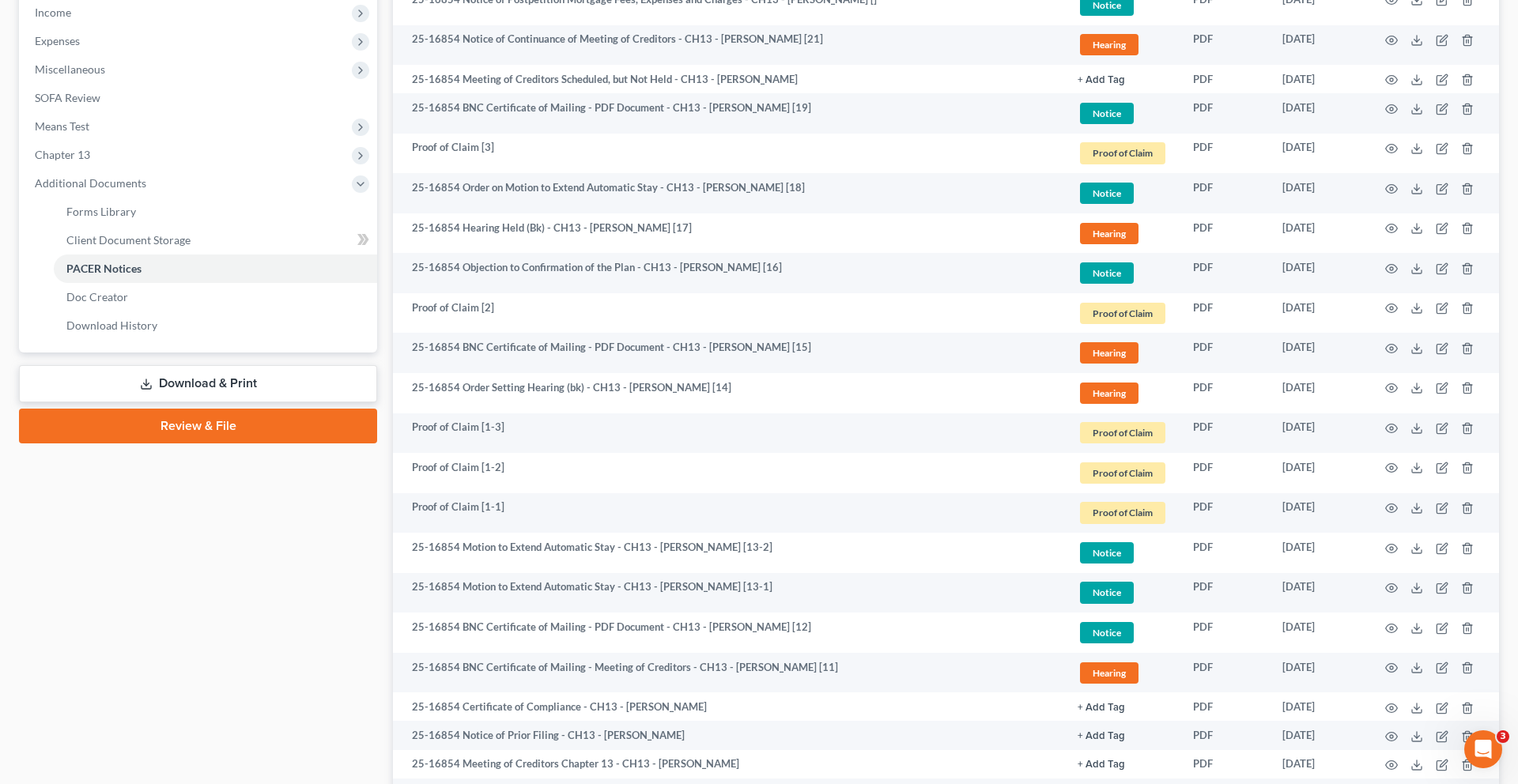
scroll to position [0, 0]
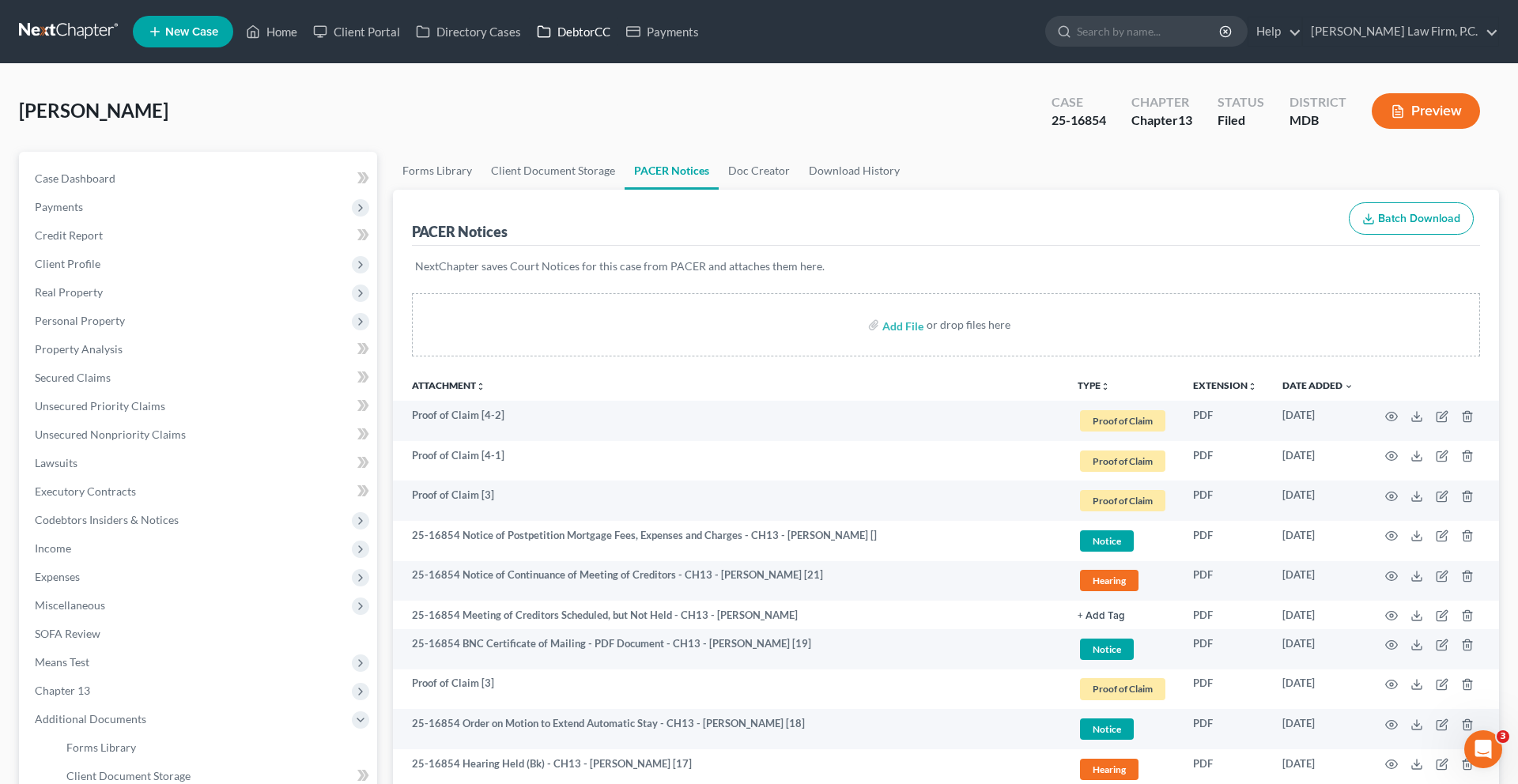
click at [618, 36] on link "DebtorCC" at bounding box center [574, 31] width 90 height 28
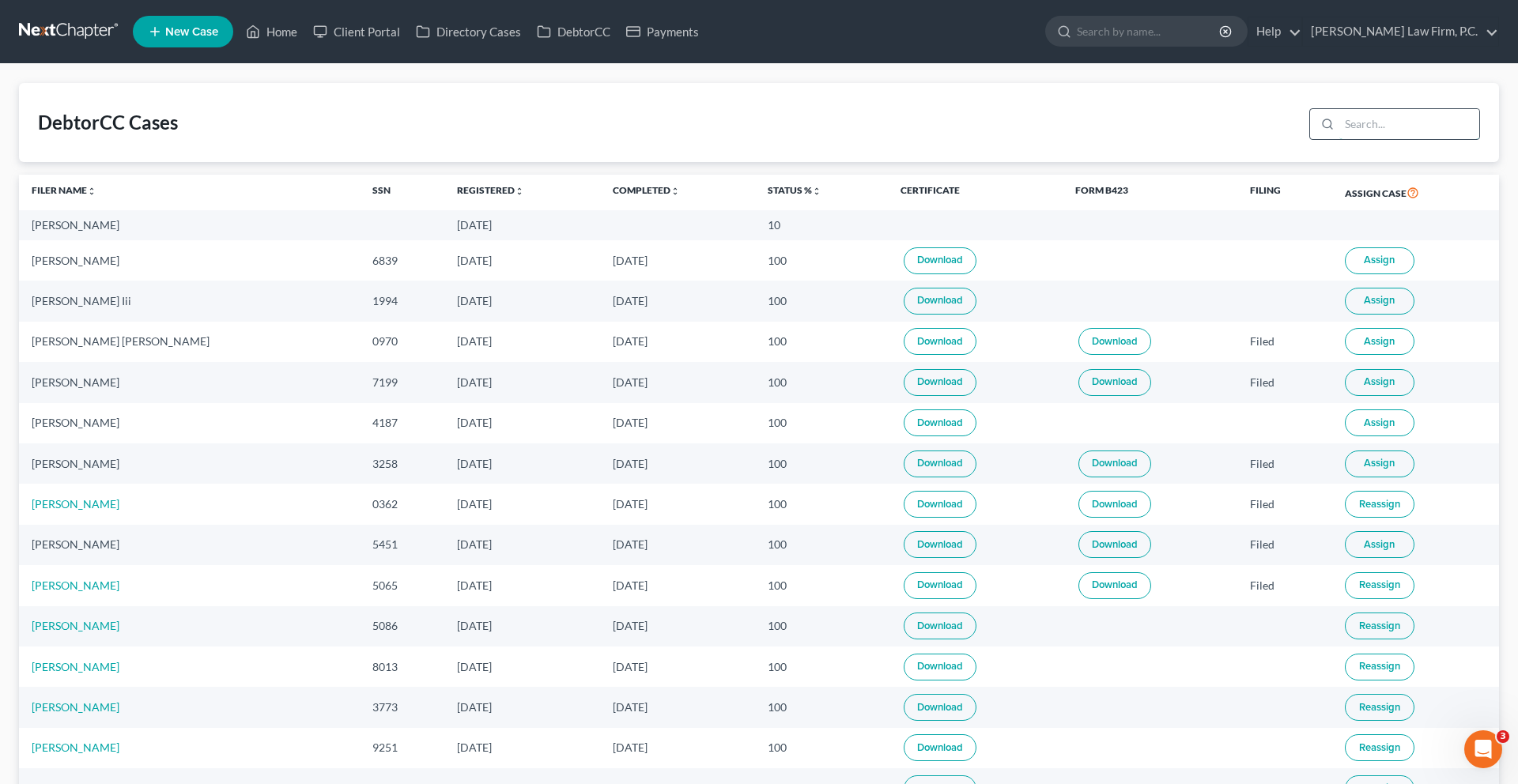
click at [1339, 139] on input "search" at bounding box center [1409, 124] width 140 height 30
click at [1372, 430] on span "Assign" at bounding box center [1379, 423] width 31 height 13
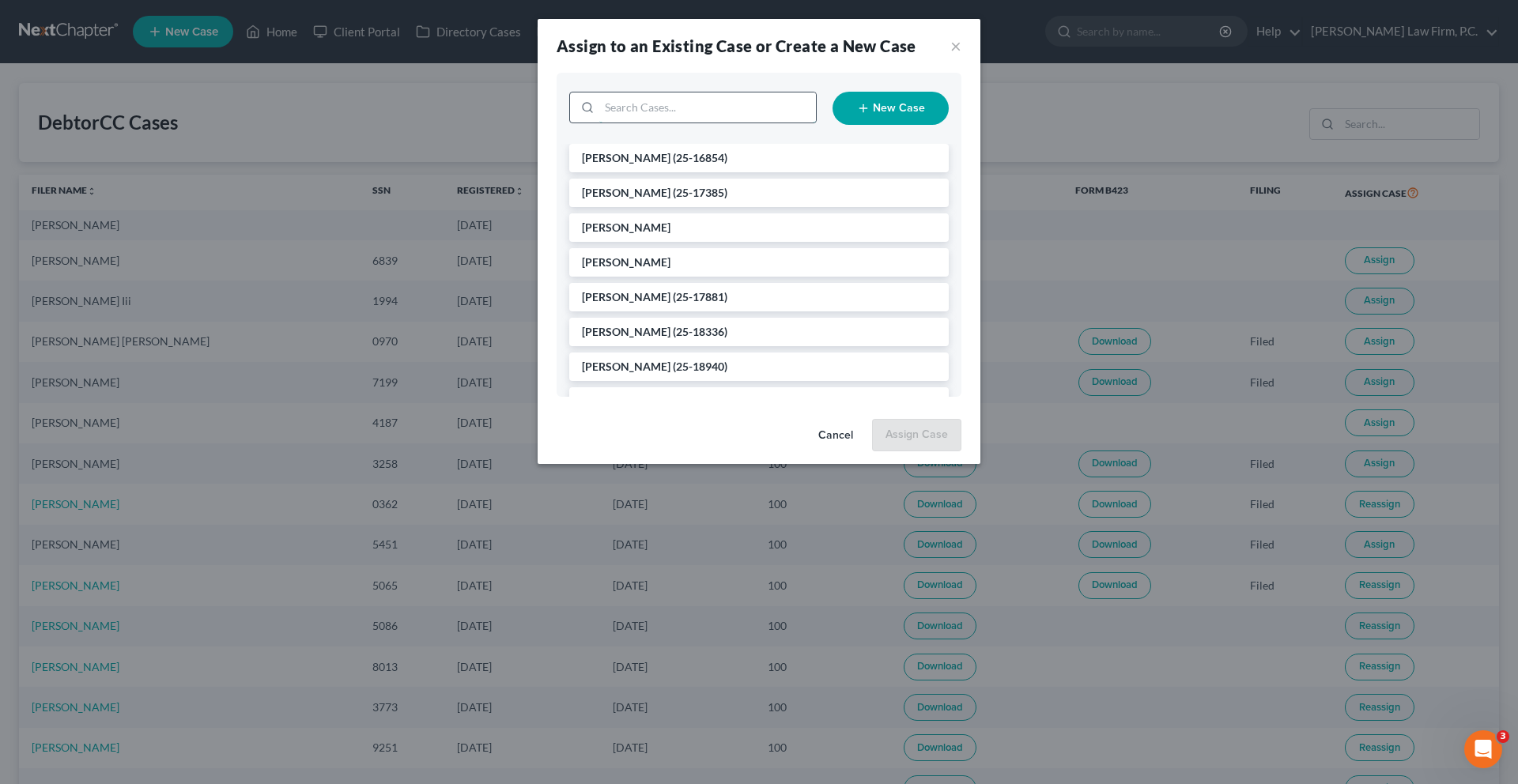
click at [669, 123] on input "search" at bounding box center [708, 107] width 216 height 30
type input "valenci"
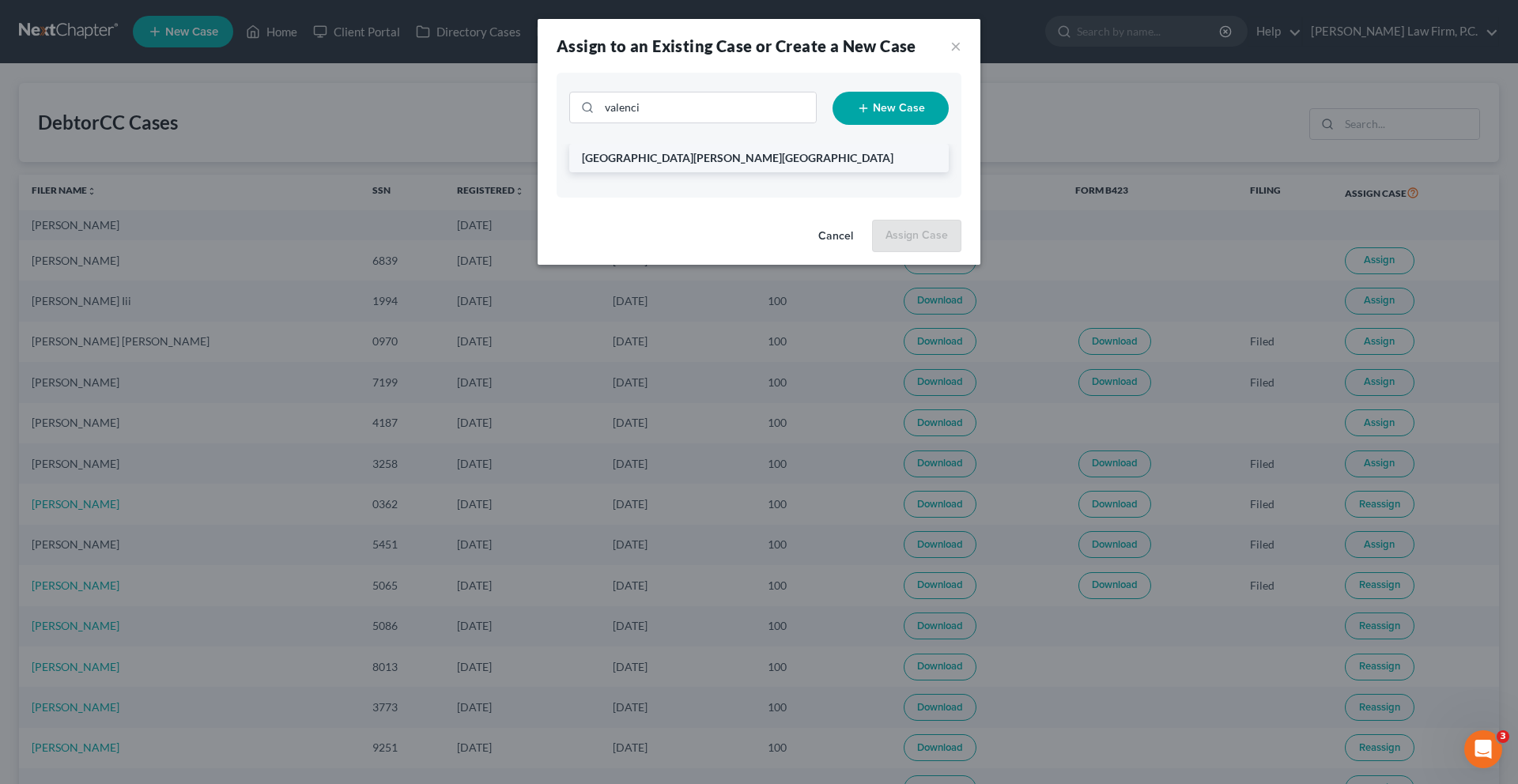
click at [638, 164] on span "[GEOGRAPHIC_DATA][PERSON_NAME][GEOGRAPHIC_DATA]" at bounding box center [738, 157] width 312 height 14
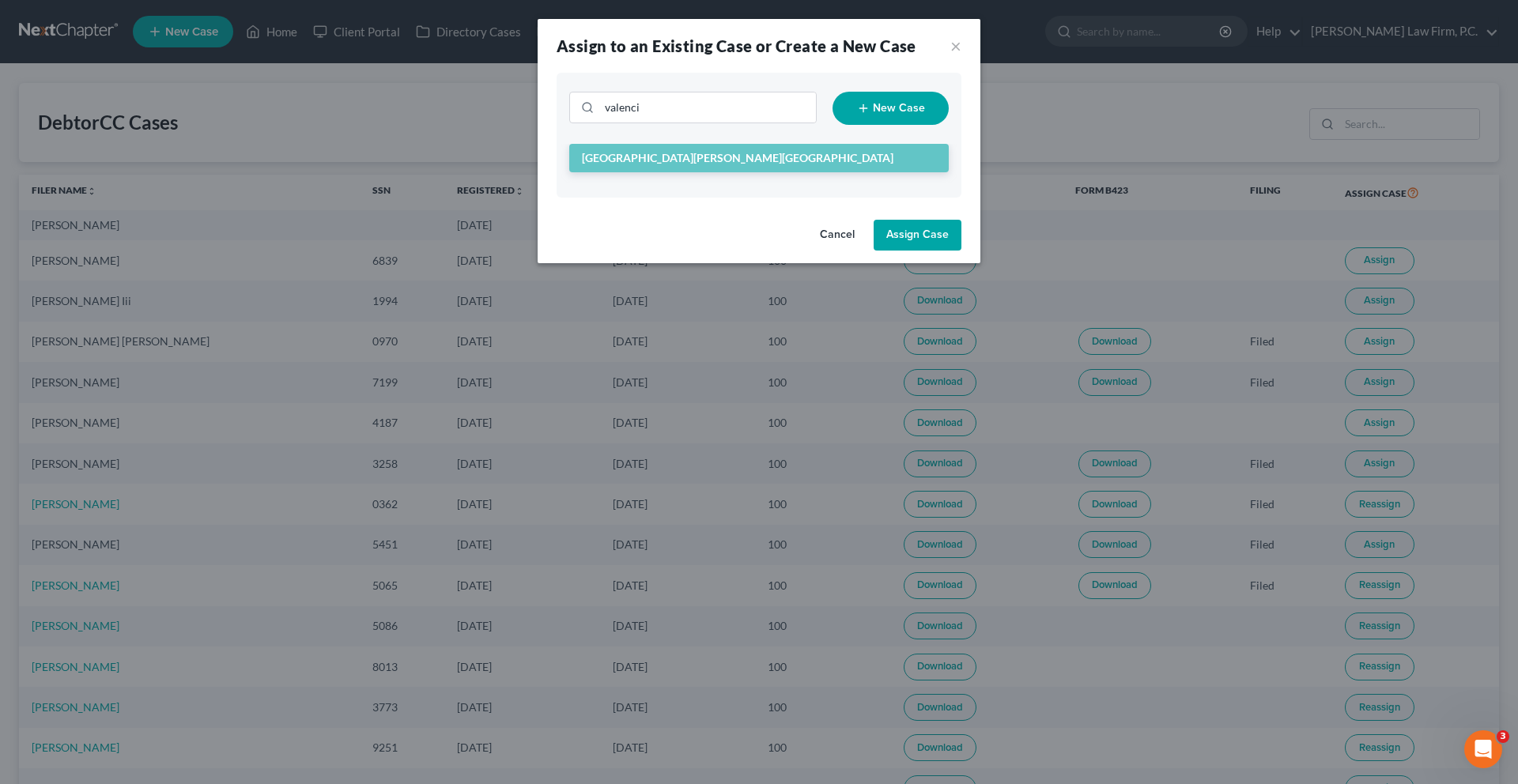
click at [962, 251] on button "Assign Case" at bounding box center [917, 236] width 88 height 32
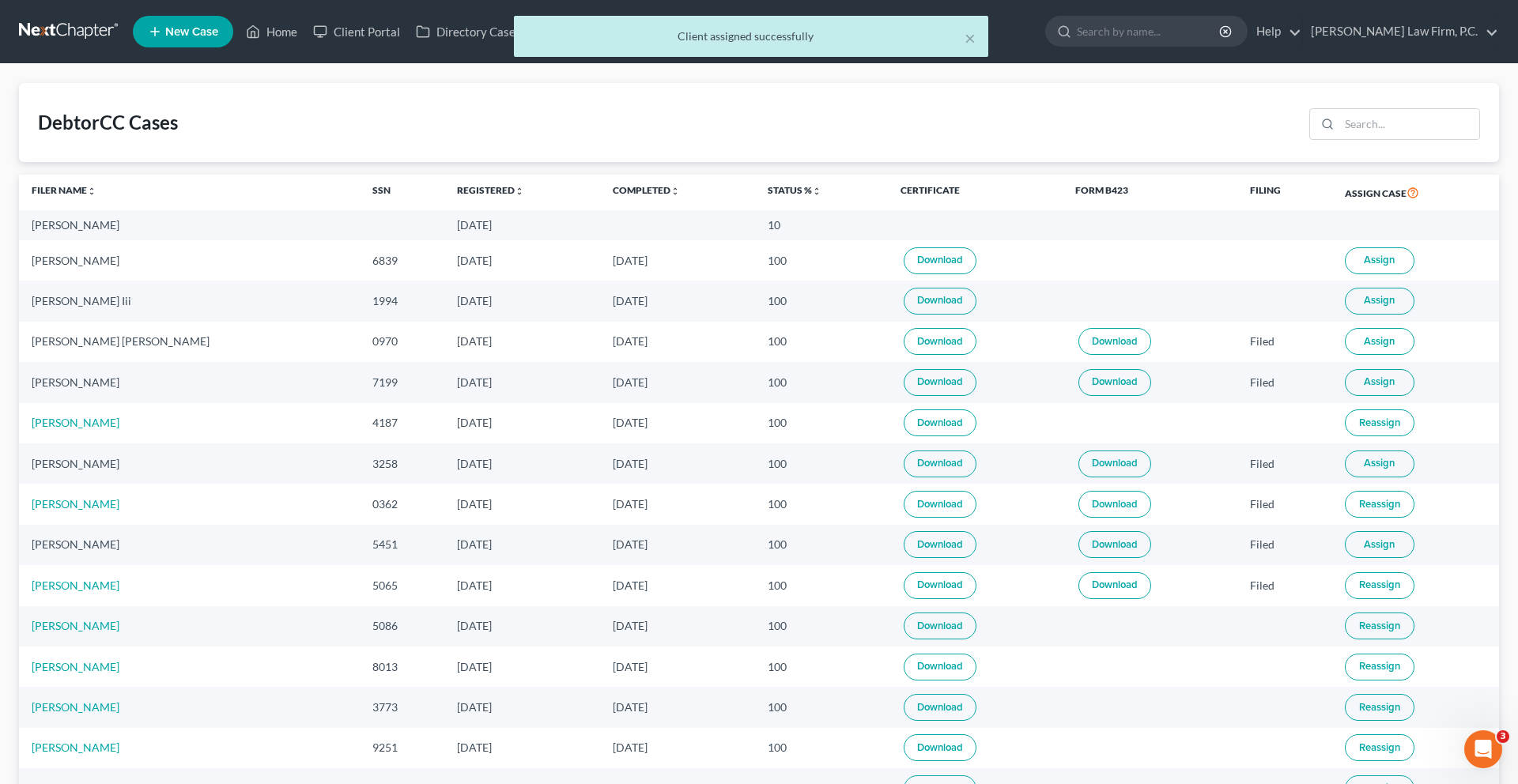
click at [1374, 266] on span "Assign" at bounding box center [1379, 260] width 31 height 13
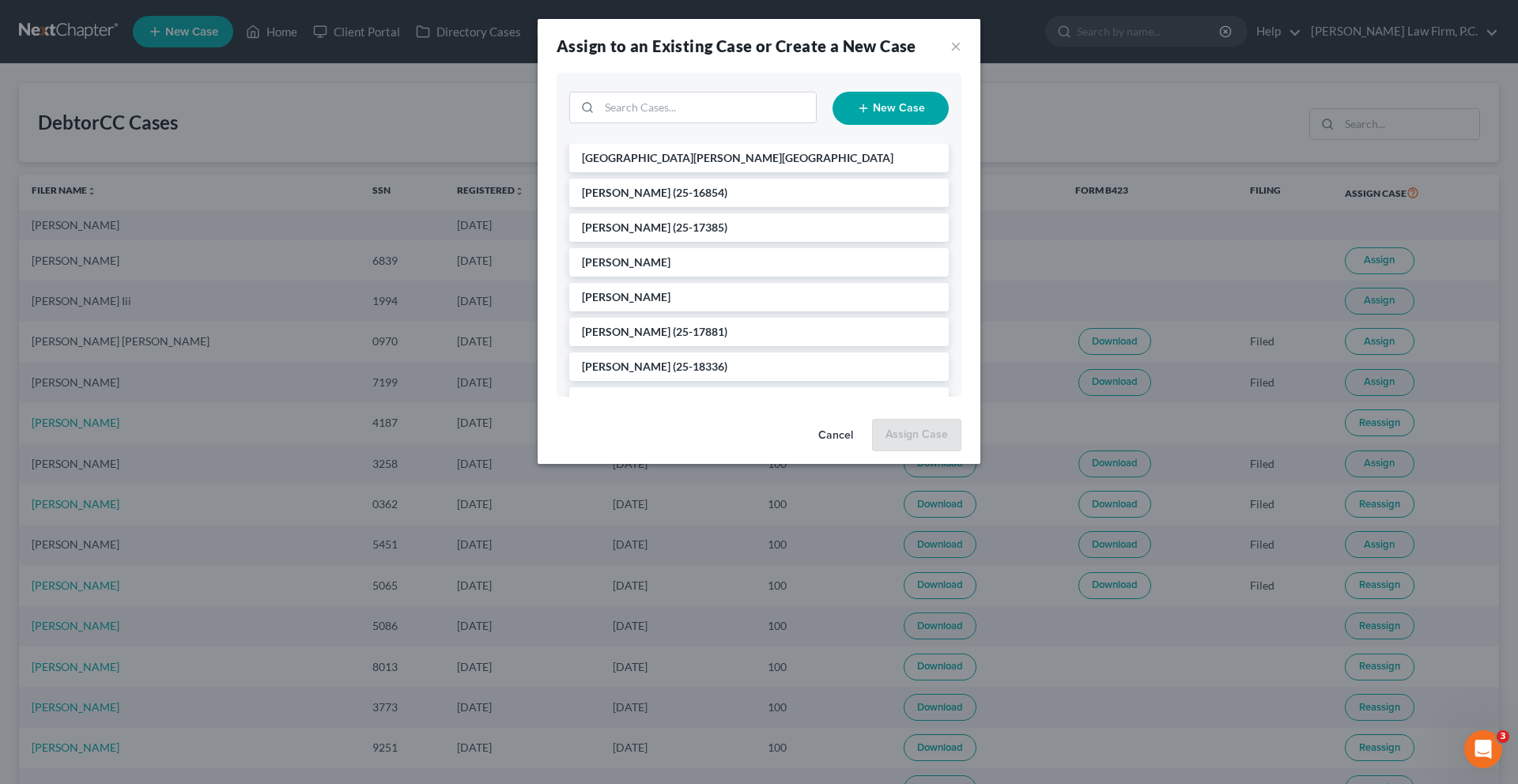
click at [665, 131] on div "New Case" at bounding box center [758, 107] width 395 height 45
click at [649, 123] on input "search" at bounding box center [708, 107] width 216 height 30
type input "[PERSON_NAME]"
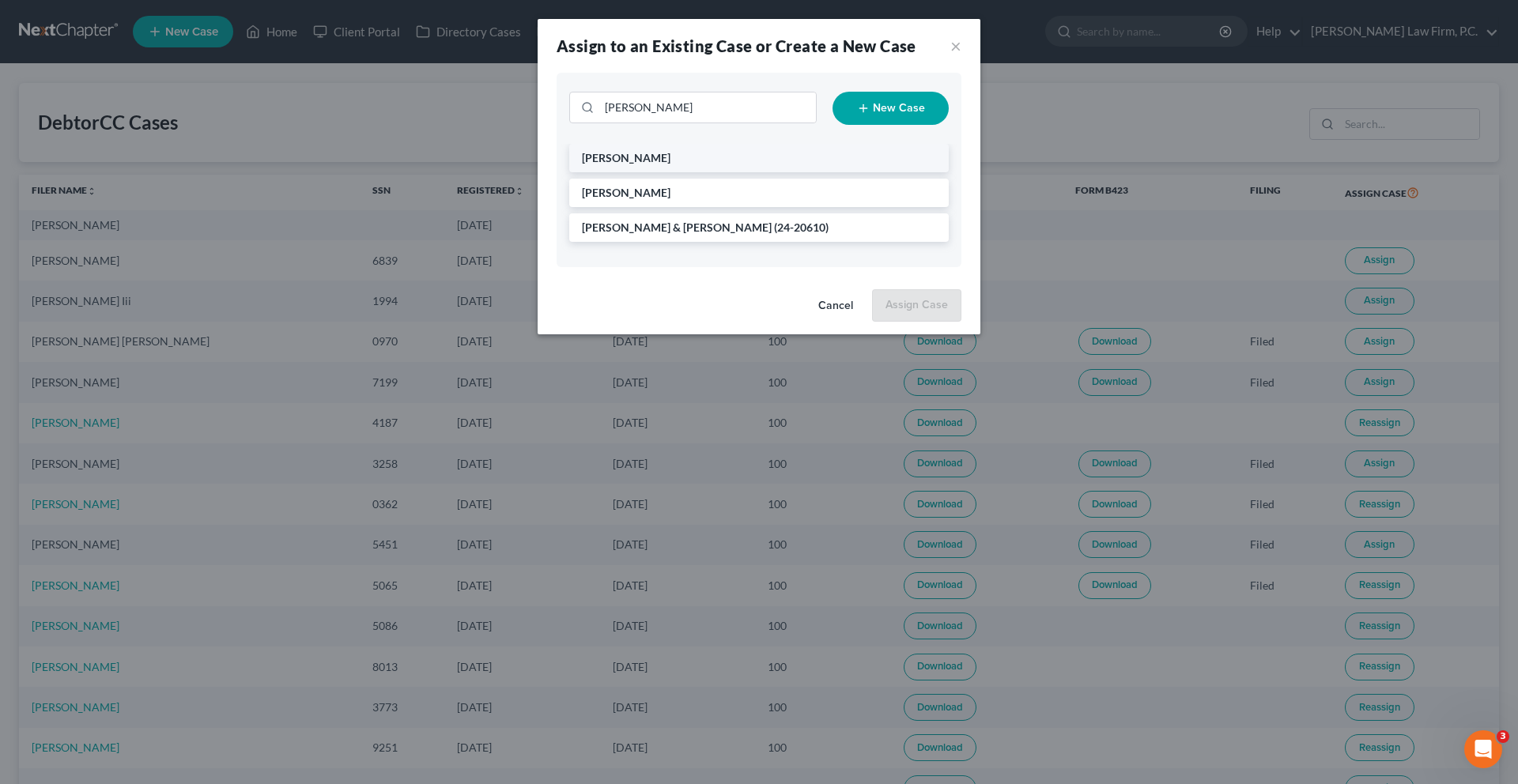
click at [611, 164] on span "[PERSON_NAME]" at bounding box center [627, 157] width 89 height 14
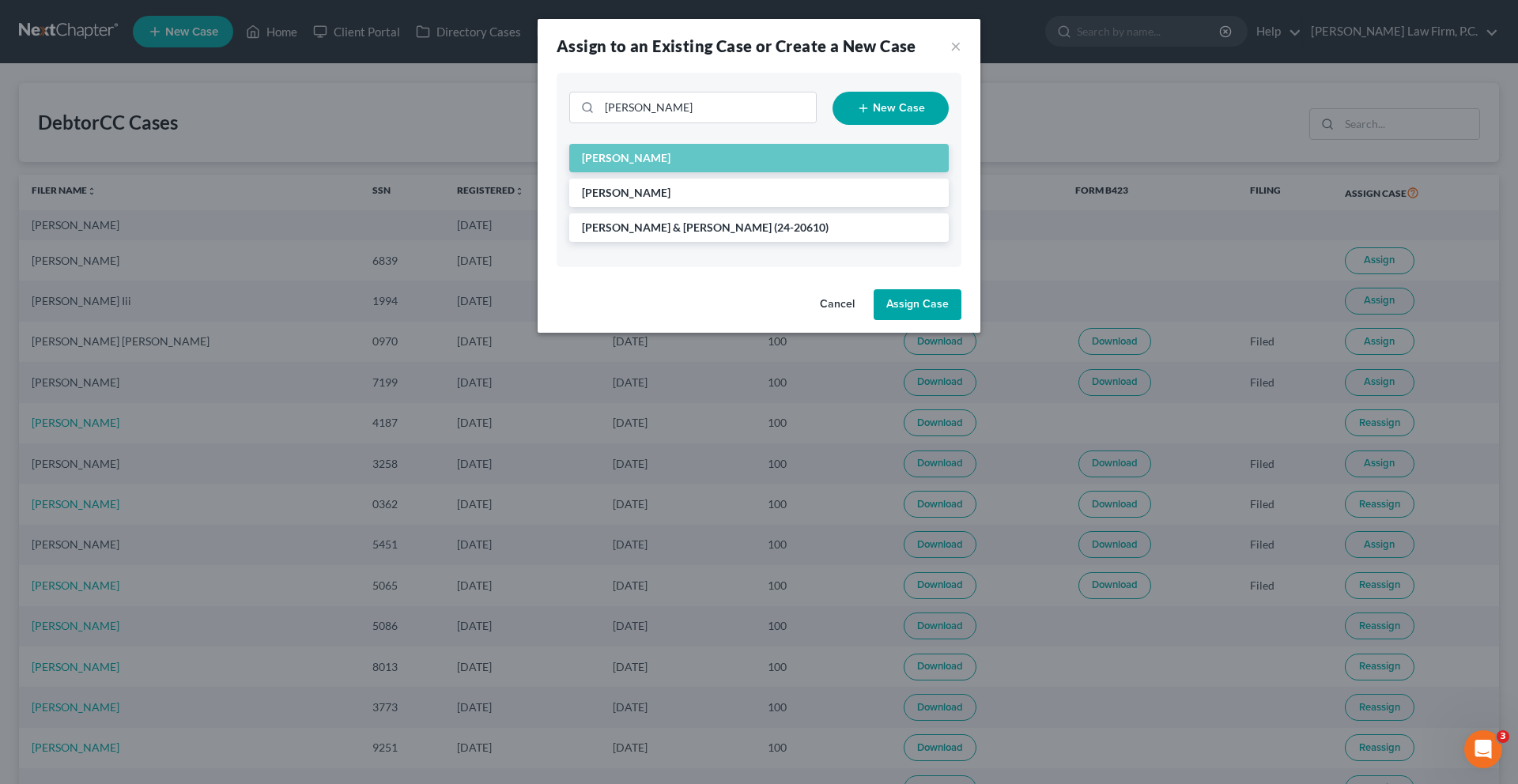
click at [879, 125] on button "New Case" at bounding box center [890, 108] width 116 height 33
select select "38"
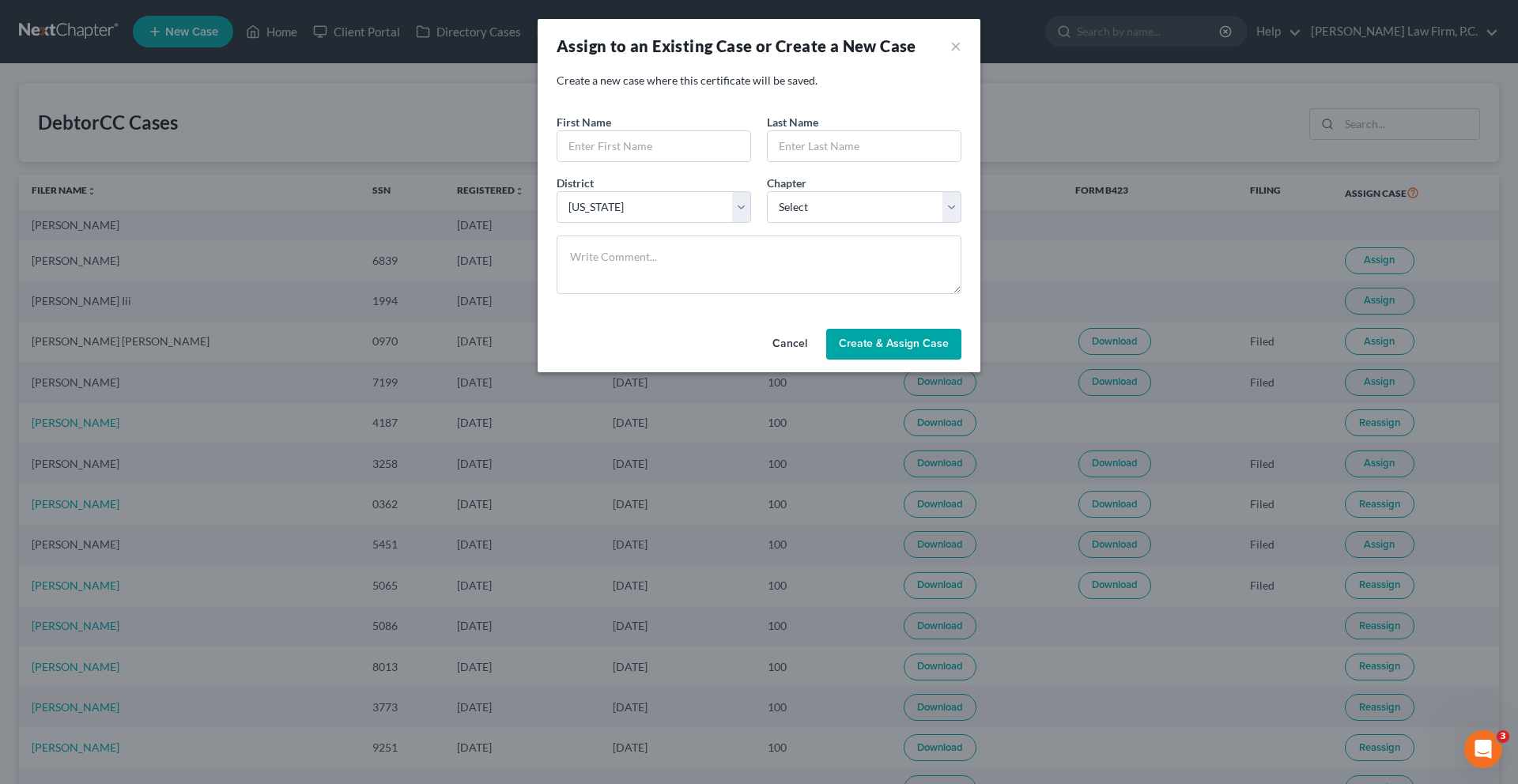
click at [783, 360] on button "Cancel" at bounding box center [790, 345] width 60 height 32
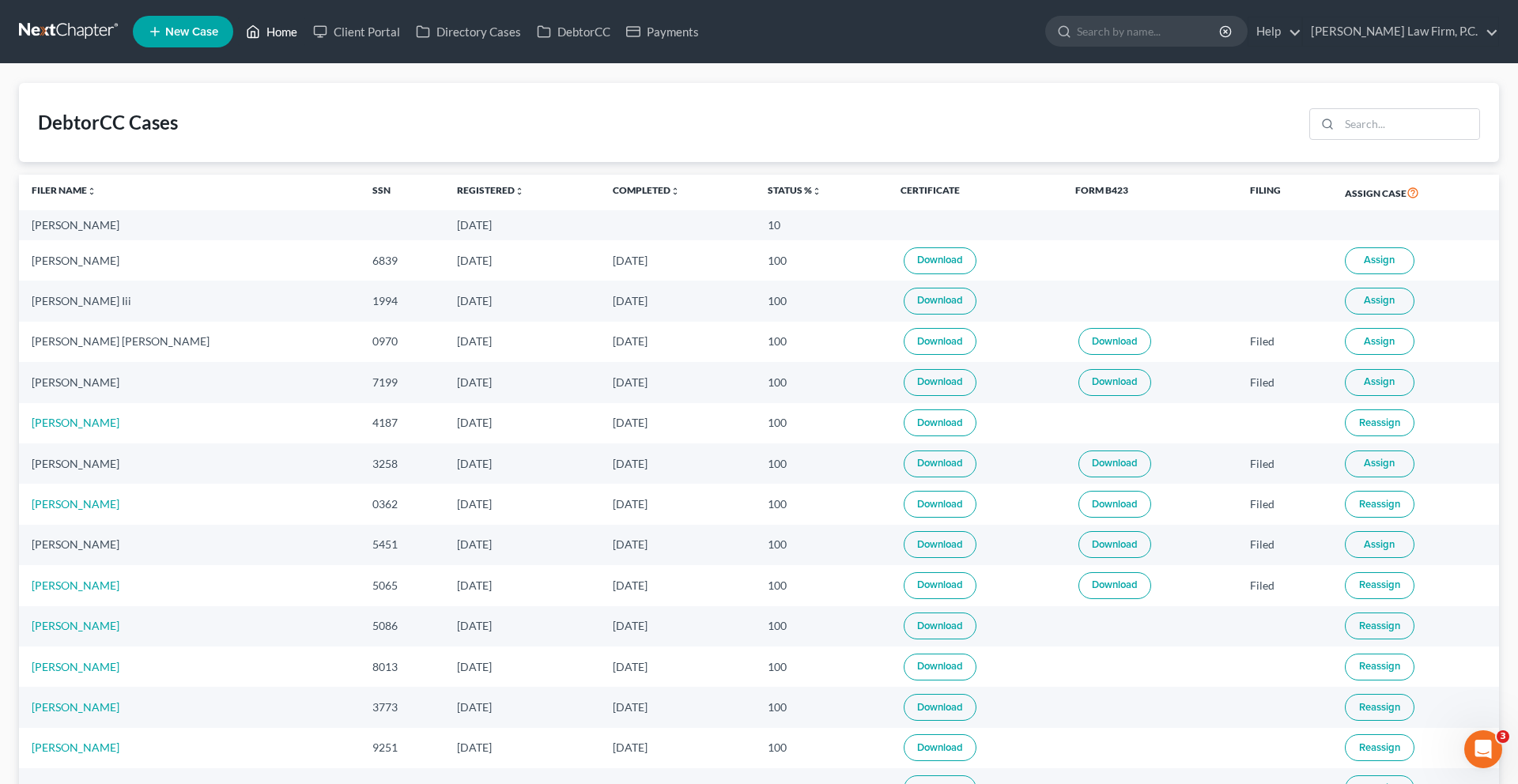
click at [305, 41] on link "Home" at bounding box center [271, 31] width 68 height 28
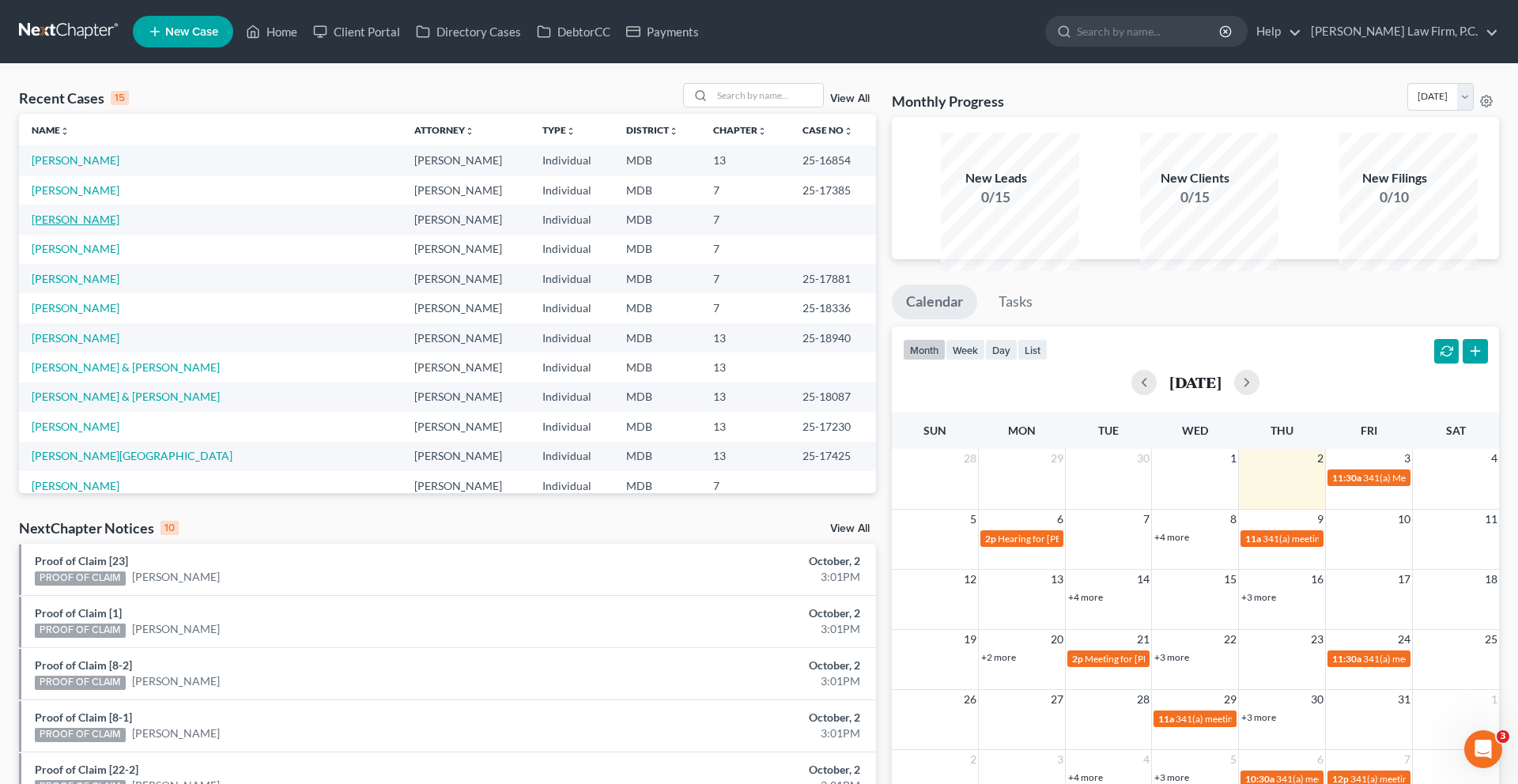
click at [85, 226] on link "[PERSON_NAME]" at bounding box center [75, 219] width 88 height 14
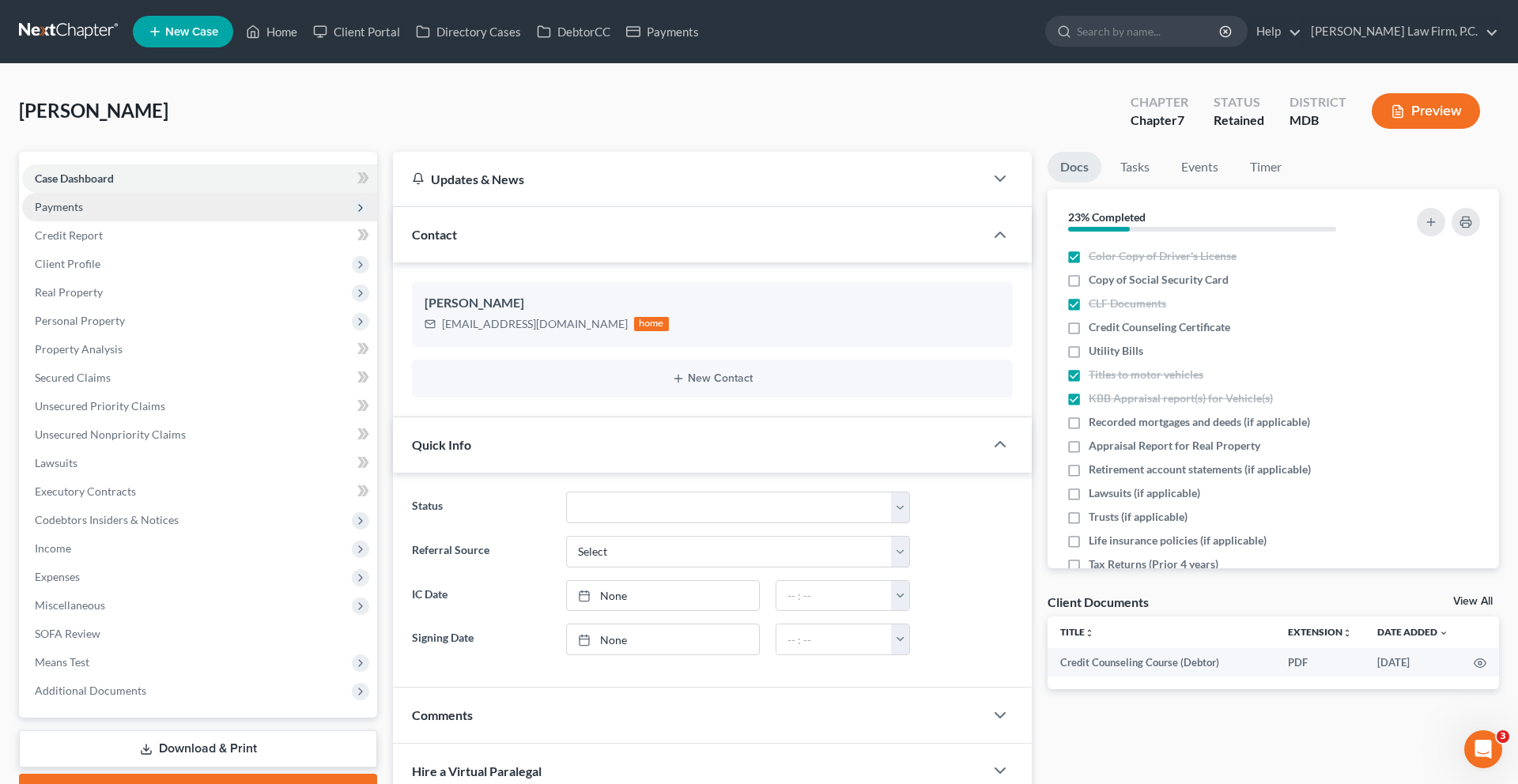
click at [111, 221] on span "Payments" at bounding box center [200, 207] width 355 height 28
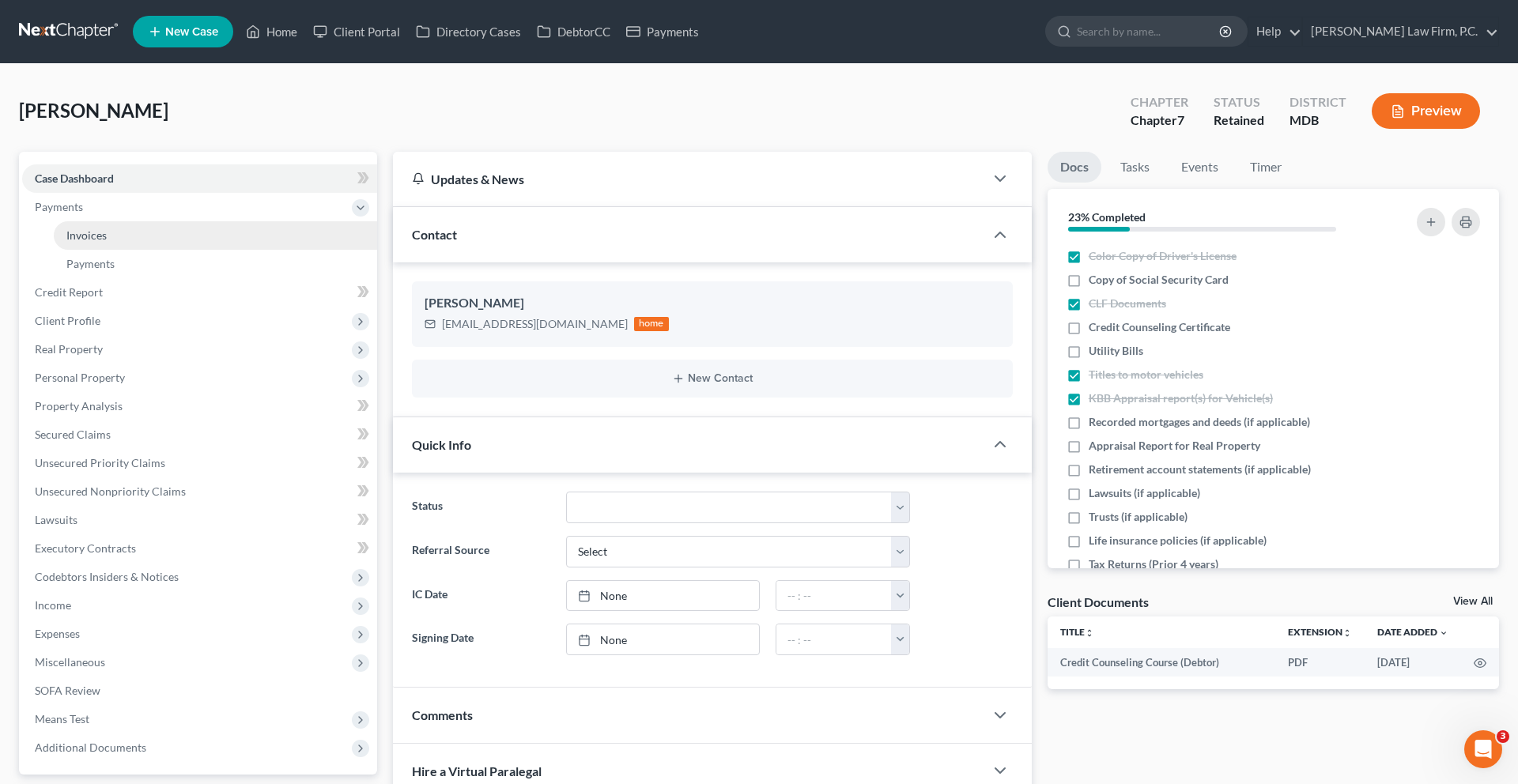
click at [107, 242] on span "Invoices" at bounding box center [87, 236] width 41 height 14
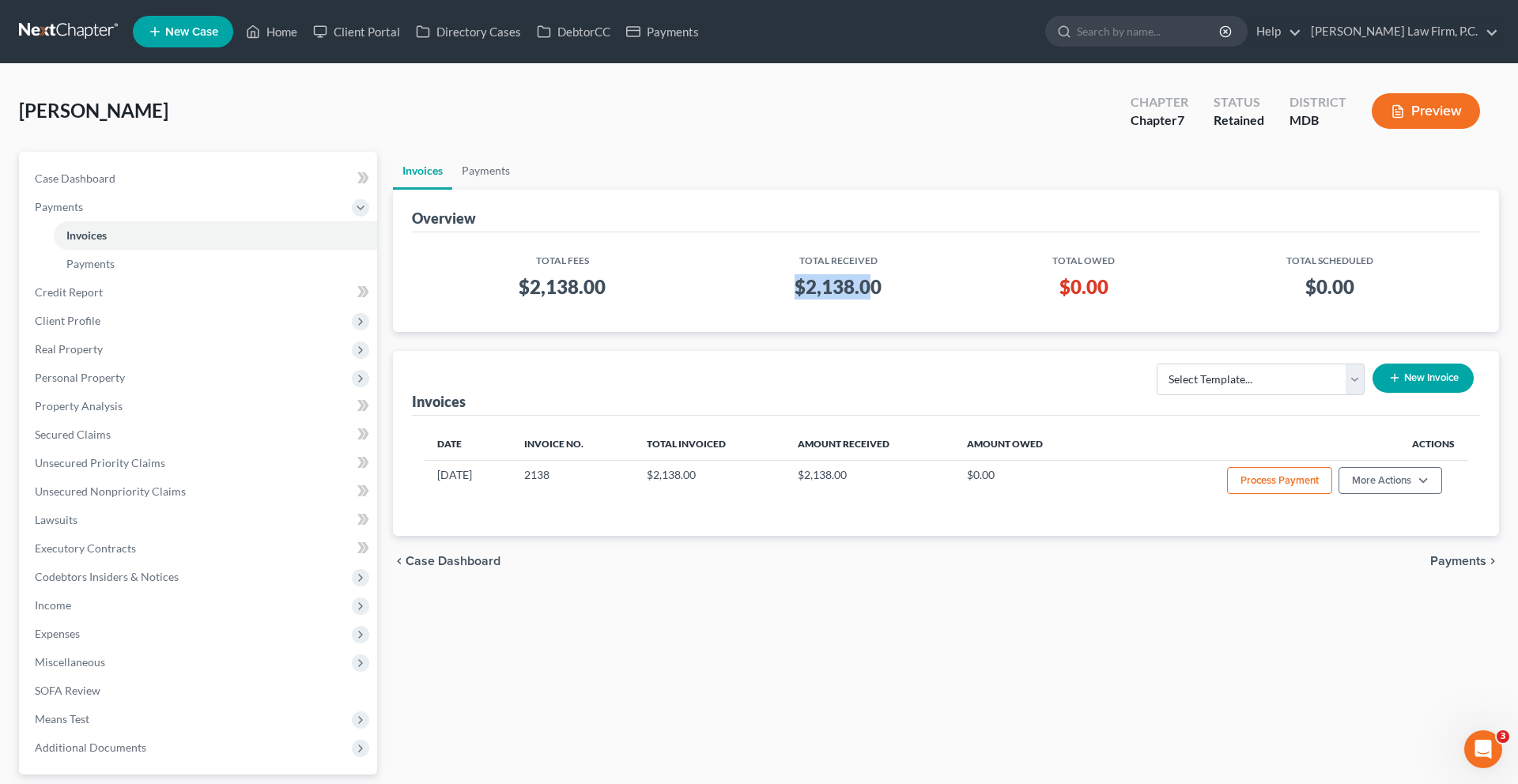
drag, startPoint x: 886, startPoint y: 359, endPoint x: 792, endPoint y: 359, distance: 94.0
click at [792, 299] on h3 "$2,138.00" at bounding box center [839, 287] width 251 height 25
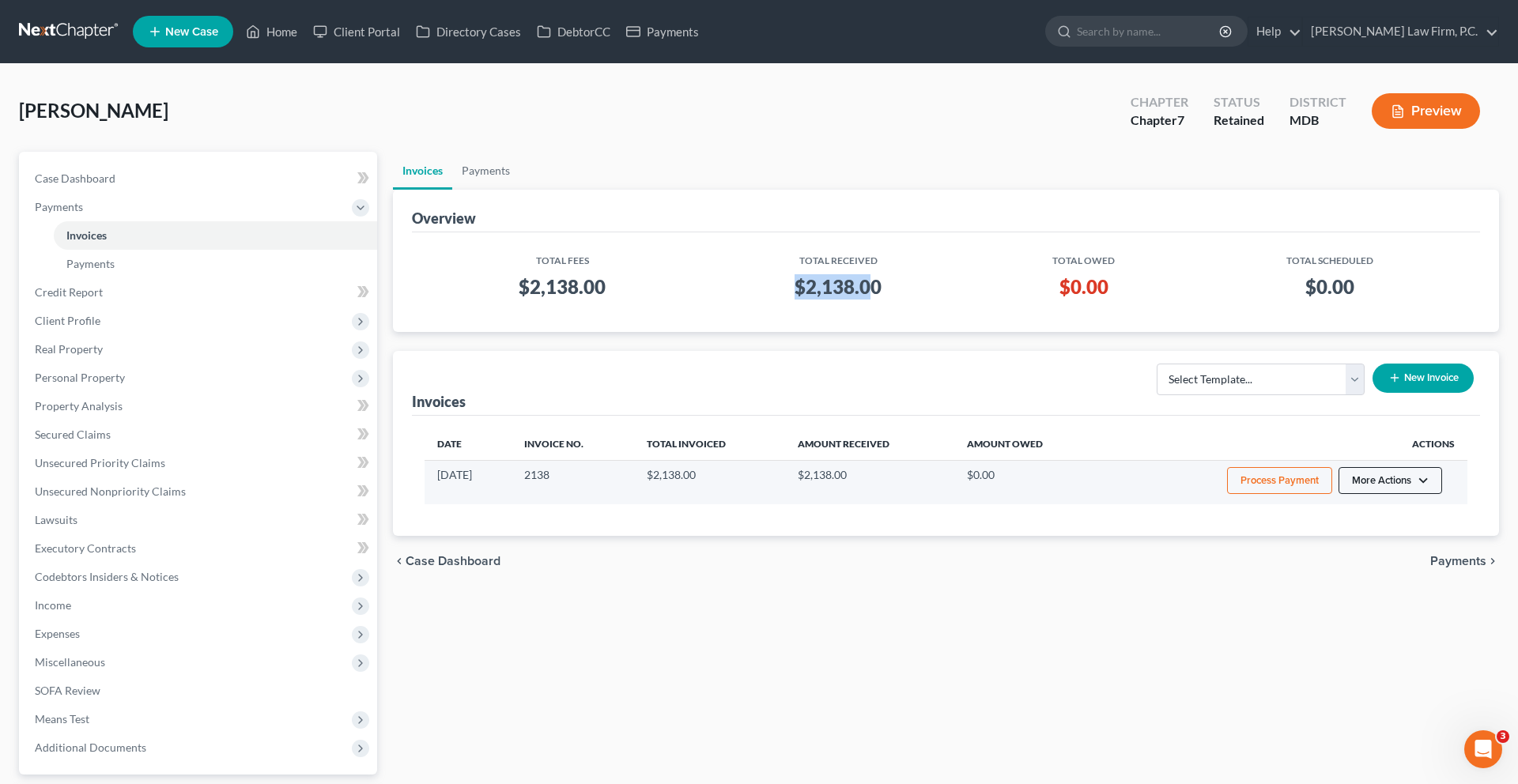
click at [1348, 494] on button "More Actions" at bounding box center [1390, 481] width 103 height 27
click at [1337, 588] on link "Record Cash or Check Payment" at bounding box center [1361, 574] width 185 height 27
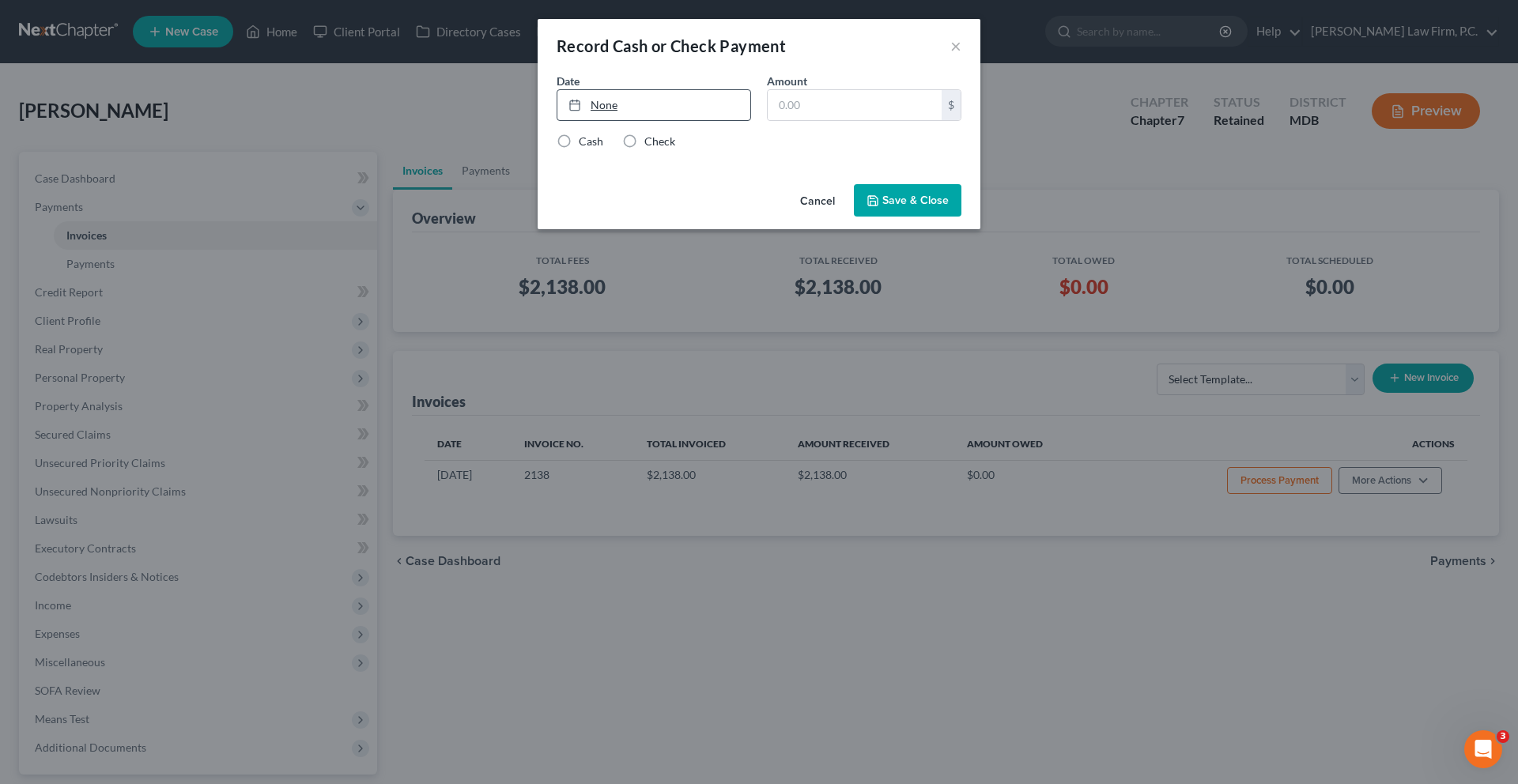
click at [586, 120] on link "None" at bounding box center [654, 104] width 193 height 30
click at [800, 120] on input "text" at bounding box center [855, 104] width 174 height 30
type input "409.50"
click at [644, 150] on label "Check" at bounding box center [660, 141] width 31 height 15
click at [651, 144] on input "Check" at bounding box center [656, 138] width 11 height 11
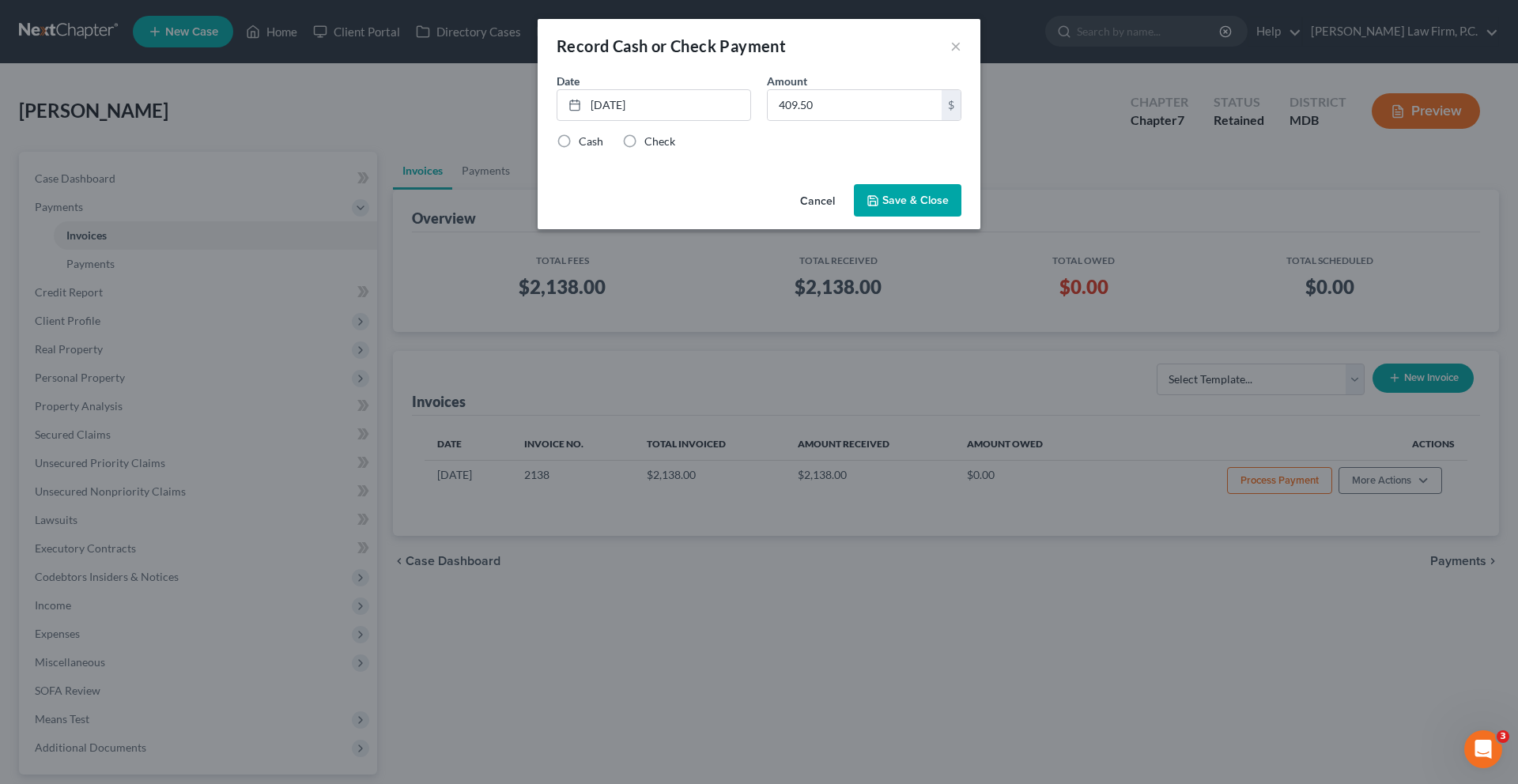
radio input "true"
click at [961, 217] on button "Save & Close" at bounding box center [907, 201] width 107 height 33
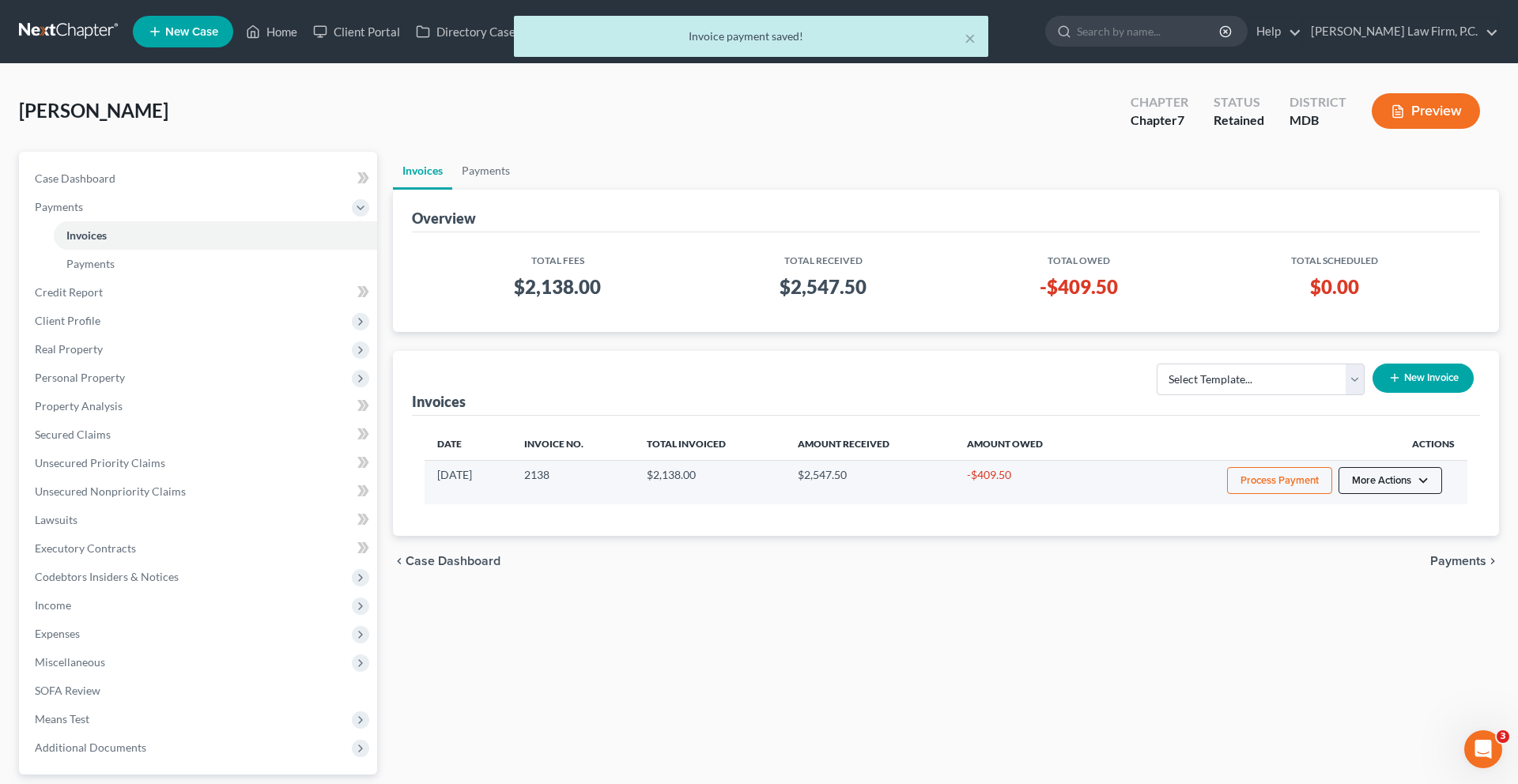
click at [1373, 494] on button "More Actions" at bounding box center [1390, 481] width 103 height 27
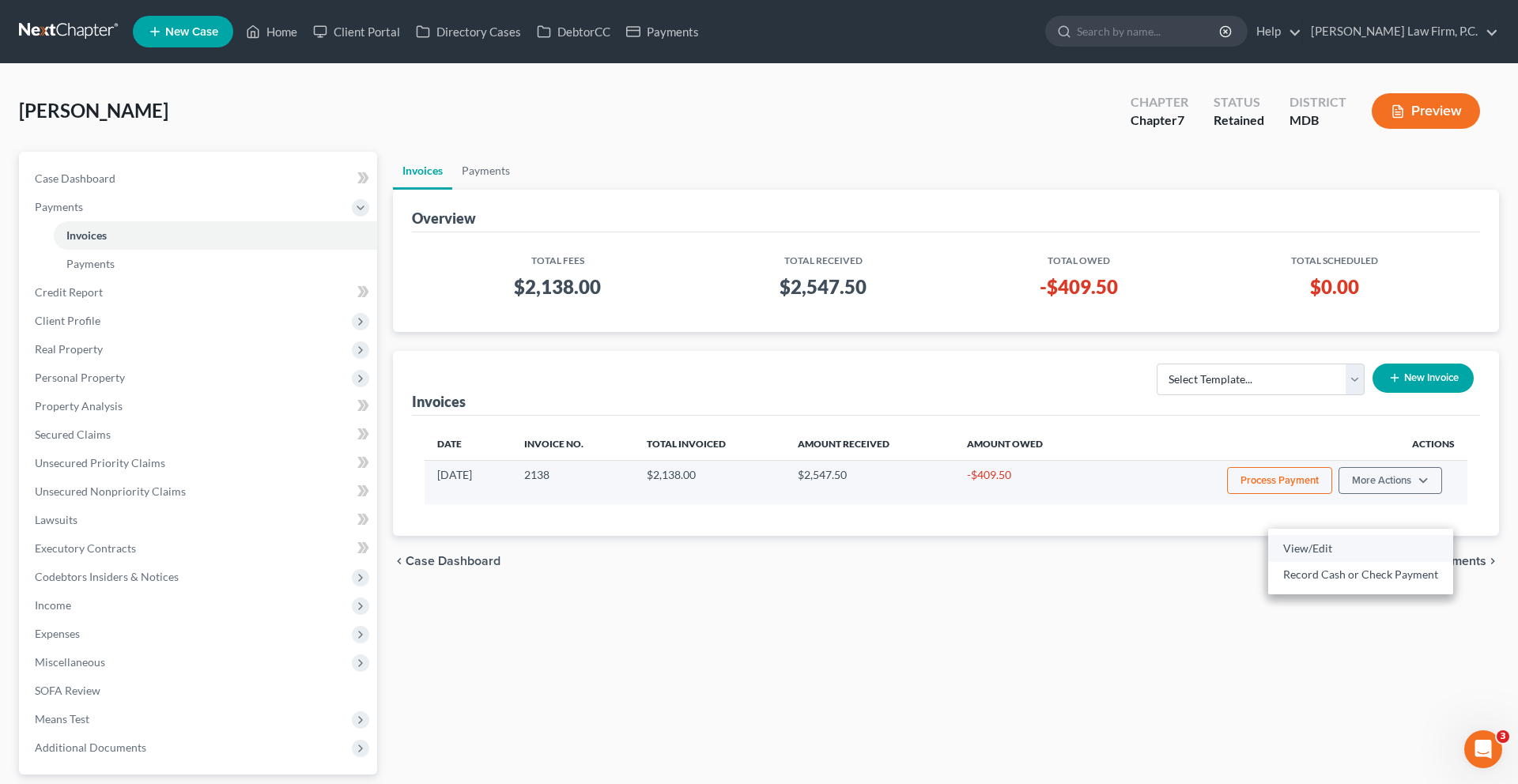
click at [1337, 562] on link "View/Edit" at bounding box center [1361, 548] width 185 height 27
select select "1"
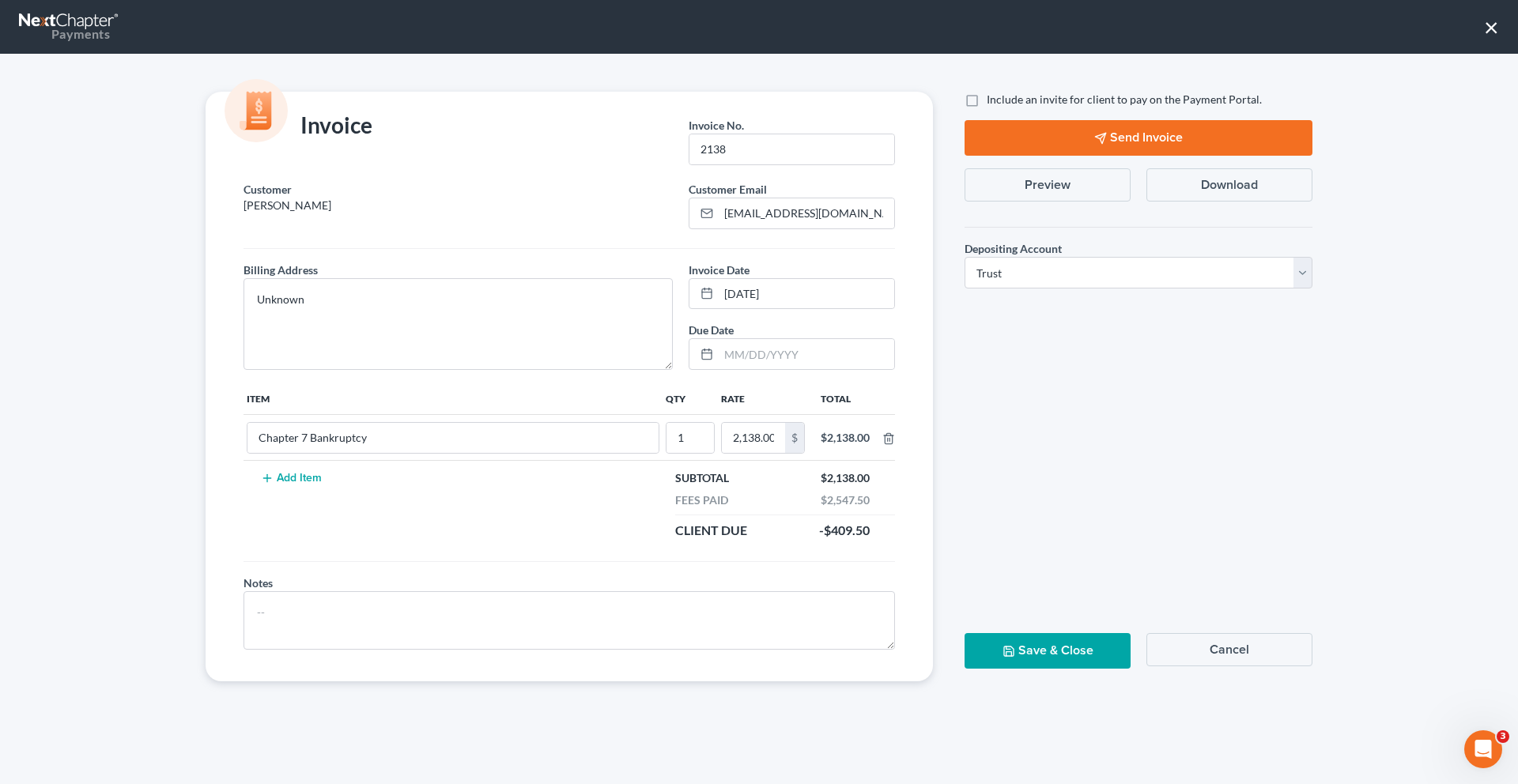
click at [1484, 33] on button "×" at bounding box center [1492, 27] width 15 height 25
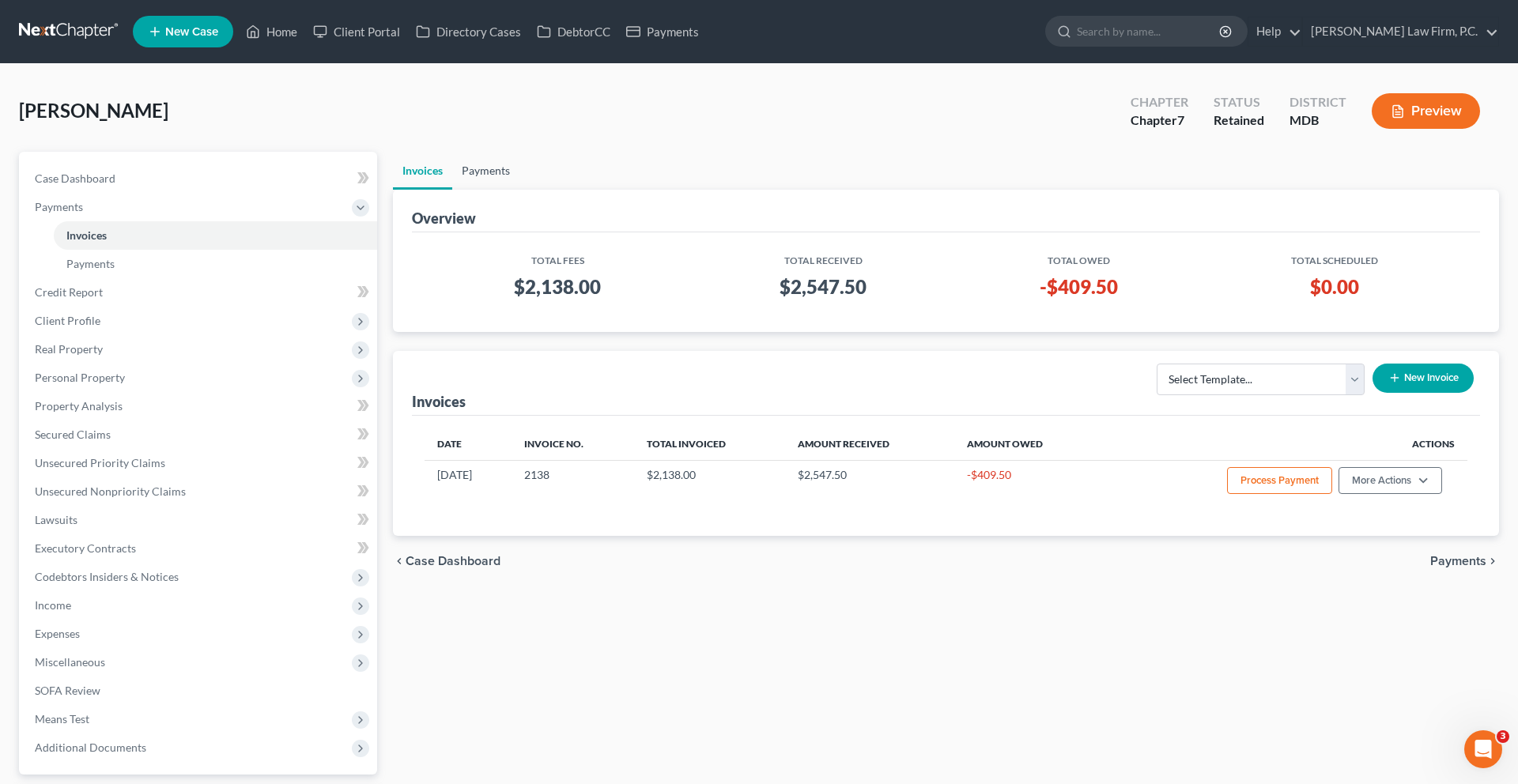
click at [508, 190] on link "Payments" at bounding box center [486, 170] width 68 height 38
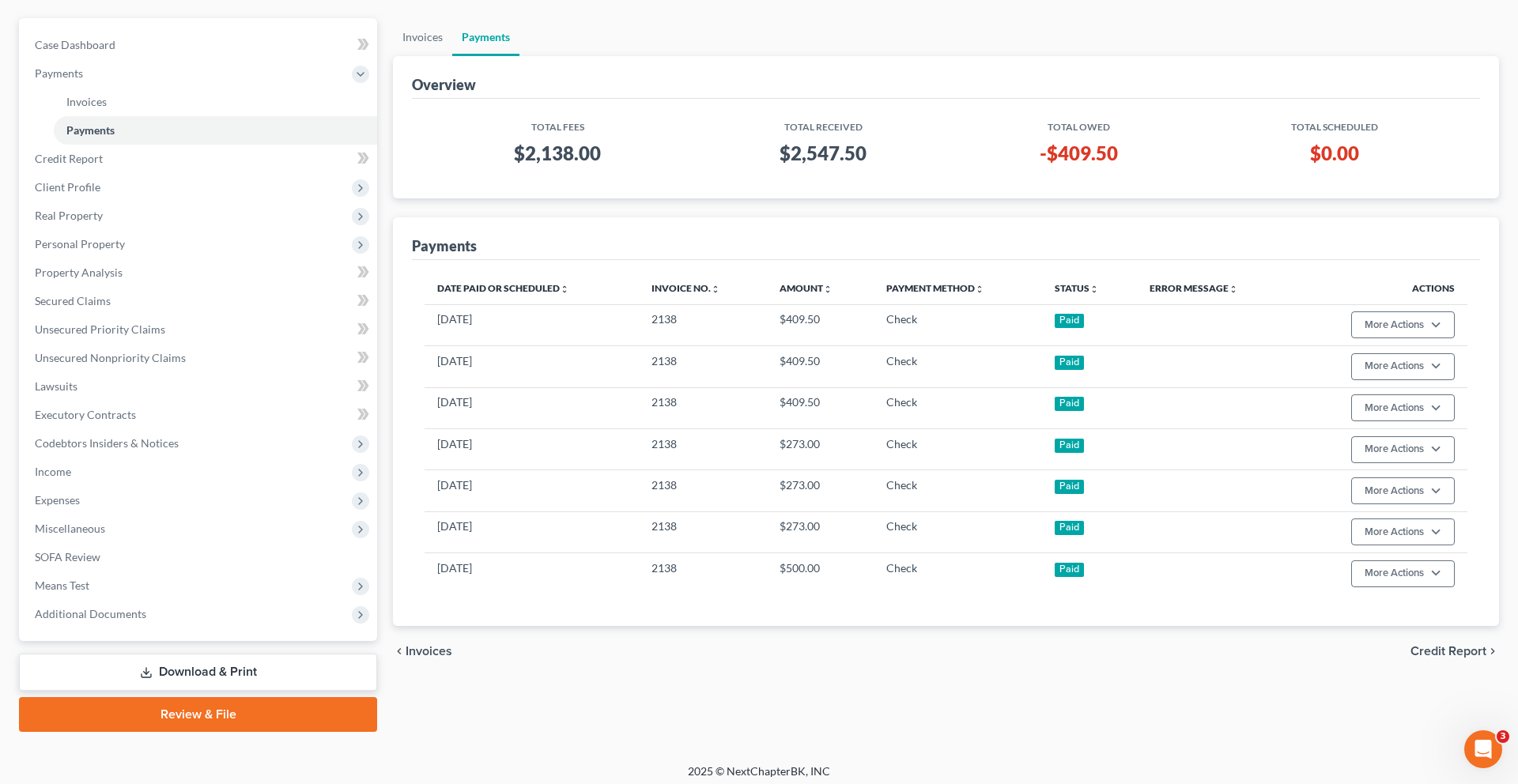
scroll to position [134, 0]
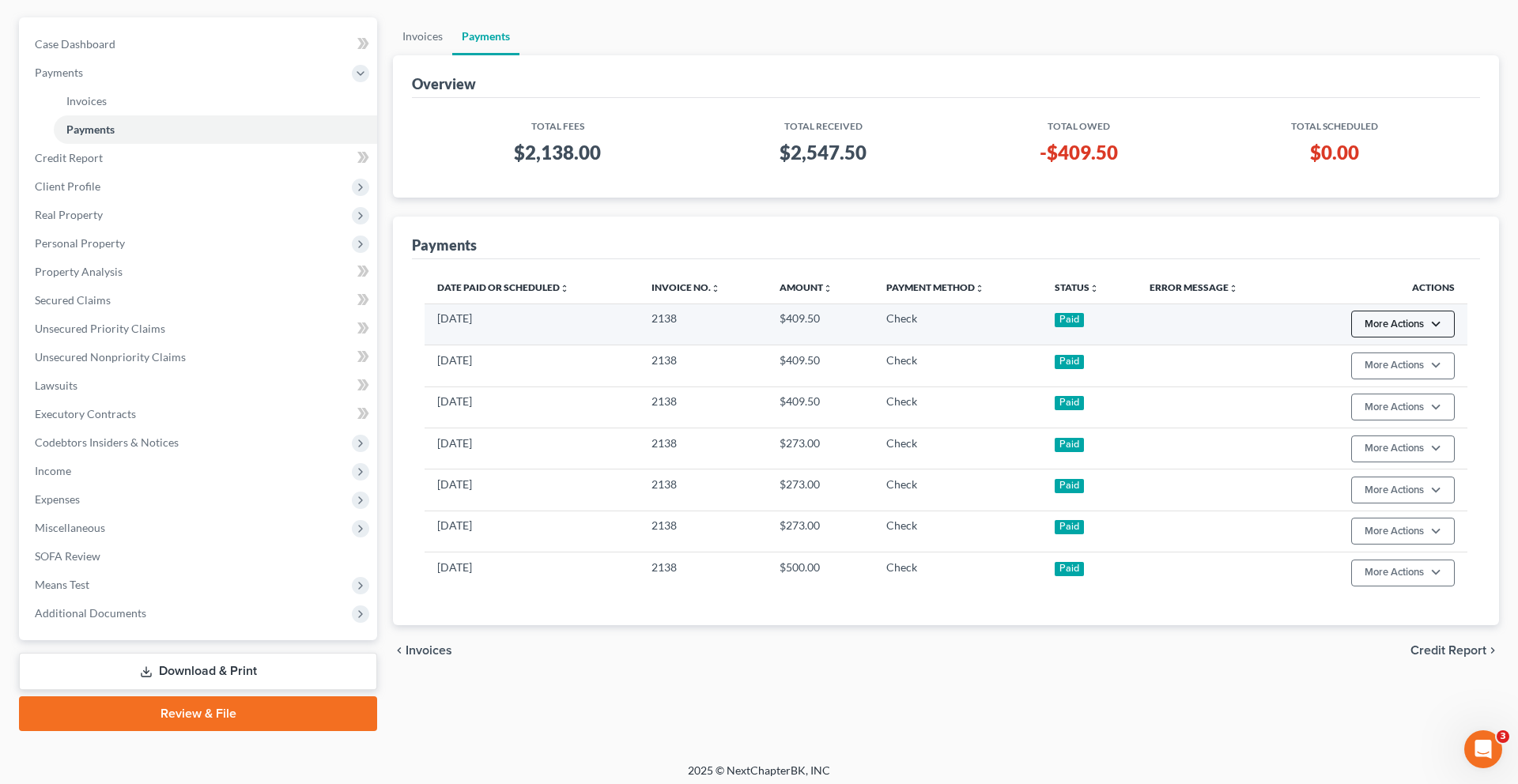
click at [1403, 338] on button "More Actions" at bounding box center [1402, 324] width 103 height 27
click at [1363, 426] on link "Delete Recorded Payment" at bounding box center [1385, 413] width 158 height 27
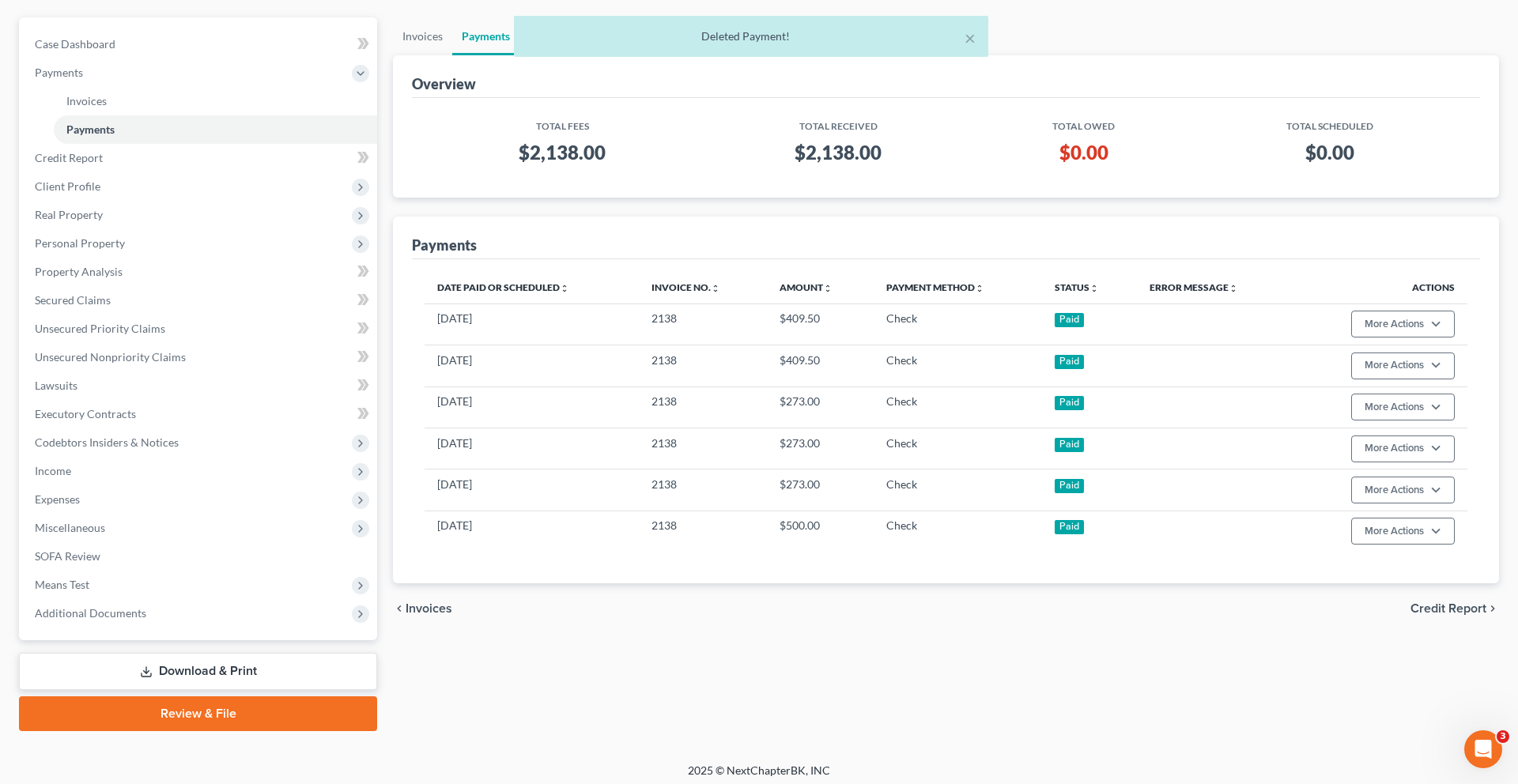
scroll to position [0, 0]
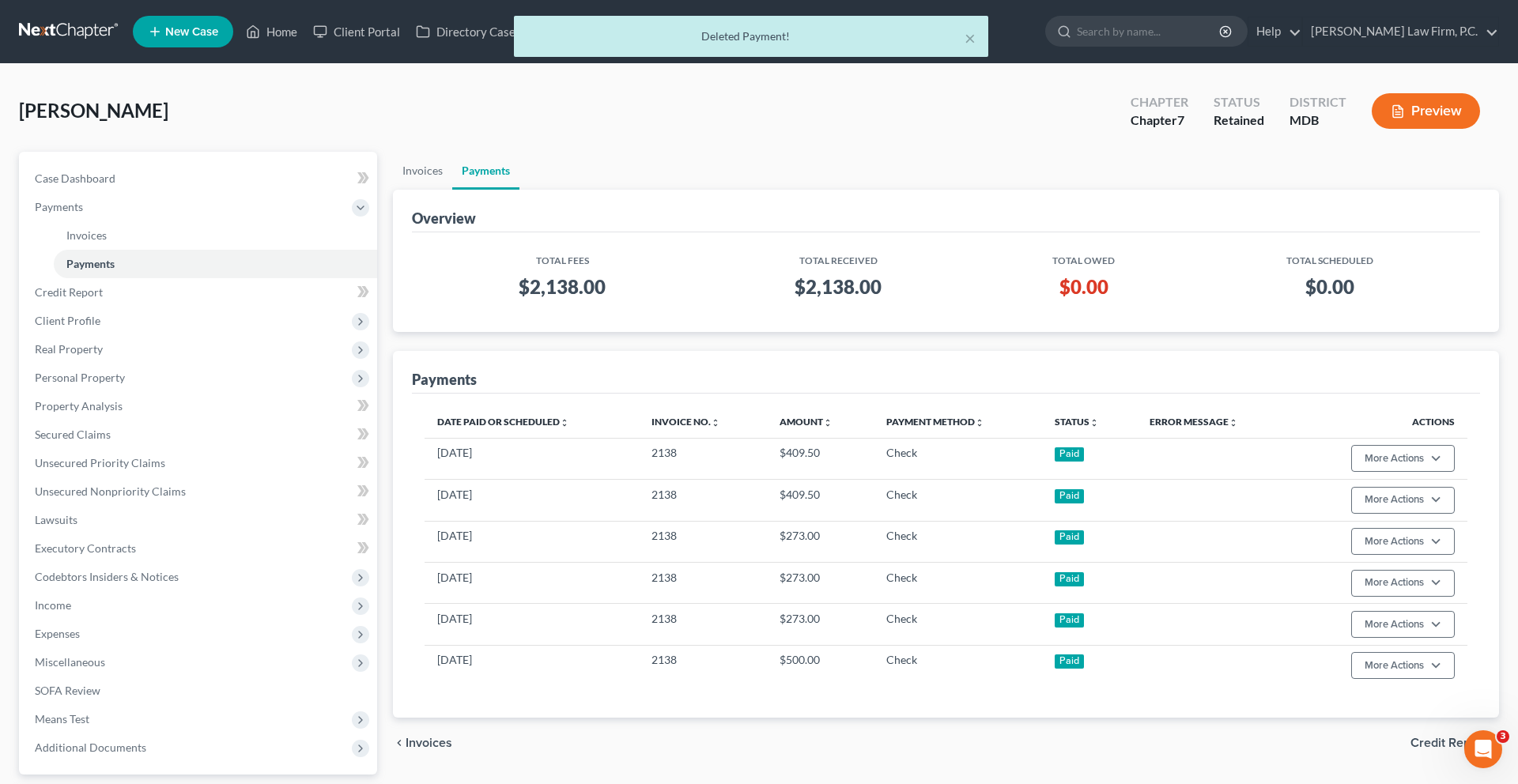
click at [309, 23] on div "× Deleted Payment!" at bounding box center [751, 40] width 1518 height 49
click at [322, 41] on div "× Deleted Payment!" at bounding box center [751, 40] width 1518 height 49
click at [328, 42] on div "× Deleted Payment!" at bounding box center [751, 40] width 1518 height 49
click at [310, 42] on div "× Deleted Payment!" at bounding box center [751, 40] width 1518 height 49
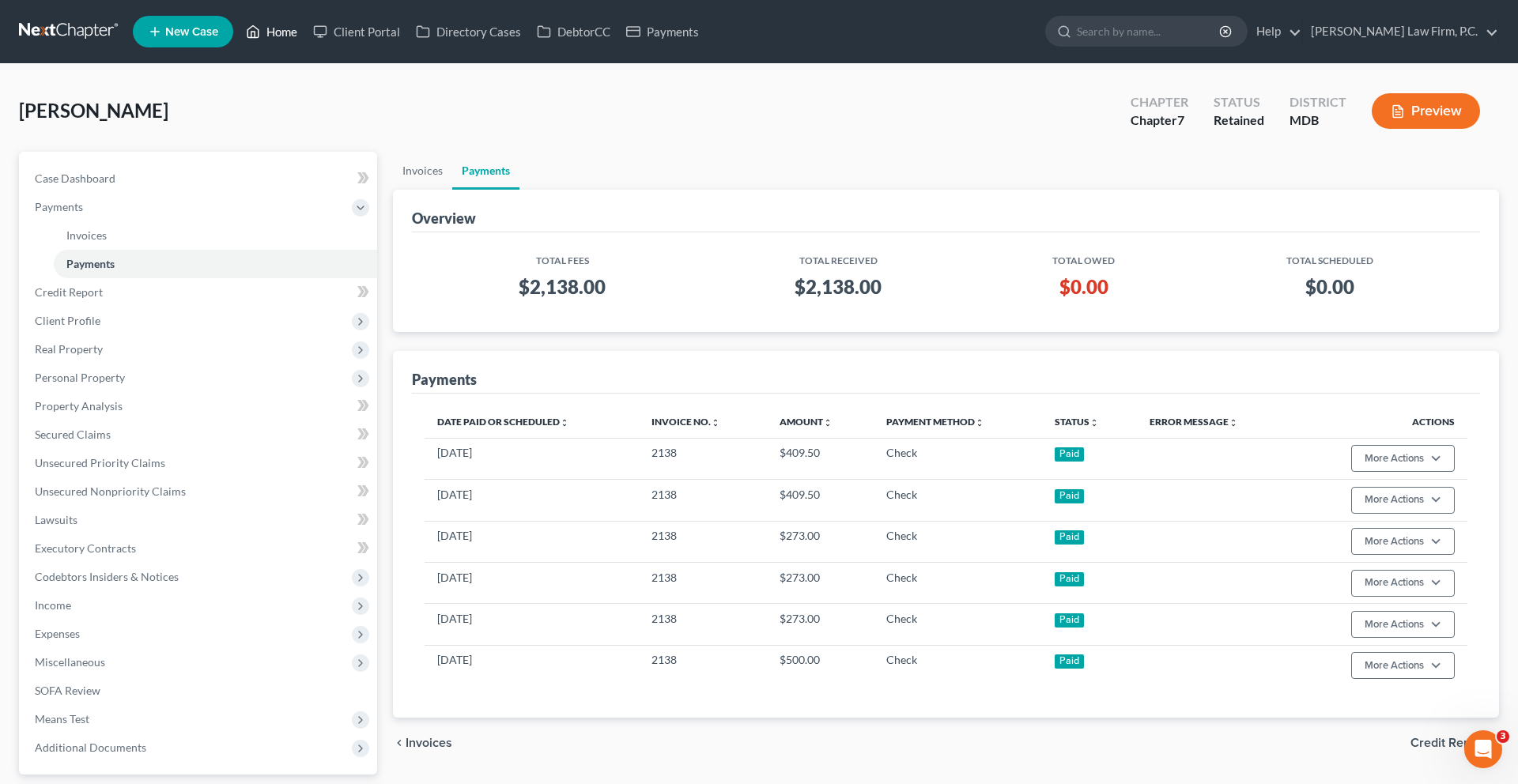
click at [305, 42] on link "Home" at bounding box center [271, 31] width 68 height 28
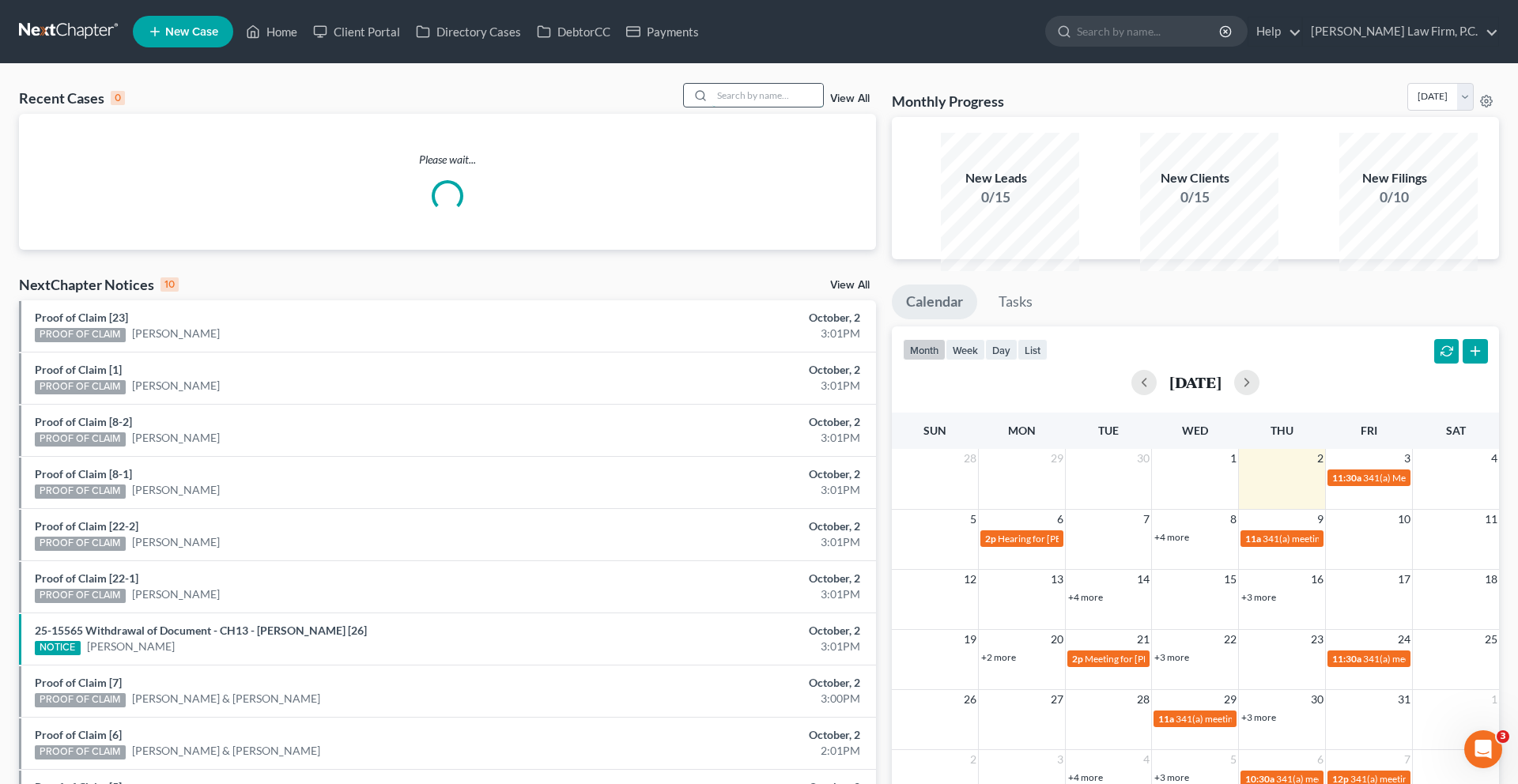
click at [713, 107] on input "search" at bounding box center [768, 96] width 111 height 23
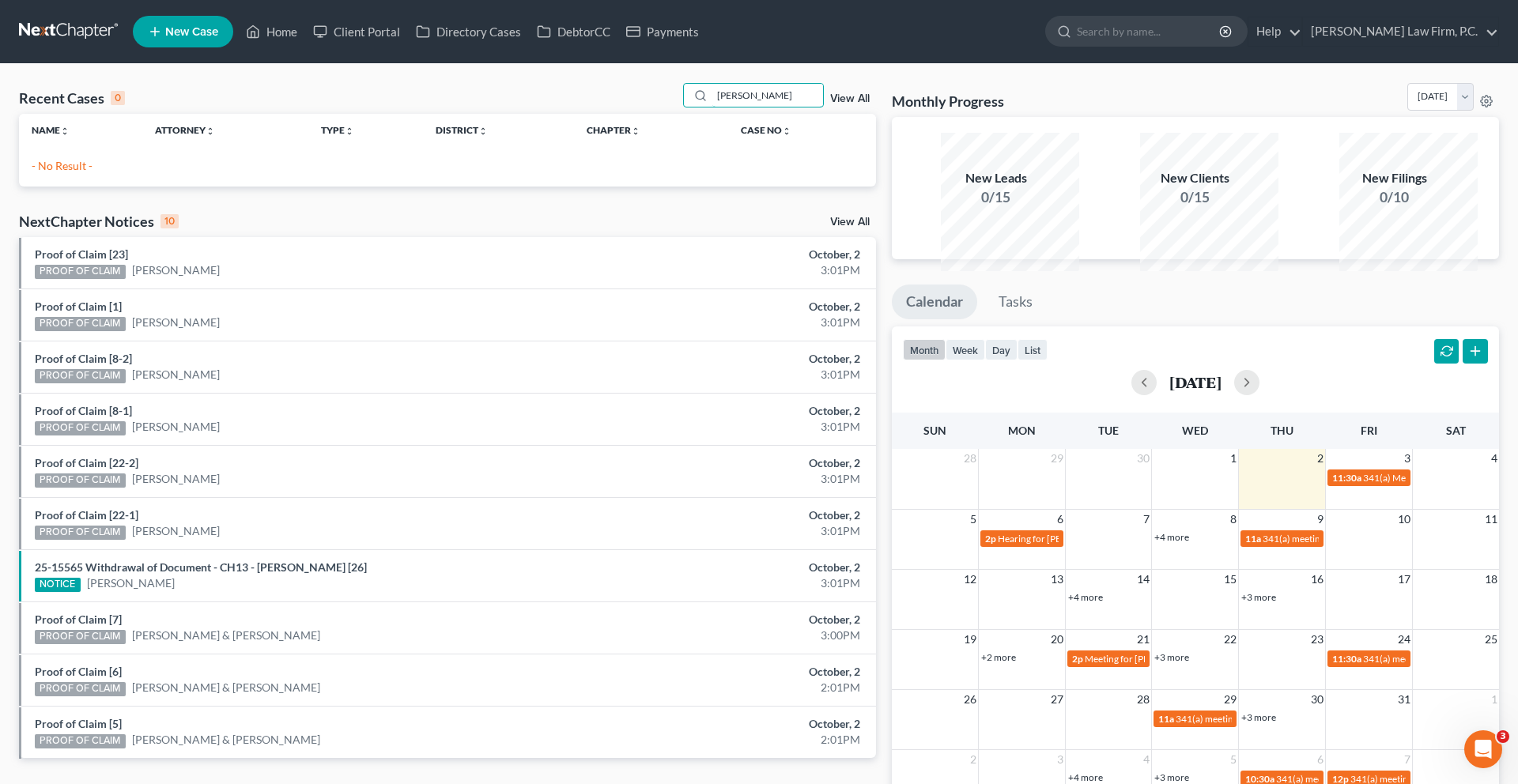
scroll to position [360, 0]
click at [713, 107] on input "[PERSON_NAME]" at bounding box center [768, 96] width 111 height 23
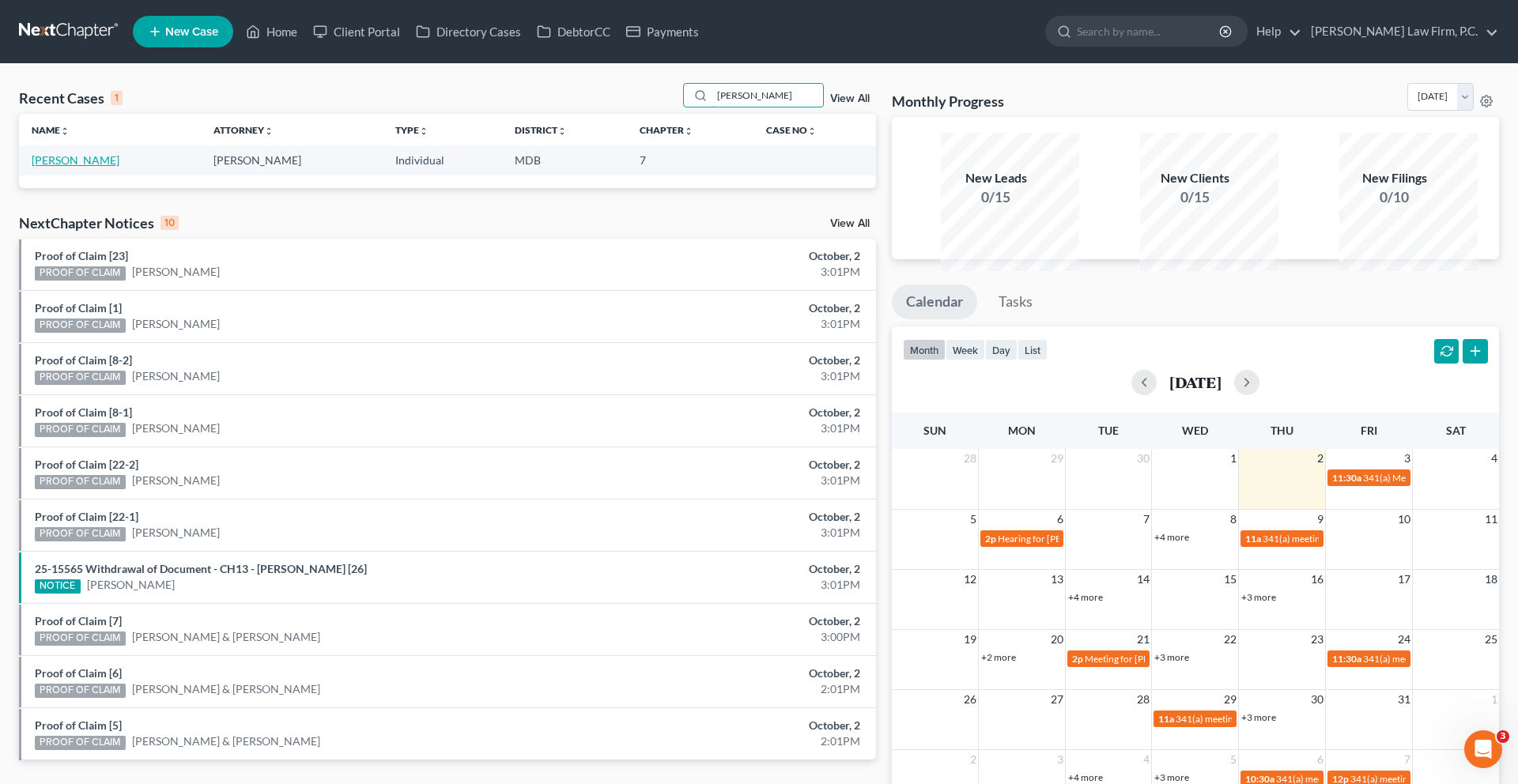
type input "[PERSON_NAME]"
click at [71, 167] on link "[PERSON_NAME]" at bounding box center [75, 160] width 88 height 14
select select "10"
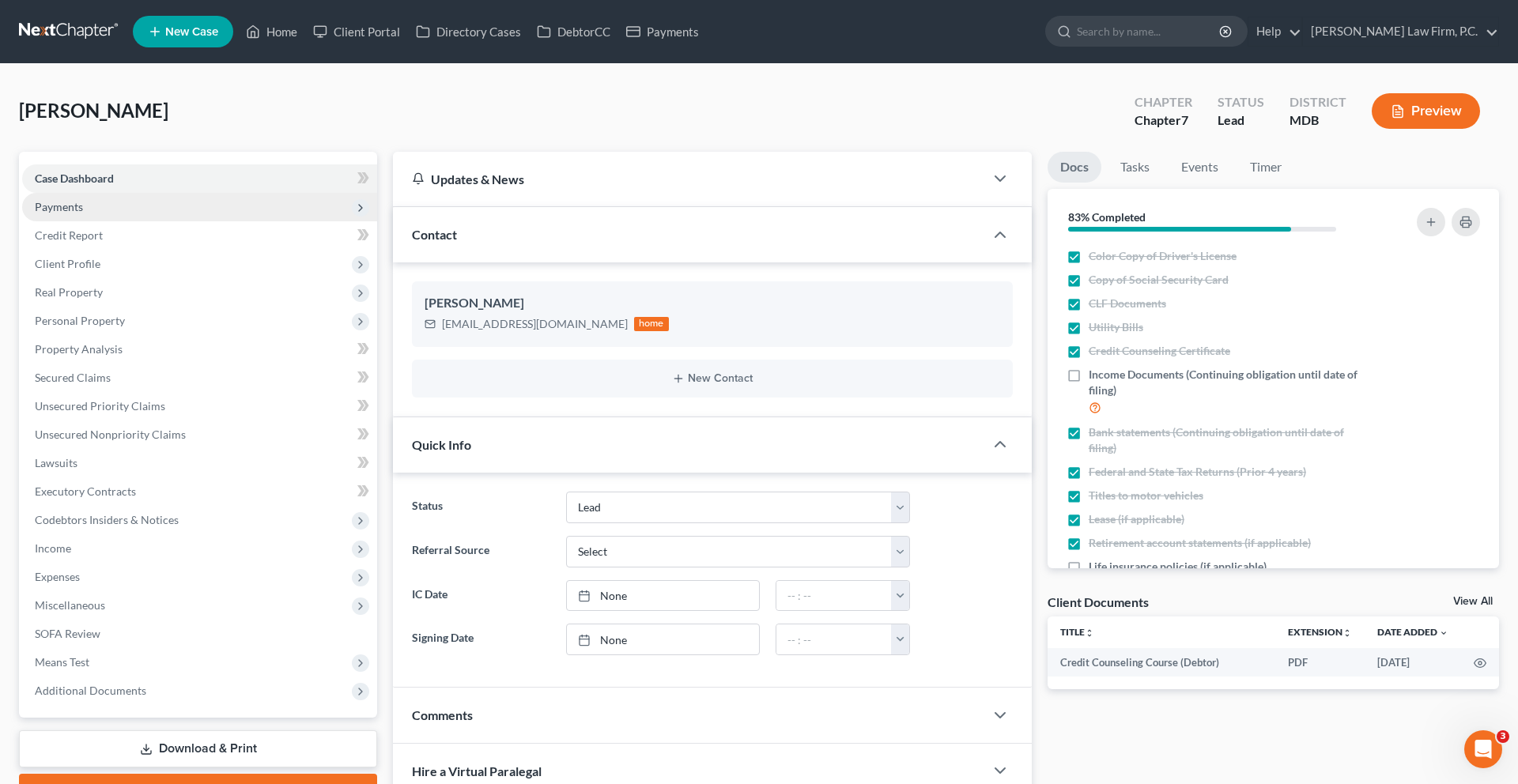
click at [107, 221] on span "Payments" at bounding box center [200, 207] width 355 height 28
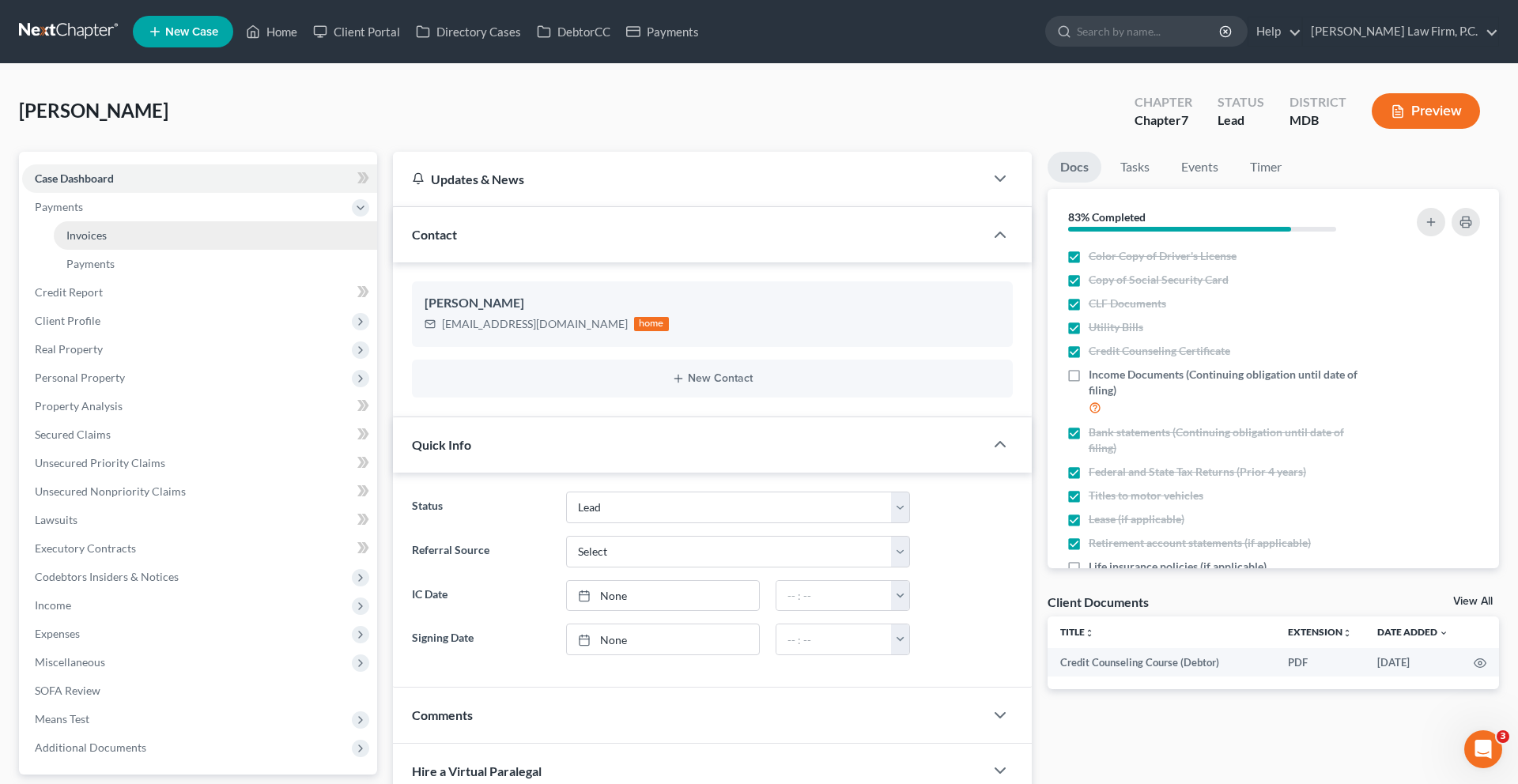
click at [107, 242] on span "Invoices" at bounding box center [87, 236] width 41 height 14
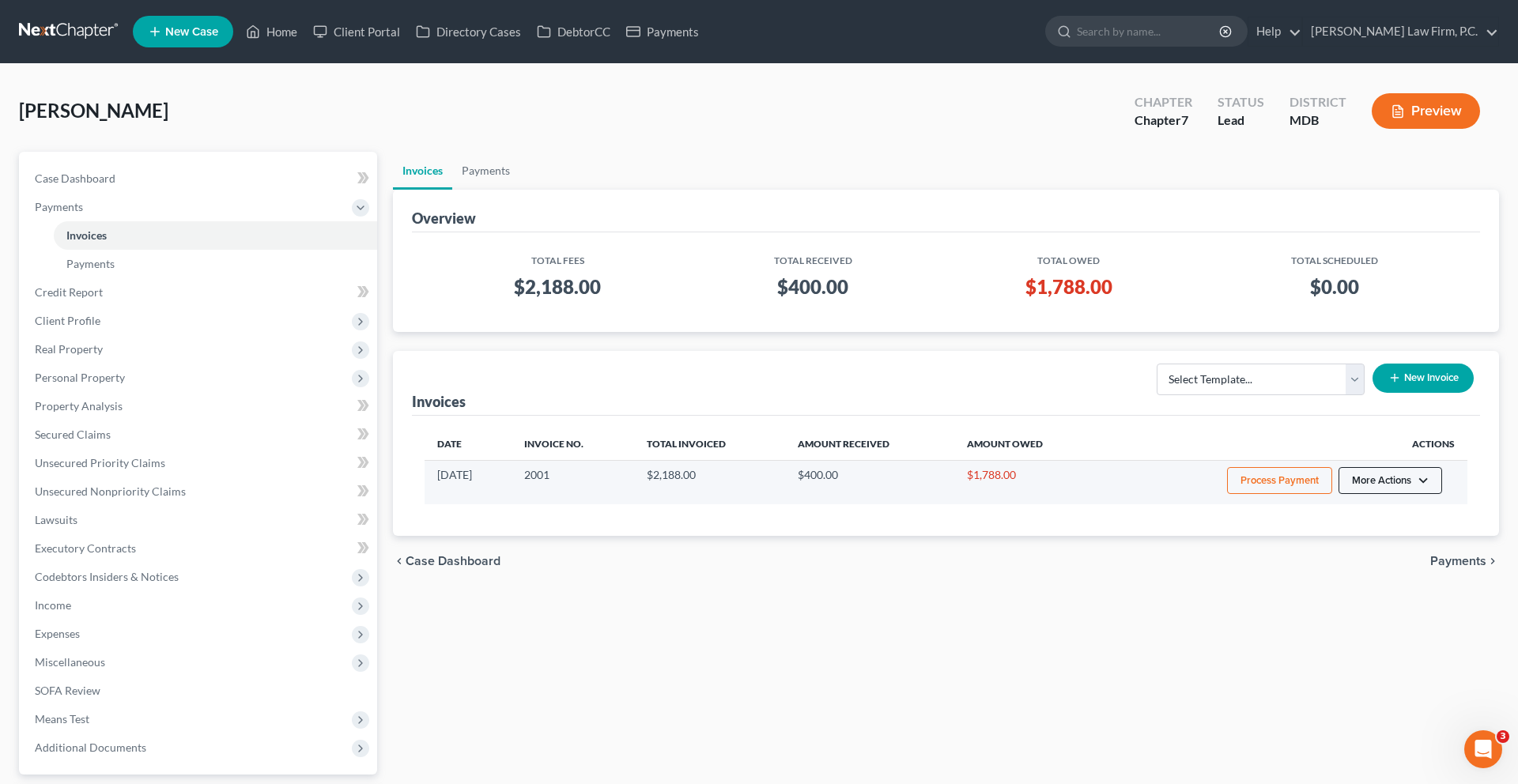
click at [1339, 494] on button "More Actions" at bounding box center [1390, 481] width 103 height 27
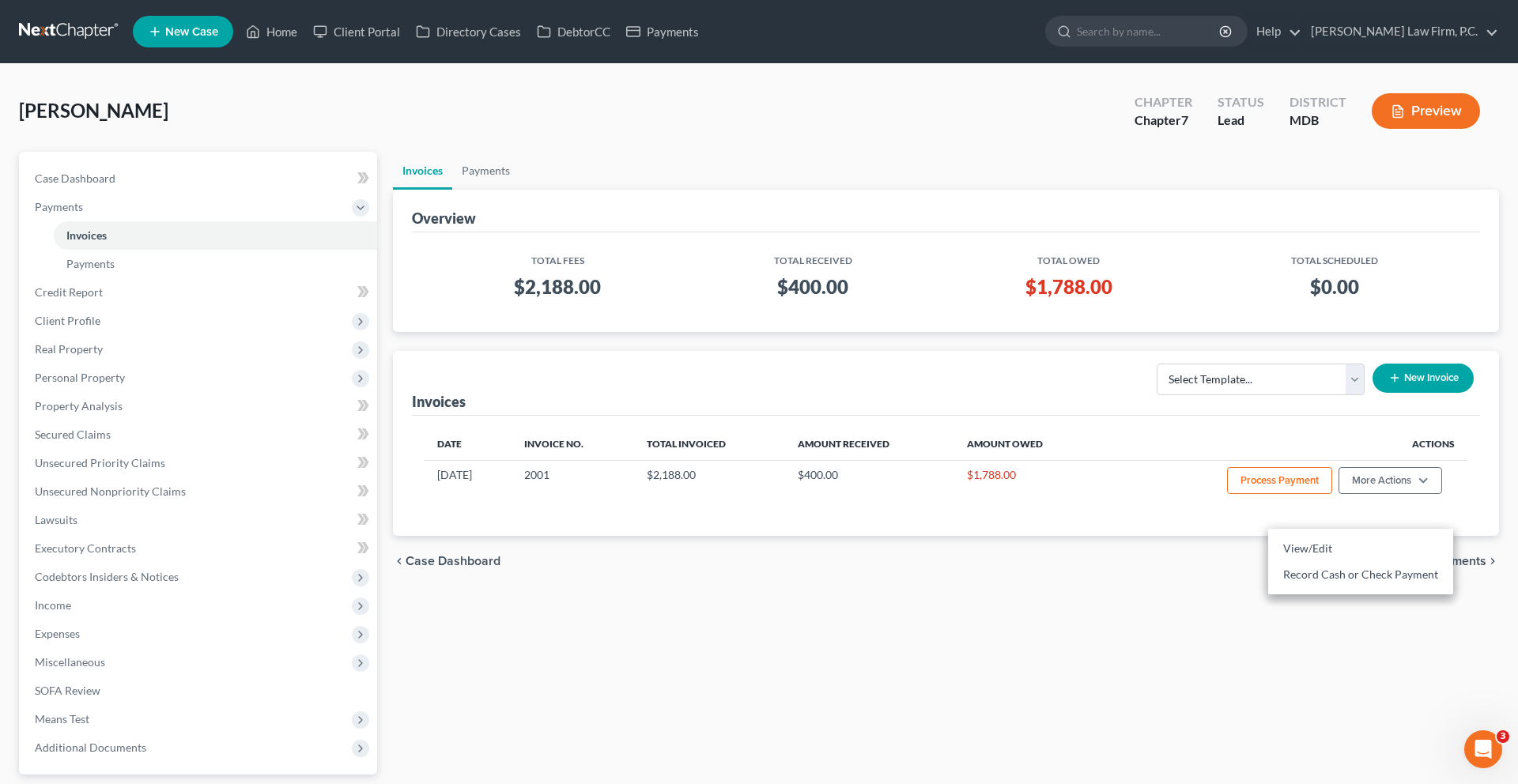
click at [1108, 757] on div "Invoices Payments Overview Total Fees Total Received Total Owed Total Scheduled…" at bounding box center [946, 508] width 1122 height 714
click at [305, 33] on link "Home" at bounding box center [271, 31] width 68 height 28
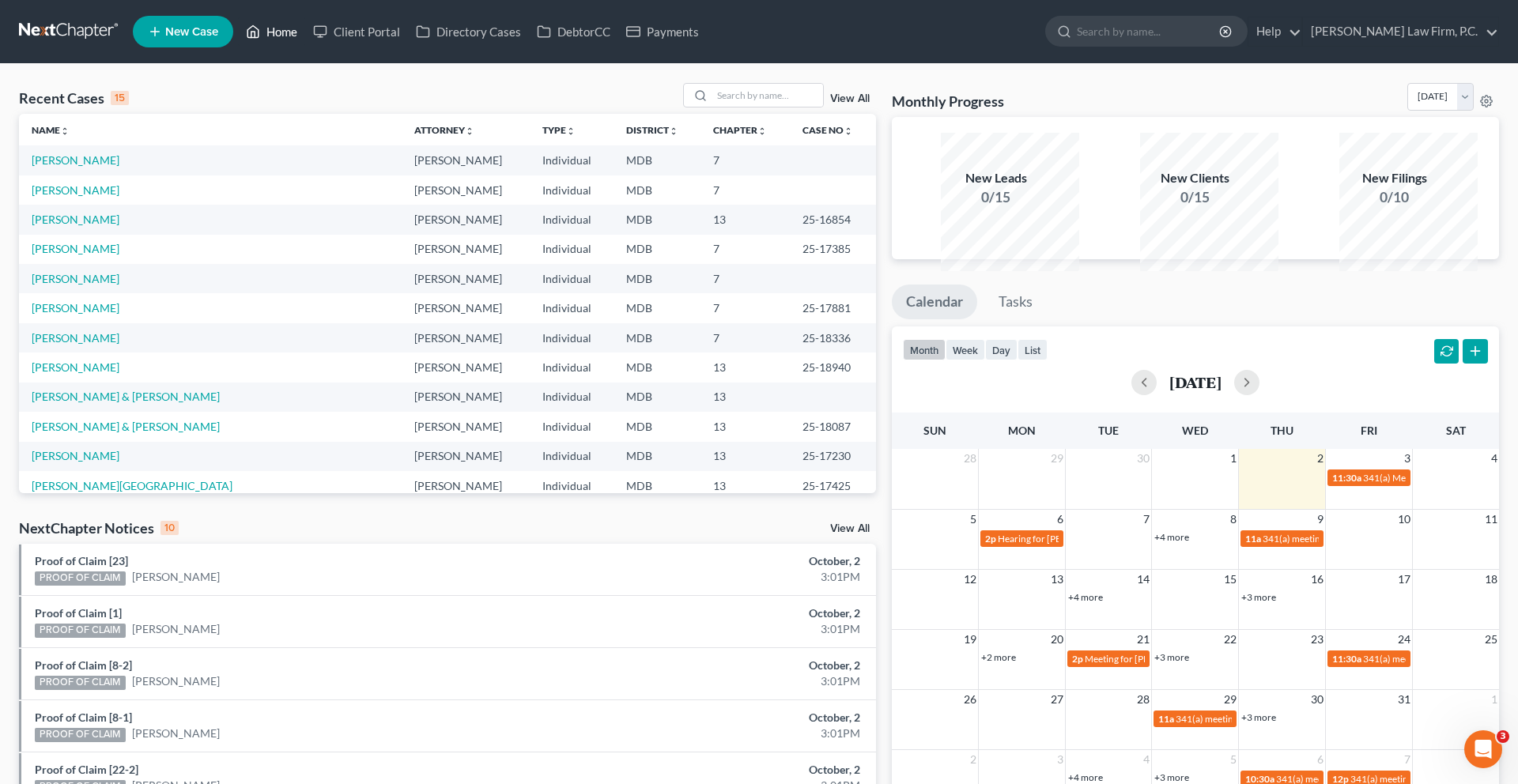
scroll to position [360, 0]
click at [305, 44] on link "Home" at bounding box center [271, 31] width 68 height 28
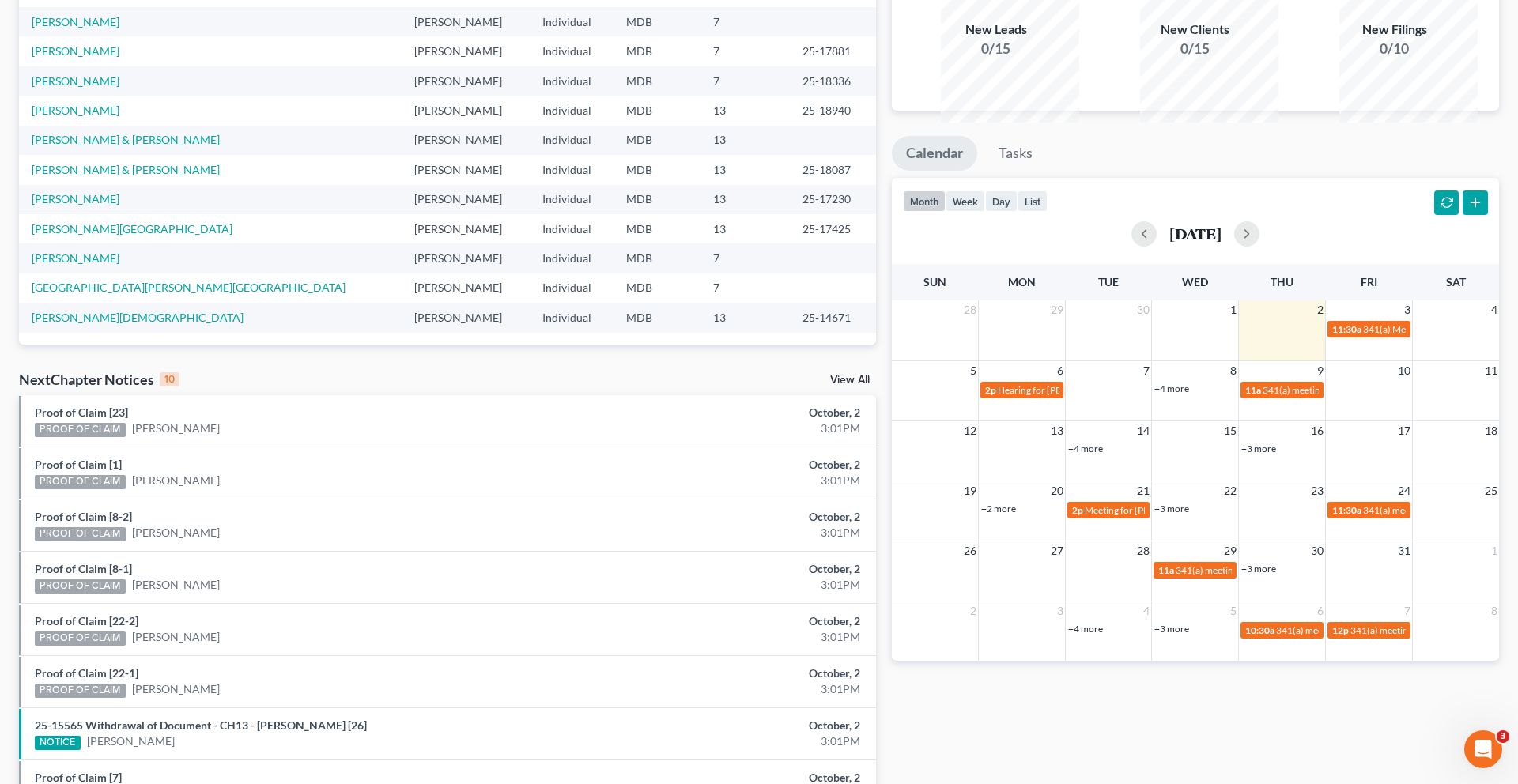
scroll to position [181, 0]
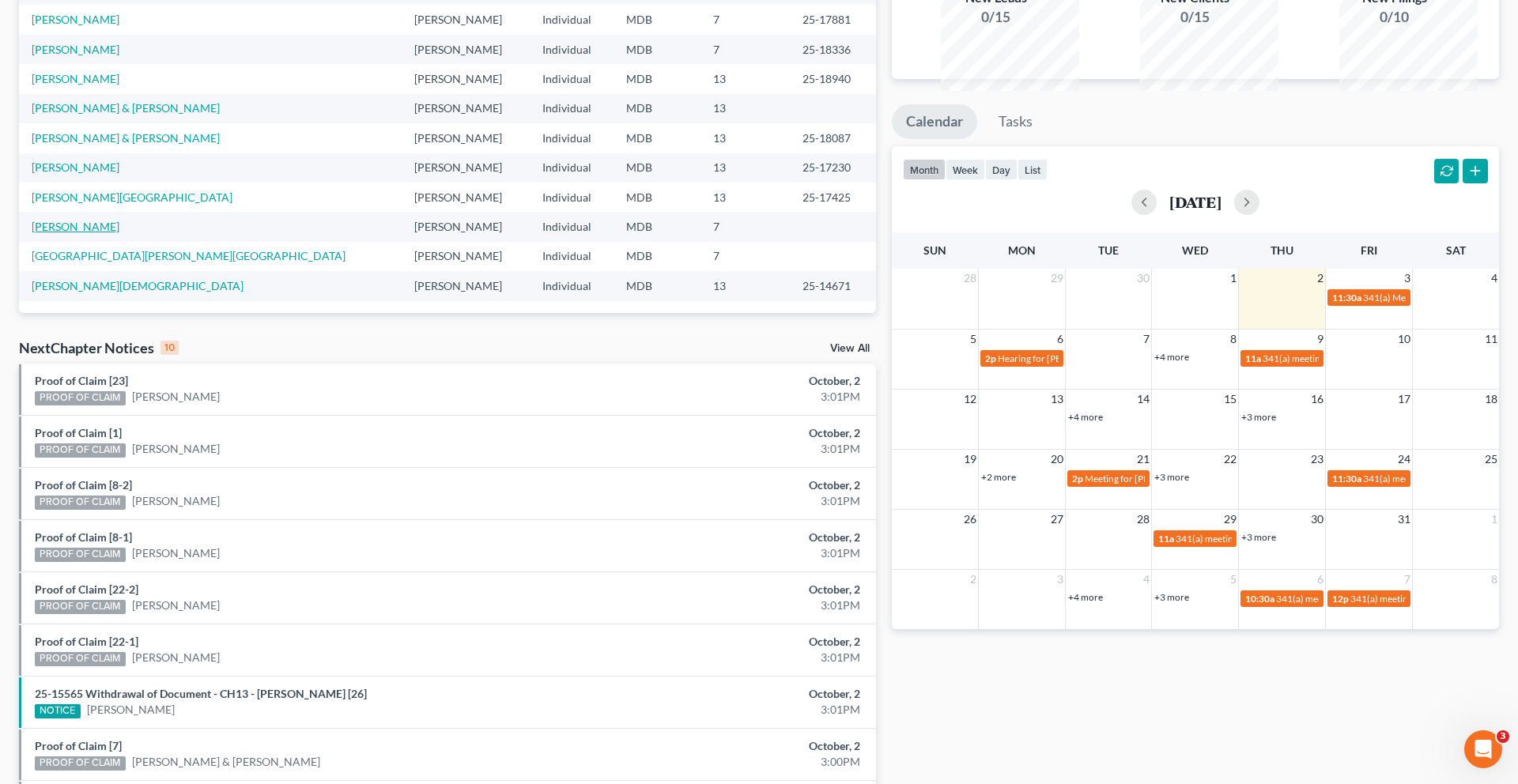
click at [90, 234] on link "[PERSON_NAME]" at bounding box center [75, 227] width 88 height 14
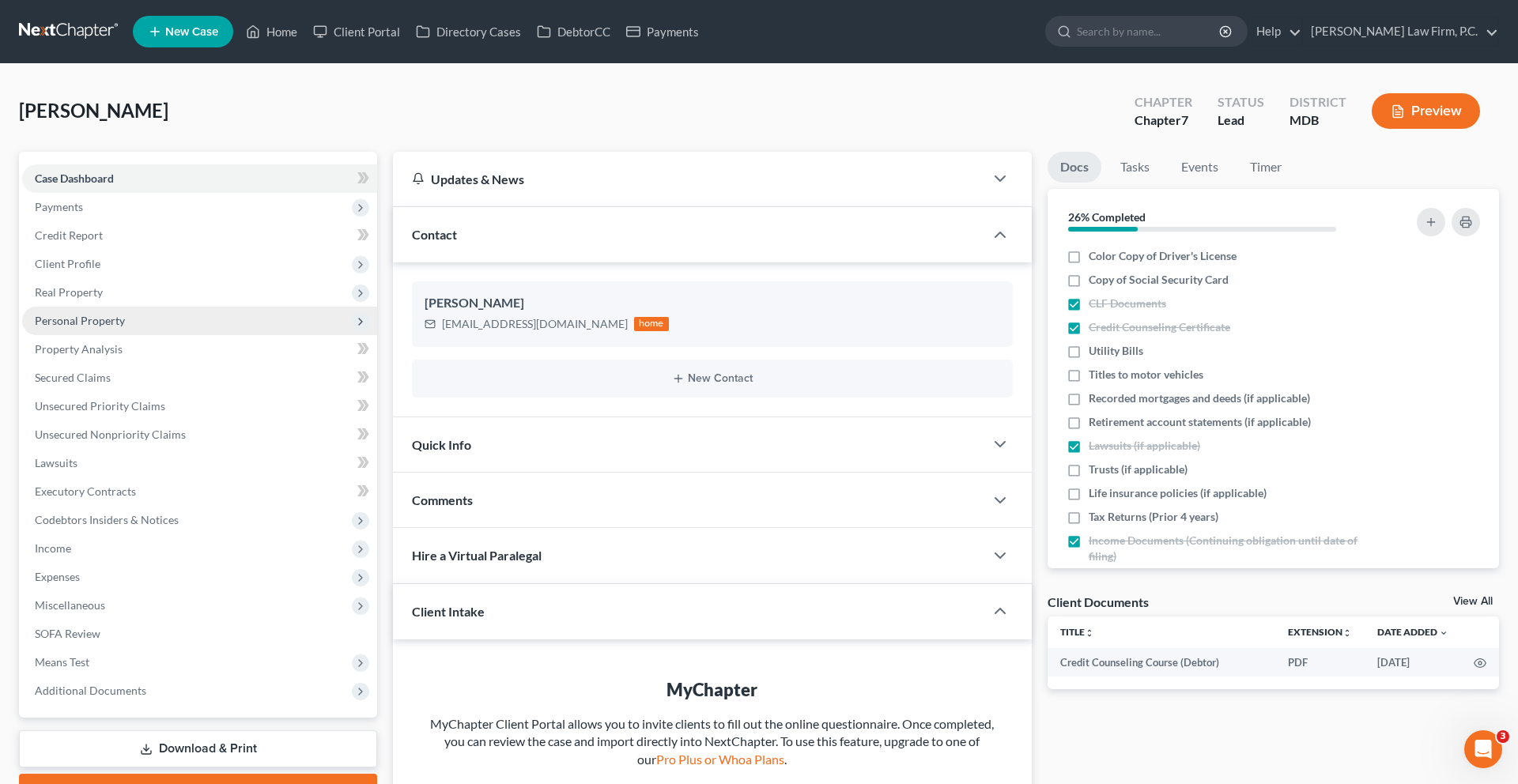
click at [185, 335] on span "Personal Property" at bounding box center [200, 321] width 355 height 28
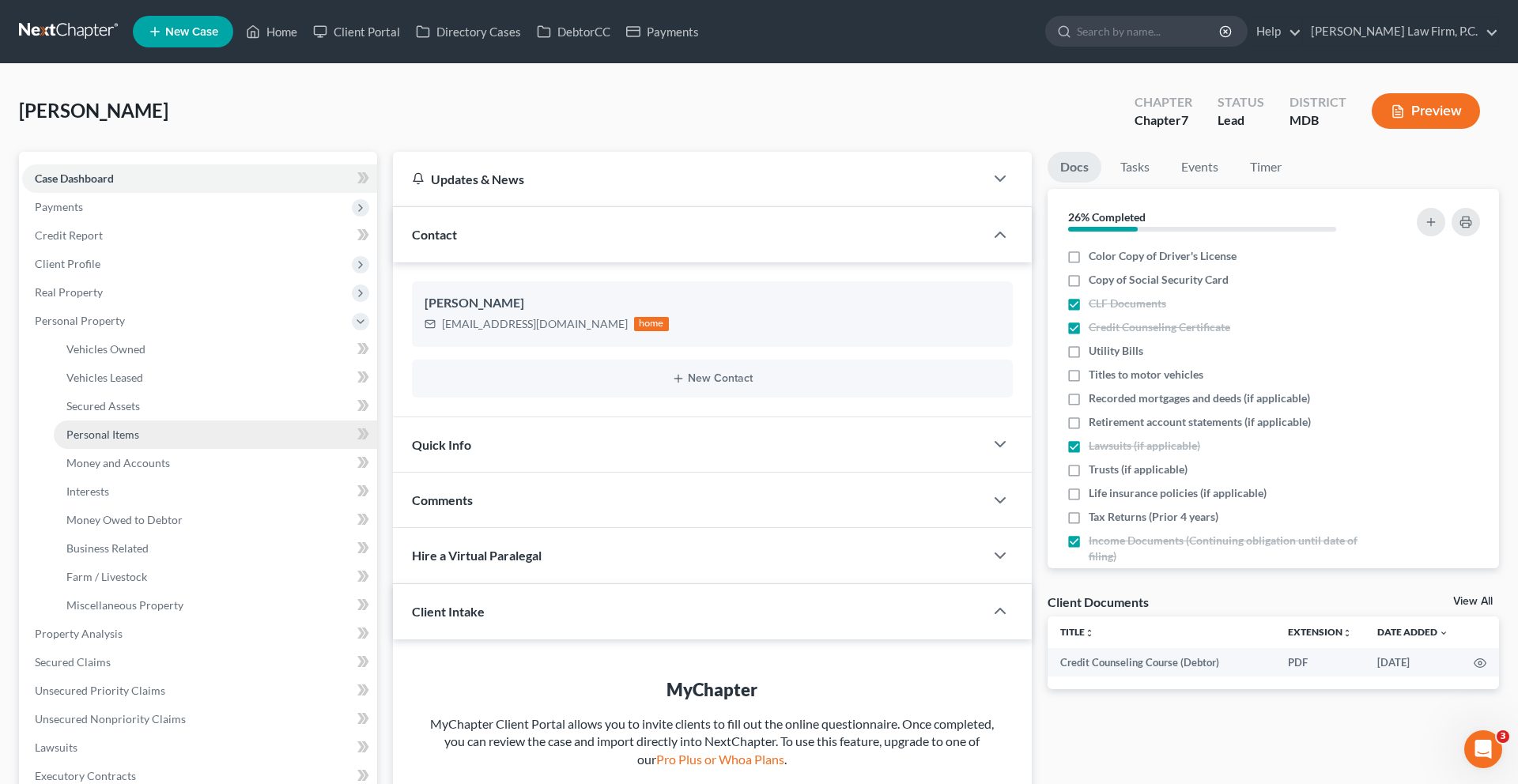
click at [139, 441] on span "Personal Items" at bounding box center [102, 434] width 72 height 14
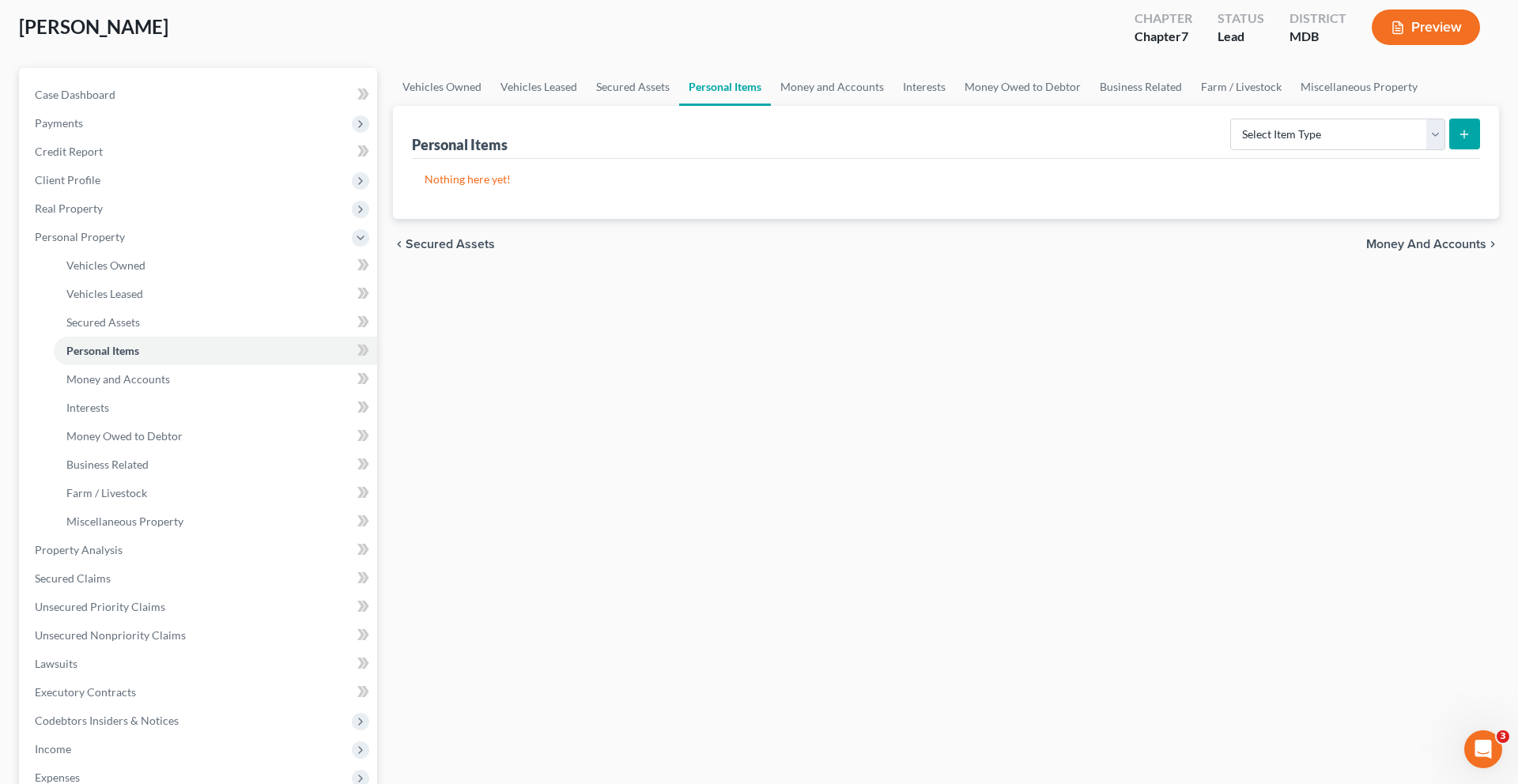
scroll to position [177, 0]
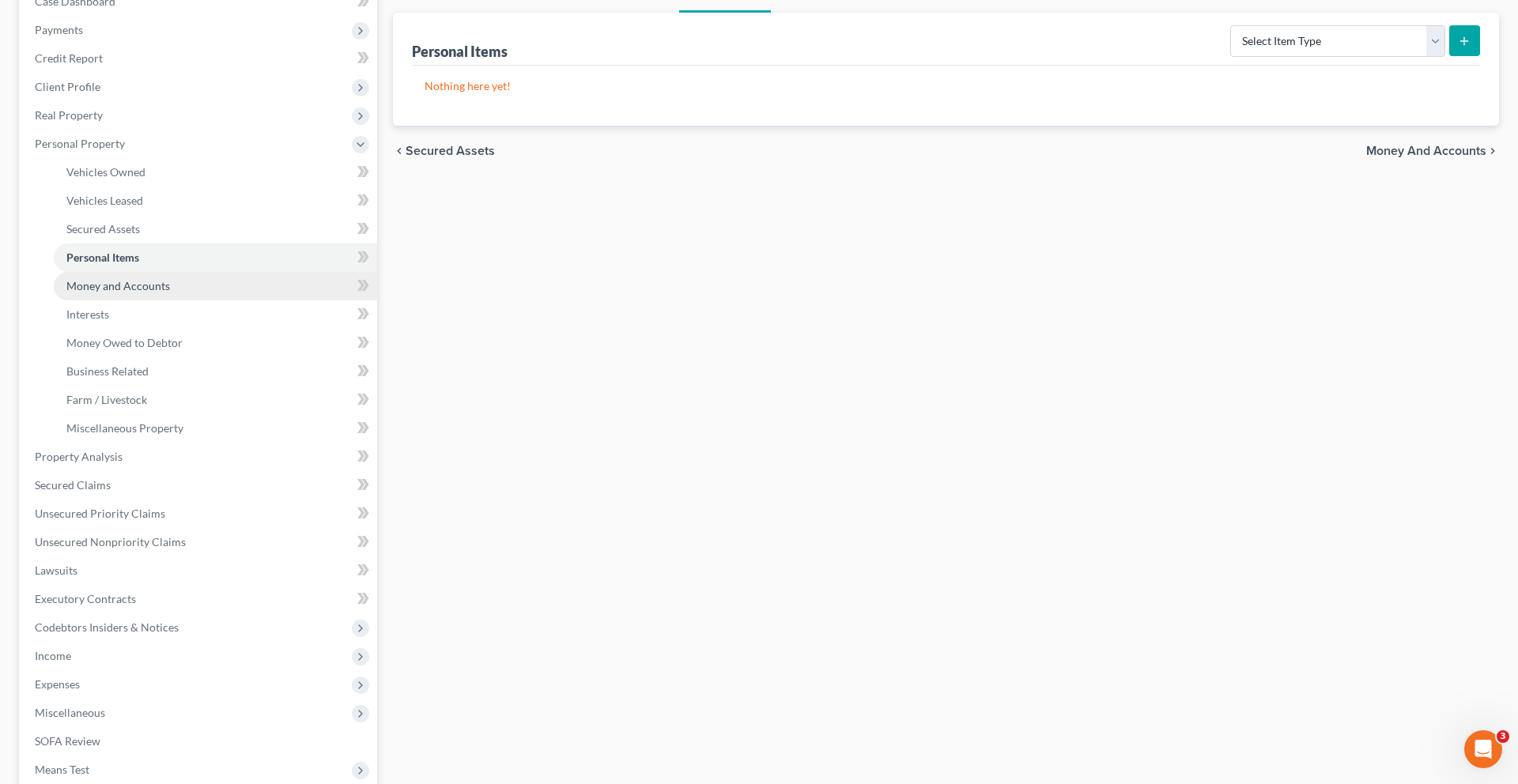
click at [154, 293] on span "Money and Accounts" at bounding box center [118, 286] width 103 height 14
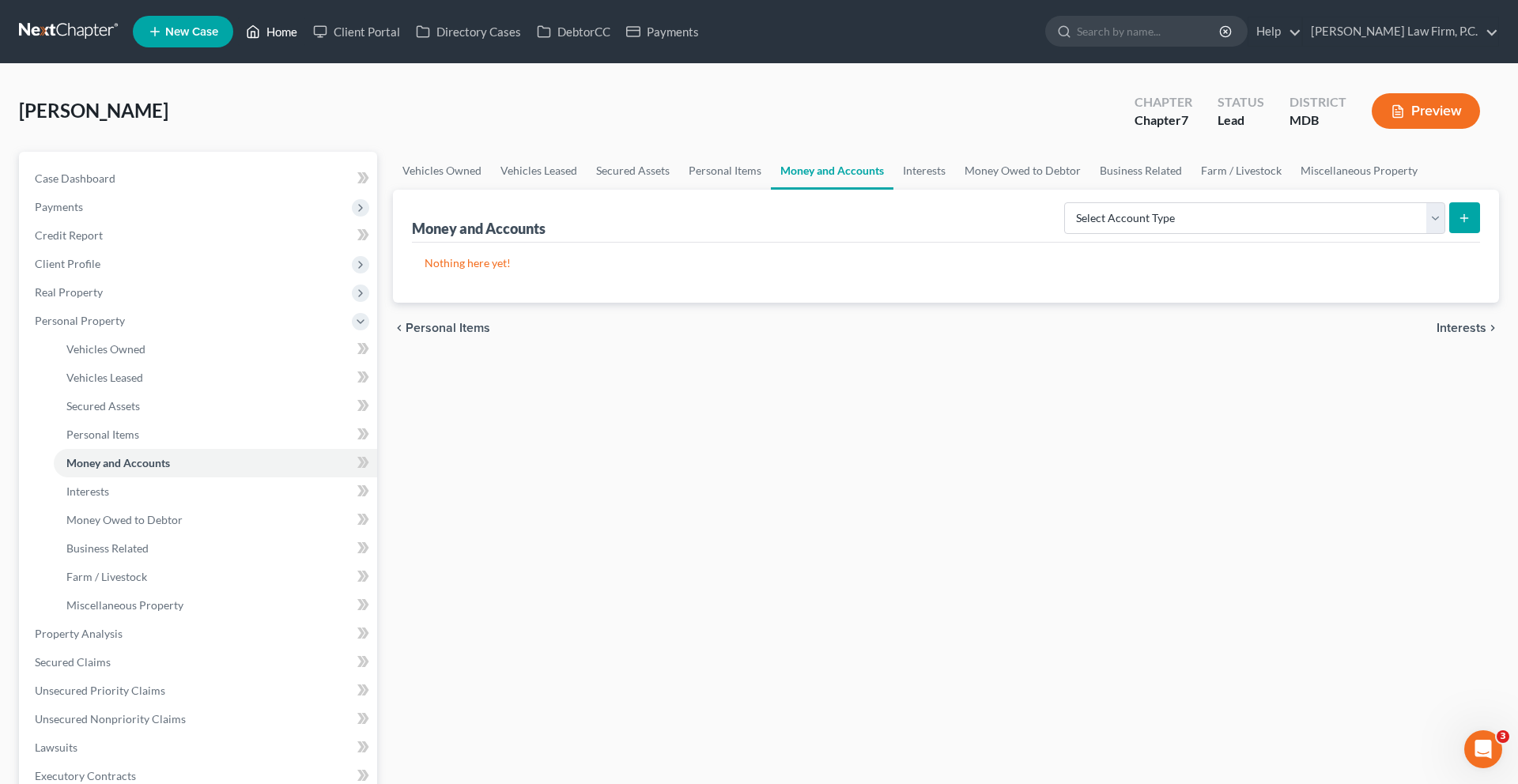
click at [305, 34] on link "Home" at bounding box center [271, 31] width 68 height 28
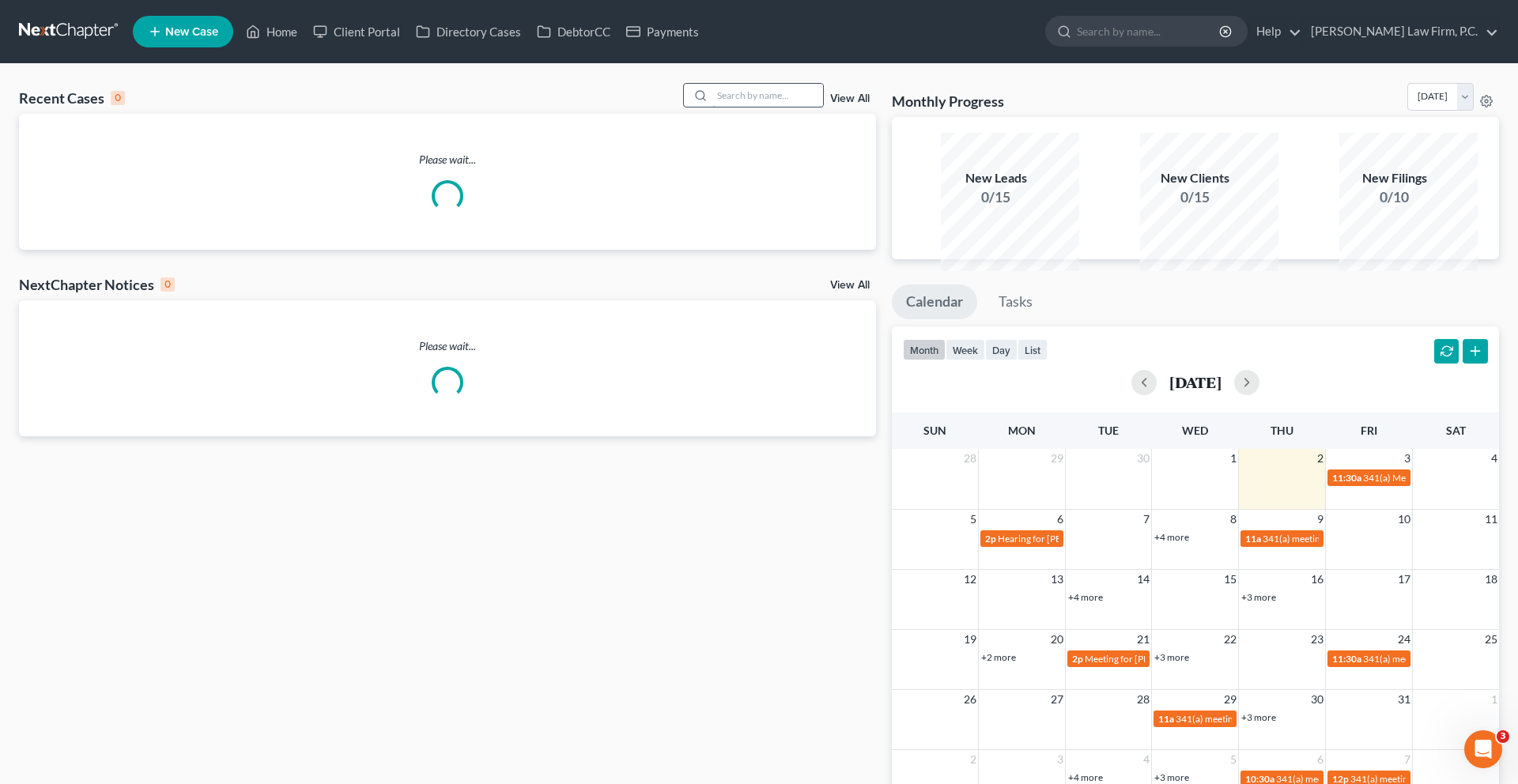
click at [773, 107] on input "search" at bounding box center [768, 96] width 111 height 23
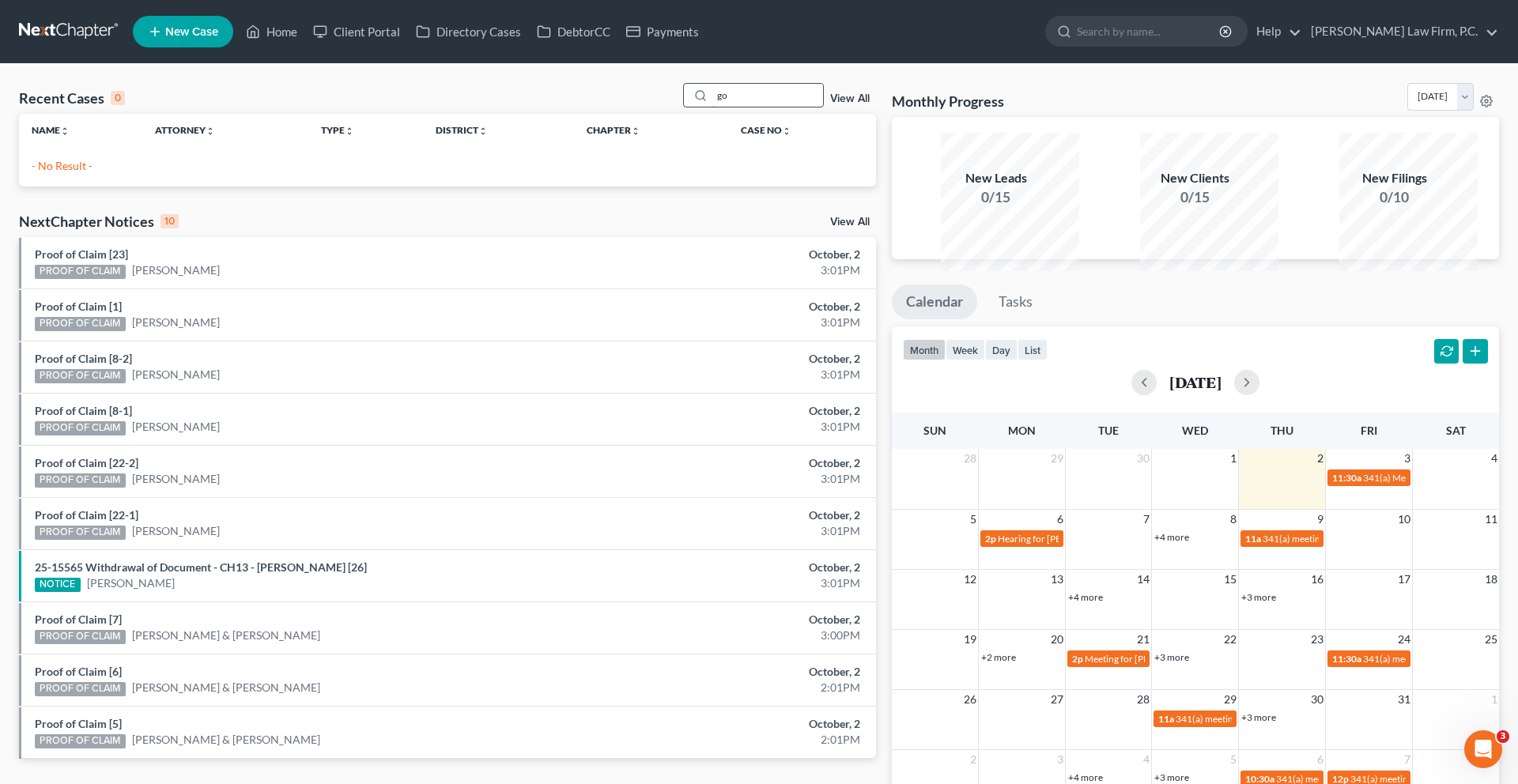
type input "g"
type input "plater"
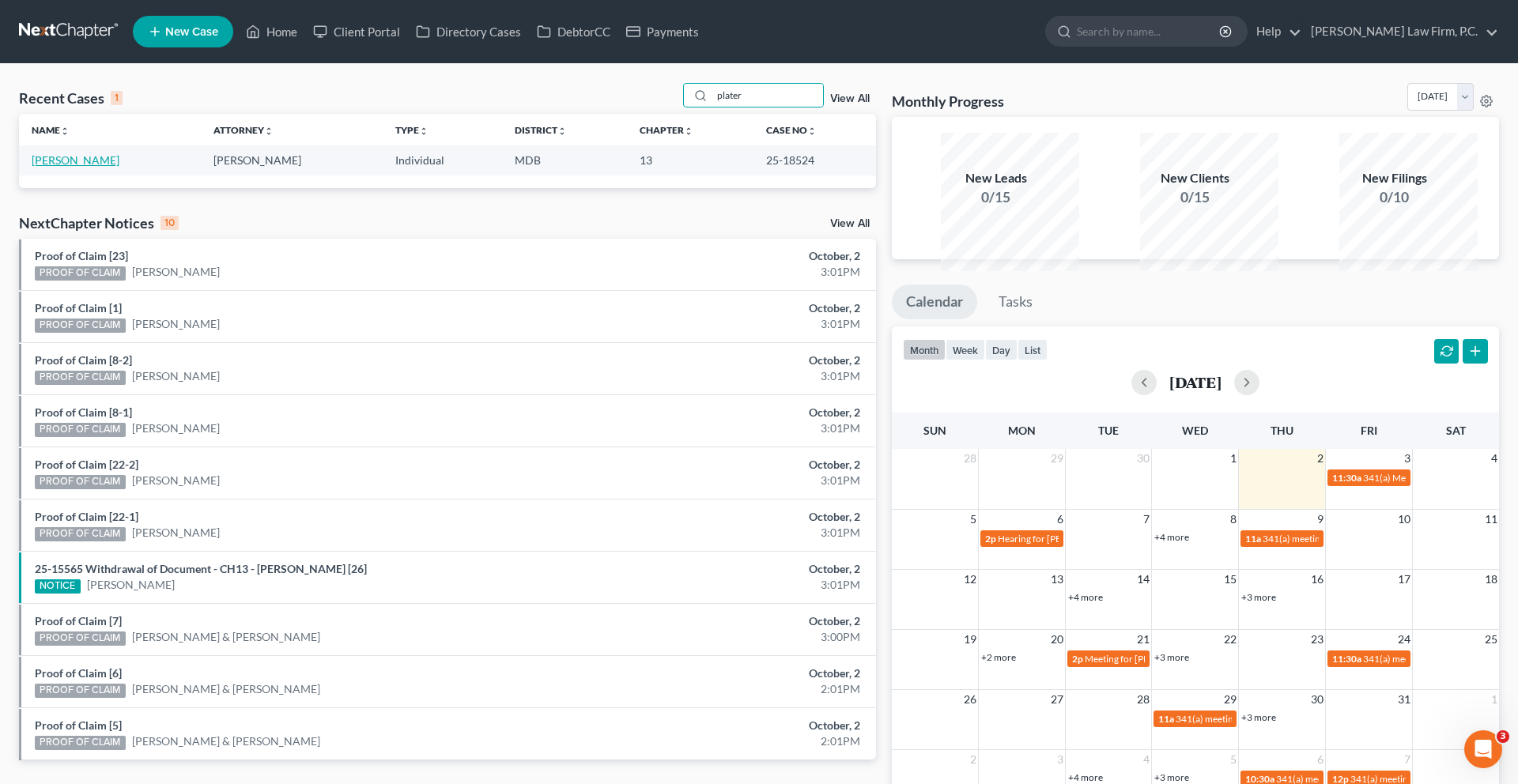
click at [109, 167] on link "[PERSON_NAME]" at bounding box center [75, 160] width 88 height 14
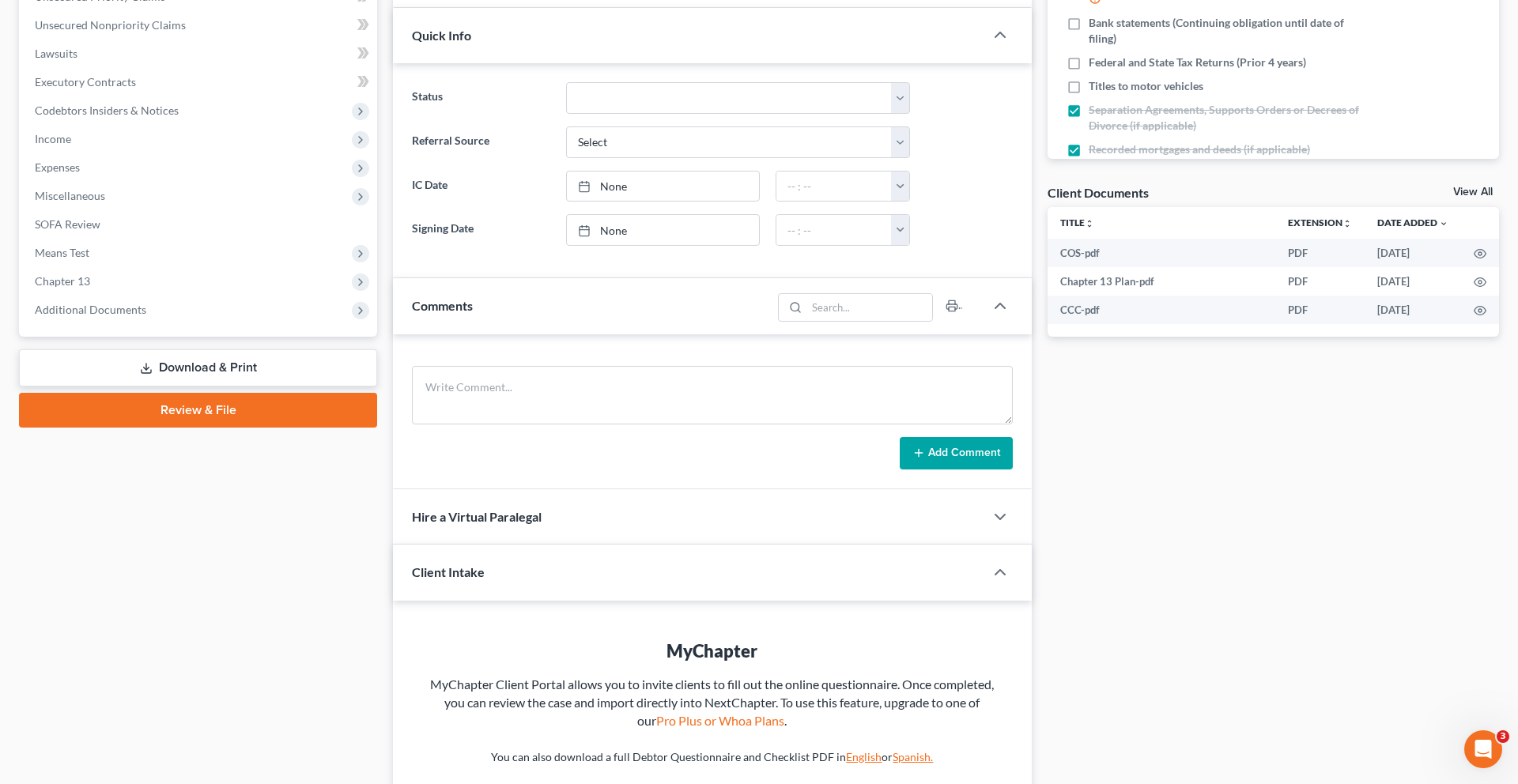
scroll to position [503, 0]
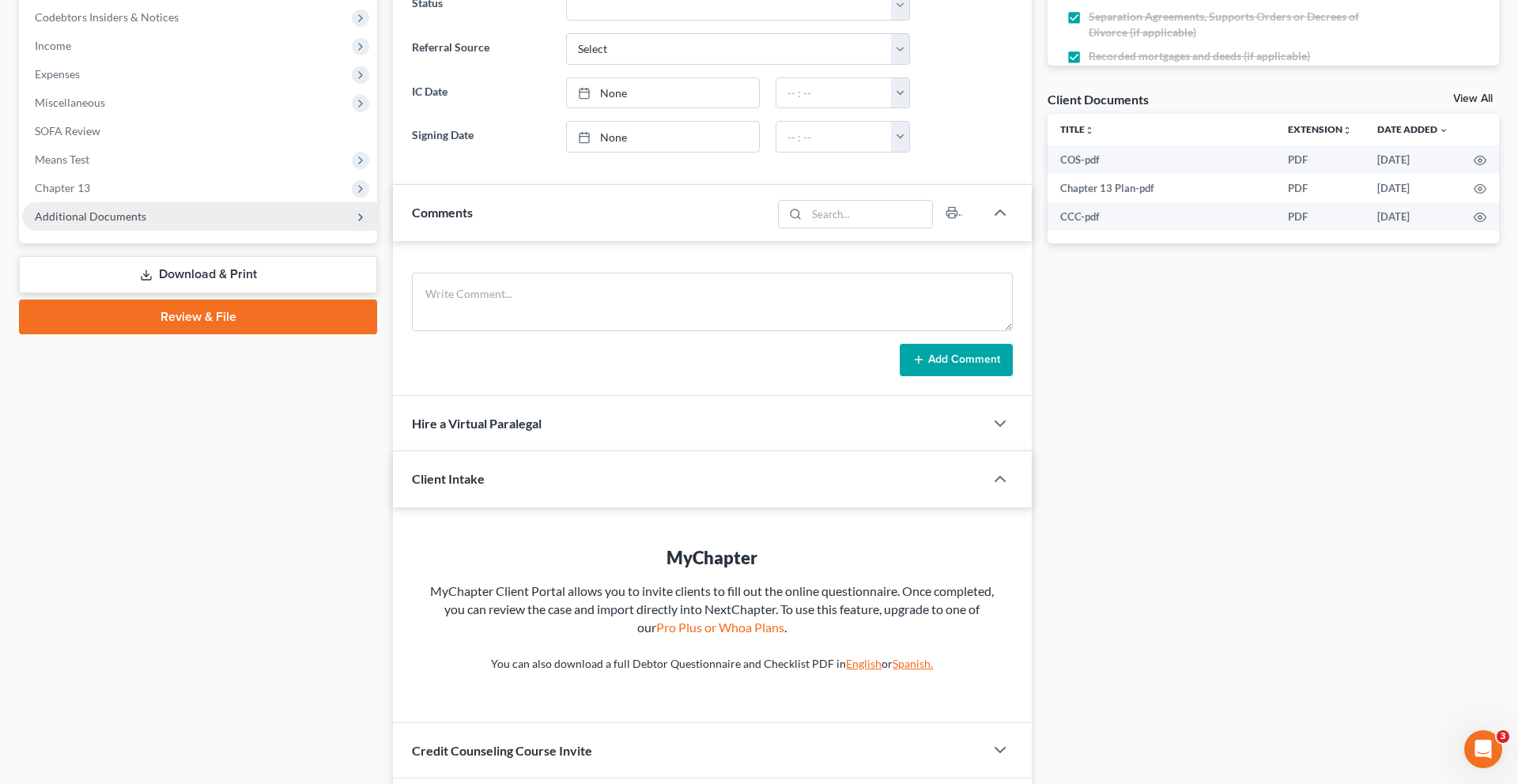
click at [129, 223] on span "Additional Documents" at bounding box center [90, 216] width 111 height 14
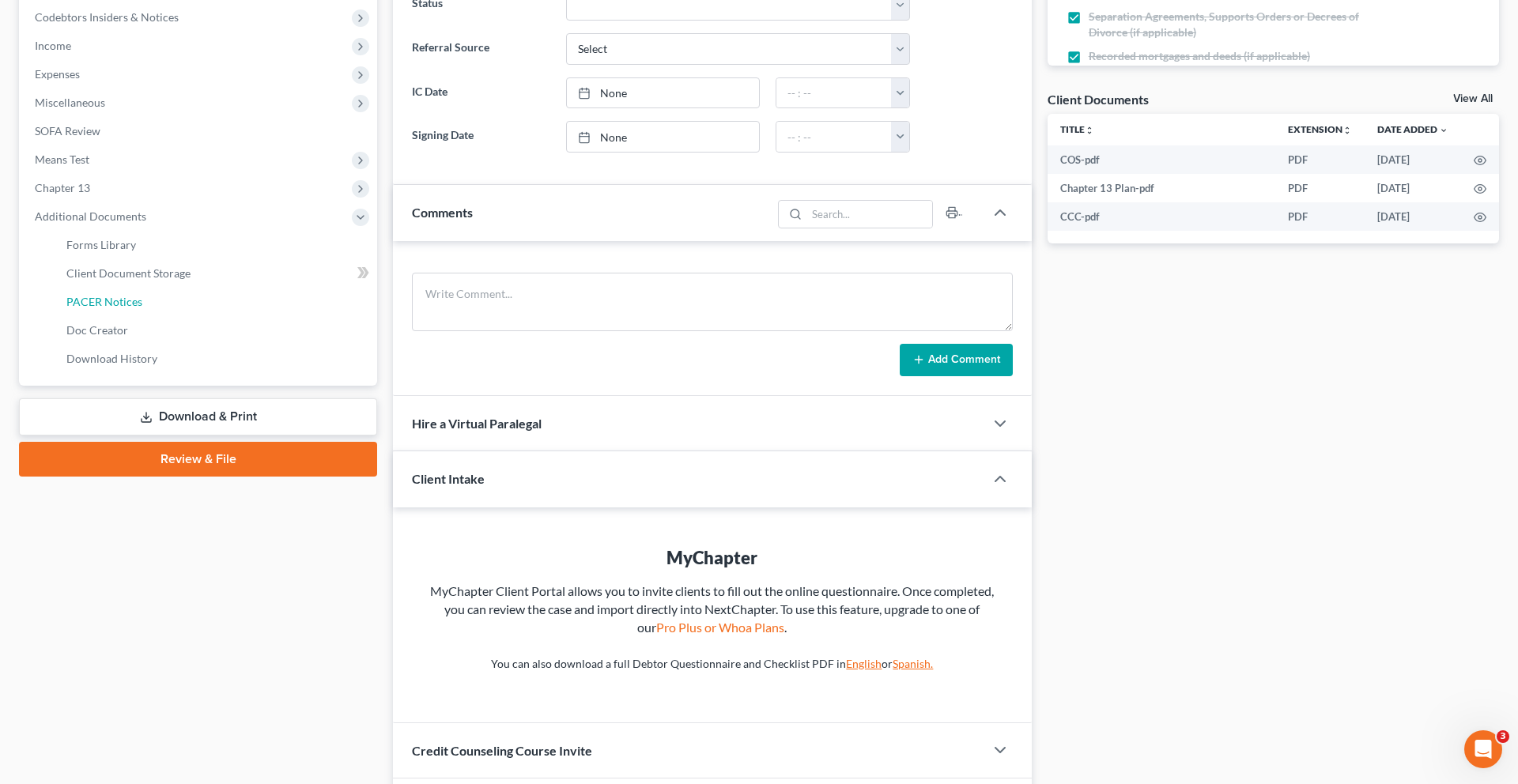
click at [133, 308] on span "PACER Notices" at bounding box center [104, 301] width 76 height 14
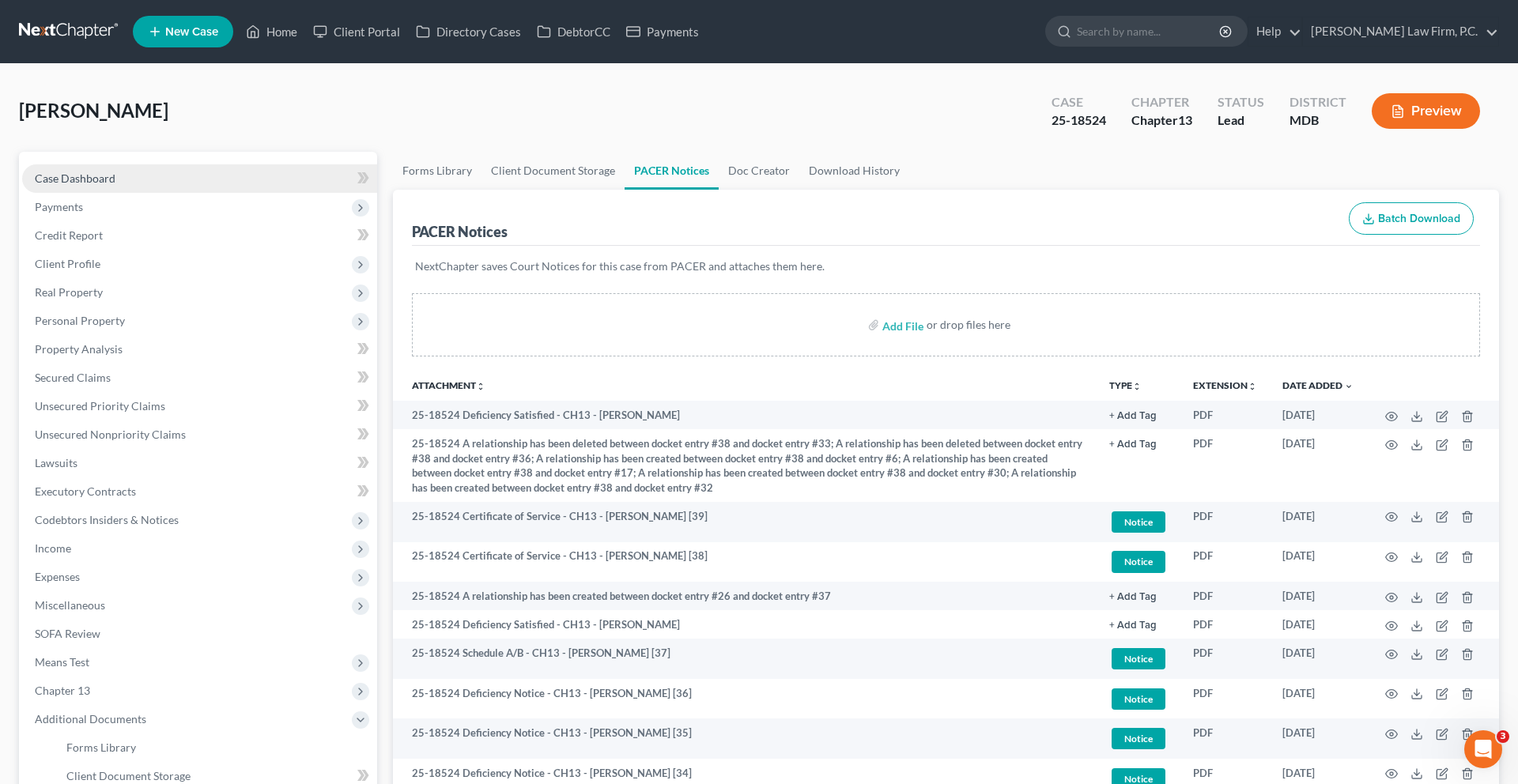
click at [116, 185] on span "Case Dashboard" at bounding box center [75, 179] width 81 height 14
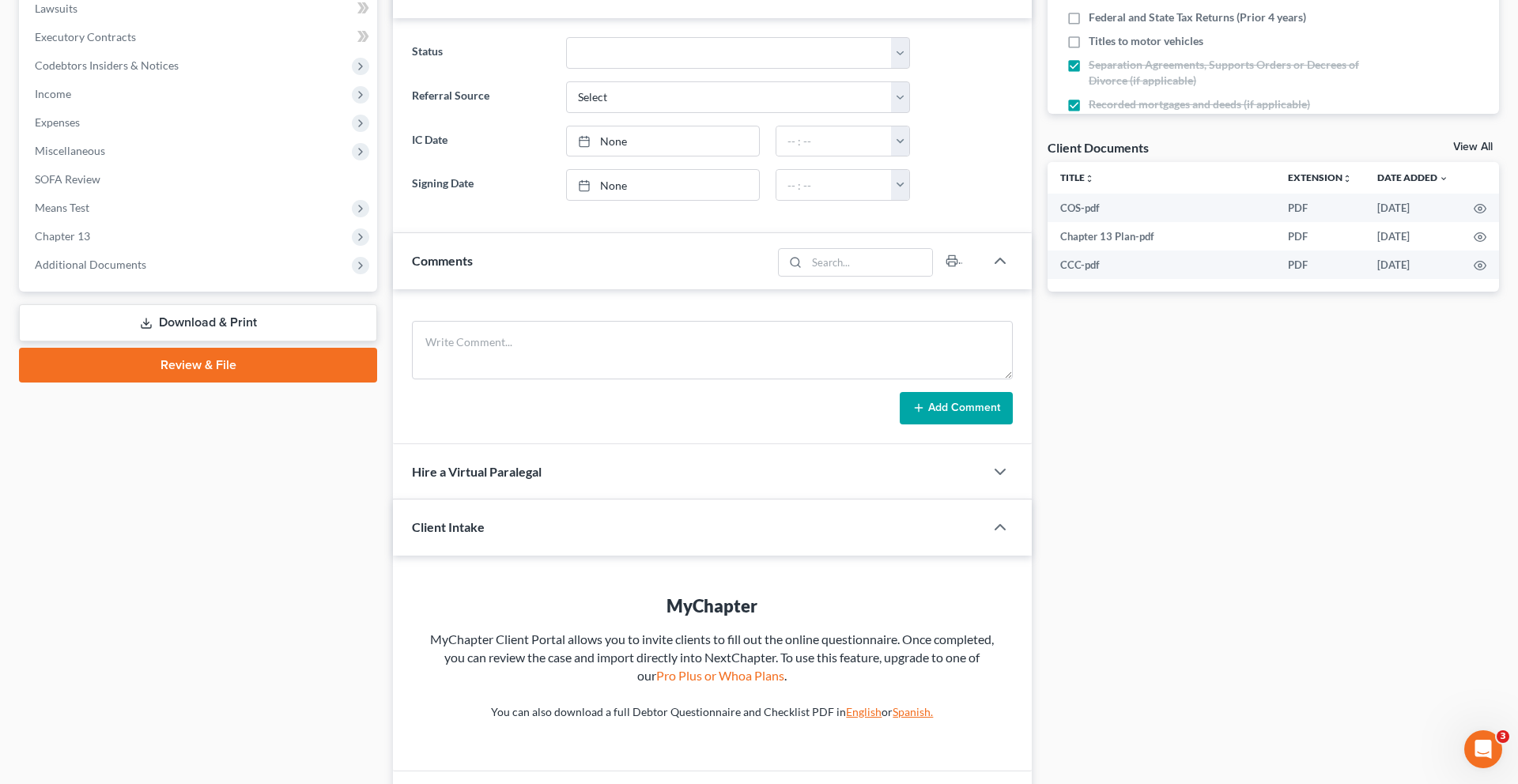
scroll to position [194, 0]
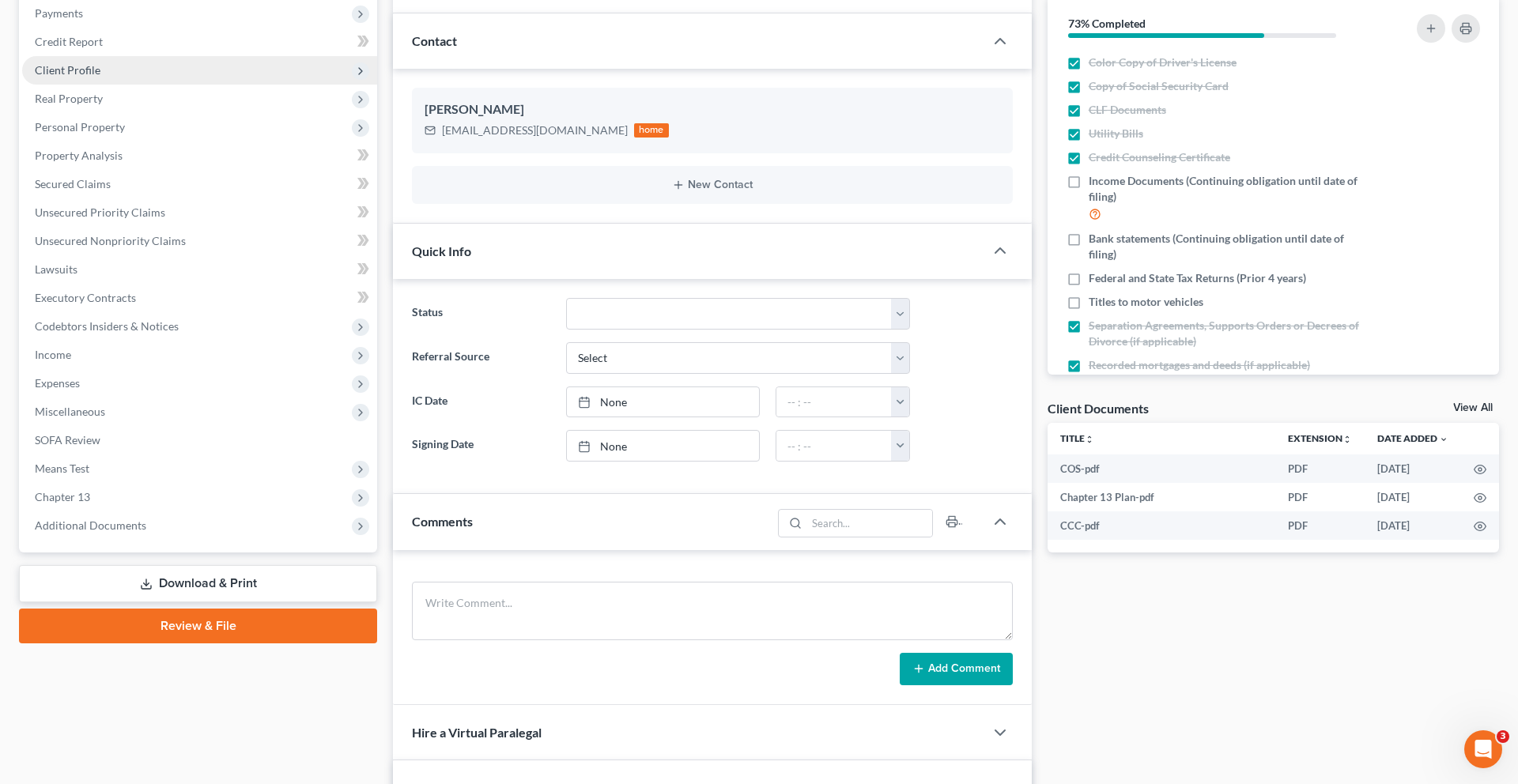
click at [158, 85] on span "Client Profile" at bounding box center [200, 70] width 355 height 28
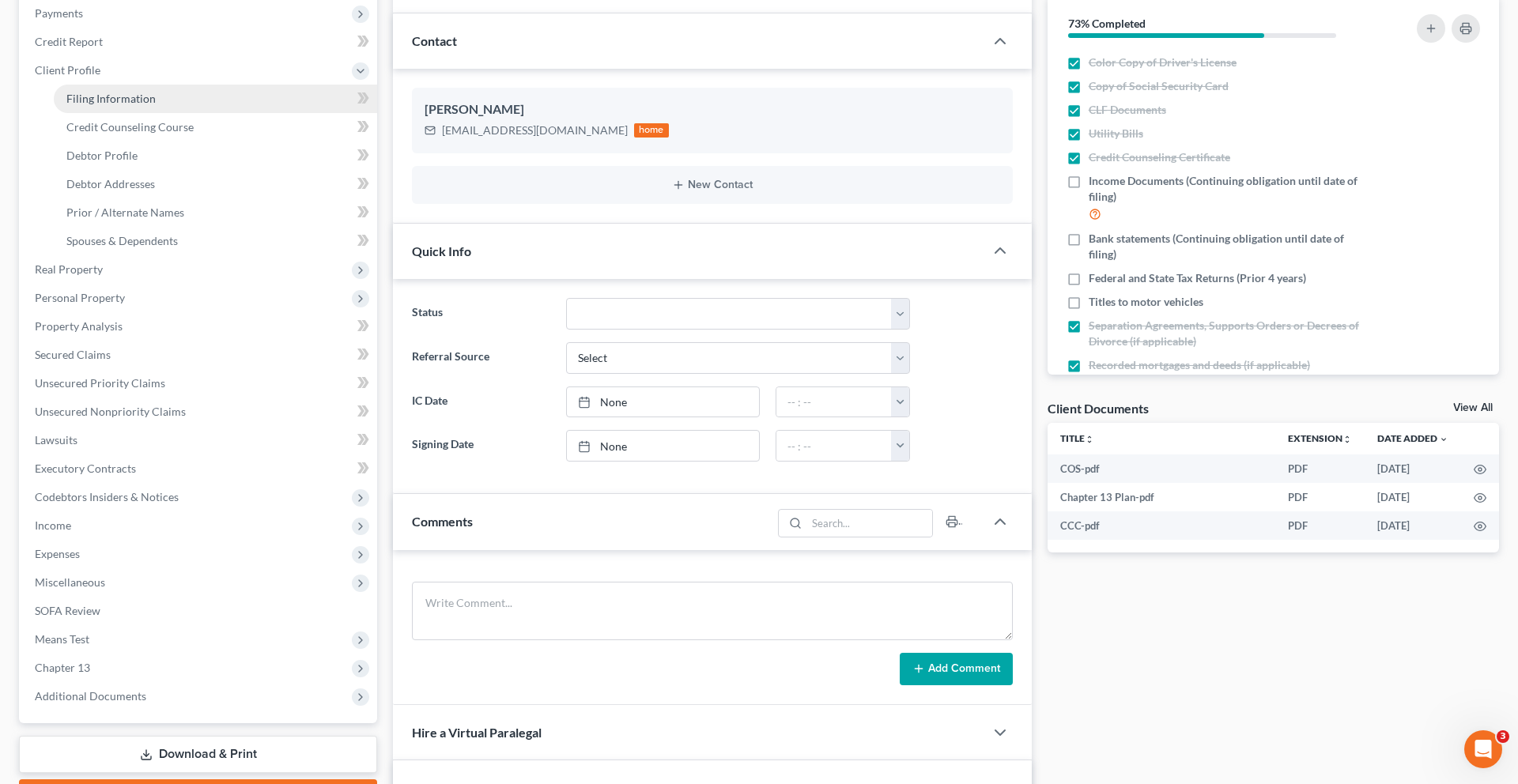
click at [155, 105] on span "Filing Information" at bounding box center [111, 98] width 90 height 14
select select "1"
select select "0"
select select "3"
select select "38"
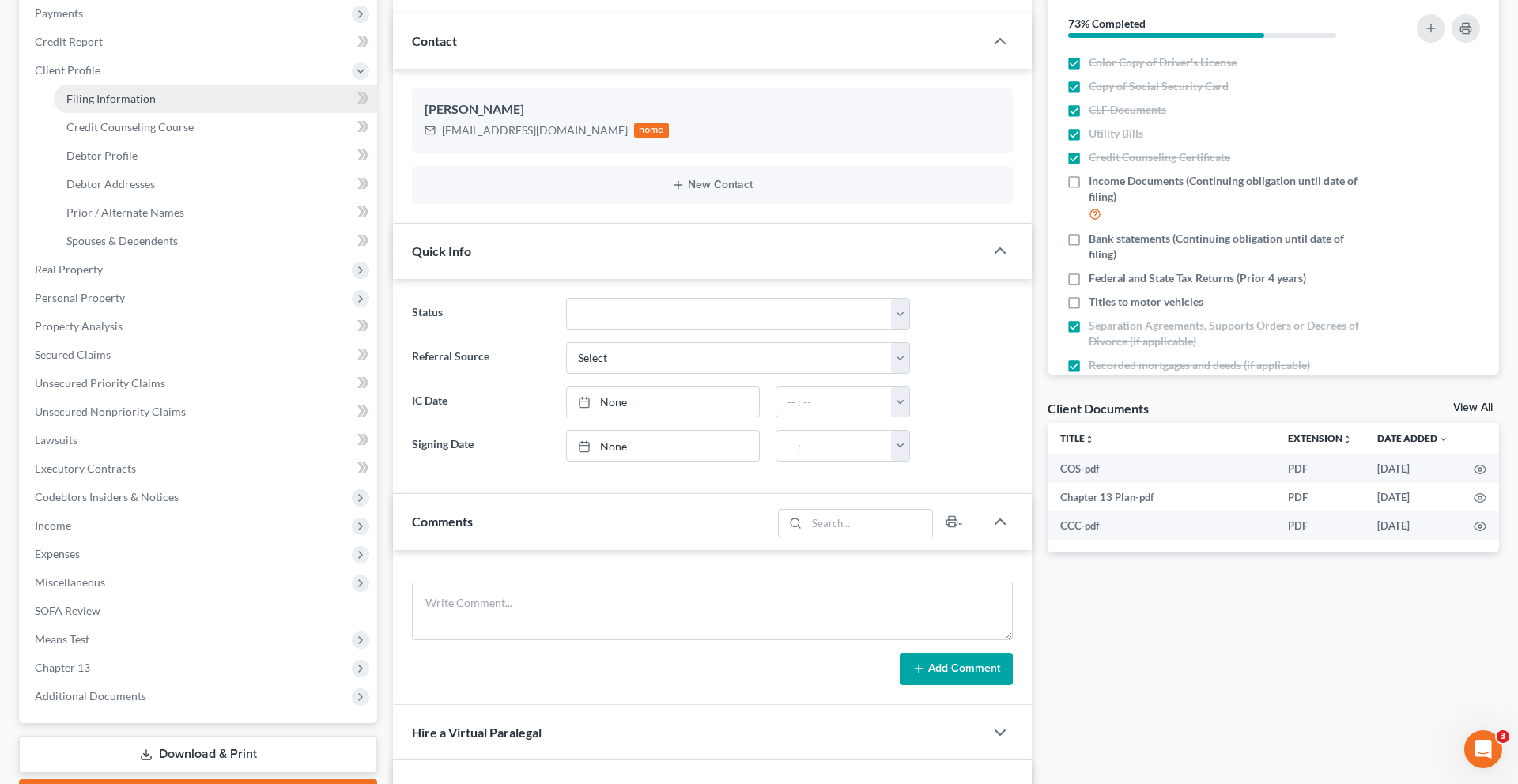
select select "21"
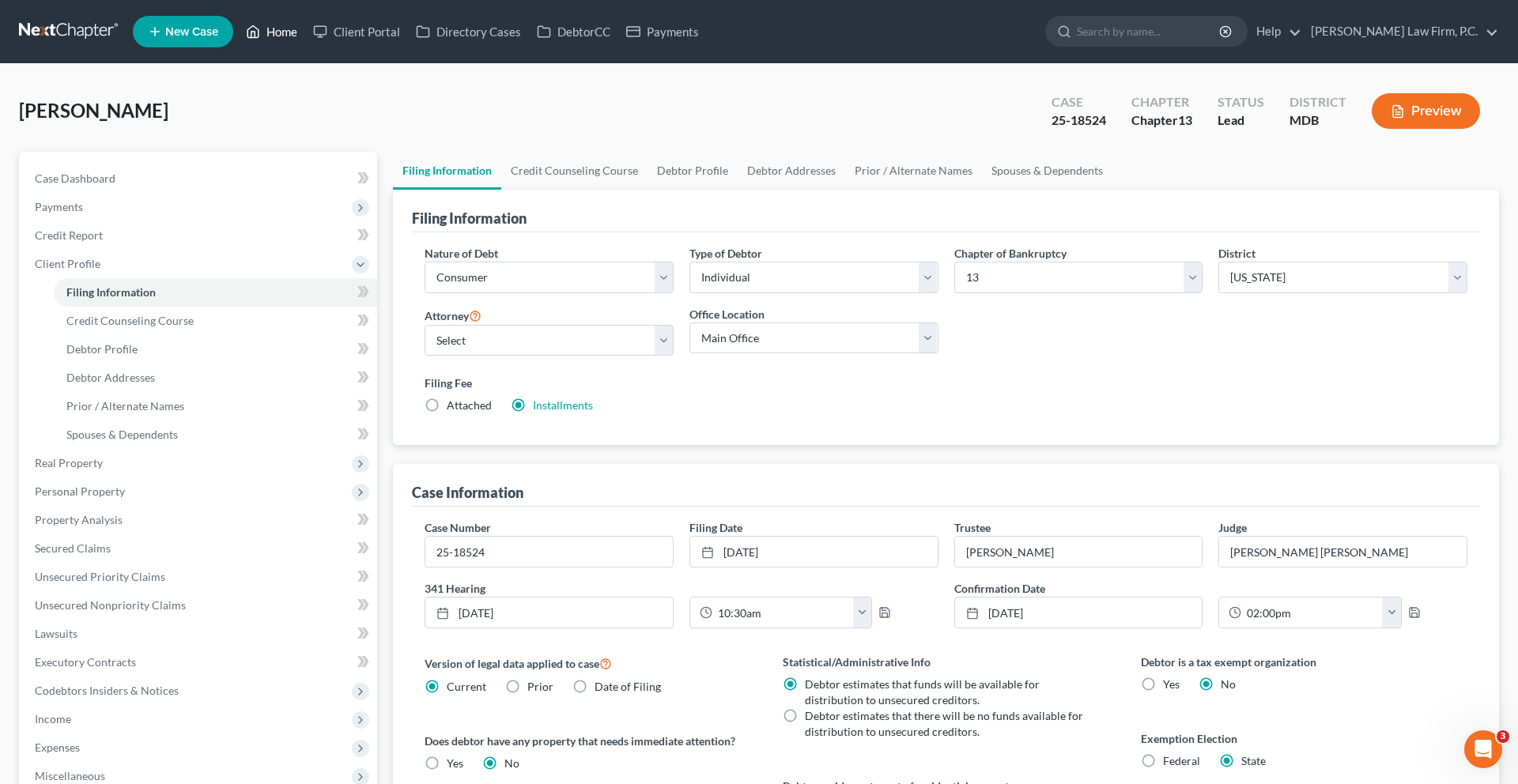
click at [305, 33] on link "Home" at bounding box center [271, 31] width 68 height 28
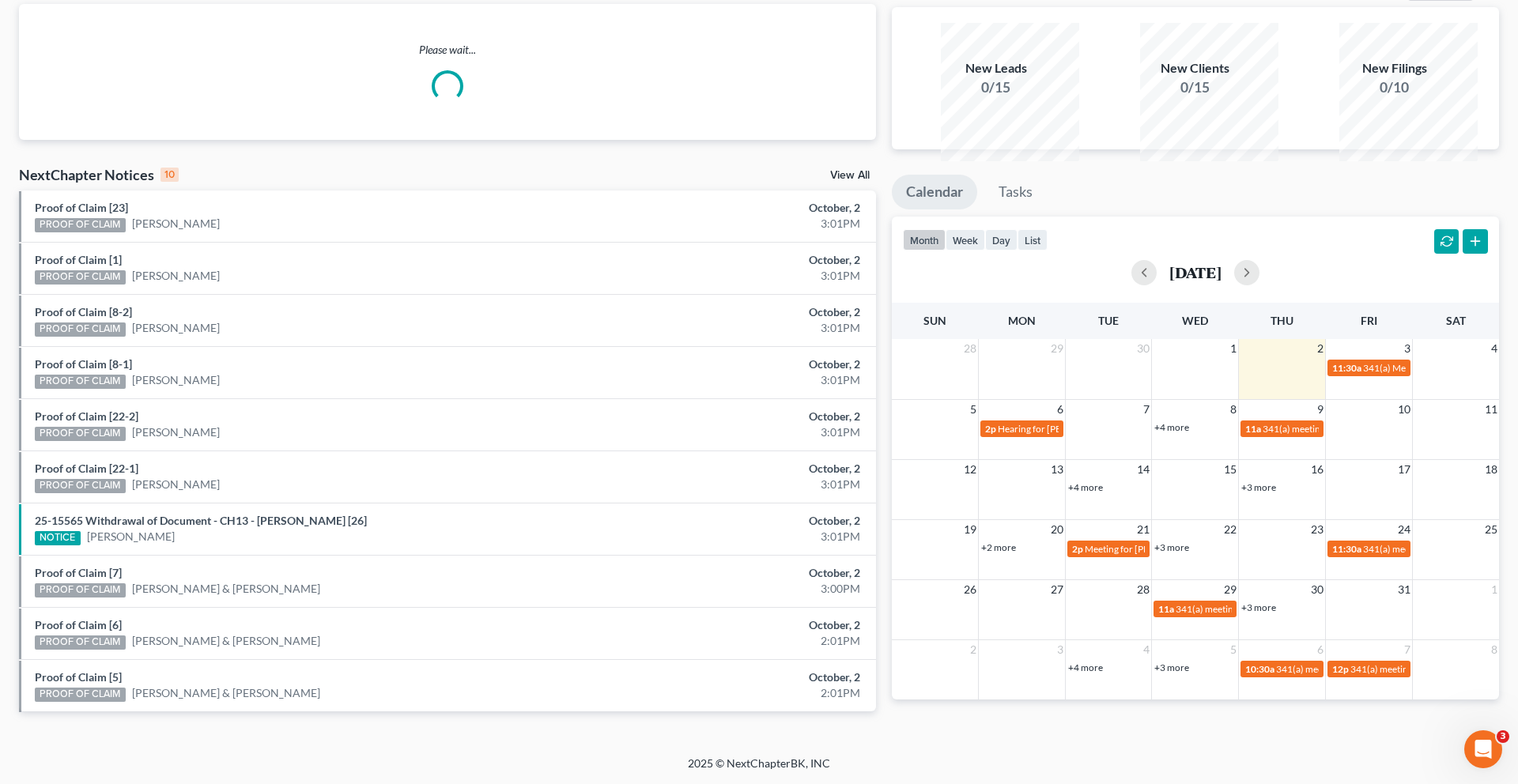
scroll to position [294, 0]
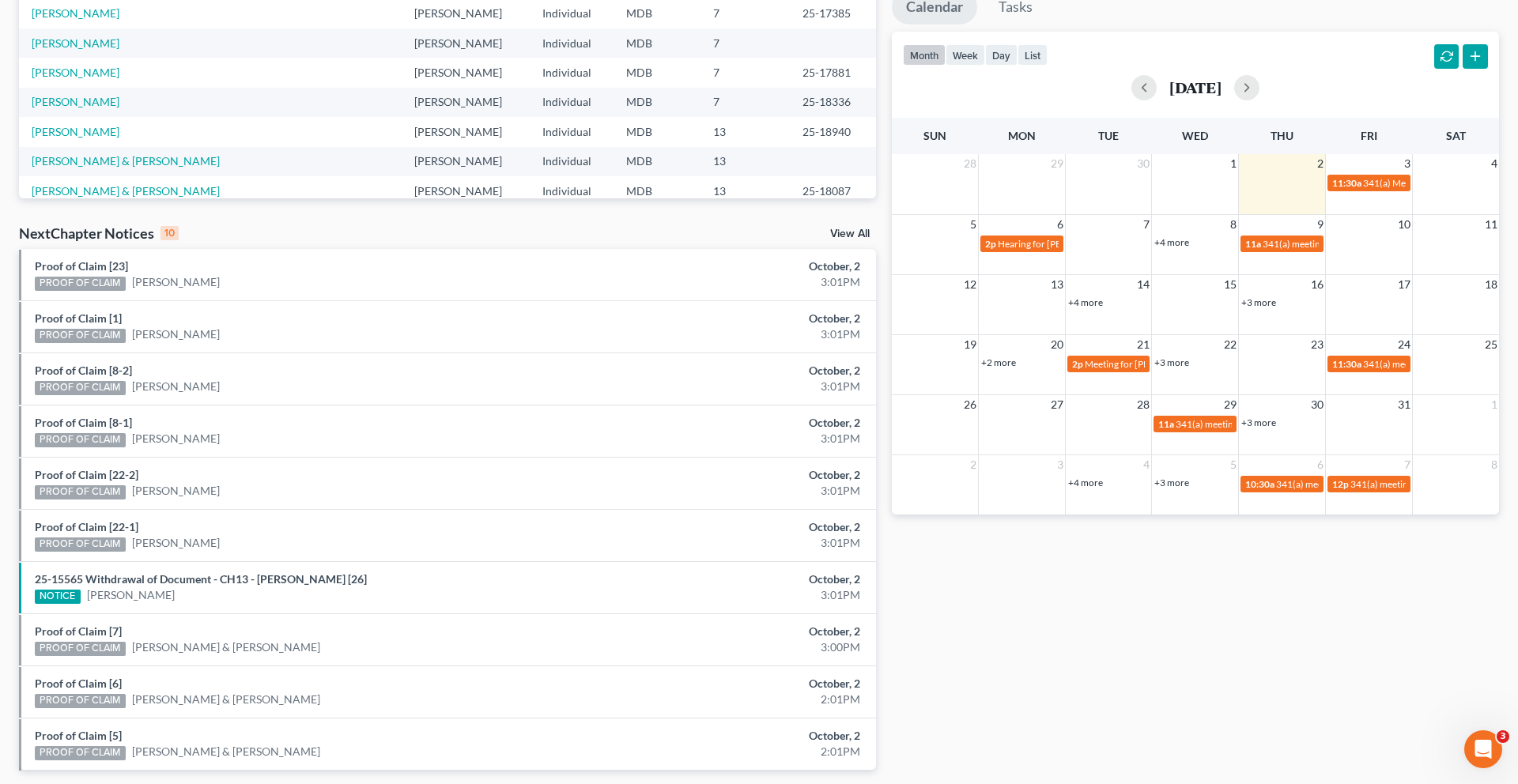
click at [1268, 429] on link "+3 more" at bounding box center [1259, 423] width 35 height 12
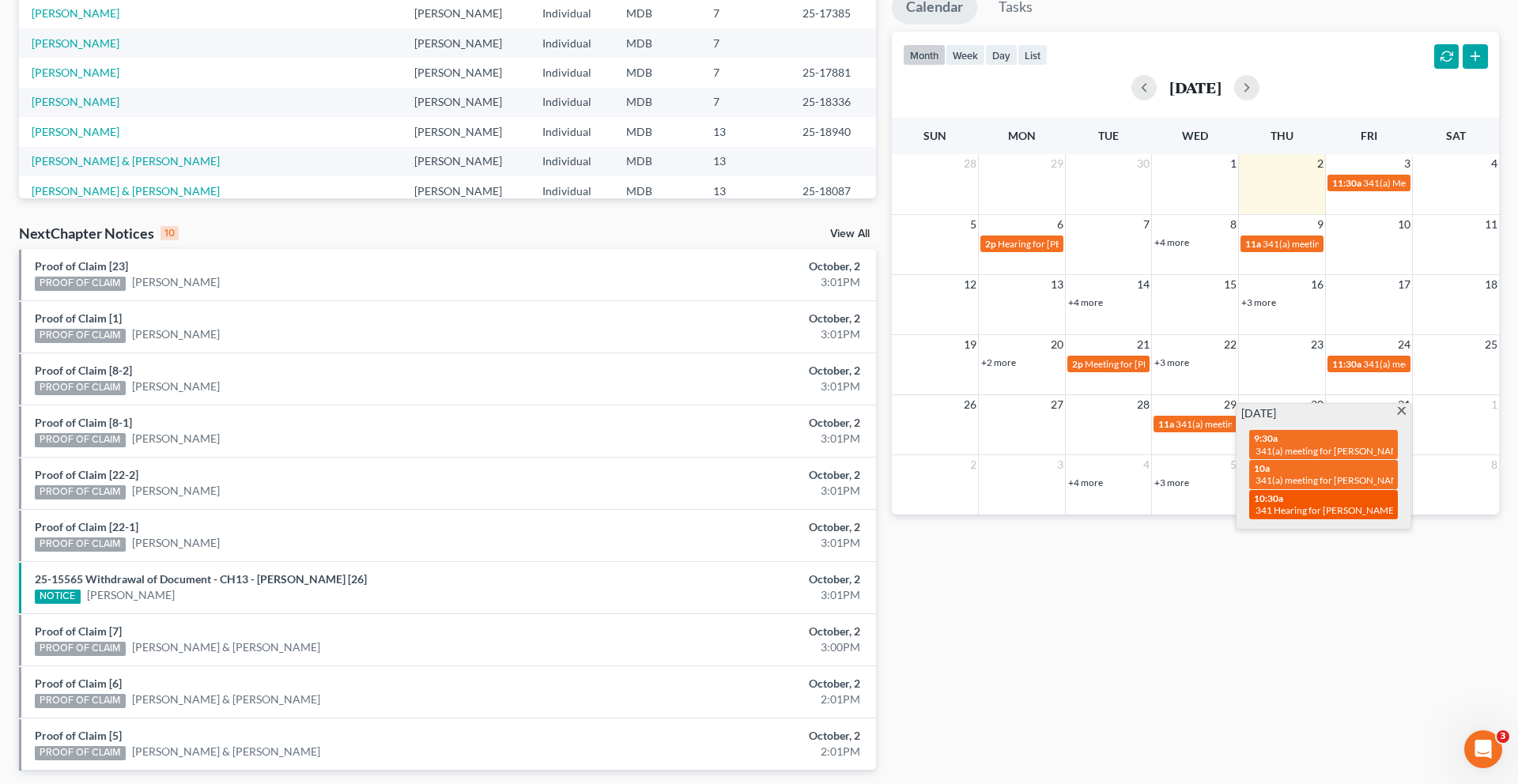
click at [1300, 518] on div "10:30a 341 Hearing for [PERSON_NAME]" at bounding box center [1324, 504] width 139 height 24
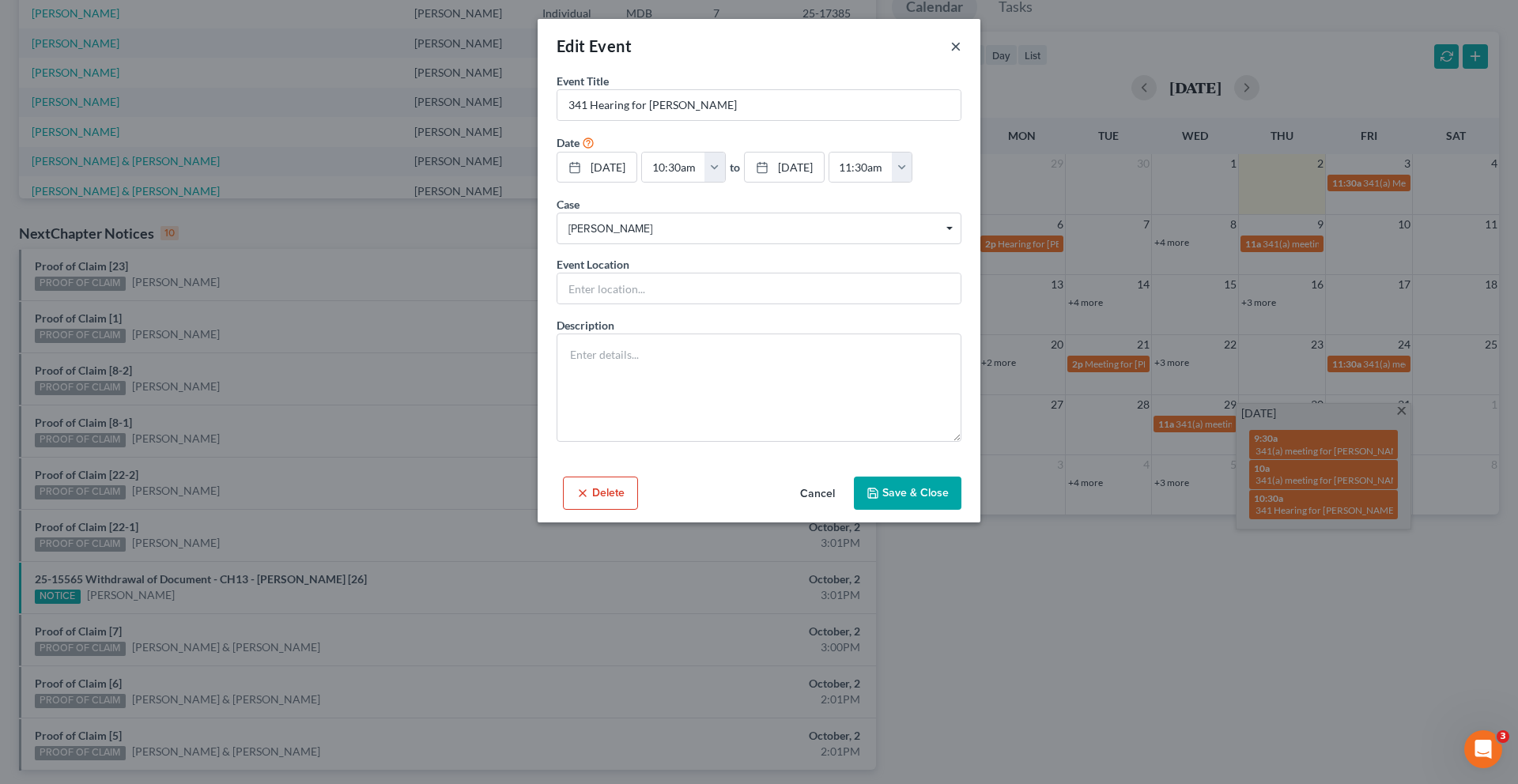
click at [962, 55] on button "×" at bounding box center [955, 46] width 11 height 19
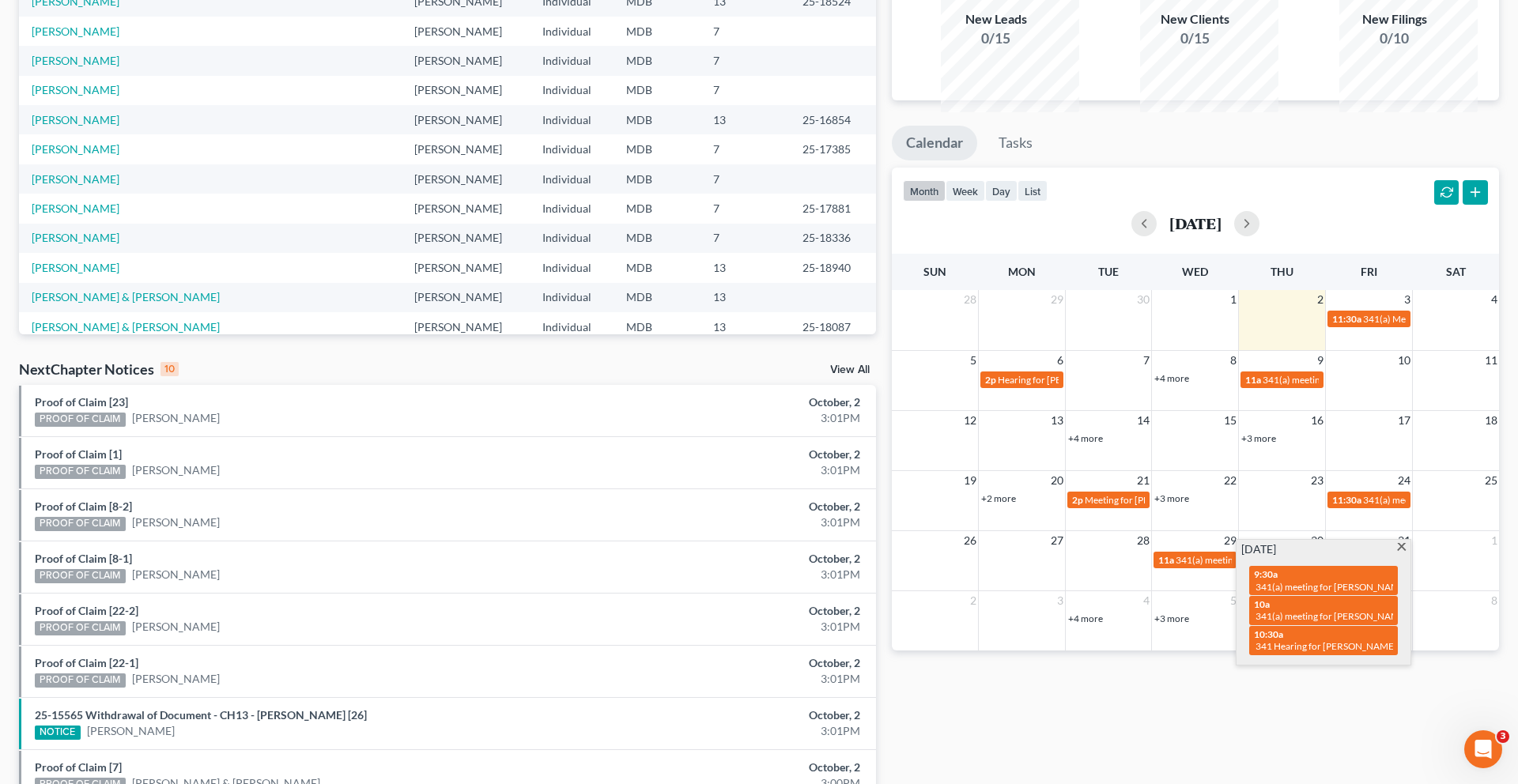
scroll to position [0, 0]
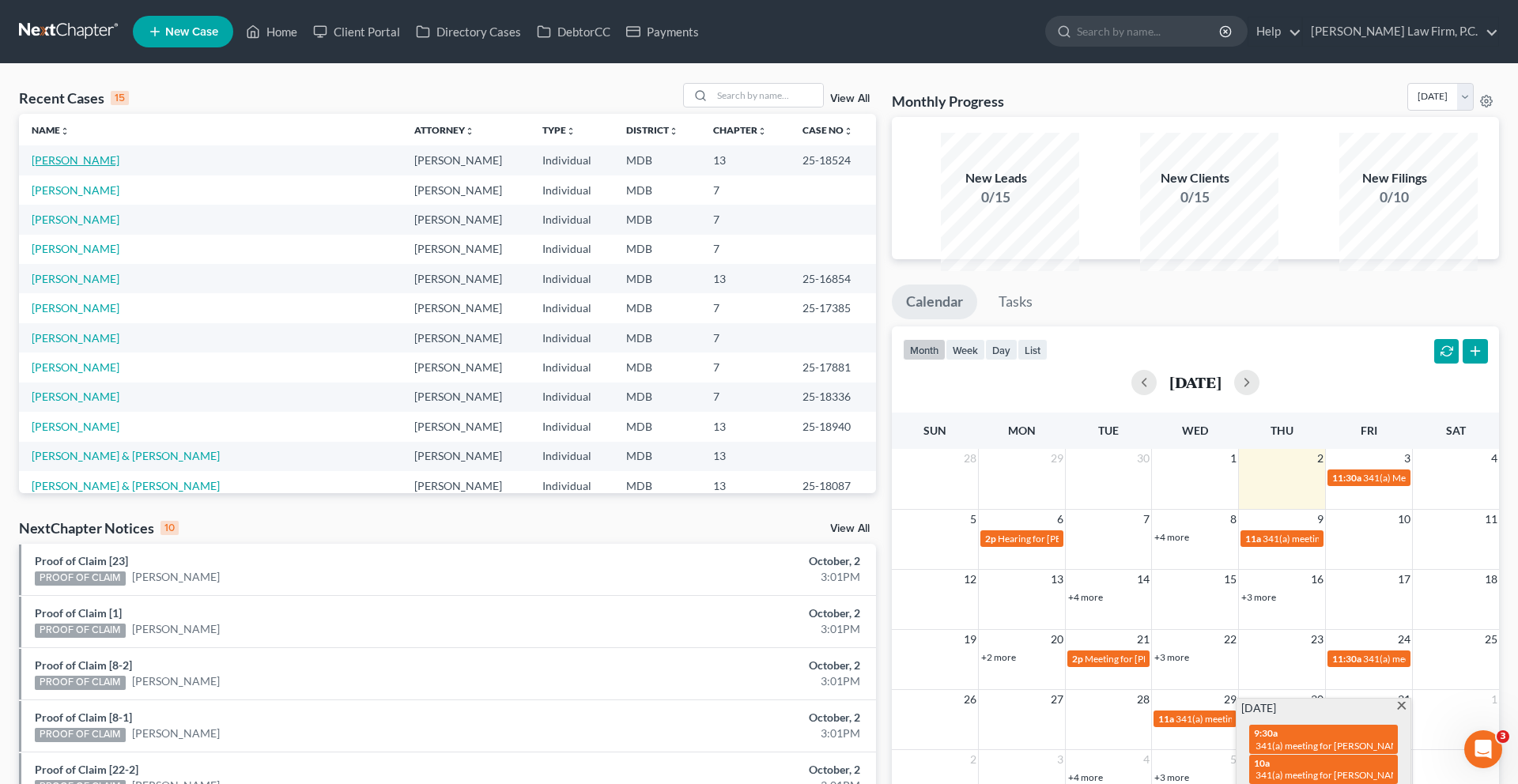
click at [97, 167] on link "[PERSON_NAME]" at bounding box center [75, 160] width 88 height 14
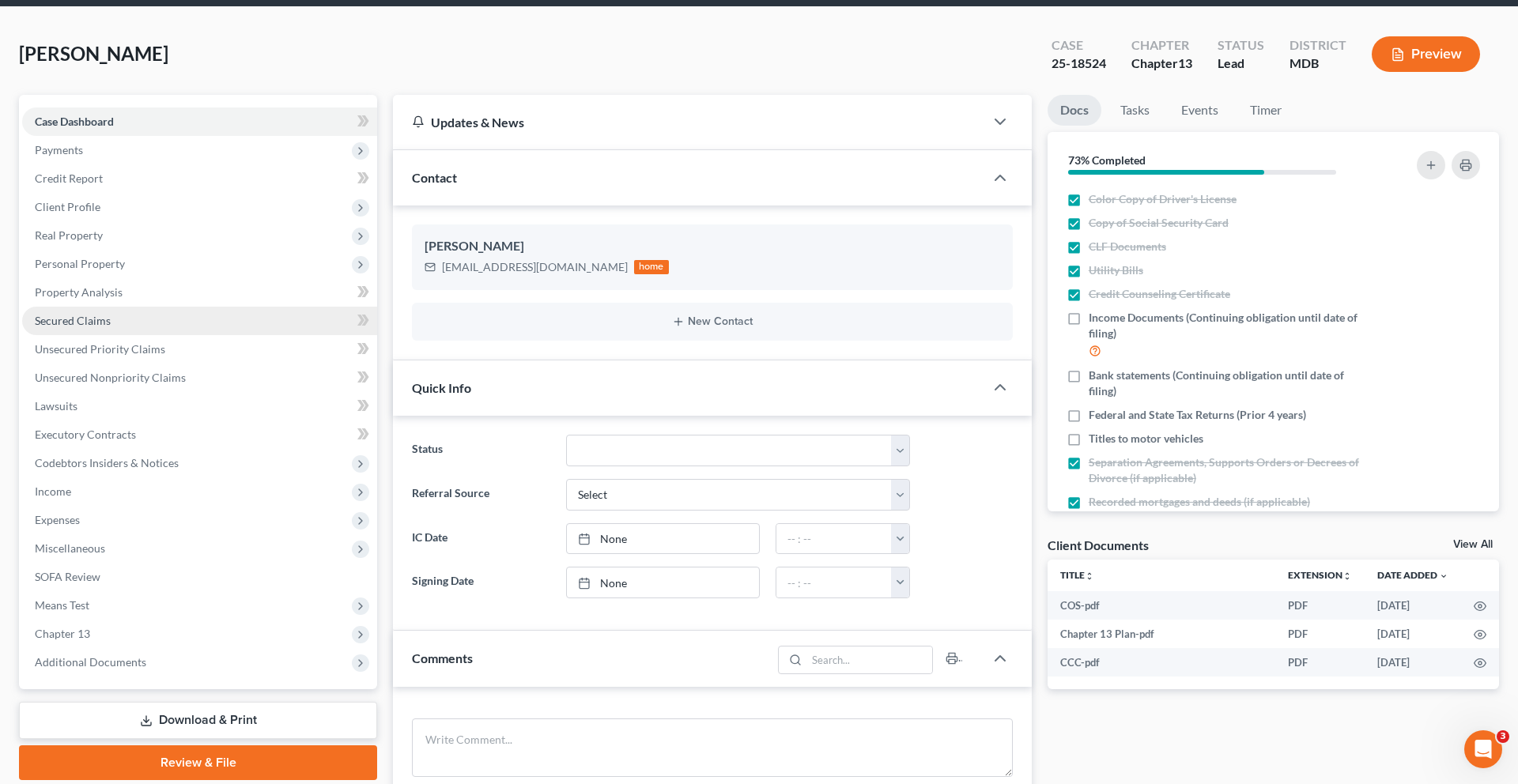
scroll to position [90, 0]
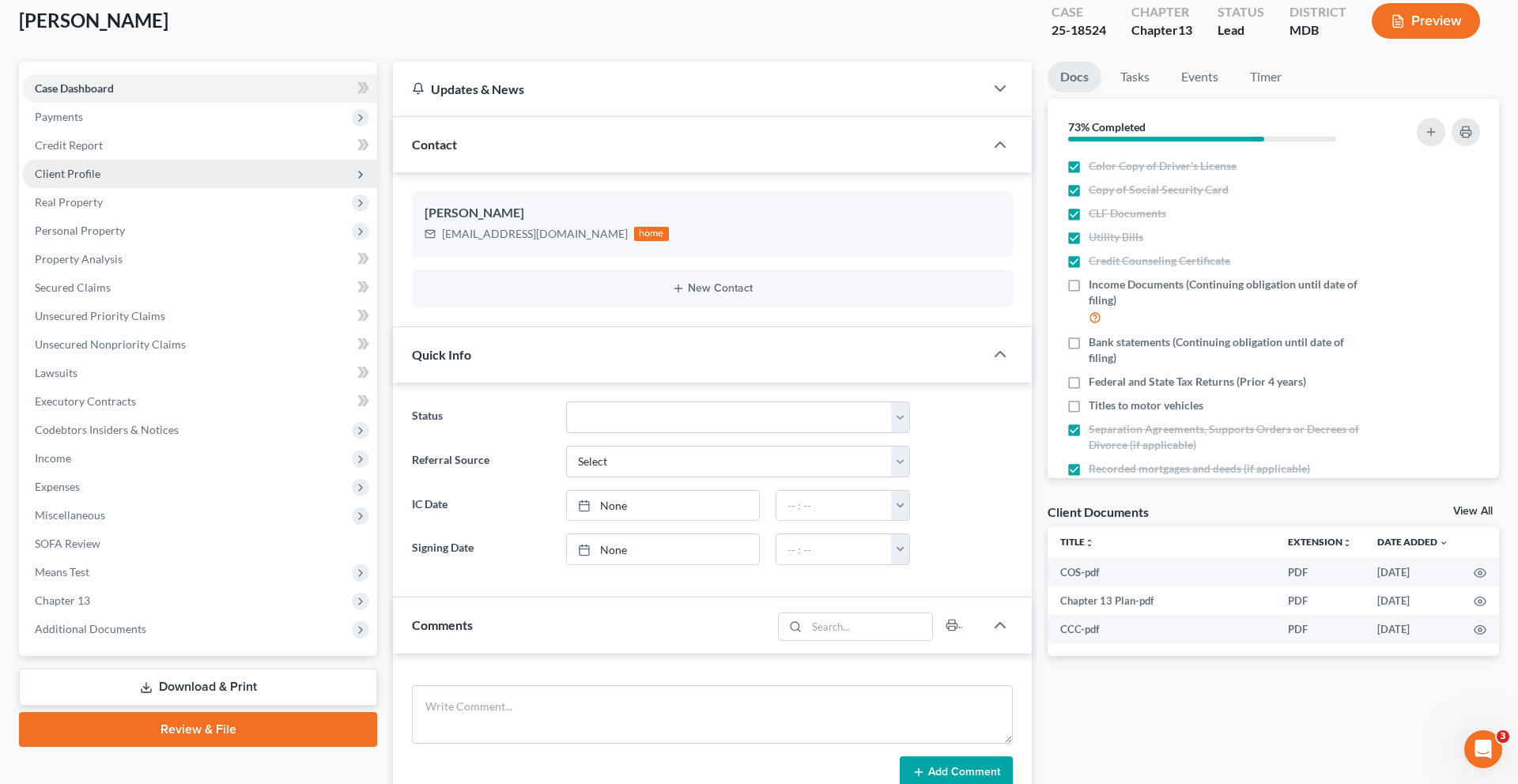
click at [109, 188] on span "Client Profile" at bounding box center [200, 173] width 355 height 28
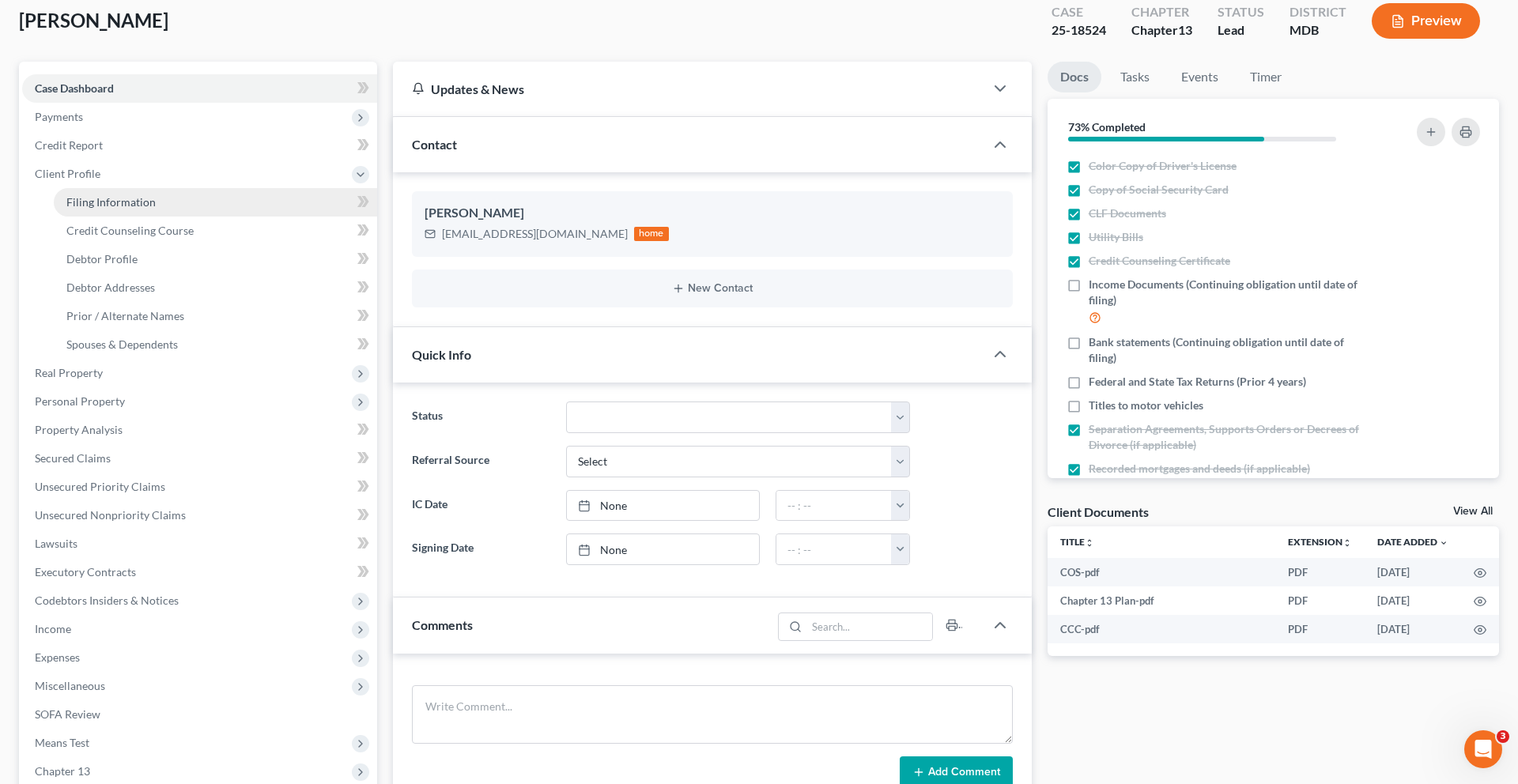
click at [155, 209] on span "Filing Information" at bounding box center [111, 202] width 90 height 14
select select "1"
select select "0"
select select "3"
select select "38"
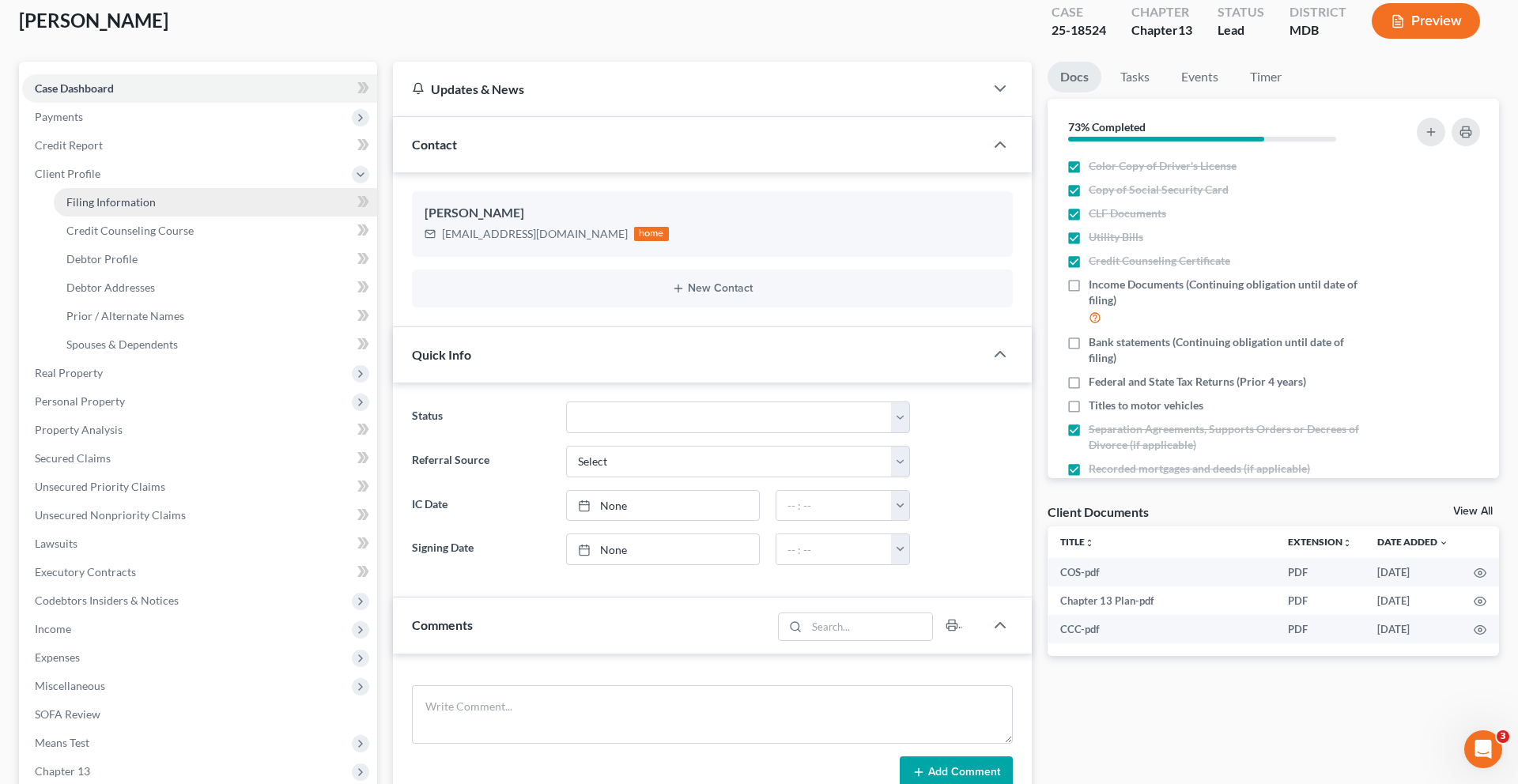
select select "0"
select select "21"
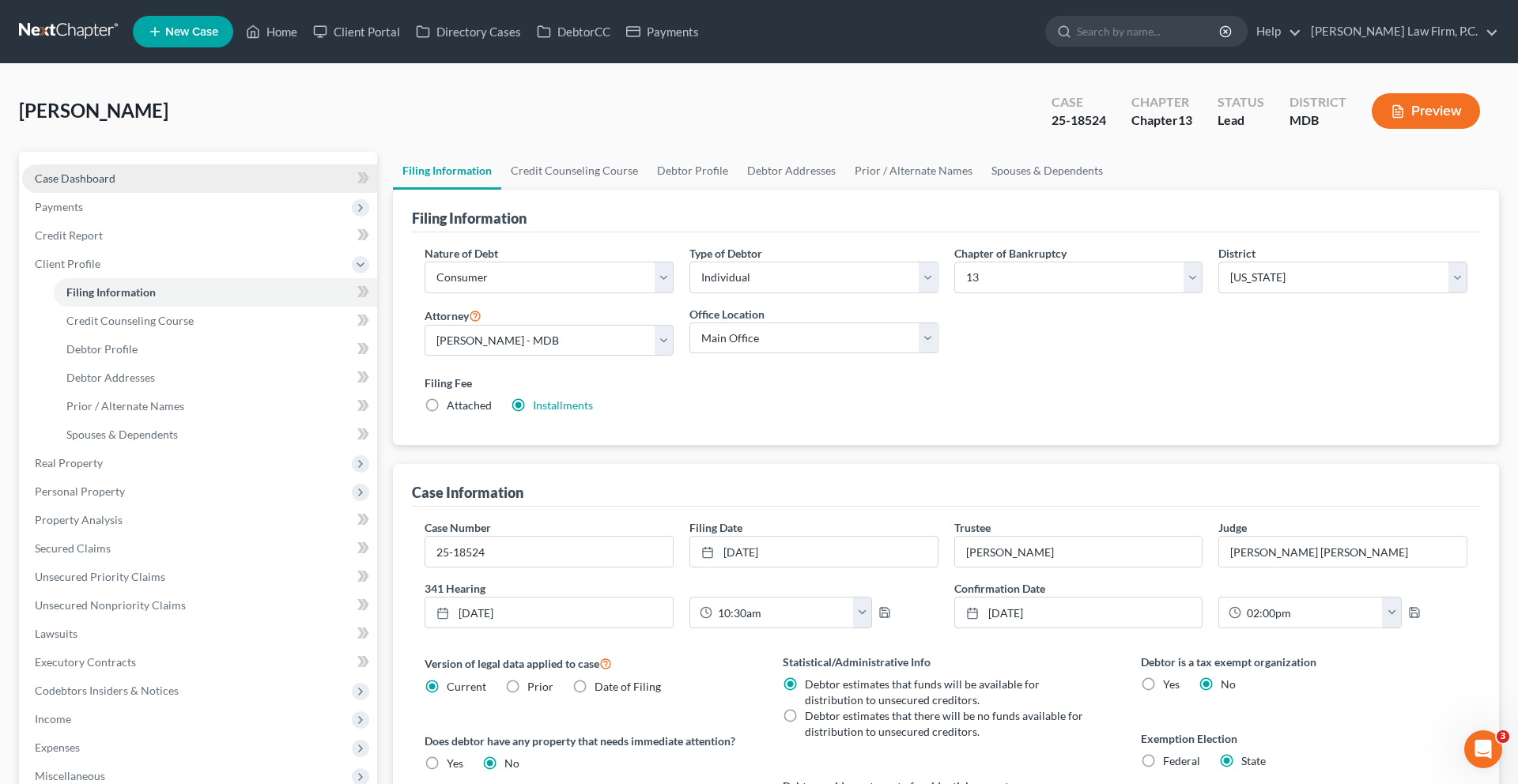
click at [186, 193] on link "Case Dashboard" at bounding box center [200, 178] width 355 height 28
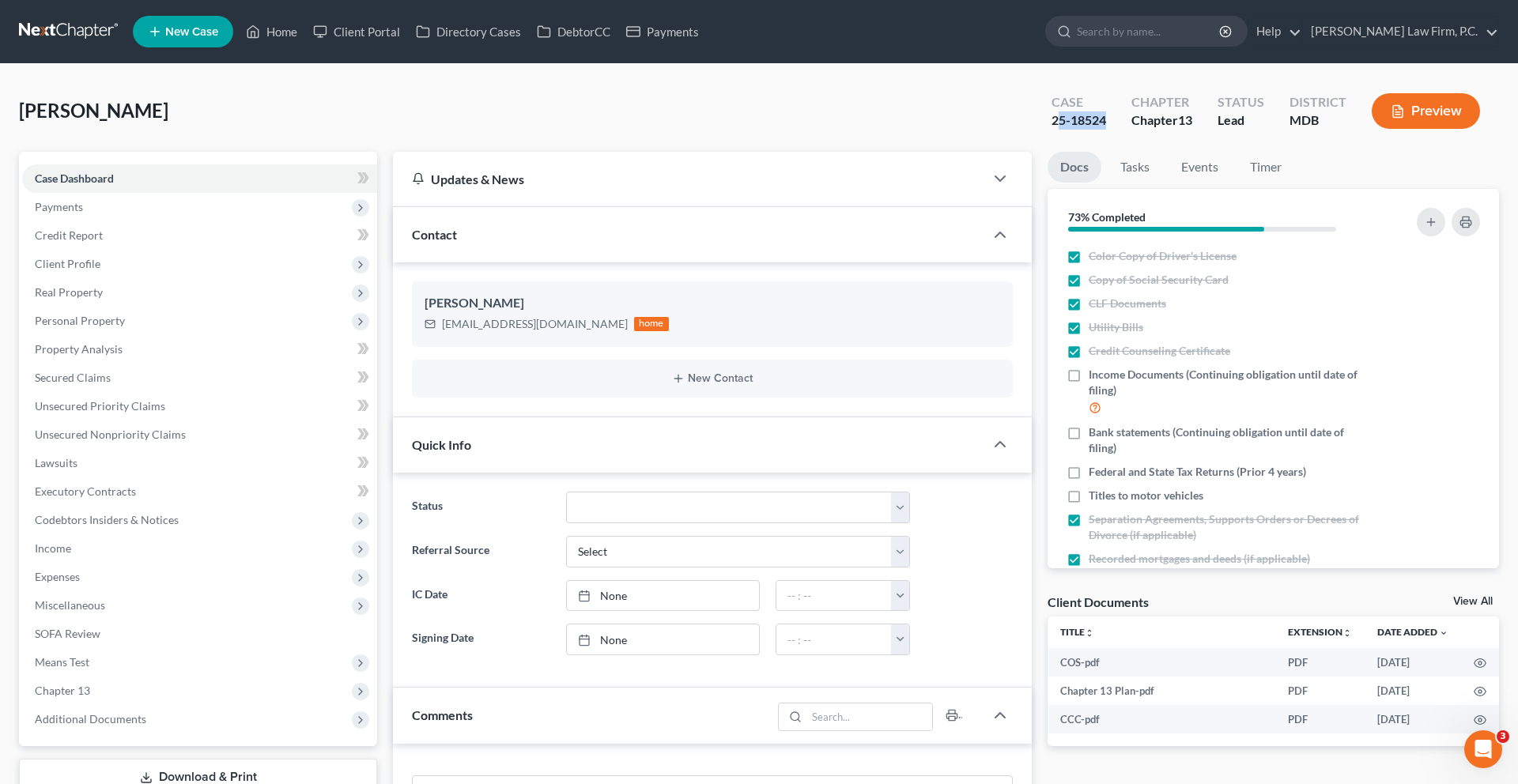
drag, startPoint x: 1014, startPoint y: 149, endPoint x: 971, endPoint y: 147, distance: 43.0
click at [1039, 136] on div "Case 25-18524" at bounding box center [1079, 113] width 80 height 46
copy div "5-18524"
drag, startPoint x: 975, startPoint y: 149, endPoint x: 1180, endPoint y: 2, distance: 252.3
click at [0, 0] on div "Home New Case Client Portal Directory Cases DebtorCC Payments [PERSON_NAME] Law…" at bounding box center [759, 698] width 1518 height 1397
